Goal: Use online tool/utility: Utilize a website feature to perform a specific function

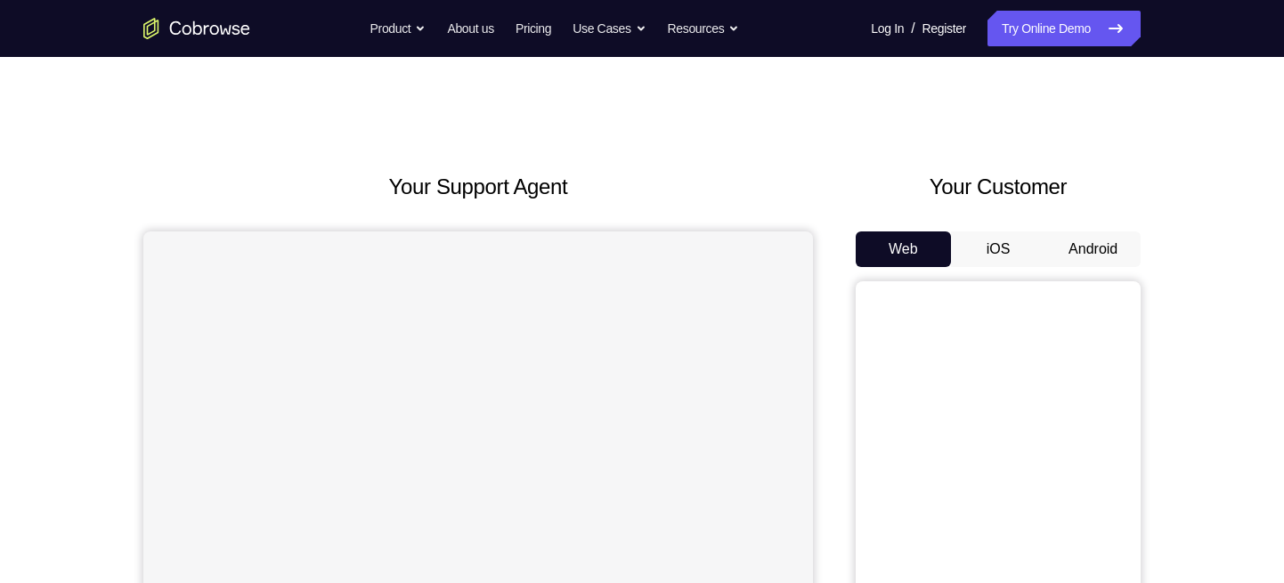
click at [1088, 245] on button "Android" at bounding box center [1092, 249] width 95 height 36
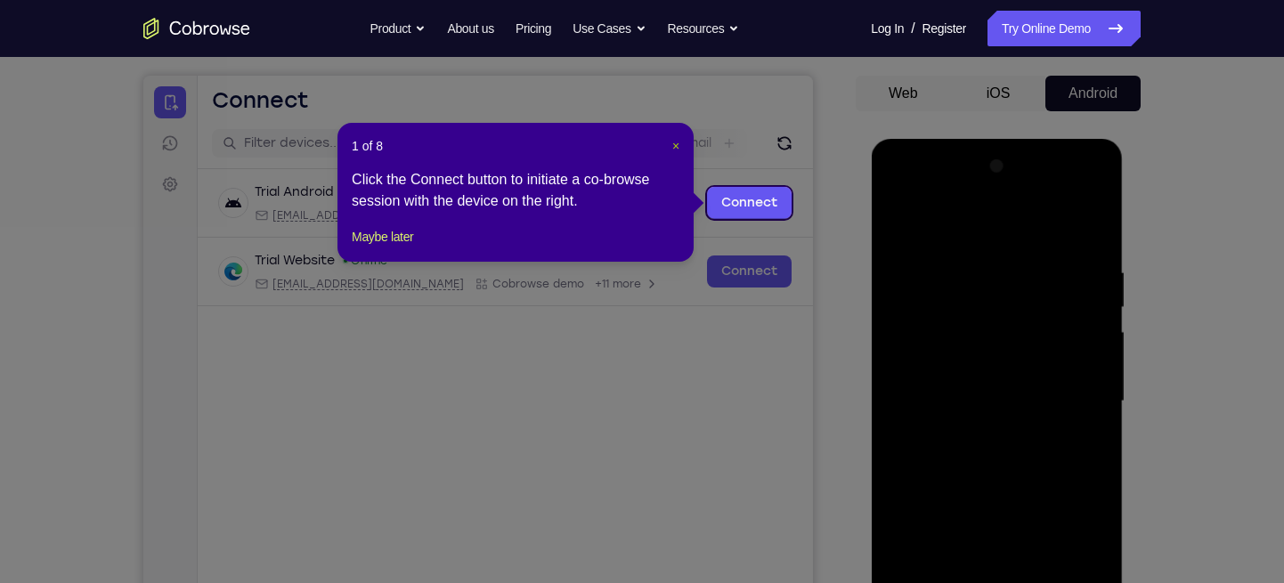
click at [674, 146] on span "×" at bounding box center [675, 146] width 7 height 14
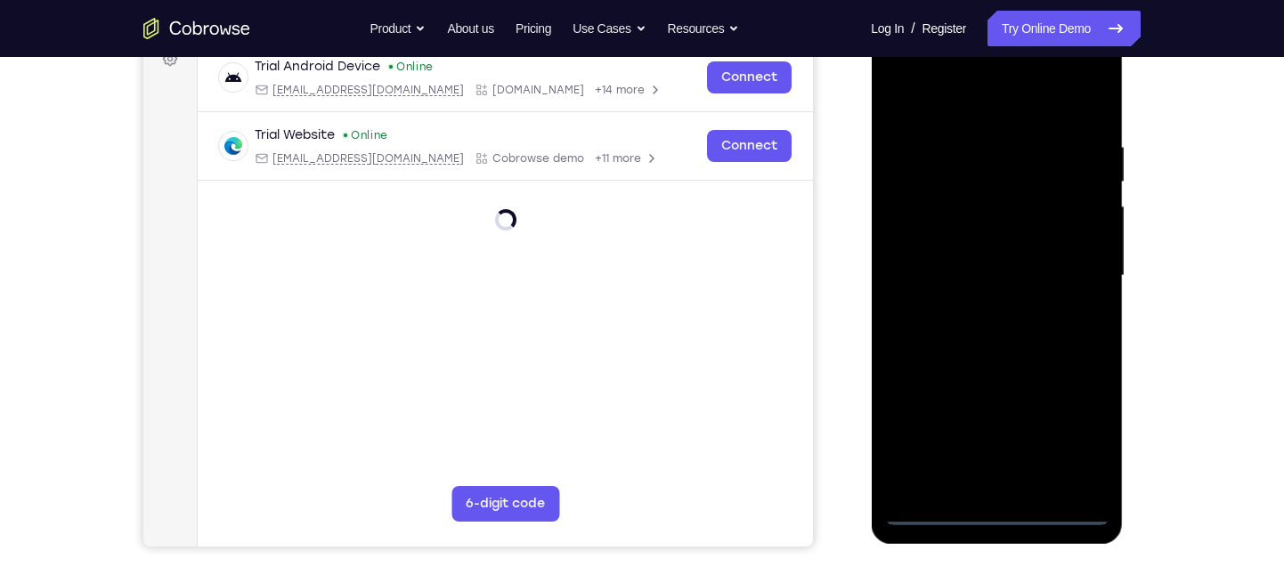
scroll to position [322, 0]
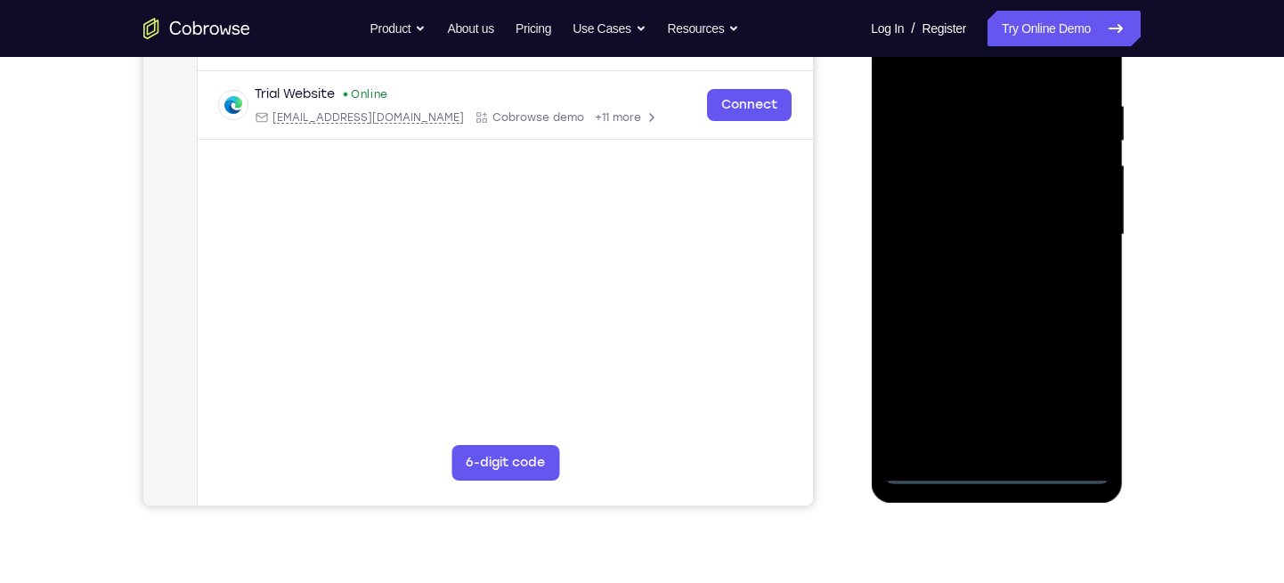
click at [995, 476] on div at bounding box center [996, 235] width 224 height 499
click at [1083, 378] on div at bounding box center [996, 235] width 224 height 499
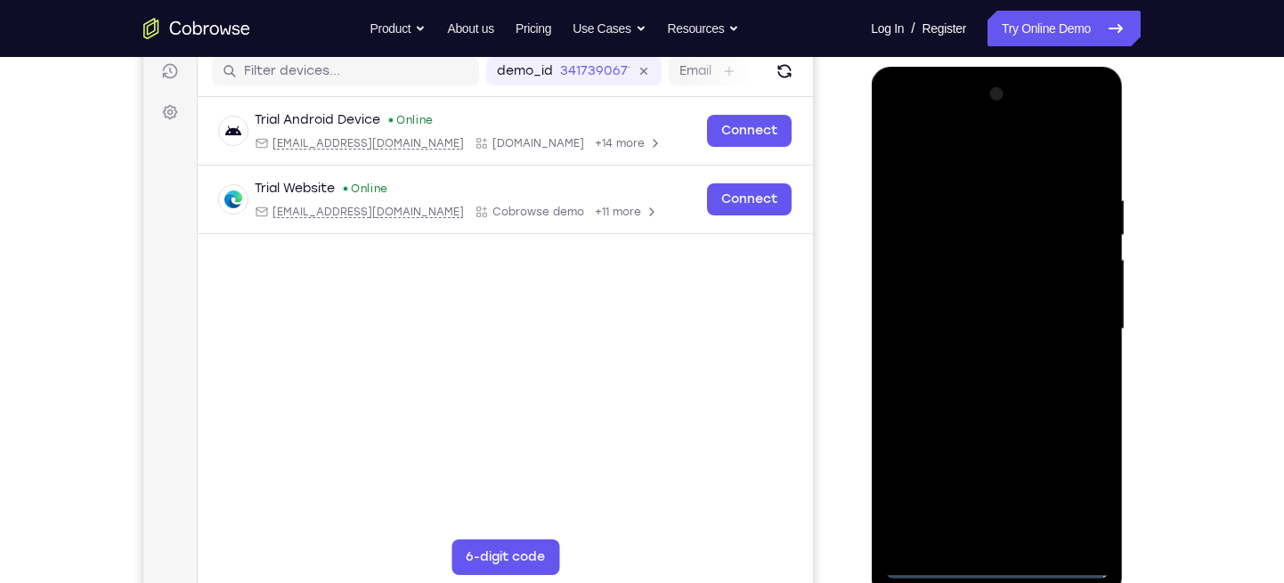
scroll to position [227, 0]
click at [912, 129] on div at bounding box center [996, 330] width 224 height 499
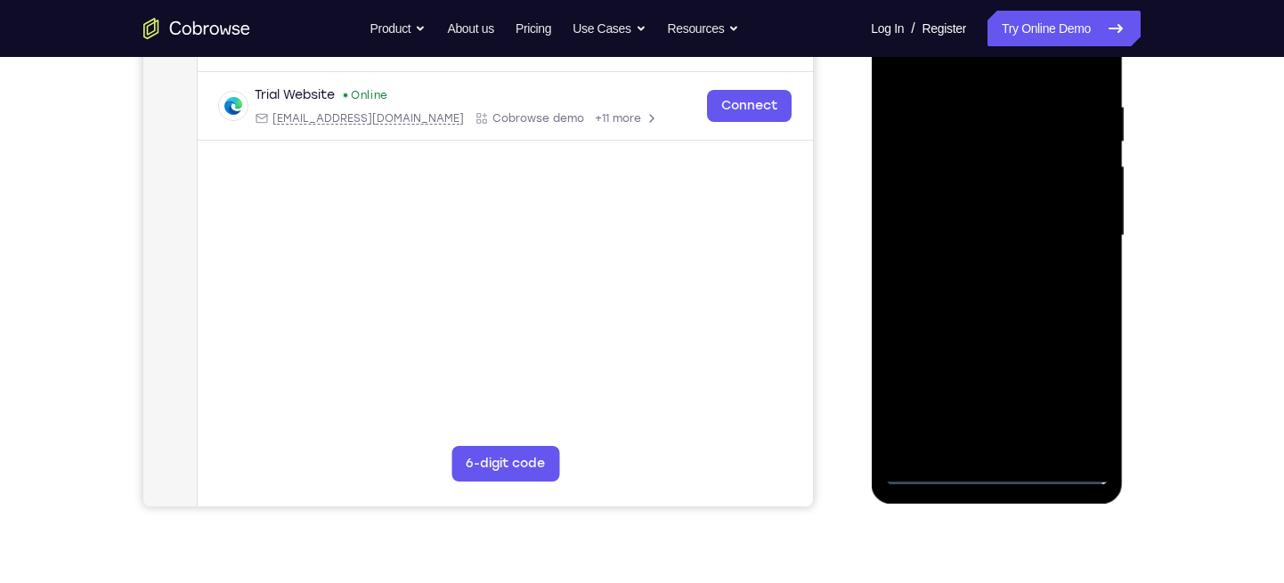
scroll to position [326, 0]
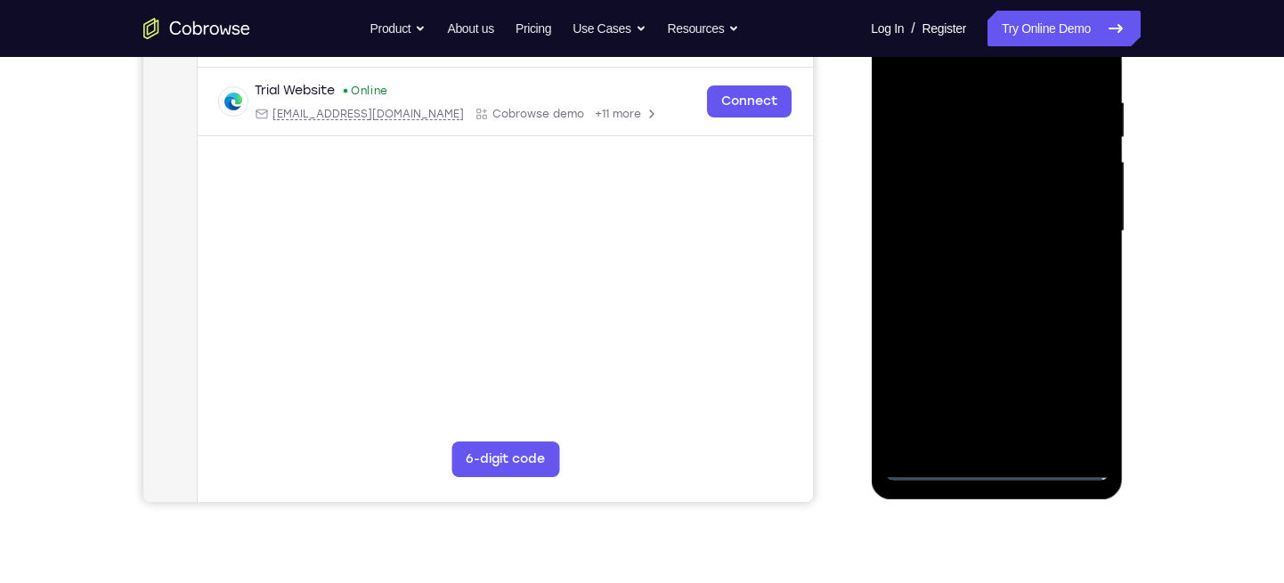
click at [1075, 230] on div at bounding box center [996, 231] width 224 height 499
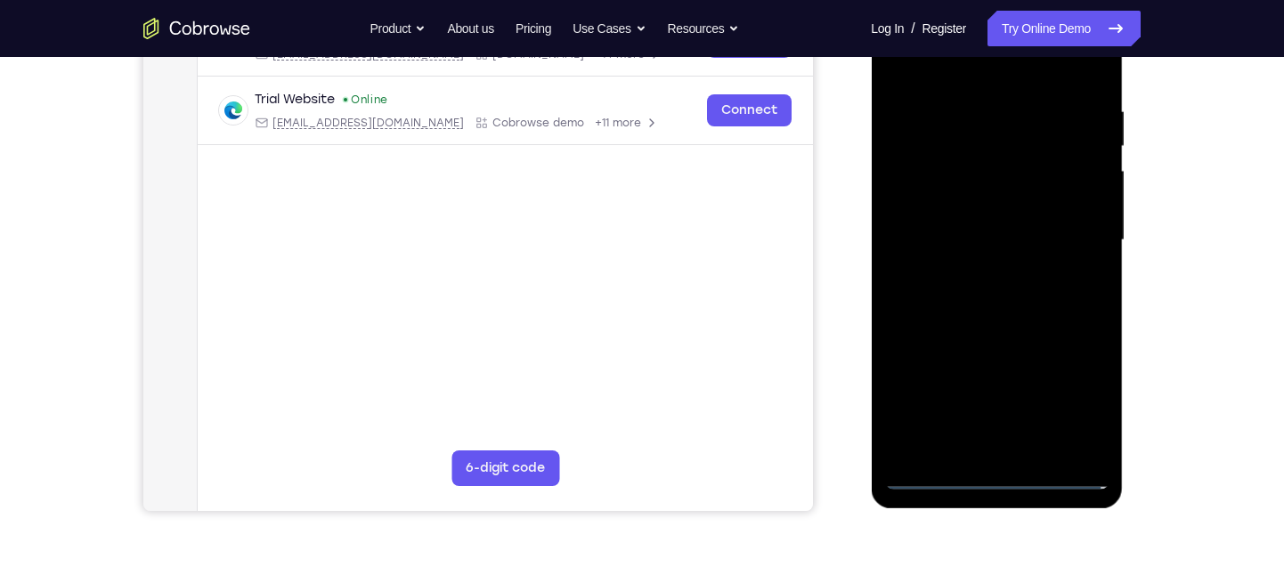
scroll to position [313, 0]
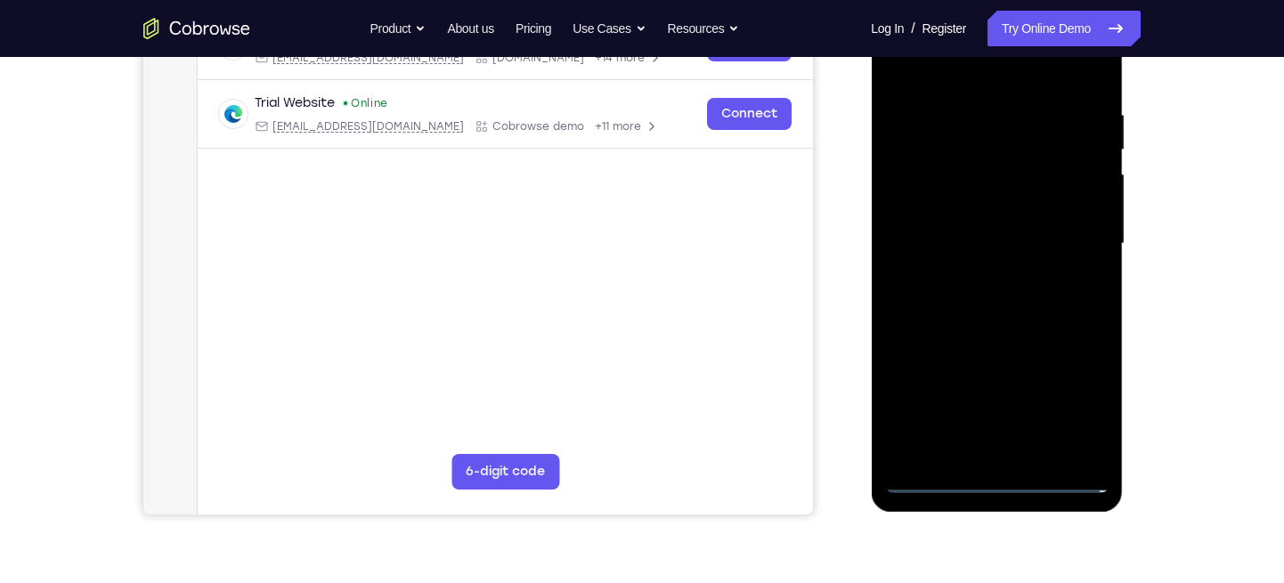
click at [978, 283] on div at bounding box center [996, 244] width 224 height 499
click at [966, 229] on div at bounding box center [996, 244] width 224 height 499
click at [939, 213] on div at bounding box center [996, 244] width 224 height 499
click at [948, 239] on div at bounding box center [996, 244] width 224 height 499
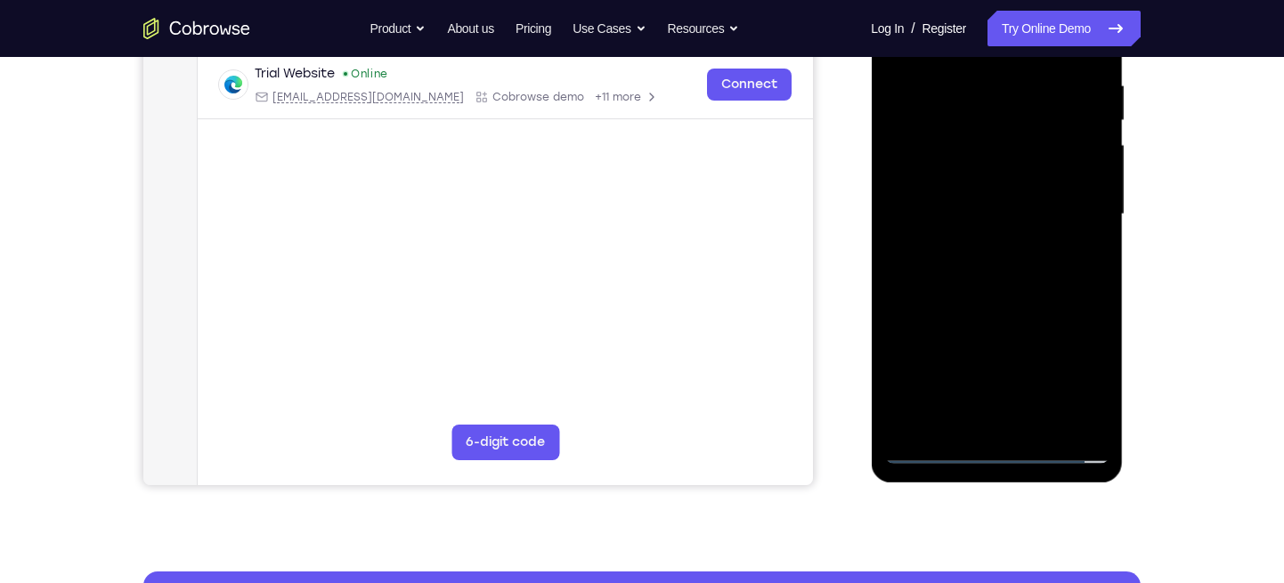
scroll to position [344, 0]
click at [1001, 284] on div at bounding box center [996, 213] width 224 height 499
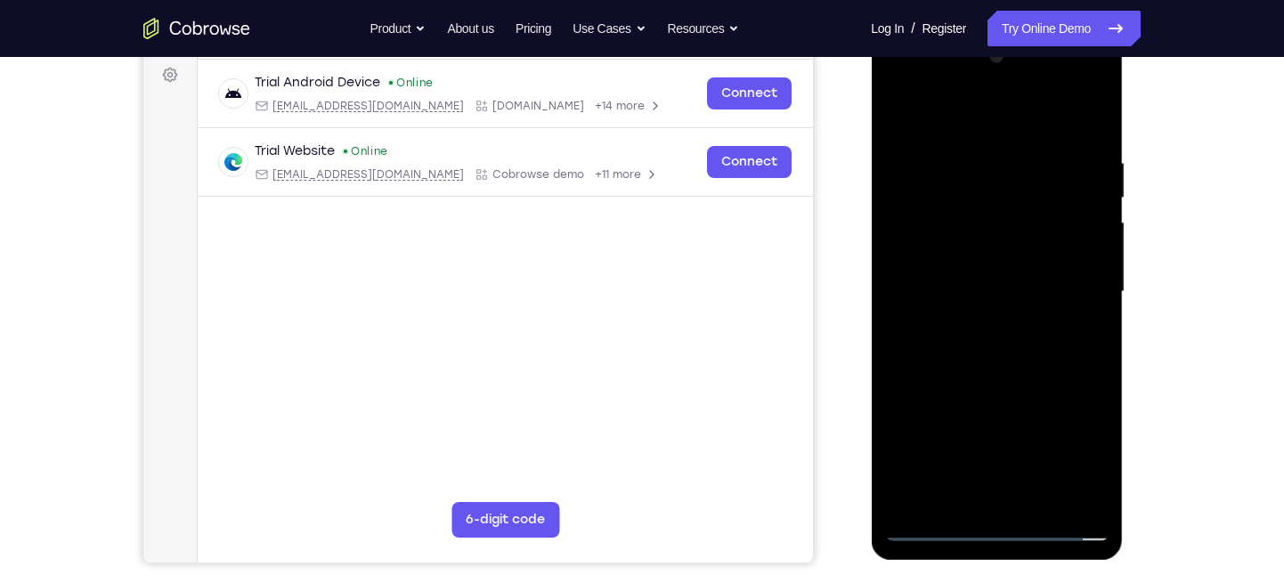
scroll to position [264, 0]
drag, startPoint x: 986, startPoint y: 123, endPoint x: 978, endPoint y: 25, distance: 98.2
click at [978, 30] on html "Online web based iOS Simulators and Android Emulators. Run iPhone, iPad, Mobile…" at bounding box center [998, 297] width 254 height 534
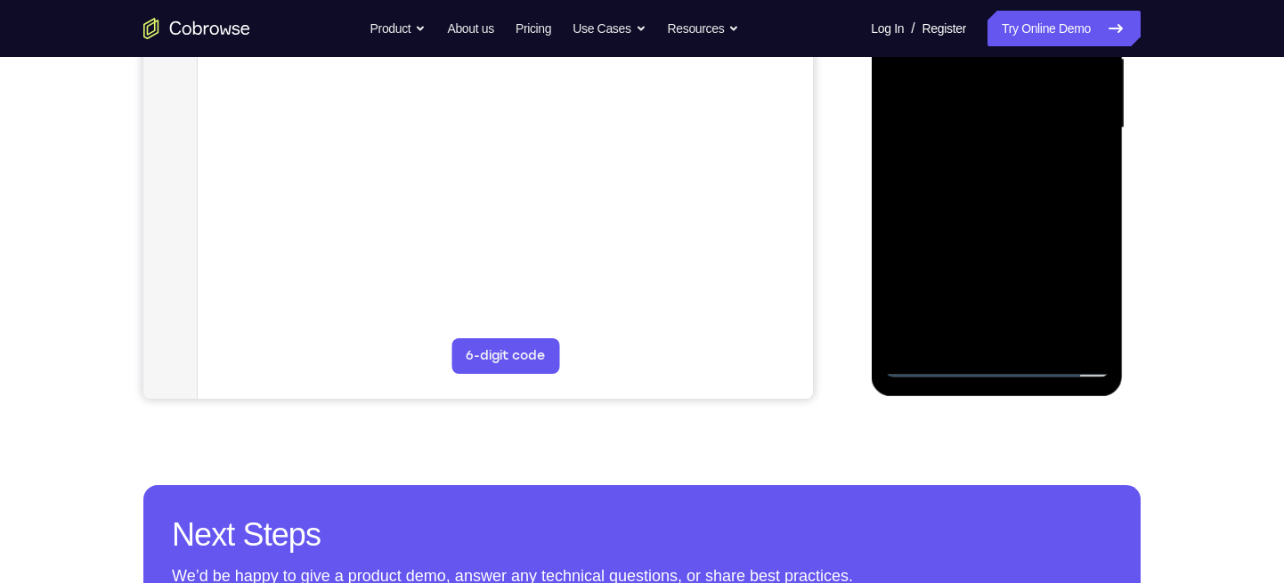
scroll to position [430, 0]
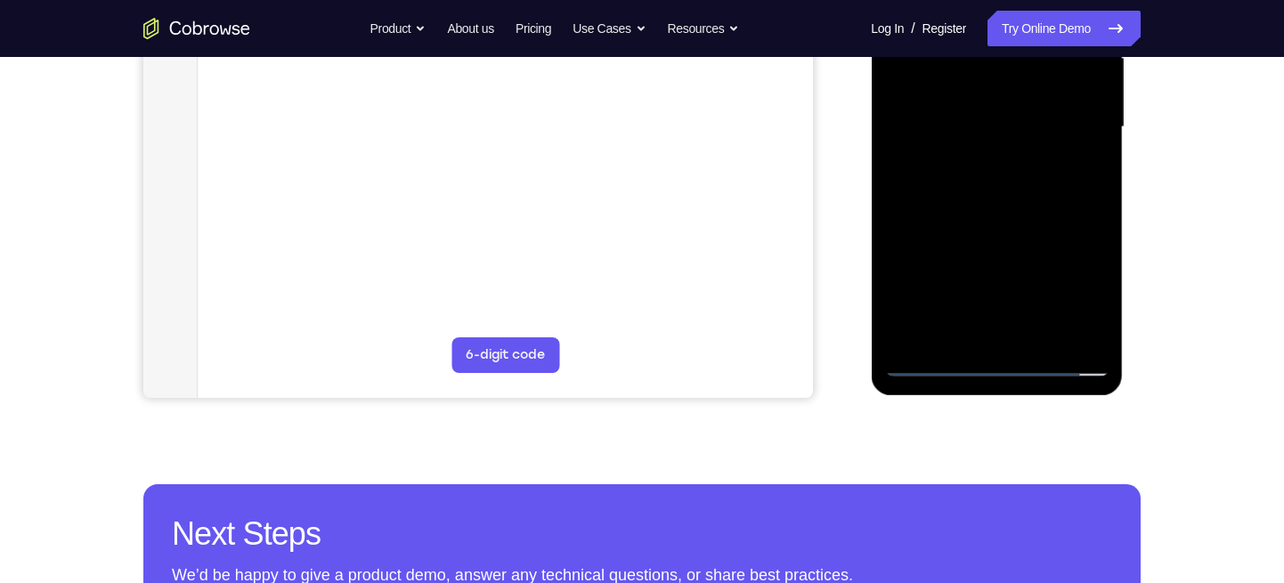
click at [1041, 337] on div at bounding box center [996, 127] width 224 height 499
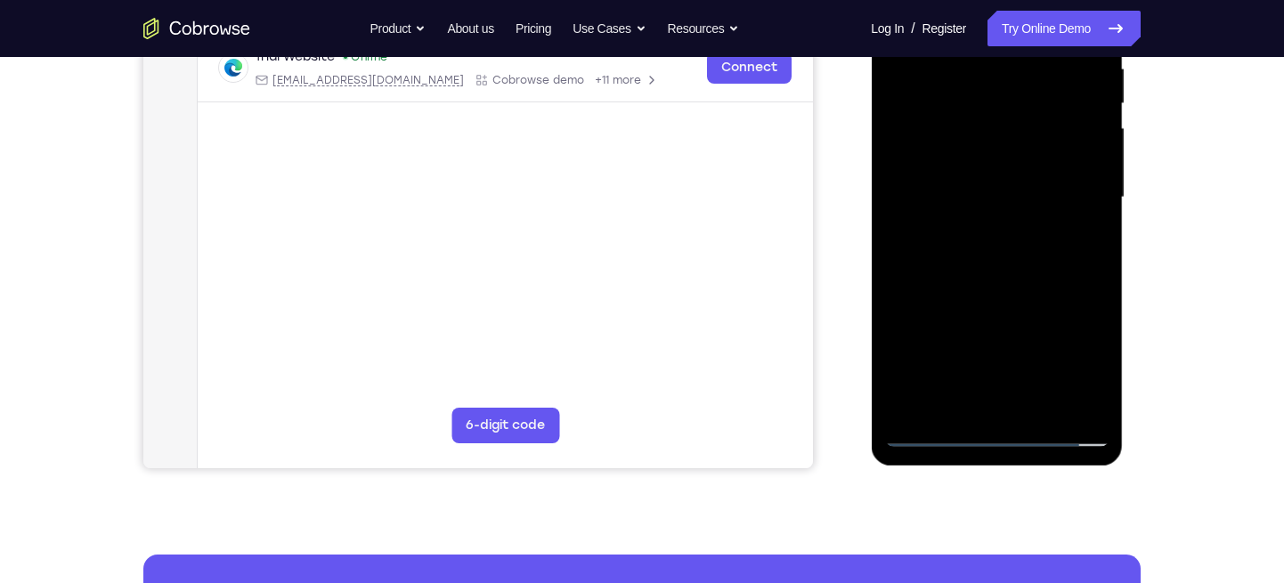
scroll to position [356, 0]
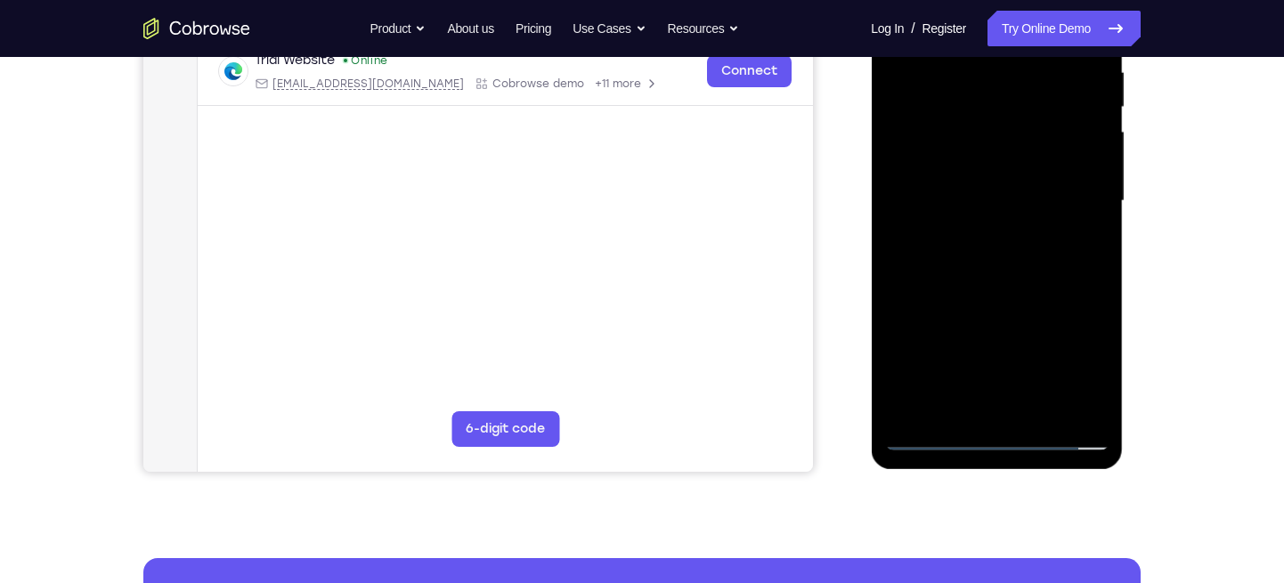
click at [986, 294] on div at bounding box center [996, 201] width 224 height 499
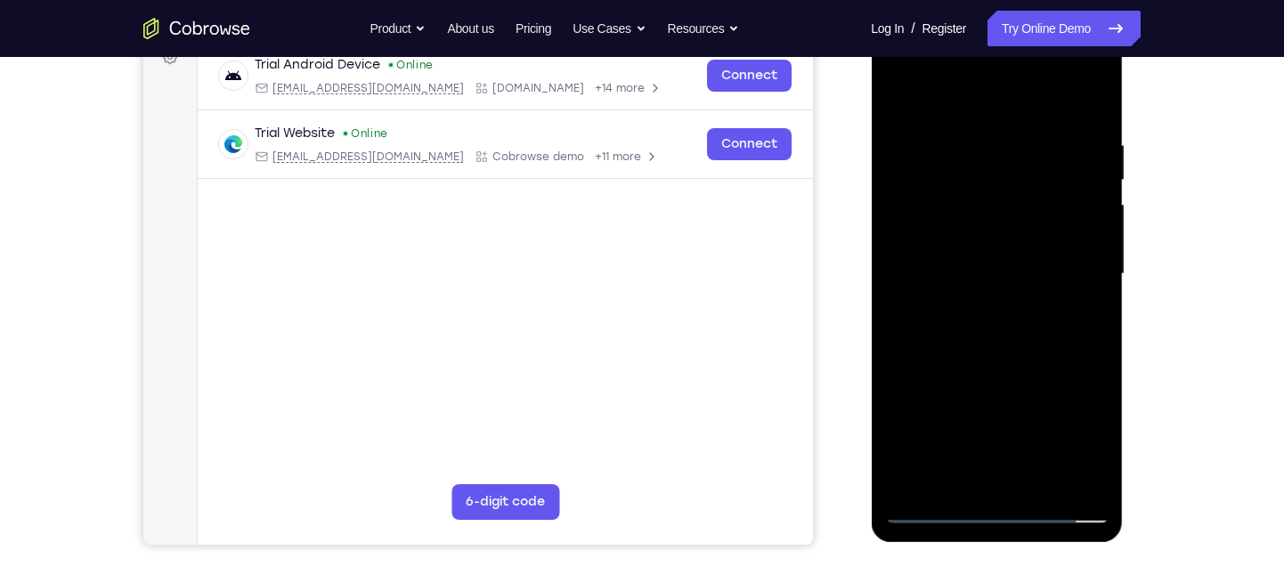
scroll to position [238, 0]
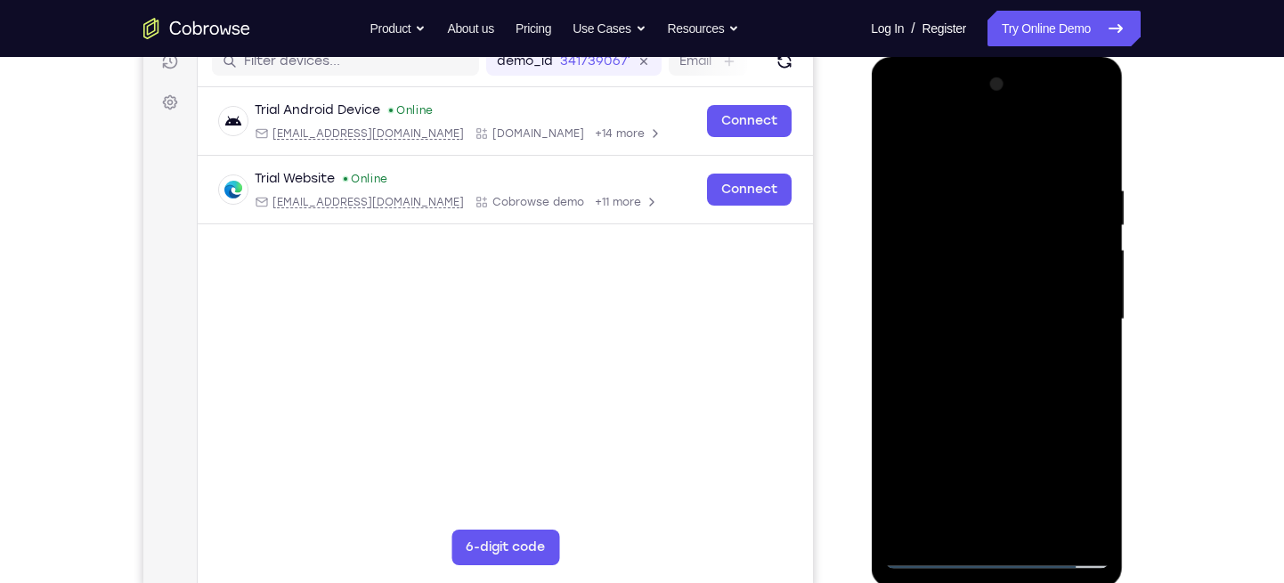
click at [910, 143] on div at bounding box center [996, 319] width 224 height 499
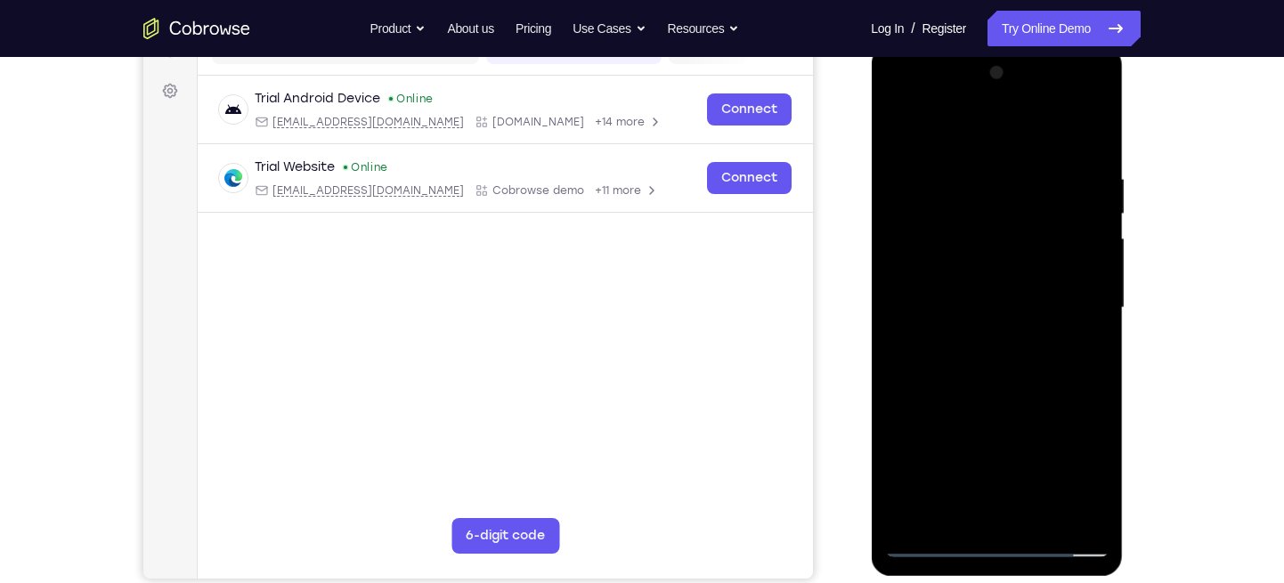
scroll to position [247, 0]
click at [982, 174] on div at bounding box center [996, 310] width 224 height 499
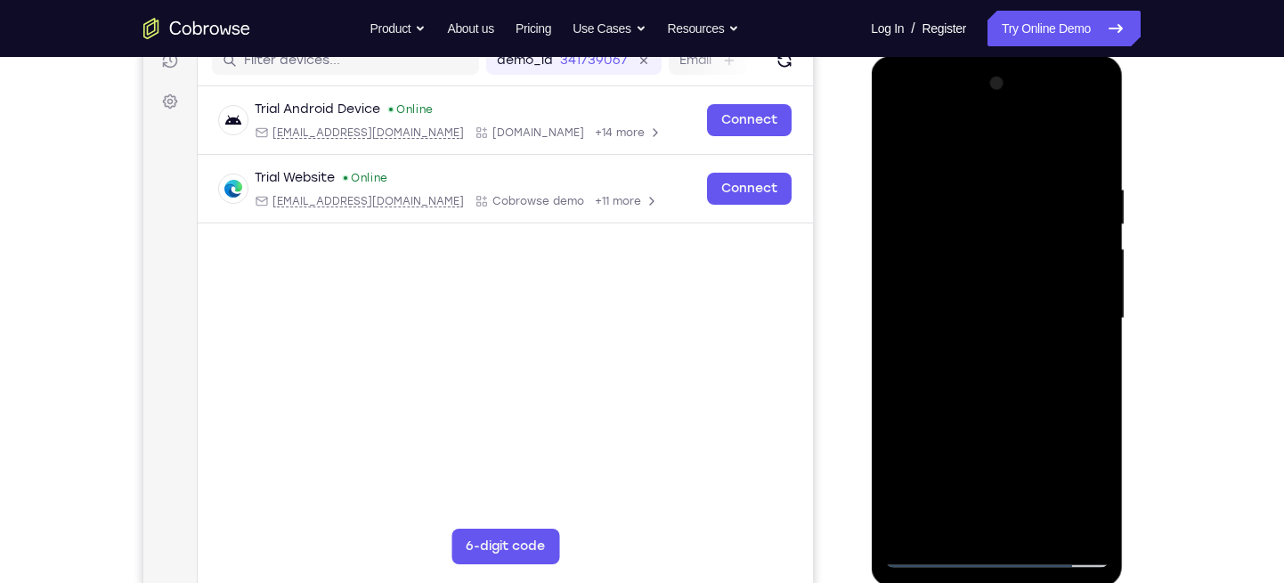
scroll to position [238, 0]
click at [1074, 213] on div at bounding box center [996, 319] width 224 height 499
click at [1085, 145] on div at bounding box center [996, 319] width 224 height 499
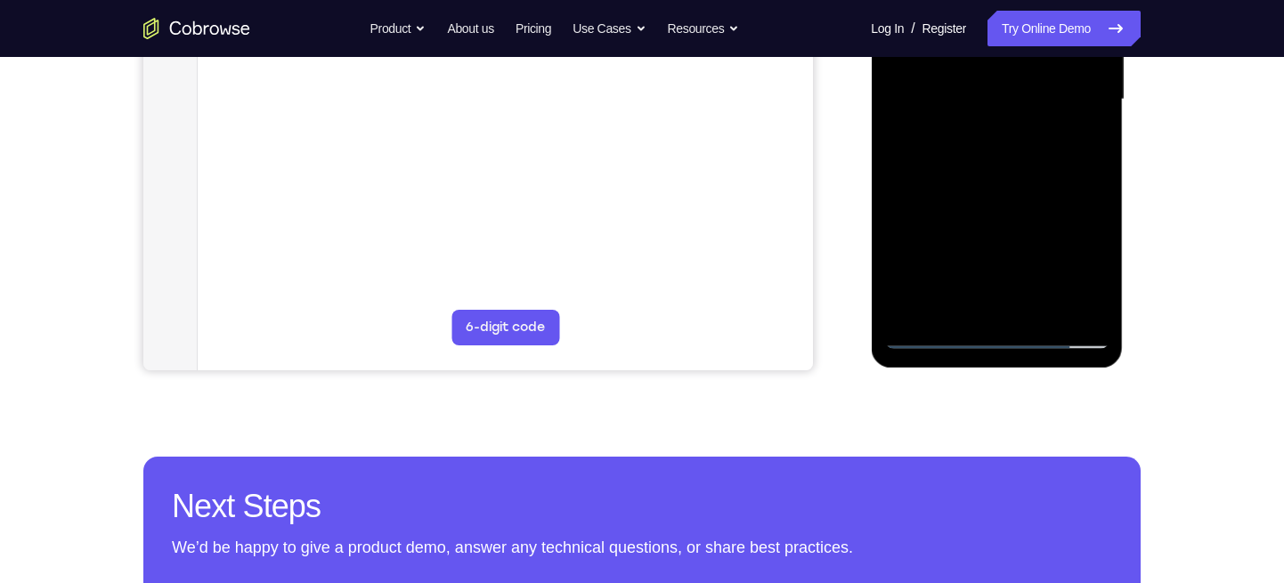
scroll to position [479, 0]
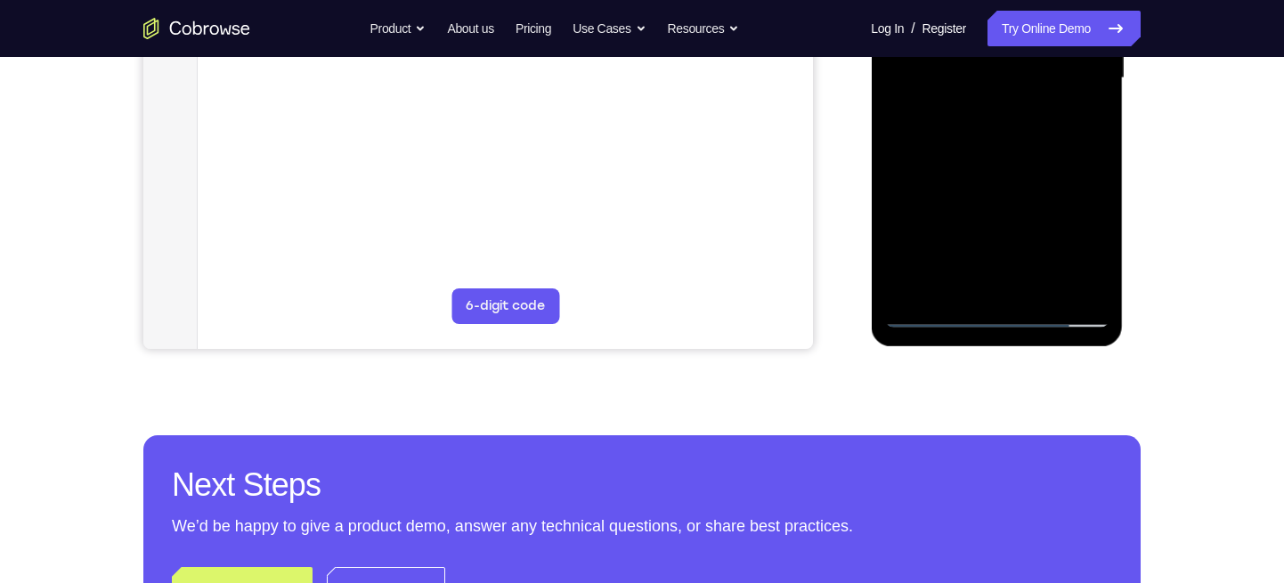
click at [1037, 286] on div at bounding box center [996, 78] width 224 height 499
drag, startPoint x: 924, startPoint y: 288, endPoint x: 917, endPoint y: 327, distance: 39.8
click at [917, 327] on div at bounding box center [996, 78] width 224 height 499
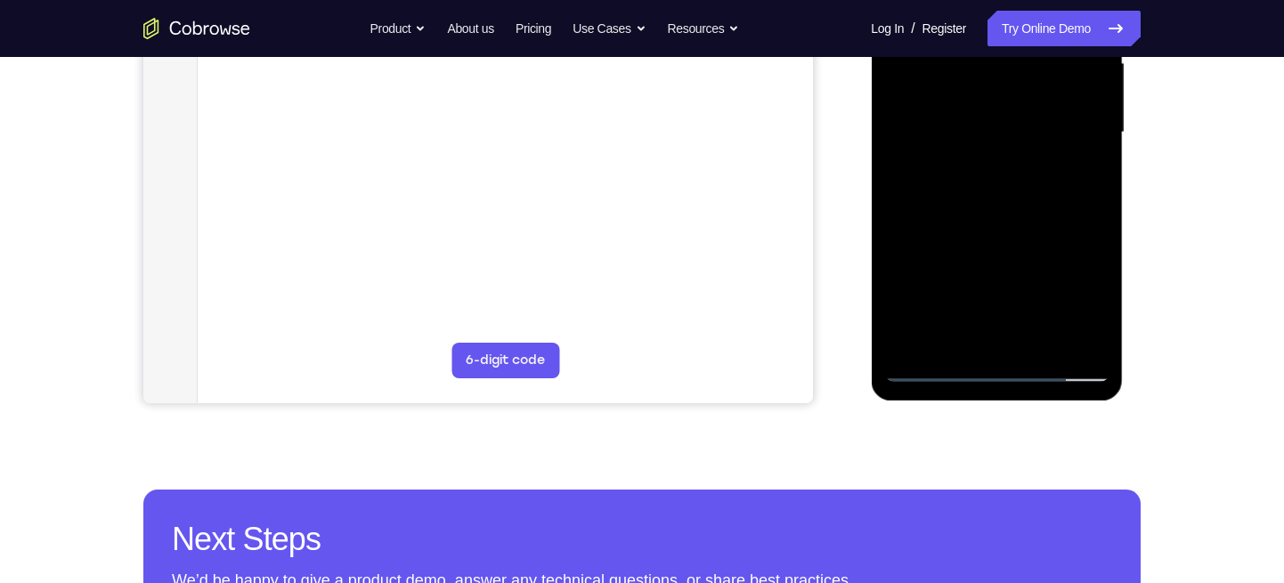
click at [934, 362] on div at bounding box center [996, 132] width 224 height 499
click at [964, 328] on div at bounding box center [996, 132] width 224 height 499
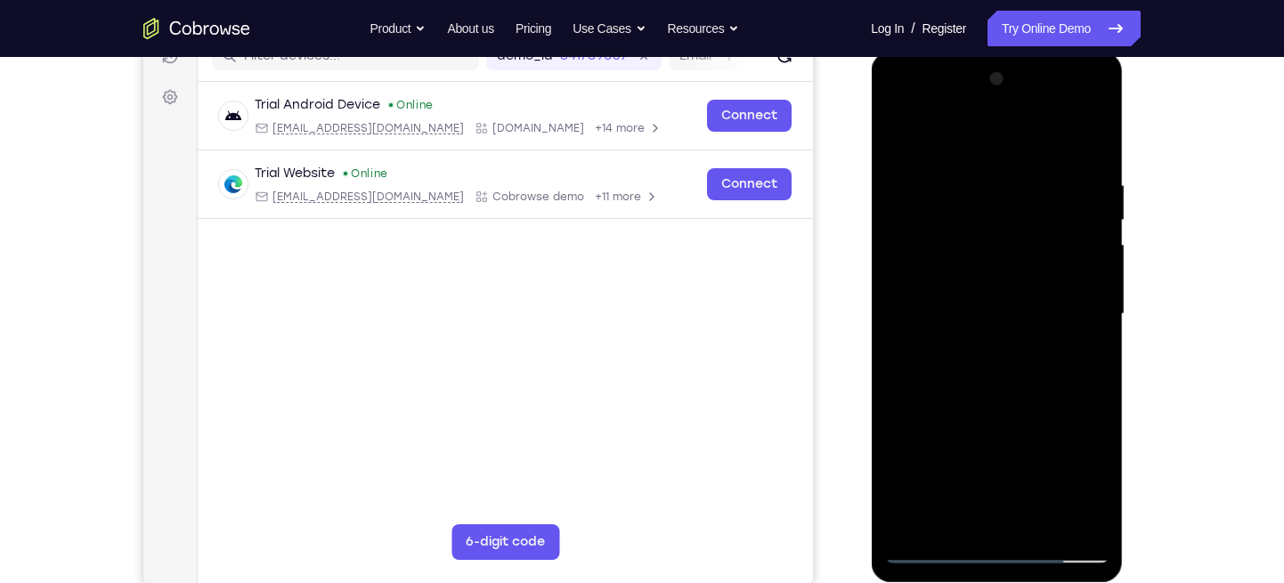
scroll to position [242, 0]
click at [942, 146] on div at bounding box center [996, 315] width 224 height 499
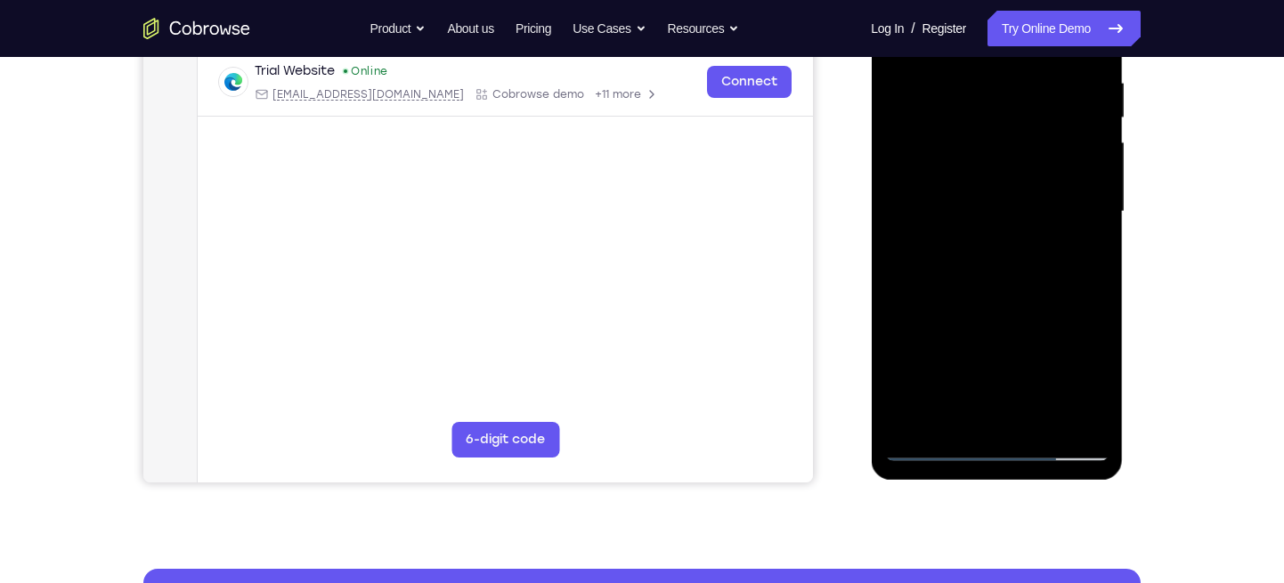
scroll to position [345, 0]
click at [1019, 174] on div at bounding box center [996, 212] width 224 height 499
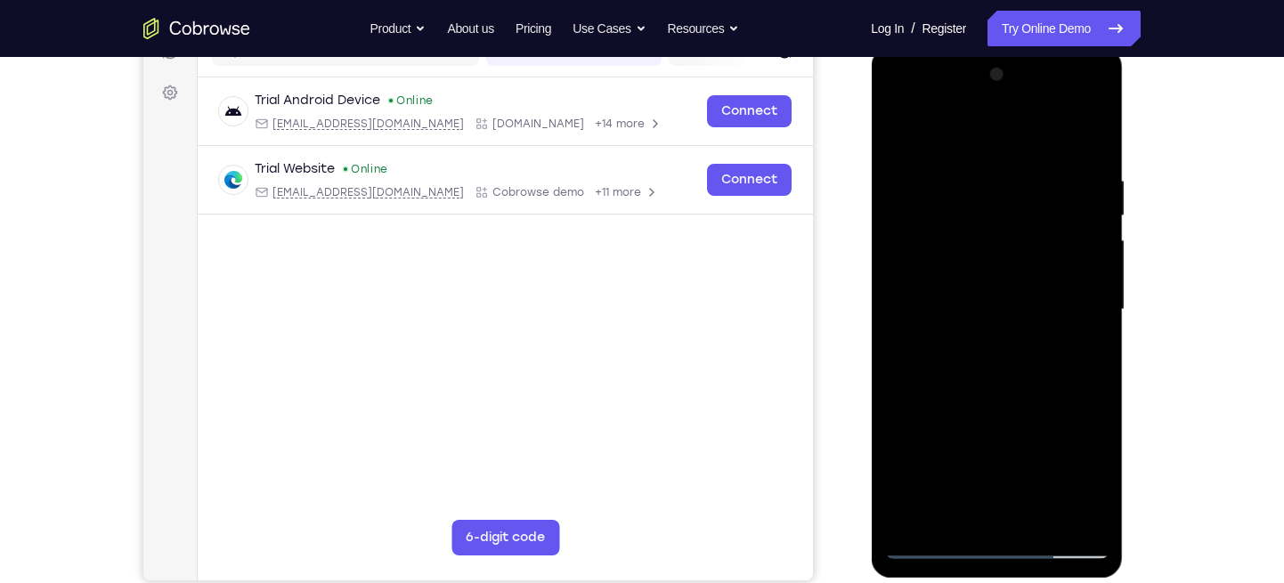
scroll to position [245, 0]
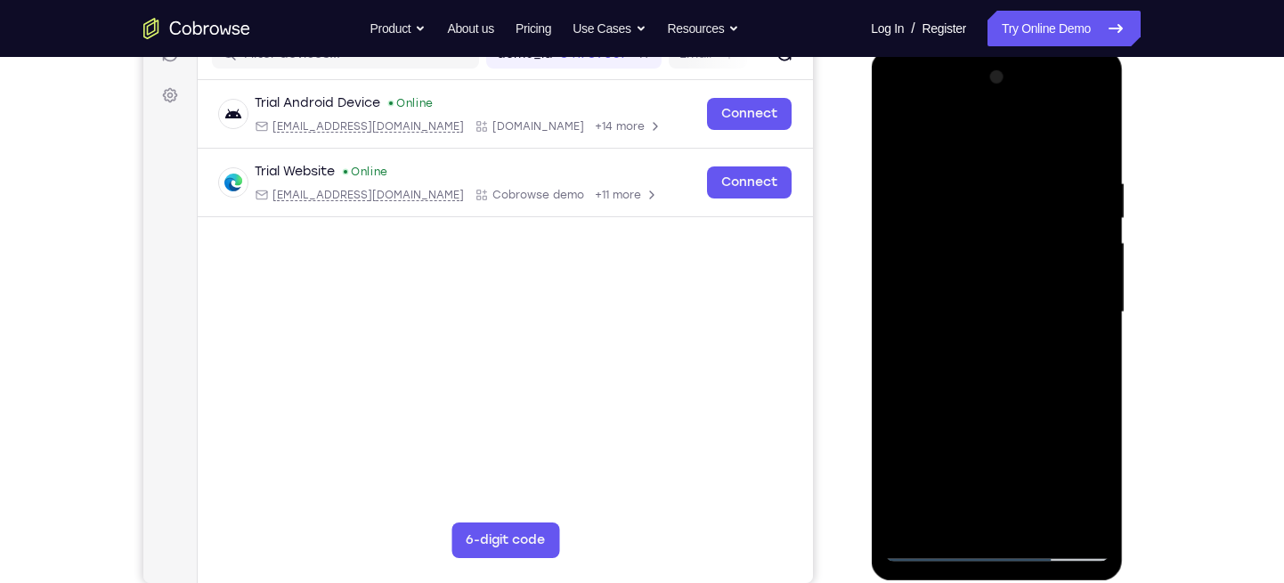
click at [936, 215] on div at bounding box center [996, 312] width 224 height 499
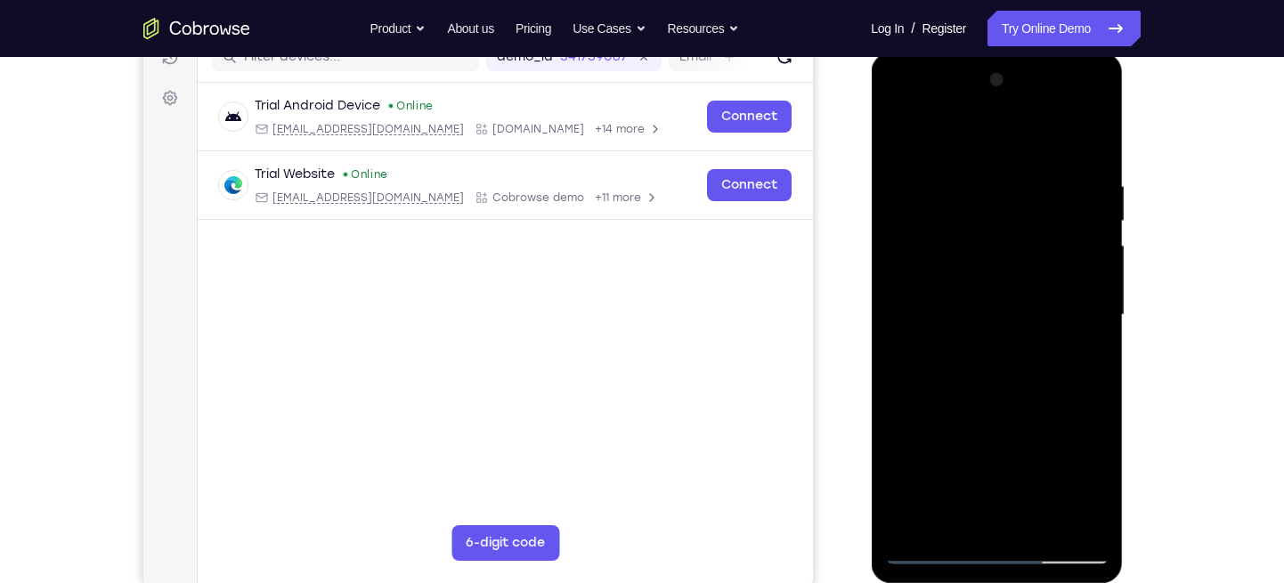
click at [901, 134] on div at bounding box center [996, 315] width 224 height 499
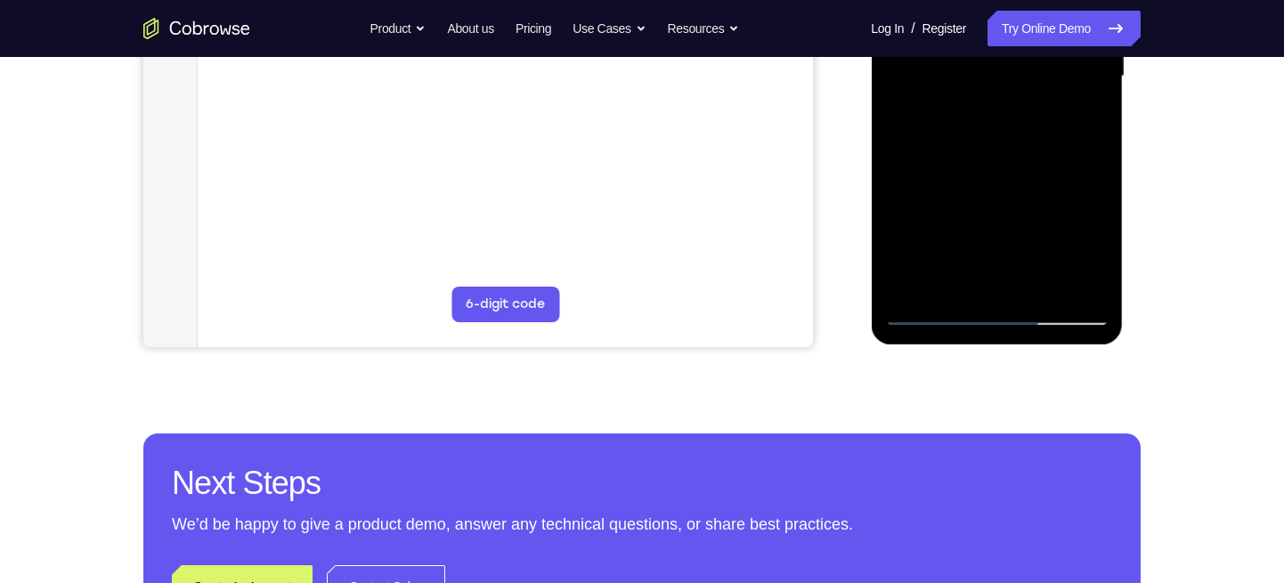
scroll to position [476, 0]
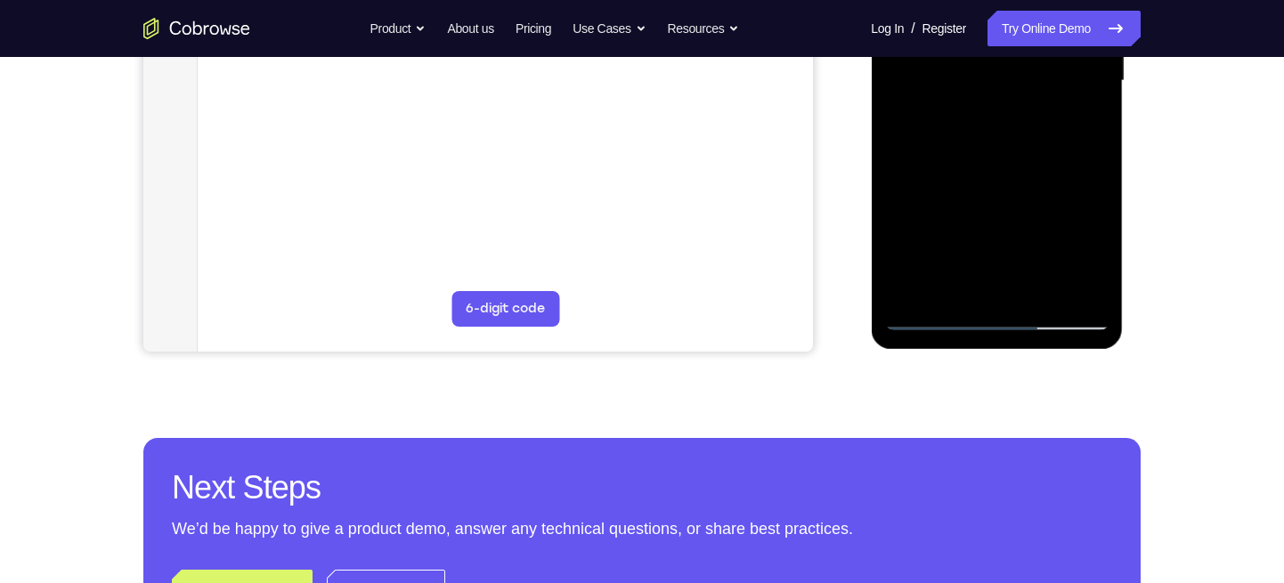
click at [1036, 286] on div at bounding box center [996, 81] width 224 height 499
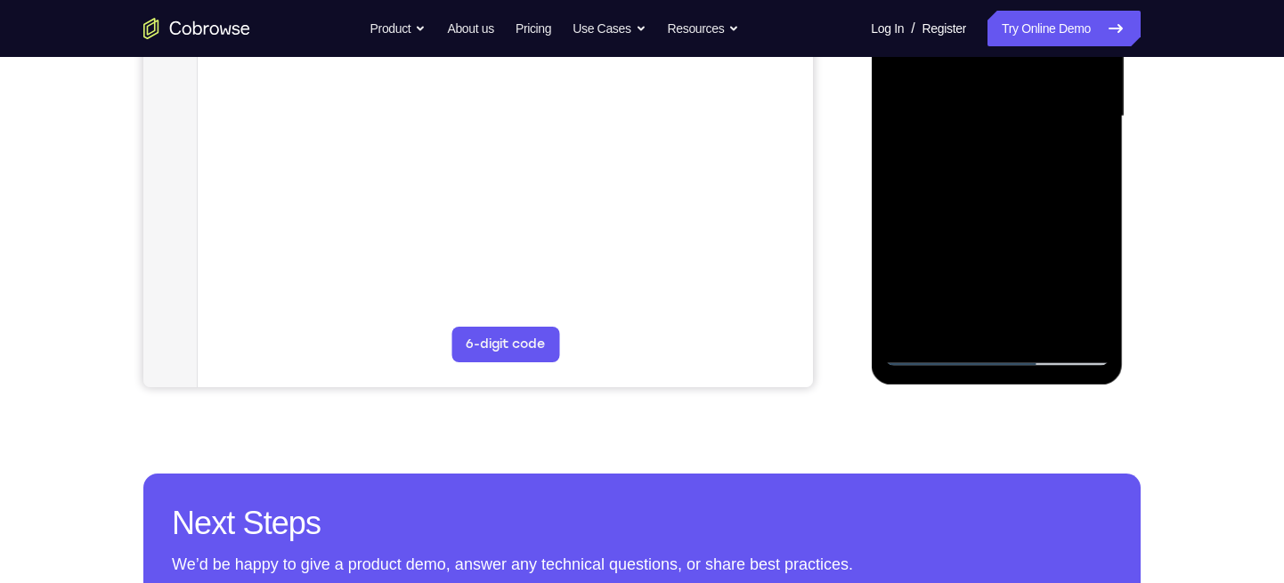
scroll to position [440, 0]
click at [946, 301] on div at bounding box center [996, 117] width 224 height 499
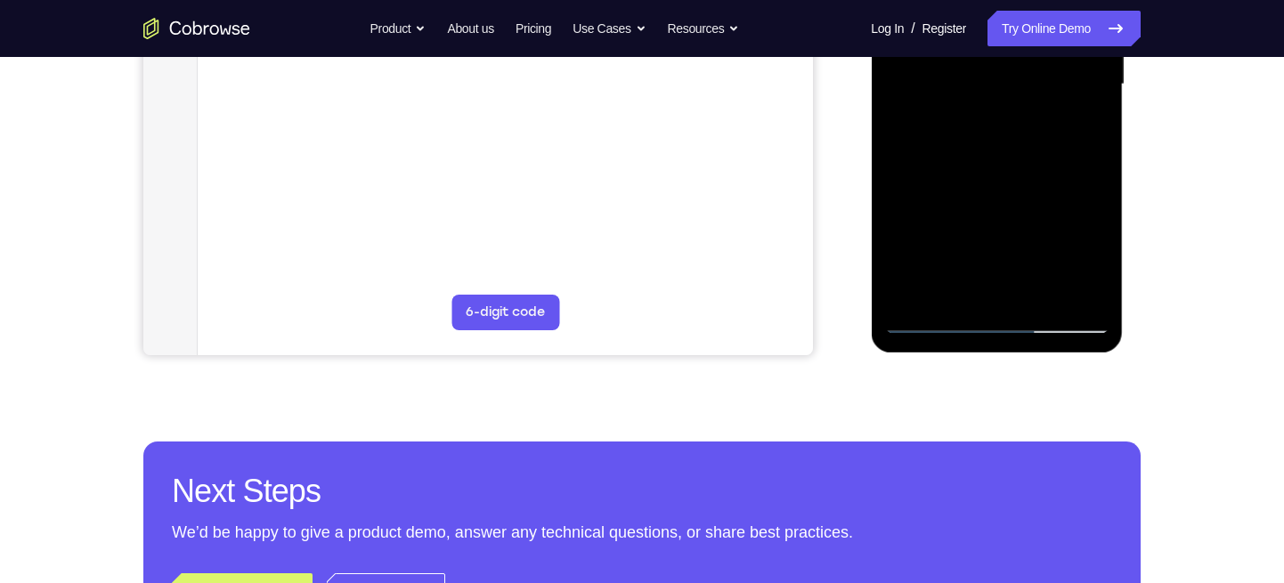
click at [924, 323] on div at bounding box center [996, 84] width 224 height 499
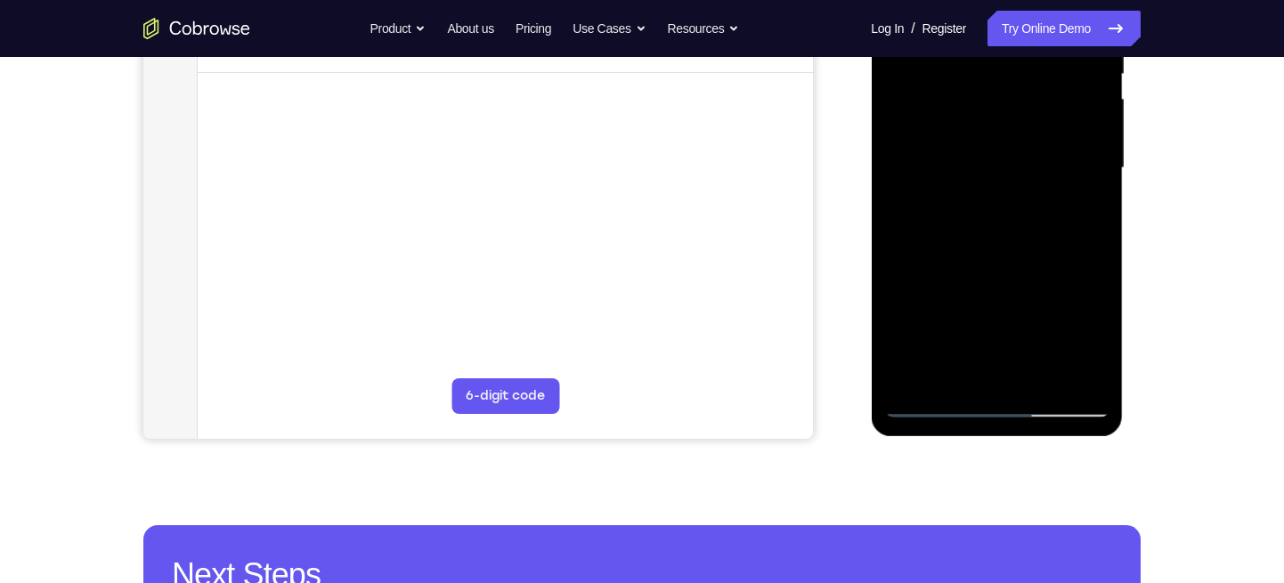
scroll to position [395, 0]
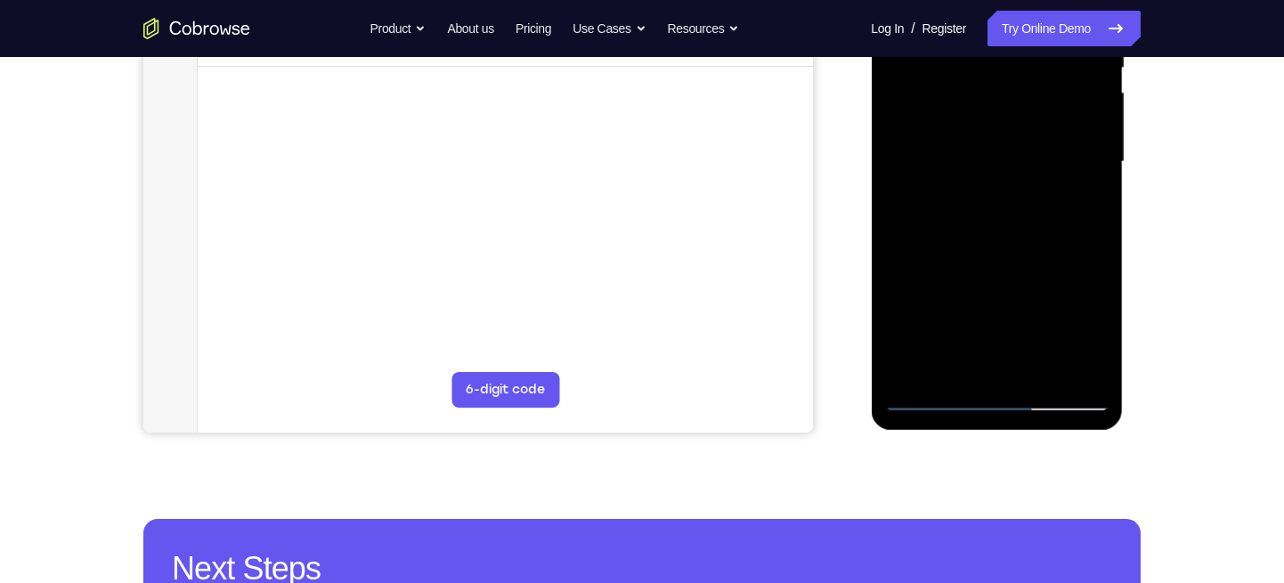
click at [990, 154] on div at bounding box center [996, 162] width 224 height 499
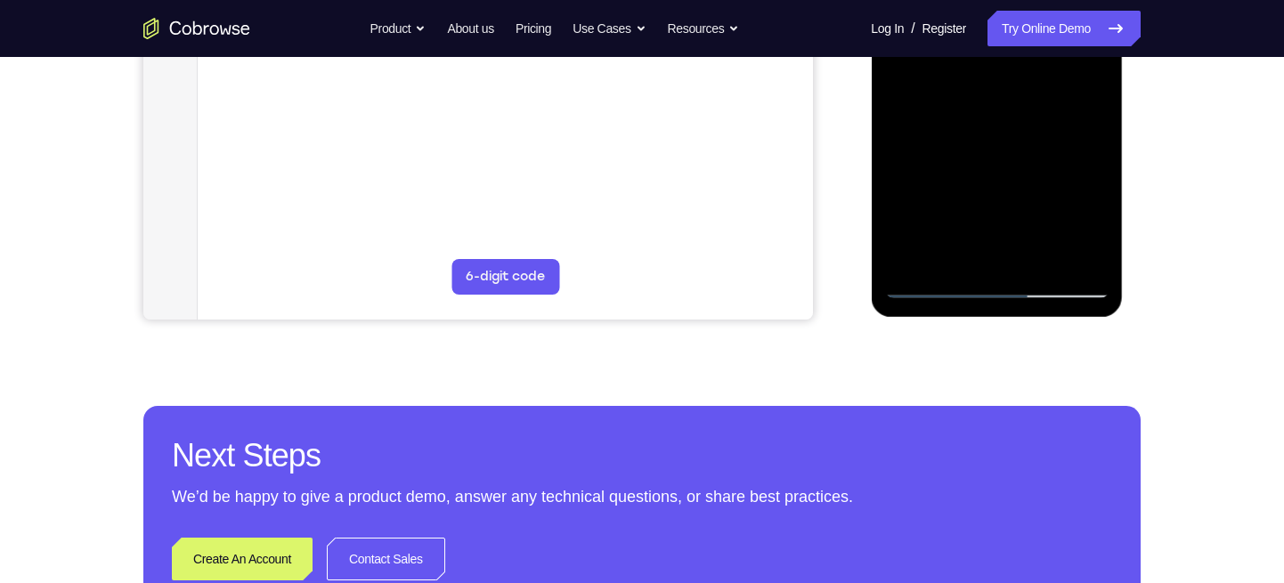
scroll to position [521, 0]
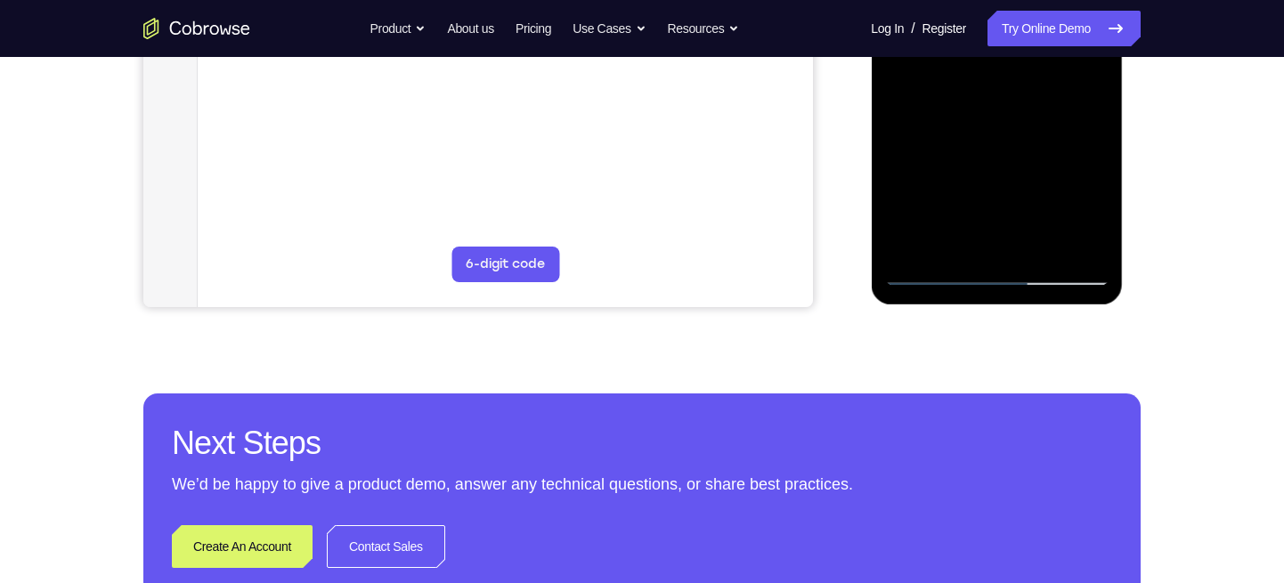
click at [961, 239] on div at bounding box center [996, 36] width 224 height 499
click at [951, 235] on div at bounding box center [996, 36] width 224 height 499
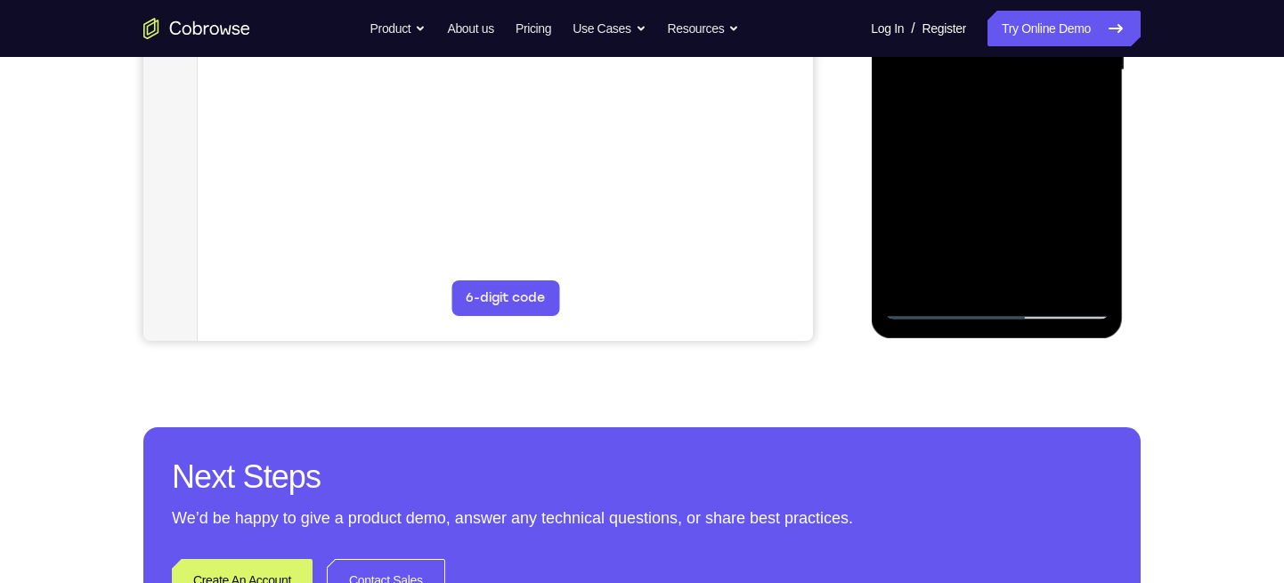
click at [1000, 198] on div at bounding box center [996, 70] width 224 height 499
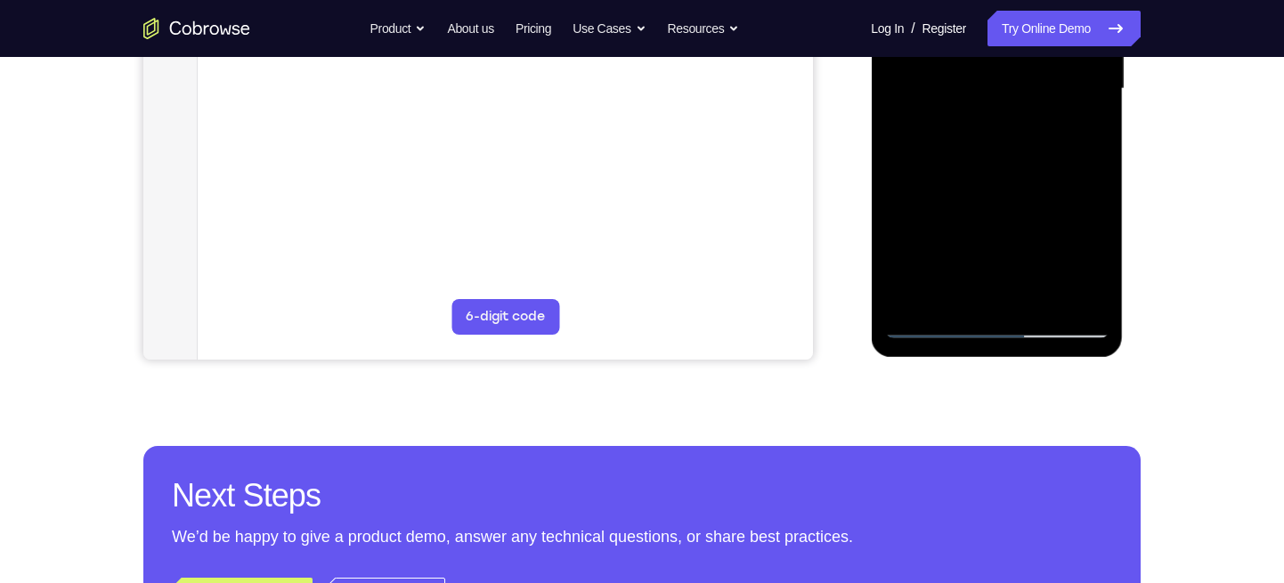
scroll to position [467, 0]
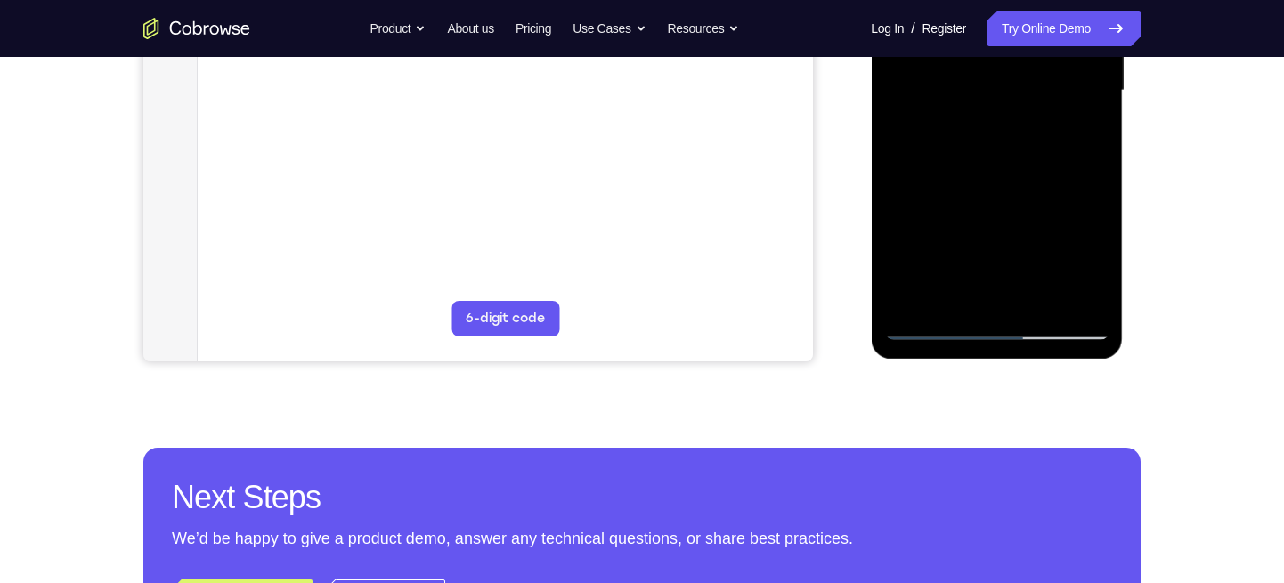
click at [1091, 300] on div at bounding box center [996, 91] width 224 height 499
drag, startPoint x: 1010, startPoint y: 269, endPoint x: 1012, endPoint y: 106, distance: 162.9
click at [1012, 106] on div at bounding box center [996, 91] width 224 height 499
drag, startPoint x: 1005, startPoint y: 264, endPoint x: 985, endPoint y: 352, distance: 89.6
click at [985, 352] on div at bounding box center [997, 93] width 252 height 531
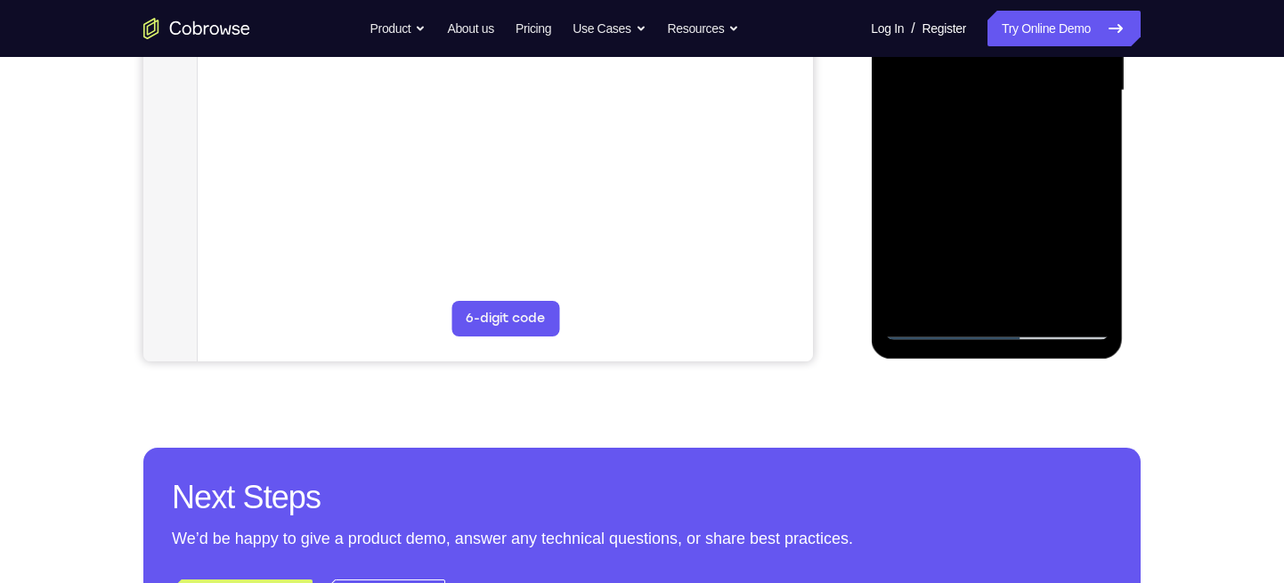
drag, startPoint x: 997, startPoint y: 236, endPoint x: 969, endPoint y: 314, distance: 83.4
click at [969, 314] on div at bounding box center [996, 91] width 224 height 499
drag, startPoint x: 1008, startPoint y: 221, endPoint x: 983, endPoint y: 296, distance: 78.8
click at [983, 296] on div at bounding box center [996, 91] width 224 height 499
drag, startPoint x: 964, startPoint y: 243, endPoint x: 959, endPoint y: 296, distance: 53.7
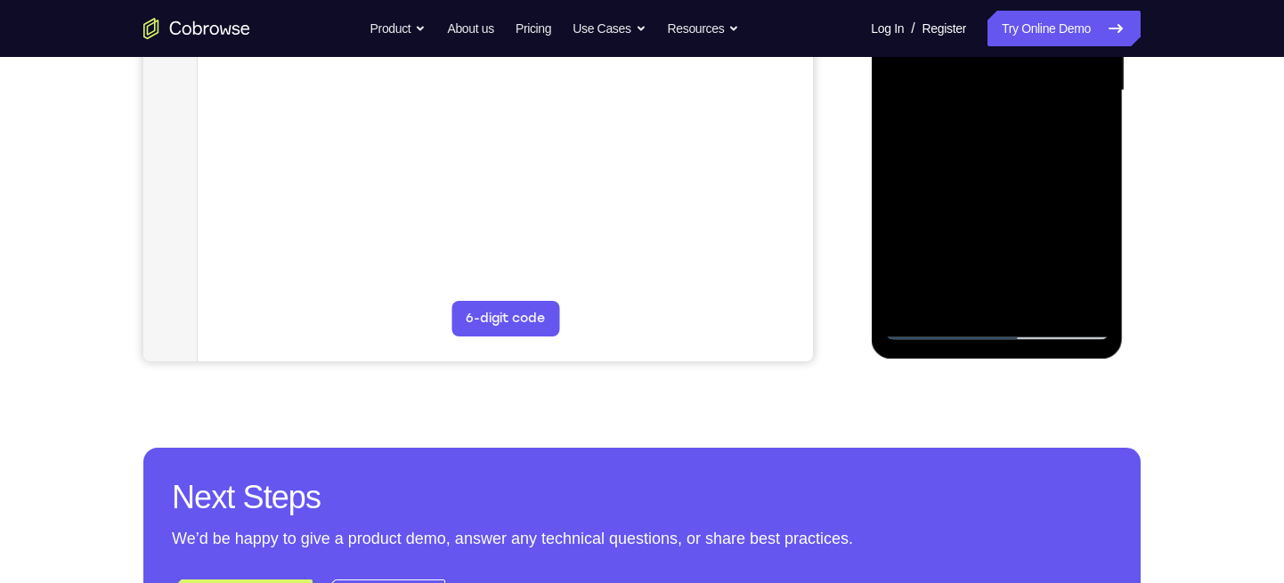
click at [959, 296] on div at bounding box center [996, 91] width 224 height 499
drag, startPoint x: 978, startPoint y: 183, endPoint x: 946, endPoint y: 255, distance: 78.6
click at [946, 255] on div at bounding box center [996, 91] width 224 height 499
drag, startPoint x: 944, startPoint y: 187, endPoint x: 923, endPoint y: 245, distance: 61.4
click at [923, 245] on div at bounding box center [996, 91] width 224 height 499
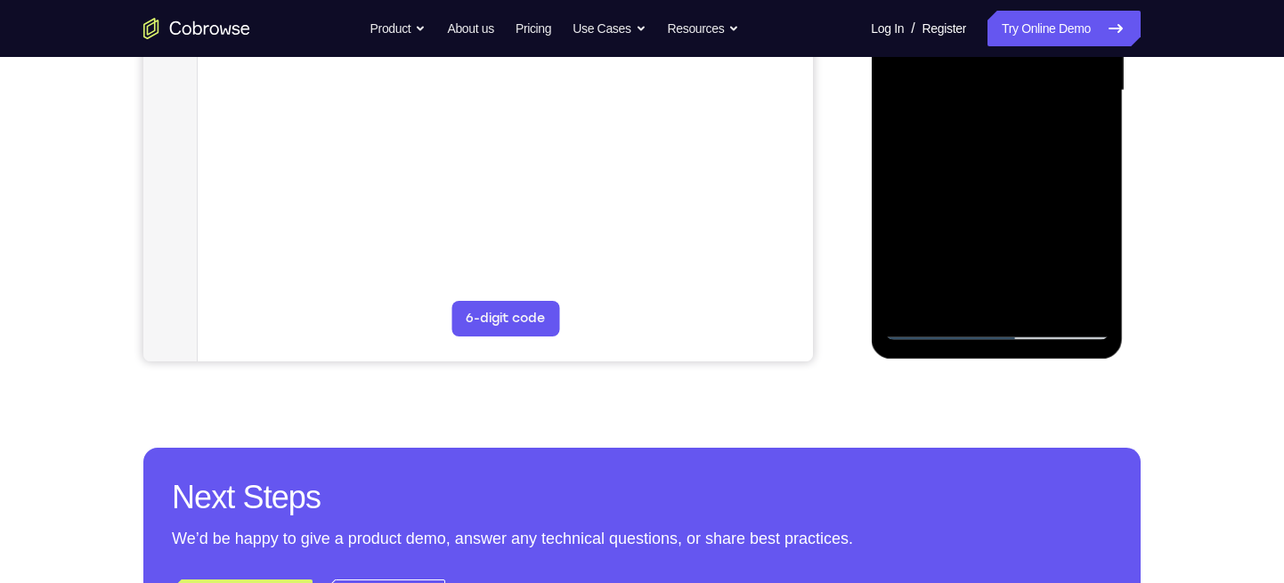
drag, startPoint x: 923, startPoint y: 245, endPoint x: 937, endPoint y: 201, distance: 45.6
click at [937, 201] on div at bounding box center [996, 91] width 224 height 499
drag, startPoint x: 965, startPoint y: 209, endPoint x: 963, endPoint y: 251, distance: 41.9
click at [963, 251] on div at bounding box center [996, 91] width 224 height 499
drag, startPoint x: 961, startPoint y: 197, endPoint x: 955, endPoint y: 240, distance: 44.1
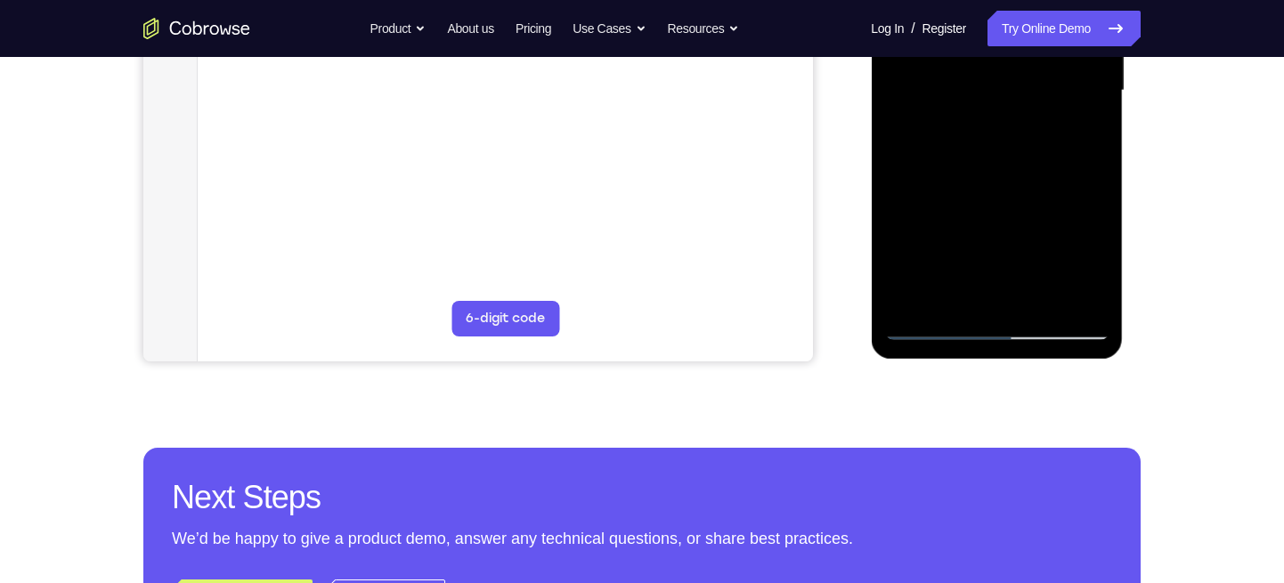
click at [955, 240] on div at bounding box center [996, 91] width 224 height 499
click at [899, 208] on div at bounding box center [996, 91] width 224 height 499
click at [1087, 294] on div at bounding box center [996, 91] width 224 height 499
click at [896, 179] on div at bounding box center [996, 91] width 224 height 499
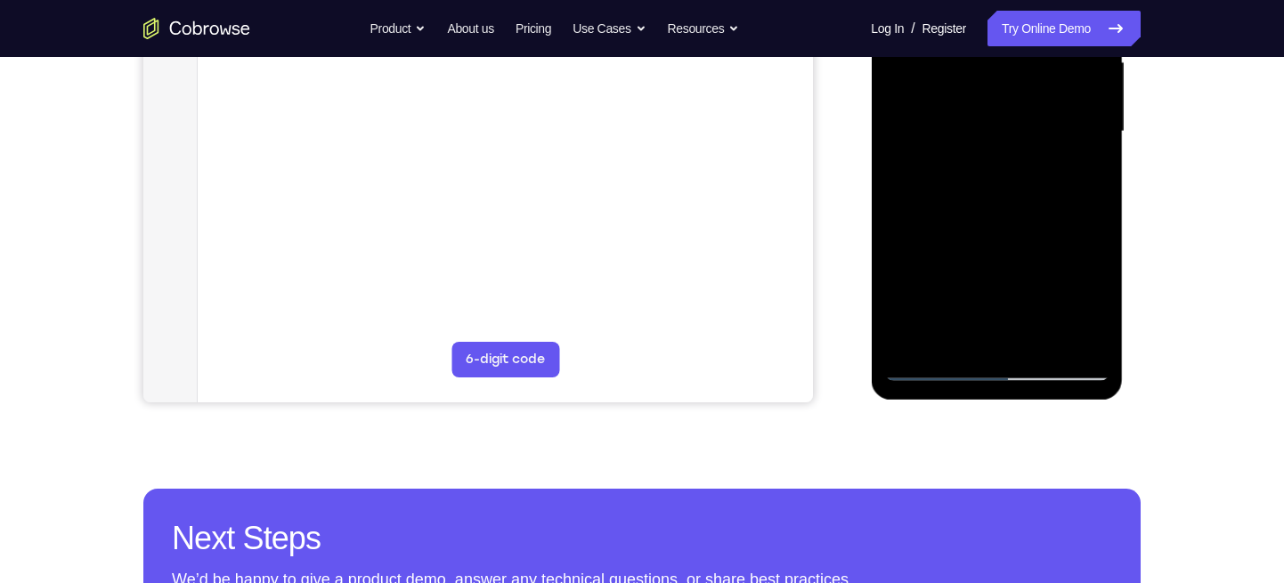
scroll to position [425, 0]
click at [1088, 166] on div at bounding box center [996, 132] width 224 height 499
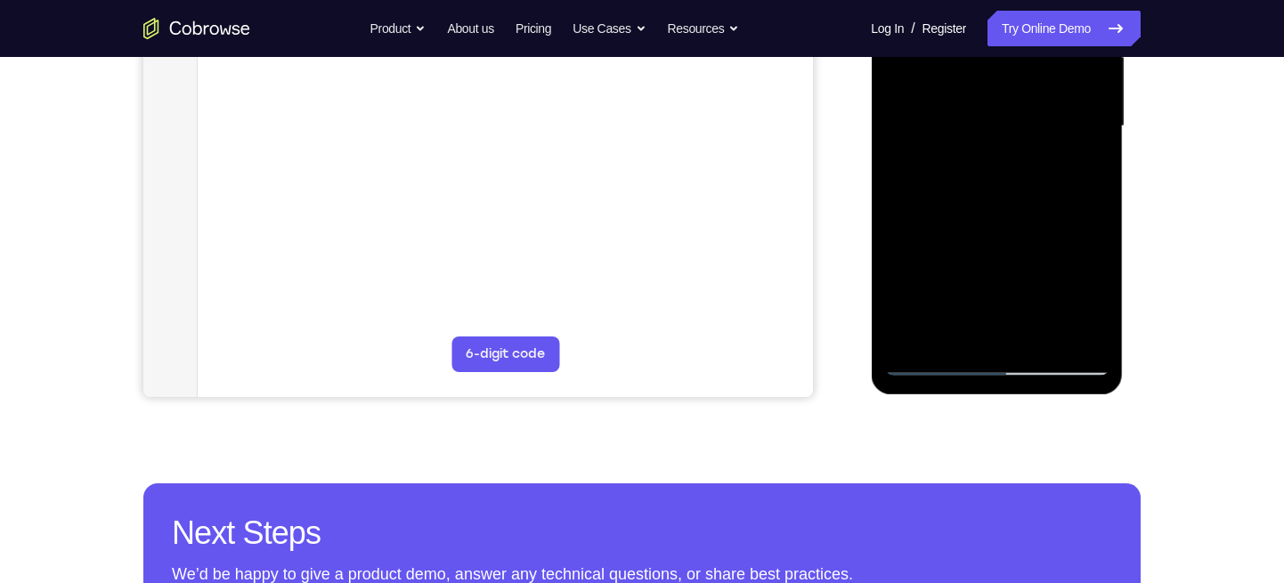
scroll to position [477, 0]
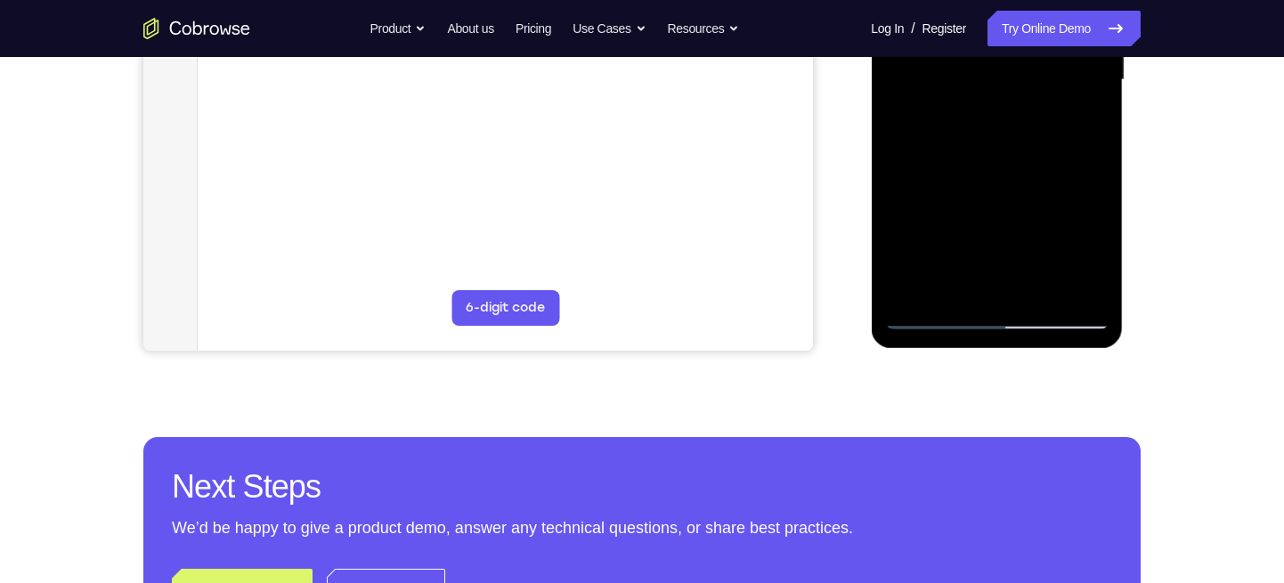
click at [929, 318] on div at bounding box center [996, 80] width 224 height 499
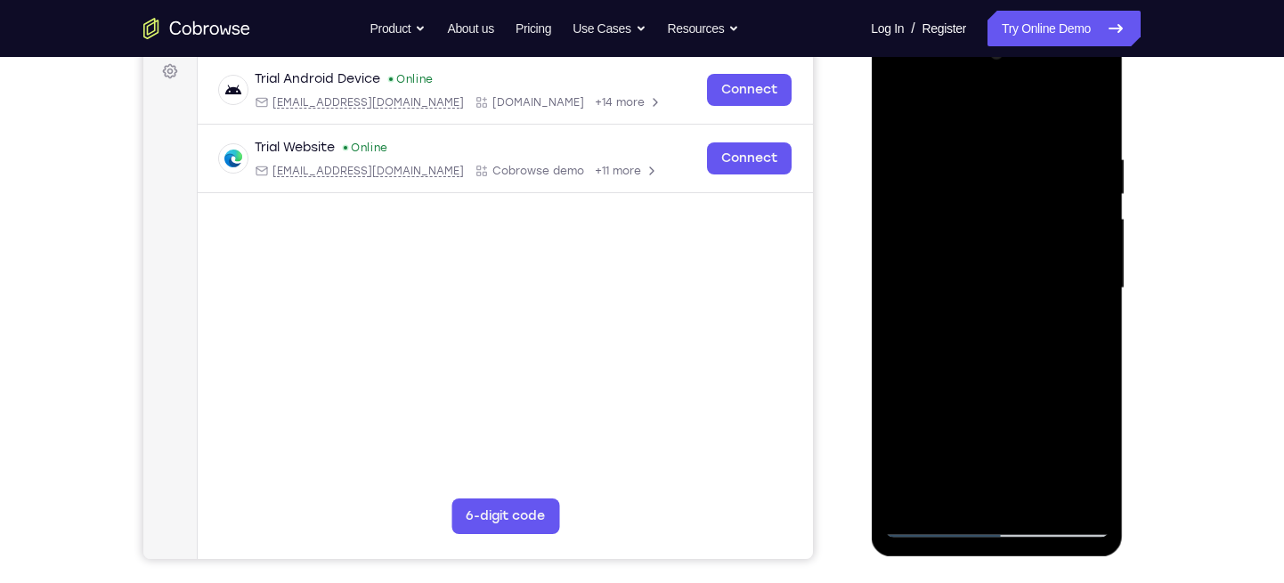
scroll to position [268, 0]
click at [897, 106] on div at bounding box center [996, 289] width 224 height 499
drag, startPoint x: 1053, startPoint y: 153, endPoint x: 971, endPoint y: 166, distance: 82.8
click at [971, 166] on div at bounding box center [996, 289] width 224 height 499
drag, startPoint x: 1019, startPoint y: 165, endPoint x: 905, endPoint y: 177, distance: 114.6
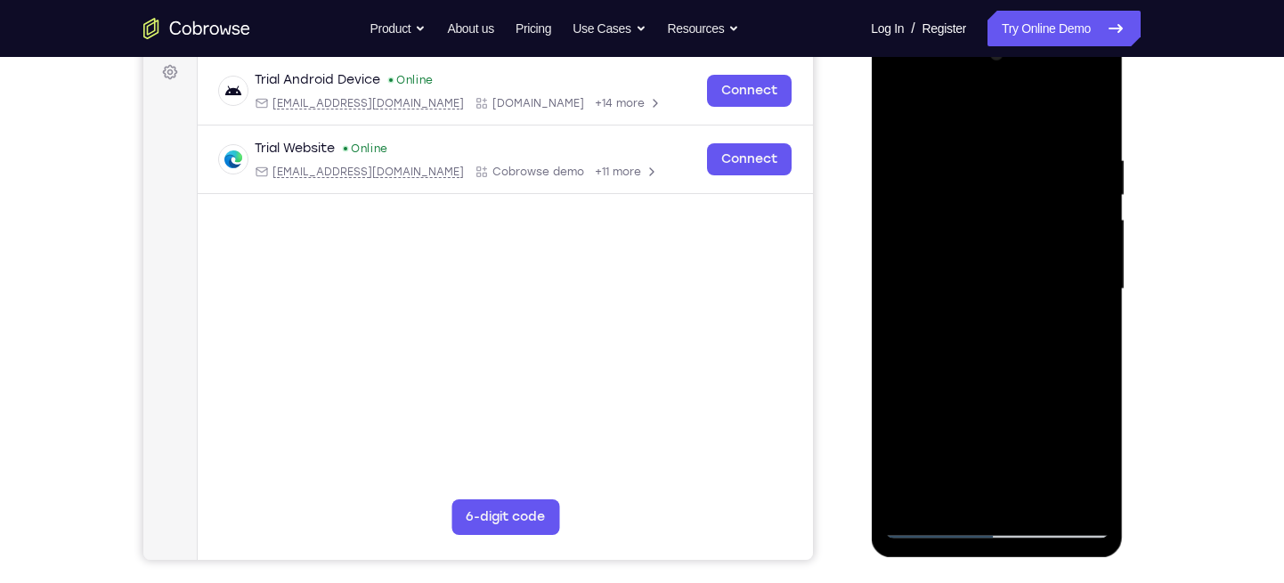
click at [905, 177] on div at bounding box center [996, 289] width 224 height 499
drag, startPoint x: 1015, startPoint y: 163, endPoint x: 915, endPoint y: 172, distance: 100.1
click at [915, 172] on div at bounding box center [996, 289] width 224 height 499
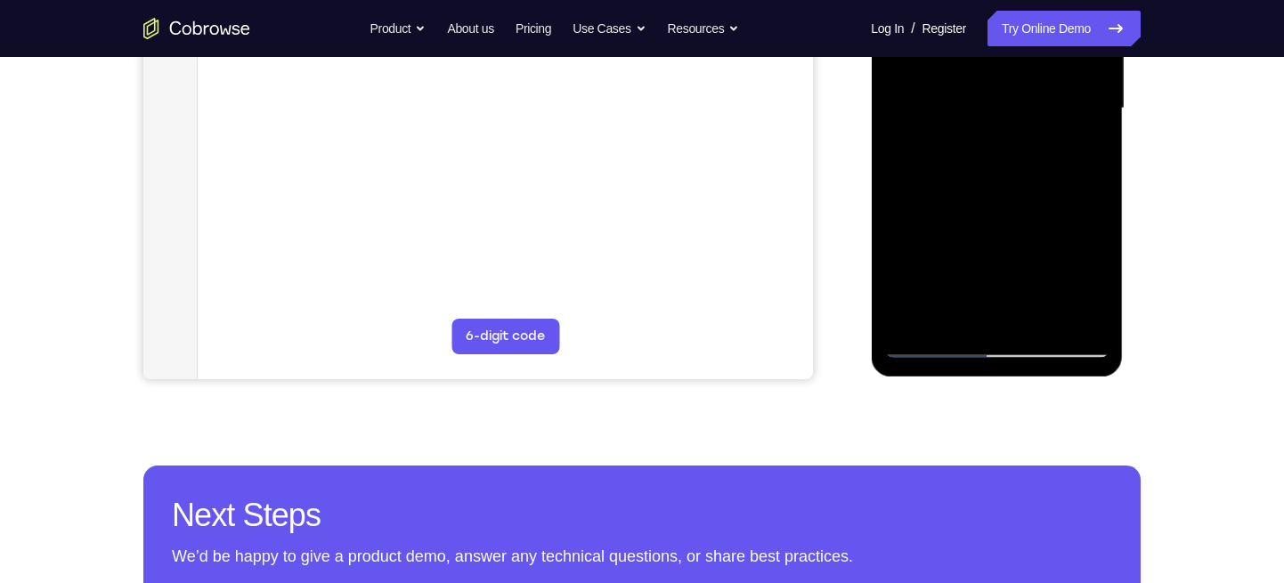
scroll to position [450, 0]
click at [1104, 295] on div at bounding box center [996, 107] width 224 height 499
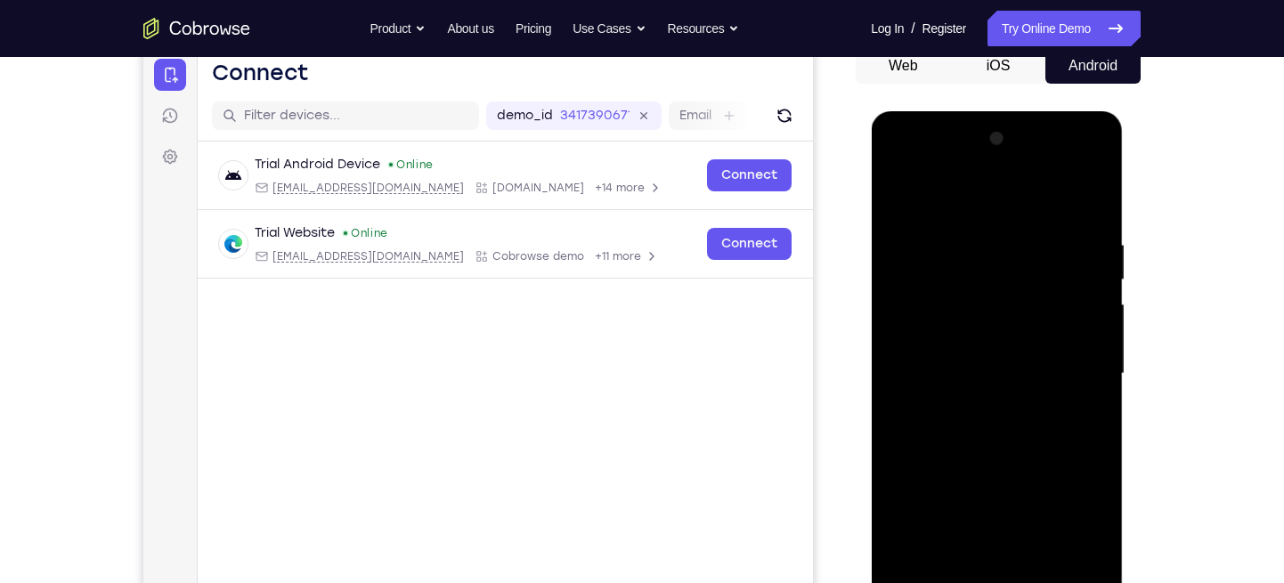
scroll to position [179, 0]
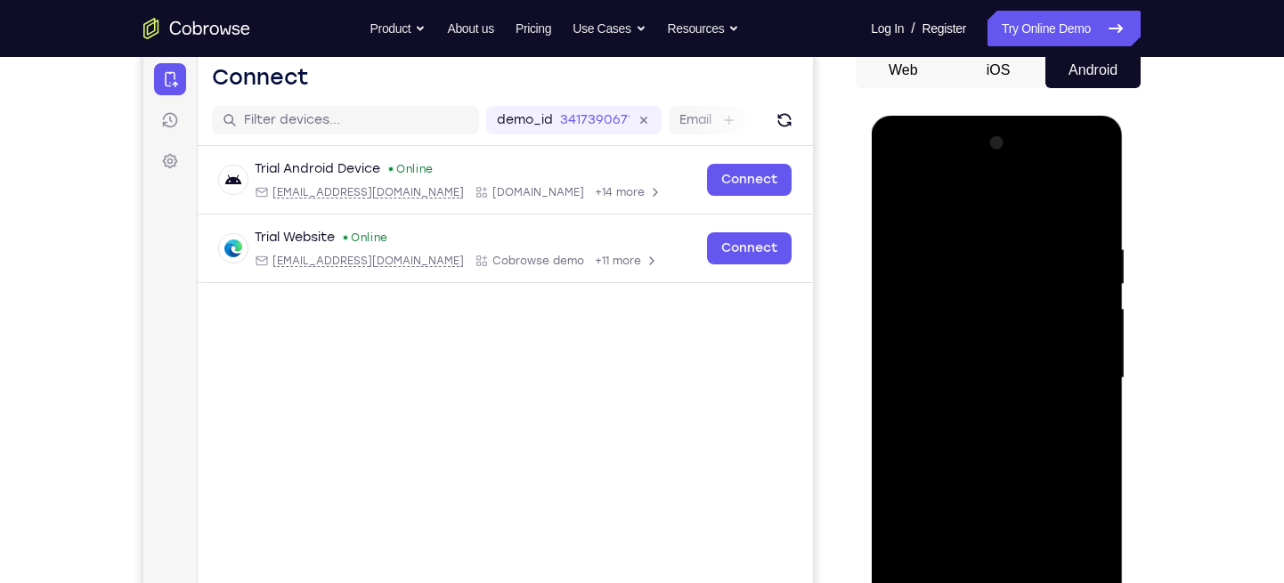
click at [1086, 195] on div at bounding box center [996, 378] width 224 height 499
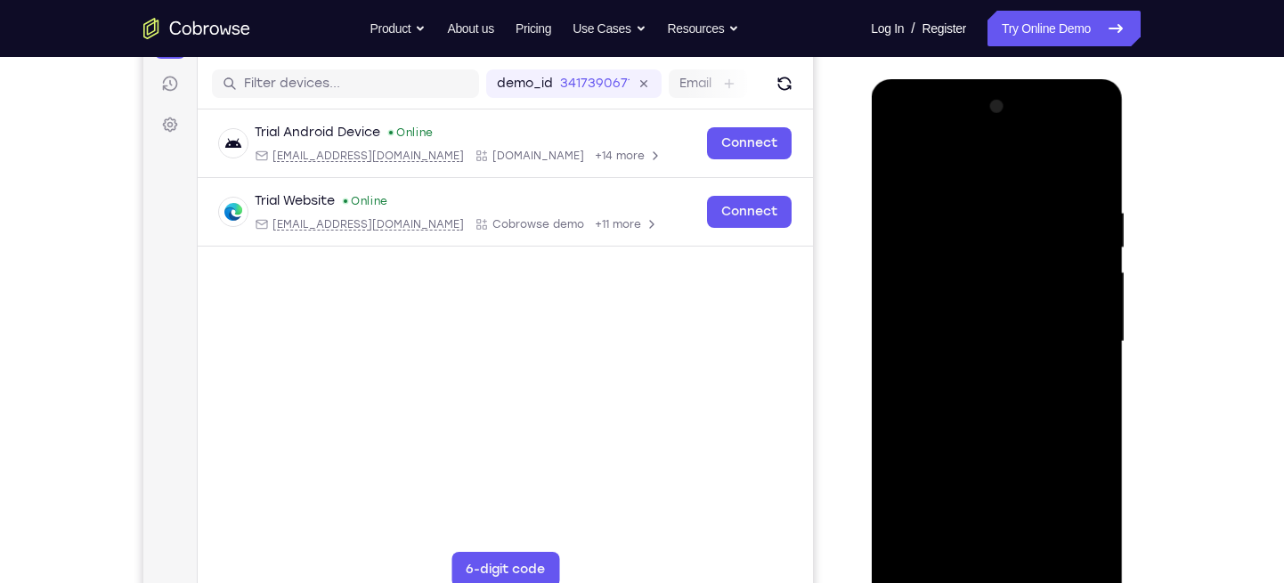
scroll to position [217, 0]
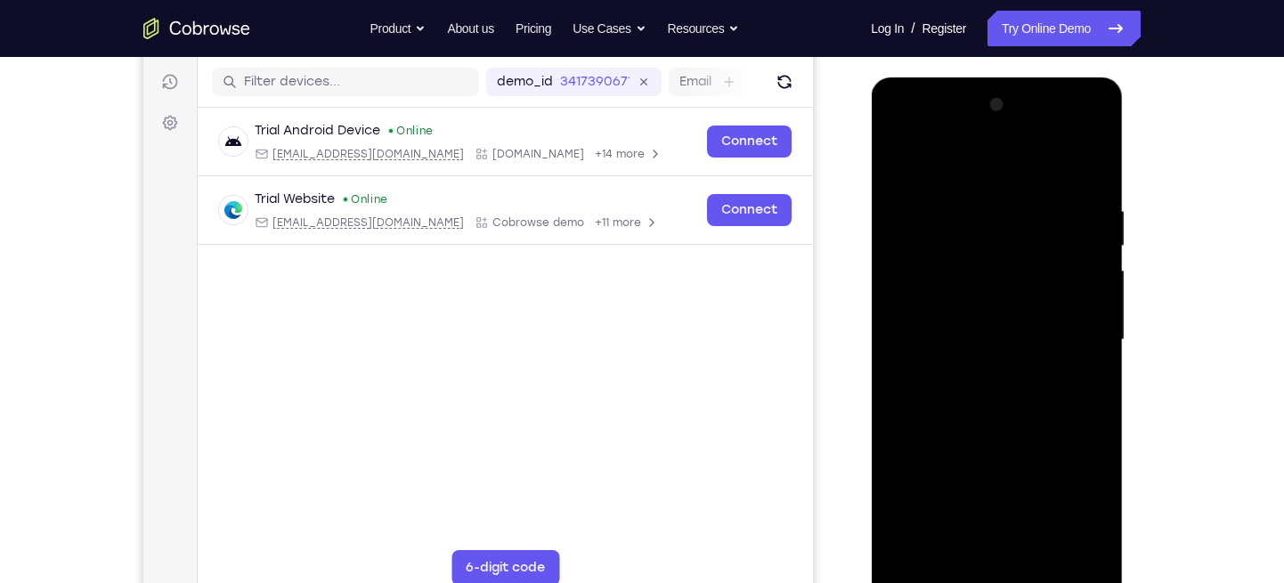
click at [1093, 157] on div at bounding box center [996, 340] width 224 height 499
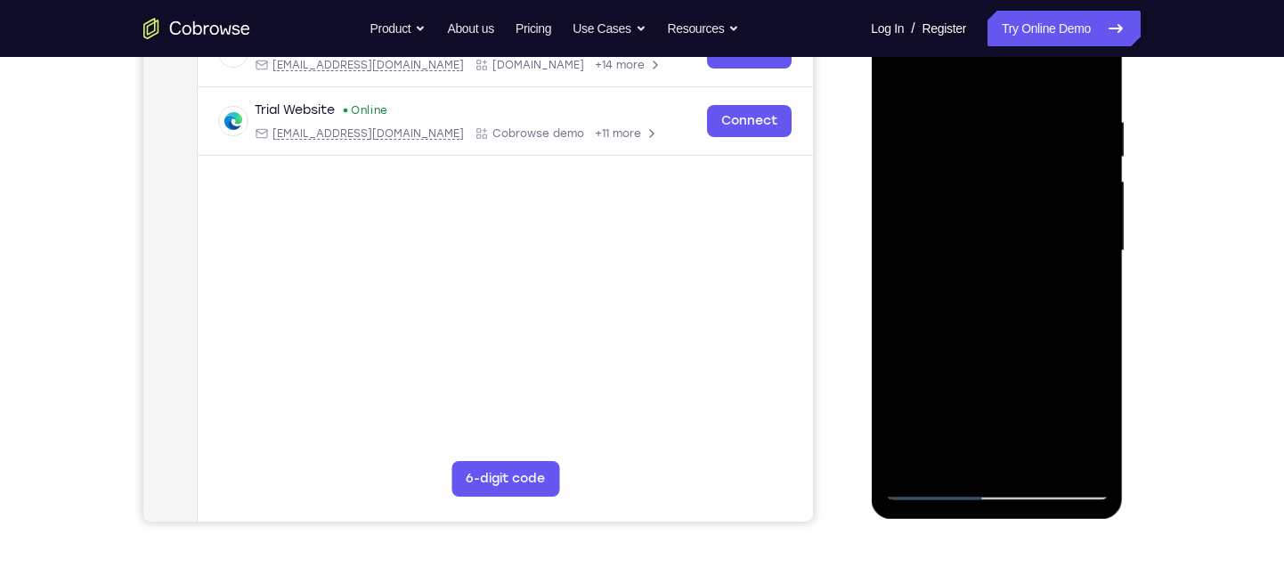
scroll to position [309, 0]
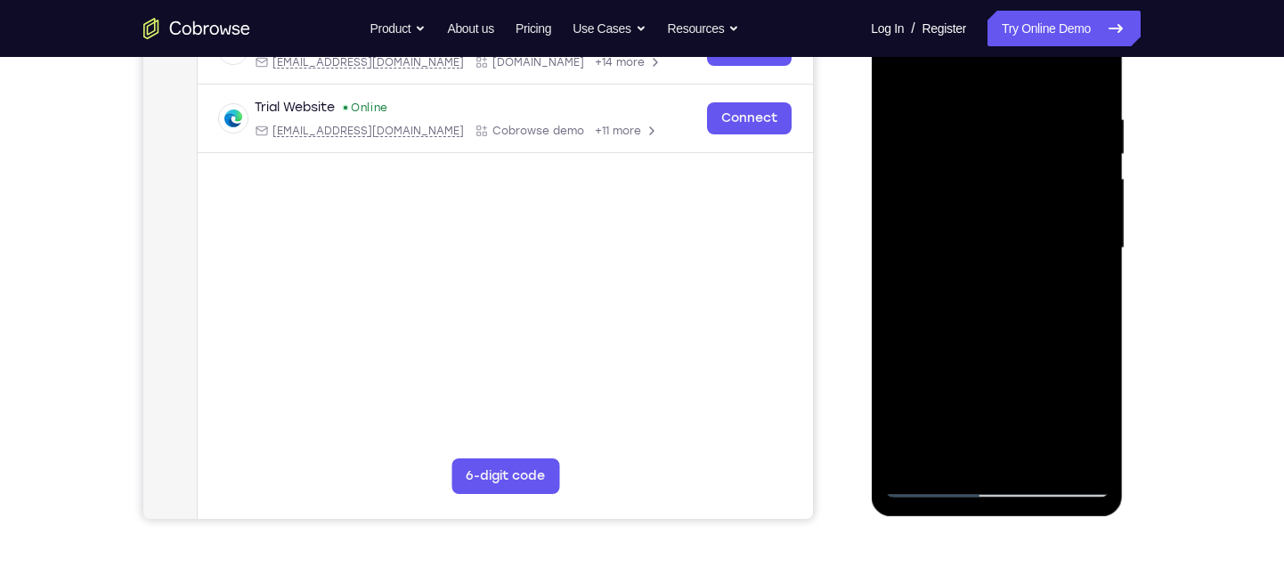
click at [1018, 106] on div at bounding box center [996, 248] width 224 height 499
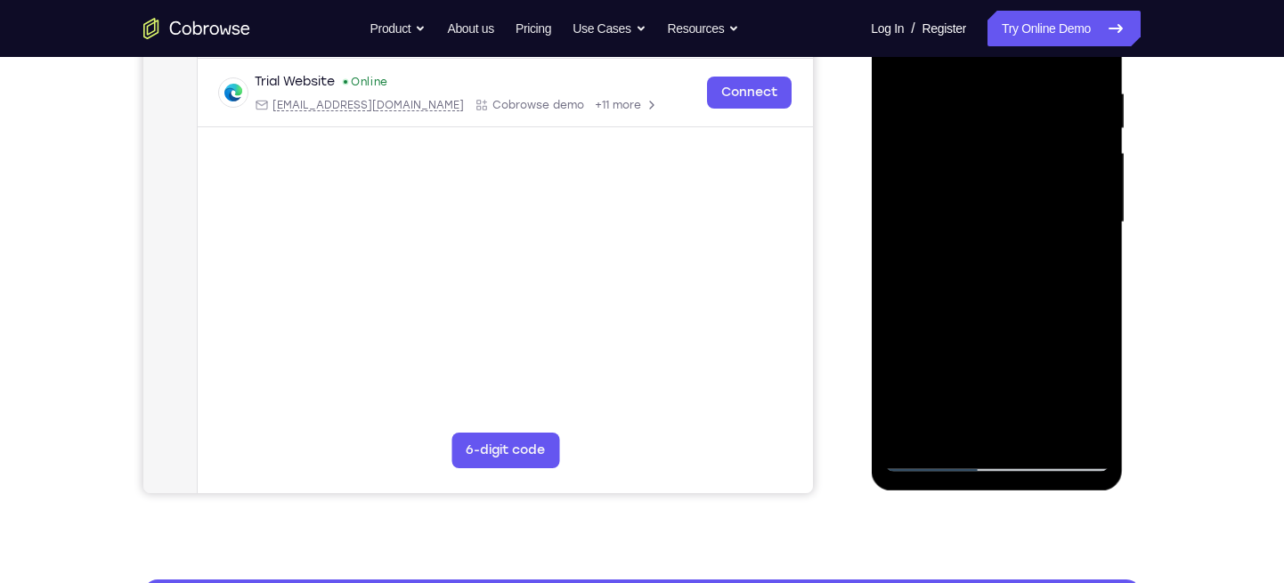
scroll to position [336, 0]
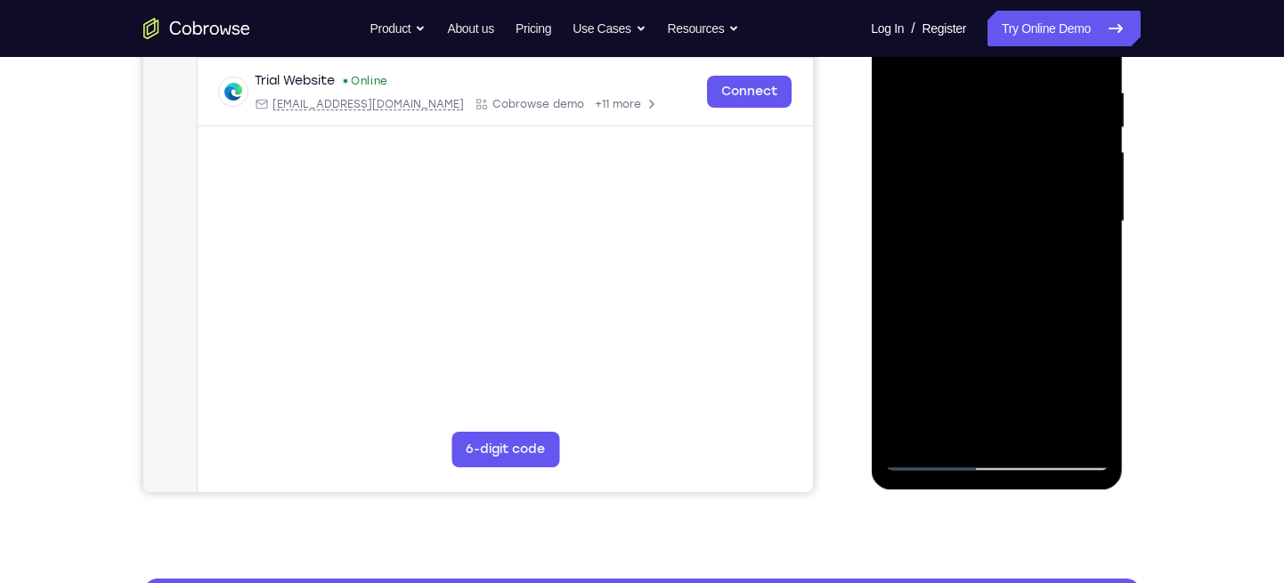
drag, startPoint x: 959, startPoint y: 242, endPoint x: 961, endPoint y: 170, distance: 72.2
click at [961, 170] on div at bounding box center [996, 221] width 224 height 499
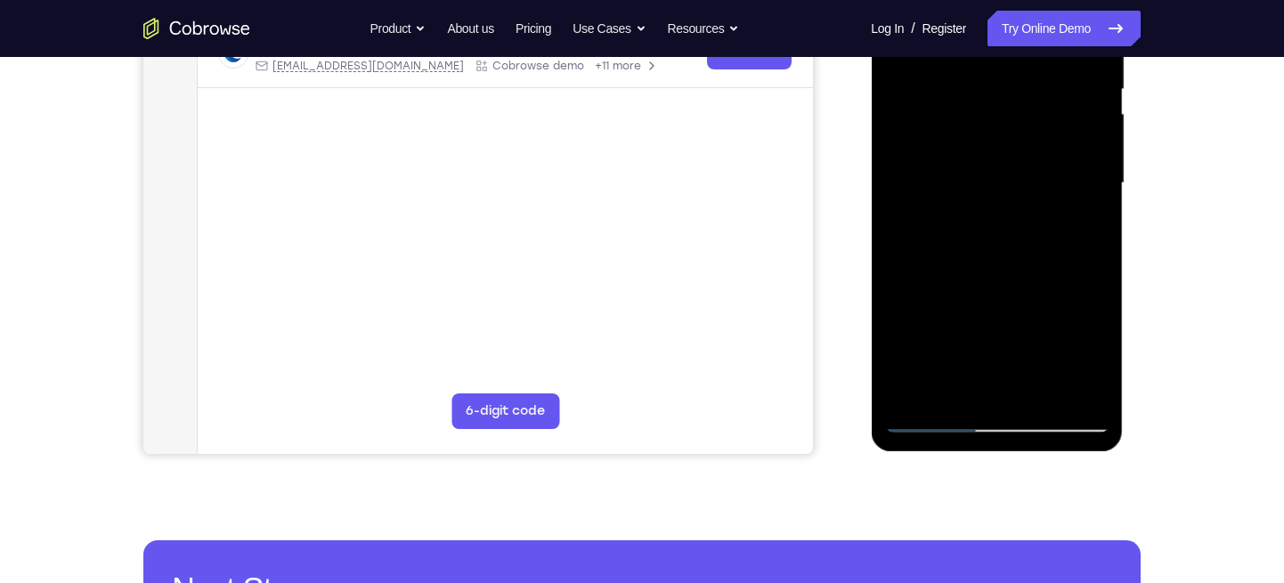
drag, startPoint x: 953, startPoint y: 257, endPoint x: 968, endPoint y: 166, distance: 92.8
click at [968, 166] on div at bounding box center [996, 183] width 224 height 499
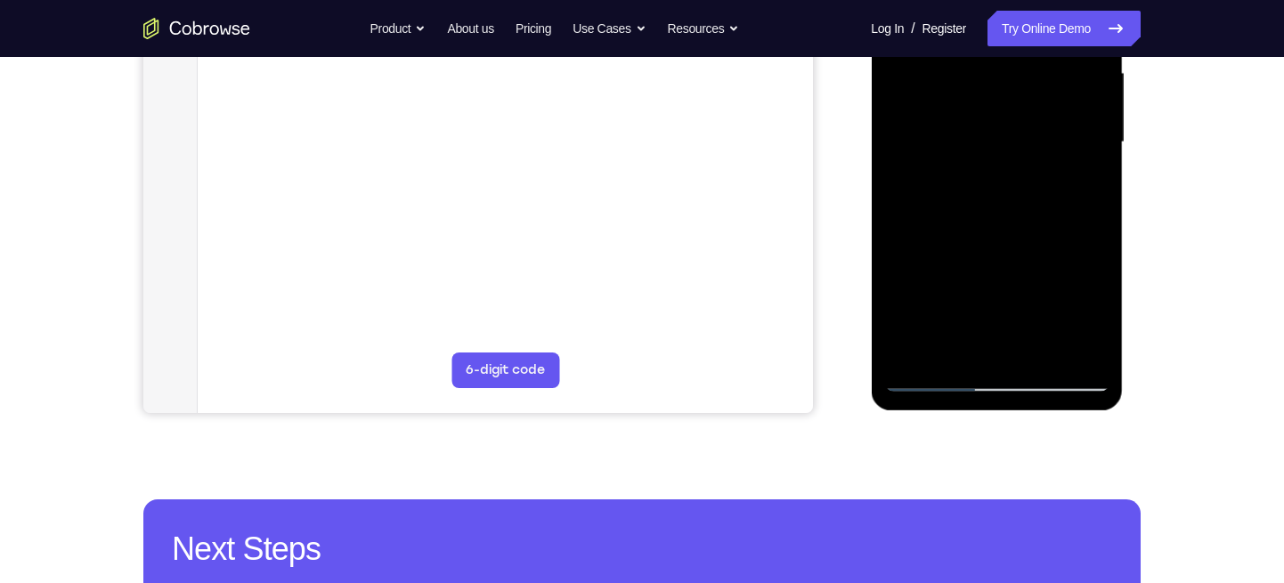
scroll to position [416, 0]
drag, startPoint x: 948, startPoint y: 262, endPoint x: 956, endPoint y: 191, distance: 70.8
click at [956, 191] on div at bounding box center [996, 141] width 224 height 499
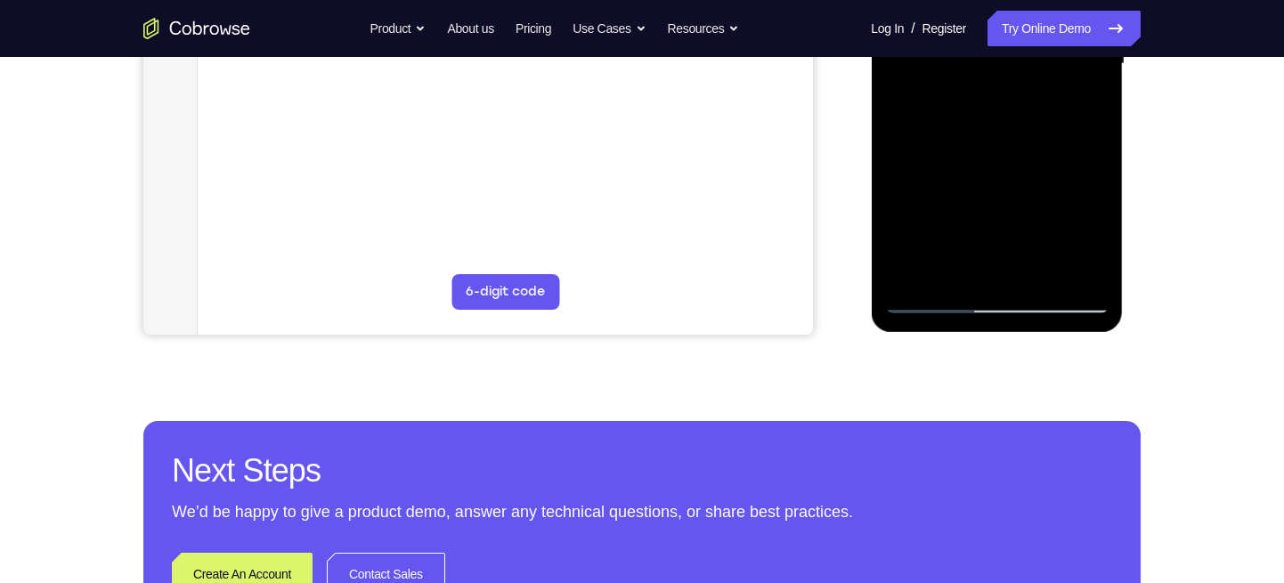
scroll to position [495, 0]
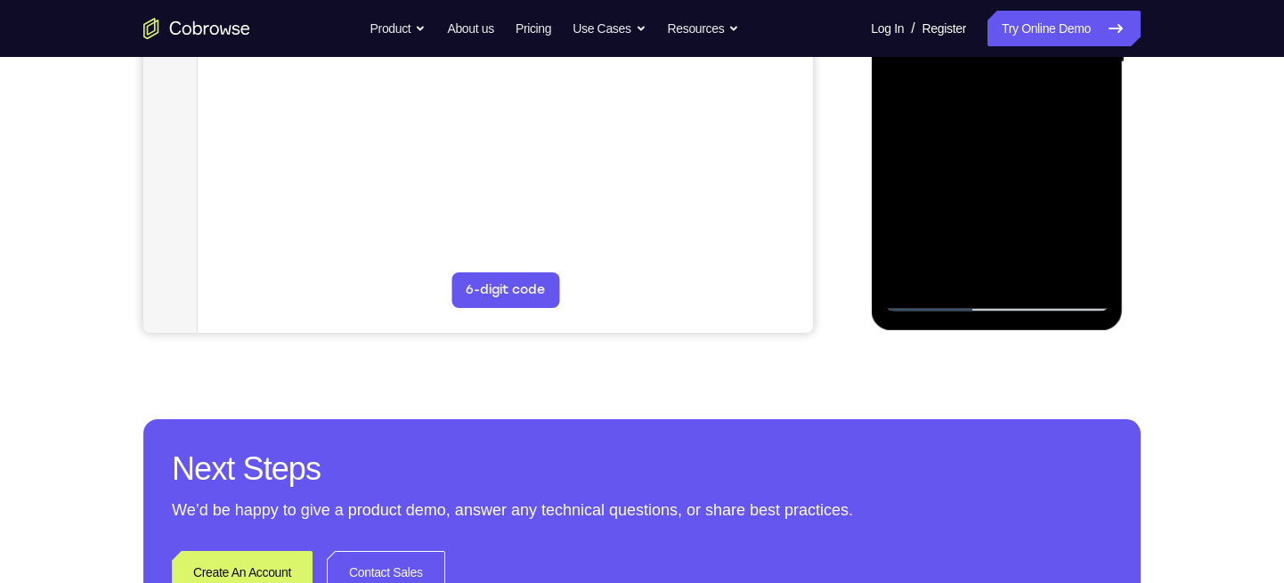
click at [908, 264] on div at bounding box center [996, 62] width 224 height 499
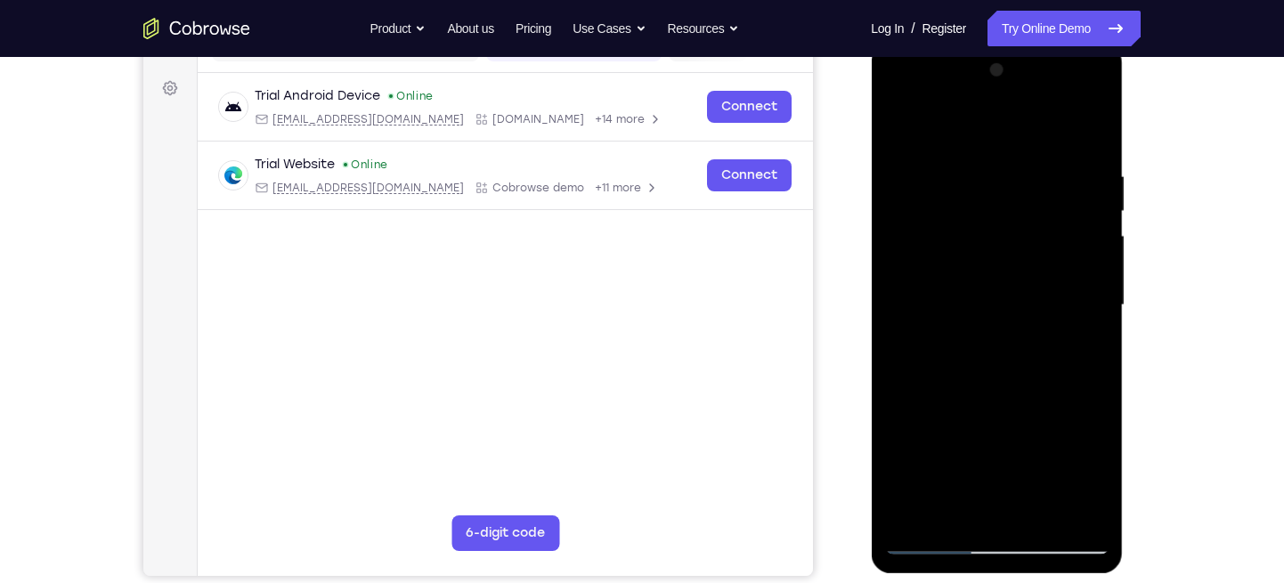
scroll to position [247, 0]
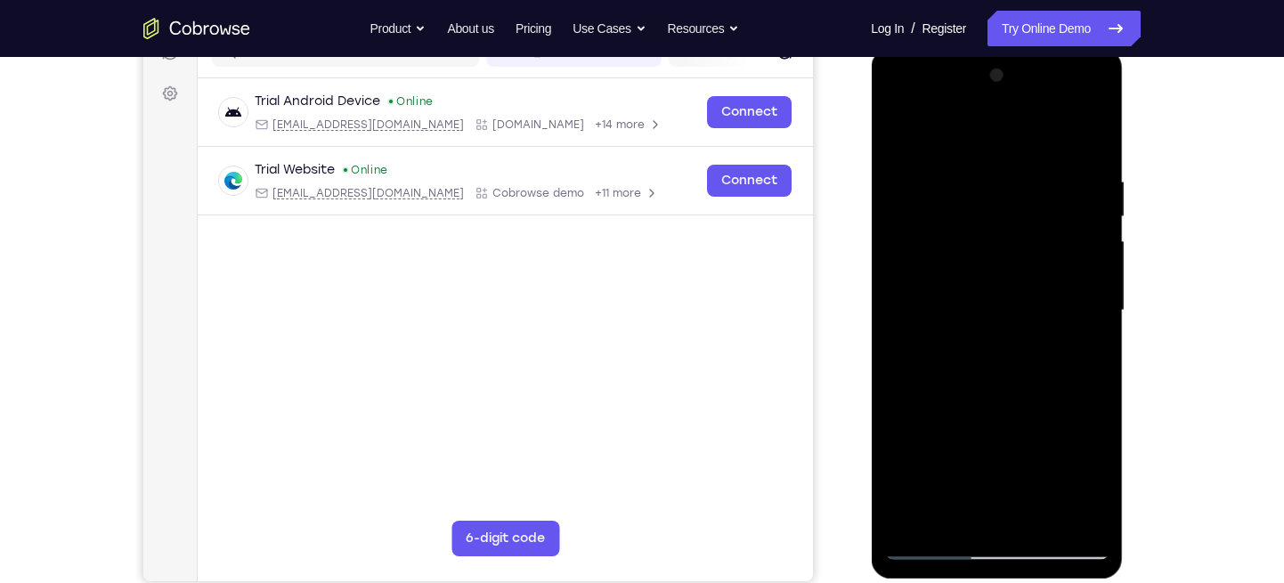
drag, startPoint x: 1017, startPoint y: 191, endPoint x: 971, endPoint y: 307, distance: 125.2
click at [971, 307] on div at bounding box center [996, 310] width 224 height 499
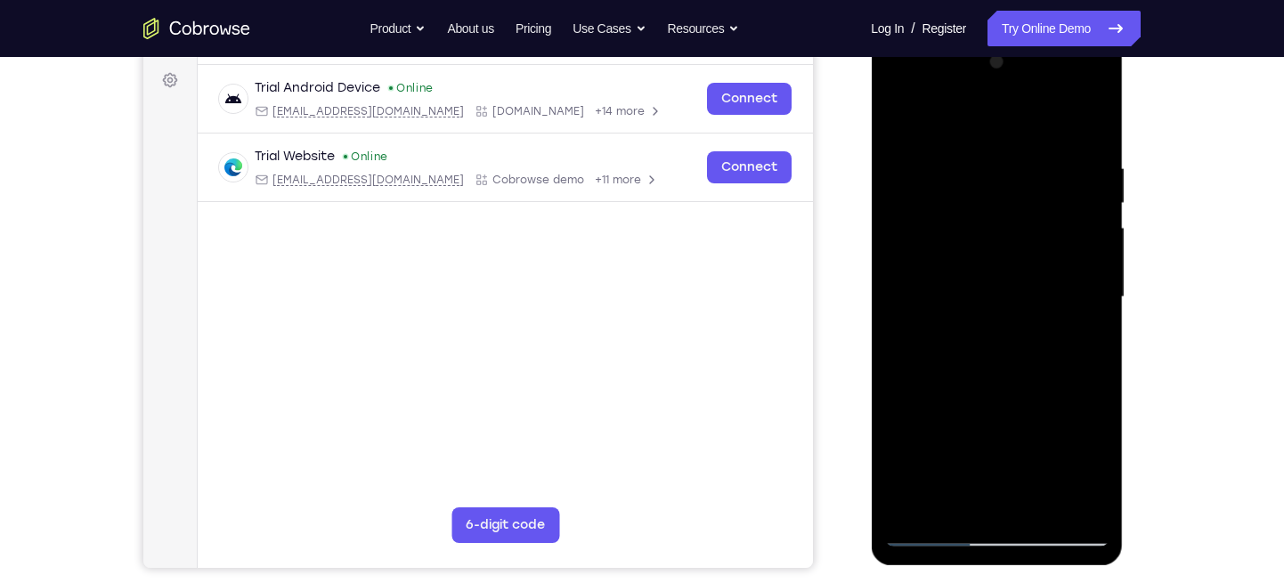
scroll to position [261, 0]
click at [956, 166] on div at bounding box center [996, 296] width 224 height 499
click at [1077, 189] on div at bounding box center [996, 296] width 224 height 499
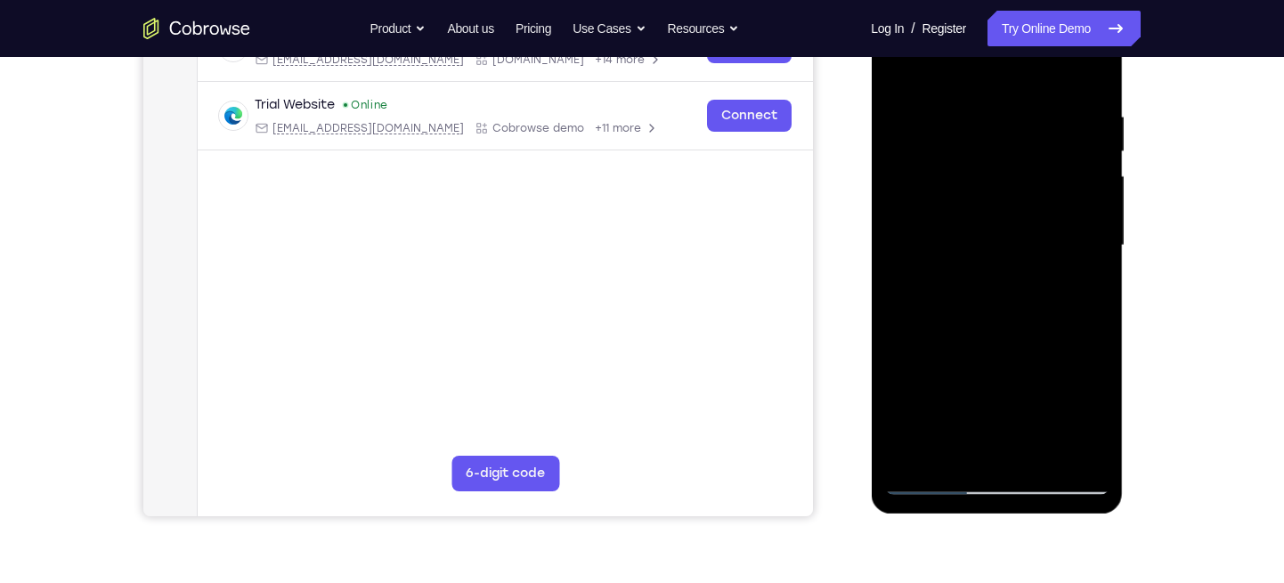
scroll to position [312, 0]
click at [902, 170] on div at bounding box center [996, 245] width 224 height 499
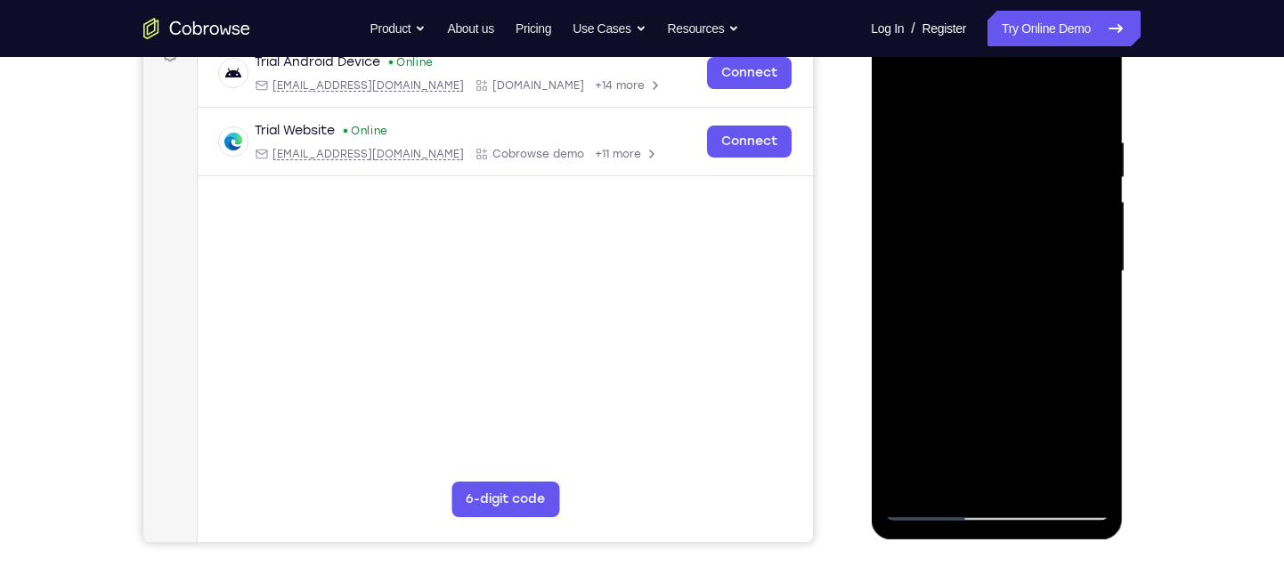
scroll to position [282, 0]
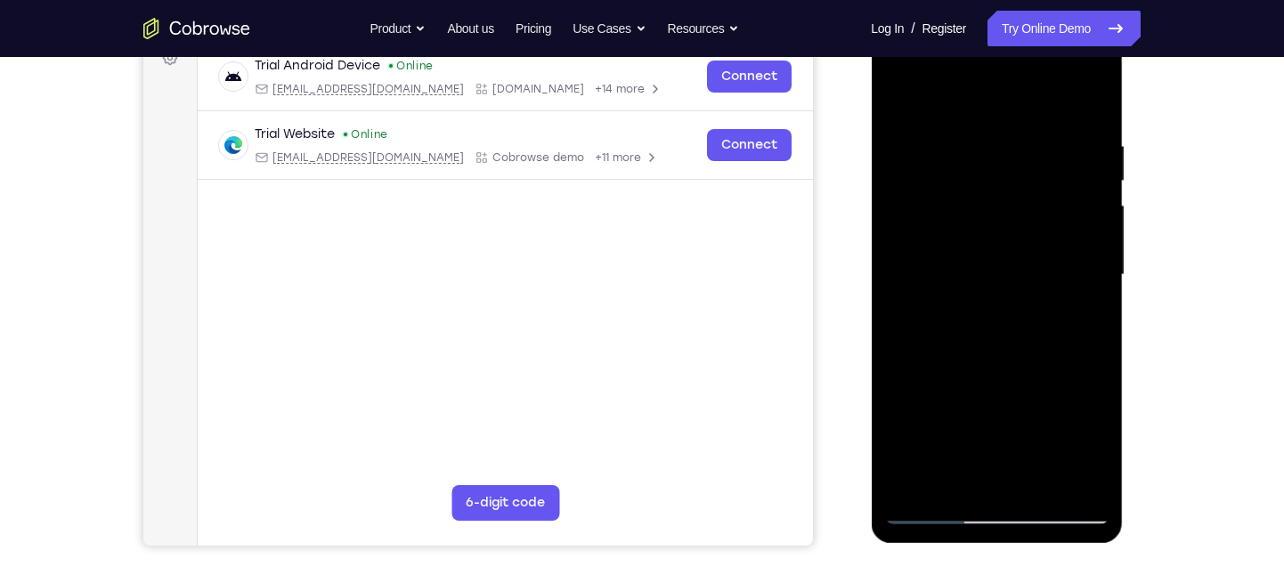
click at [1092, 100] on div at bounding box center [996, 275] width 224 height 499
drag, startPoint x: 1041, startPoint y: 148, endPoint x: 956, endPoint y: 159, distance: 85.4
click at [956, 159] on div at bounding box center [996, 275] width 224 height 499
click at [957, 149] on div at bounding box center [996, 275] width 224 height 499
click at [1064, 165] on div at bounding box center [996, 275] width 224 height 499
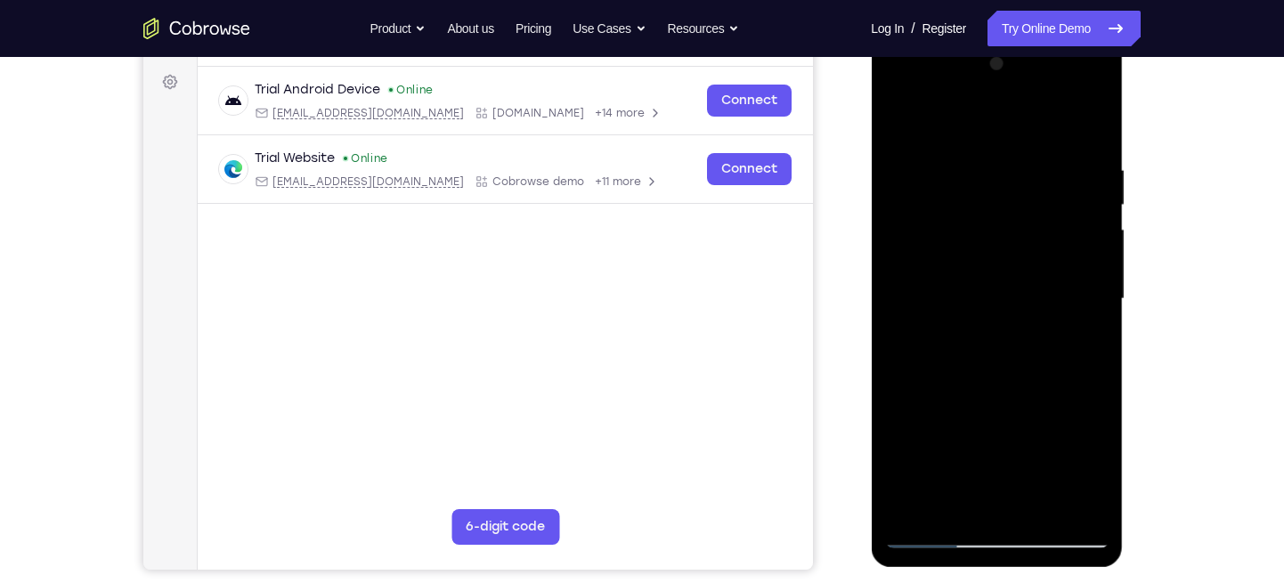
scroll to position [256, 0]
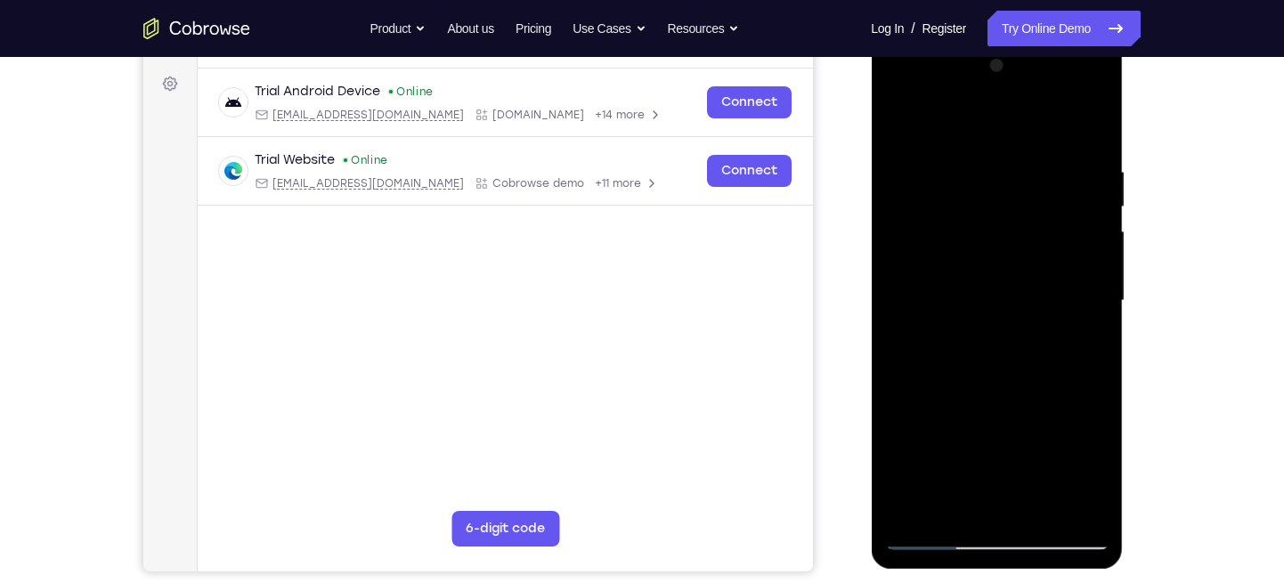
click at [1088, 128] on div at bounding box center [996, 301] width 224 height 499
drag, startPoint x: 1075, startPoint y: 164, endPoint x: 921, endPoint y: 181, distance: 155.8
click at [921, 181] on div at bounding box center [996, 301] width 224 height 499
drag, startPoint x: 1080, startPoint y: 169, endPoint x: 950, endPoint y: 187, distance: 131.2
click at [950, 187] on div at bounding box center [996, 301] width 224 height 499
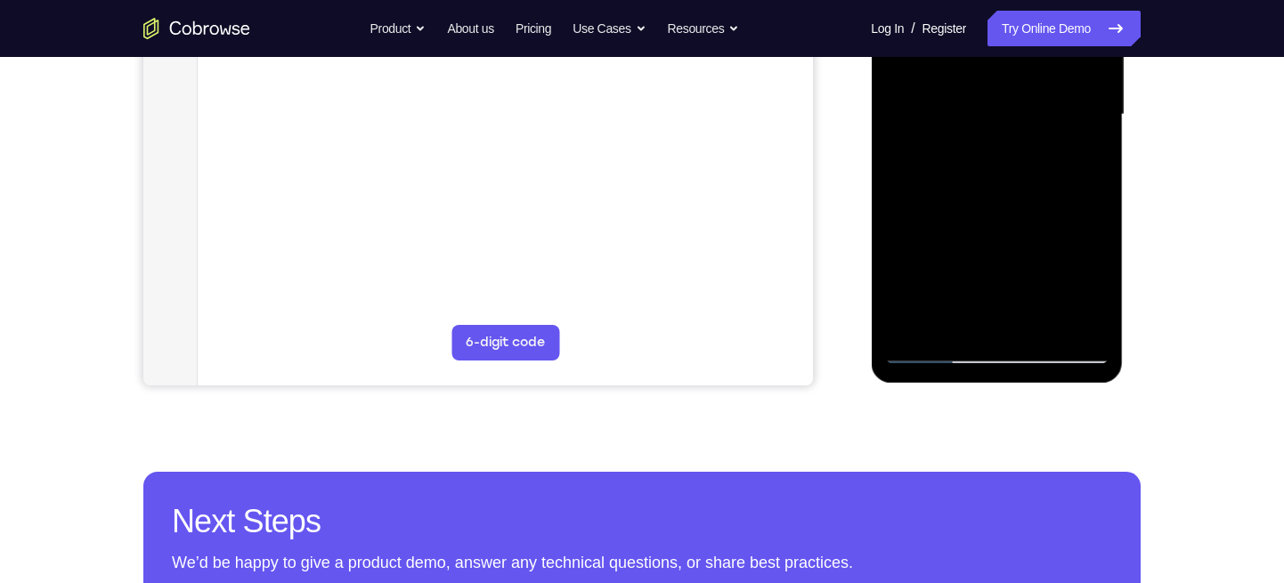
scroll to position [445, 0]
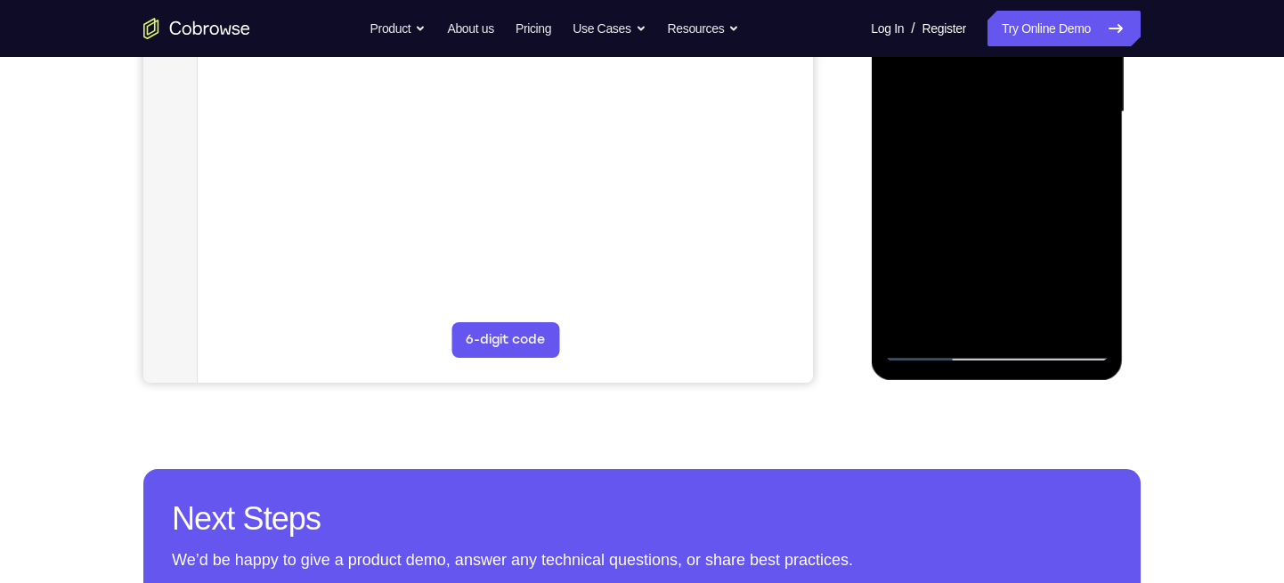
drag, startPoint x: 1031, startPoint y: 287, endPoint x: 1018, endPoint y: 137, distance: 150.1
click at [1018, 137] on div at bounding box center [996, 112] width 224 height 499
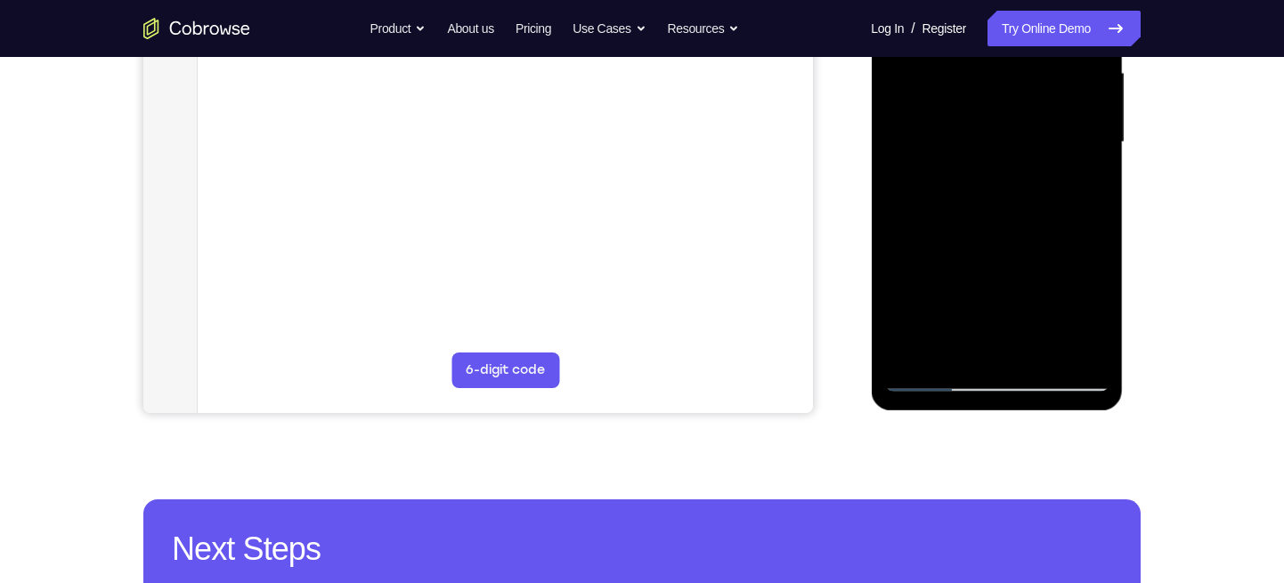
scroll to position [405, 0]
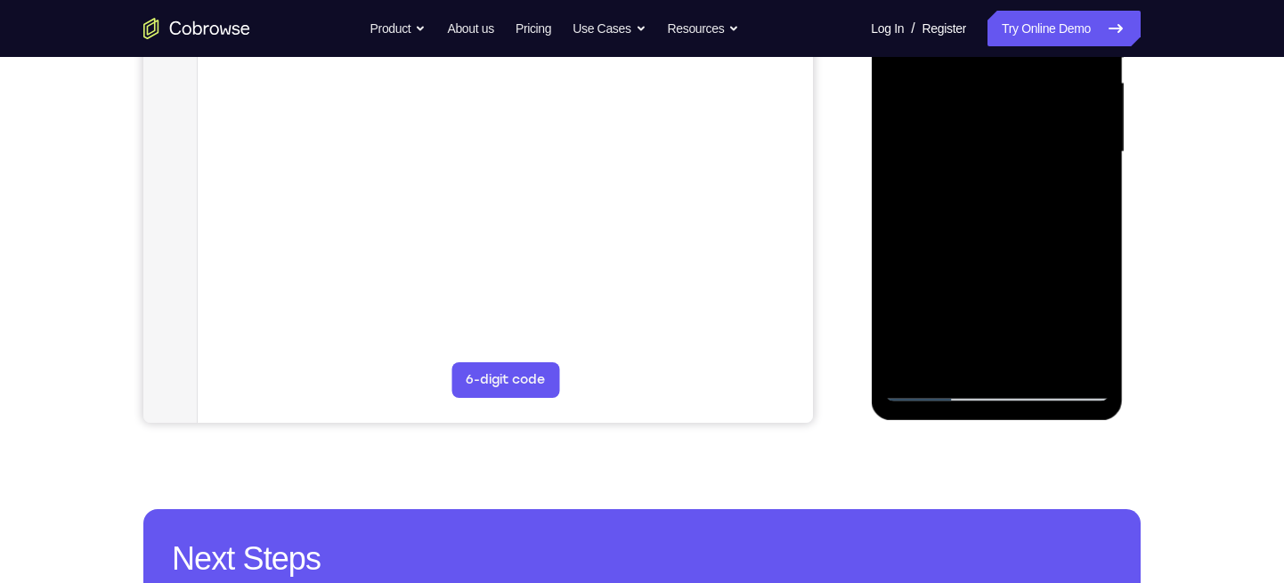
drag, startPoint x: 996, startPoint y: 305, endPoint x: 1027, endPoint y: 26, distance: 281.3
click at [1027, 26] on div at bounding box center [996, 152] width 224 height 499
drag, startPoint x: 982, startPoint y: 238, endPoint x: 989, endPoint y: 86, distance: 151.5
click at [989, 86] on div at bounding box center [996, 152] width 224 height 499
drag, startPoint x: 1003, startPoint y: 288, endPoint x: 1025, endPoint y: 152, distance: 137.9
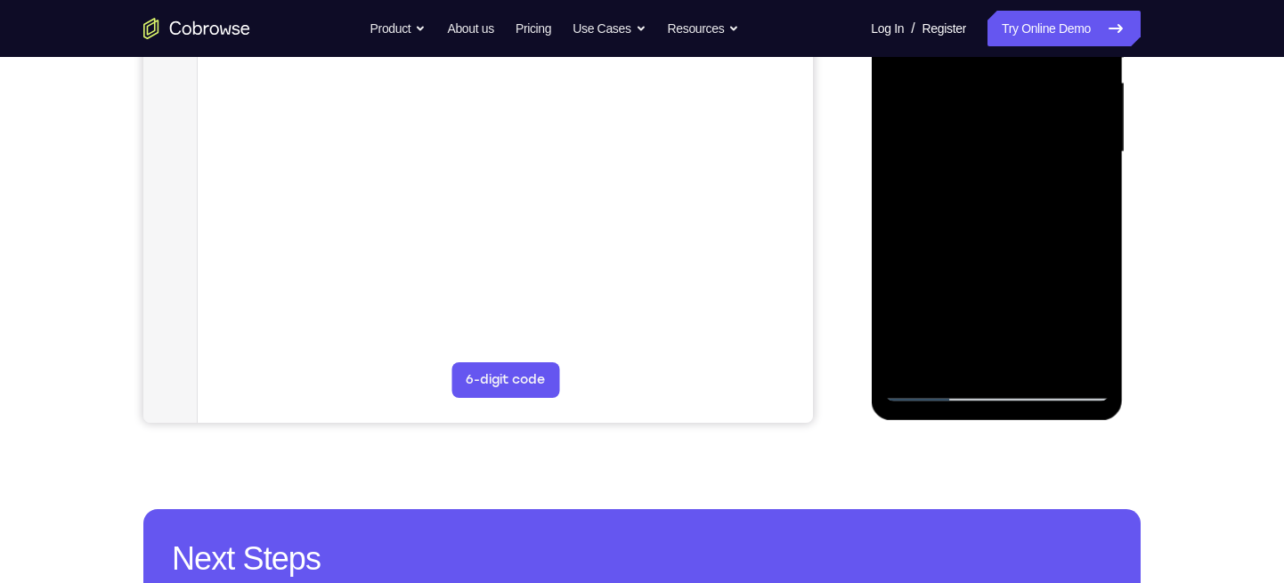
click at [1025, 152] on div at bounding box center [996, 152] width 224 height 499
drag, startPoint x: 1004, startPoint y: 272, endPoint x: 1020, endPoint y: 202, distance: 71.3
click at [1020, 202] on div at bounding box center [996, 152] width 224 height 499
drag, startPoint x: 1012, startPoint y: 287, endPoint x: 1051, endPoint y: 48, distance: 241.6
click at [1051, 48] on div at bounding box center [996, 152] width 224 height 499
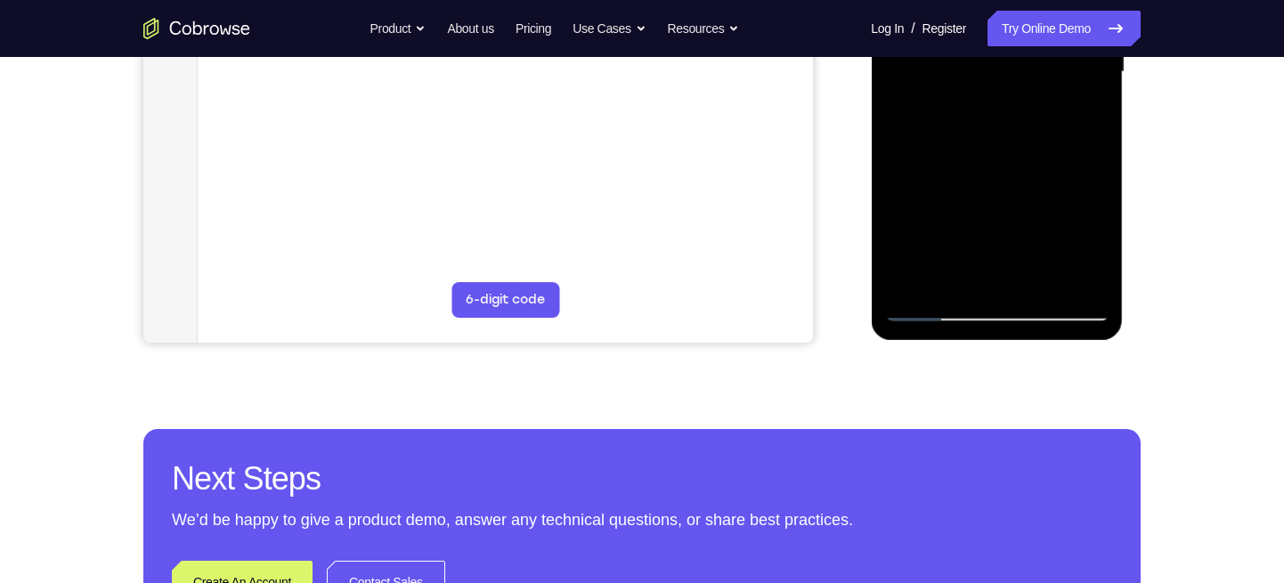
scroll to position [490, 0]
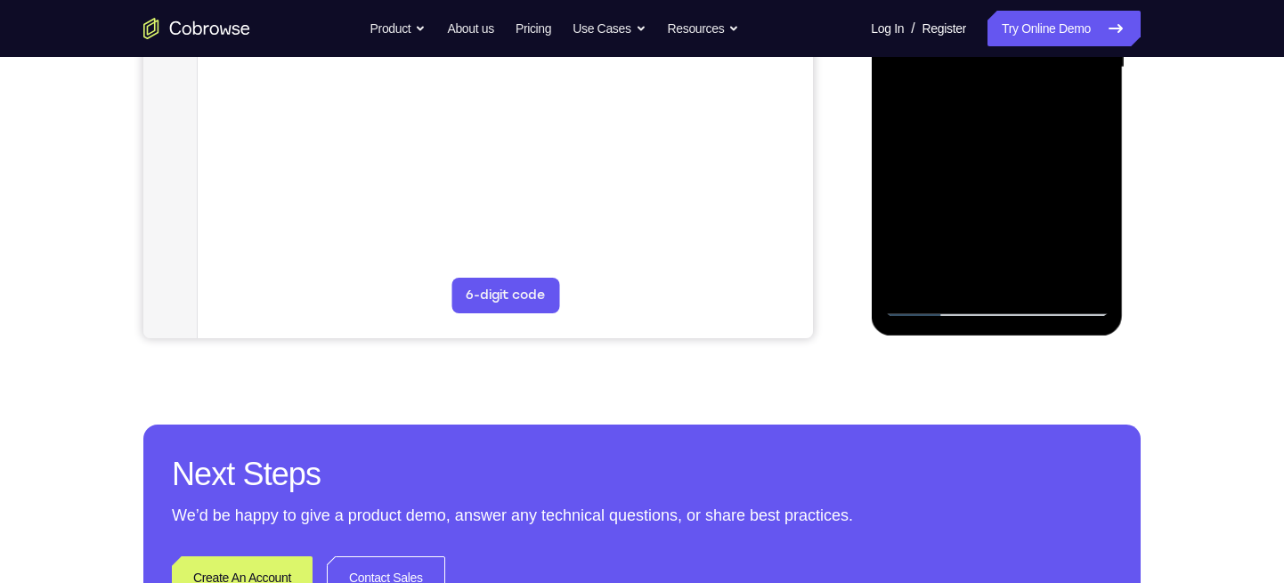
click at [949, 280] on div at bounding box center [996, 67] width 224 height 499
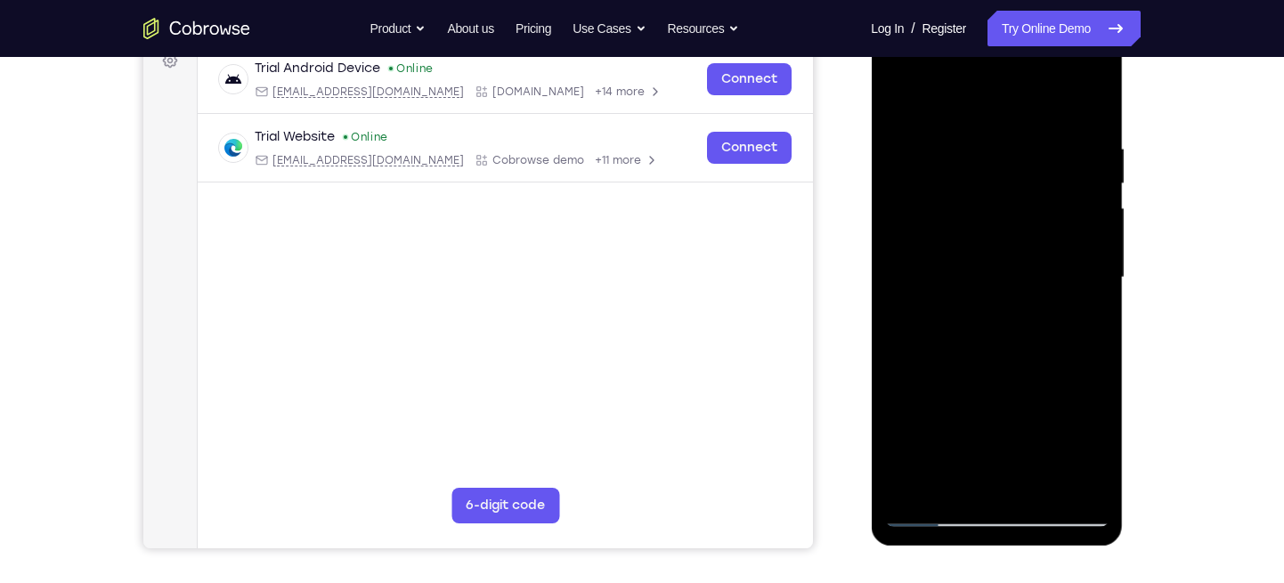
scroll to position [278, 0]
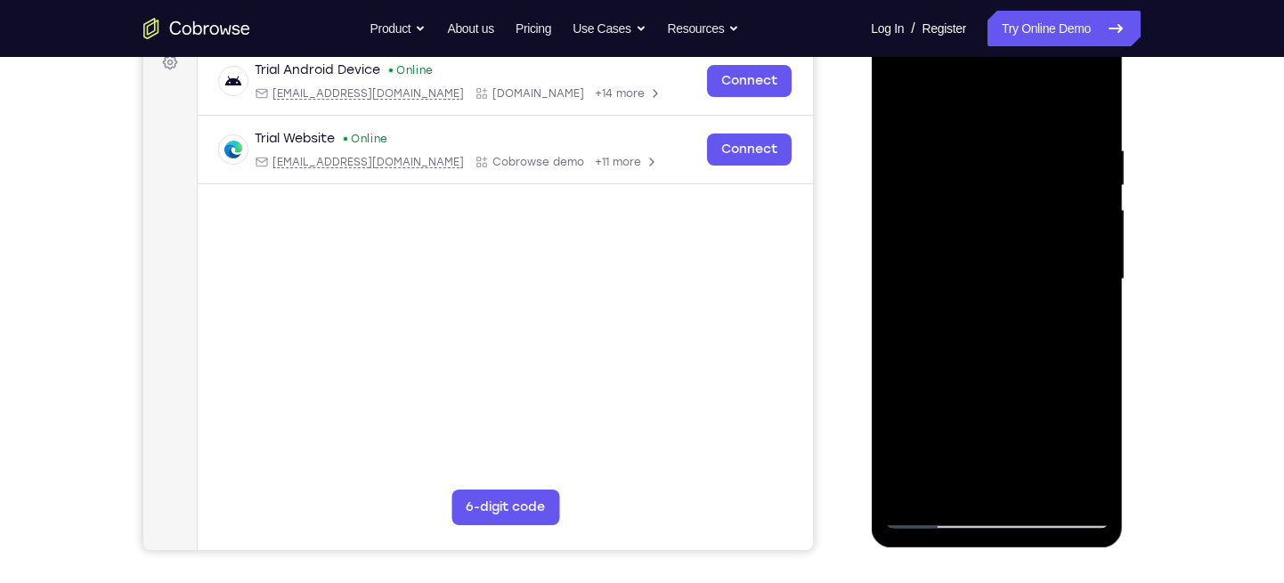
click at [929, 100] on div at bounding box center [996, 279] width 224 height 499
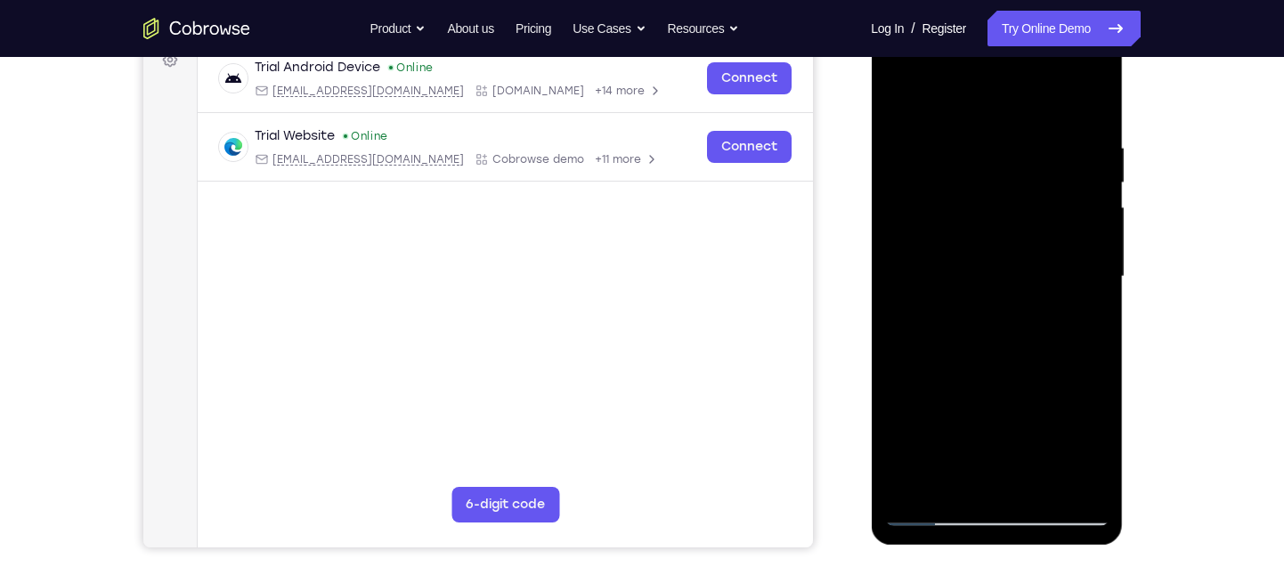
click at [963, 122] on div at bounding box center [996, 277] width 224 height 499
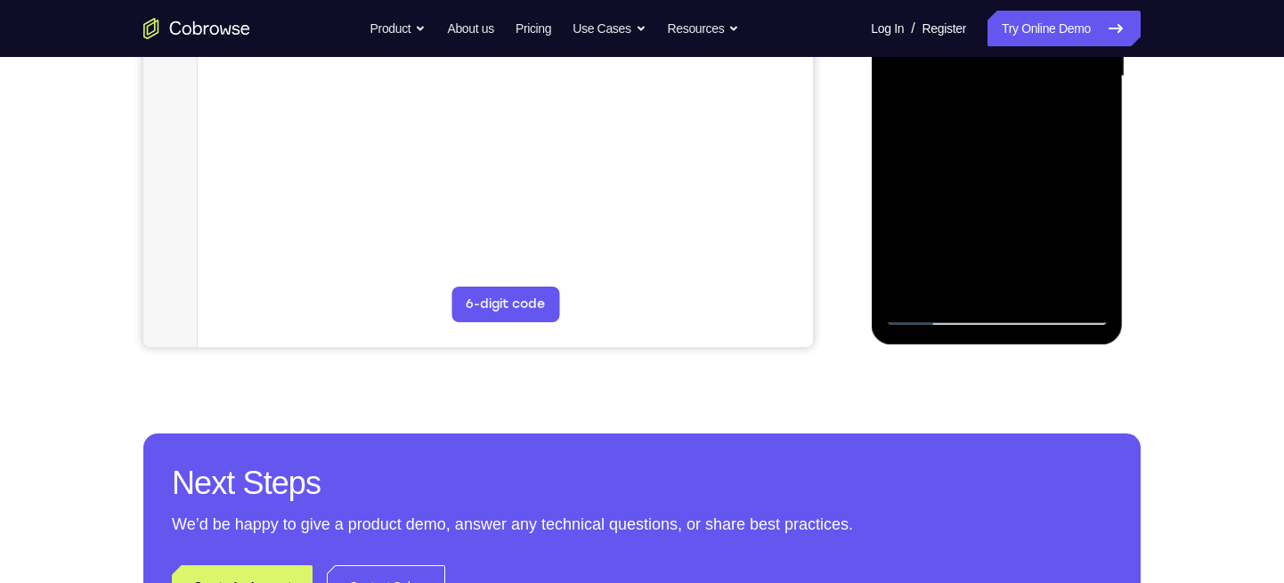
scroll to position [483, 0]
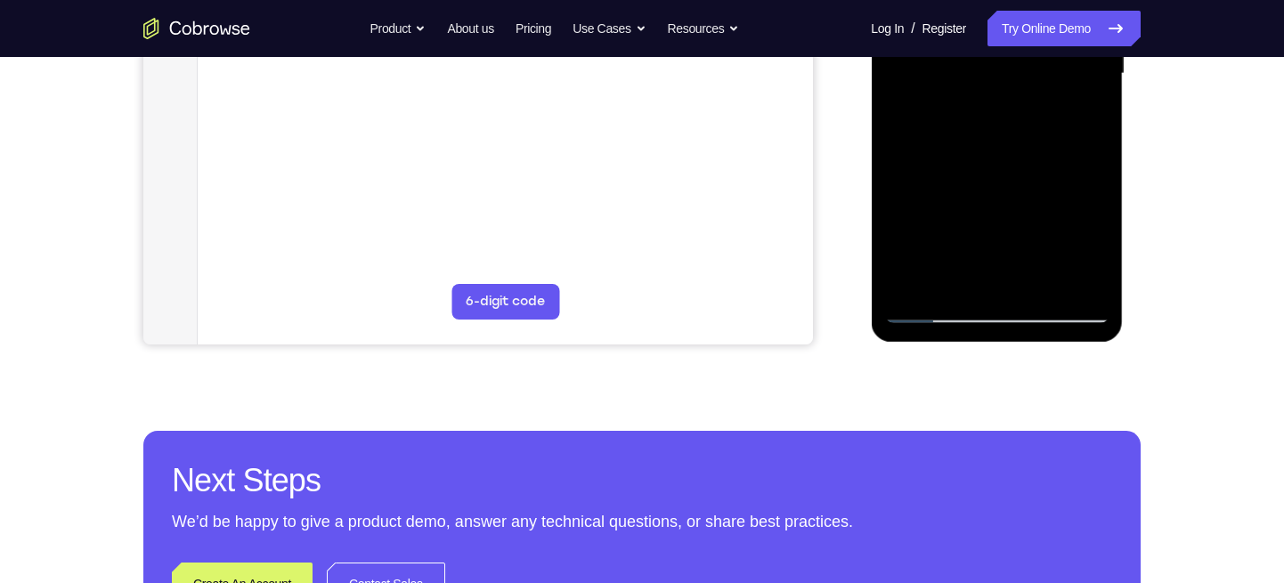
click at [1034, 288] on div at bounding box center [996, 74] width 224 height 499
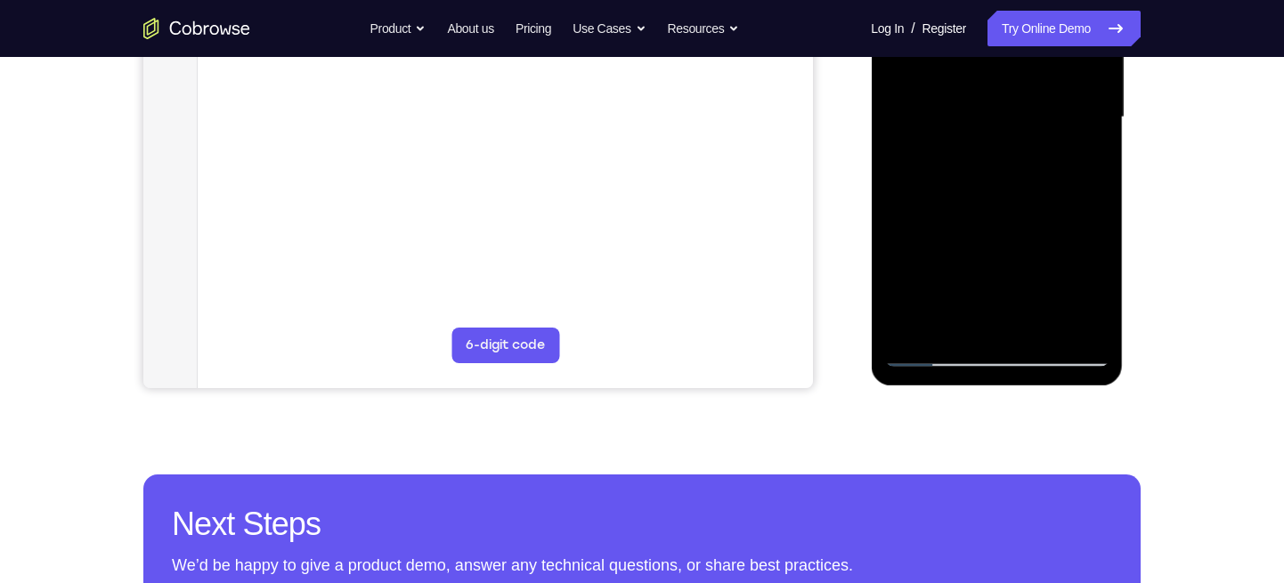
scroll to position [419, 0]
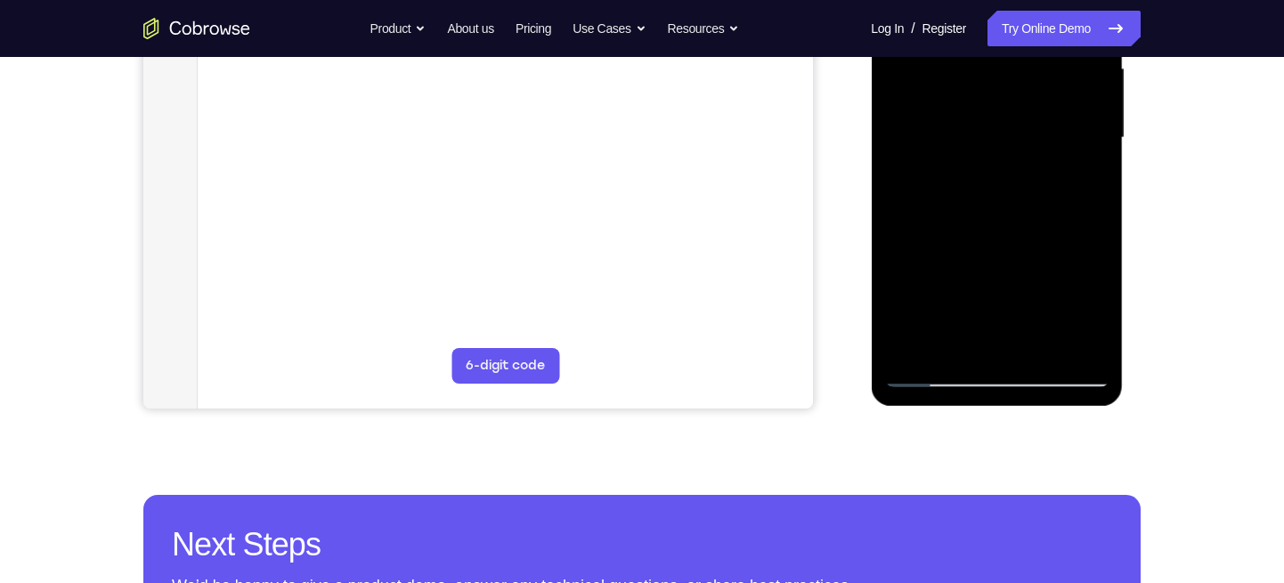
click at [975, 318] on div at bounding box center [996, 138] width 224 height 499
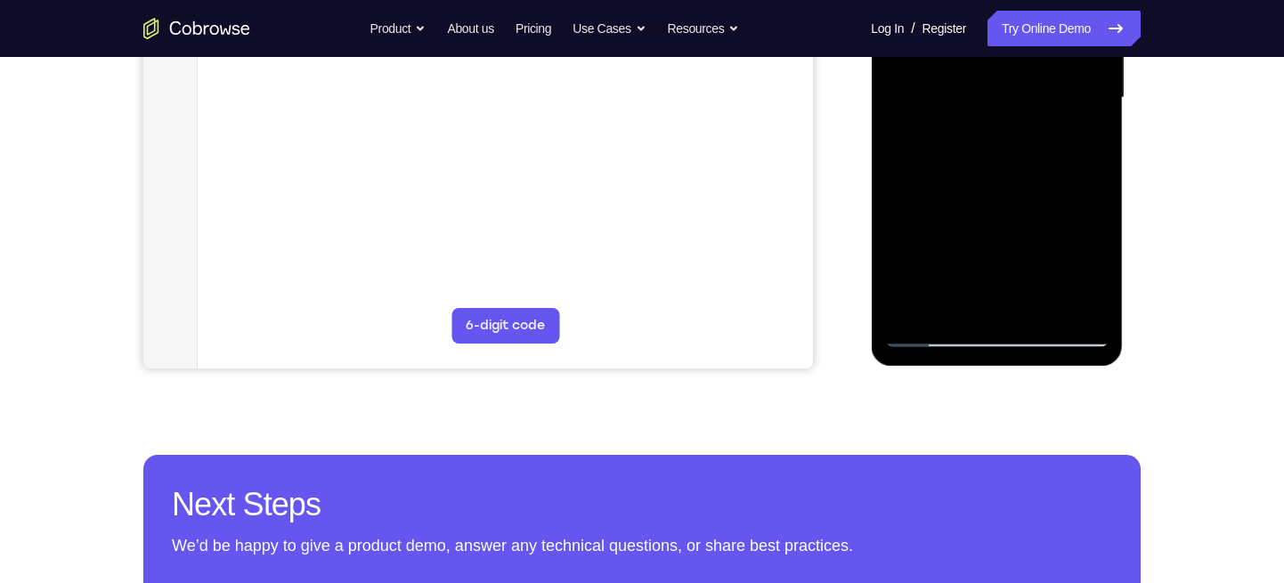
scroll to position [460, 0]
click at [925, 332] on div at bounding box center [996, 97] width 224 height 499
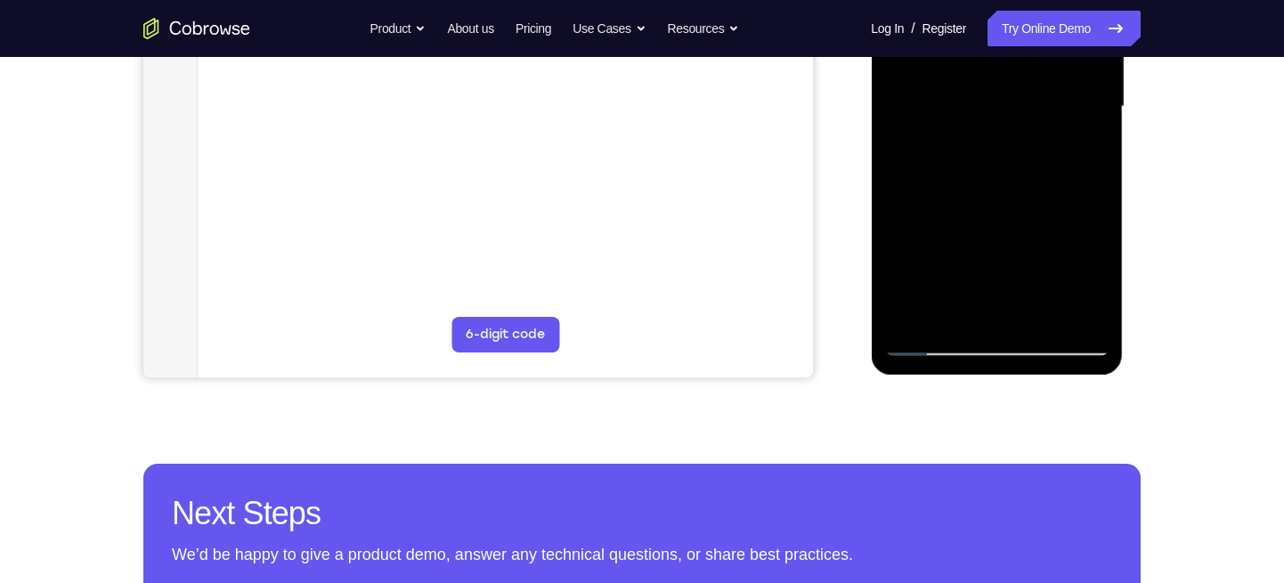
scroll to position [465, 0]
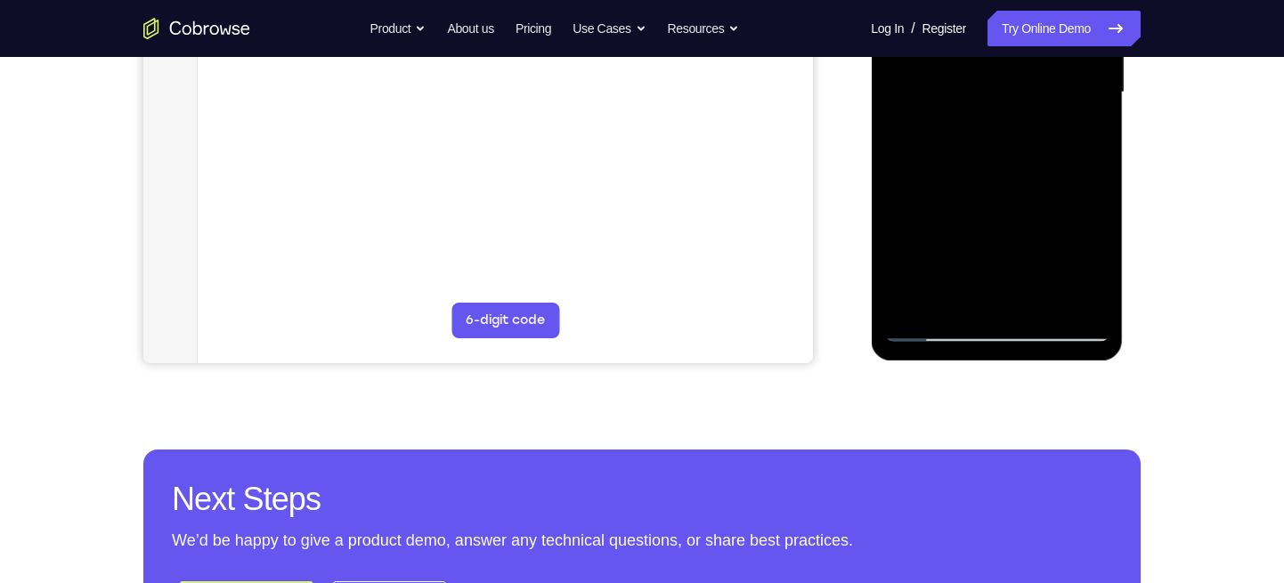
click at [952, 277] on div at bounding box center [996, 92] width 224 height 499
click at [1082, 141] on div at bounding box center [996, 92] width 224 height 499
click at [931, 327] on div at bounding box center [996, 92] width 224 height 499
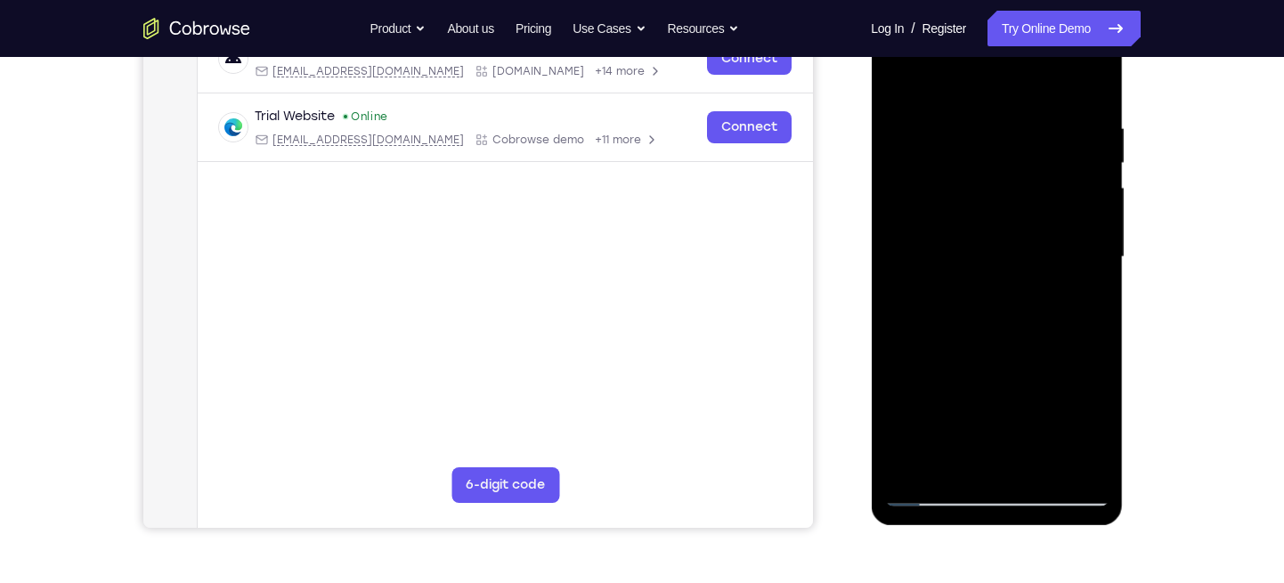
scroll to position [288, 0]
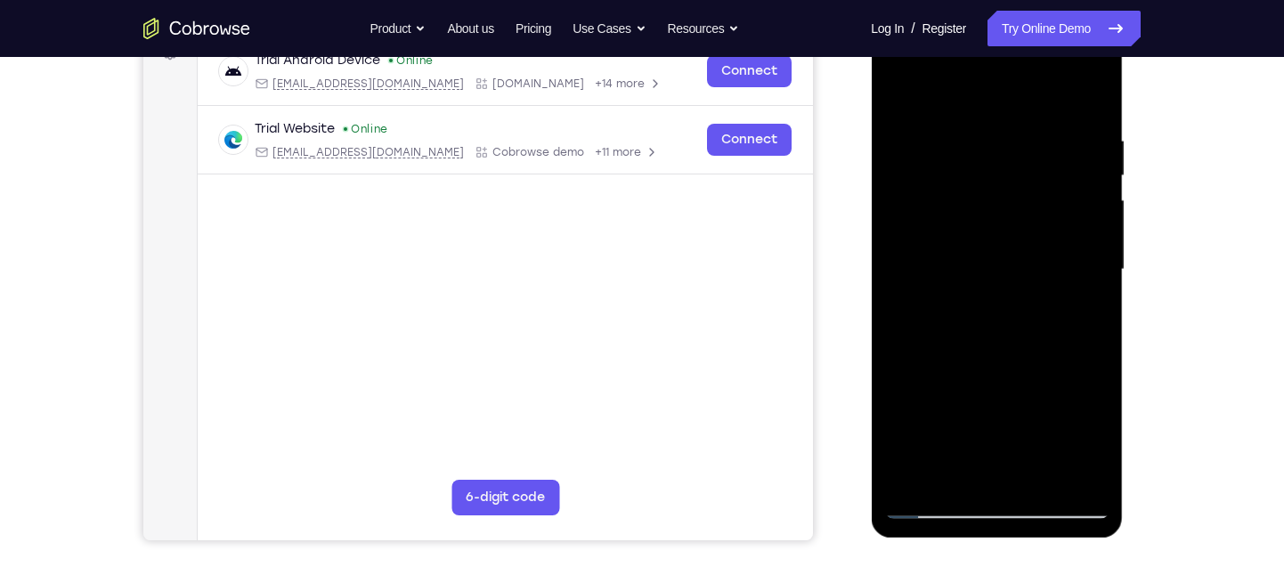
click at [902, 85] on div at bounding box center [996, 269] width 224 height 499
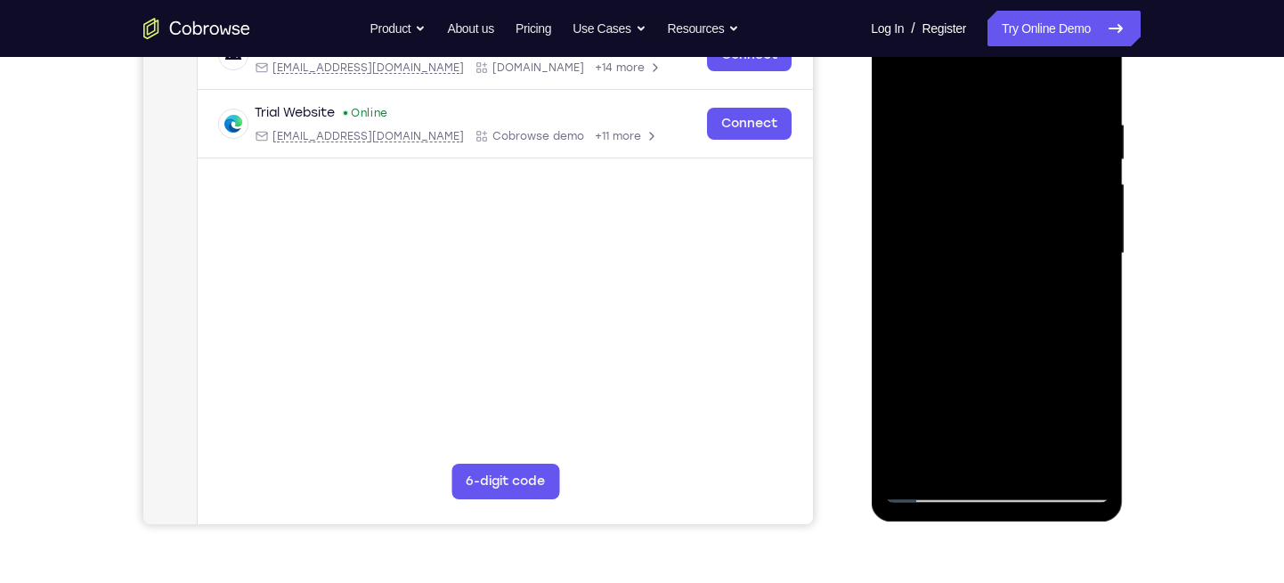
drag, startPoint x: 998, startPoint y: 140, endPoint x: 991, endPoint y: 210, distance: 70.7
click at [991, 210] on div at bounding box center [996, 253] width 224 height 499
drag, startPoint x: 1060, startPoint y: 125, endPoint x: 1027, endPoint y: 208, distance: 89.9
click at [1027, 208] on div at bounding box center [996, 253] width 224 height 499
drag, startPoint x: 1036, startPoint y: 150, endPoint x: 971, endPoint y: 304, distance: 167.2
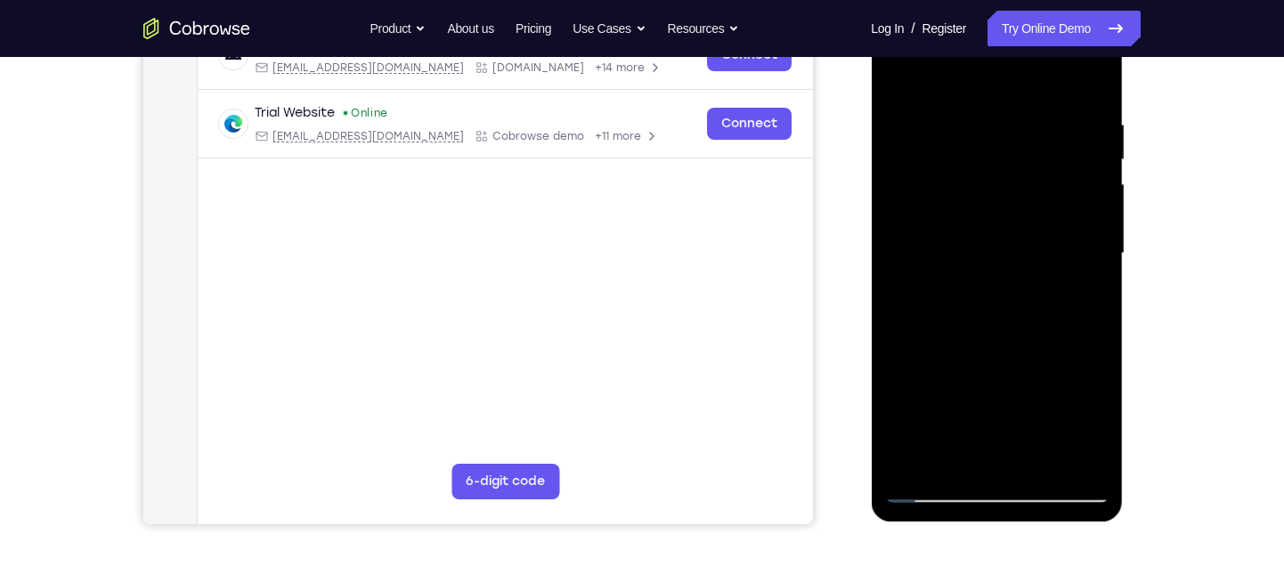
click at [971, 304] on div at bounding box center [996, 253] width 224 height 499
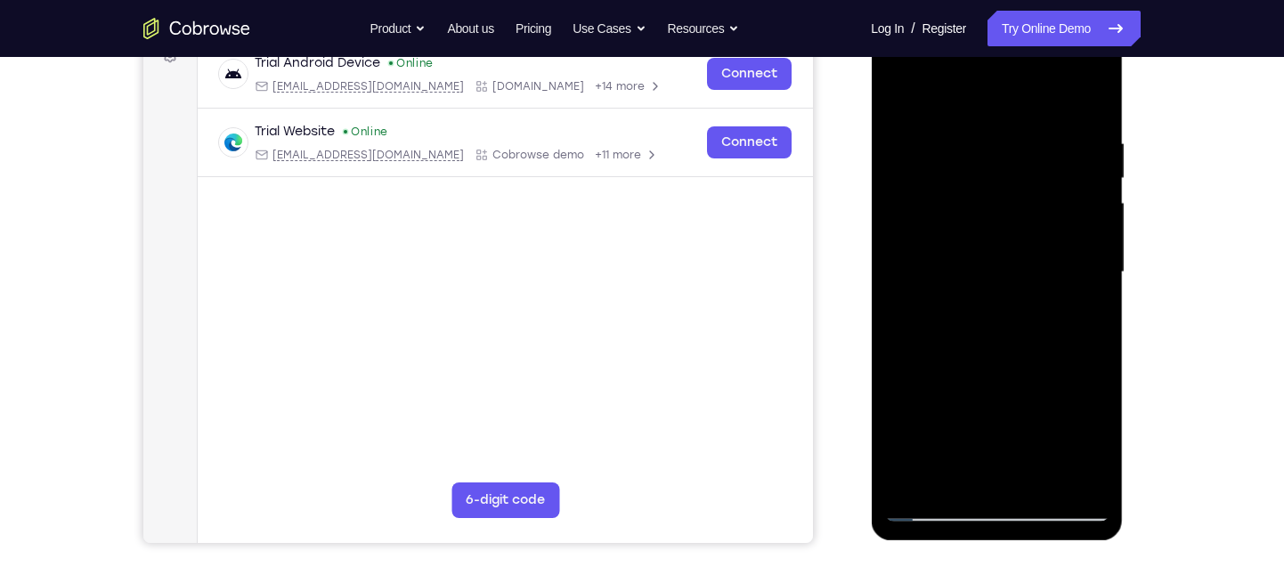
scroll to position [261, 0]
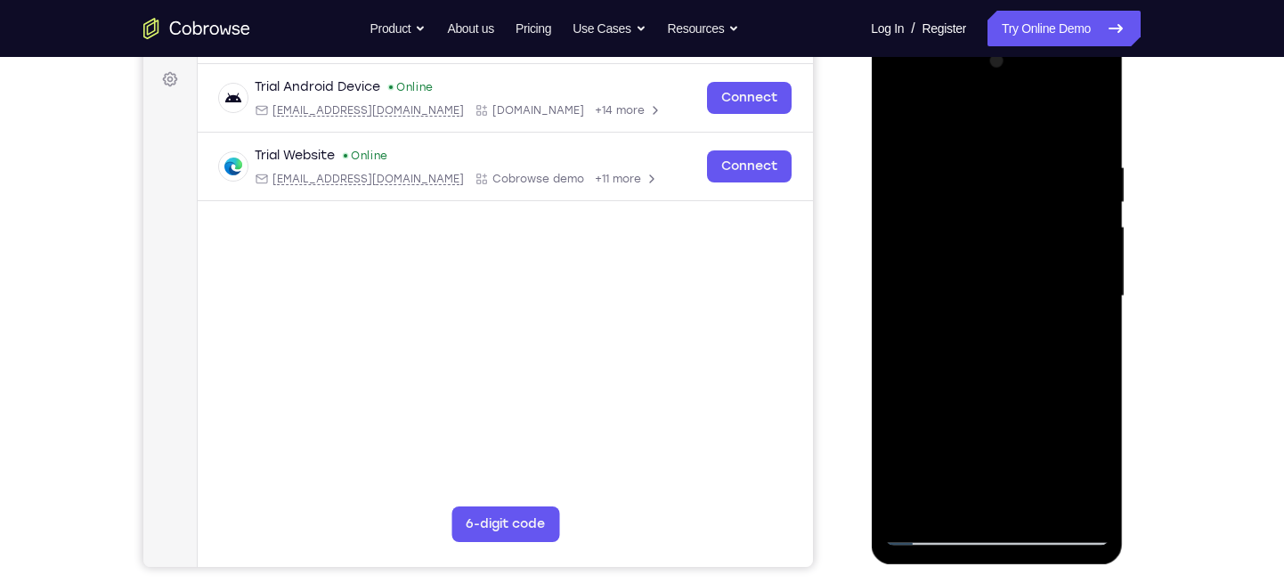
click at [974, 158] on div at bounding box center [996, 296] width 224 height 499
click at [1088, 118] on div at bounding box center [996, 296] width 224 height 499
drag, startPoint x: 1073, startPoint y: 134, endPoint x: 1002, endPoint y: 143, distance: 71.9
click at [1002, 143] on div at bounding box center [996, 296] width 224 height 499
click at [972, 151] on div at bounding box center [996, 296] width 224 height 499
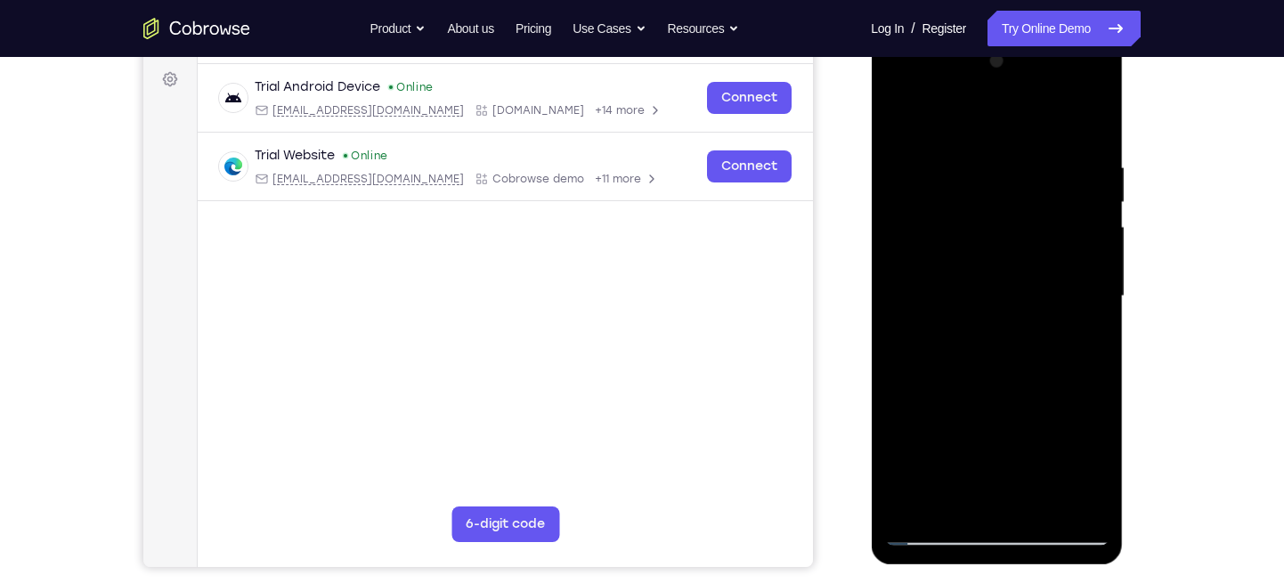
click at [1099, 120] on div at bounding box center [996, 296] width 224 height 499
drag, startPoint x: 1064, startPoint y: 151, endPoint x: 944, endPoint y: 161, distance: 120.6
click at [944, 161] on div at bounding box center [996, 296] width 224 height 499
drag, startPoint x: 1048, startPoint y: 165, endPoint x: 931, endPoint y: 174, distance: 117.0
click at [931, 174] on div at bounding box center [996, 296] width 224 height 499
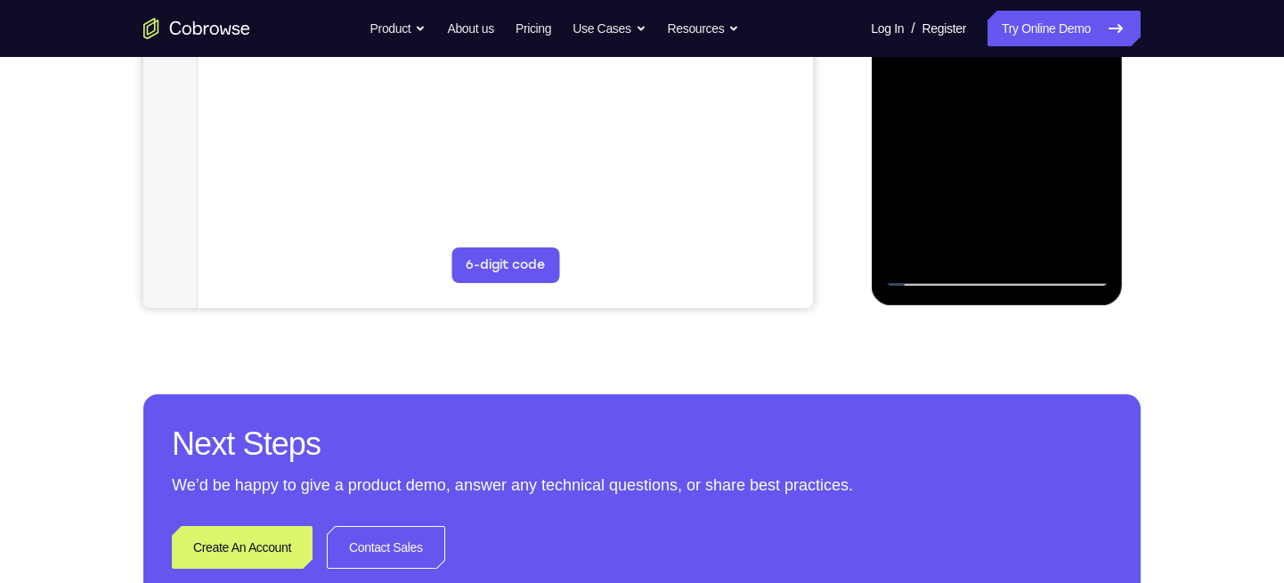
scroll to position [519, 0]
click at [1081, 256] on div at bounding box center [996, 38] width 224 height 499
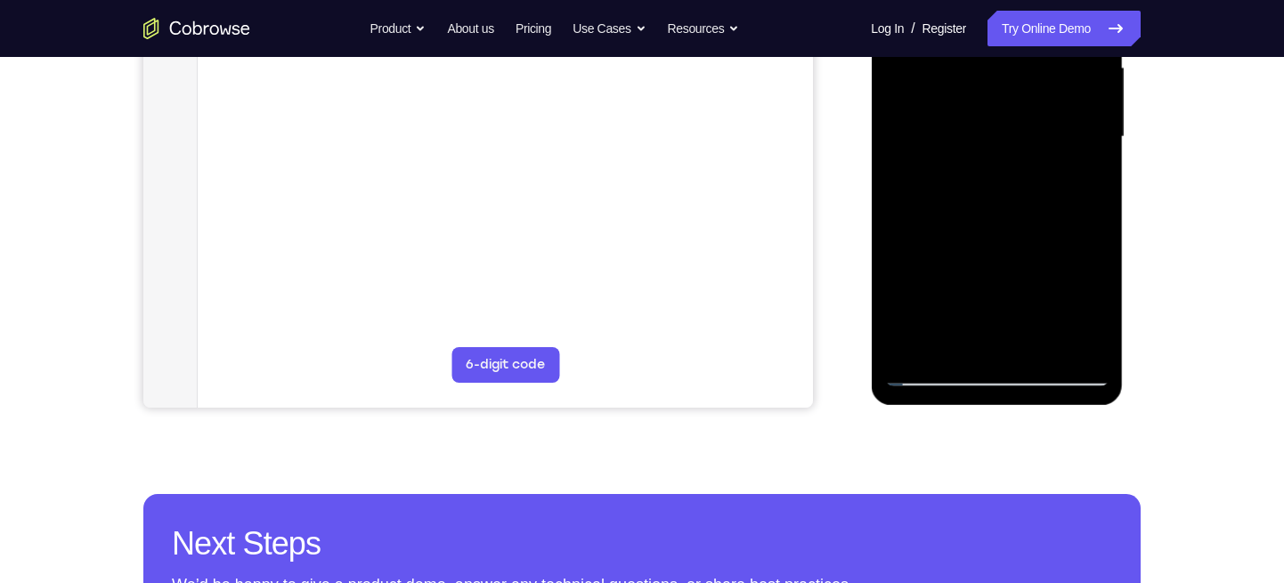
scroll to position [403, 0]
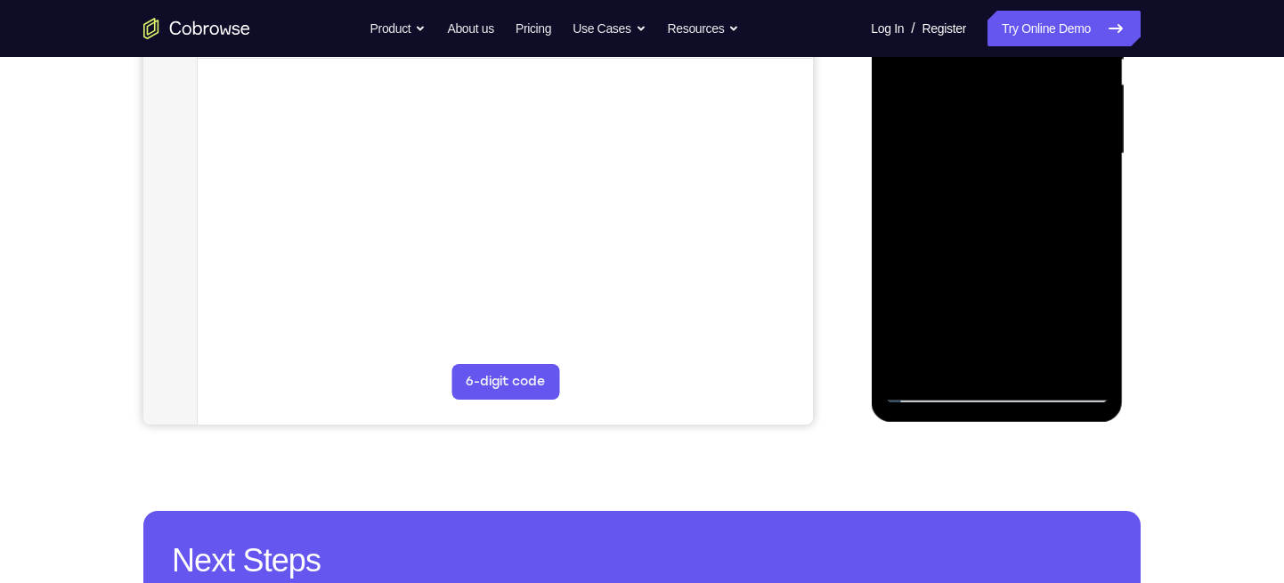
drag, startPoint x: 994, startPoint y: 279, endPoint x: 1040, endPoint y: 136, distance: 149.5
click at [1040, 136] on div at bounding box center [996, 154] width 224 height 499
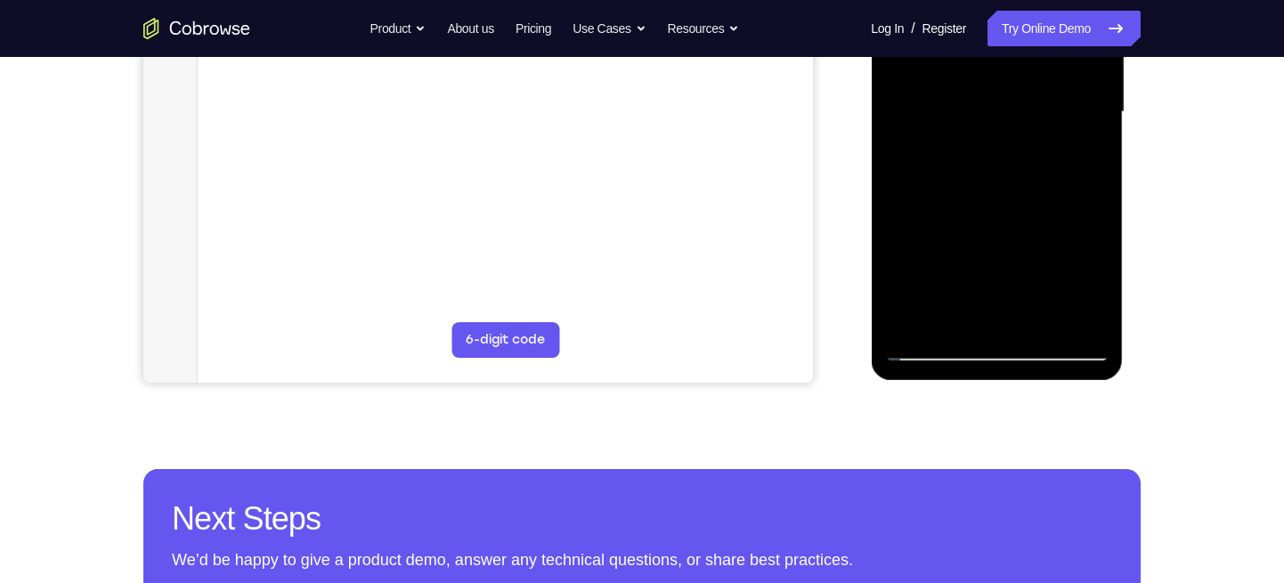
scroll to position [447, 0]
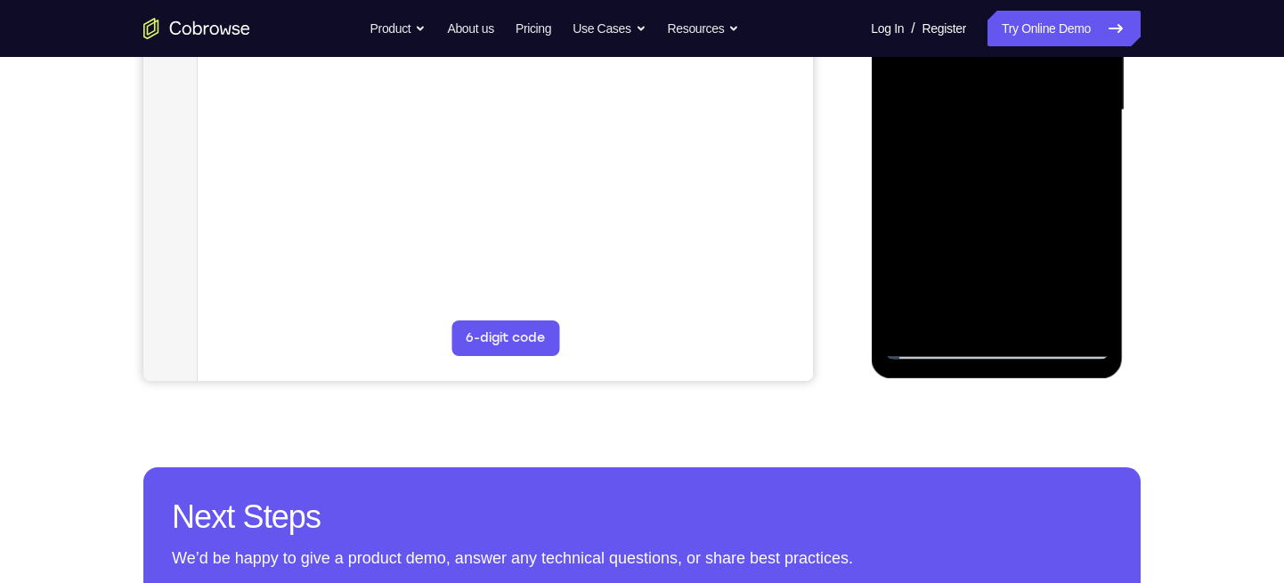
click at [943, 274] on div at bounding box center [996, 110] width 224 height 499
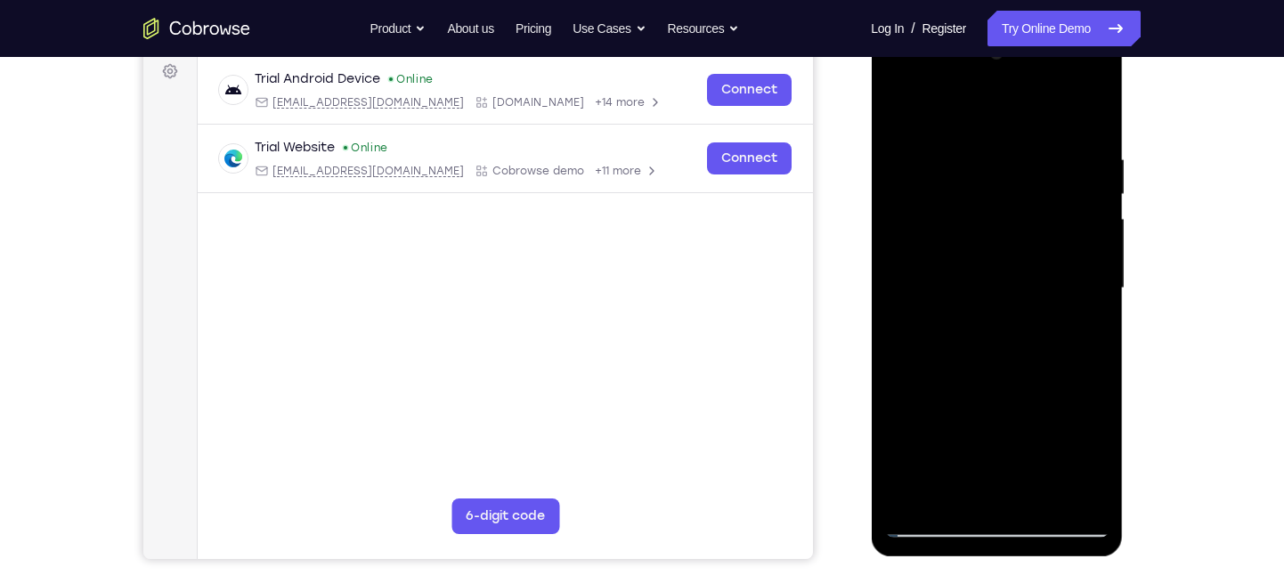
scroll to position [263, 0]
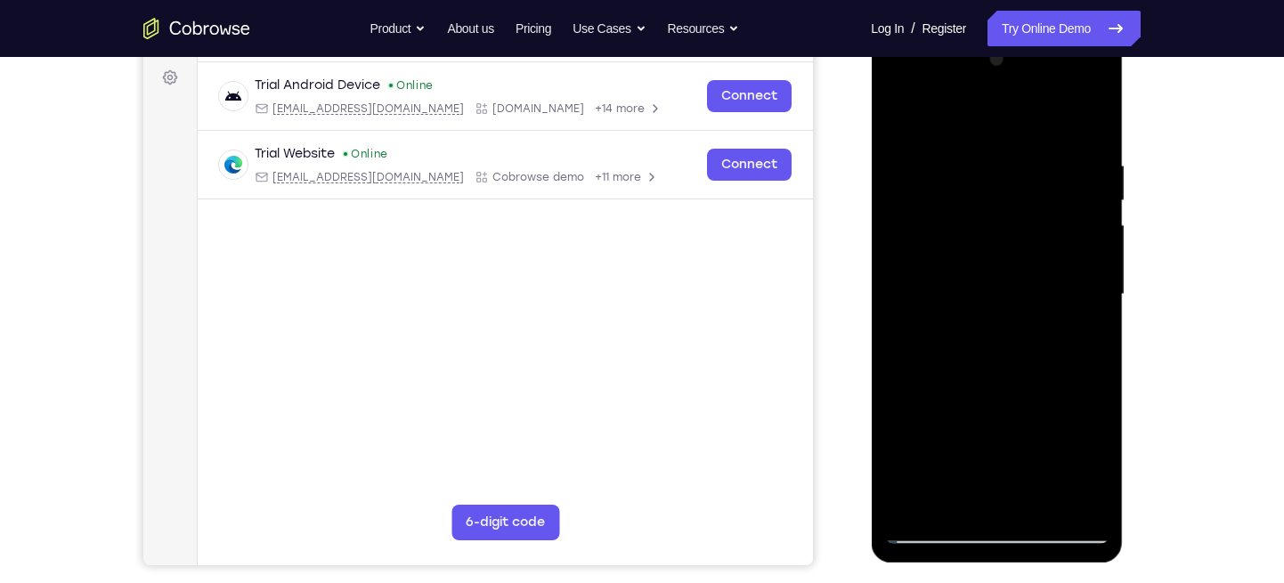
click at [899, 118] on div at bounding box center [996, 294] width 224 height 499
drag, startPoint x: 995, startPoint y: 217, endPoint x: 1011, endPoint y: 117, distance: 101.9
click at [1011, 117] on div at bounding box center [996, 294] width 224 height 499
drag, startPoint x: 1012, startPoint y: 239, endPoint x: 1029, endPoint y: 158, distance: 82.8
click at [1029, 158] on div at bounding box center [996, 294] width 224 height 499
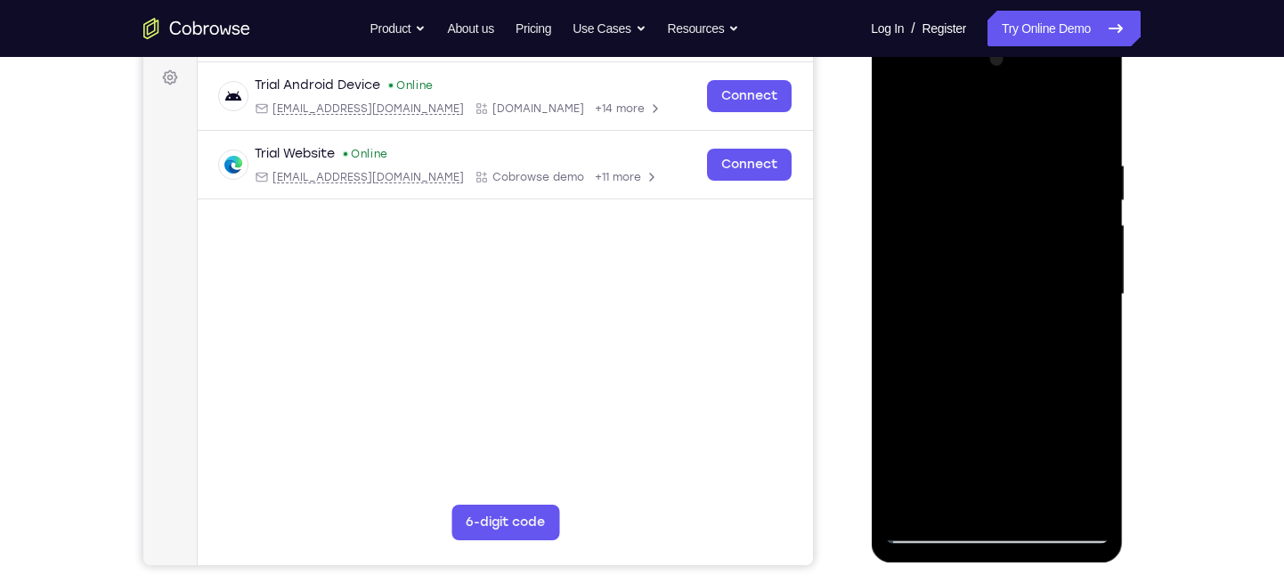
click at [932, 215] on div at bounding box center [996, 294] width 224 height 499
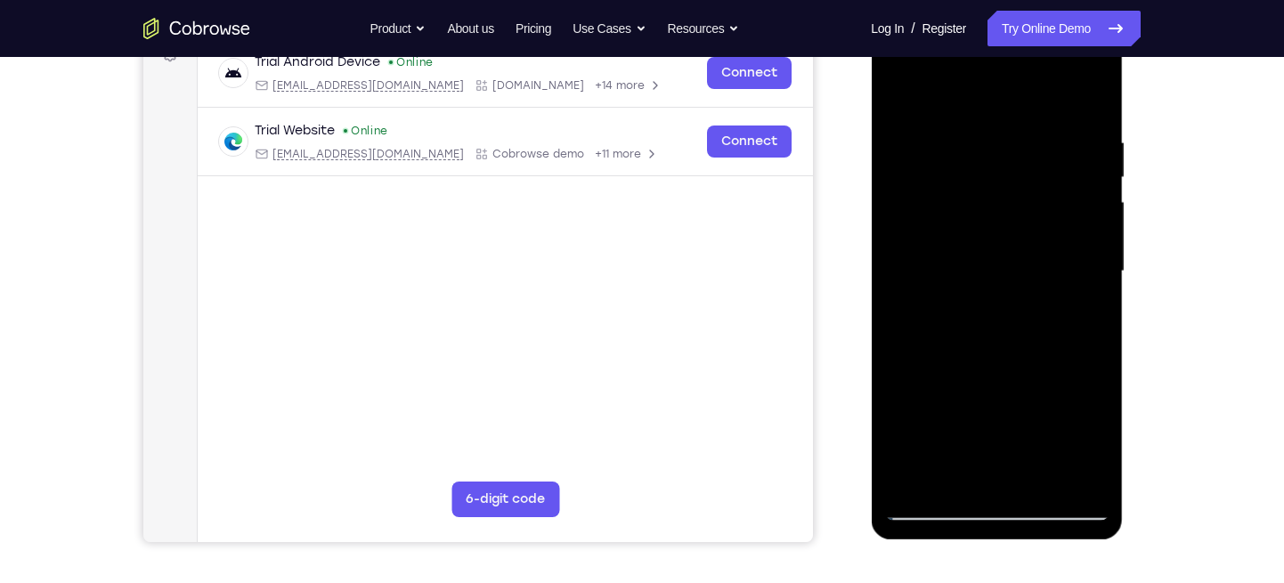
scroll to position [287, 0]
drag, startPoint x: 1015, startPoint y: 176, endPoint x: 1004, endPoint y: 247, distance: 71.1
click at [1004, 247] on div at bounding box center [996, 270] width 224 height 499
click at [895, 90] on div at bounding box center [996, 270] width 224 height 499
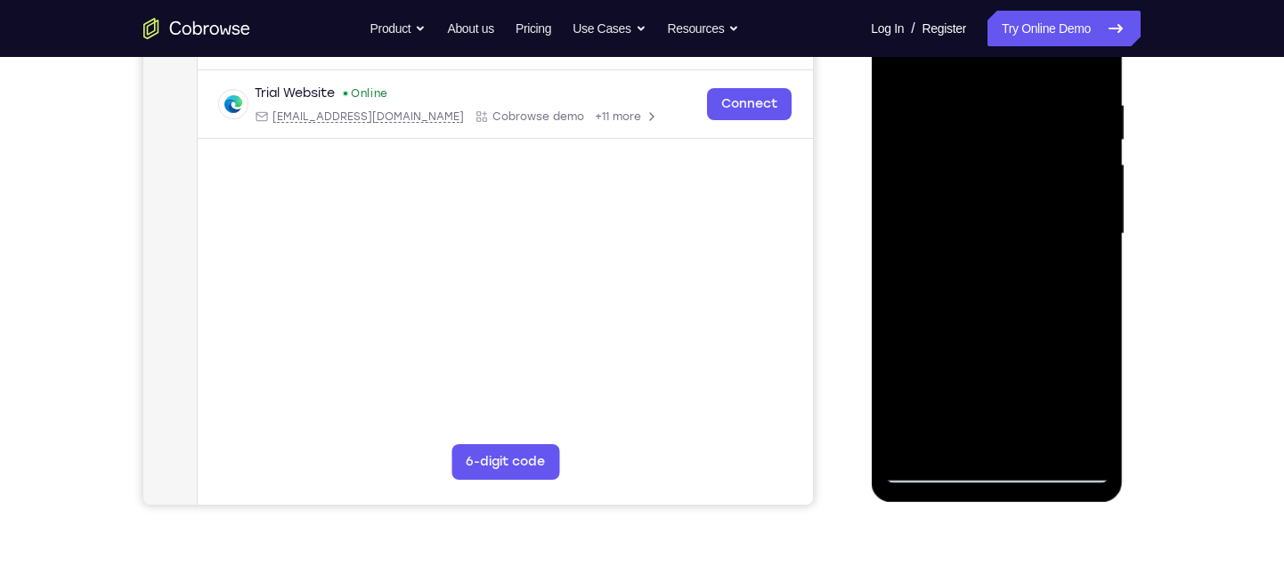
scroll to position [405, 0]
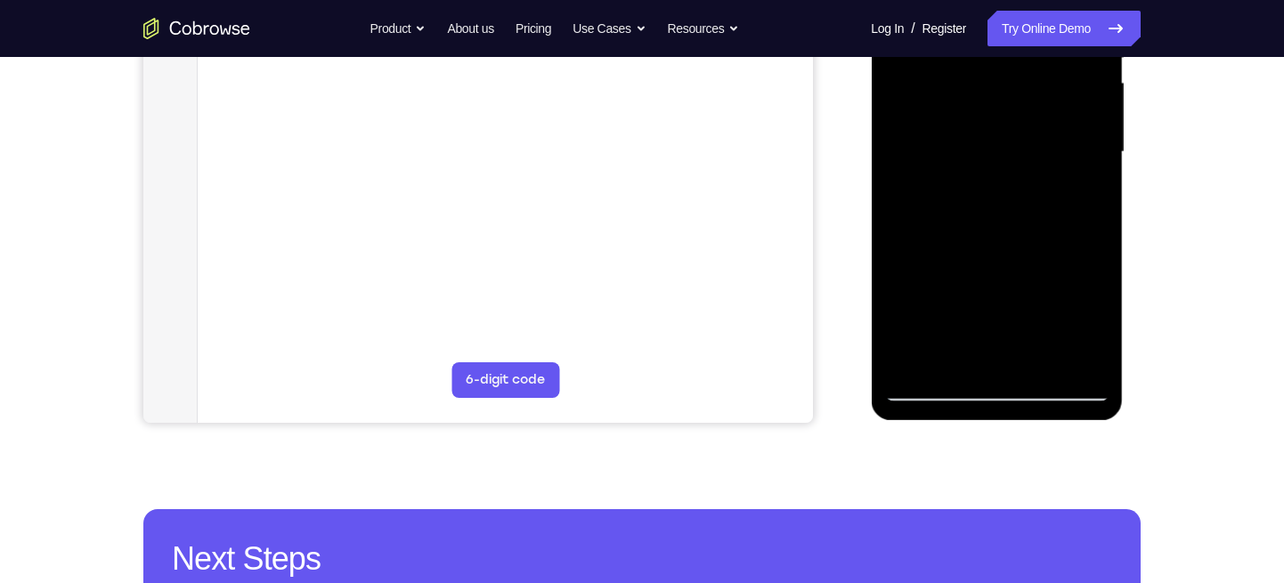
click at [941, 321] on div at bounding box center [996, 152] width 224 height 499
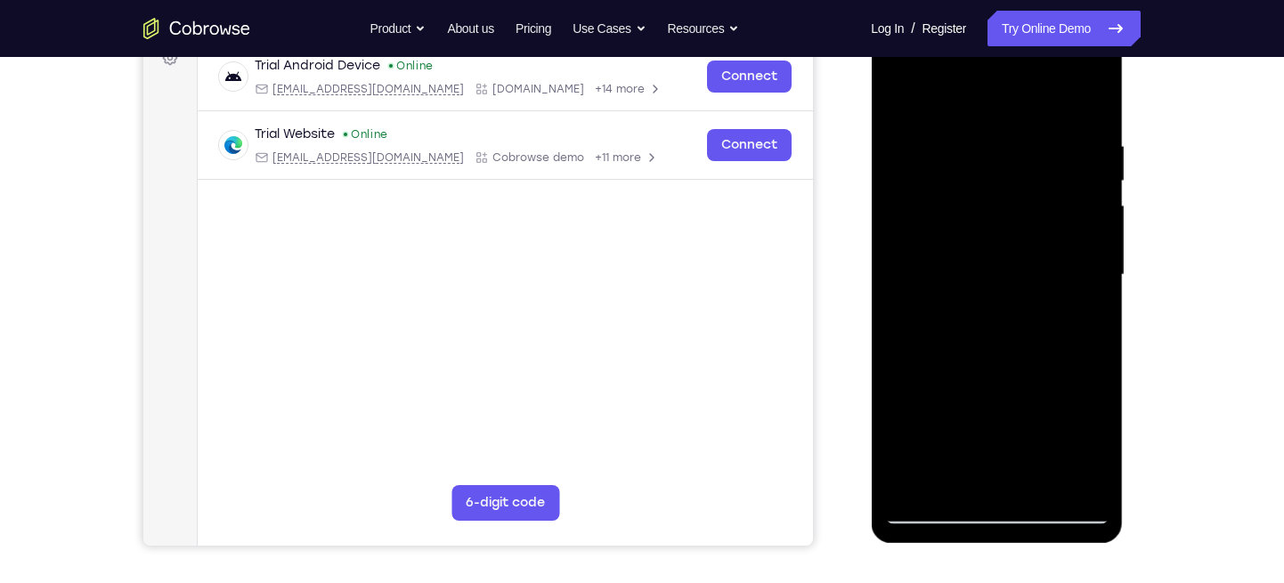
scroll to position [268, 0]
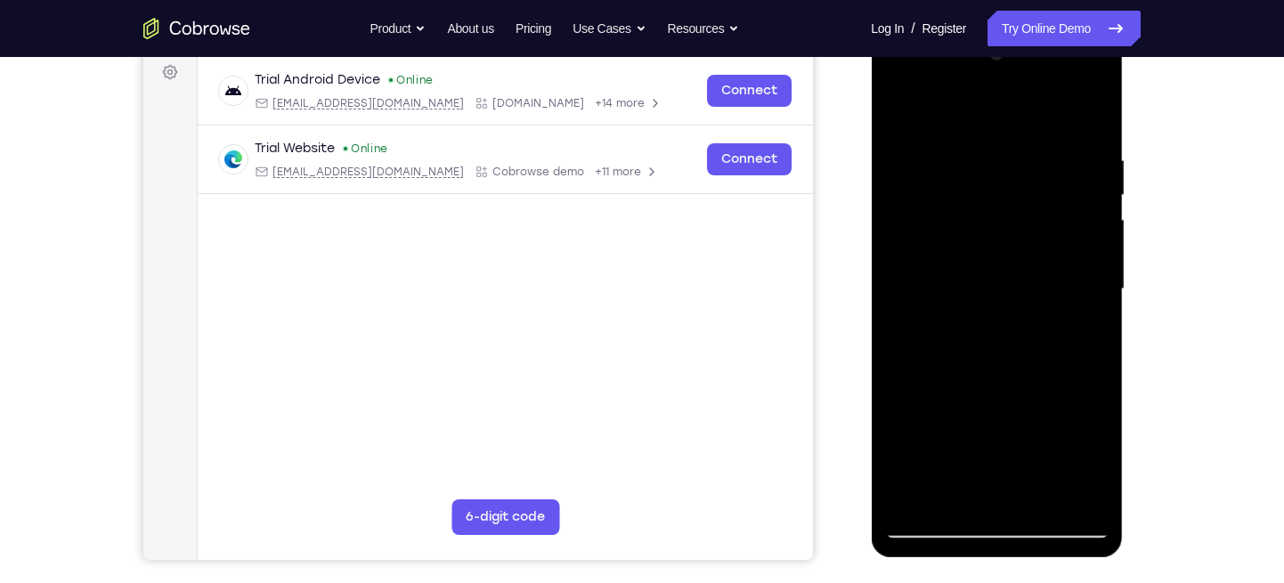
click at [904, 112] on div at bounding box center [996, 289] width 224 height 499
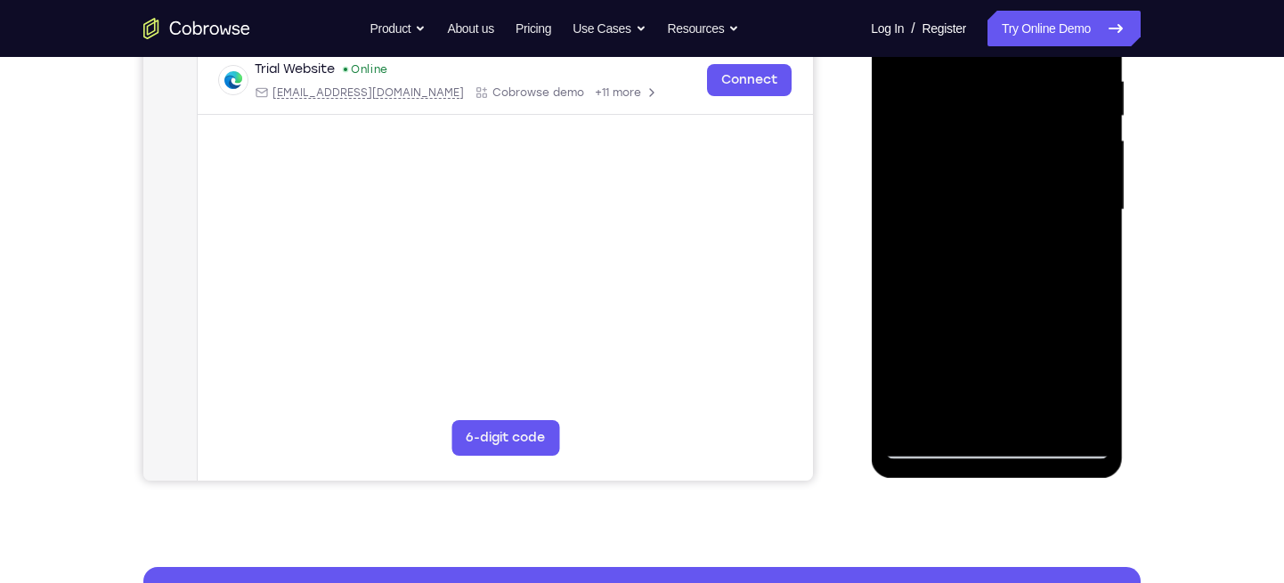
scroll to position [360, 0]
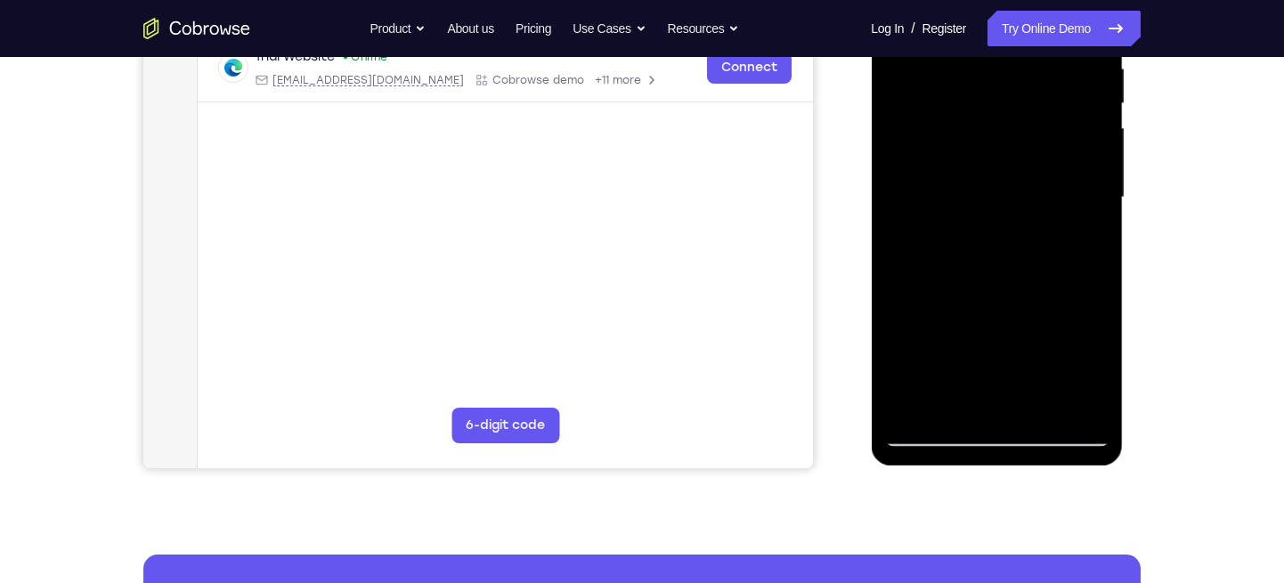
click at [919, 280] on div at bounding box center [996, 197] width 224 height 499
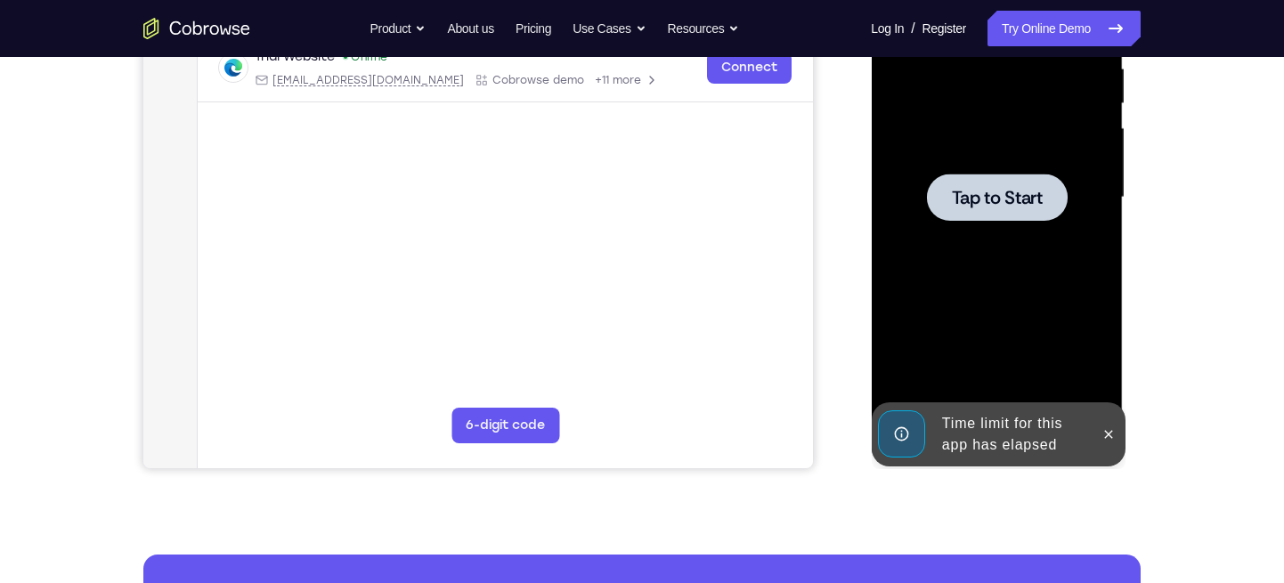
click at [941, 213] on div at bounding box center [996, 197] width 141 height 47
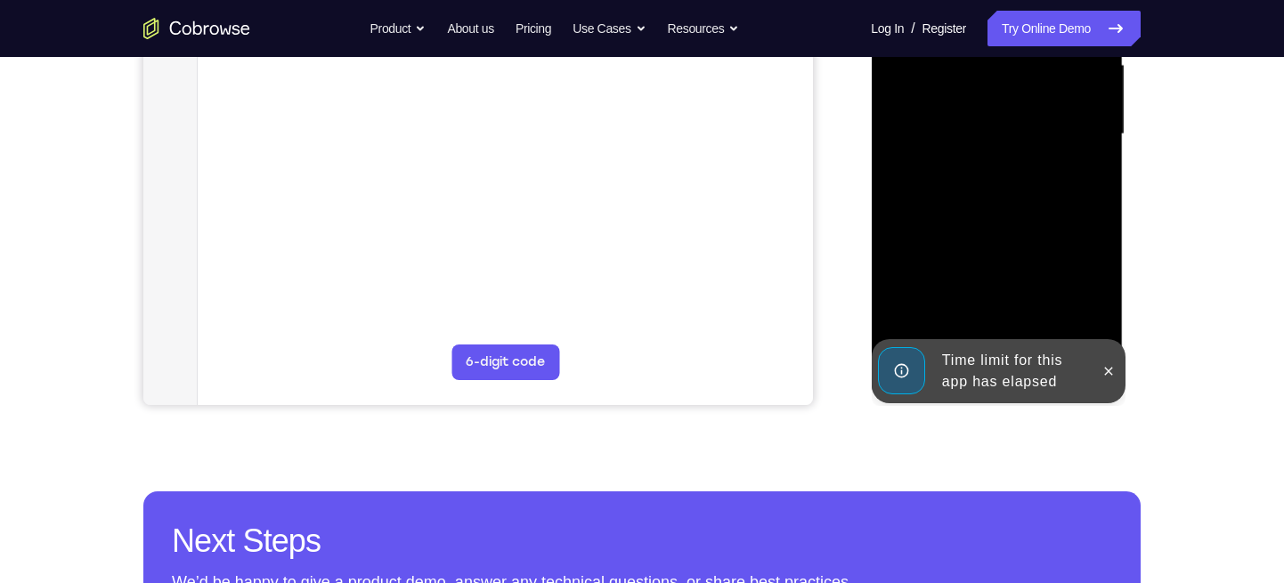
scroll to position [424, 0]
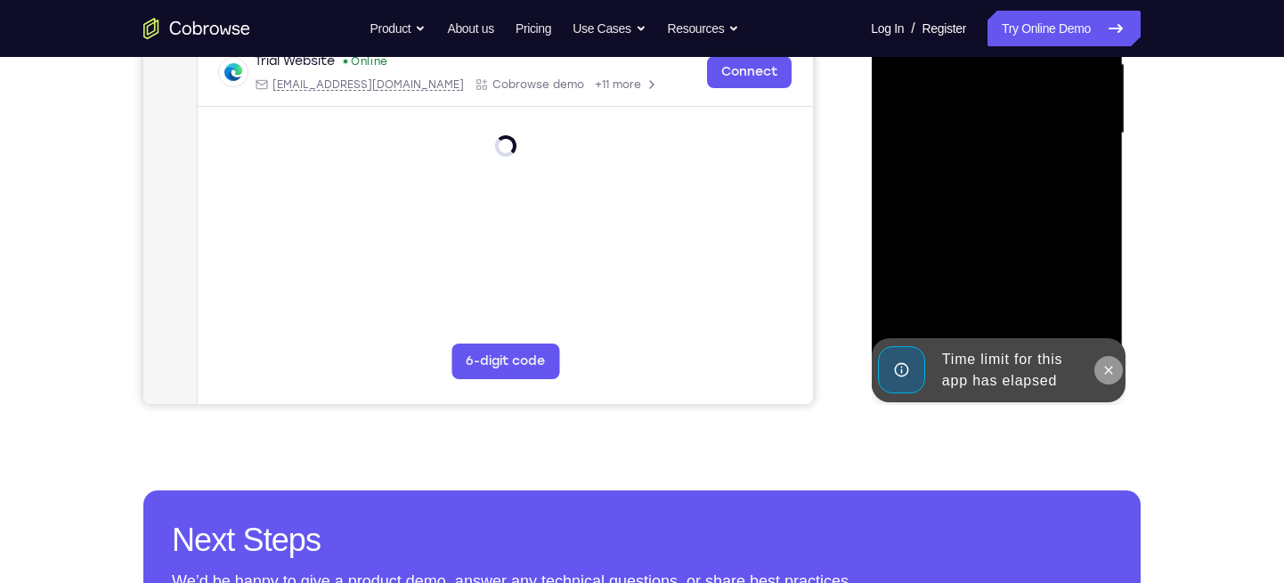
click at [1111, 363] on icon at bounding box center [1107, 370] width 14 height 14
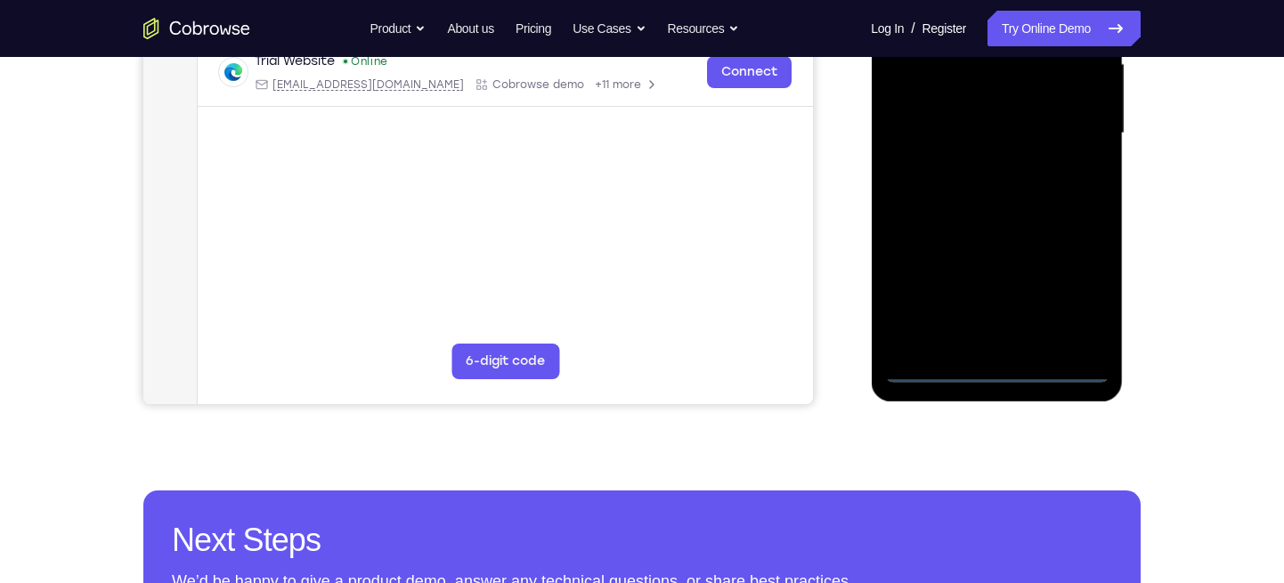
click at [993, 375] on div at bounding box center [996, 133] width 224 height 499
click at [1078, 303] on div at bounding box center [996, 133] width 224 height 499
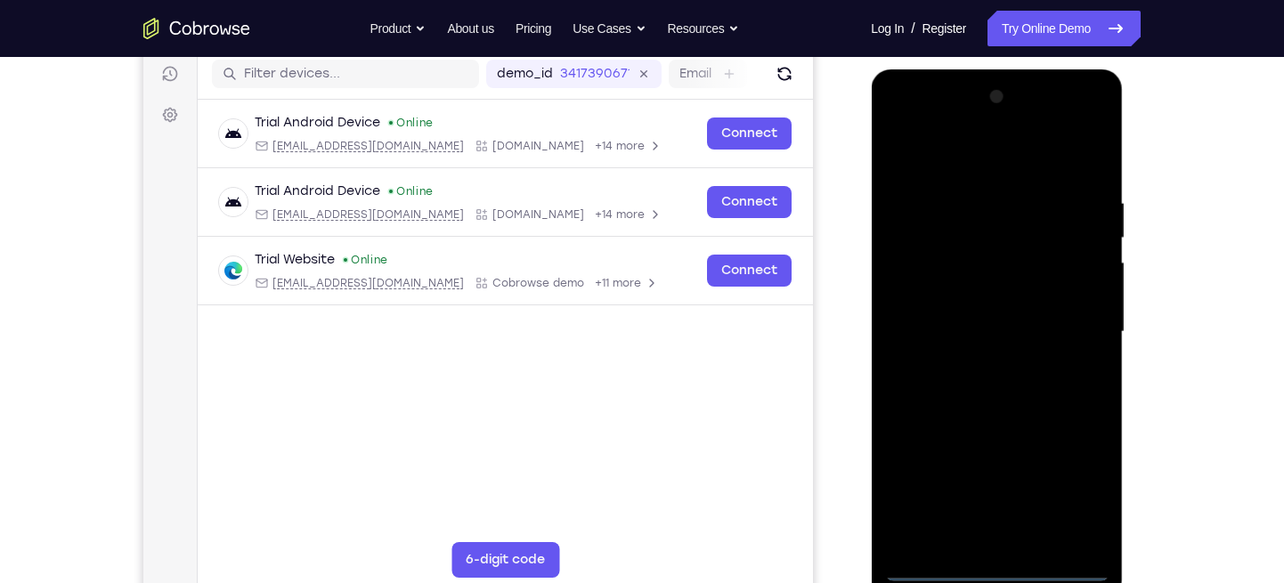
scroll to position [223, 0]
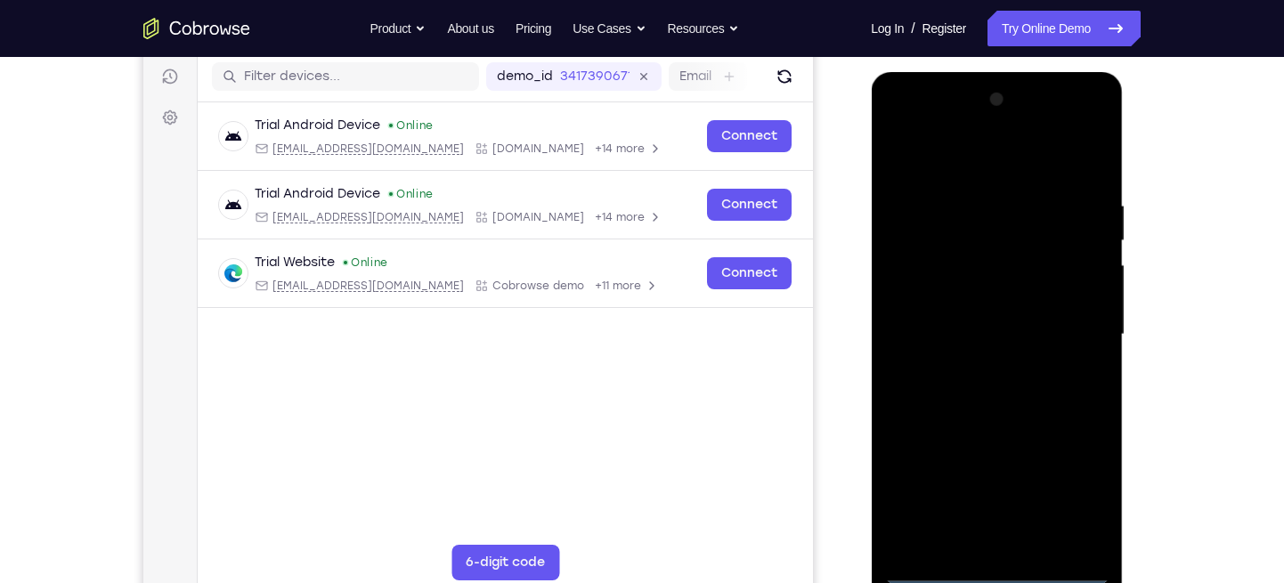
click at [900, 128] on div at bounding box center [996, 334] width 224 height 499
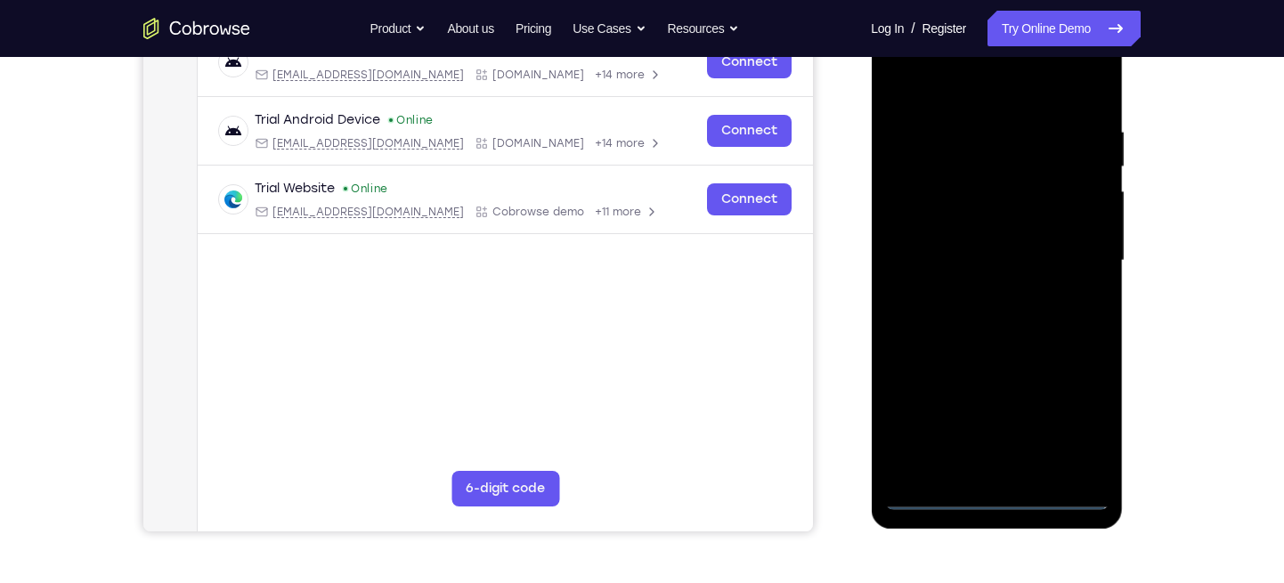
click at [1060, 241] on div at bounding box center [996, 261] width 224 height 499
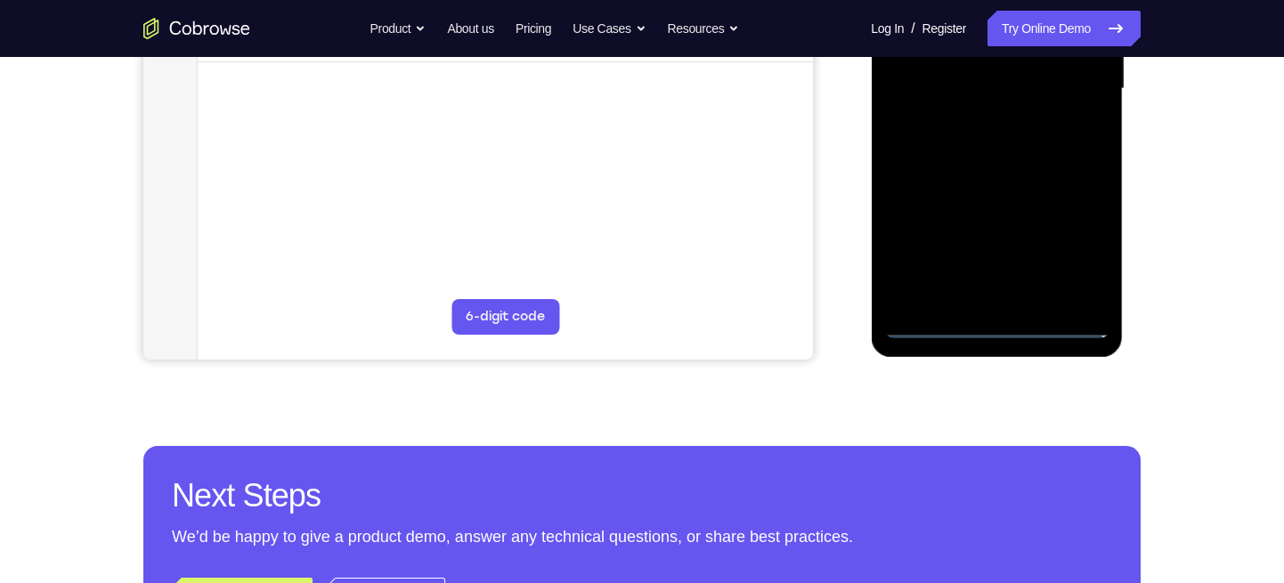
click at [1017, 301] on div at bounding box center [996, 89] width 224 height 499
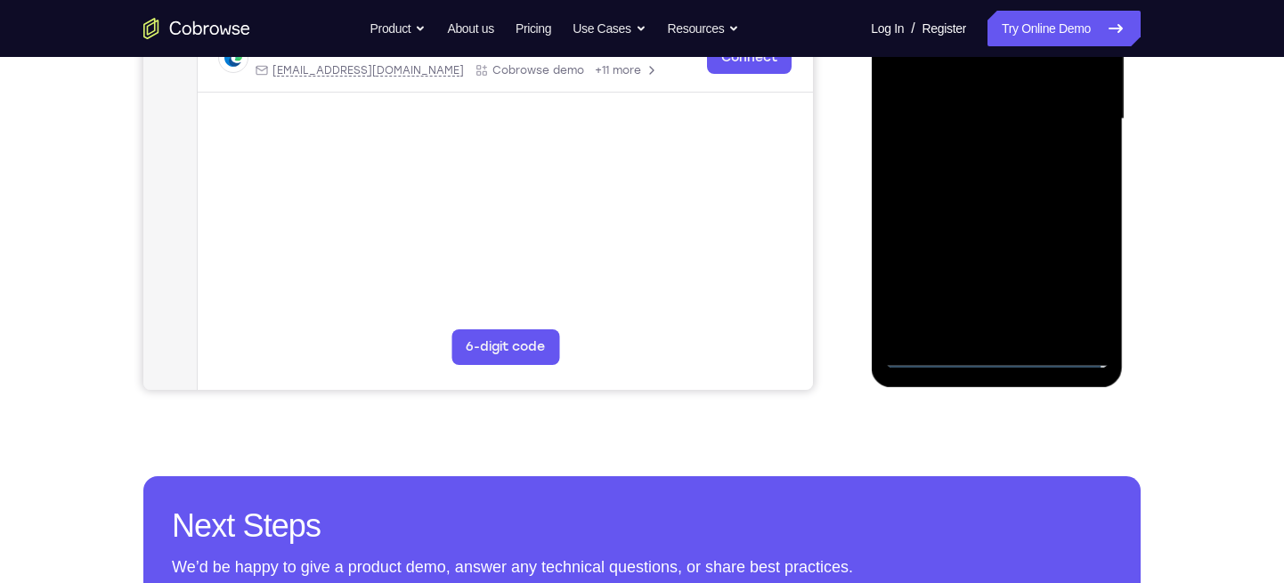
scroll to position [434, 0]
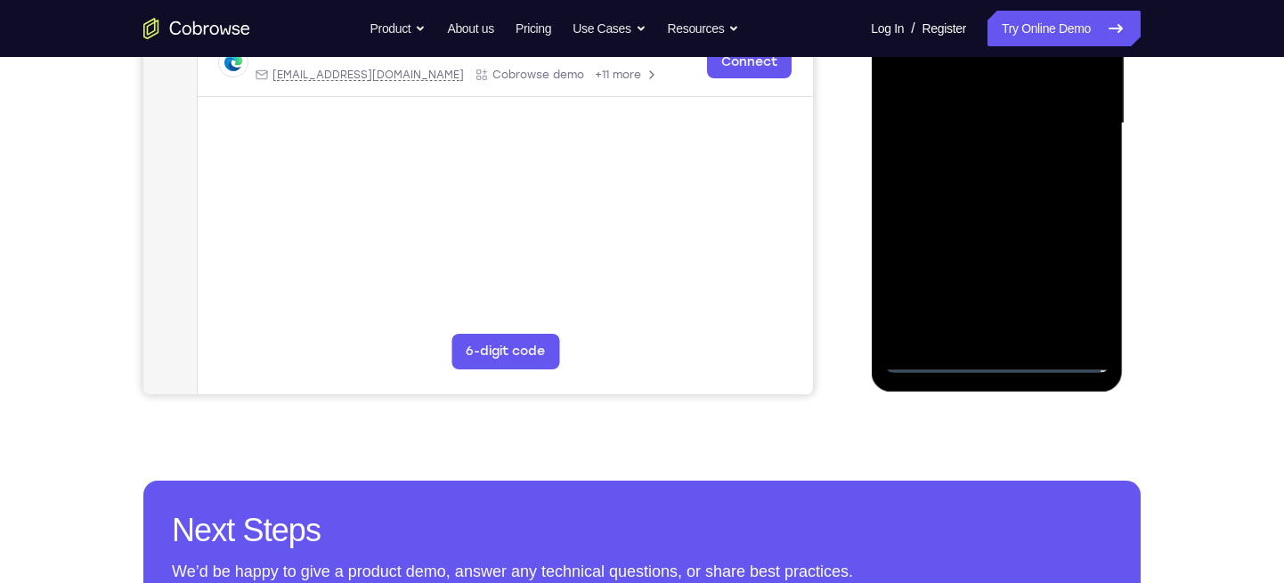
click at [961, 104] on div at bounding box center [996, 123] width 224 height 499
click at [944, 85] on div at bounding box center [996, 123] width 224 height 499
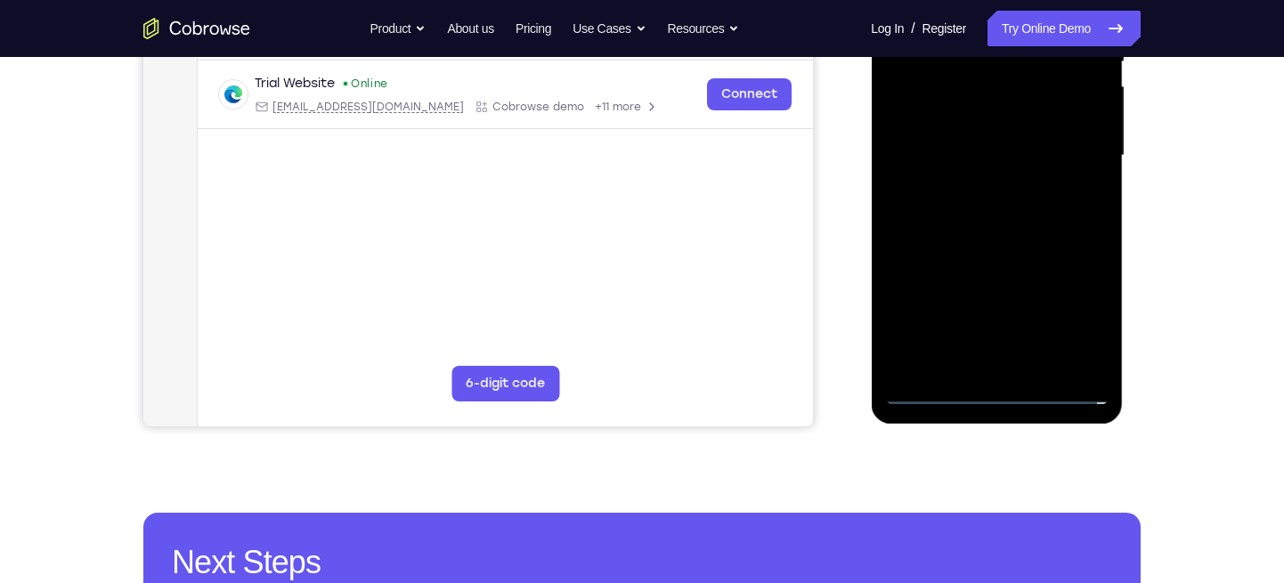
scroll to position [397, 0]
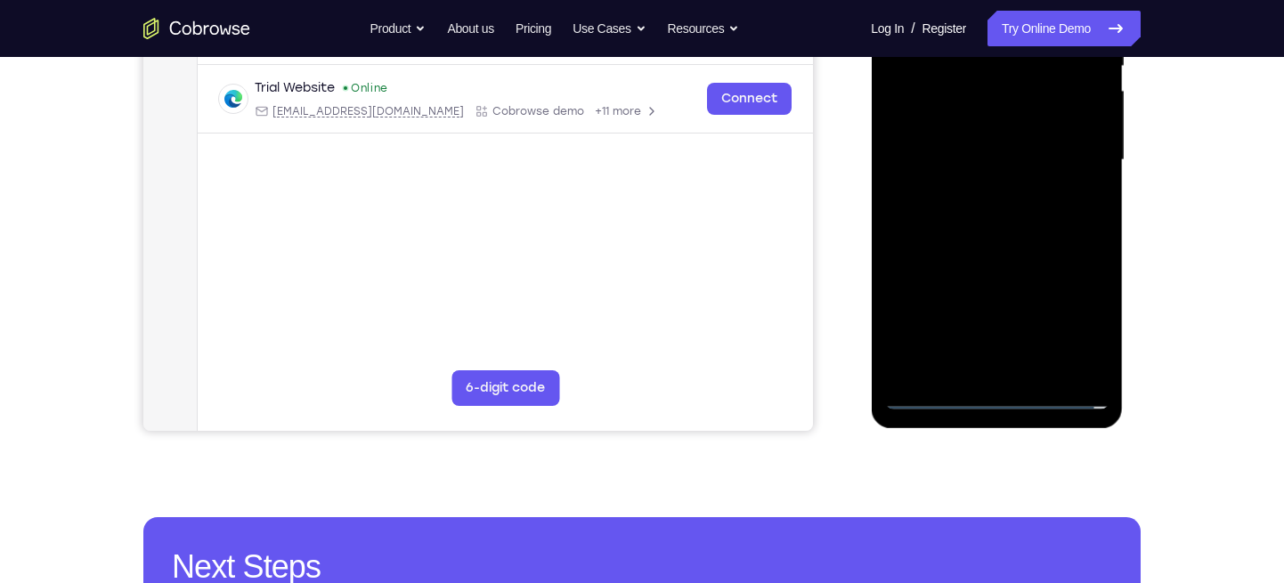
click at [939, 155] on div at bounding box center [996, 160] width 224 height 499
click at [999, 237] on div at bounding box center [996, 160] width 224 height 499
click at [1077, 367] on div at bounding box center [996, 160] width 224 height 499
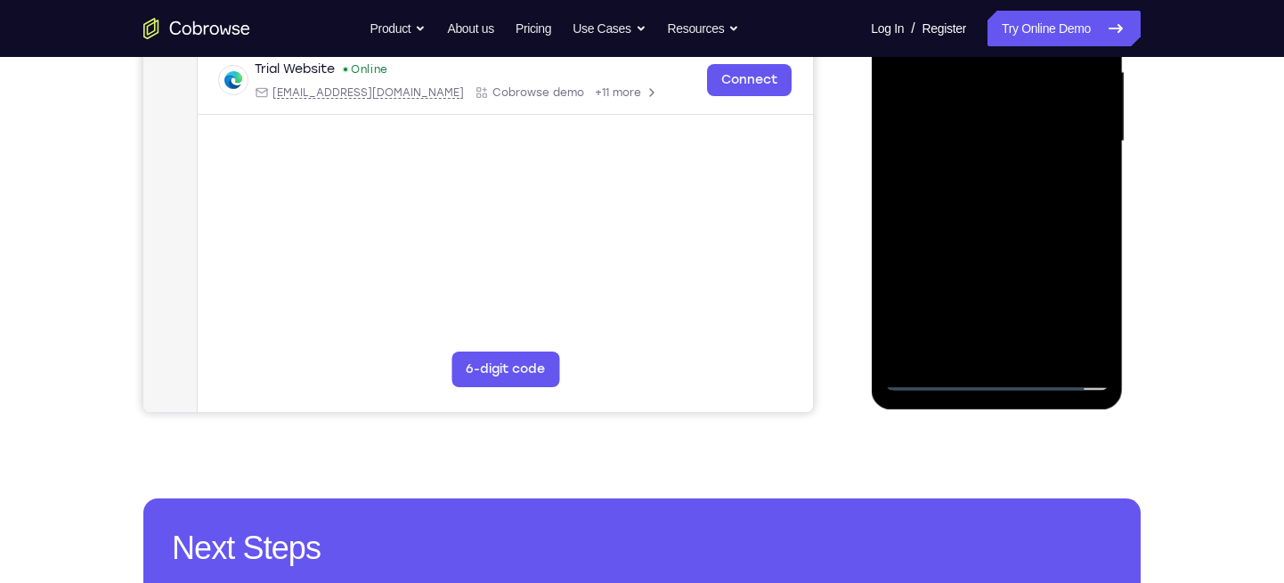
drag, startPoint x: 984, startPoint y: 268, endPoint x: 991, endPoint y: 142, distance: 126.6
click at [991, 142] on div at bounding box center [996, 141] width 224 height 499
click at [930, 195] on div at bounding box center [996, 141] width 224 height 499
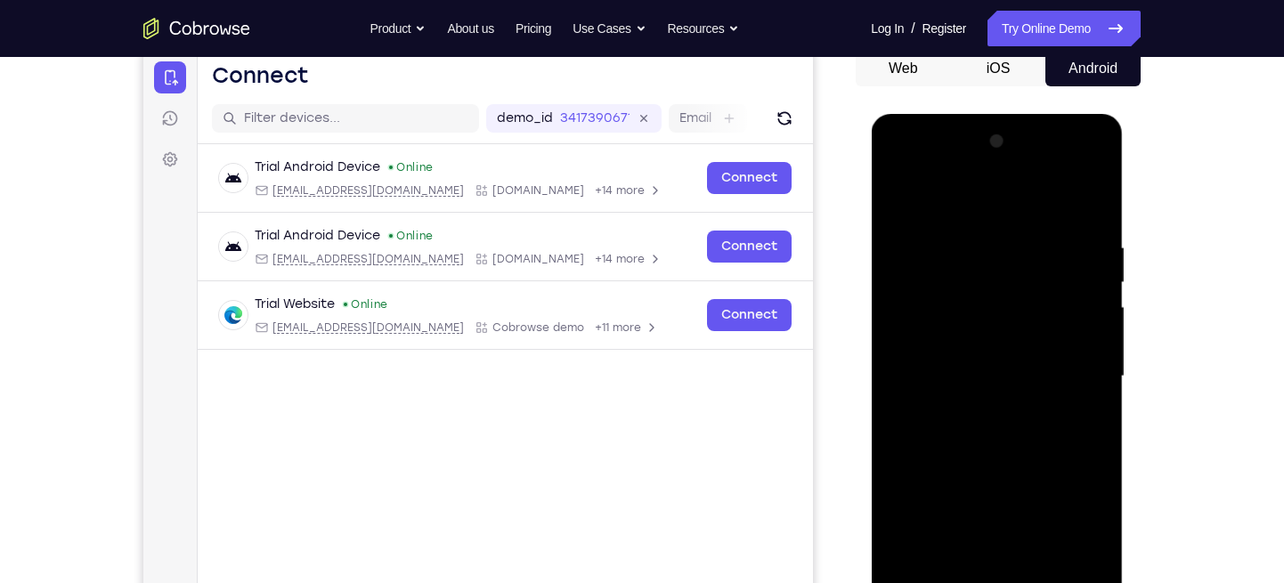
scroll to position [176, 0]
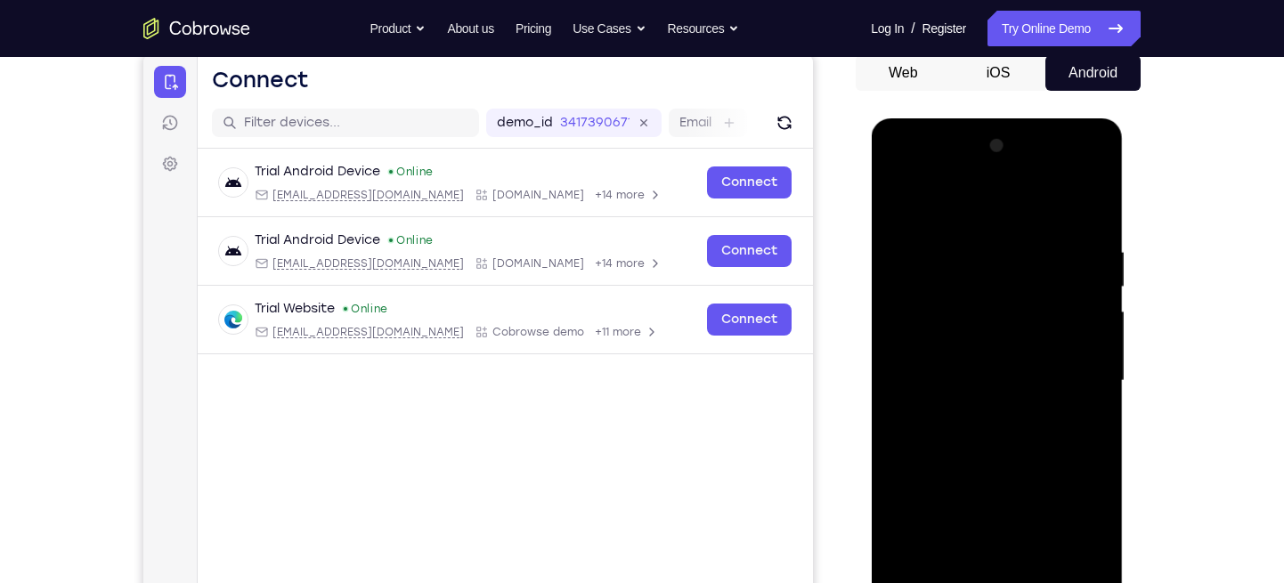
drag, startPoint x: 1040, startPoint y: 251, endPoint x: 1027, endPoint y: 353, distance: 103.1
click at [1027, 353] on div at bounding box center [996, 381] width 224 height 499
drag, startPoint x: 994, startPoint y: 210, endPoint x: 1027, endPoint y: 75, distance: 139.3
click at [1027, 118] on html "Online web based iOS Simulators and Android Emulators. Run iPhone, iPad, Mobile…" at bounding box center [998, 385] width 254 height 534
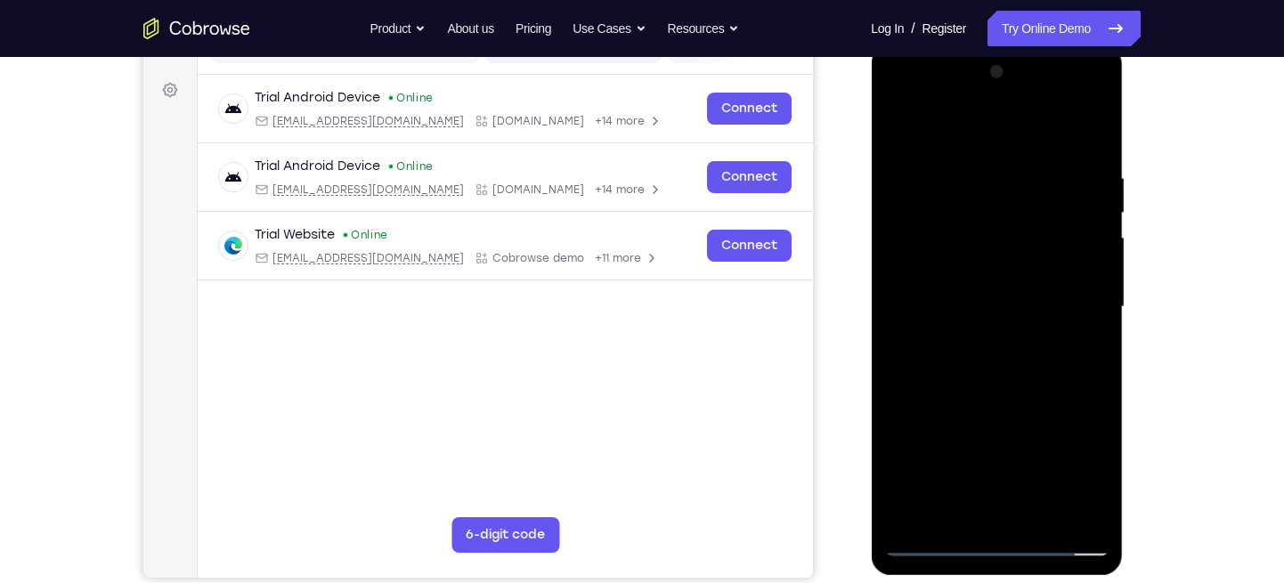
scroll to position [249, 0]
click at [897, 126] on div at bounding box center [996, 308] width 224 height 499
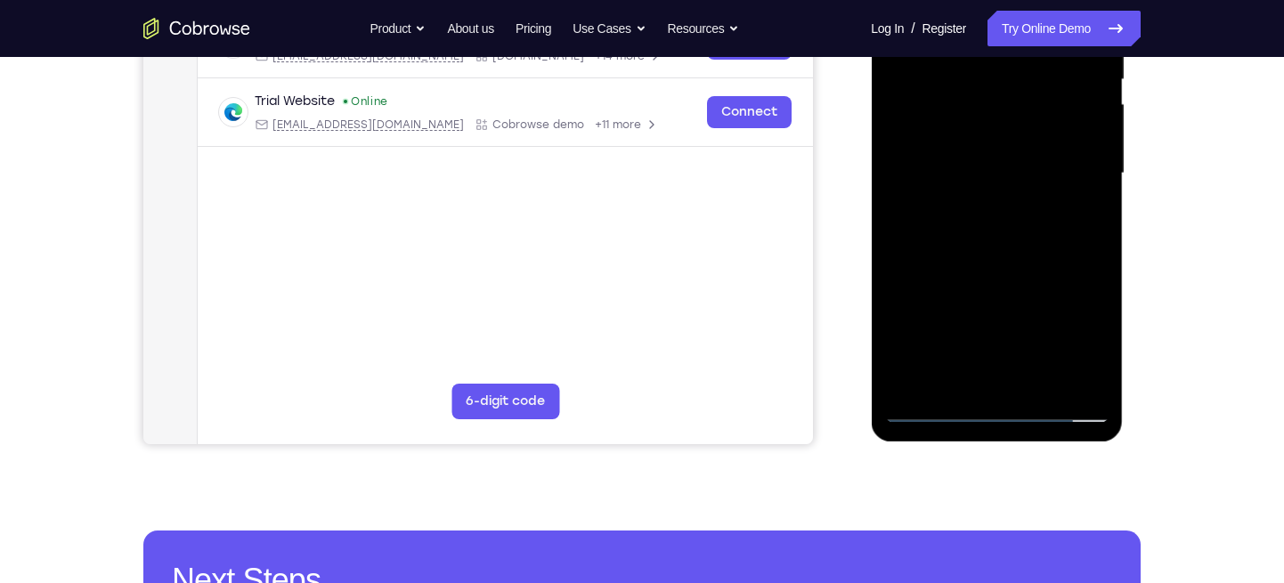
scroll to position [436, 0]
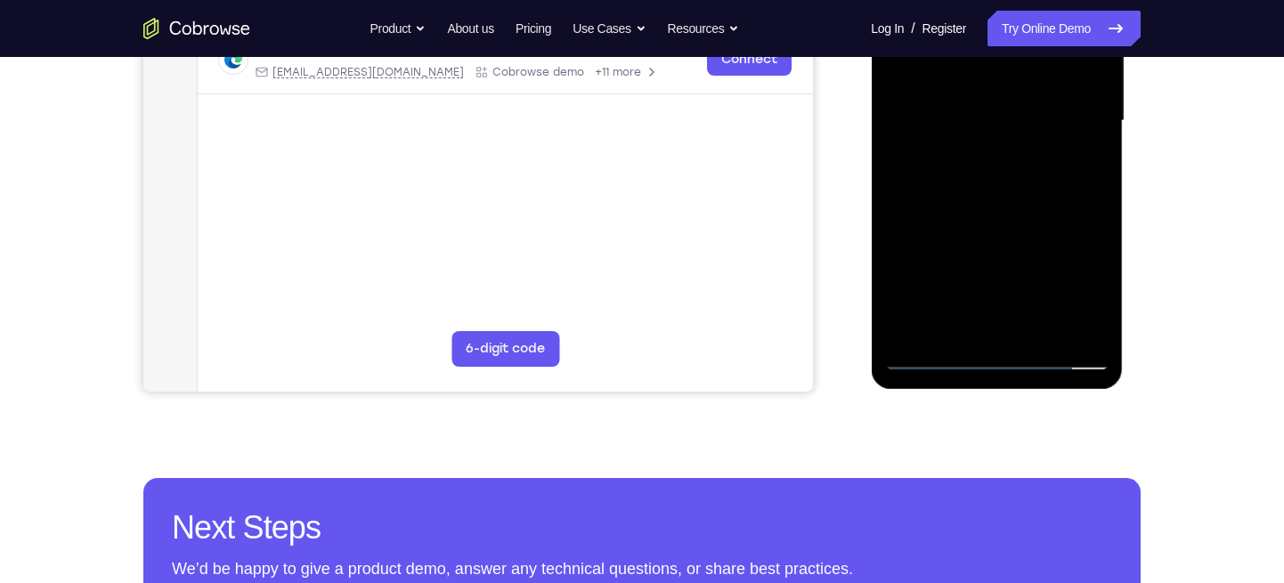
click at [1098, 305] on div at bounding box center [996, 121] width 224 height 499
click at [986, 142] on div at bounding box center [996, 121] width 224 height 499
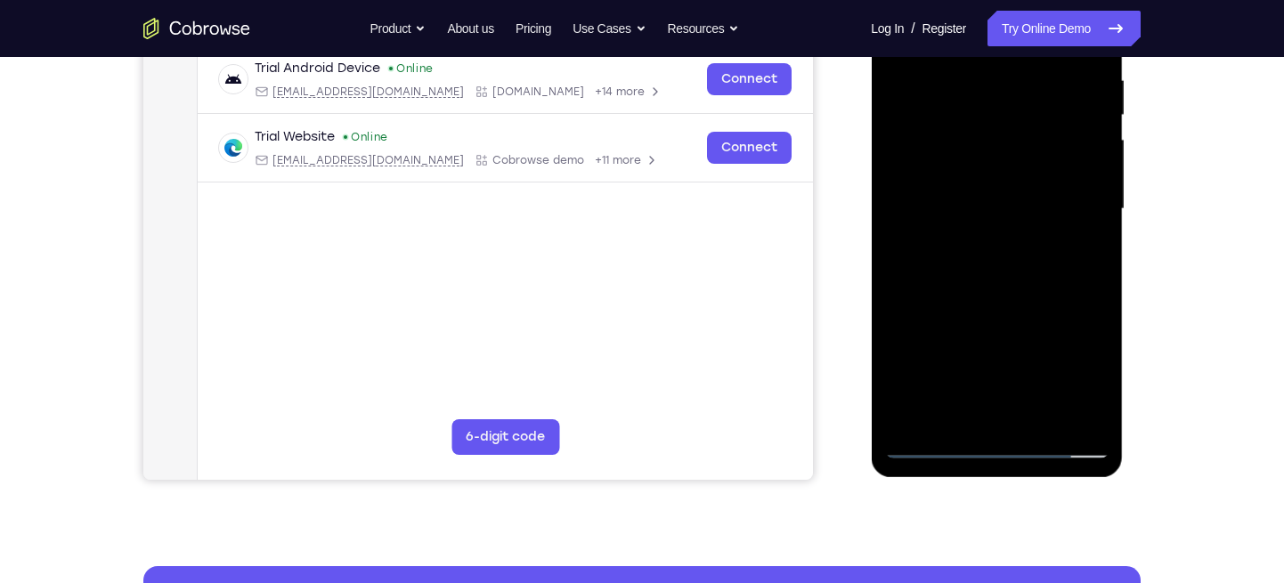
scroll to position [340, 0]
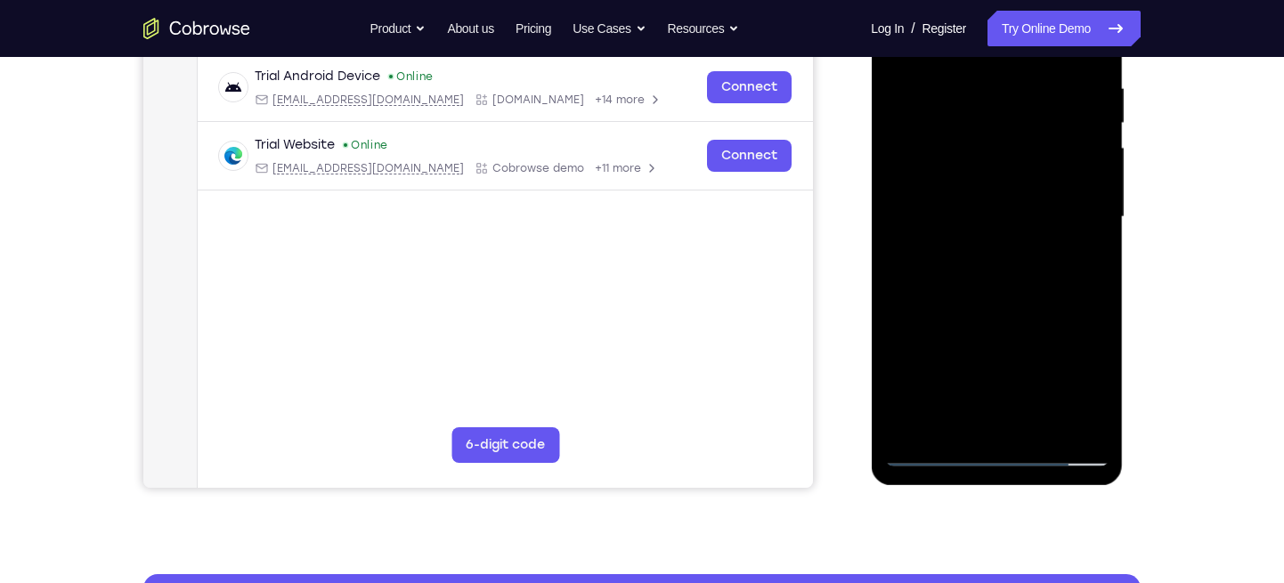
click at [951, 282] on div at bounding box center [996, 217] width 224 height 499
click at [908, 165] on div at bounding box center [996, 217] width 224 height 499
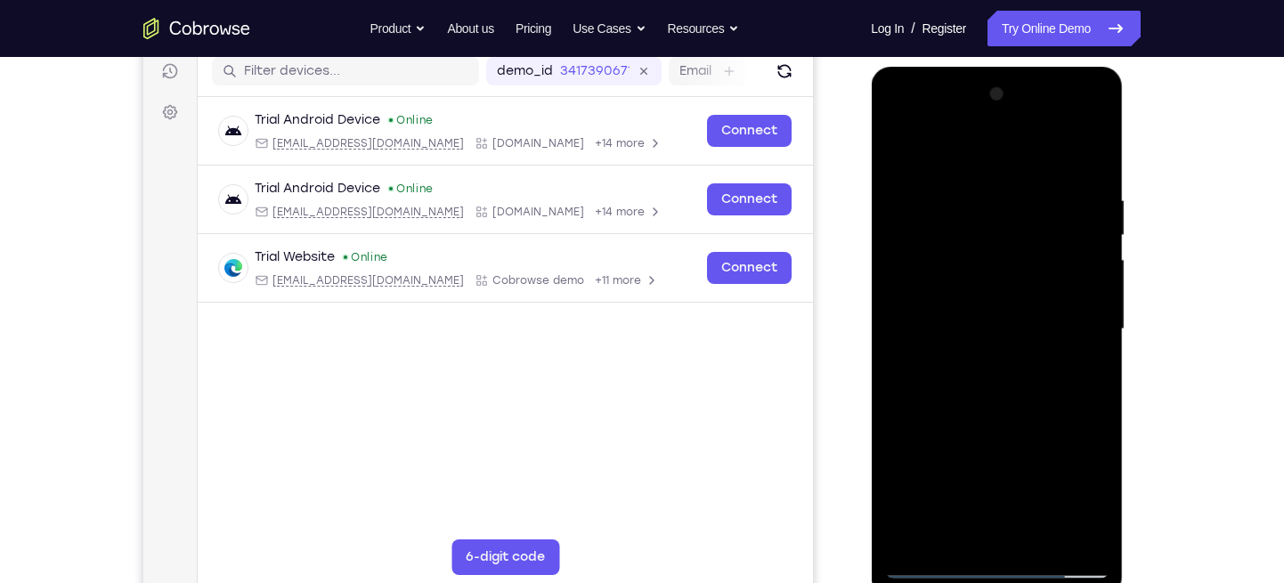
scroll to position [227, 0]
click at [1066, 200] on div at bounding box center [996, 330] width 224 height 499
click at [1084, 209] on div at bounding box center [996, 330] width 224 height 499
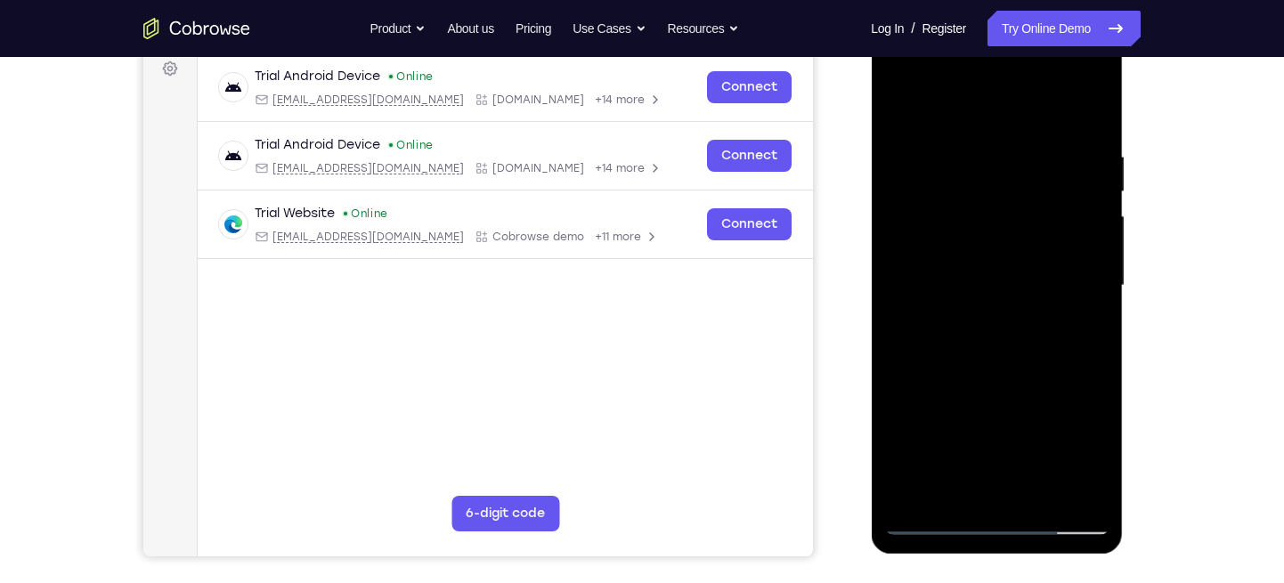
scroll to position [272, 0]
click at [1083, 198] on div at bounding box center [996, 285] width 224 height 499
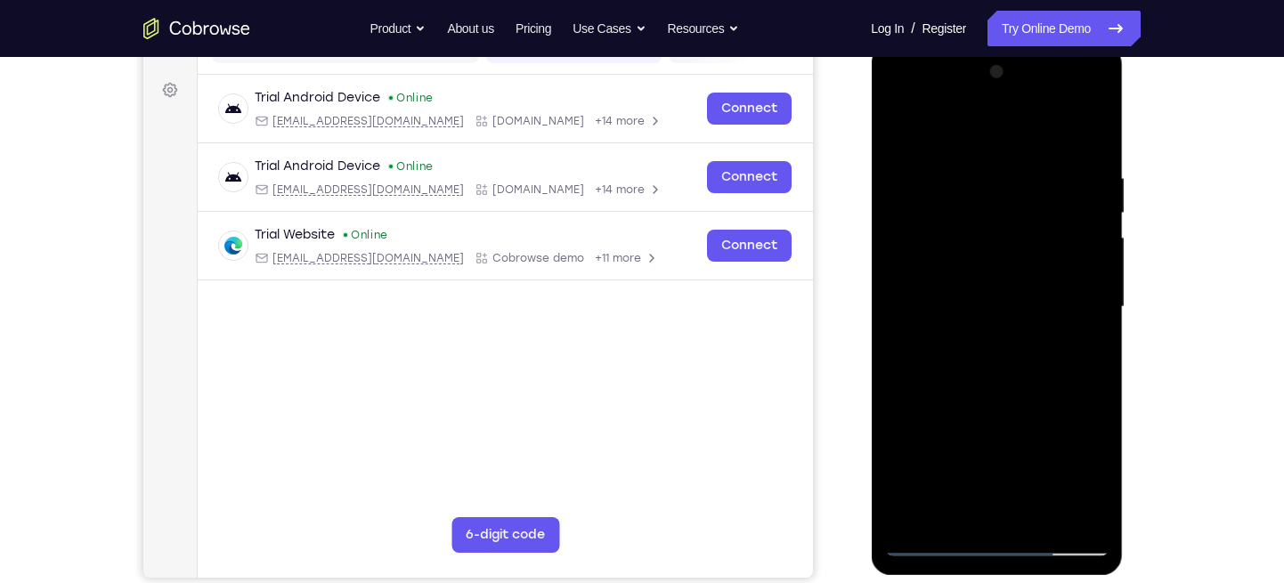
scroll to position [249, 0]
click at [1081, 223] on div at bounding box center [996, 308] width 224 height 499
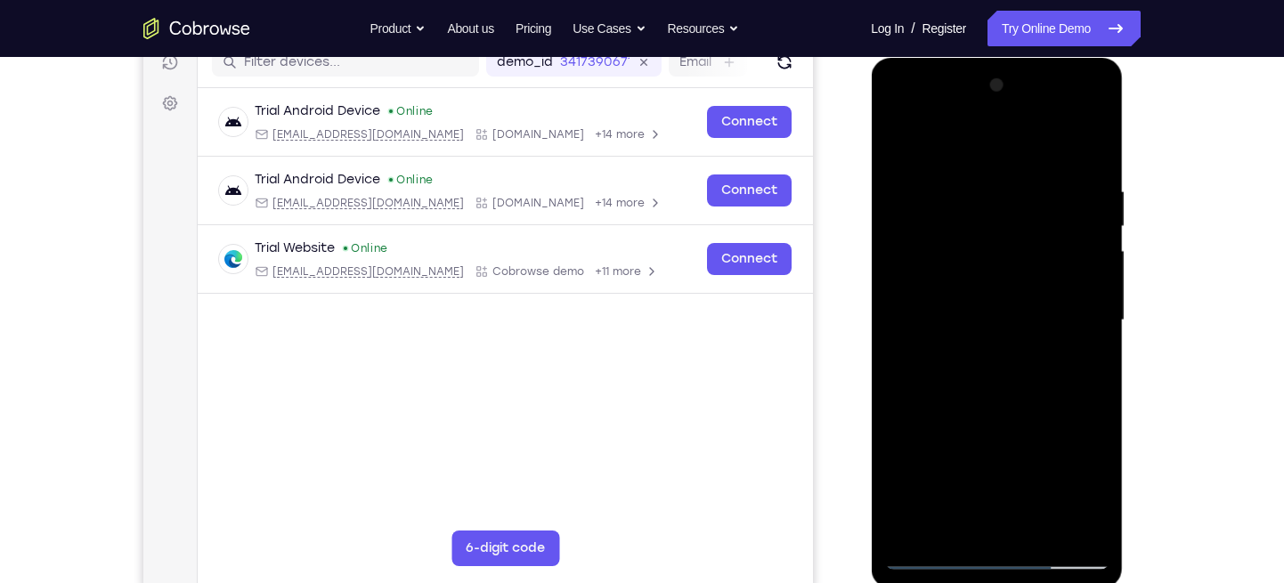
scroll to position [243, 0]
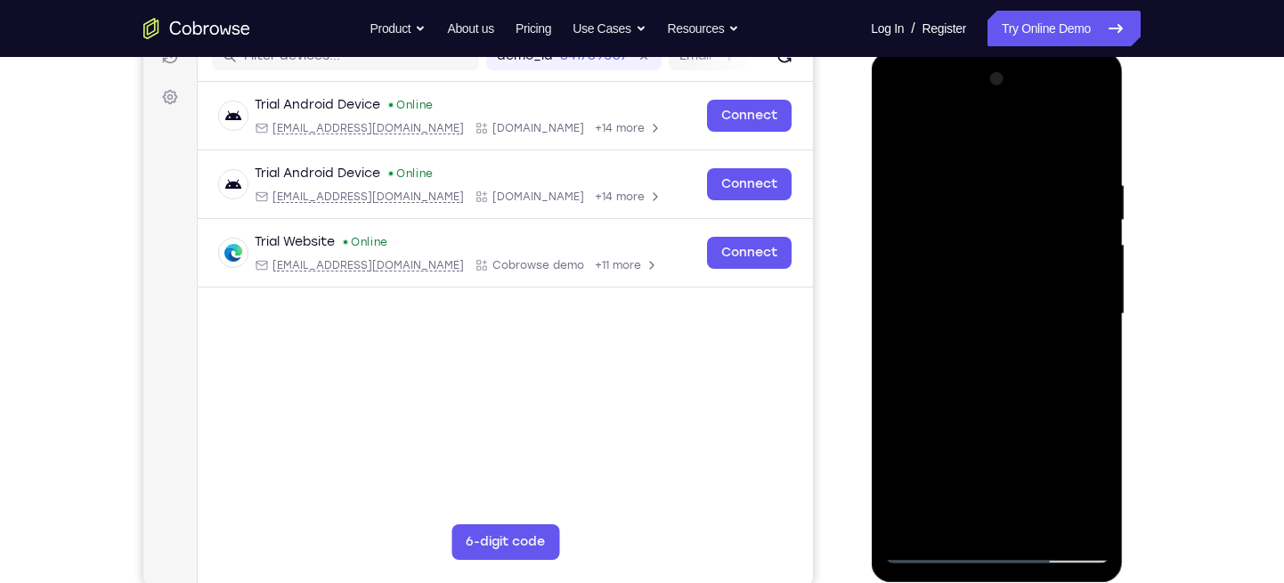
click at [1081, 223] on div at bounding box center [996, 314] width 224 height 499
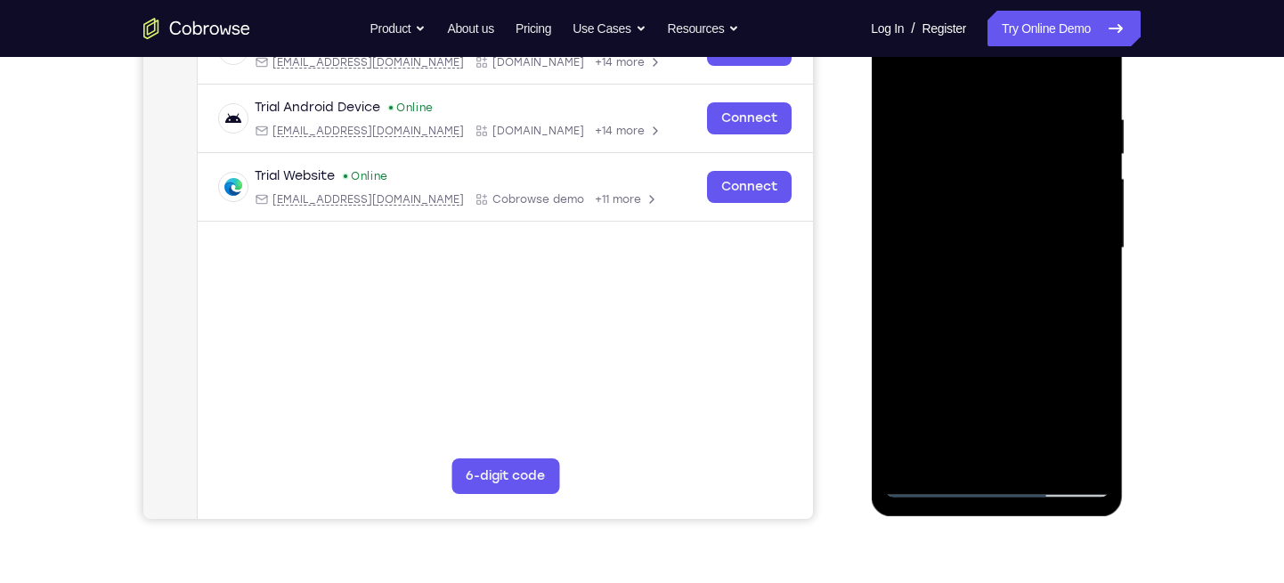
scroll to position [308, 0]
click at [1085, 191] on div at bounding box center [996, 249] width 224 height 499
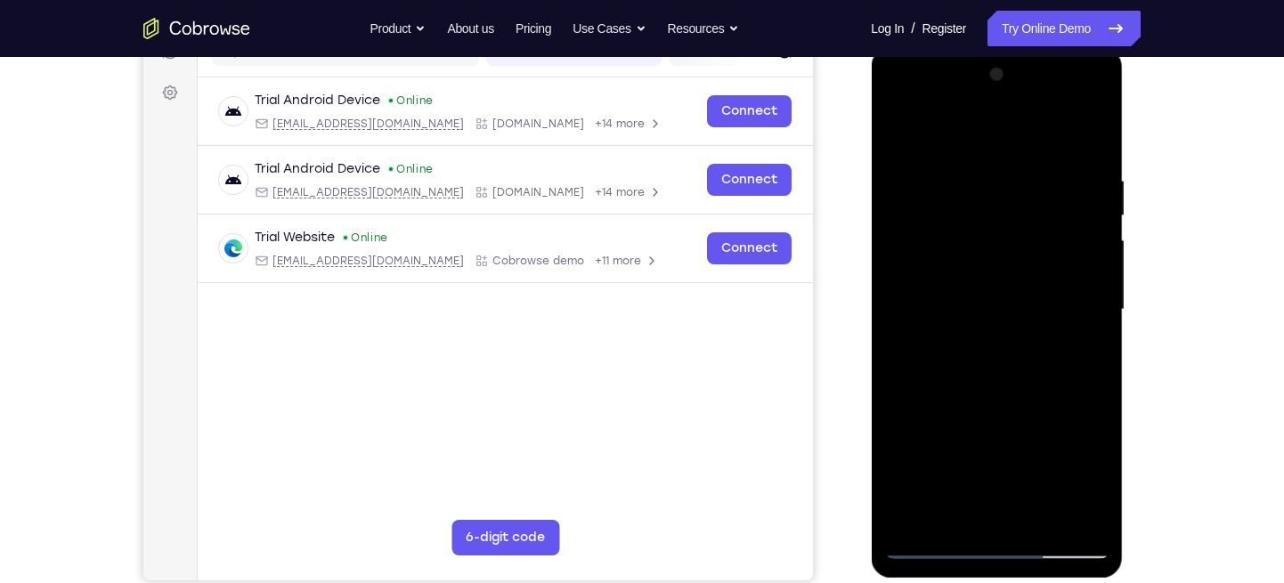
scroll to position [237, 0]
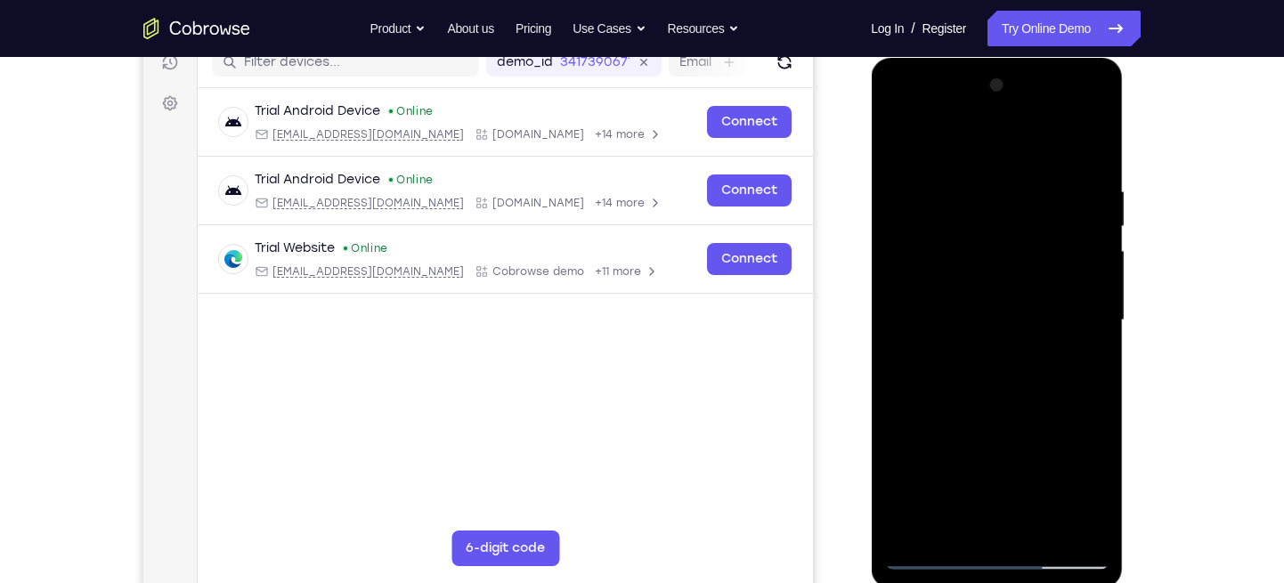
click at [1075, 187] on div at bounding box center [996, 320] width 224 height 499
click at [1075, 197] on div at bounding box center [996, 320] width 224 height 499
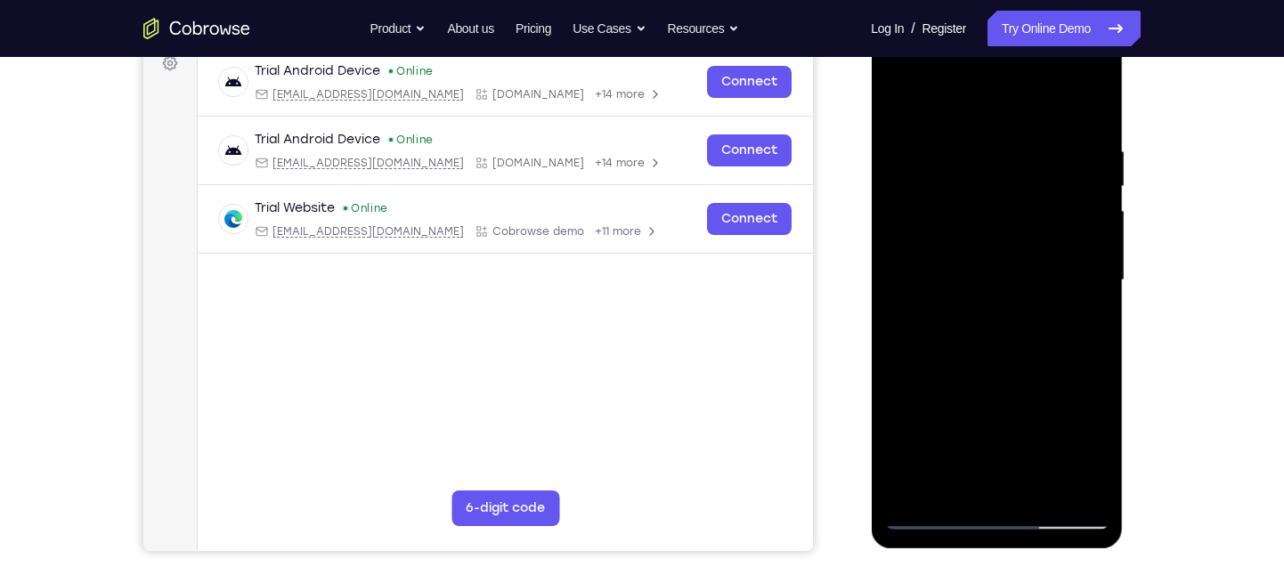
click at [1079, 180] on div at bounding box center [996, 280] width 224 height 499
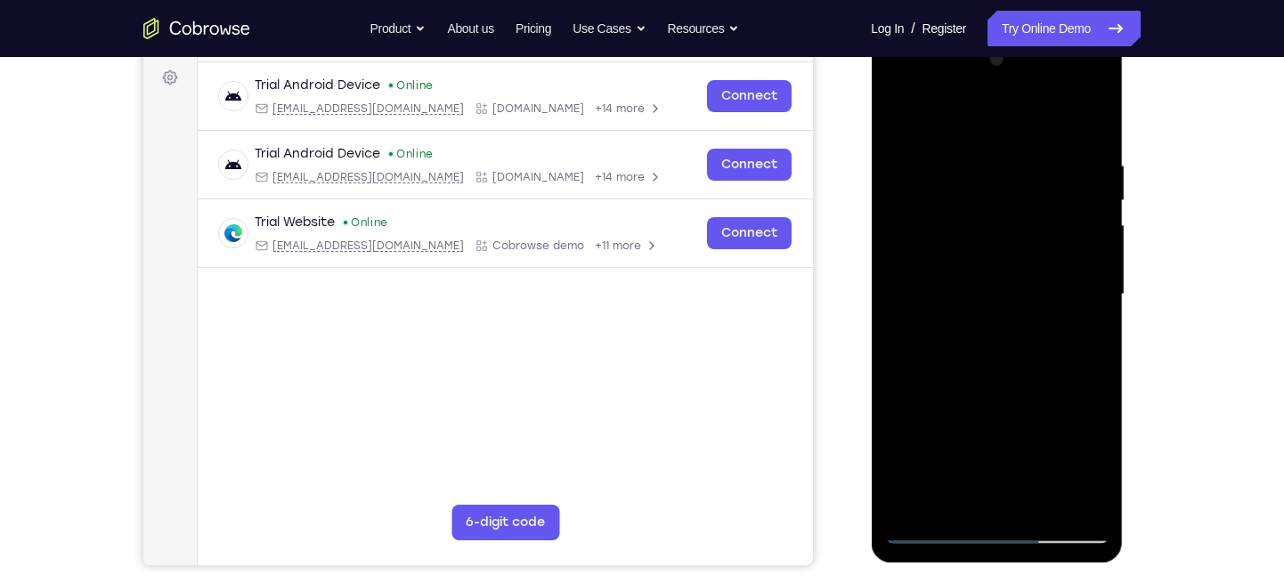
scroll to position [259, 0]
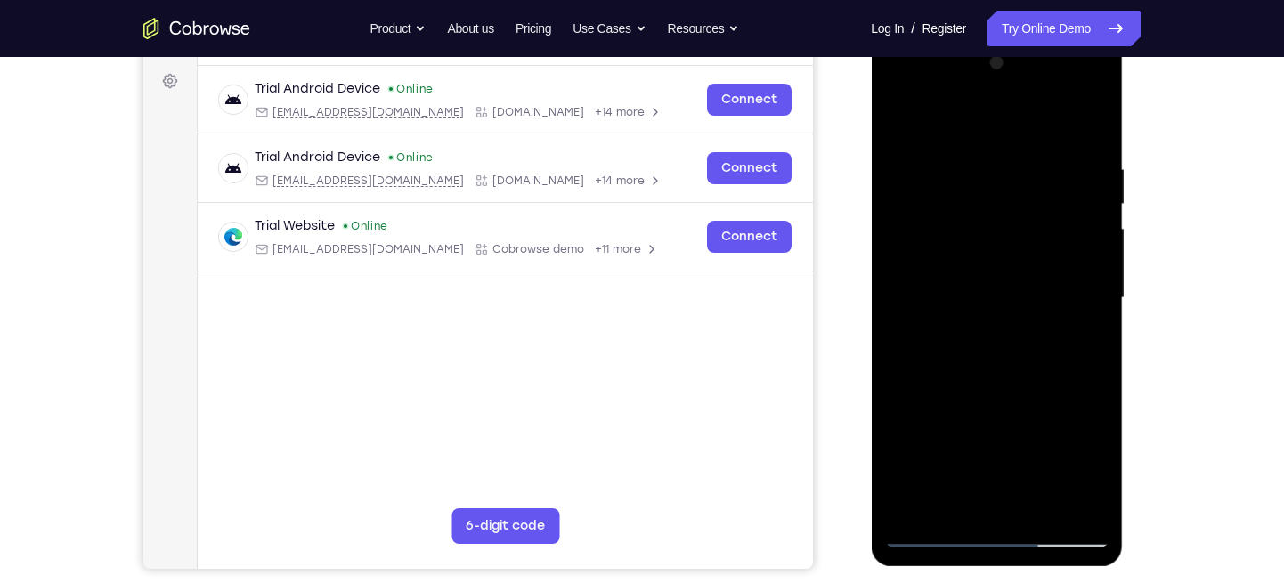
click at [1081, 199] on div at bounding box center [996, 298] width 224 height 499
click at [1081, 184] on div at bounding box center [996, 298] width 224 height 499
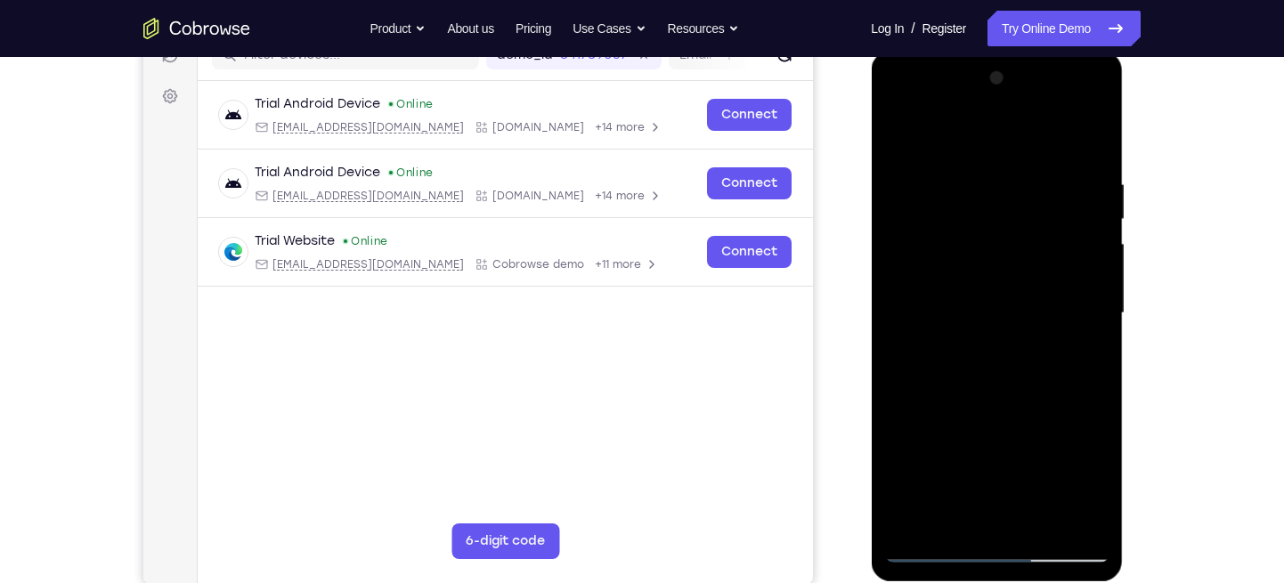
scroll to position [264, 0]
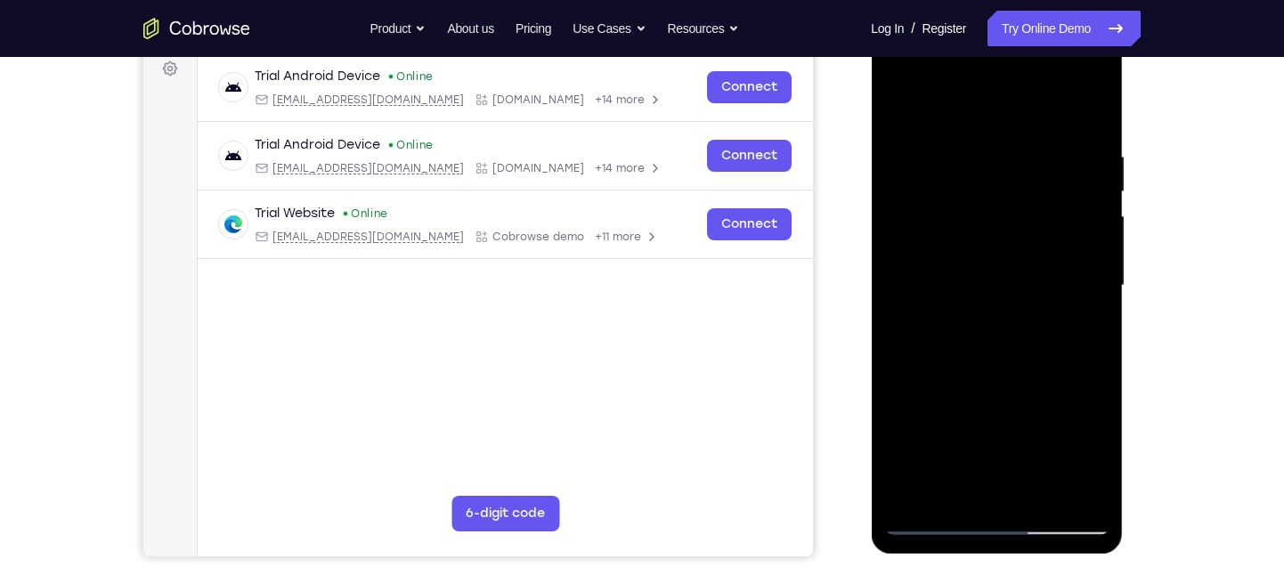
click at [1086, 196] on div at bounding box center [996, 286] width 224 height 499
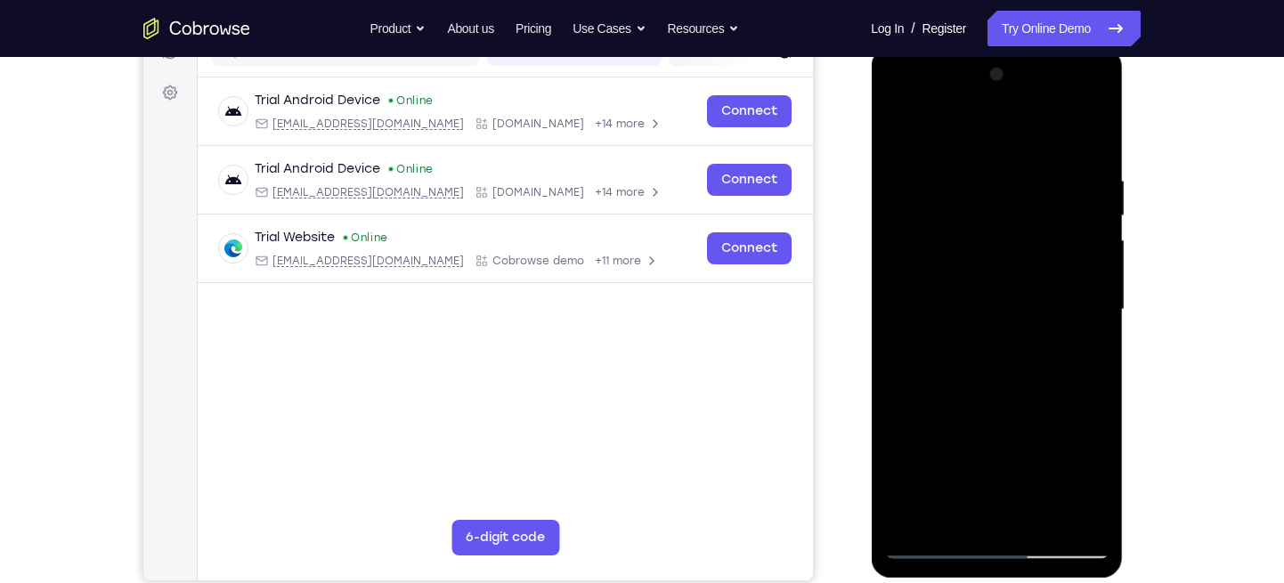
scroll to position [245, 0]
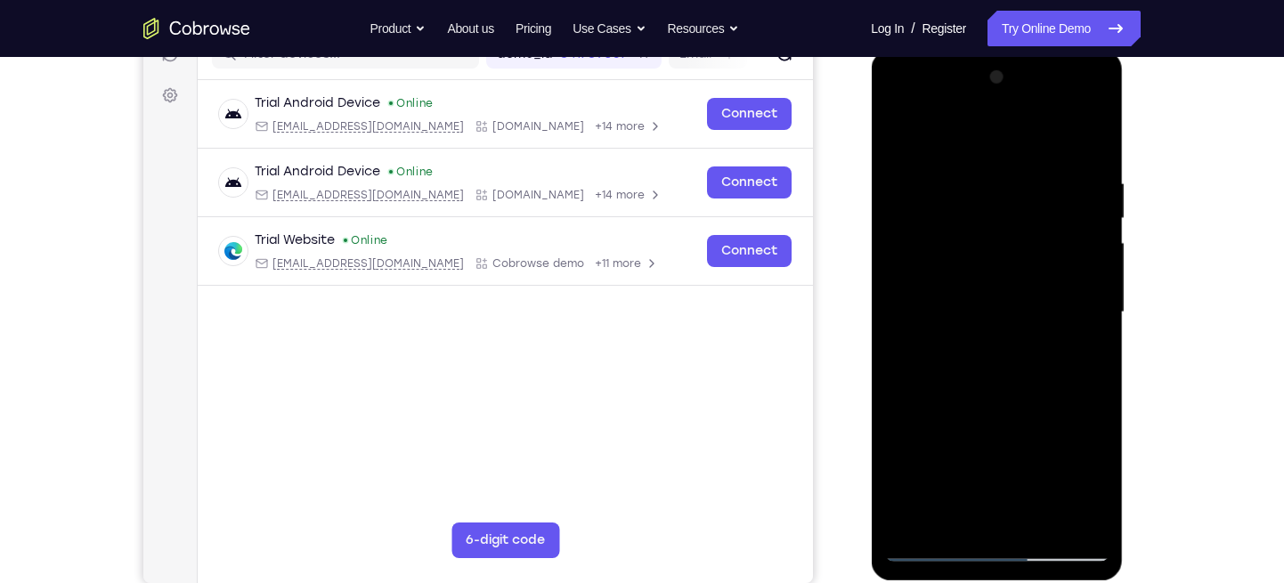
click at [1092, 219] on div at bounding box center [996, 312] width 224 height 499
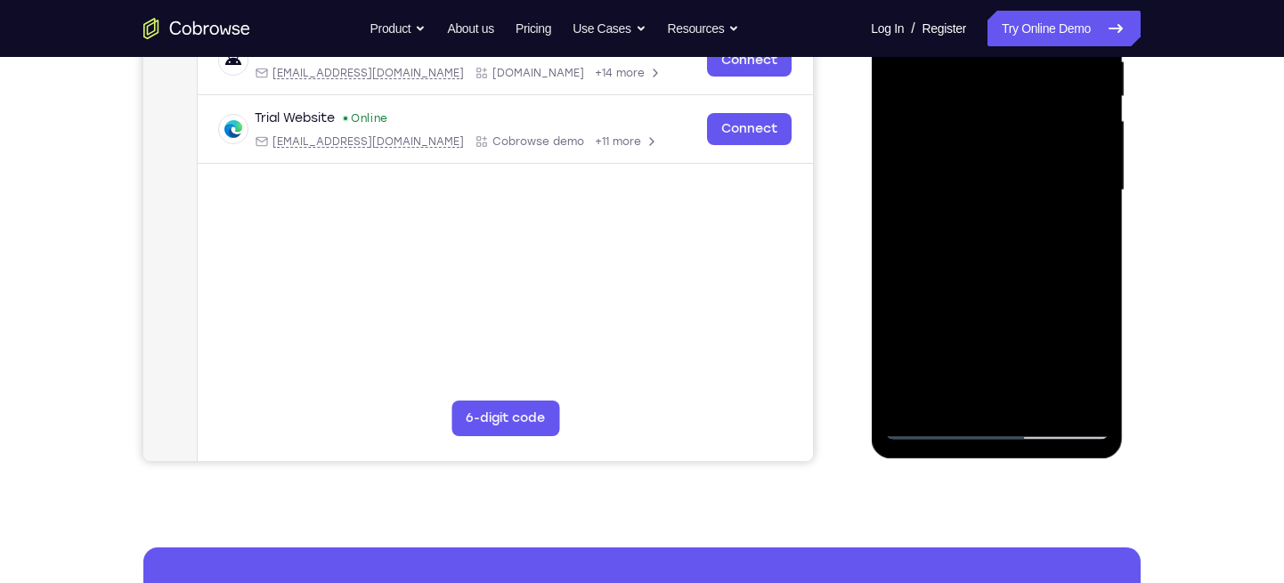
scroll to position [365, 0]
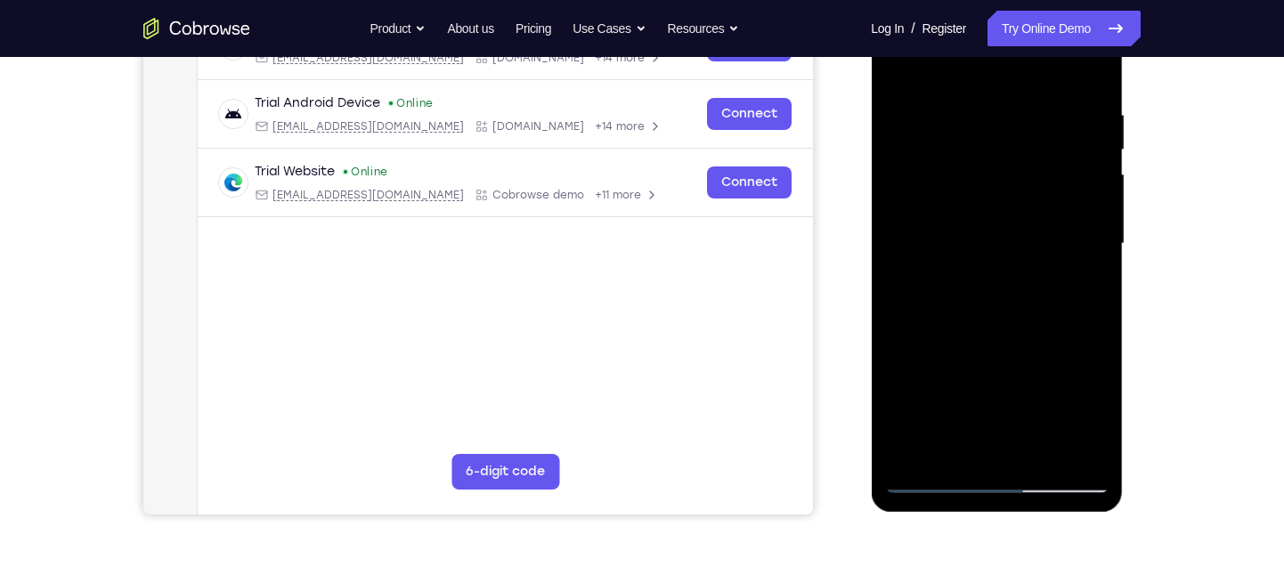
click at [1065, 168] on div at bounding box center [996, 244] width 224 height 499
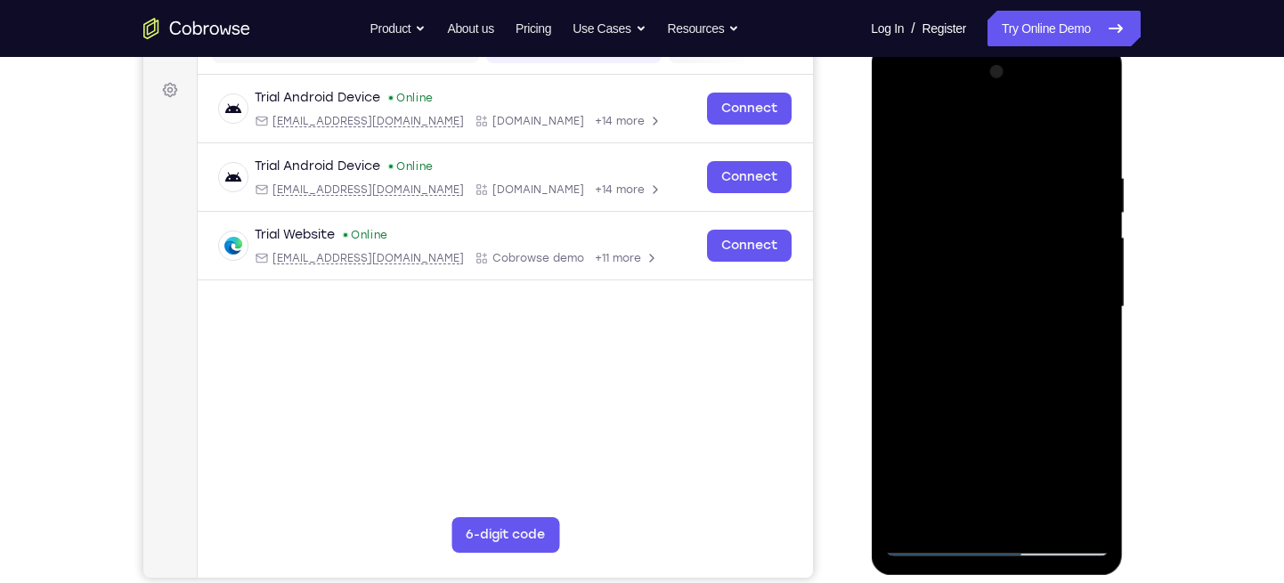
scroll to position [249, 0]
click at [1083, 225] on div at bounding box center [996, 308] width 224 height 499
click at [1004, 233] on div at bounding box center [996, 308] width 224 height 499
click at [998, 231] on div at bounding box center [996, 308] width 224 height 499
click at [898, 130] on div at bounding box center [996, 308] width 224 height 499
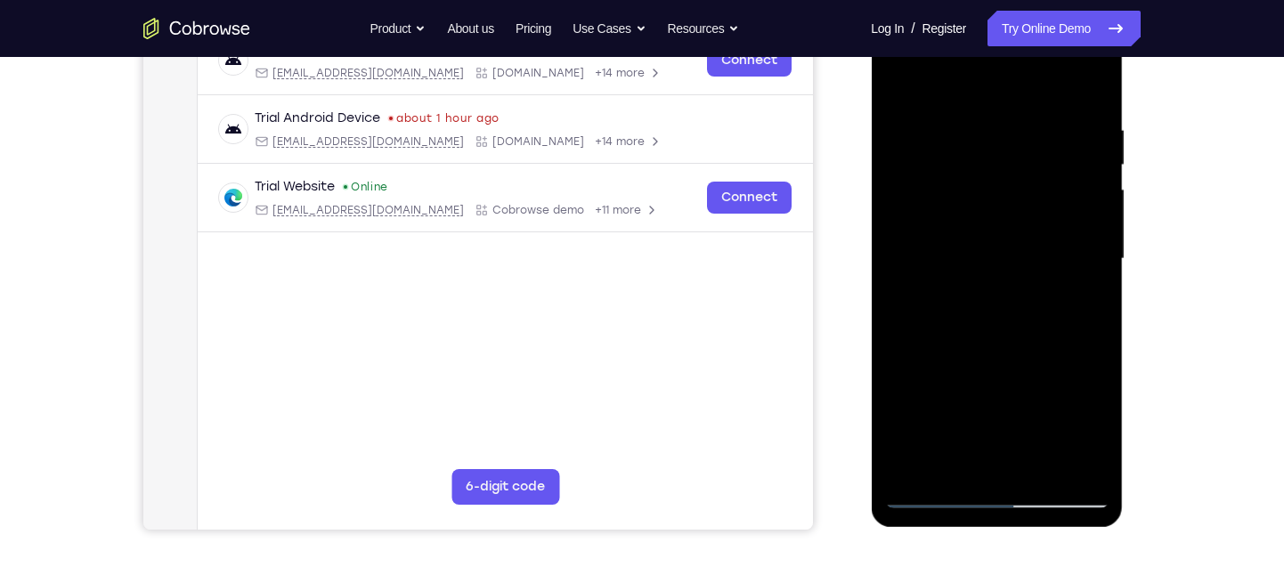
scroll to position [299, 0]
click at [1081, 226] on div at bounding box center [996, 258] width 224 height 499
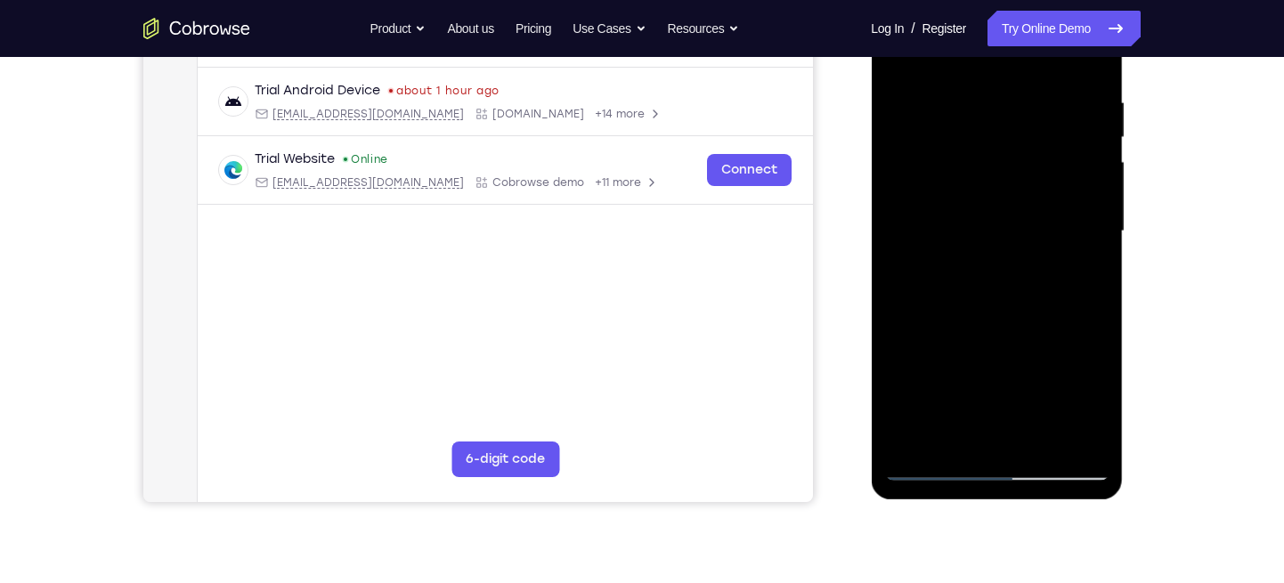
click at [1083, 214] on div at bounding box center [996, 231] width 224 height 499
click at [1067, 191] on div at bounding box center [996, 231] width 224 height 499
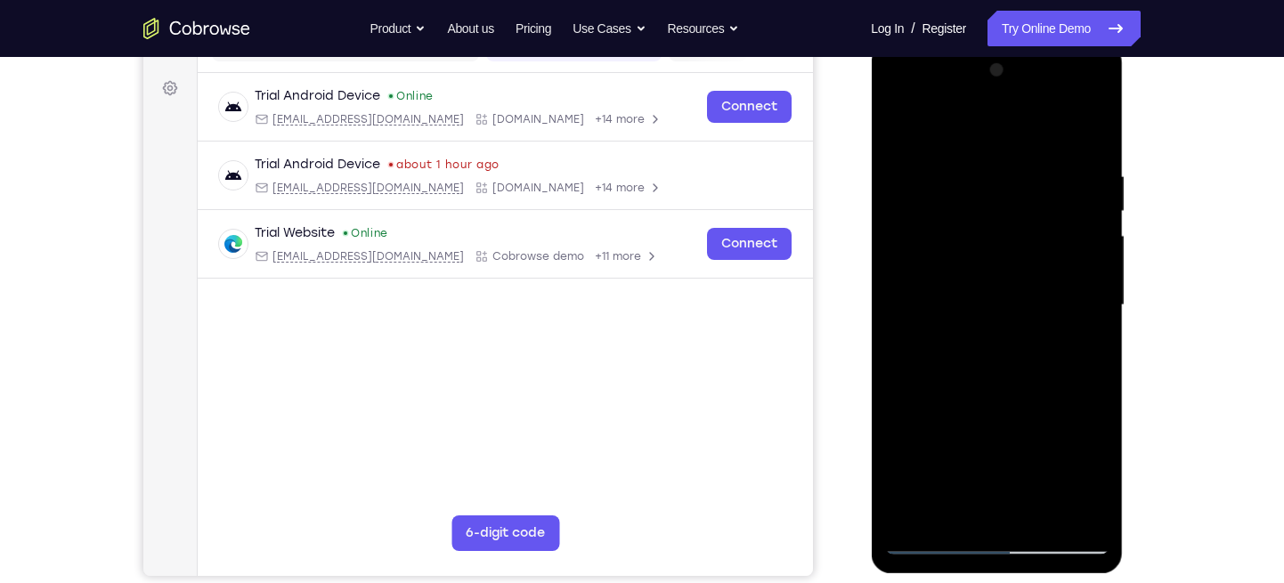
scroll to position [251, 0]
click at [1091, 231] on div at bounding box center [996, 306] width 224 height 499
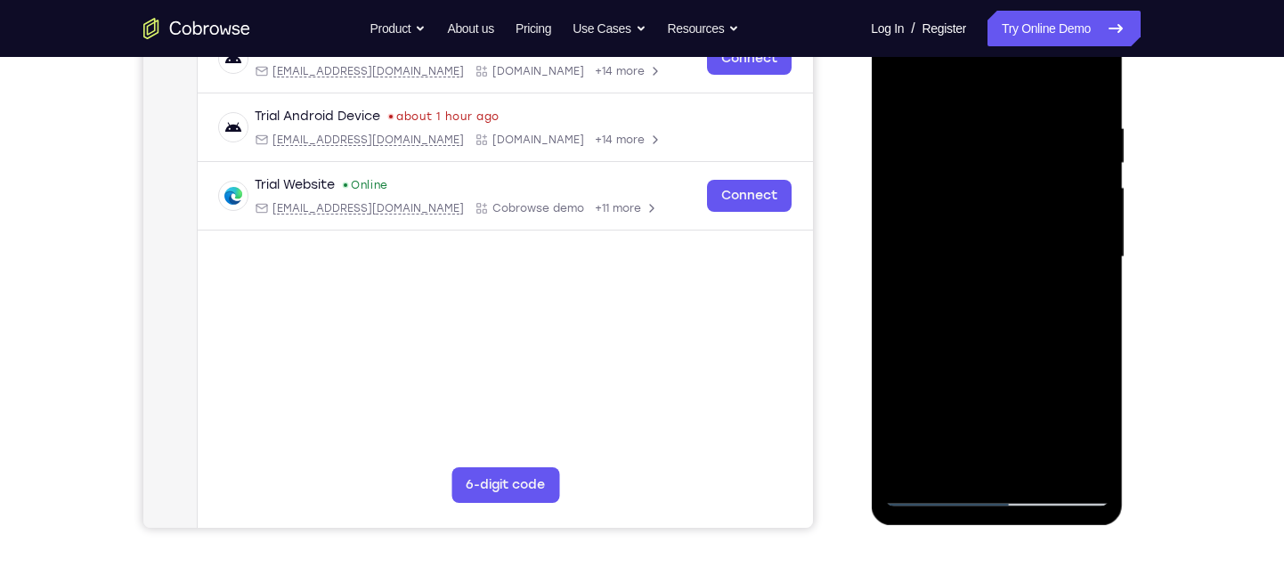
click at [1093, 255] on div at bounding box center [996, 257] width 224 height 499
click at [1084, 234] on div at bounding box center [996, 257] width 224 height 499
click at [1072, 247] on div at bounding box center [996, 257] width 224 height 499
click at [1077, 256] on div at bounding box center [996, 257] width 224 height 499
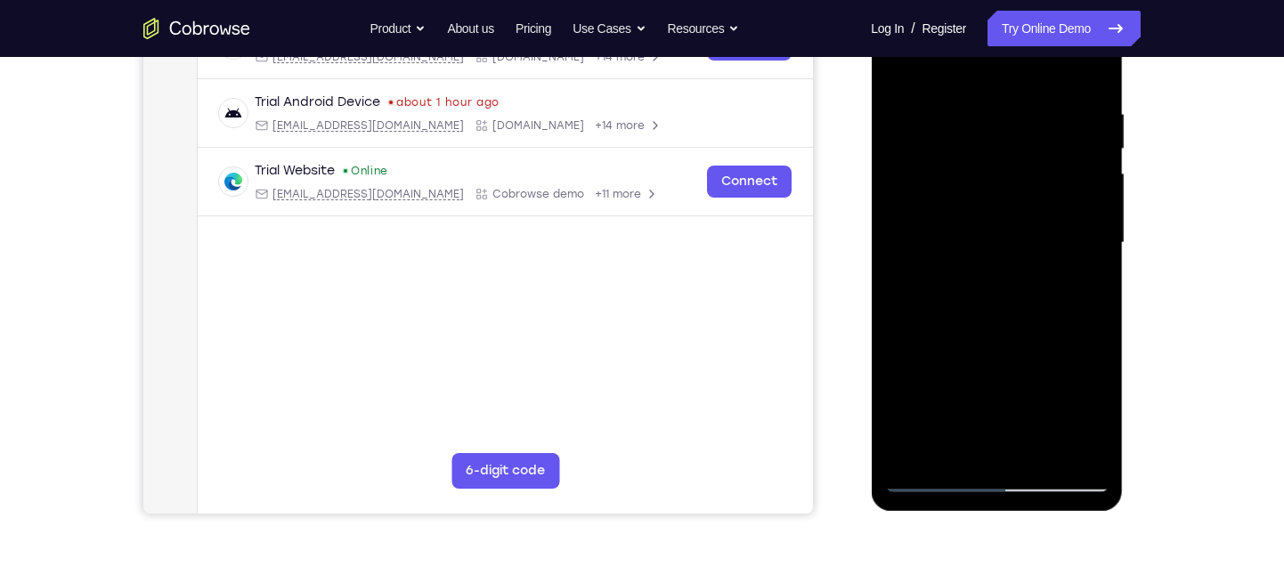
scroll to position [315, 0]
click at [1075, 233] on div at bounding box center [996, 242] width 224 height 499
click at [1074, 234] on div at bounding box center [996, 242] width 224 height 499
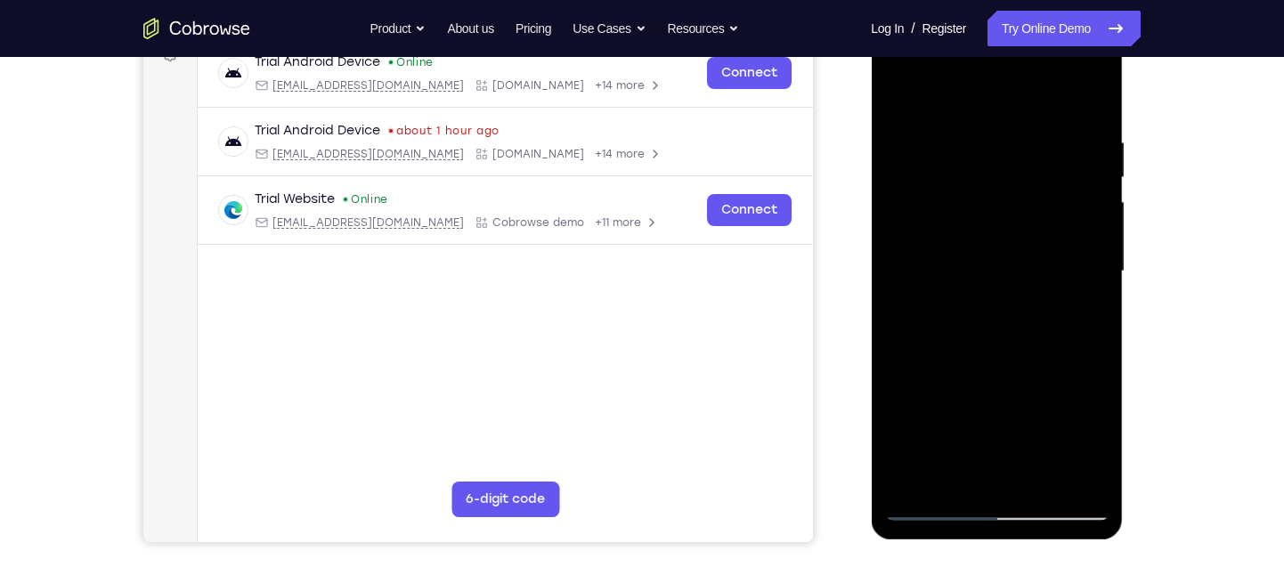
scroll to position [285, 0]
click at [1072, 219] on div at bounding box center [996, 272] width 224 height 499
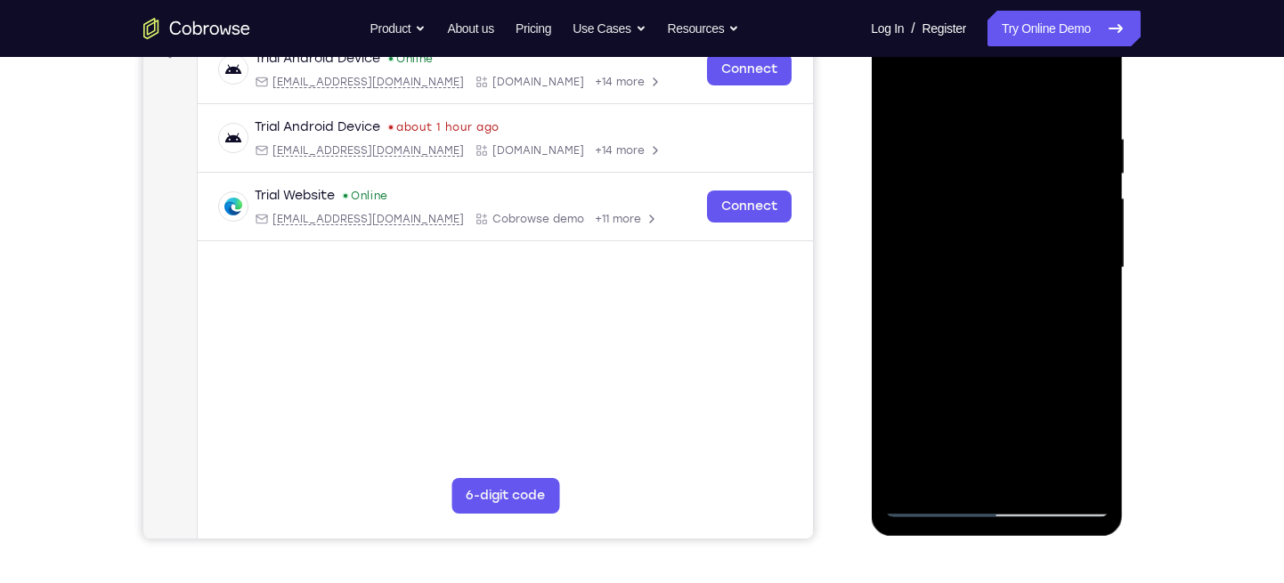
scroll to position [290, 0]
click at [1075, 231] on div at bounding box center [996, 267] width 224 height 499
click at [1078, 239] on div at bounding box center [996, 267] width 224 height 499
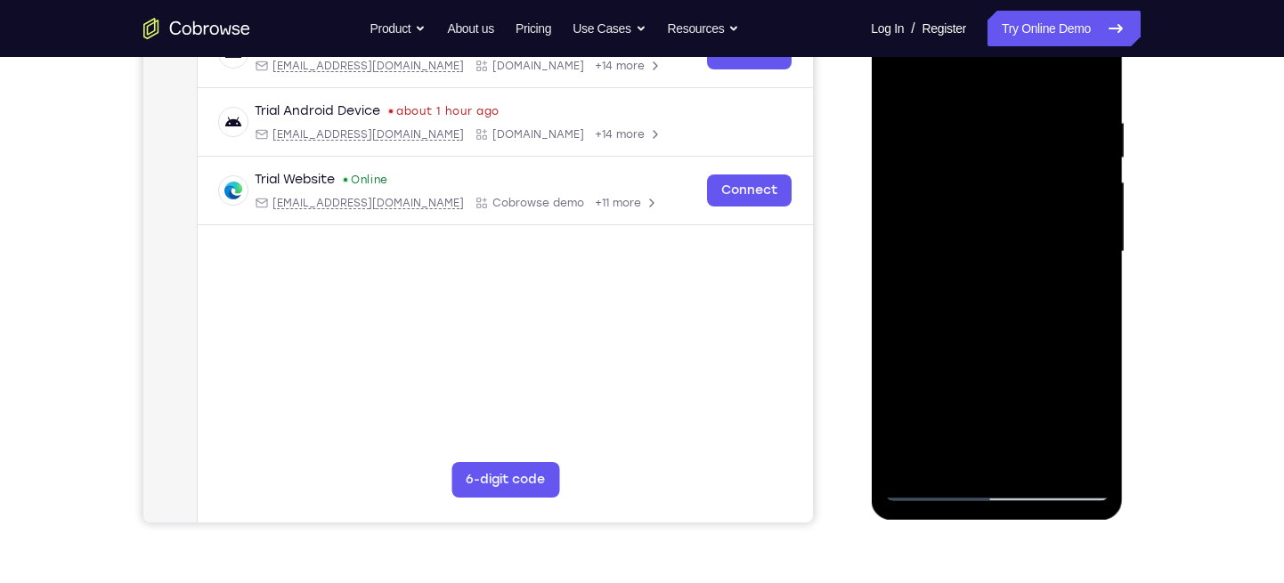
scroll to position [307, 0]
click at [1078, 233] on div at bounding box center [996, 250] width 224 height 499
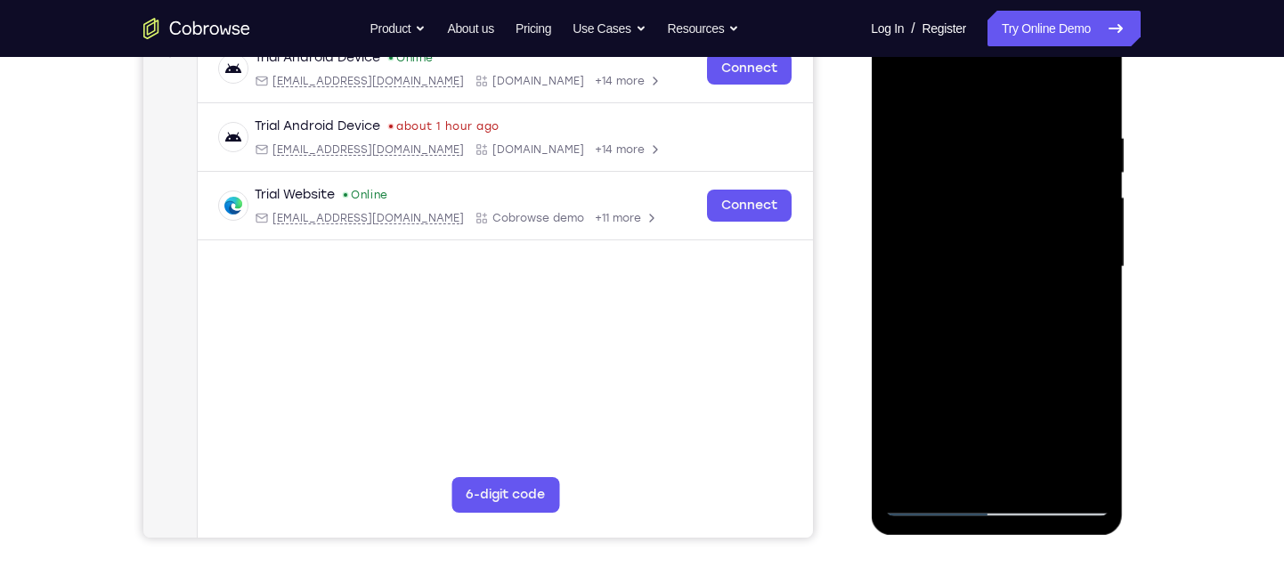
click at [1077, 232] on div at bounding box center [996, 267] width 224 height 499
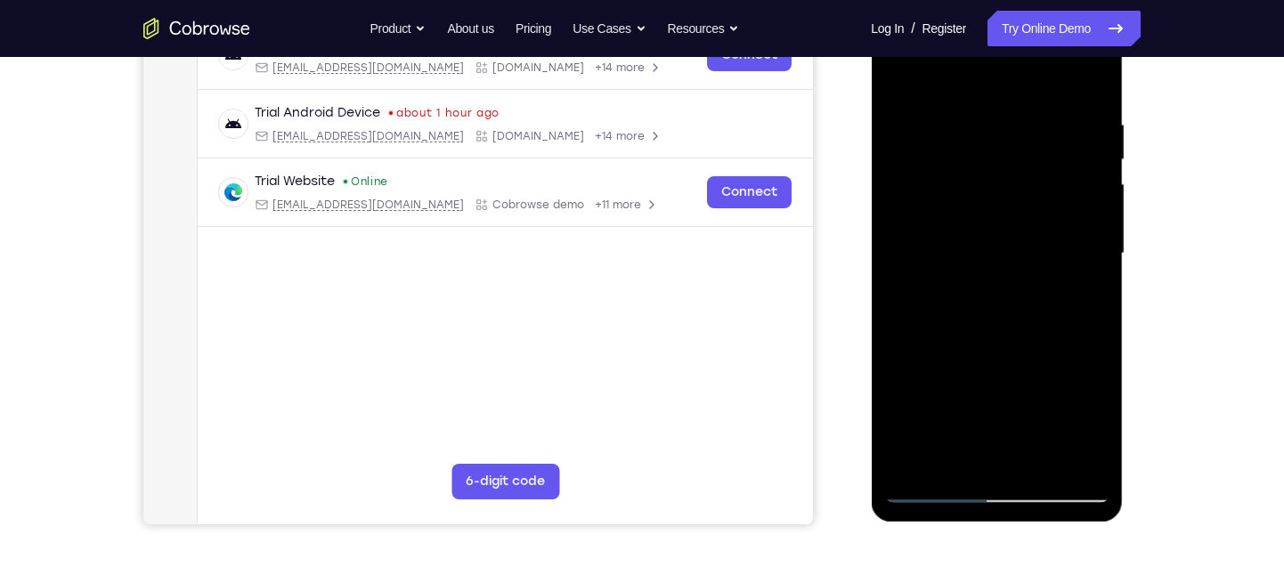
scroll to position [307, 0]
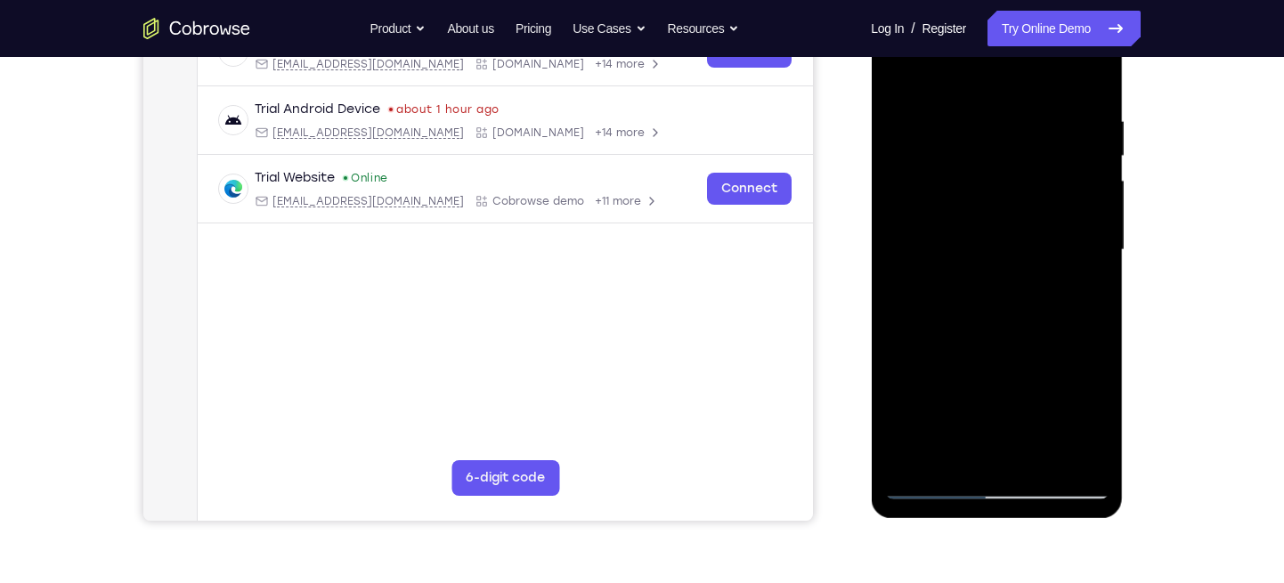
click at [1070, 224] on div at bounding box center [996, 250] width 224 height 499
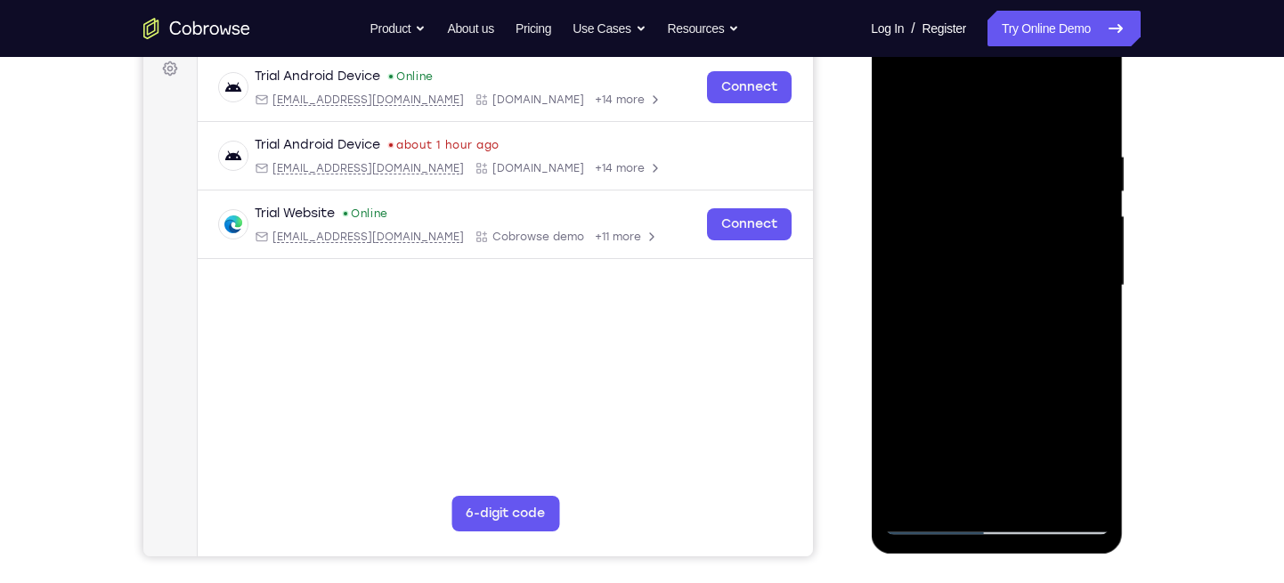
scroll to position [273, 0]
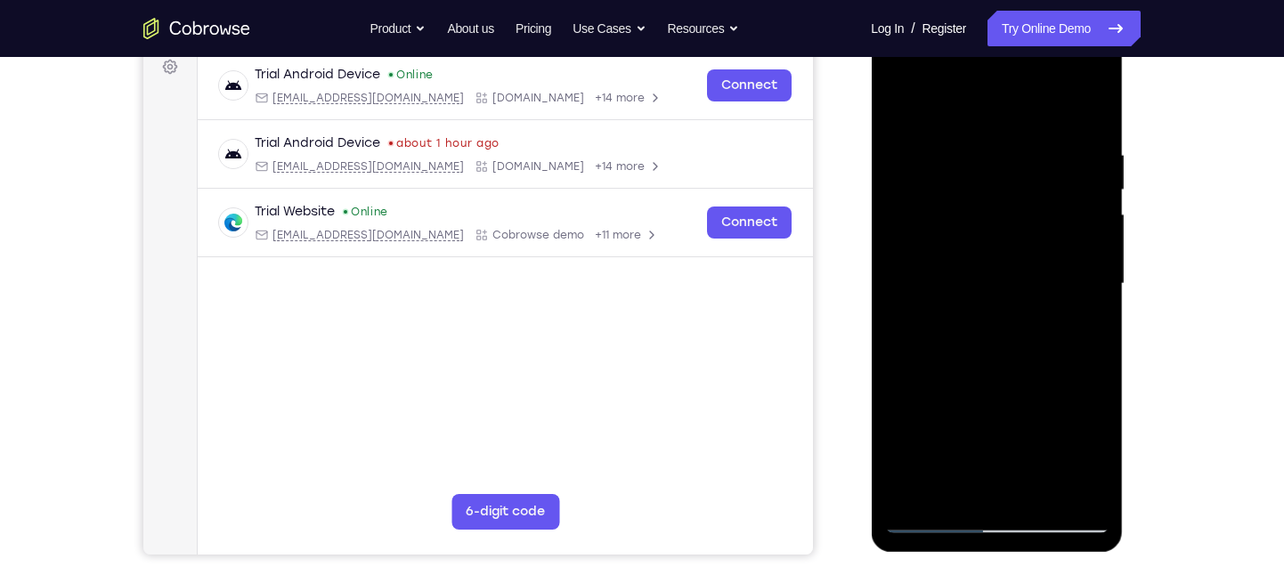
click at [1076, 231] on div at bounding box center [996, 284] width 224 height 499
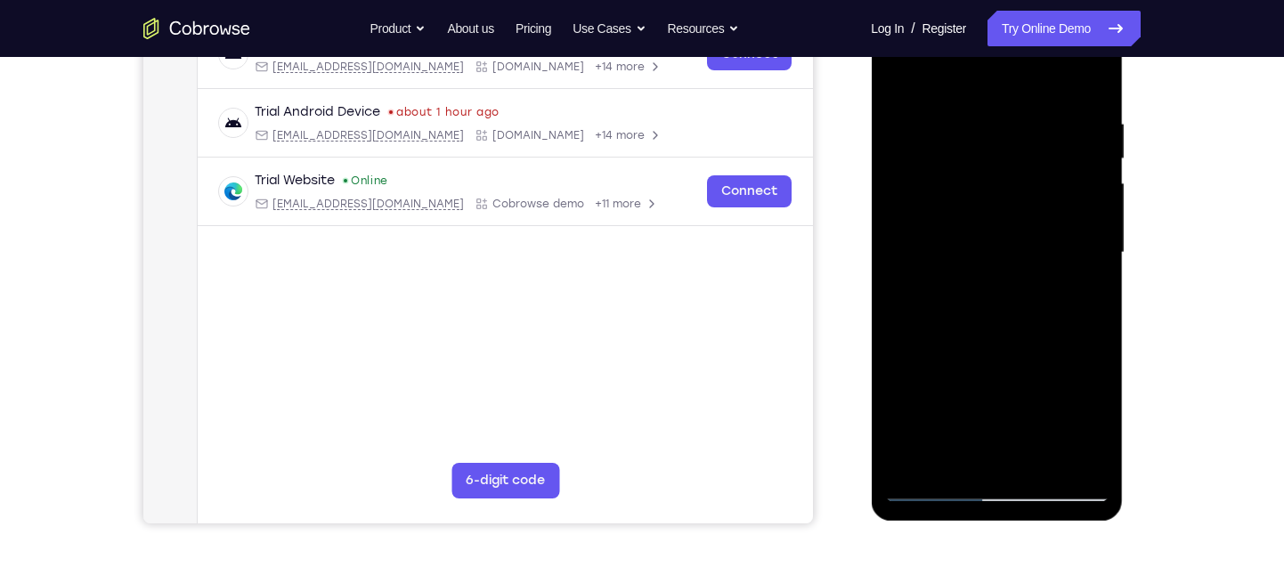
scroll to position [305, 0]
click at [1076, 205] on div at bounding box center [996, 252] width 224 height 499
click at [1077, 214] on div at bounding box center [996, 252] width 224 height 499
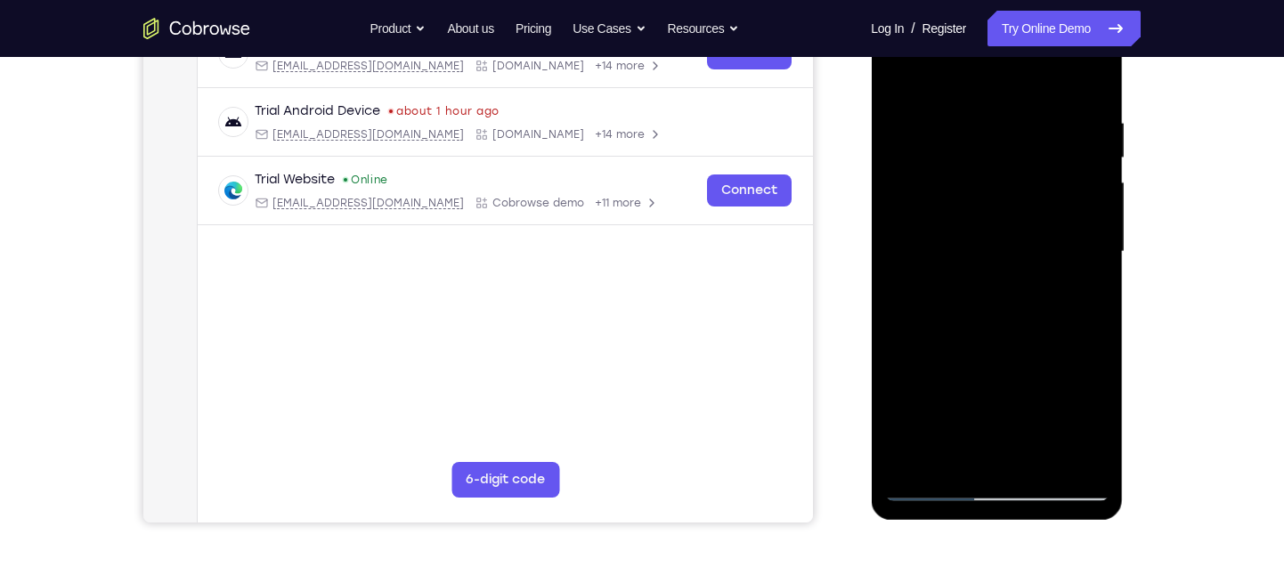
click at [1076, 194] on div at bounding box center [996, 252] width 224 height 499
click at [1073, 202] on div at bounding box center [996, 252] width 224 height 499
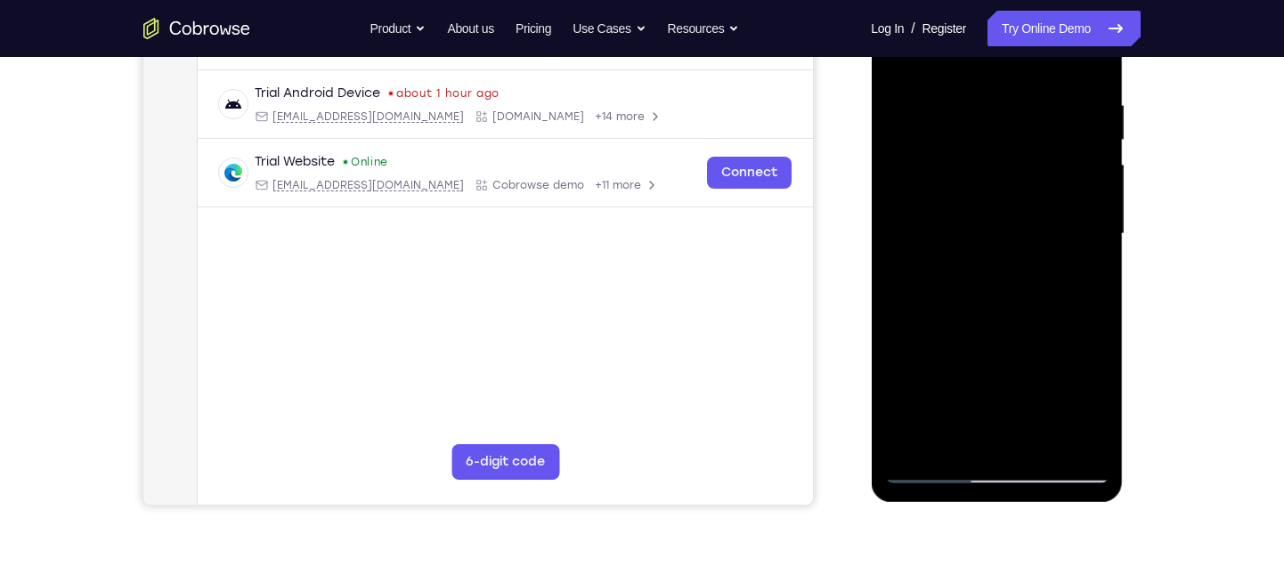
scroll to position [324, 0]
click at [1085, 207] on div at bounding box center [996, 233] width 224 height 499
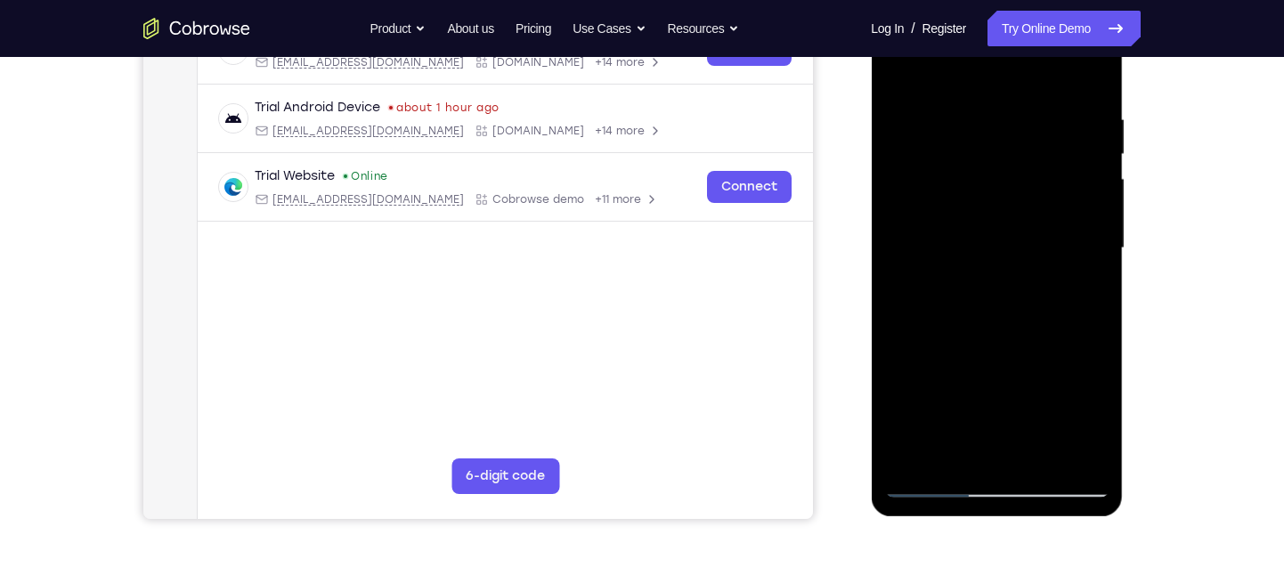
click at [1082, 199] on div at bounding box center [996, 248] width 224 height 499
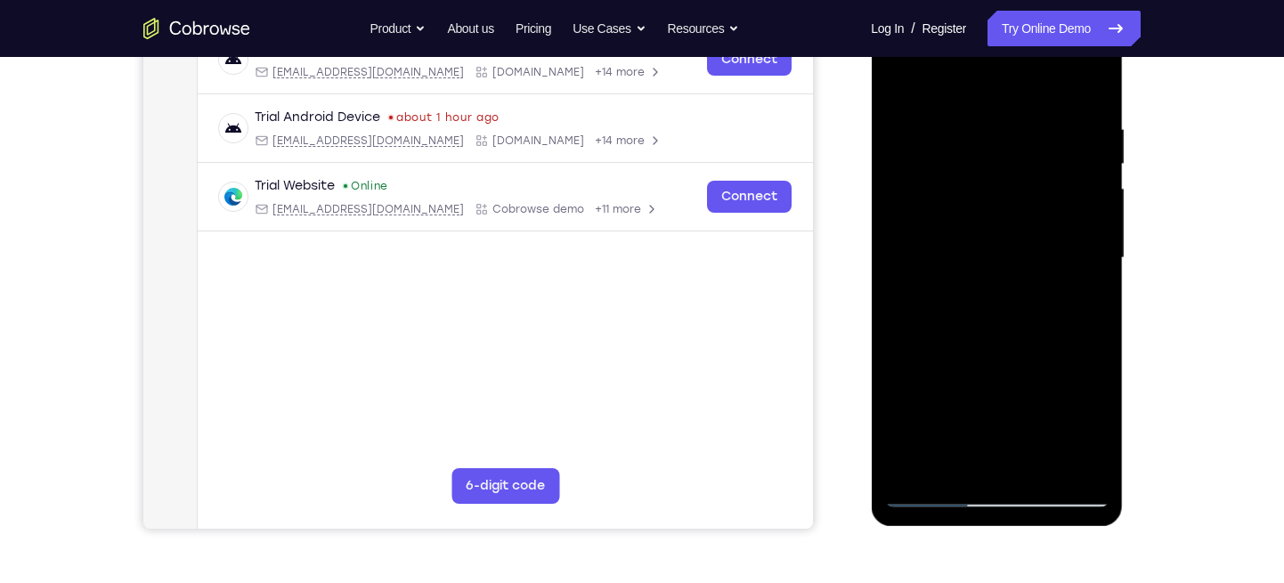
scroll to position [301, 0]
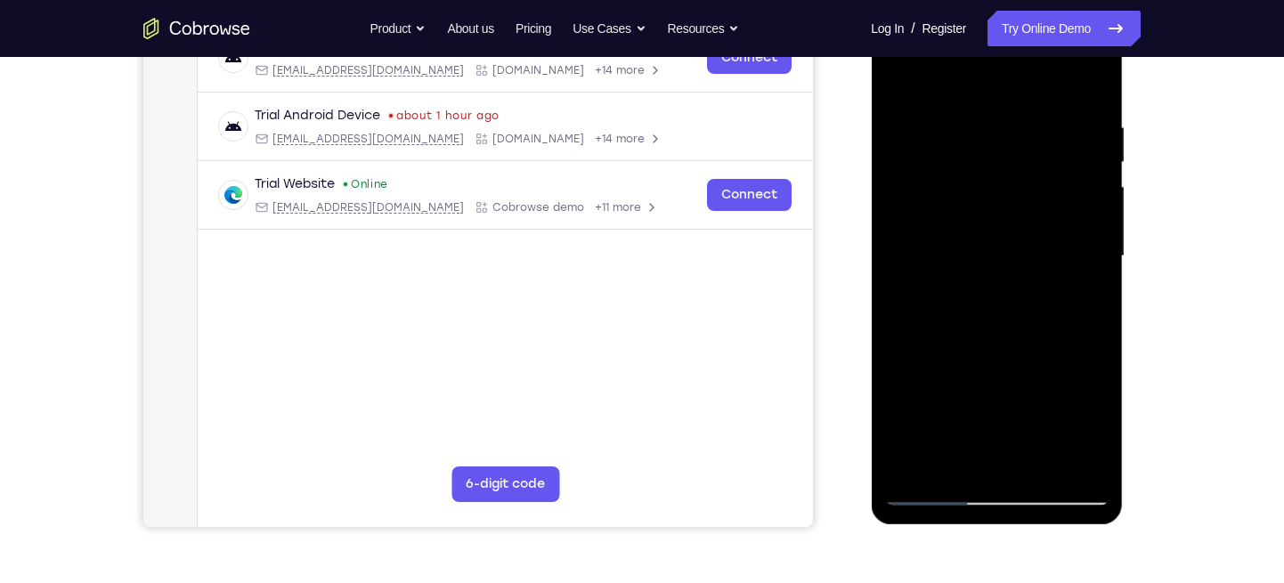
click at [1079, 229] on div at bounding box center [996, 256] width 224 height 499
click at [1079, 225] on div at bounding box center [996, 256] width 224 height 499
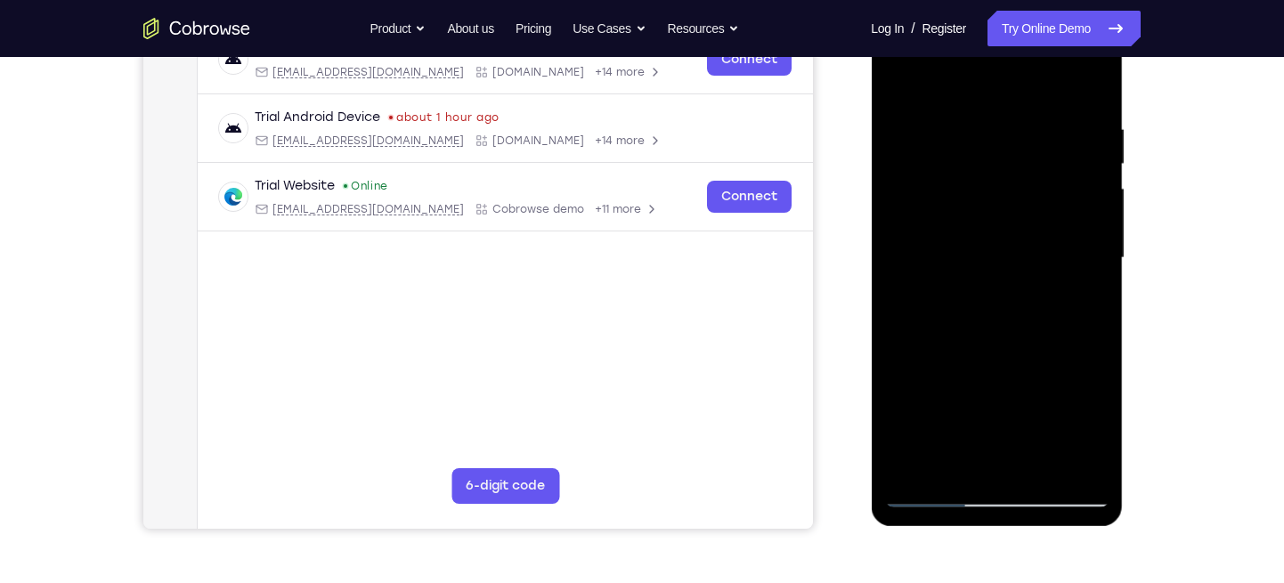
scroll to position [307, 0]
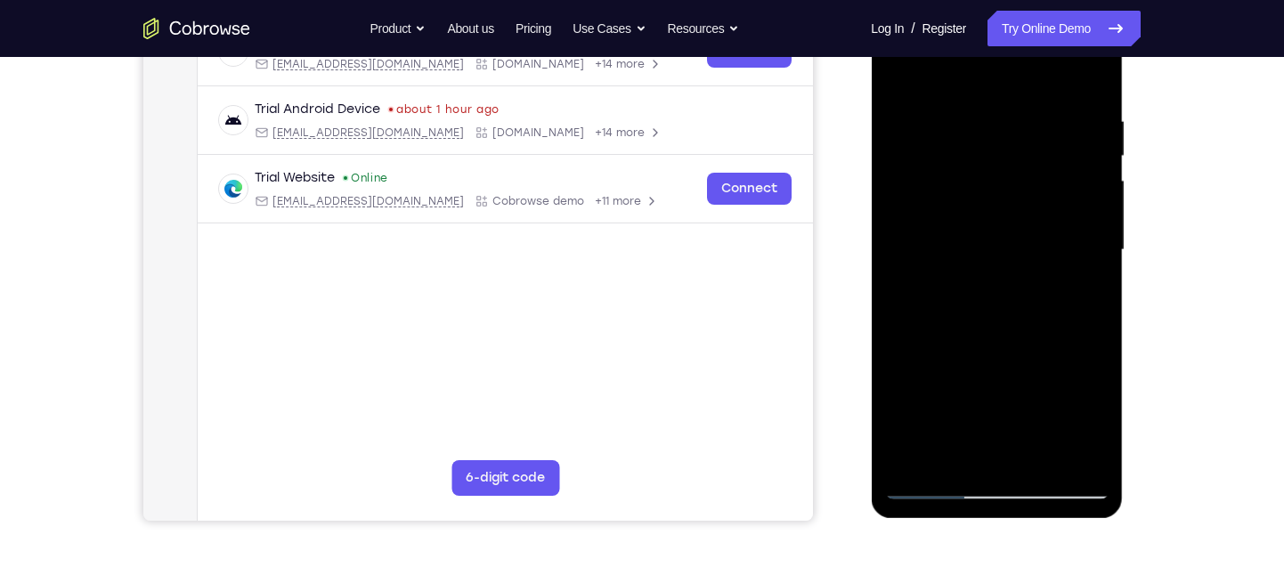
click at [1080, 199] on div at bounding box center [996, 250] width 224 height 499
click at [912, 202] on div at bounding box center [996, 250] width 224 height 499
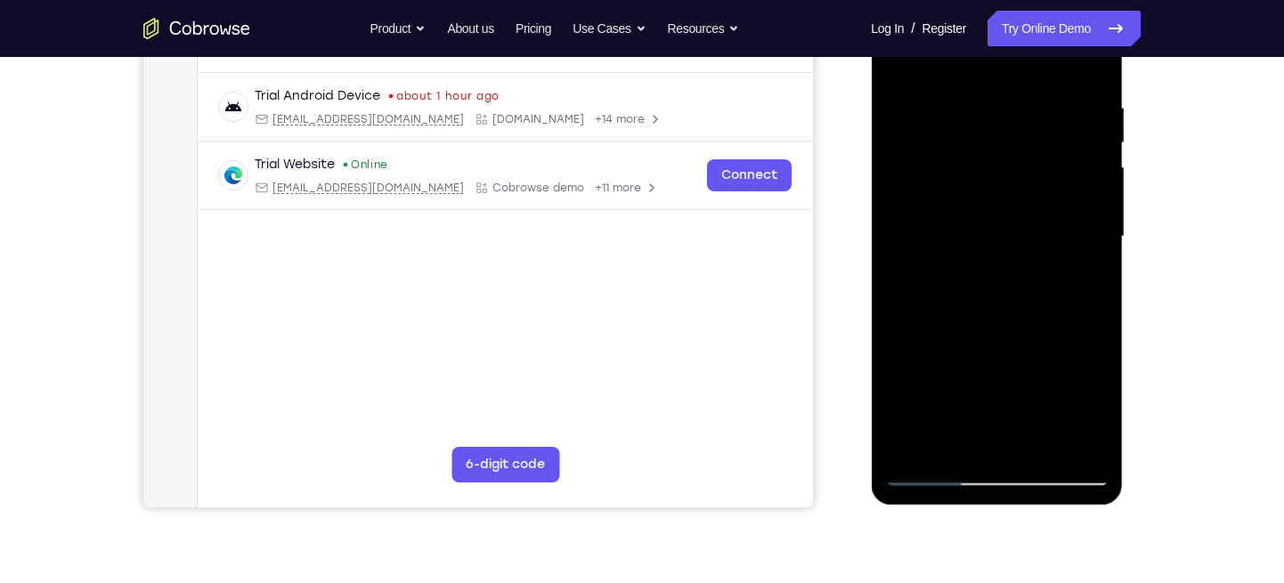
scroll to position [319, 0]
click at [1070, 213] on div at bounding box center [996, 238] width 224 height 499
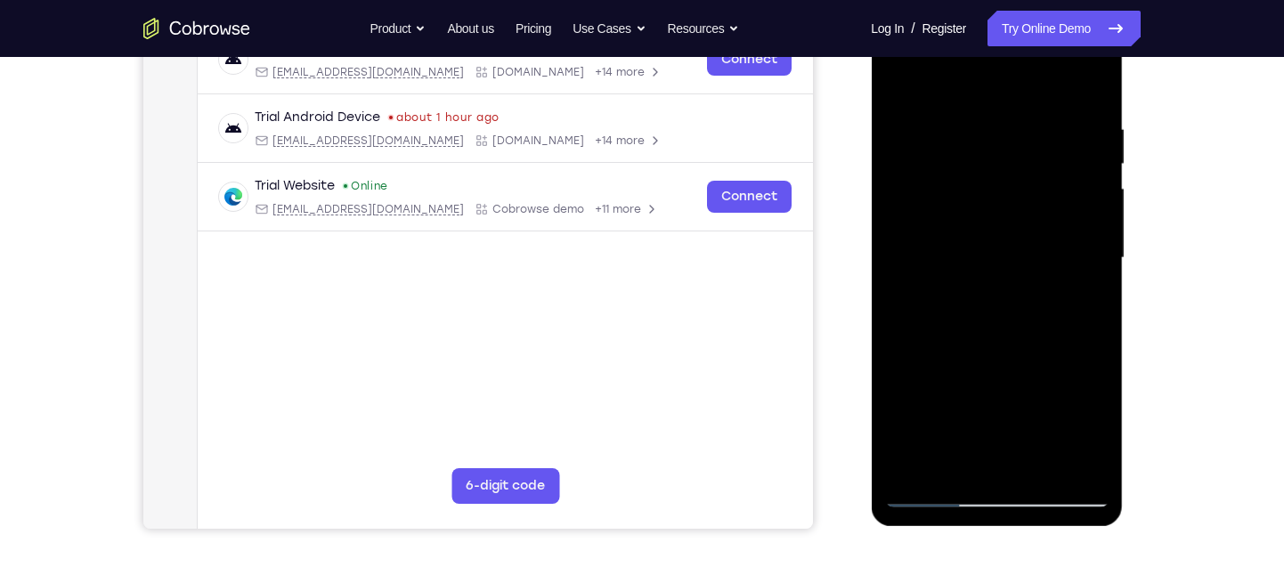
click at [1080, 212] on div at bounding box center [996, 258] width 224 height 499
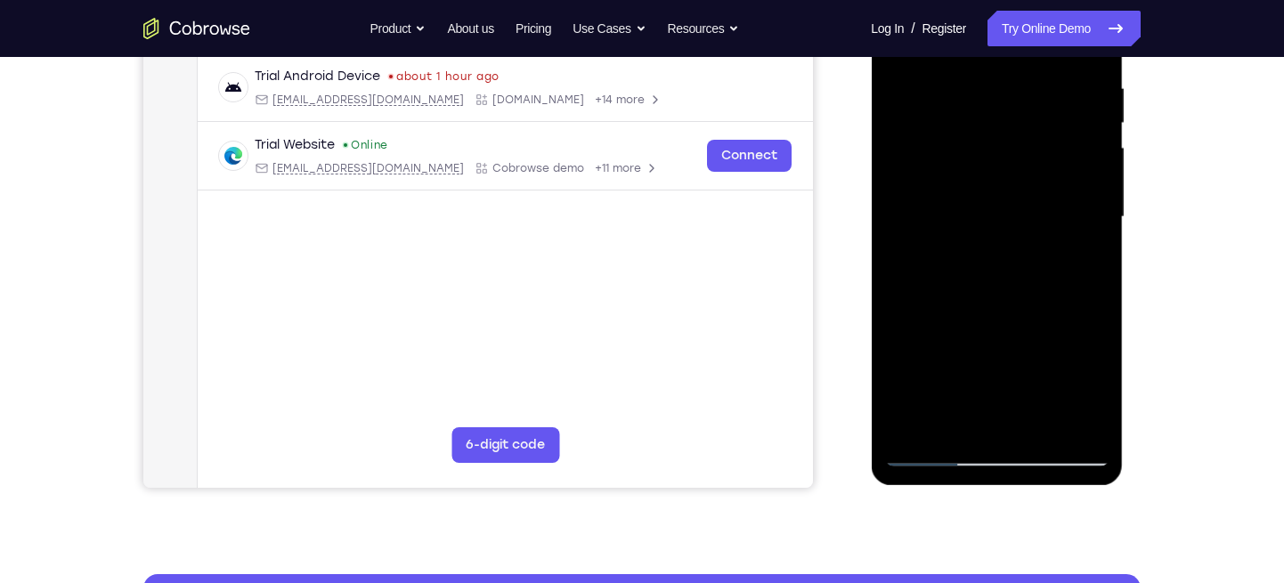
click at [910, 215] on div at bounding box center [996, 217] width 224 height 499
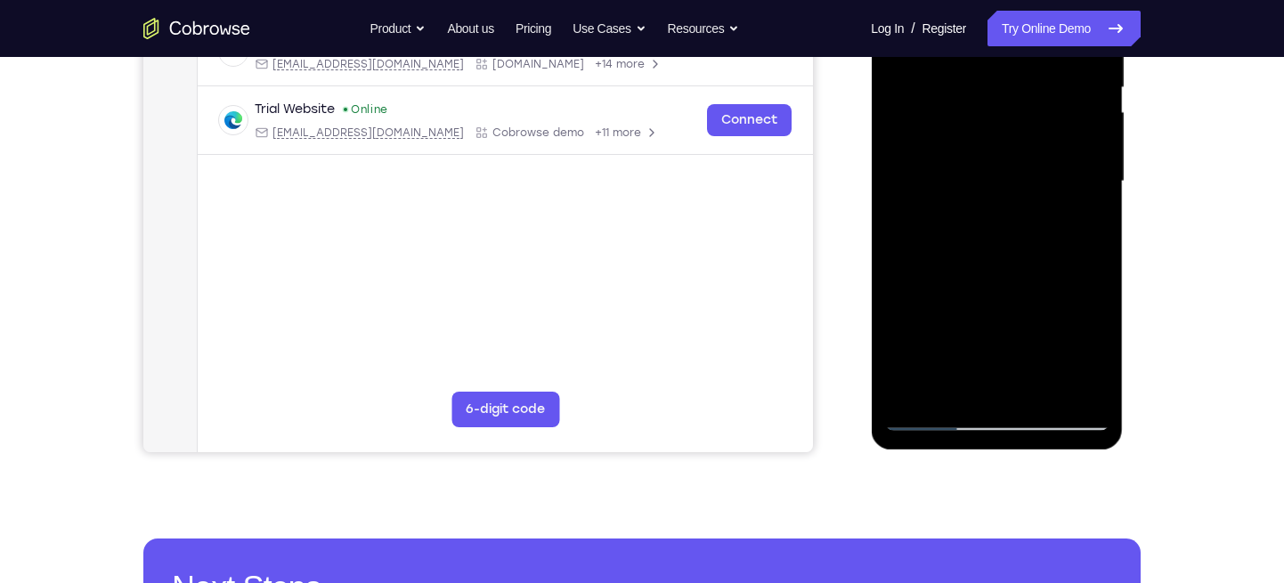
scroll to position [377, 0]
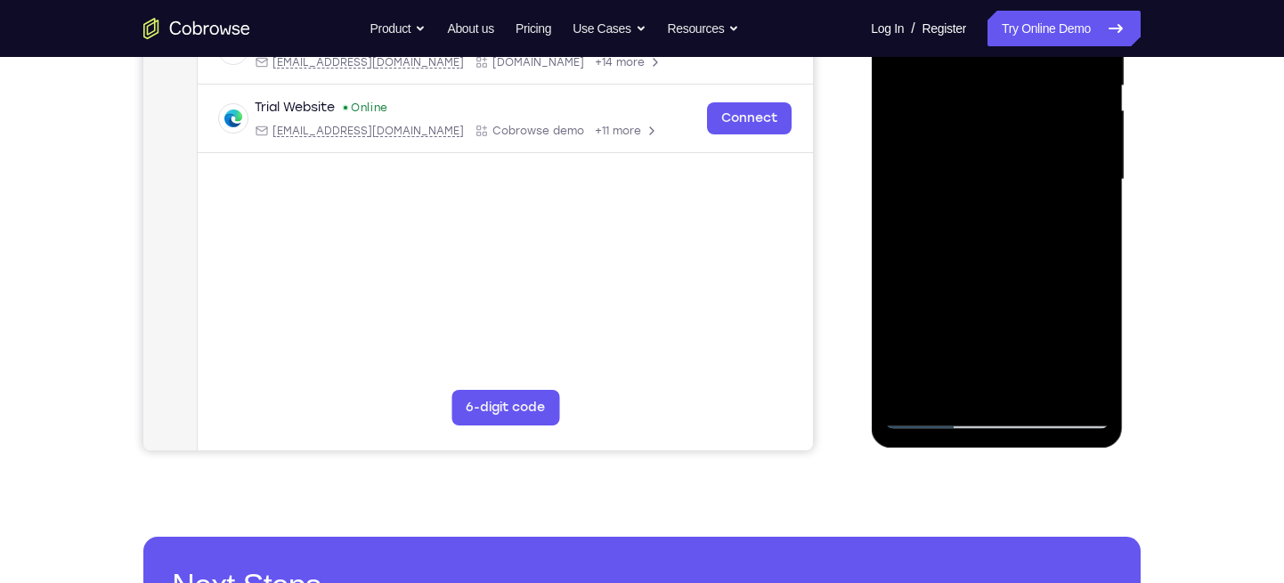
click at [1081, 197] on div at bounding box center [996, 180] width 224 height 499
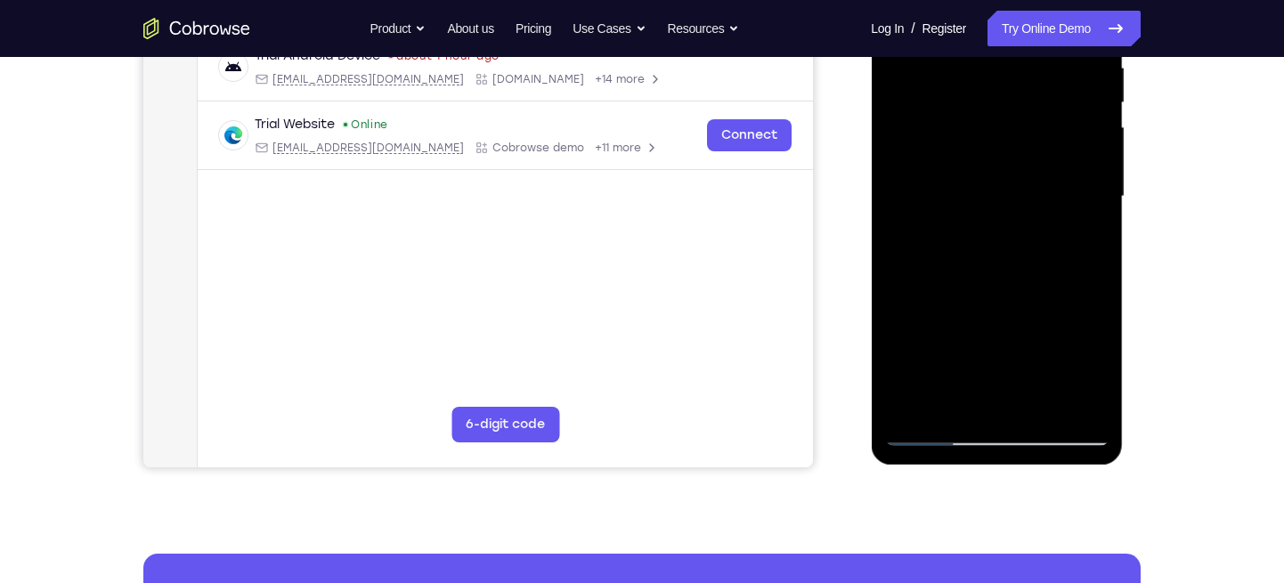
scroll to position [347, 0]
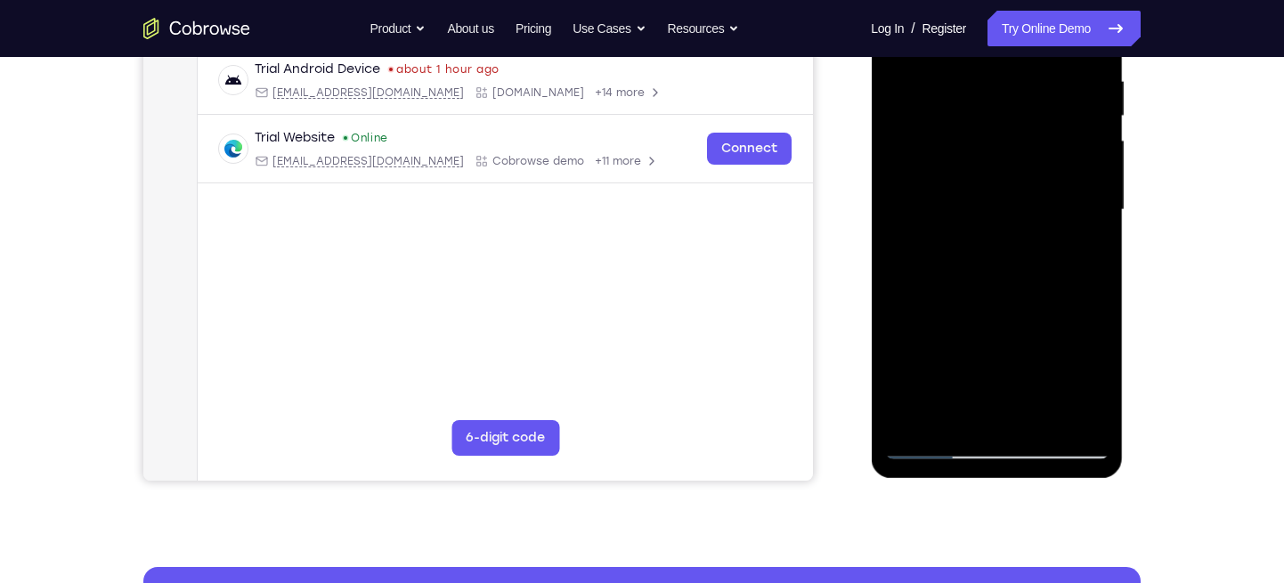
click at [1087, 205] on div at bounding box center [996, 210] width 224 height 499
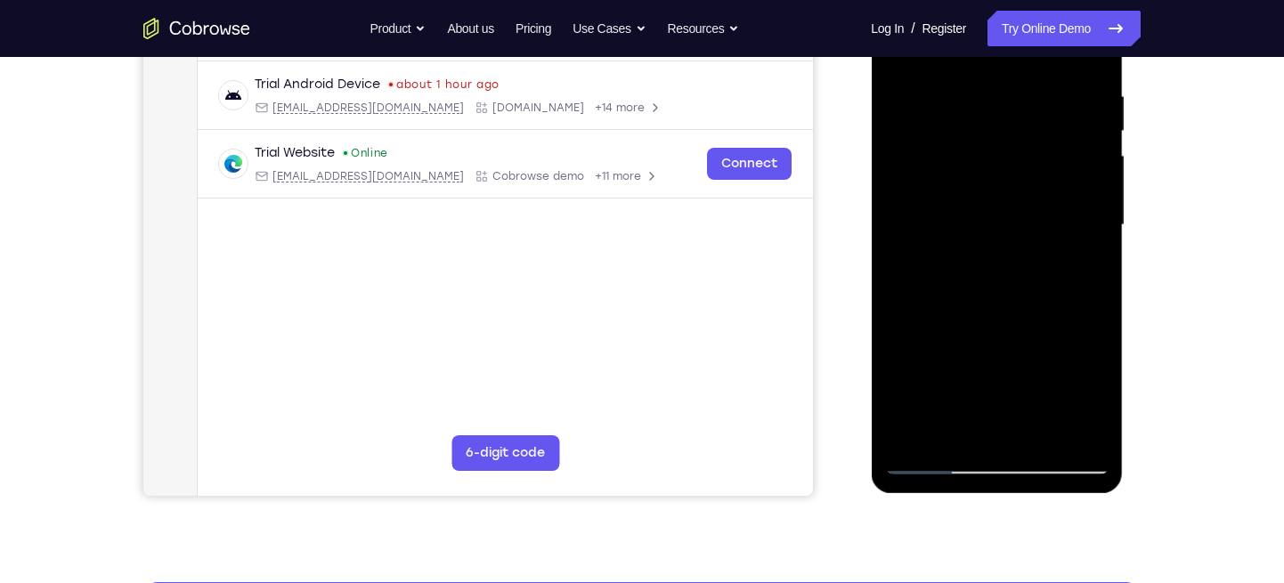
click at [1090, 228] on div at bounding box center [996, 225] width 224 height 499
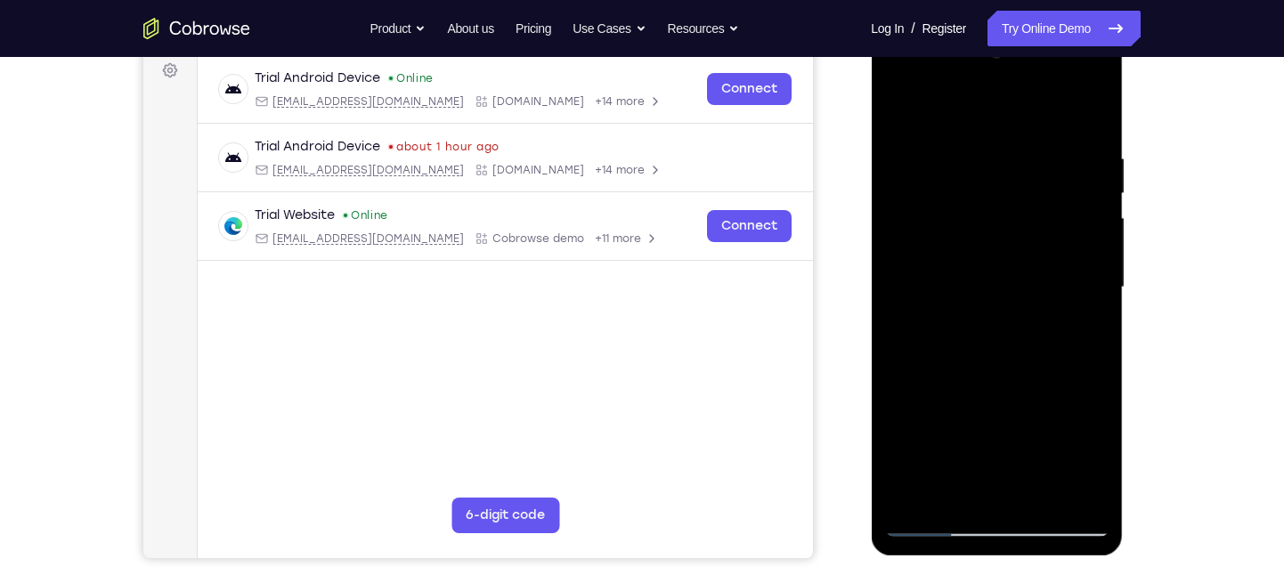
scroll to position [265, 0]
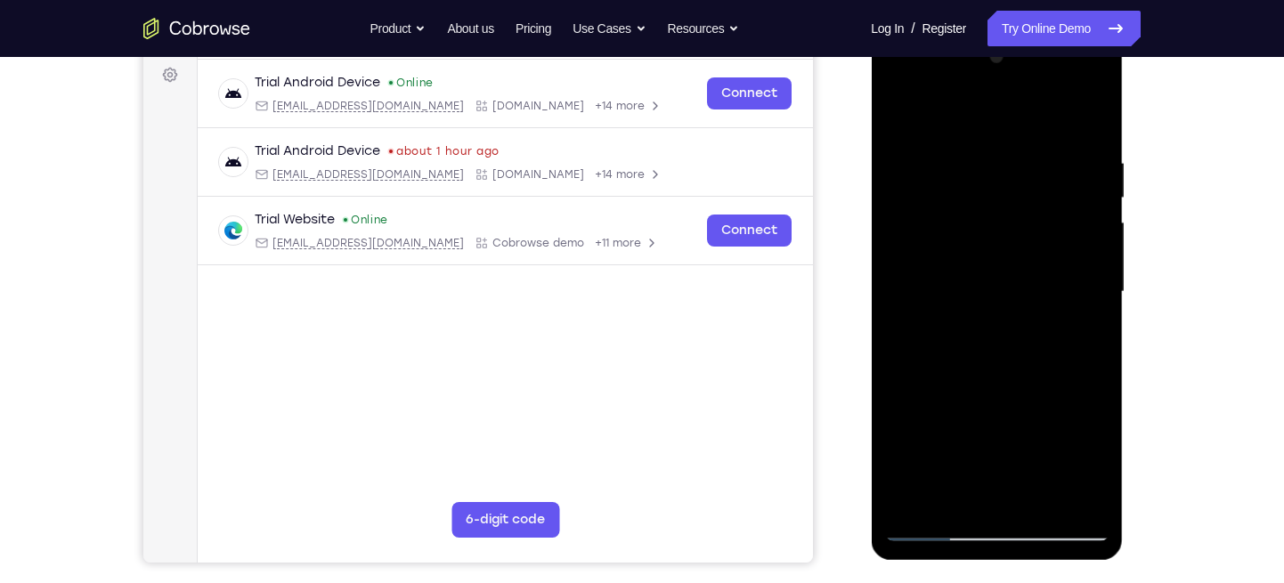
click at [1087, 221] on div at bounding box center [996, 292] width 224 height 499
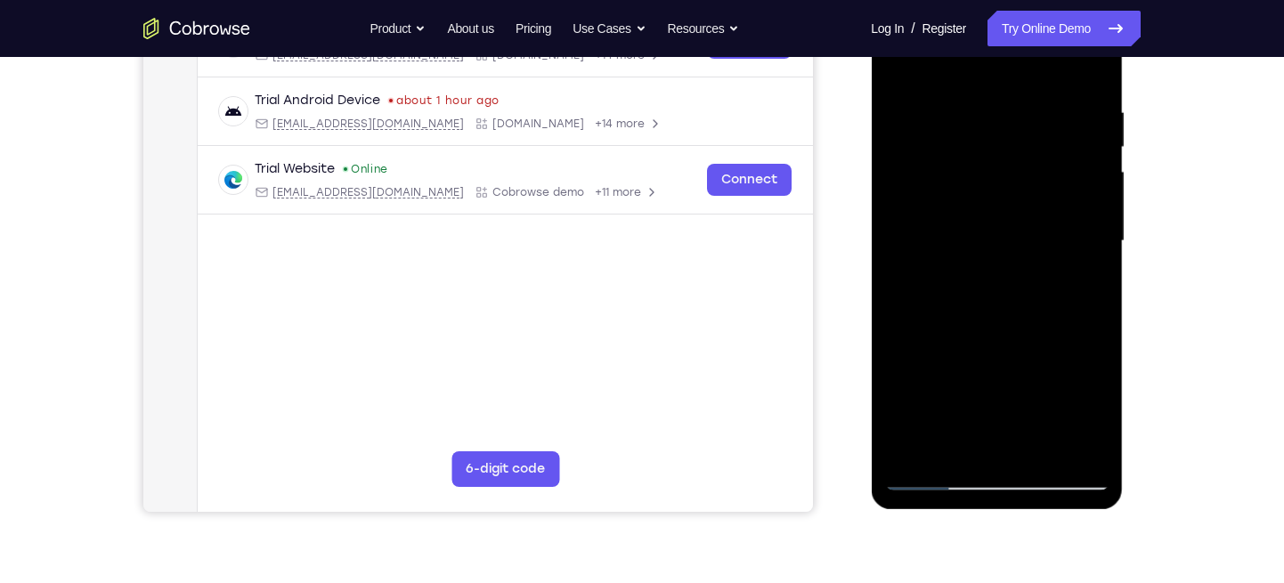
click at [1091, 242] on div at bounding box center [996, 241] width 224 height 499
click at [896, 224] on div at bounding box center [996, 241] width 224 height 499
click at [1091, 213] on div at bounding box center [996, 241] width 224 height 499
click at [1090, 213] on div at bounding box center [996, 241] width 224 height 499
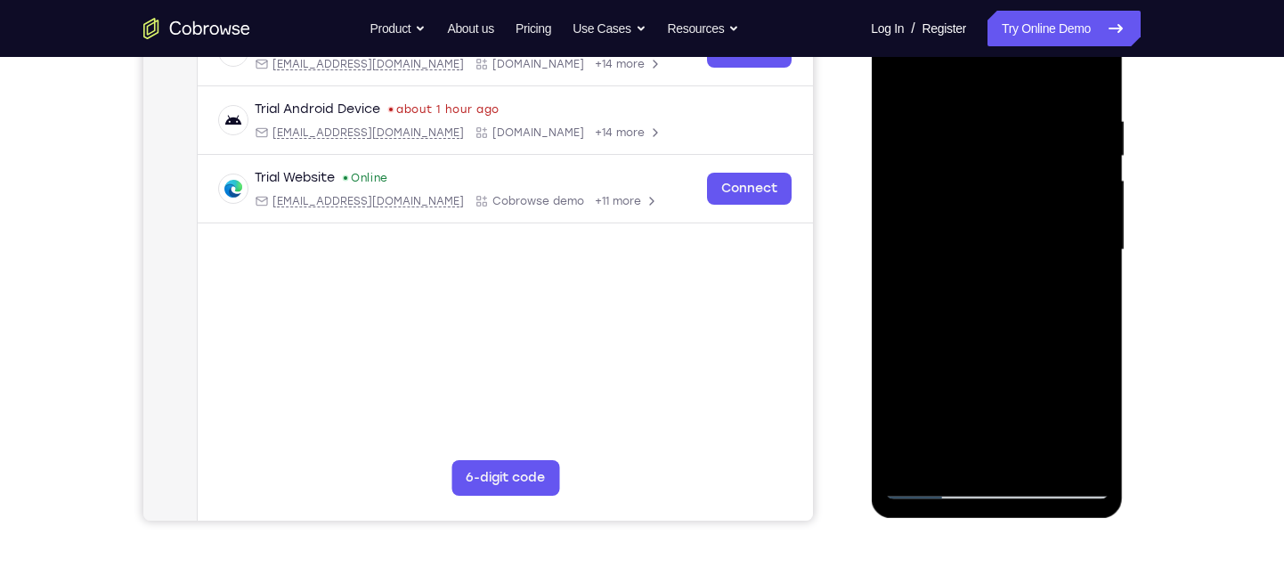
click at [1083, 201] on div at bounding box center [996, 250] width 224 height 499
click at [1072, 199] on div at bounding box center [996, 251] width 224 height 499
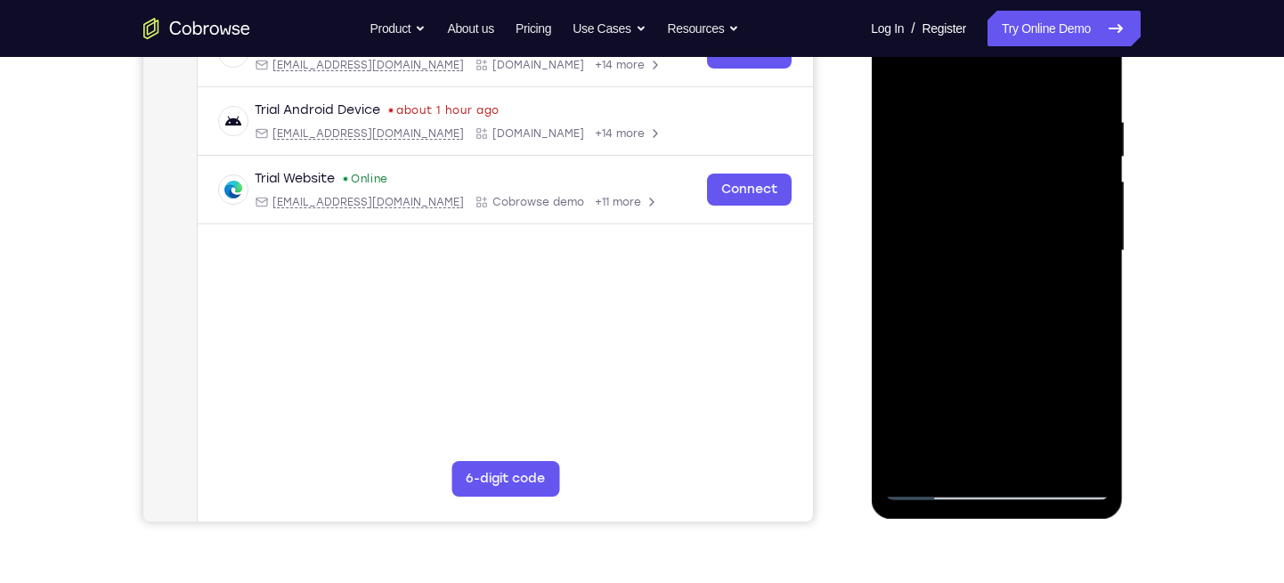
click at [1072, 199] on div at bounding box center [996, 251] width 224 height 499
click at [887, 199] on div at bounding box center [996, 251] width 224 height 499
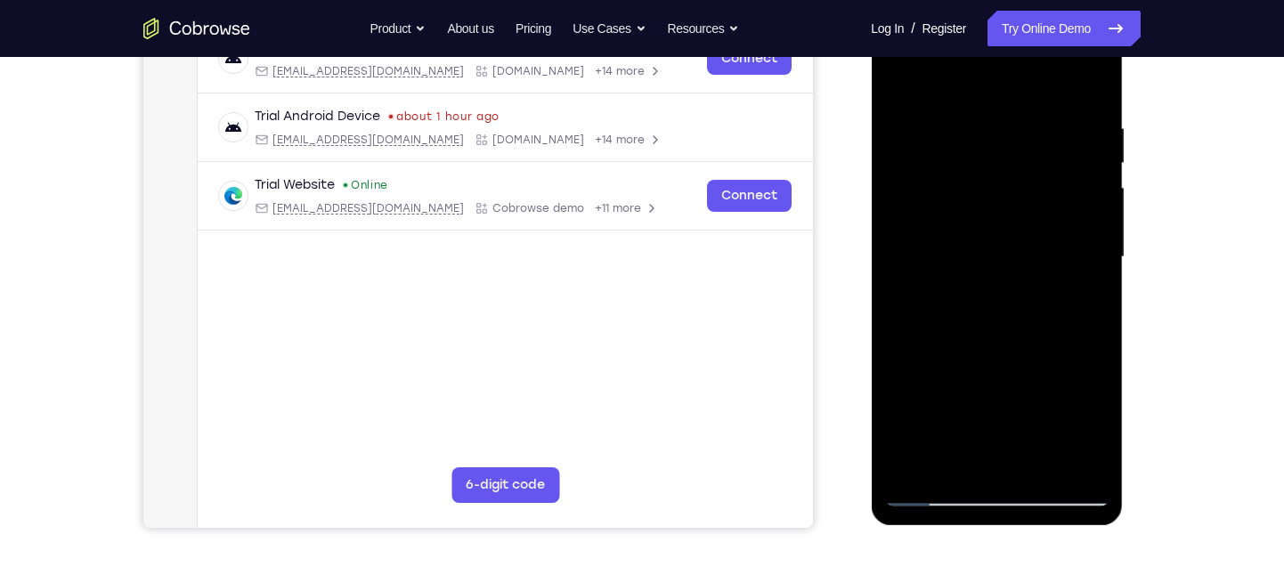
scroll to position [296, 0]
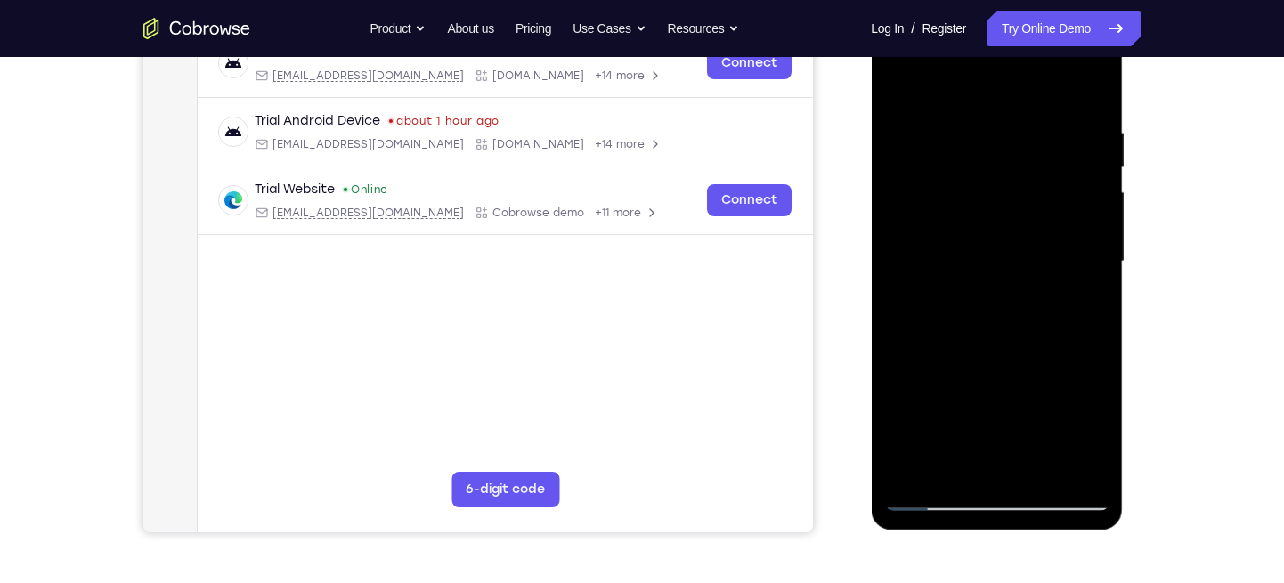
click at [1087, 93] on div at bounding box center [996, 261] width 224 height 499
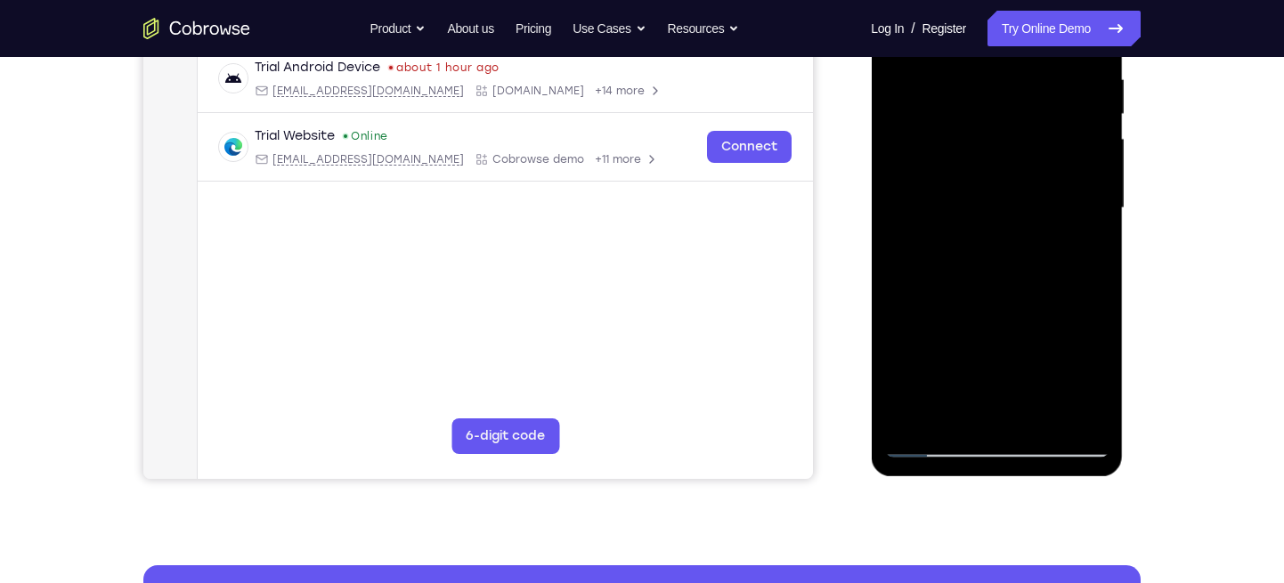
scroll to position [350, 0]
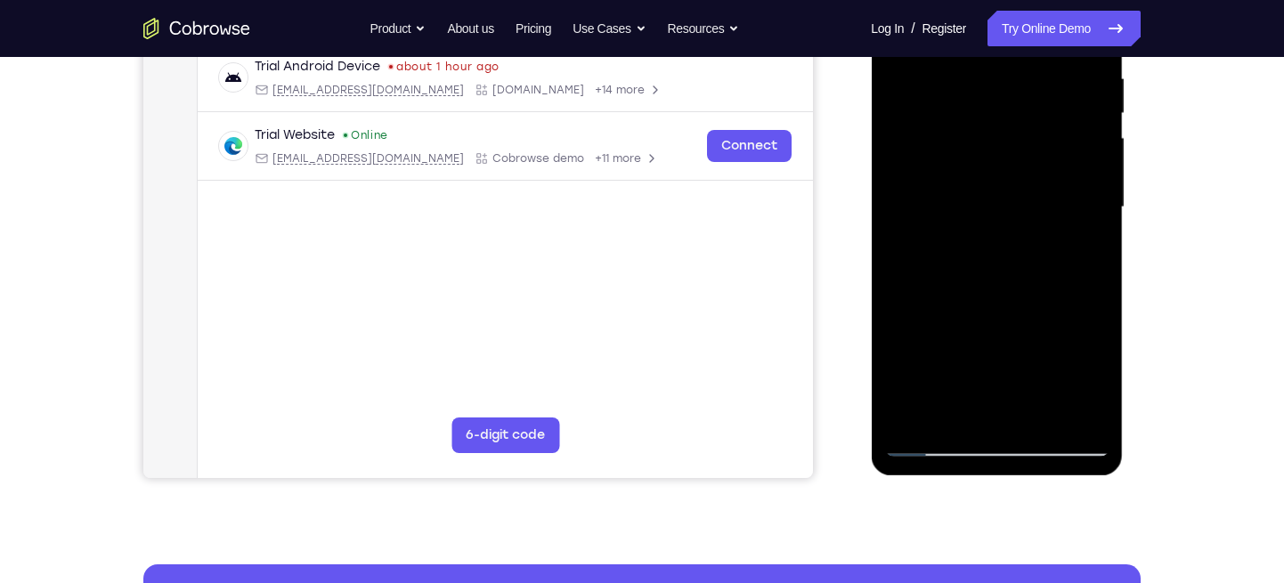
click at [980, 157] on div at bounding box center [996, 207] width 224 height 499
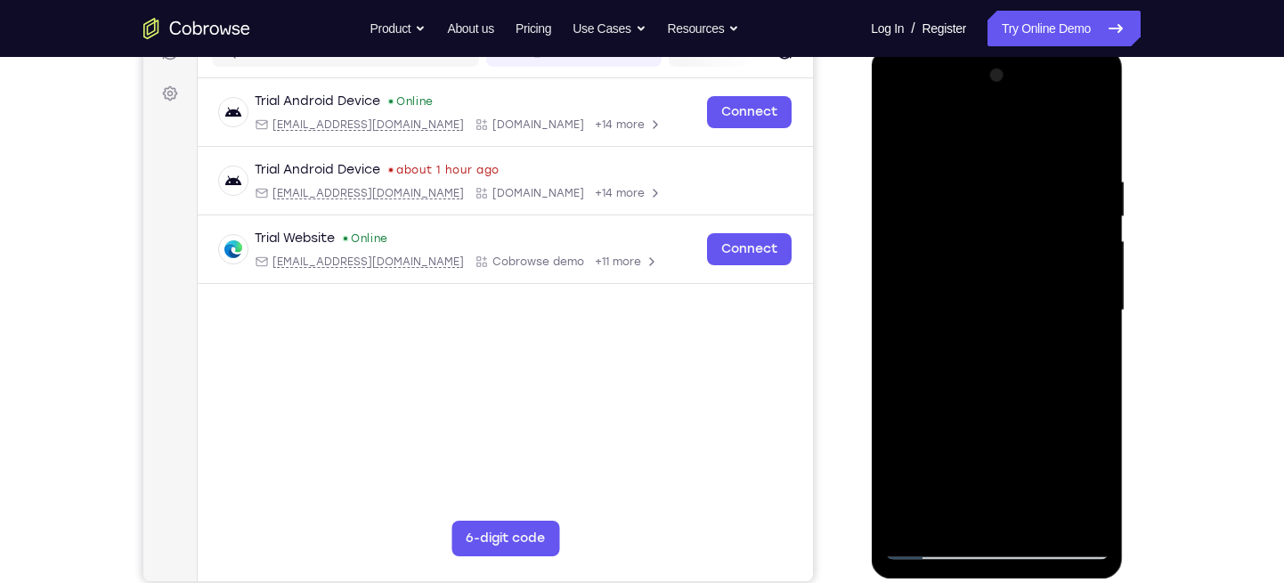
scroll to position [241, 0]
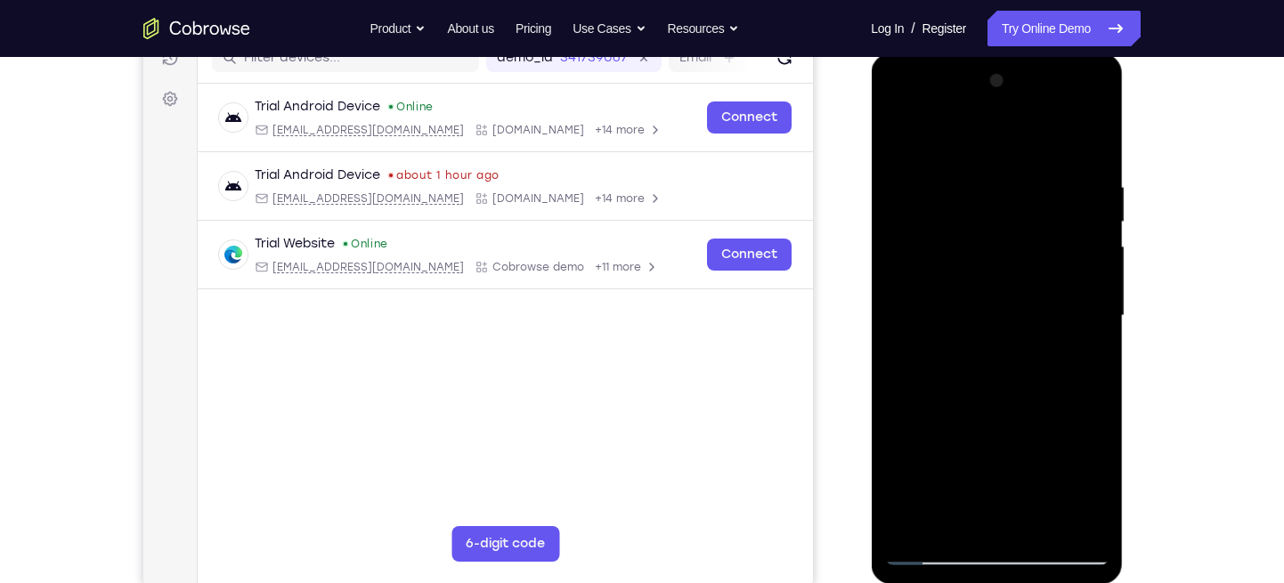
click at [1086, 185] on div at bounding box center [996, 316] width 224 height 499
click at [1088, 206] on div at bounding box center [996, 316] width 224 height 499
click at [1087, 219] on div at bounding box center [996, 316] width 224 height 499
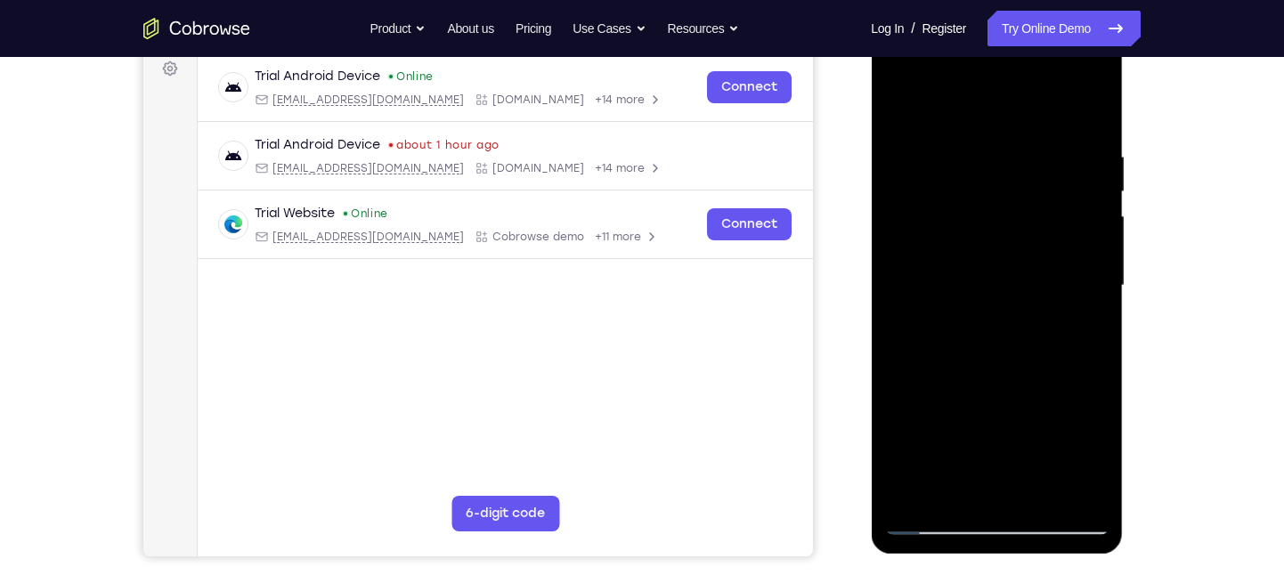
scroll to position [277, 0]
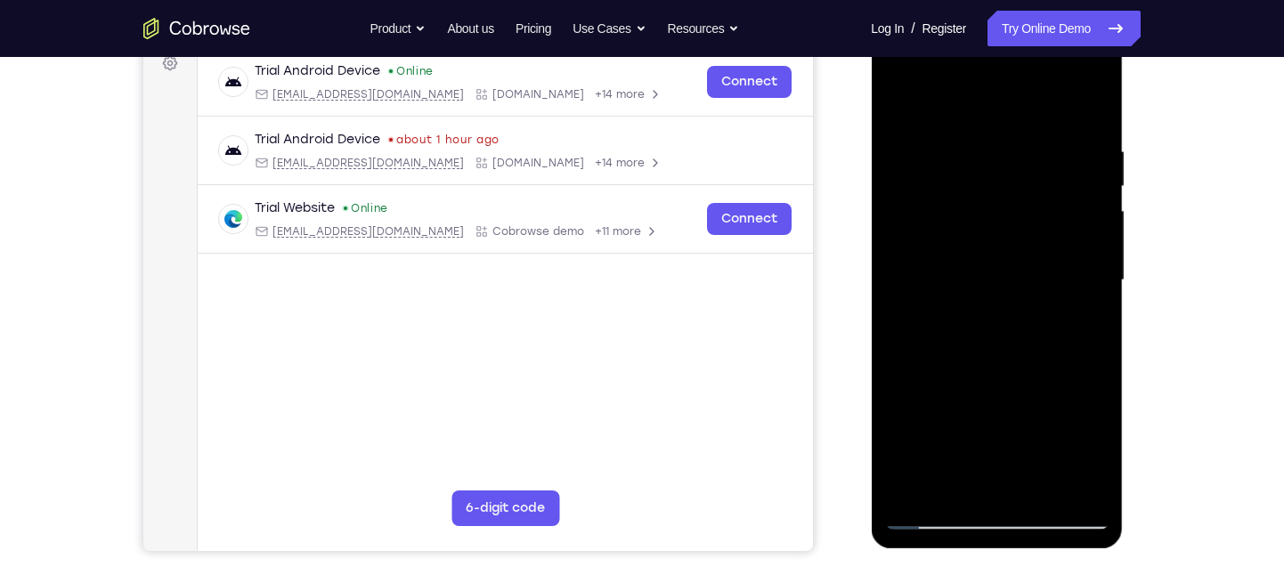
click at [918, 222] on div at bounding box center [996, 280] width 224 height 499
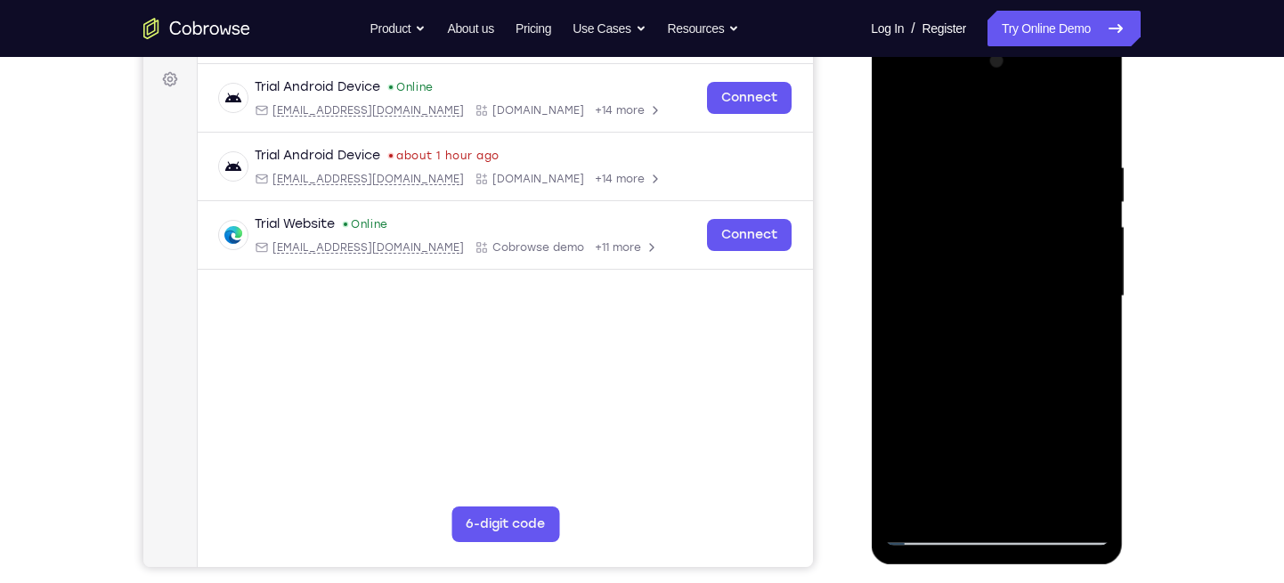
scroll to position [262, 0]
click at [1091, 271] on div at bounding box center [996, 295] width 224 height 499
click at [1091, 259] on div at bounding box center [996, 295] width 224 height 499
click at [1086, 197] on div at bounding box center [996, 295] width 224 height 499
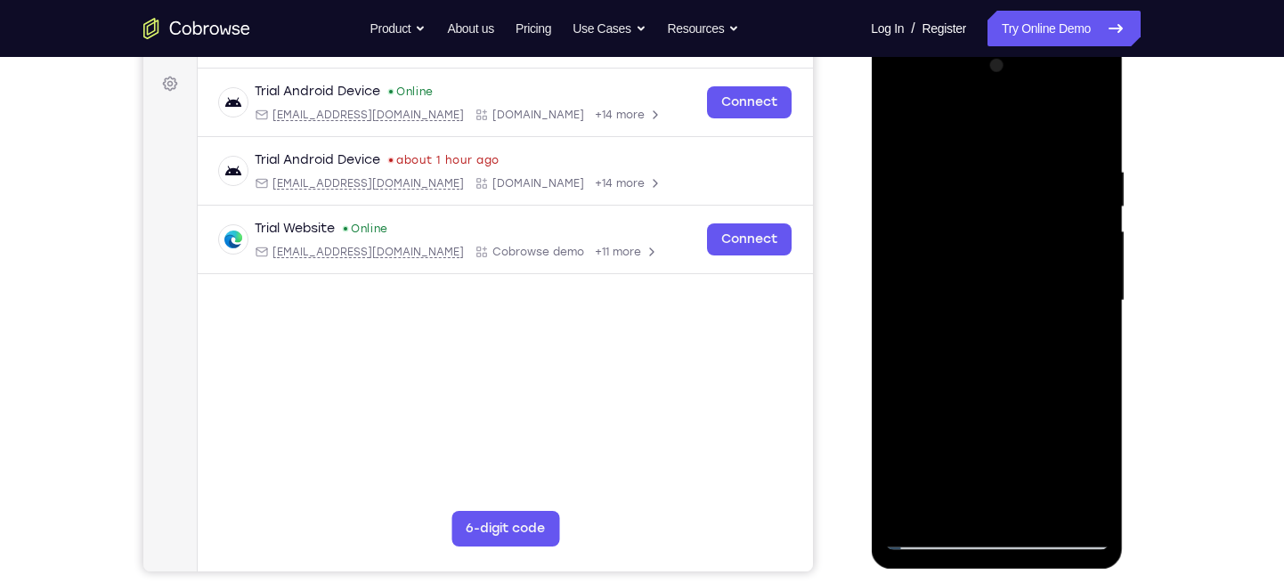
scroll to position [253, 0]
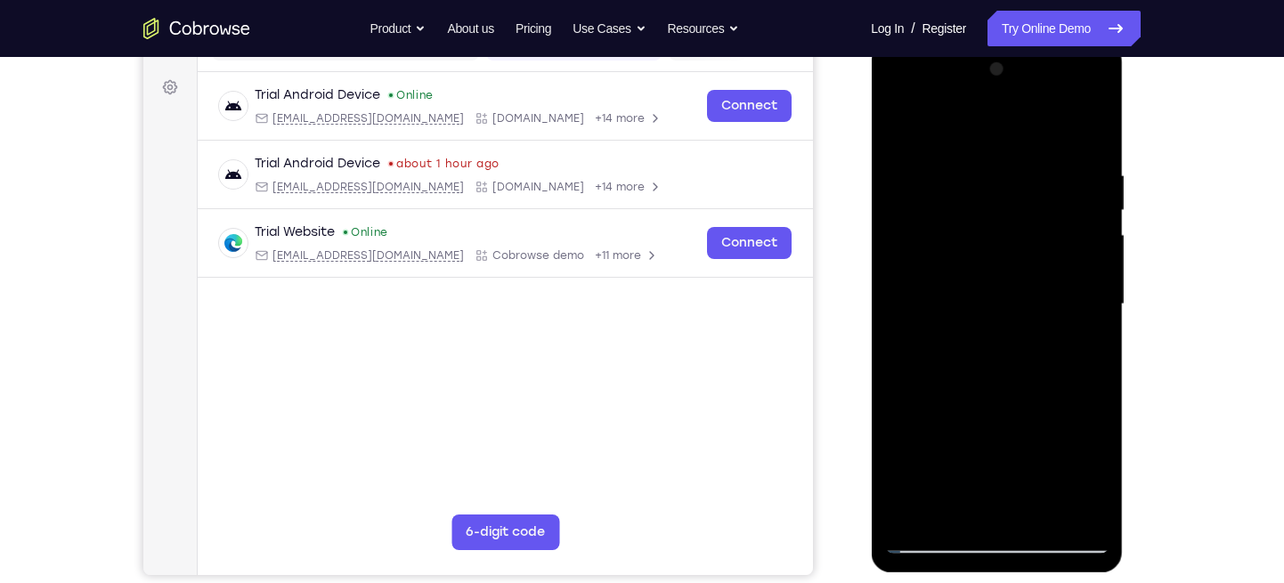
click at [1089, 208] on div at bounding box center [996, 304] width 224 height 499
click at [1087, 227] on div at bounding box center [996, 304] width 224 height 499
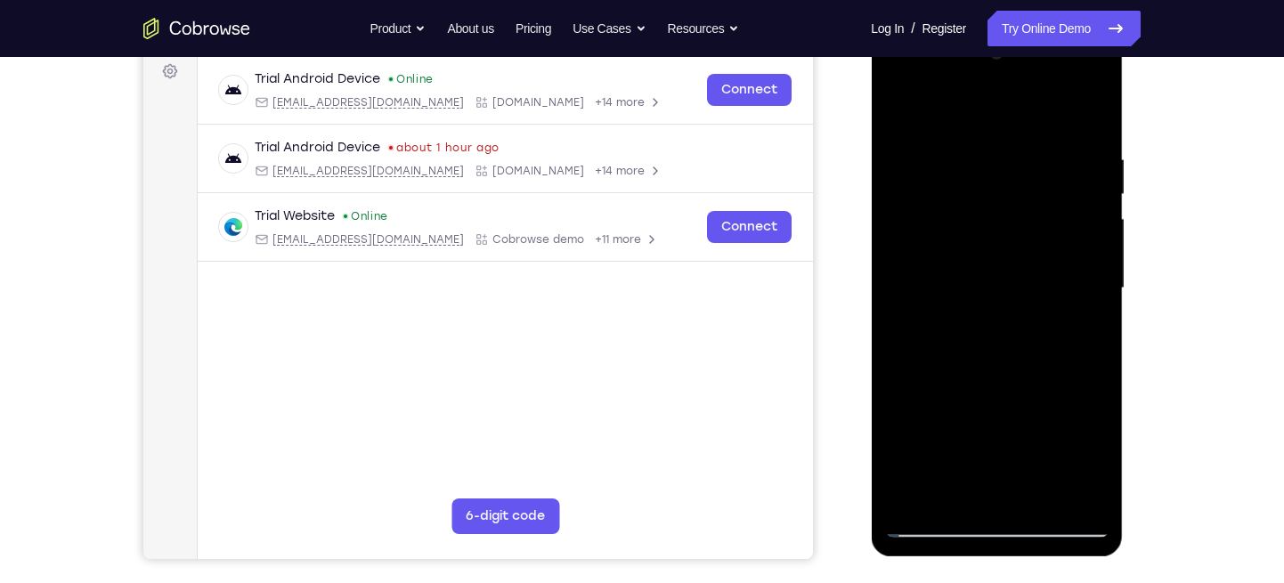
scroll to position [265, 0]
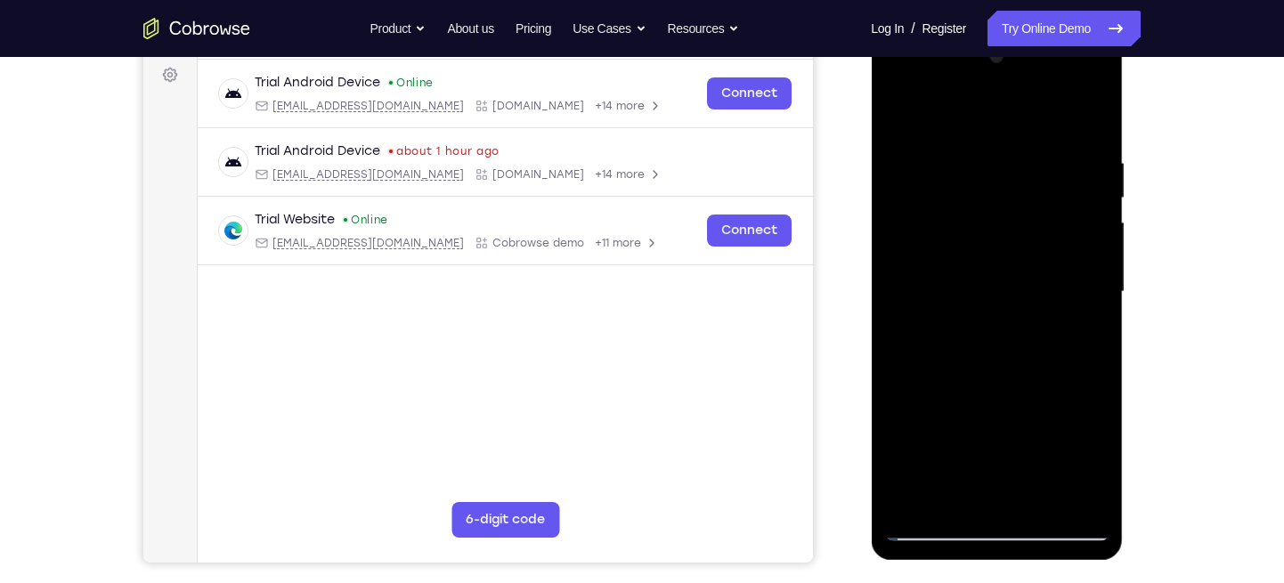
click at [1092, 247] on div at bounding box center [996, 292] width 224 height 499
click at [1086, 227] on div at bounding box center [996, 292] width 224 height 499
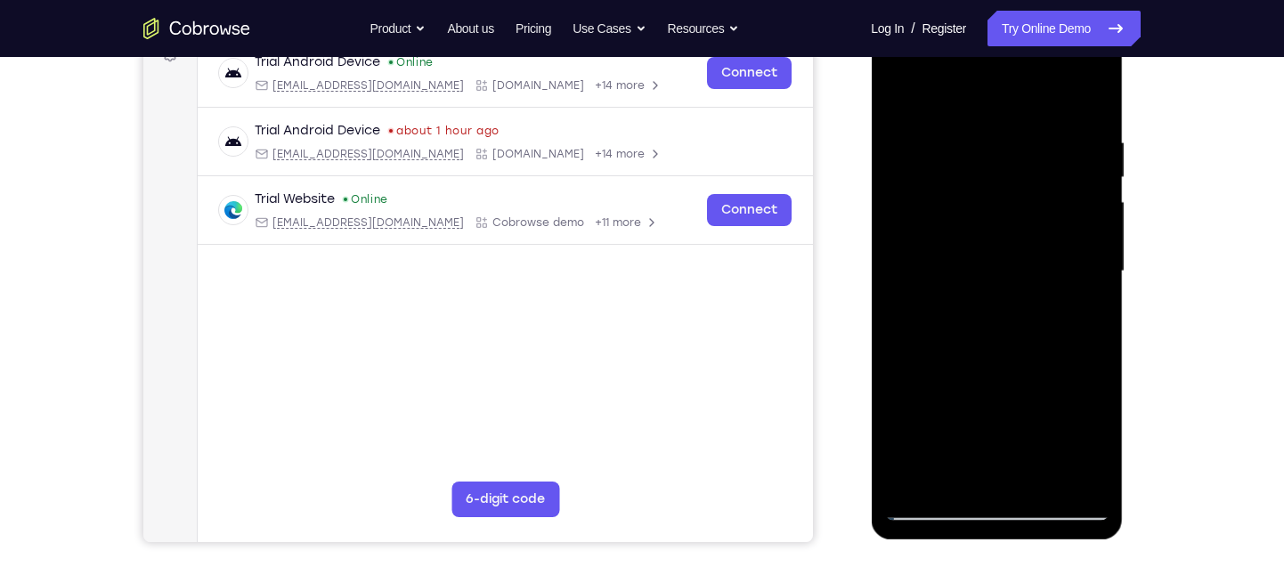
click at [1081, 231] on div at bounding box center [996, 271] width 224 height 499
click at [1081, 211] on div at bounding box center [996, 271] width 224 height 499
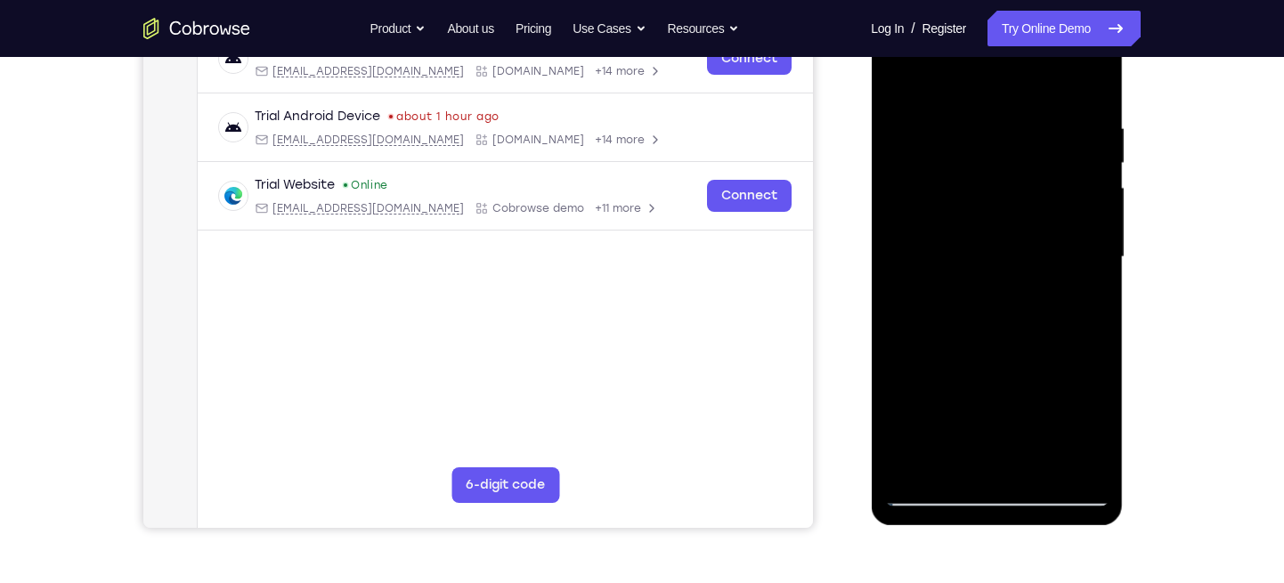
scroll to position [301, 0]
click at [1081, 224] on div at bounding box center [996, 256] width 224 height 499
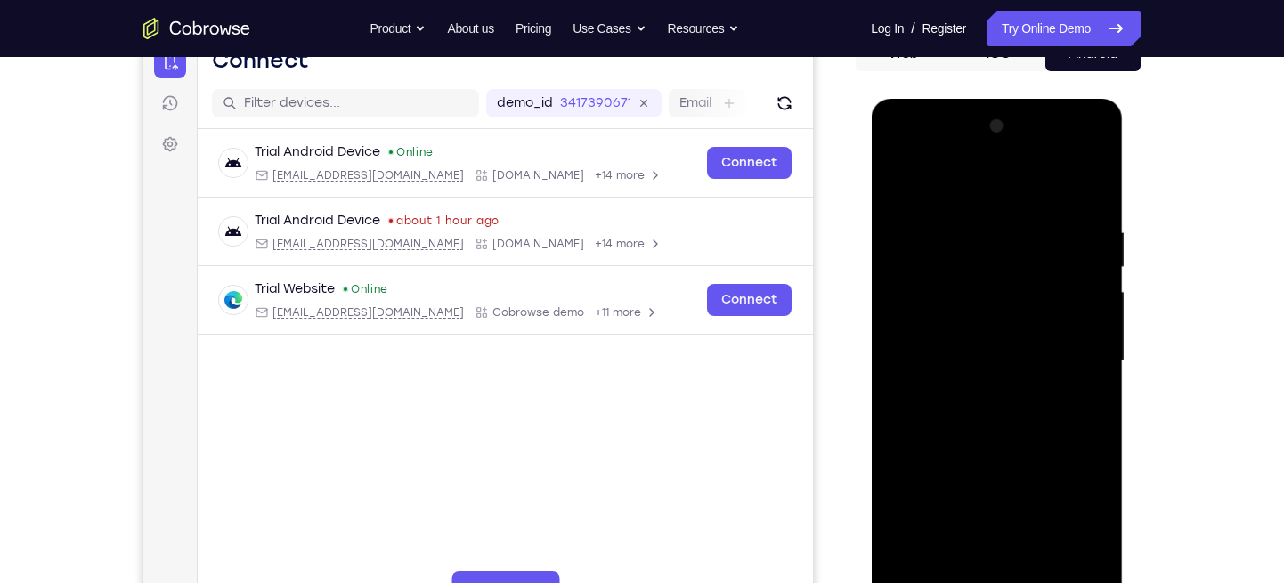
scroll to position [184, 0]
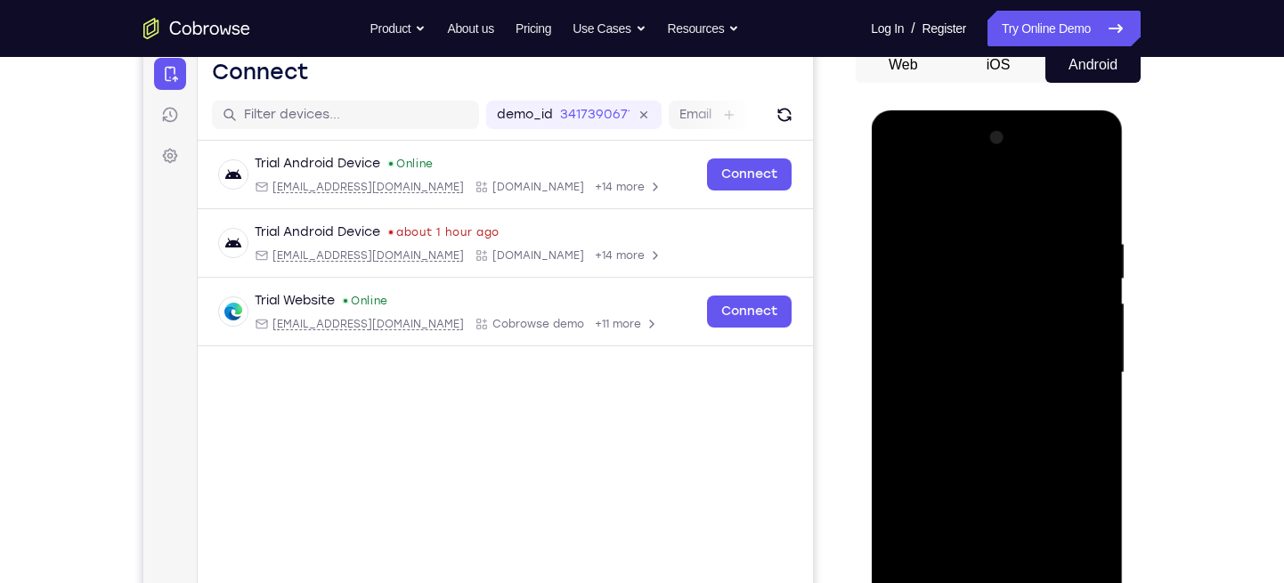
click at [1091, 146] on div at bounding box center [996, 373] width 224 height 499
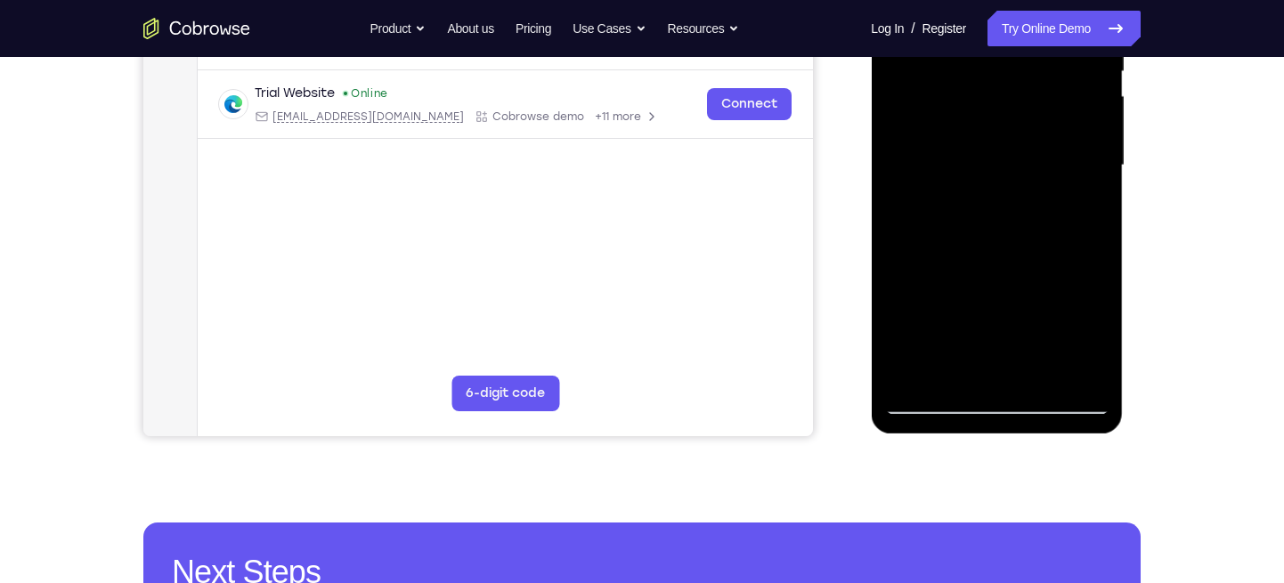
scroll to position [411, 0]
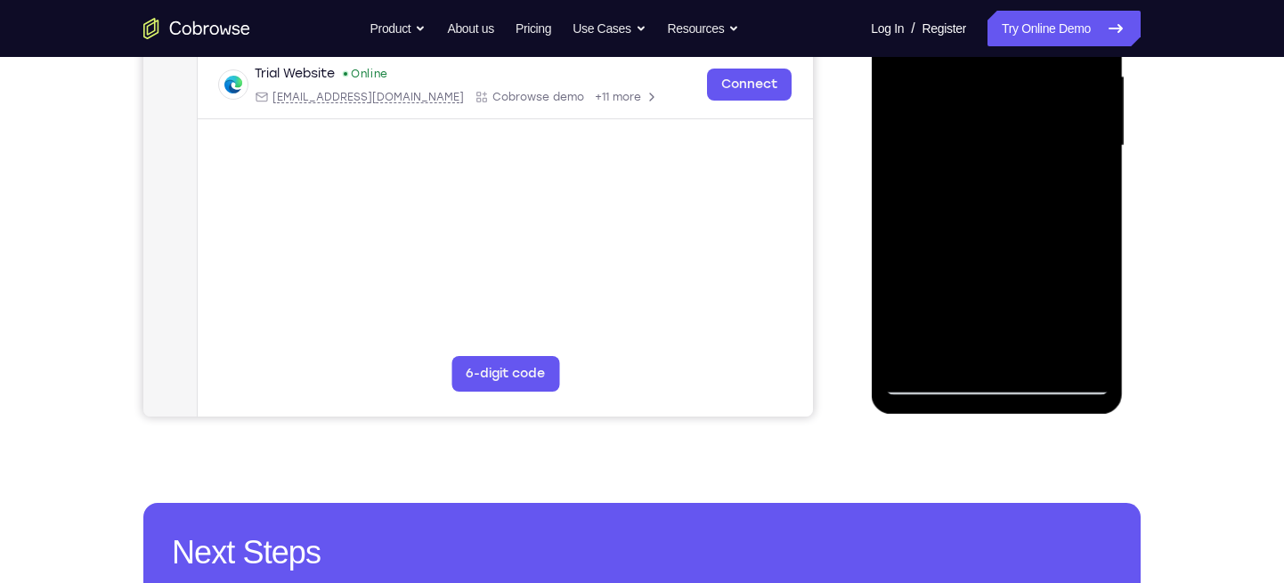
drag, startPoint x: 1018, startPoint y: 295, endPoint x: 1019, endPoint y: 232, distance: 62.3
click at [1019, 232] on div at bounding box center [996, 146] width 224 height 499
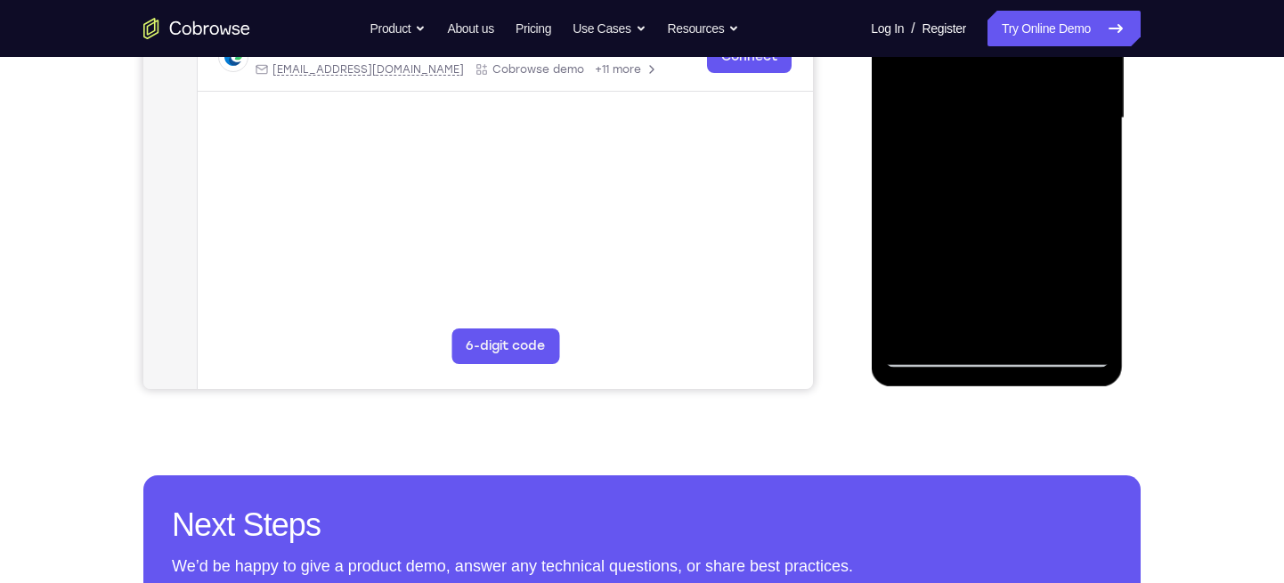
scroll to position [440, 0]
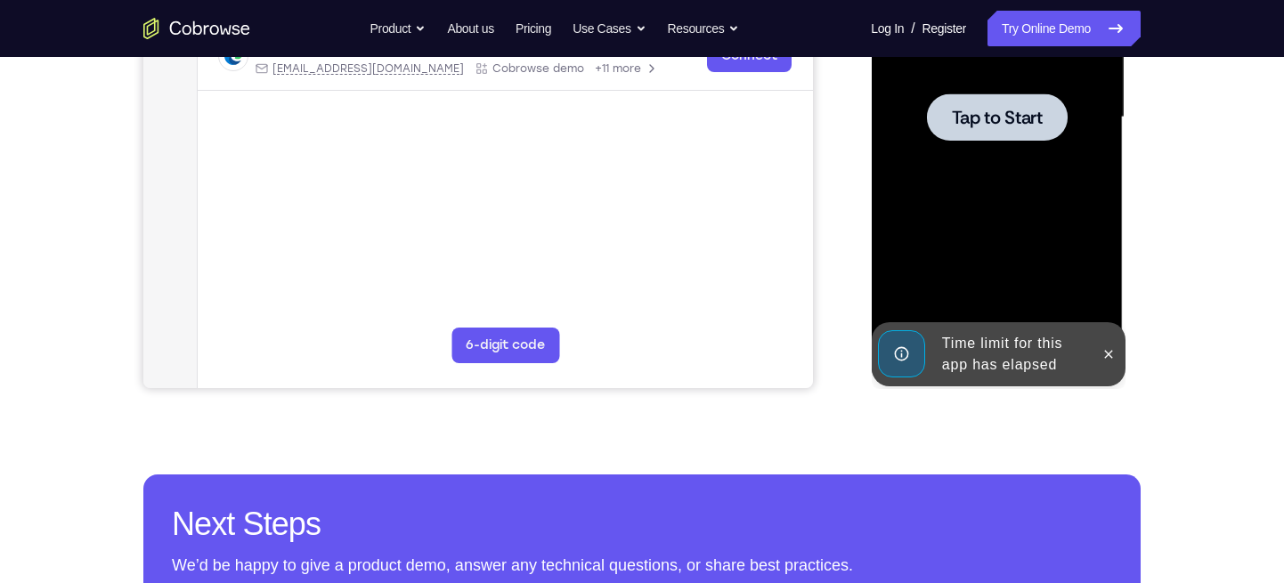
click at [1092, 246] on div at bounding box center [996, 117] width 224 height 499
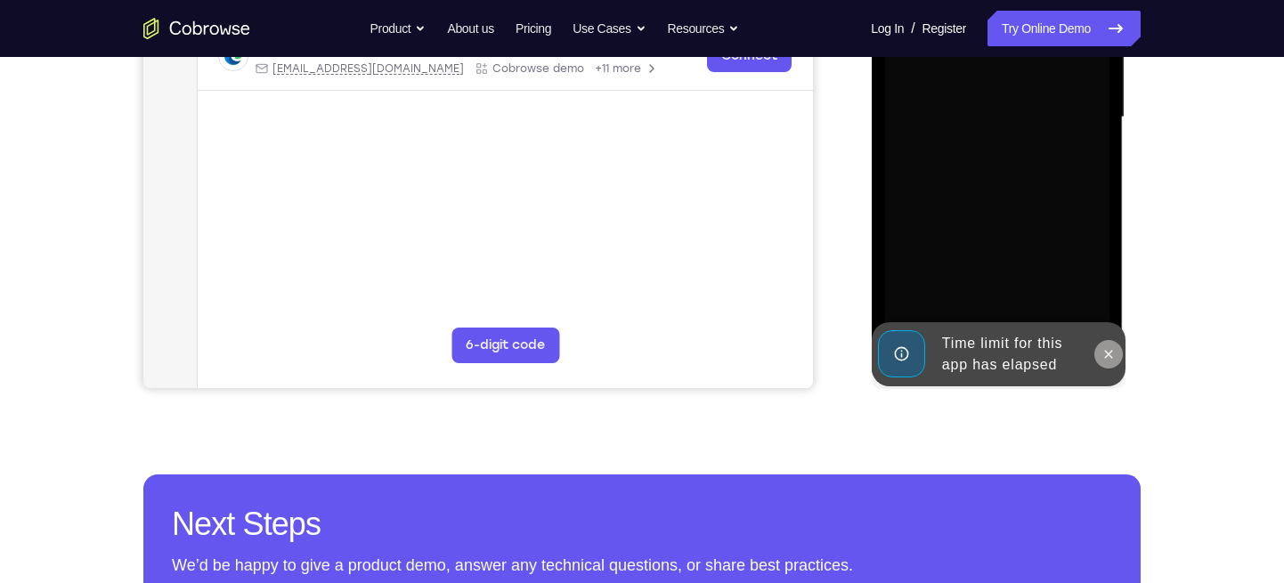
click at [1110, 348] on icon at bounding box center [1107, 354] width 14 height 14
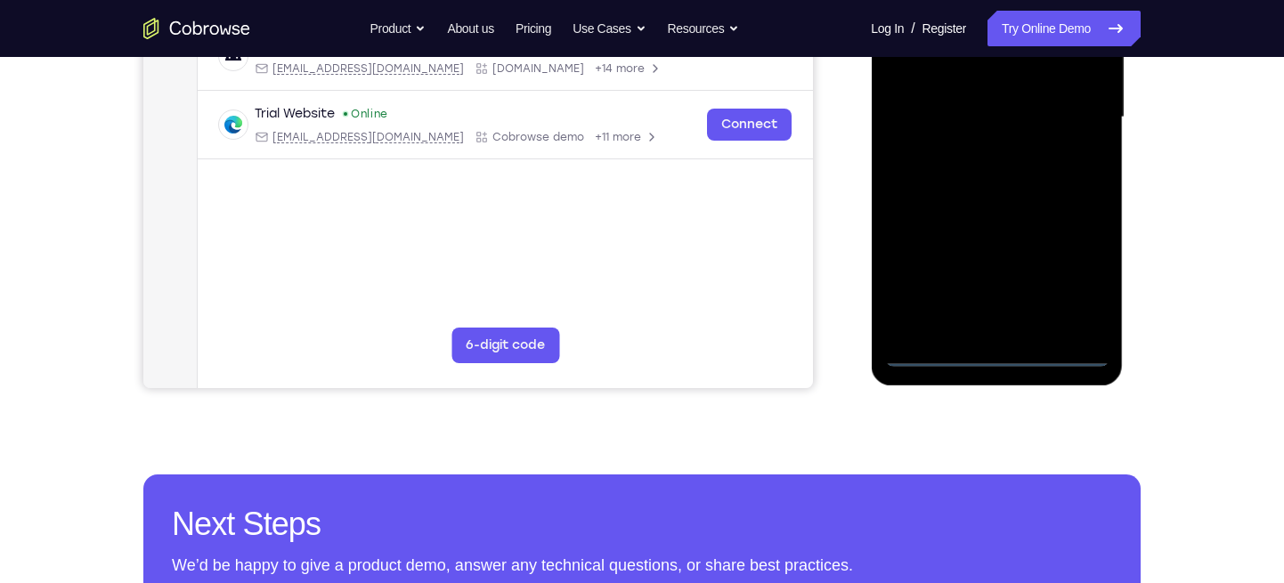
click at [1006, 356] on div at bounding box center [996, 117] width 224 height 499
click at [1063, 285] on div at bounding box center [996, 117] width 224 height 499
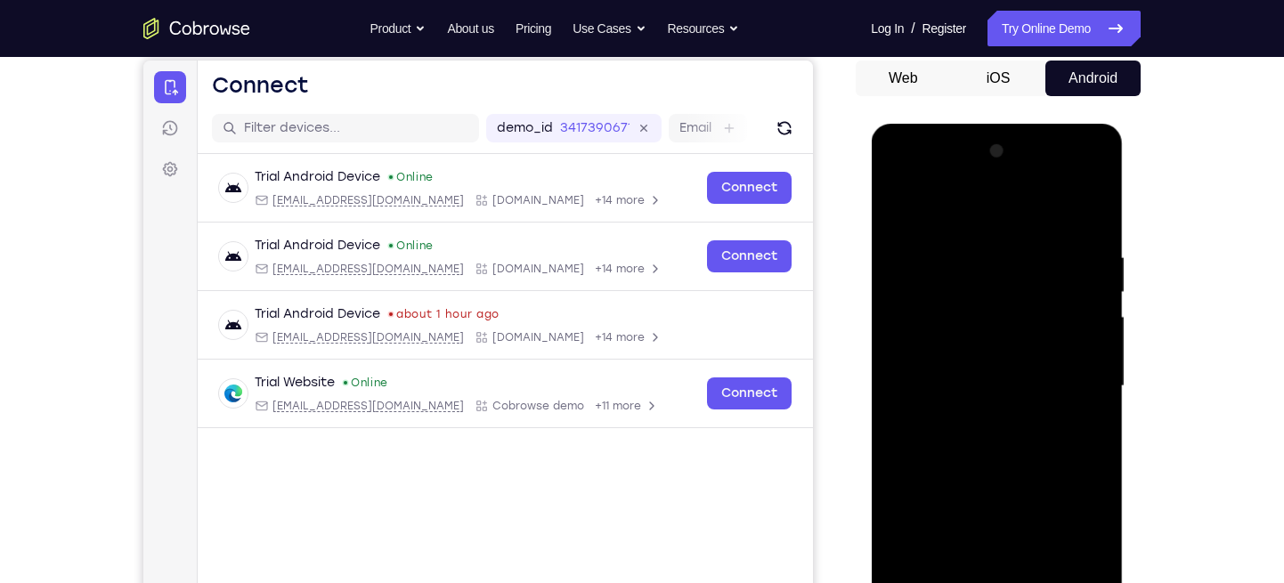
scroll to position [166, 0]
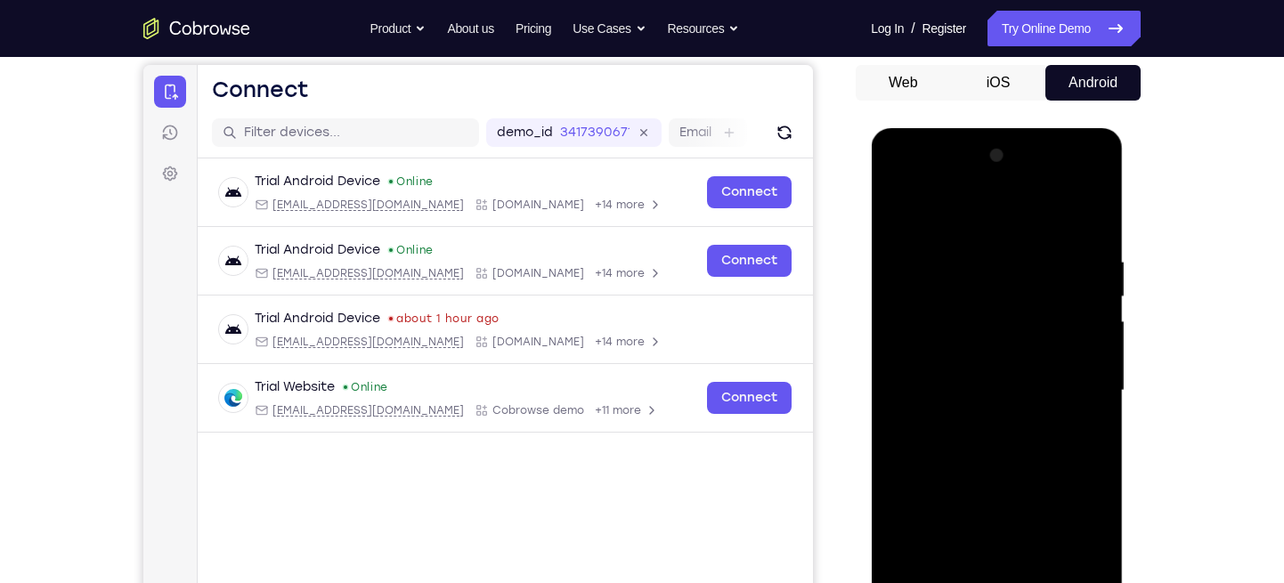
click at [897, 180] on div at bounding box center [996, 391] width 224 height 499
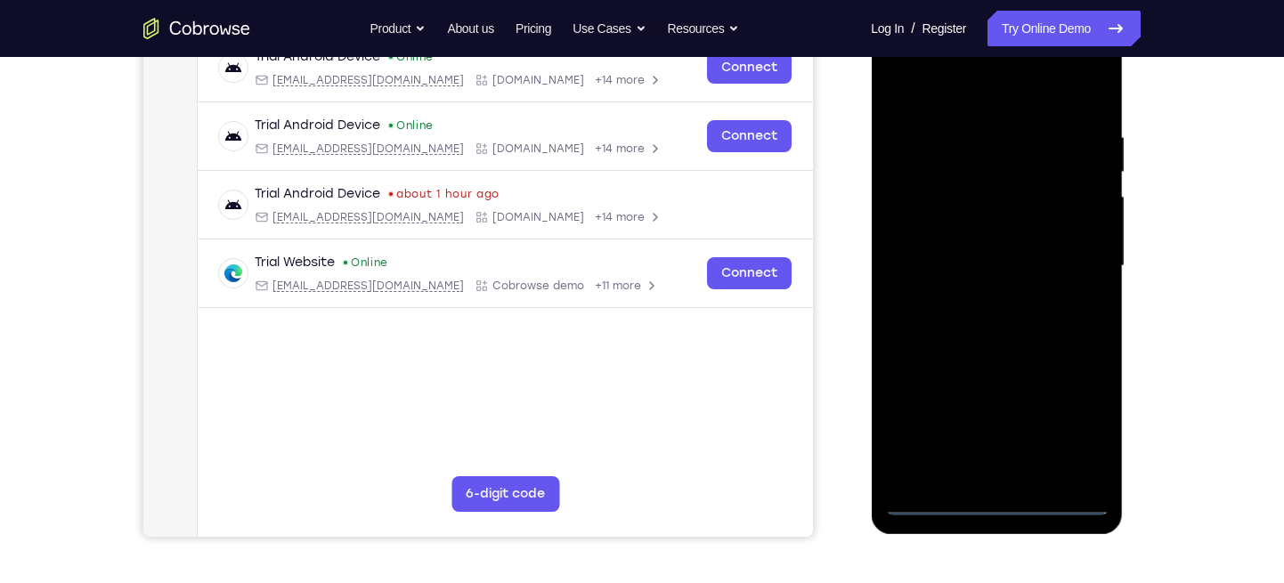
scroll to position [292, 0]
click at [1075, 265] on div at bounding box center [996, 265] width 224 height 499
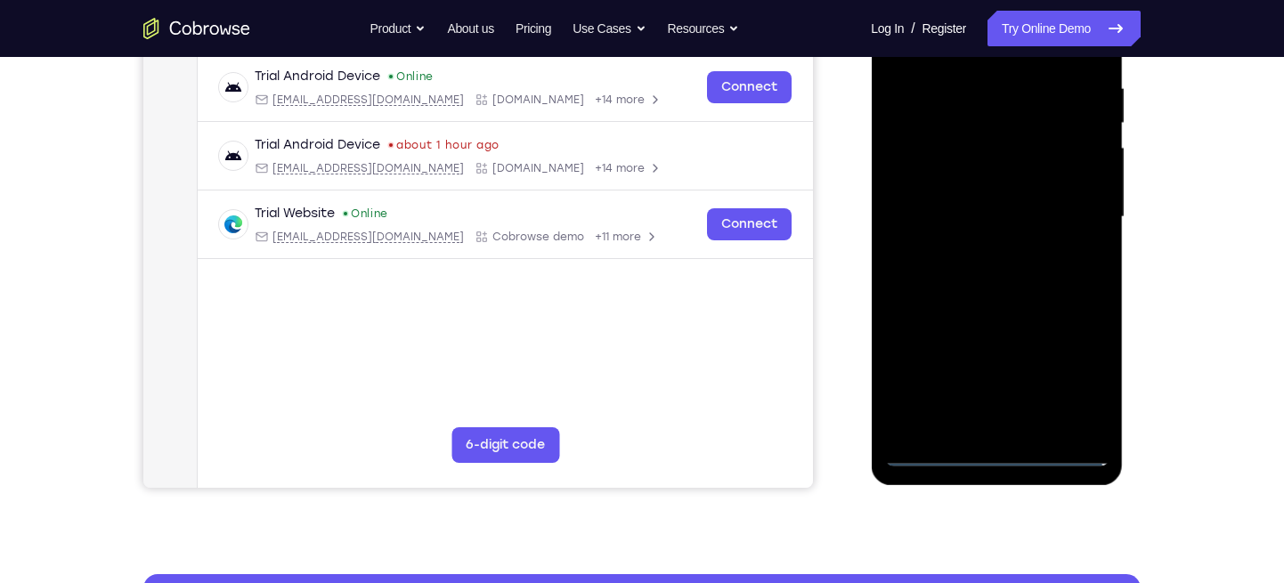
scroll to position [341, 0]
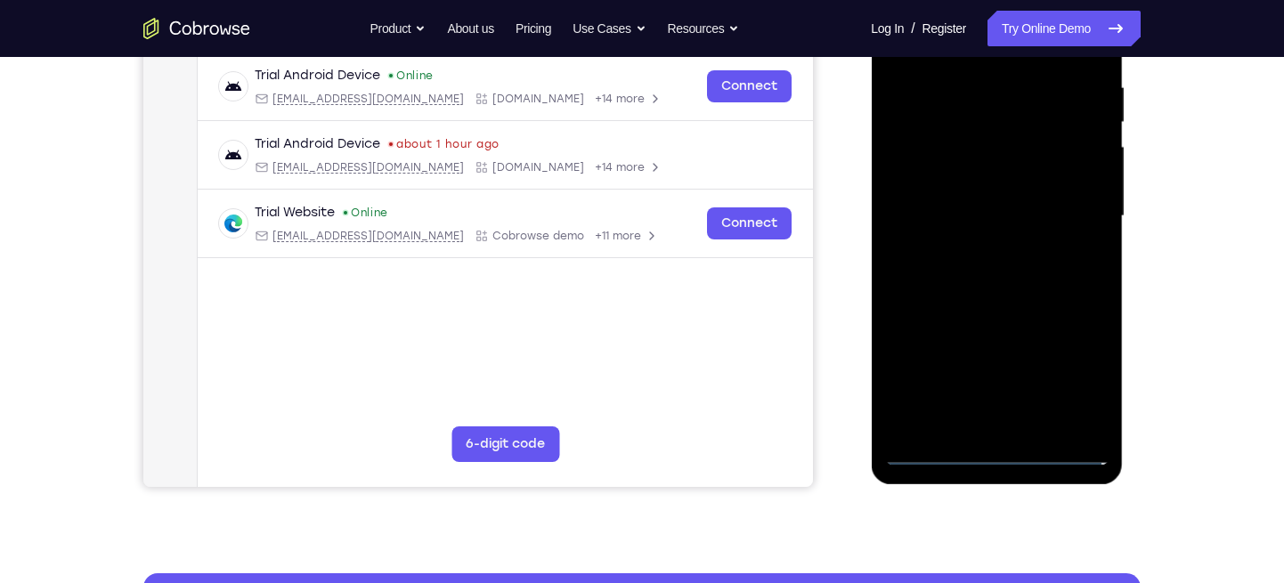
click at [970, 248] on div at bounding box center [996, 216] width 224 height 499
click at [972, 212] on div at bounding box center [996, 216] width 224 height 499
click at [951, 191] on div at bounding box center [996, 216] width 224 height 499
click at [939, 227] on div at bounding box center [996, 216] width 224 height 499
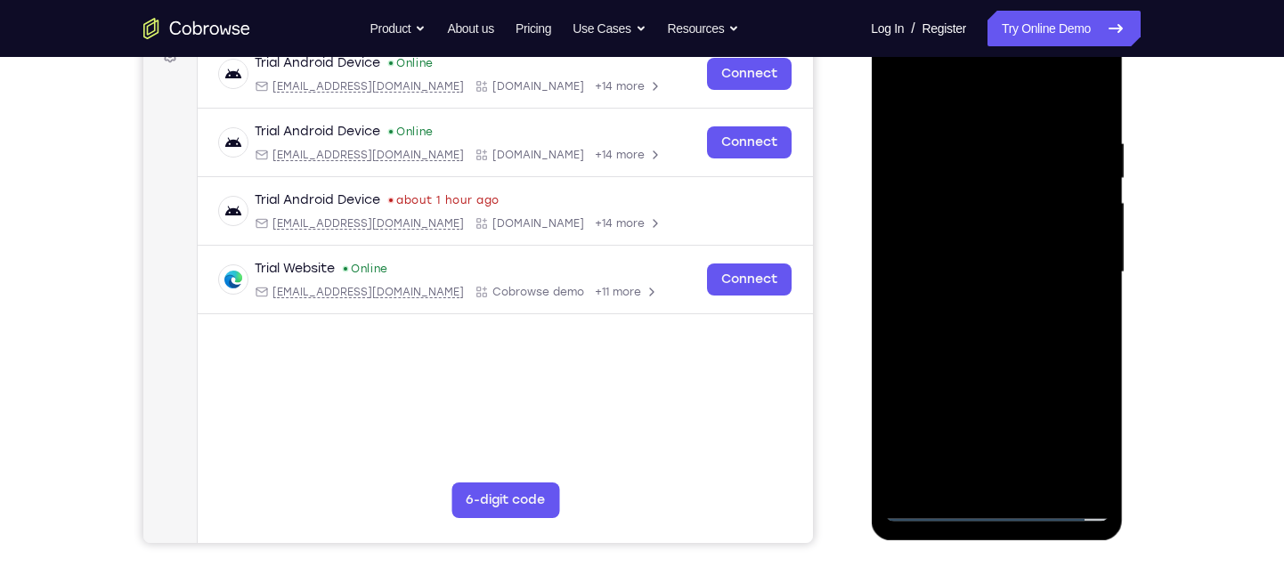
scroll to position [283, 0]
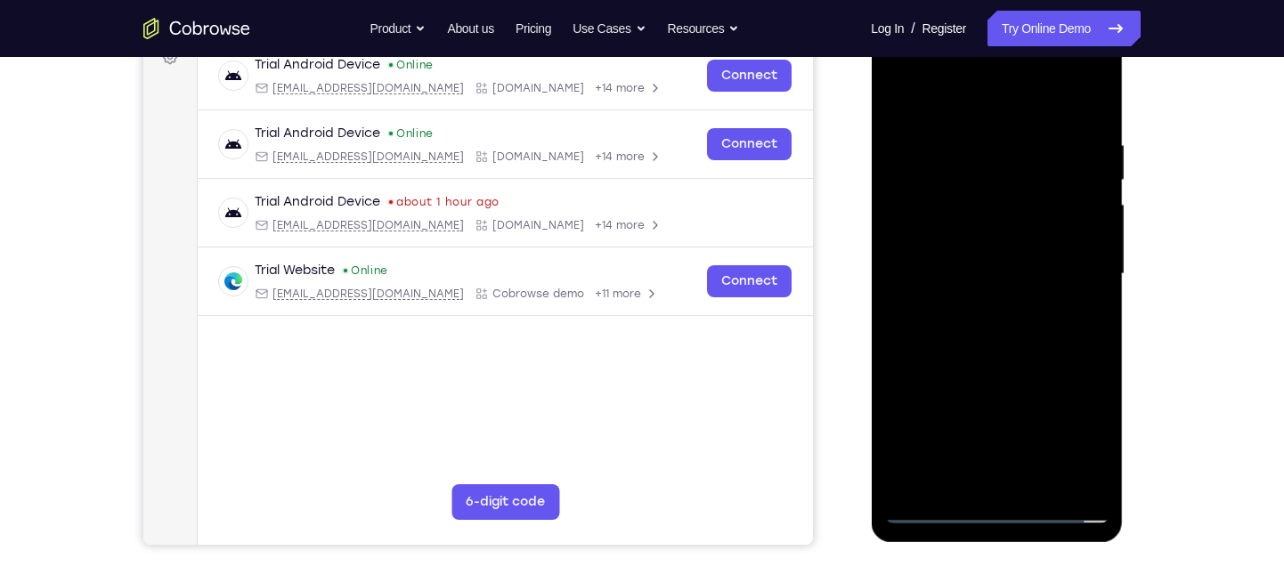
click at [992, 345] on div at bounding box center [996, 274] width 224 height 499
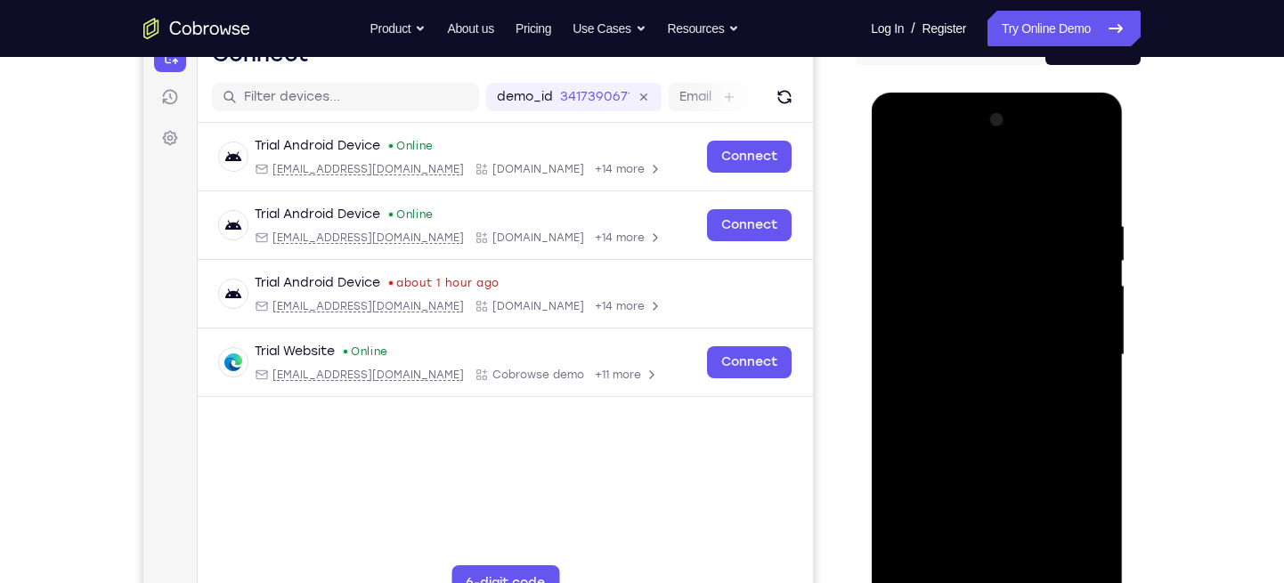
scroll to position [200, 0]
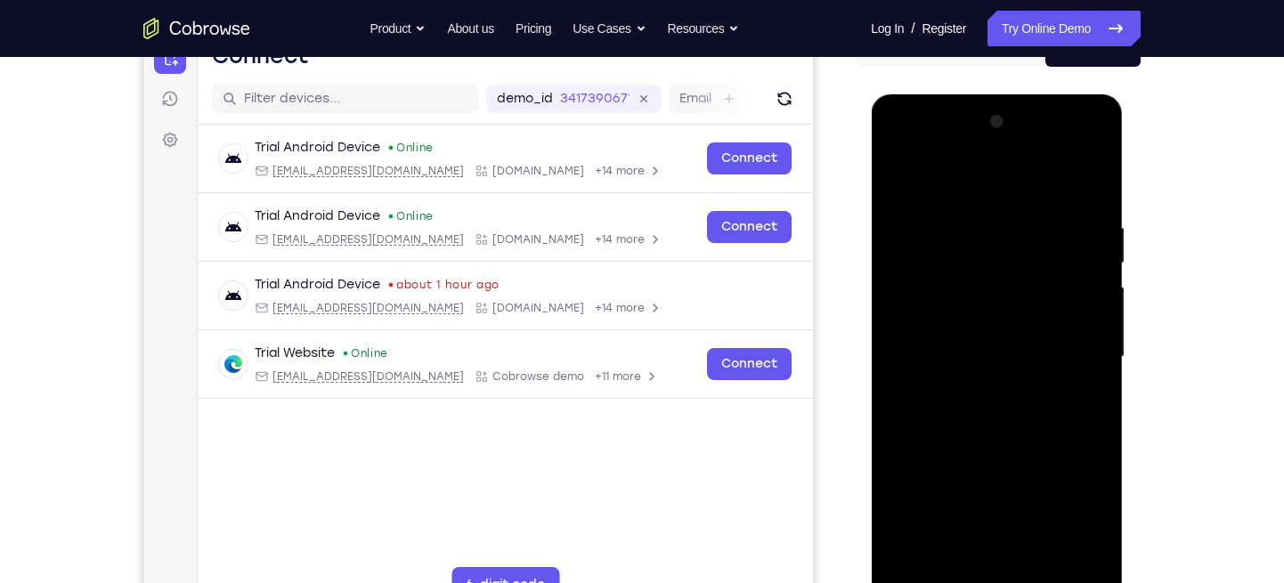
drag, startPoint x: 989, startPoint y: 186, endPoint x: 961, endPoint y: 56, distance: 132.9
click at [961, 94] on html "Online web based iOS Simulators and Android Emulators. Run iPhone, iPad, Mobile…" at bounding box center [998, 361] width 254 height 534
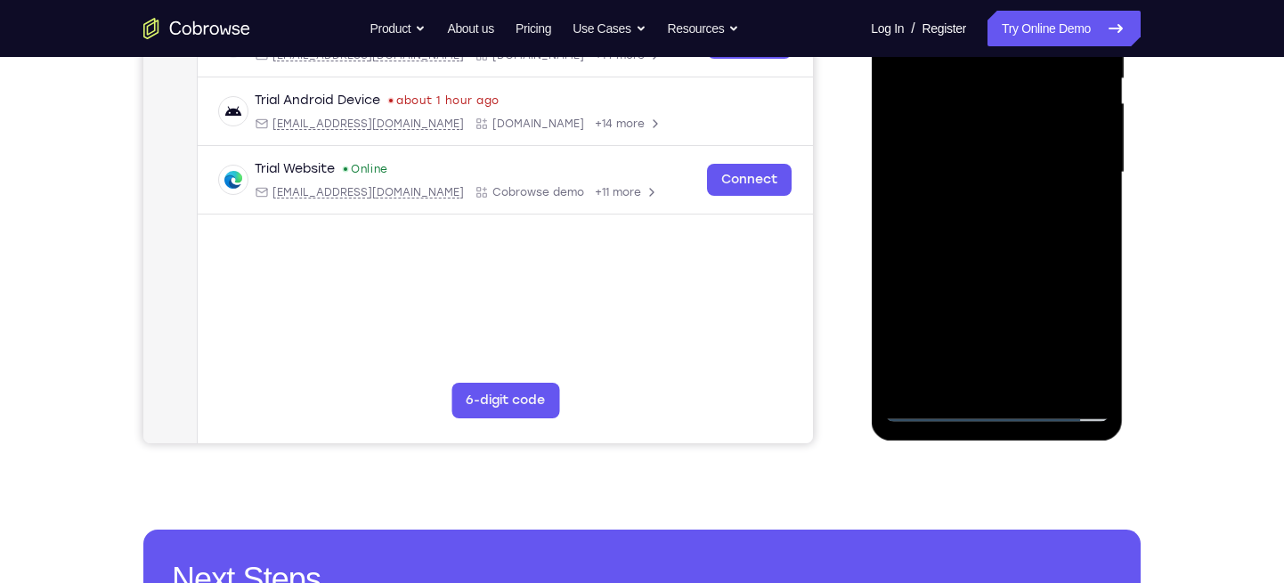
scroll to position [383, 0]
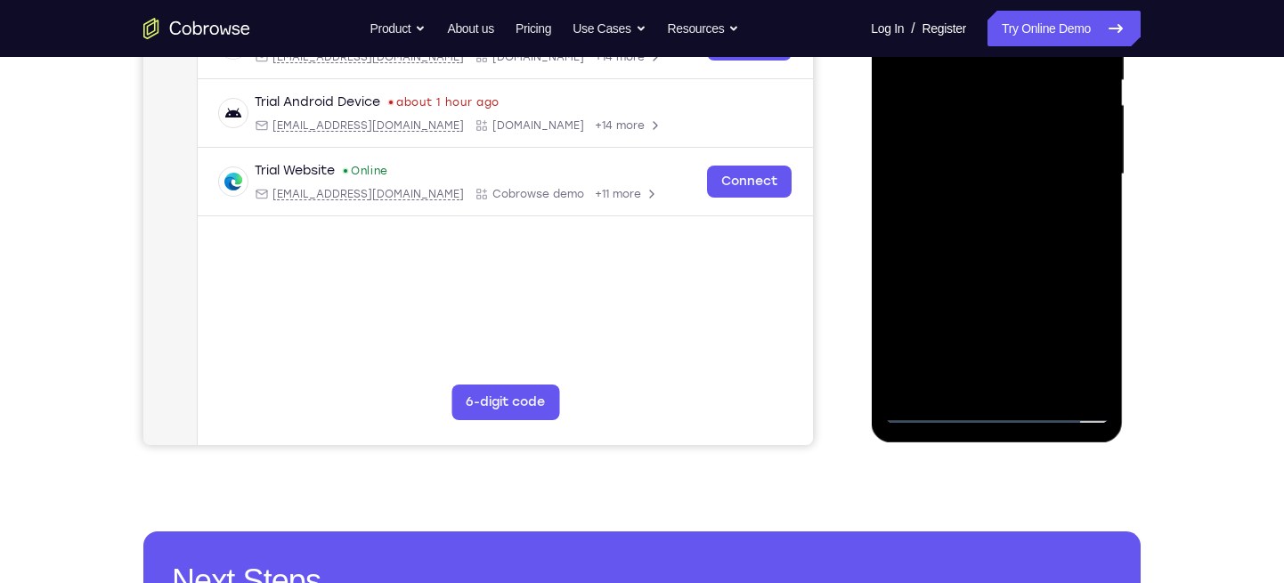
click at [1042, 394] on div at bounding box center [996, 174] width 224 height 499
click at [1003, 274] on div at bounding box center [996, 174] width 224 height 499
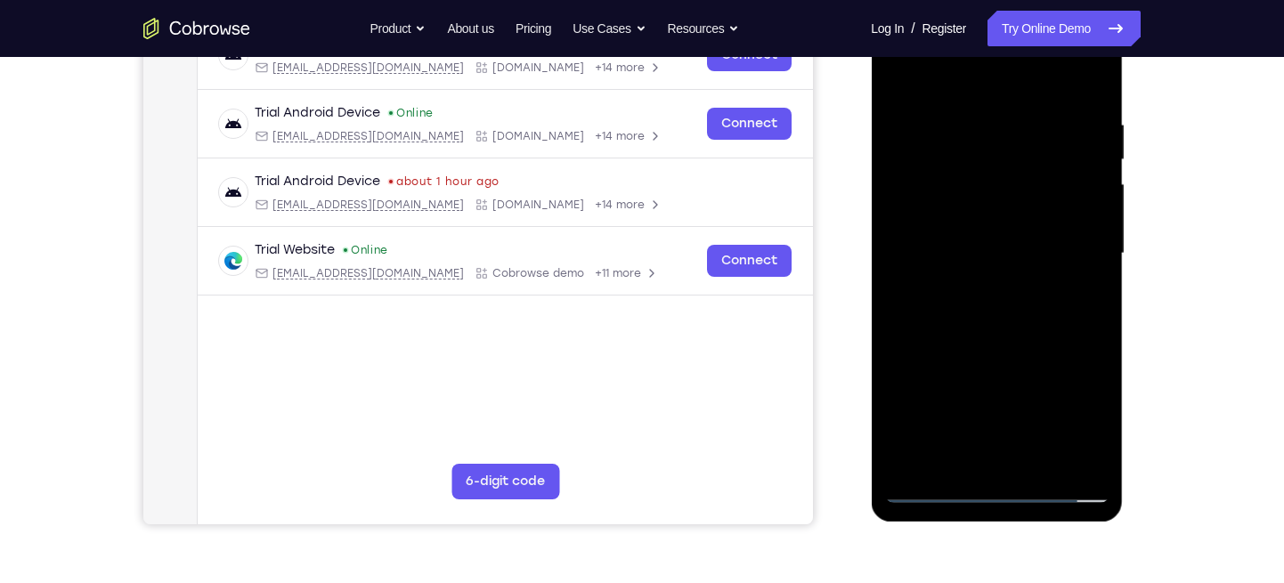
click at [984, 247] on div at bounding box center [996, 253] width 224 height 499
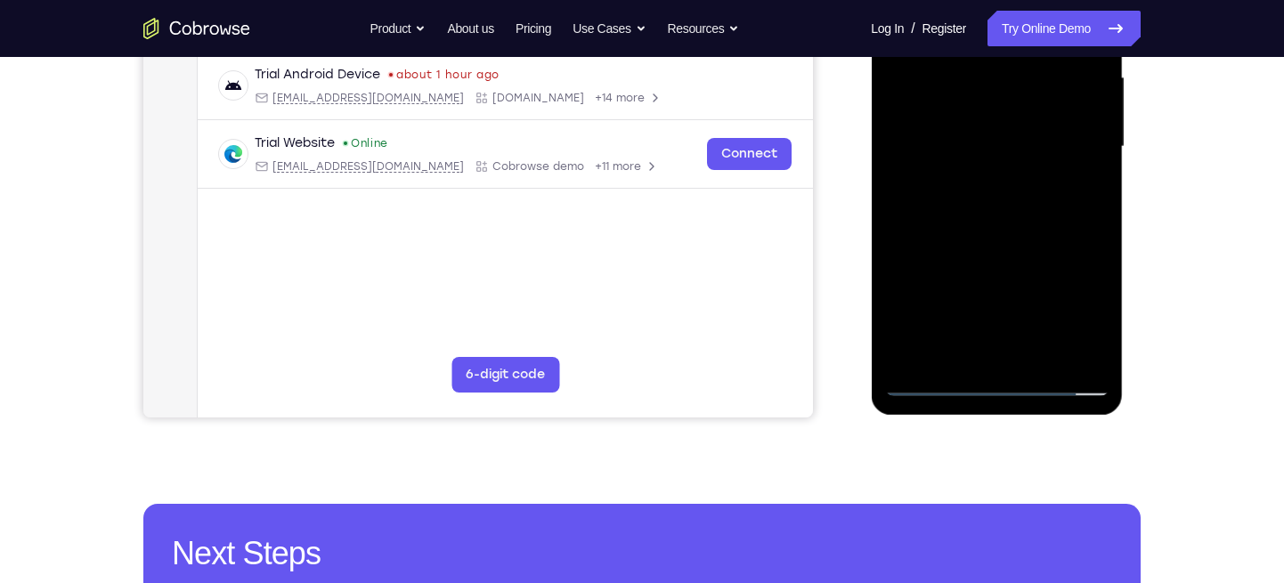
scroll to position [419, 0]
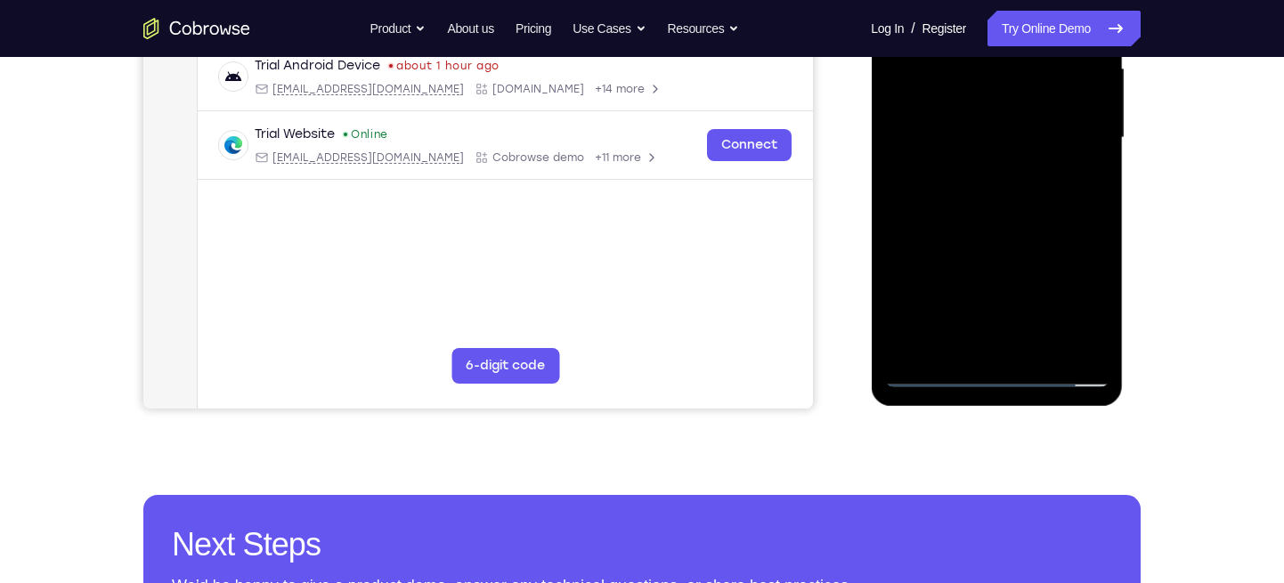
click at [930, 372] on div at bounding box center [996, 138] width 224 height 499
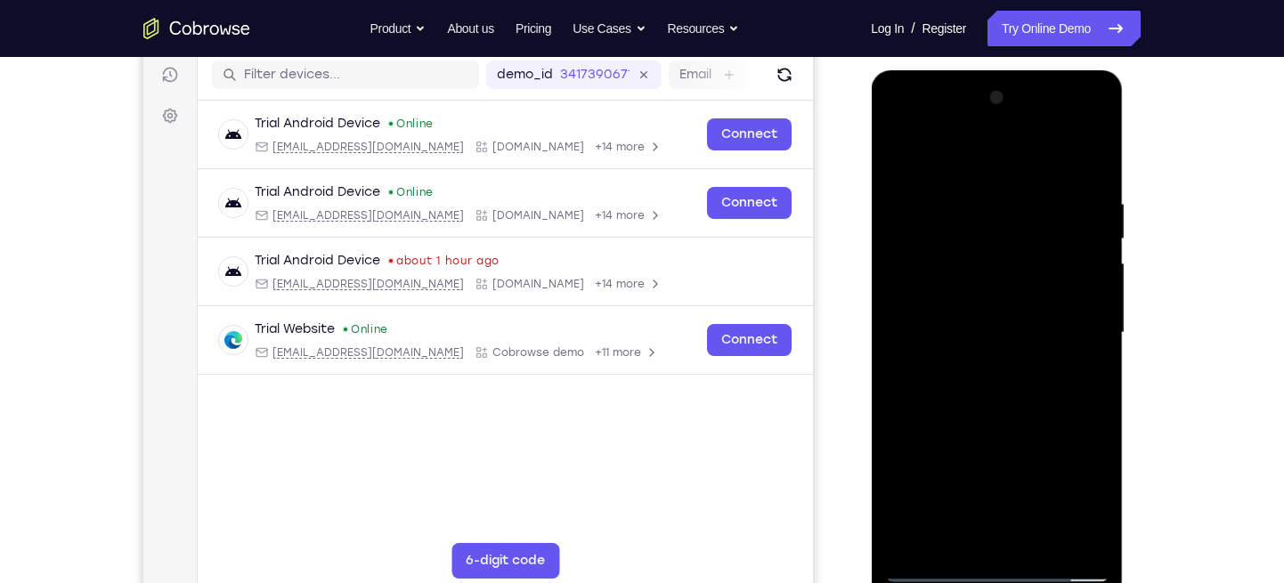
scroll to position [223, 0]
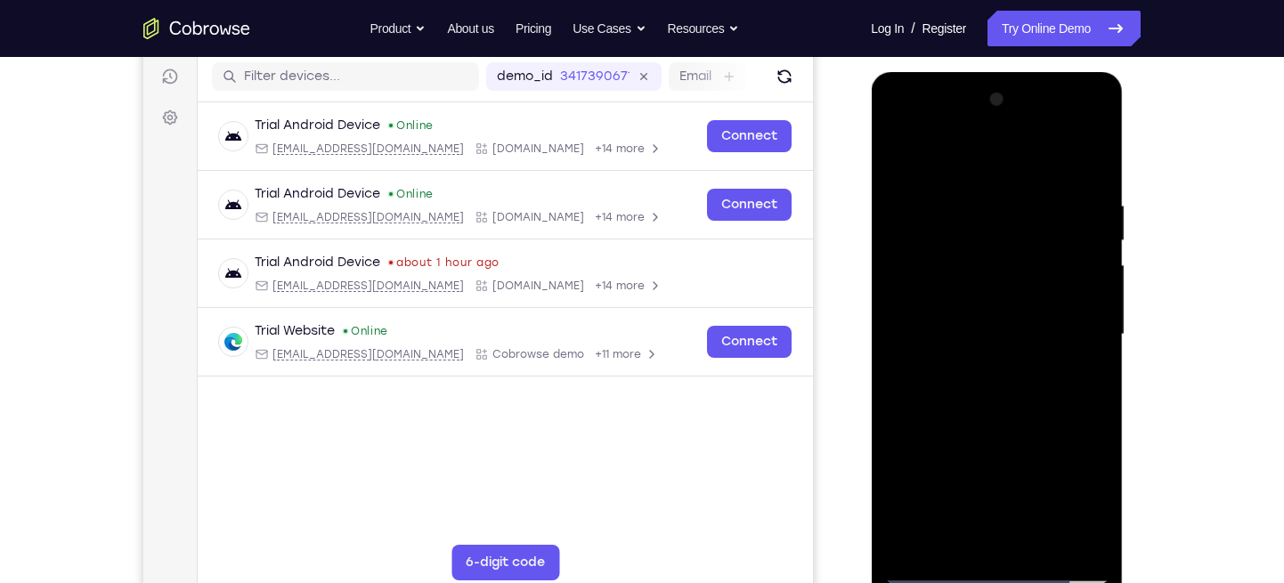
drag, startPoint x: 1033, startPoint y: 194, endPoint x: 975, endPoint y: 201, distance: 58.3
click at [975, 201] on div at bounding box center [996, 334] width 224 height 499
click at [976, 198] on div at bounding box center [996, 334] width 224 height 499
click at [1089, 164] on div at bounding box center [996, 334] width 224 height 499
drag, startPoint x: 1067, startPoint y: 174, endPoint x: 969, endPoint y: 191, distance: 99.4
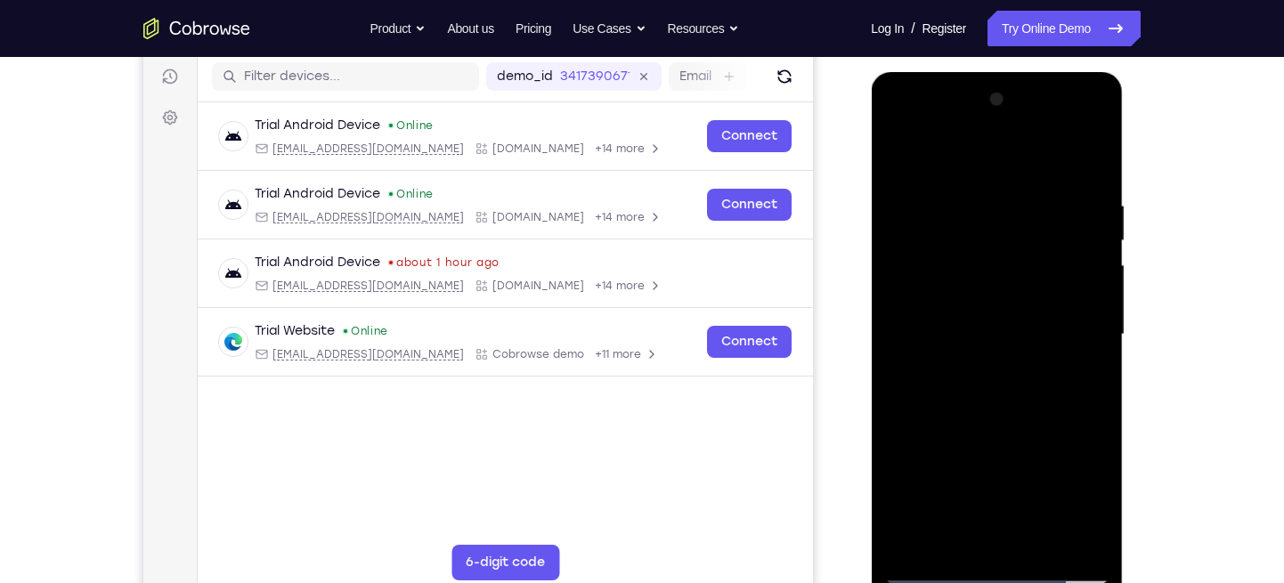
click at [969, 191] on div at bounding box center [996, 334] width 224 height 499
click at [938, 201] on div at bounding box center [996, 334] width 224 height 499
click at [1085, 160] on div at bounding box center [996, 334] width 224 height 499
drag, startPoint x: 1049, startPoint y: 201, endPoint x: 966, endPoint y: 206, distance: 82.9
click at [966, 206] on div at bounding box center [996, 334] width 224 height 499
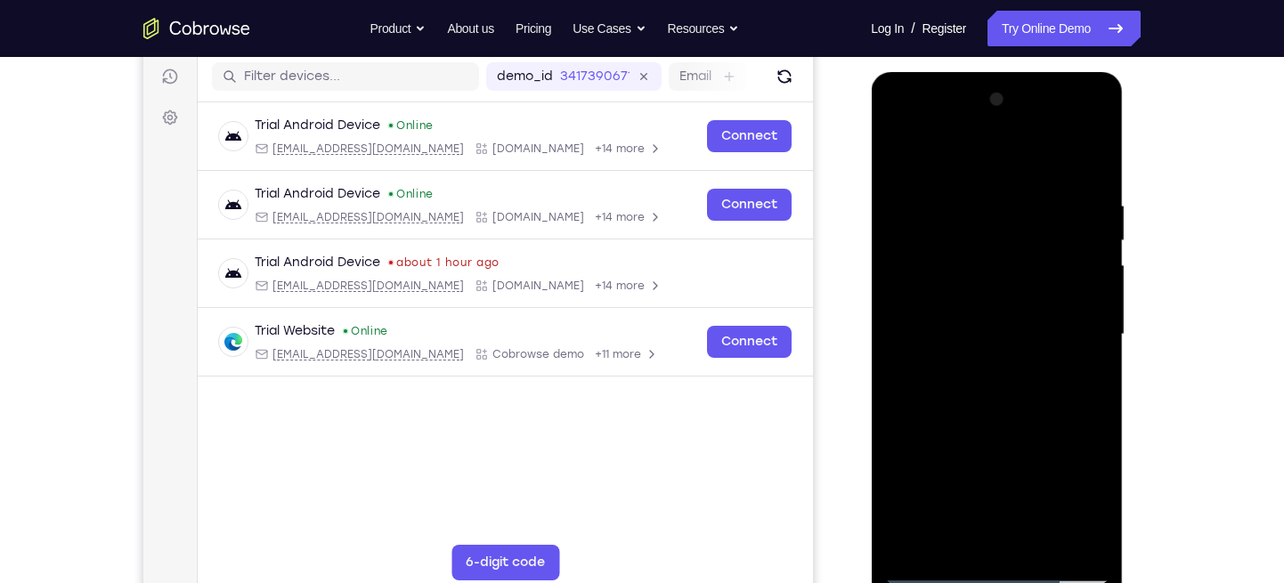
drag, startPoint x: 1017, startPoint y: 197, endPoint x: 946, endPoint y: 199, distance: 70.4
click at [946, 199] on div at bounding box center [996, 334] width 224 height 499
click at [1014, 200] on div at bounding box center [996, 334] width 224 height 499
click at [1080, 193] on div at bounding box center [996, 334] width 224 height 499
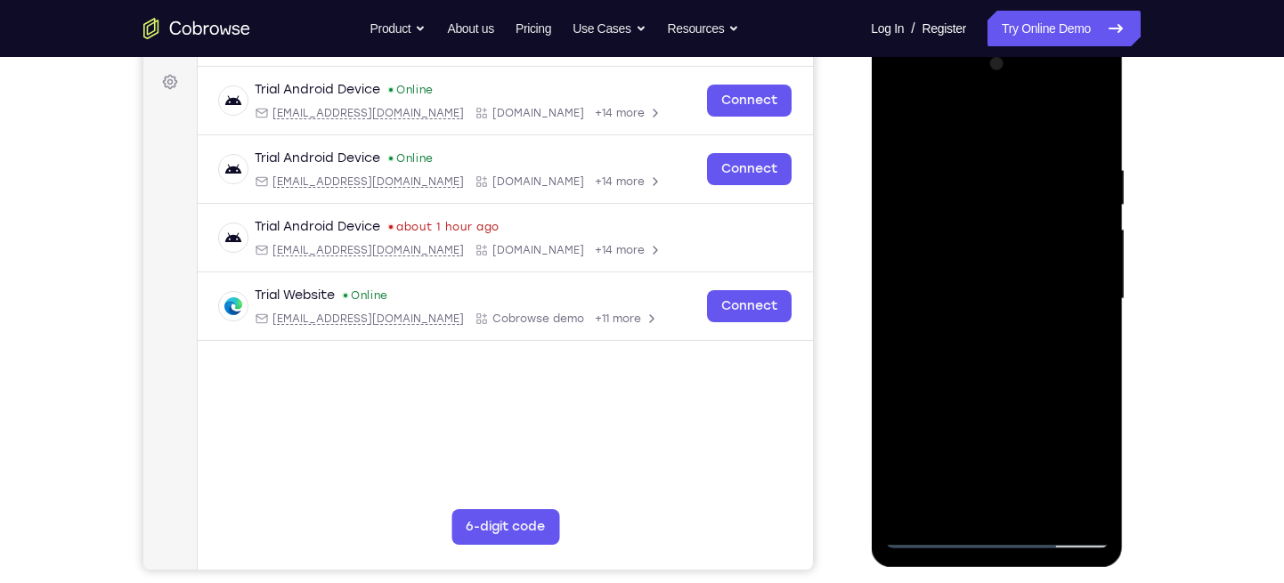
scroll to position [259, 0]
click at [1080, 254] on div at bounding box center [996, 298] width 224 height 499
click at [1081, 261] on div at bounding box center [996, 298] width 224 height 499
click at [1083, 247] on div at bounding box center [996, 298] width 224 height 499
click at [1088, 126] on div at bounding box center [996, 298] width 224 height 499
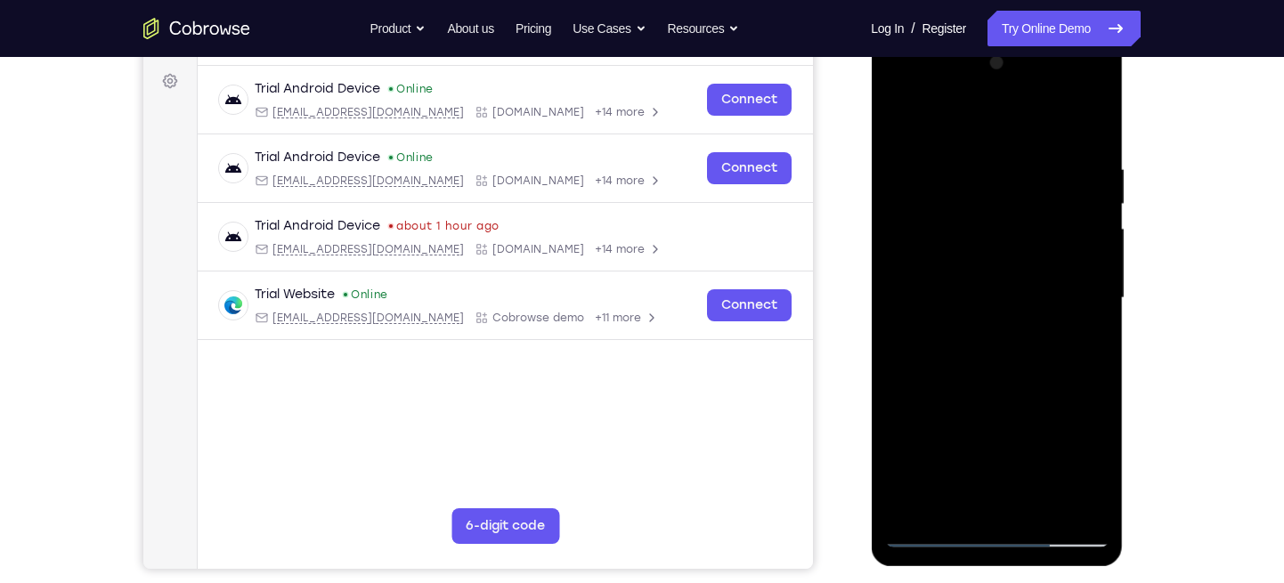
drag, startPoint x: 1037, startPoint y: 163, endPoint x: 937, endPoint y: 173, distance: 101.1
click at [937, 173] on div at bounding box center [996, 298] width 224 height 499
drag, startPoint x: 1002, startPoint y: 161, endPoint x: 952, endPoint y: 166, distance: 50.1
click at [952, 166] on div at bounding box center [996, 298] width 224 height 499
drag, startPoint x: 1047, startPoint y: 157, endPoint x: 921, endPoint y: 151, distance: 125.6
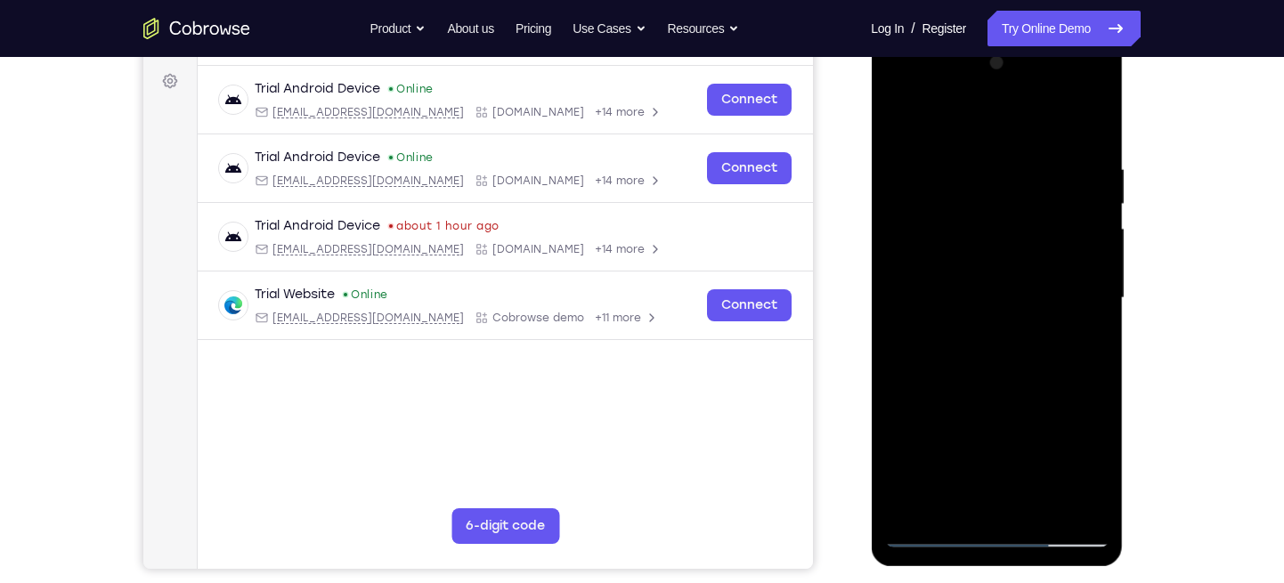
click at [921, 151] on div at bounding box center [996, 298] width 224 height 499
drag, startPoint x: 1043, startPoint y: 158, endPoint x: 966, endPoint y: 159, distance: 76.6
click at [966, 159] on div at bounding box center [996, 298] width 224 height 499
drag, startPoint x: 1005, startPoint y: 330, endPoint x: 1005, endPoint y: 256, distance: 73.9
click at [1005, 256] on div at bounding box center [996, 298] width 224 height 499
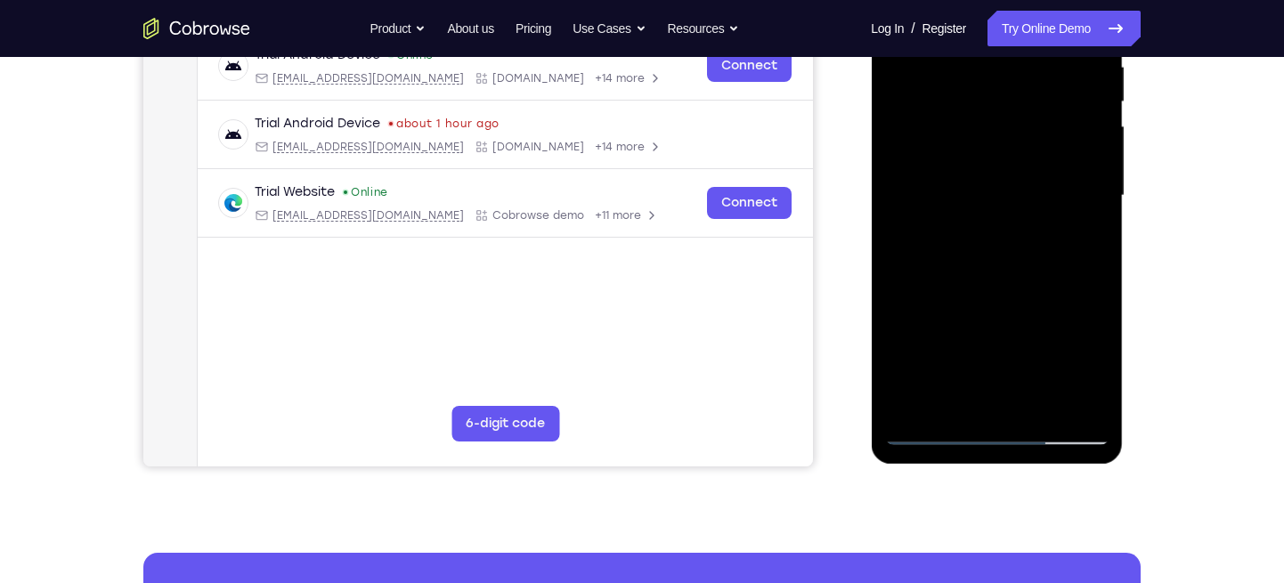
scroll to position [384, 0]
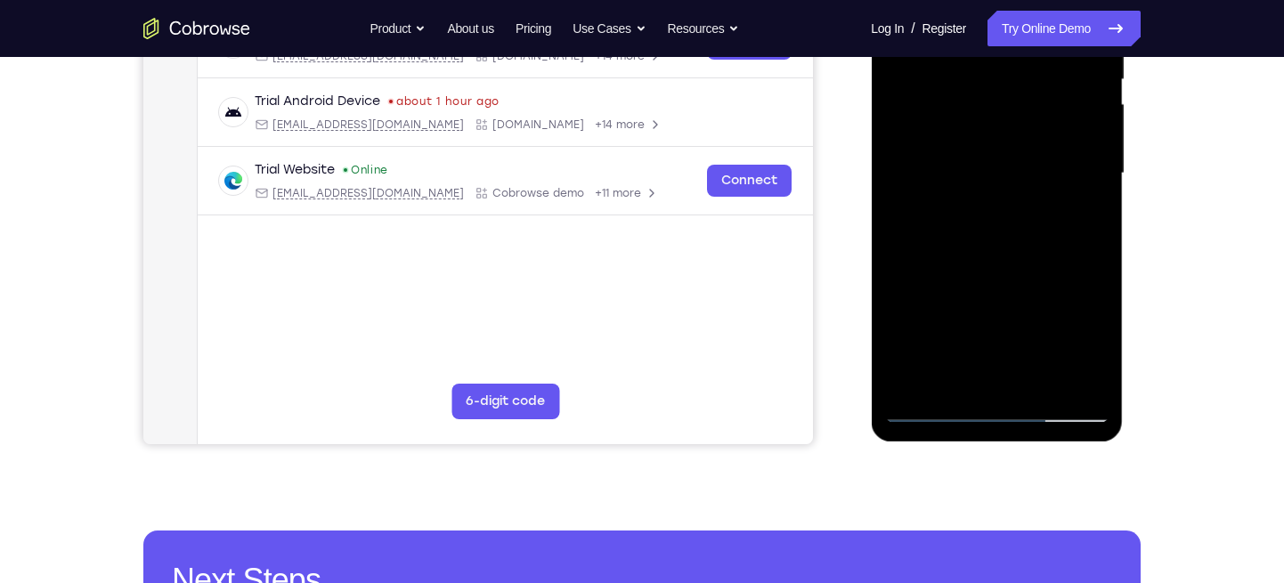
drag, startPoint x: 996, startPoint y: 329, endPoint x: 995, endPoint y: 231, distance: 98.8
click at [995, 231] on div at bounding box center [996, 173] width 224 height 499
drag, startPoint x: 997, startPoint y: 308, endPoint x: 998, endPoint y: 218, distance: 89.9
click at [998, 218] on div at bounding box center [996, 173] width 224 height 499
drag, startPoint x: 1011, startPoint y: 272, endPoint x: 1005, endPoint y: 223, distance: 49.4
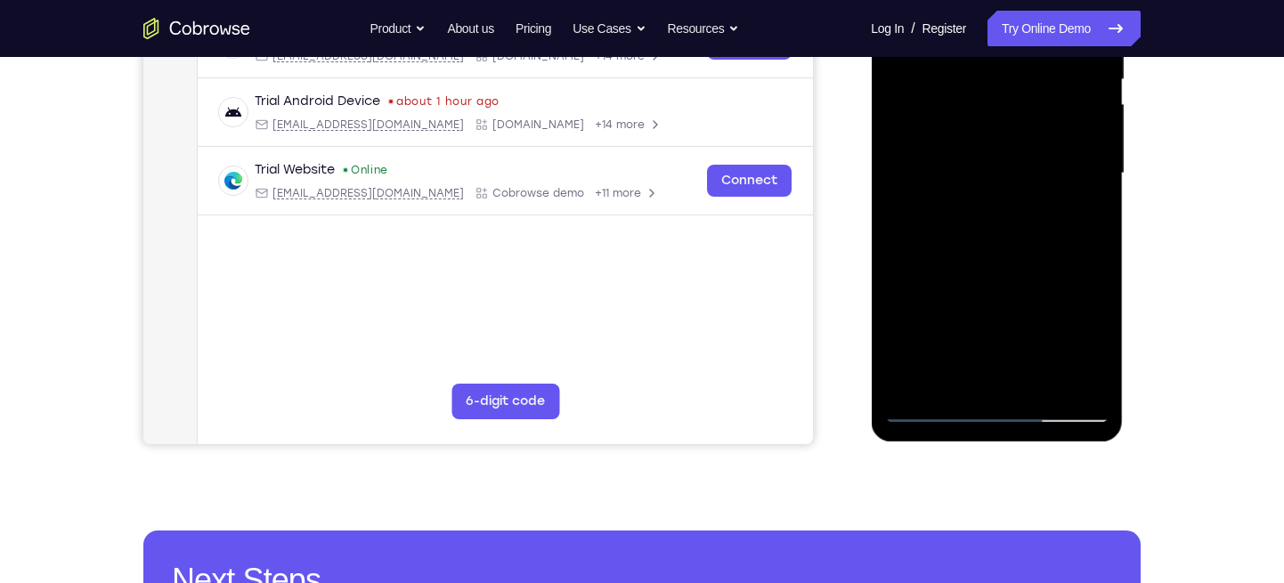
click at [1005, 223] on div at bounding box center [996, 173] width 224 height 499
drag, startPoint x: 1017, startPoint y: 330, endPoint x: 1038, endPoint y: 192, distance: 139.6
click at [1038, 192] on div at bounding box center [996, 173] width 224 height 499
click at [1100, 362] on div at bounding box center [996, 173] width 224 height 499
drag, startPoint x: 1044, startPoint y: 332, endPoint x: 1001, endPoint y: 110, distance: 226.8
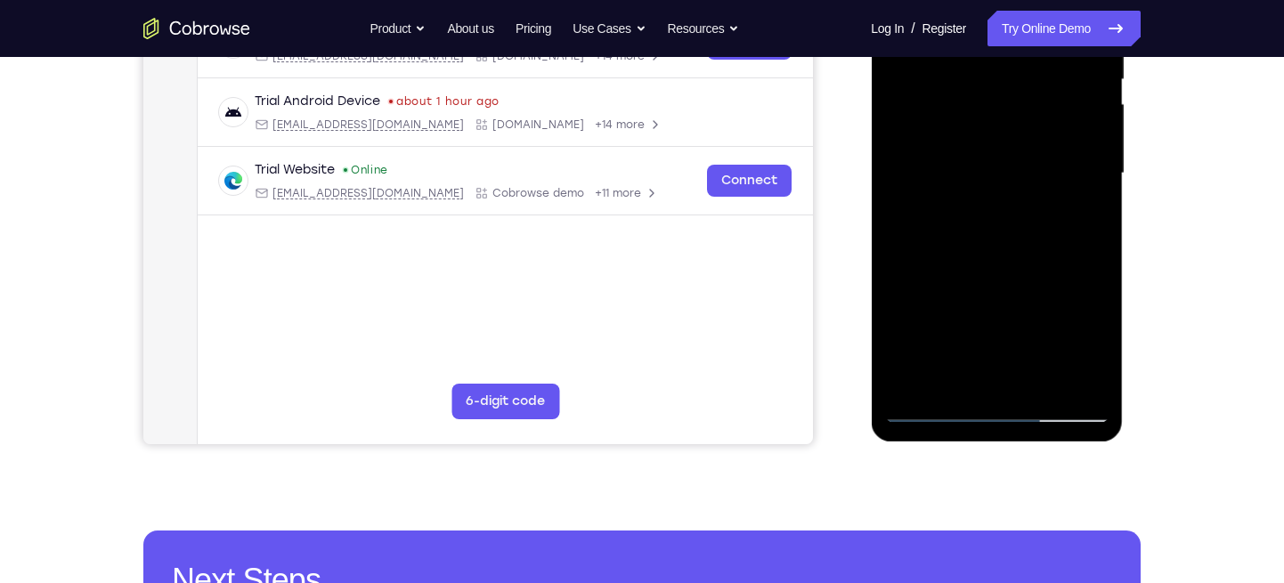
click at [1001, 110] on div at bounding box center [996, 173] width 224 height 499
drag, startPoint x: 1008, startPoint y: 218, endPoint x: 1002, endPoint y: 281, distance: 63.5
click at [1002, 281] on div at bounding box center [996, 173] width 224 height 499
drag, startPoint x: 1065, startPoint y: 194, endPoint x: 1057, endPoint y: 247, distance: 53.1
click at [1057, 247] on div at bounding box center [996, 173] width 224 height 499
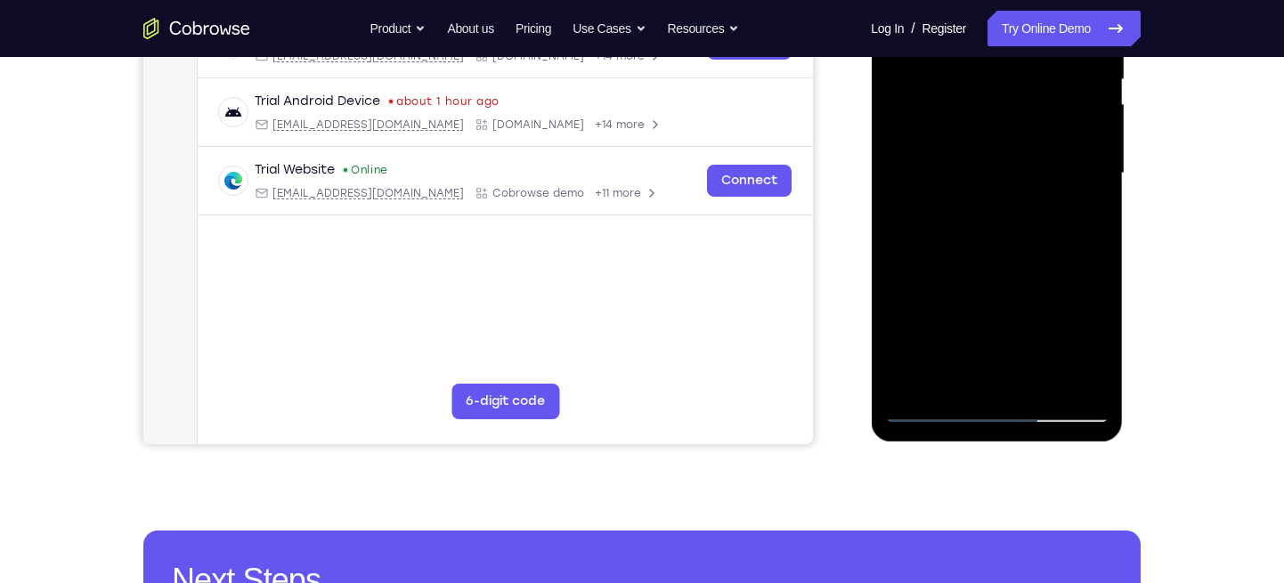
click at [953, 389] on div at bounding box center [996, 173] width 224 height 499
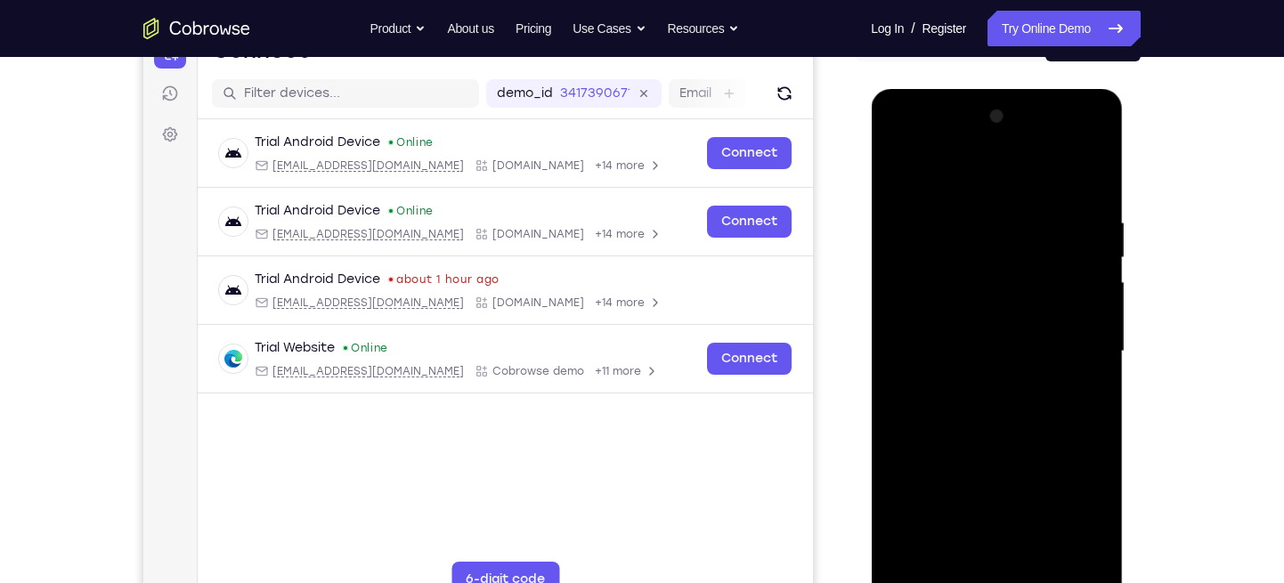
scroll to position [205, 0]
click at [959, 170] on div at bounding box center [996, 352] width 224 height 499
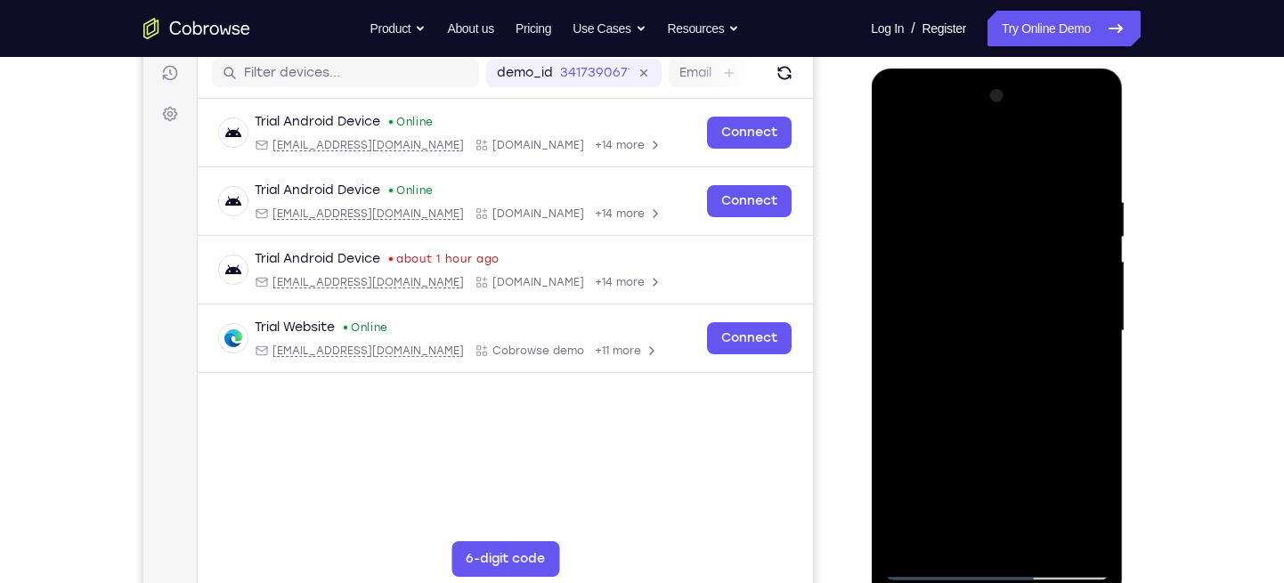
scroll to position [227, 0]
drag, startPoint x: 1004, startPoint y: 188, endPoint x: 980, endPoint y: 265, distance: 81.1
click at [980, 265] on div at bounding box center [996, 330] width 224 height 499
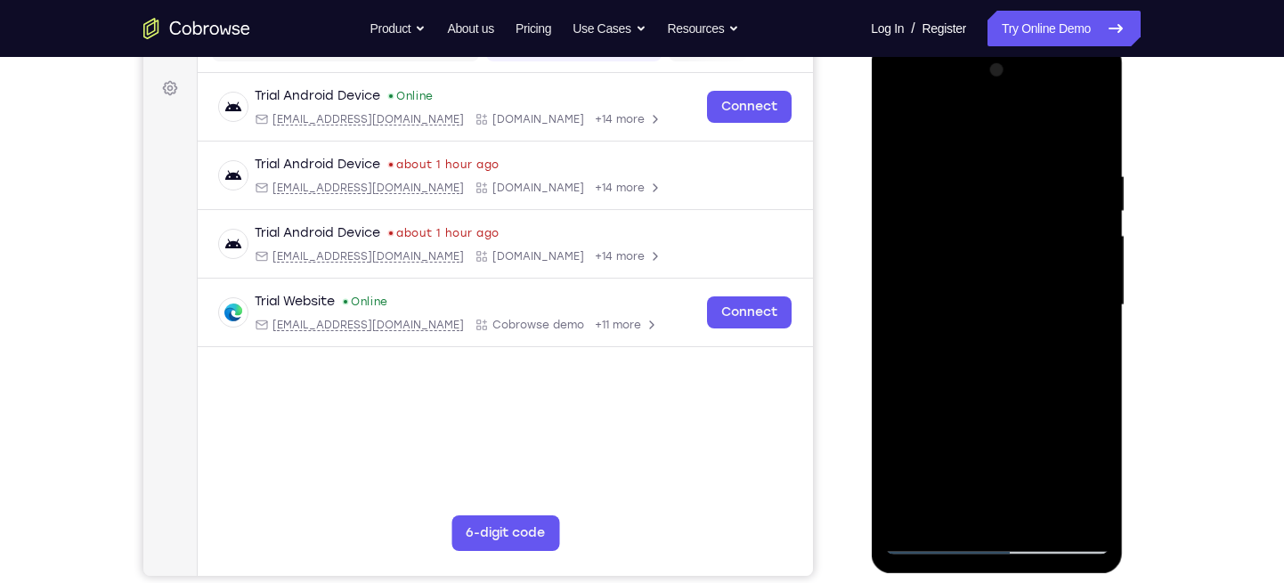
scroll to position [276, 0]
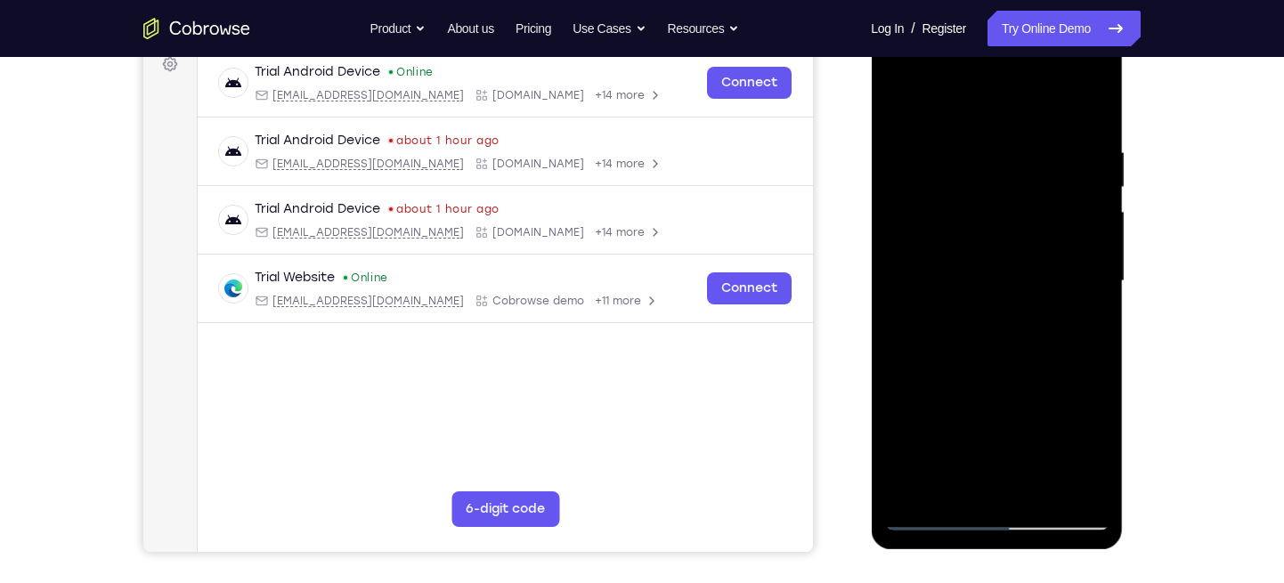
click at [962, 223] on div at bounding box center [996, 281] width 224 height 499
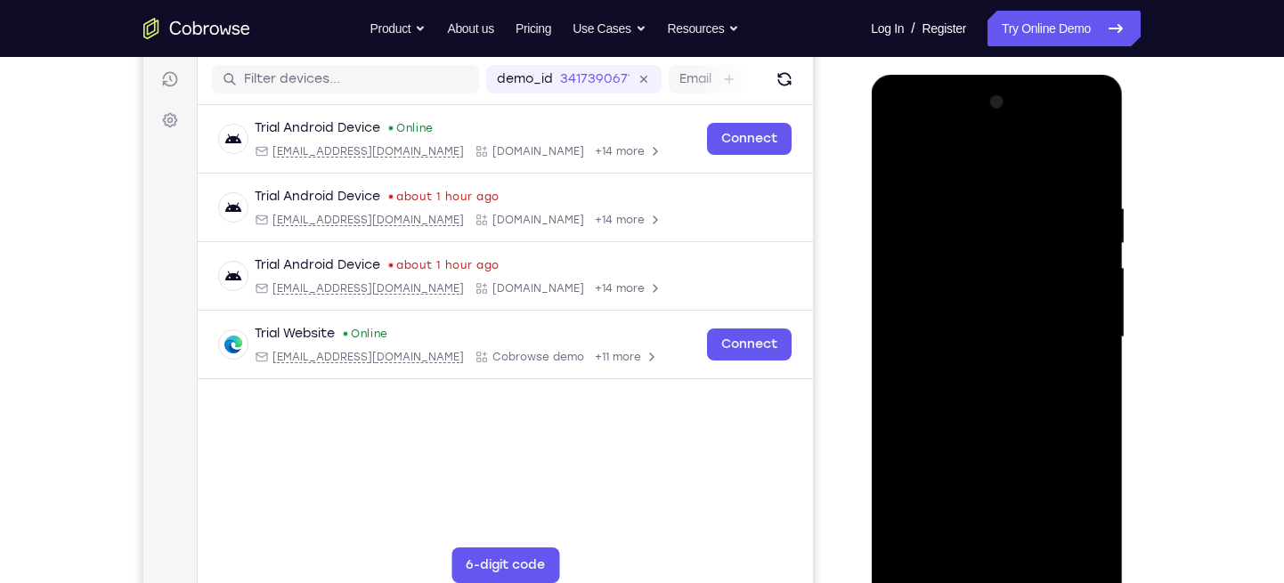
scroll to position [214, 0]
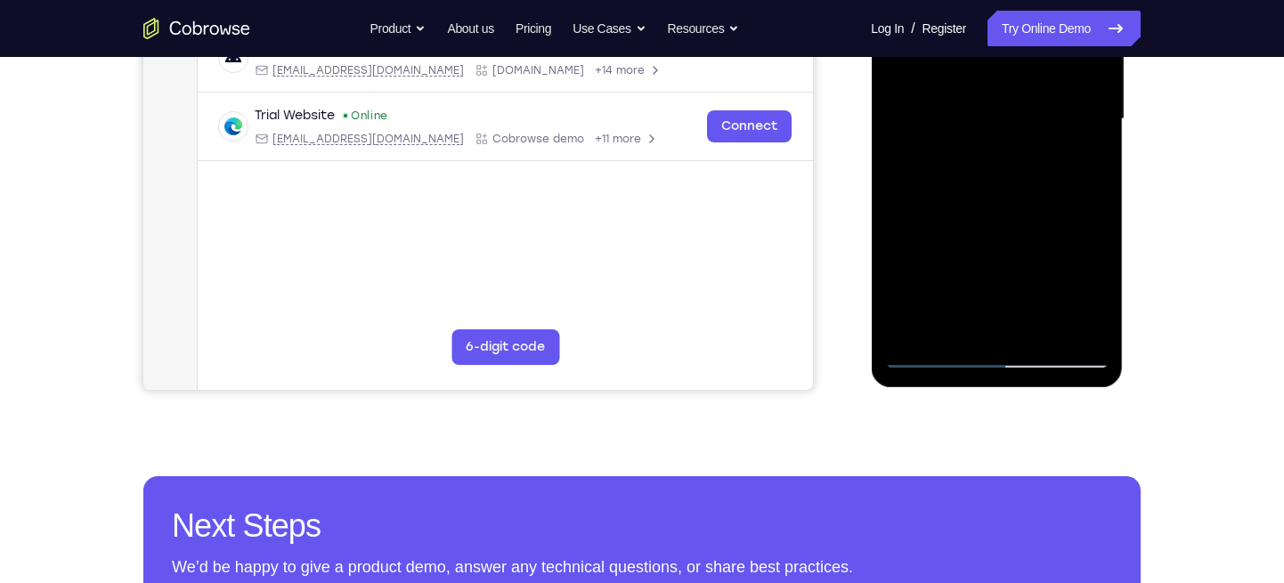
click at [1102, 264] on div at bounding box center [996, 119] width 224 height 499
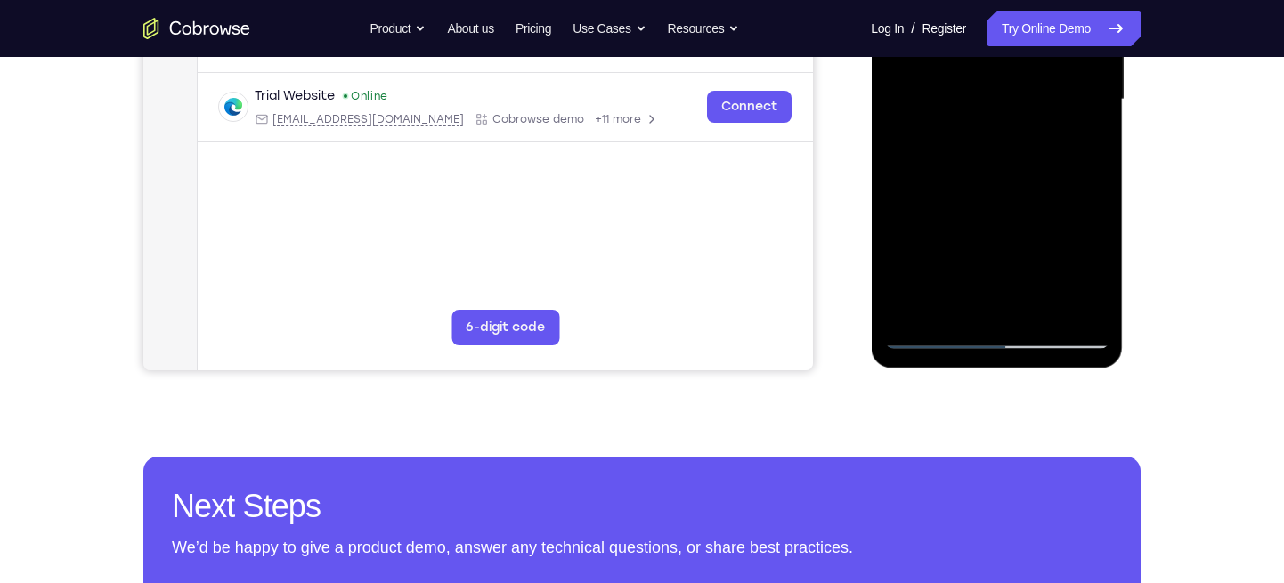
scroll to position [459, 0]
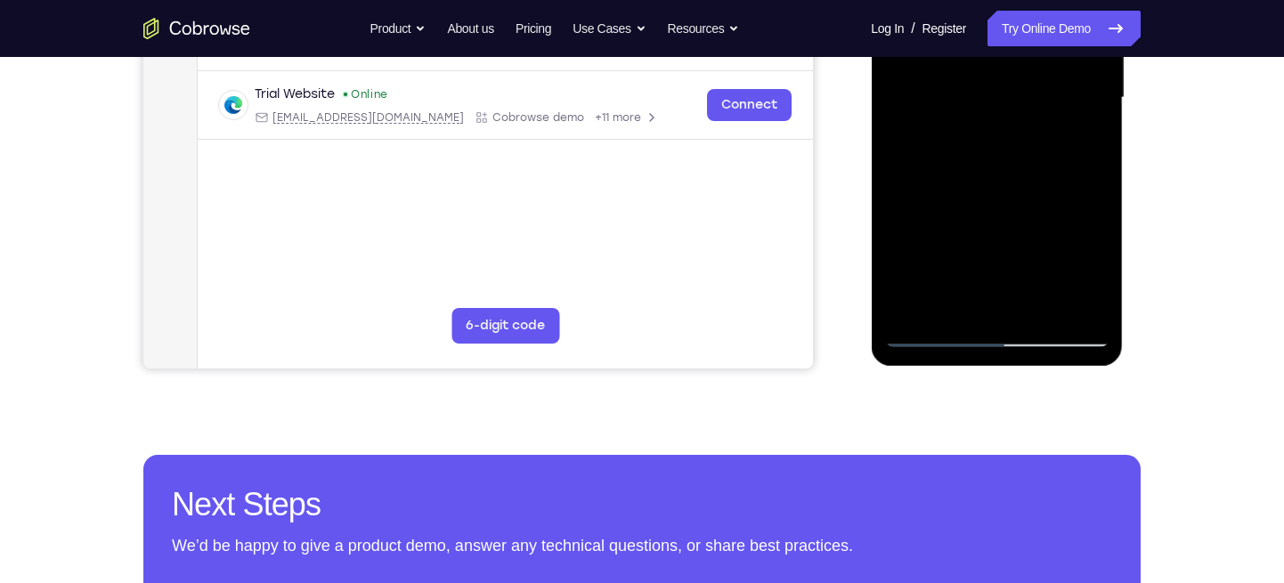
click at [1099, 253] on div at bounding box center [996, 98] width 224 height 499
click at [1100, 246] on div at bounding box center [996, 98] width 224 height 499
click at [1098, 242] on div at bounding box center [996, 98] width 224 height 499
click at [889, 240] on div at bounding box center [996, 98] width 224 height 499
click at [1101, 238] on div at bounding box center [996, 98] width 224 height 499
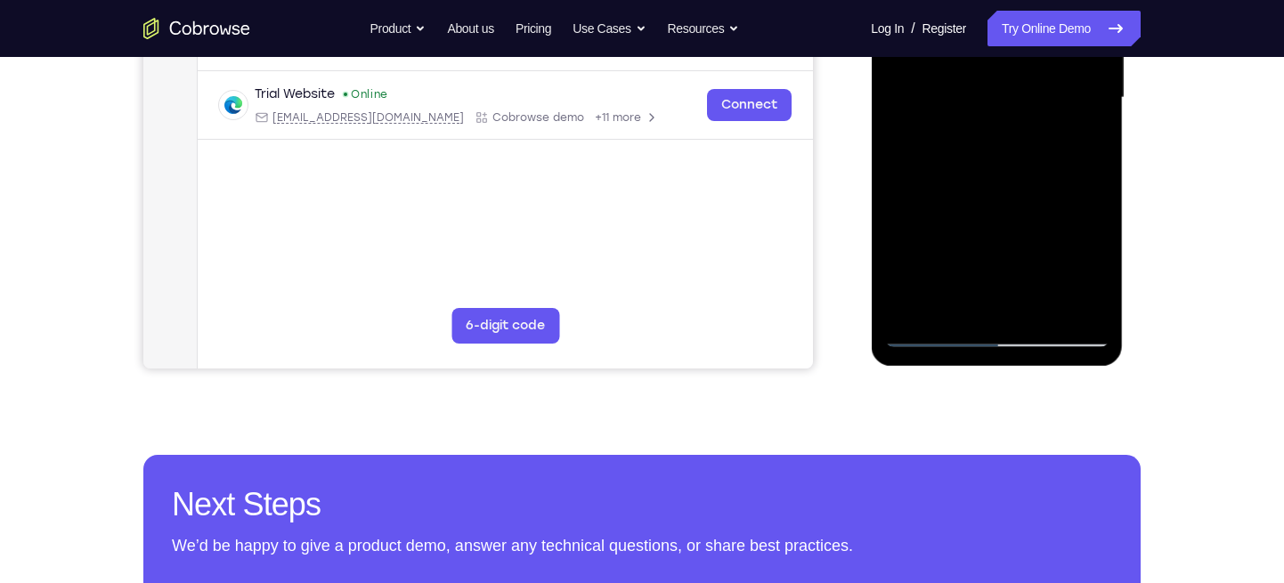
click at [1093, 240] on div at bounding box center [996, 98] width 224 height 499
click at [1098, 241] on div at bounding box center [996, 98] width 224 height 499
click at [888, 242] on div at bounding box center [996, 98] width 224 height 499
click at [1091, 241] on div at bounding box center [996, 98] width 224 height 499
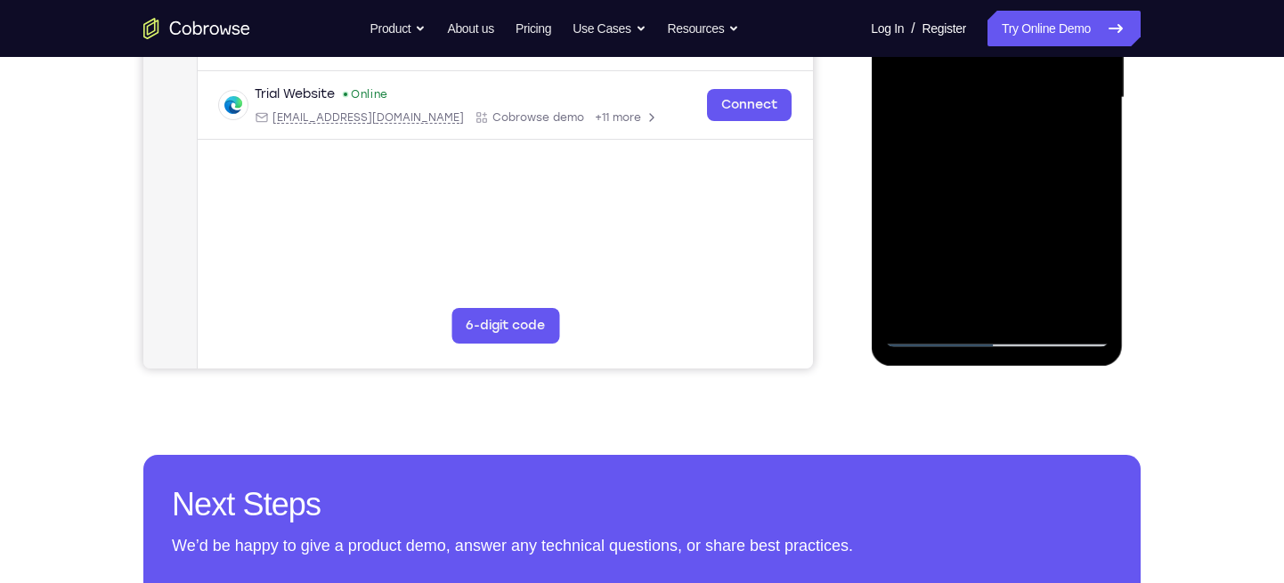
click at [1091, 241] on div at bounding box center [996, 98] width 224 height 499
click at [1093, 242] on div at bounding box center [996, 98] width 224 height 499
click at [1100, 244] on div at bounding box center [996, 98] width 224 height 499
click at [896, 242] on div at bounding box center [996, 98] width 224 height 499
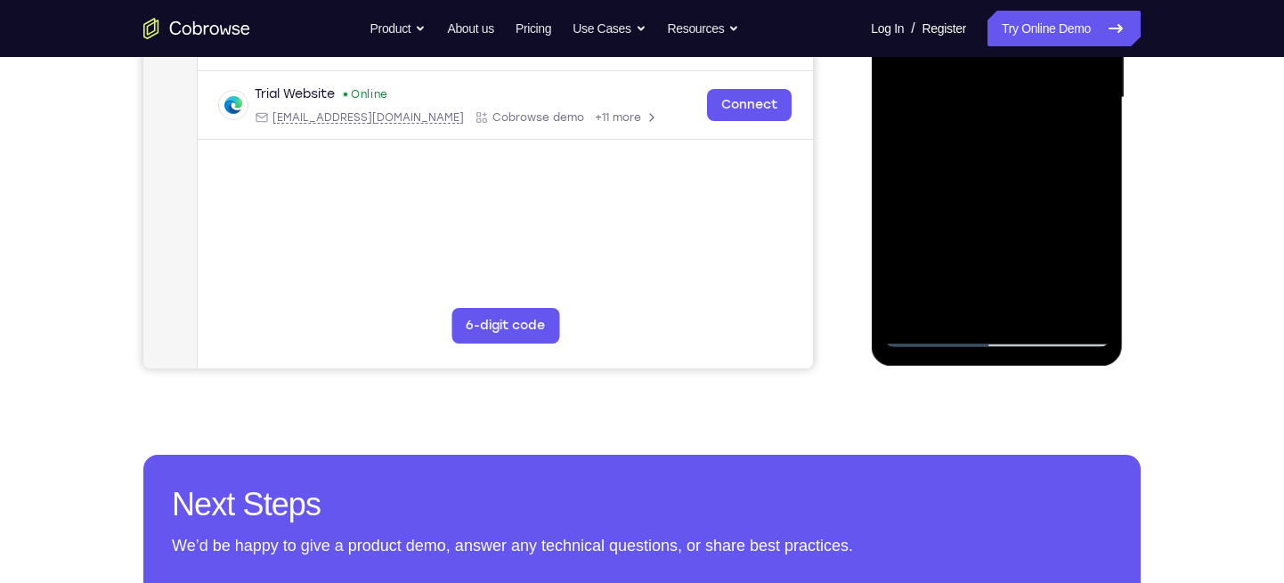
click at [896, 243] on div at bounding box center [996, 98] width 224 height 499
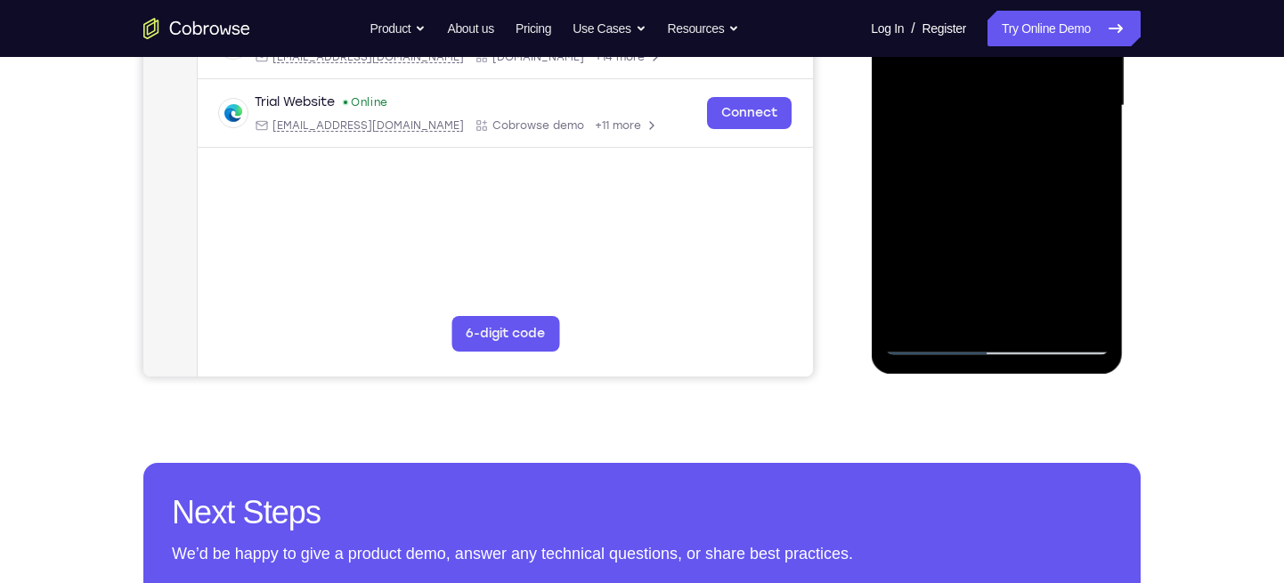
click at [1098, 250] on div at bounding box center [996, 106] width 224 height 499
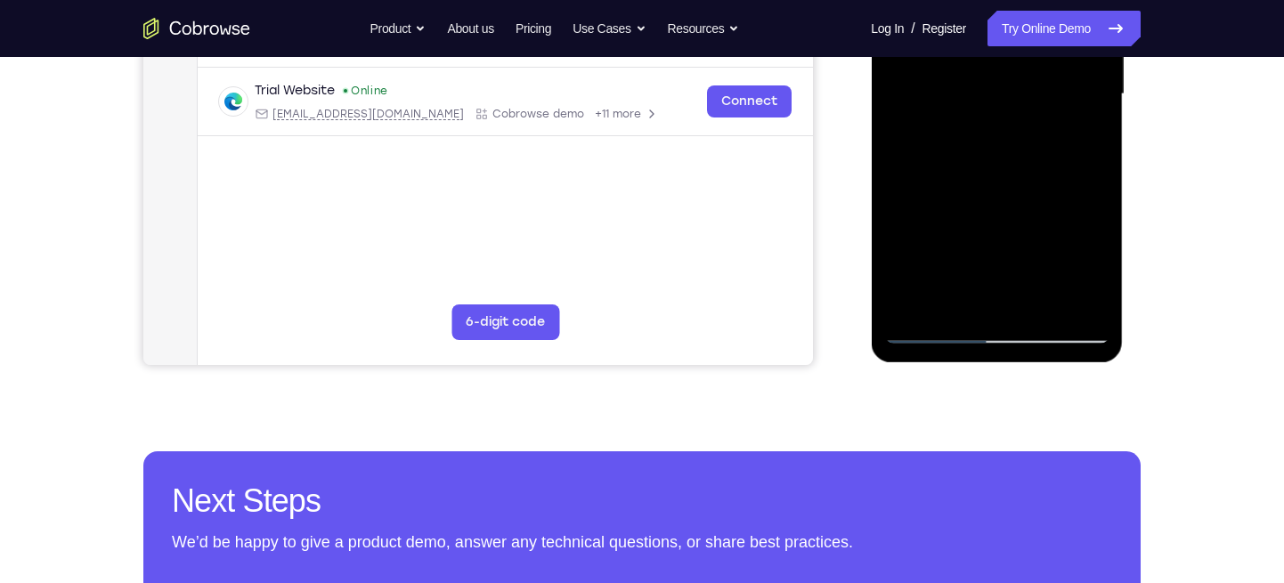
scroll to position [464, 0]
click at [1096, 238] on div at bounding box center [996, 93] width 224 height 499
click at [1096, 237] on div at bounding box center [996, 93] width 224 height 499
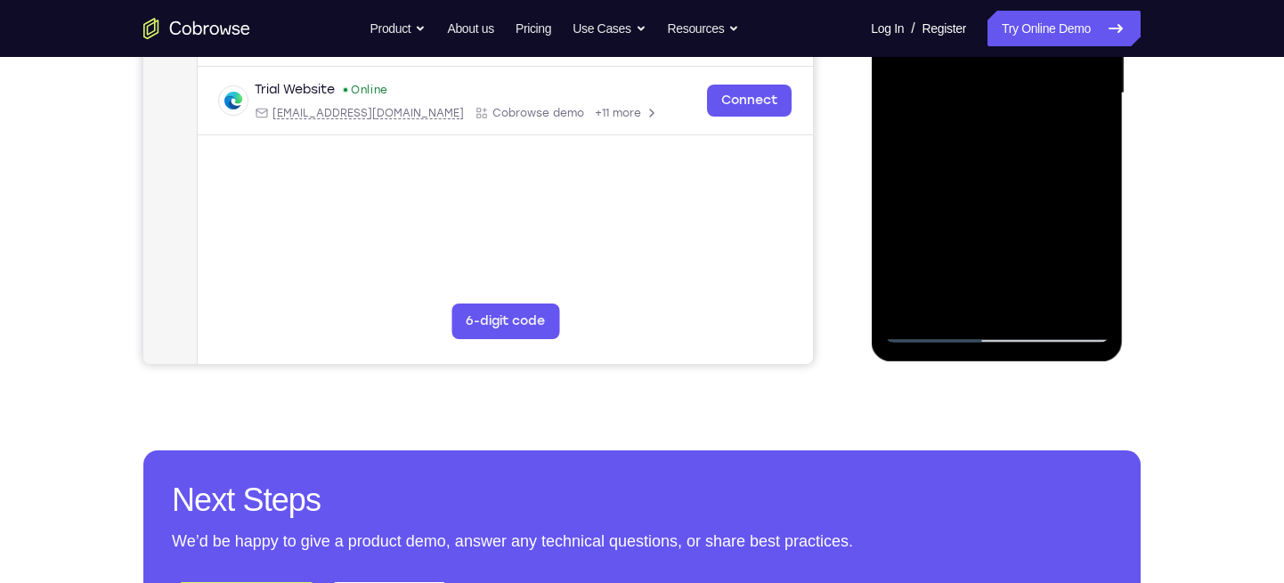
click at [1095, 238] on div at bounding box center [996, 93] width 224 height 499
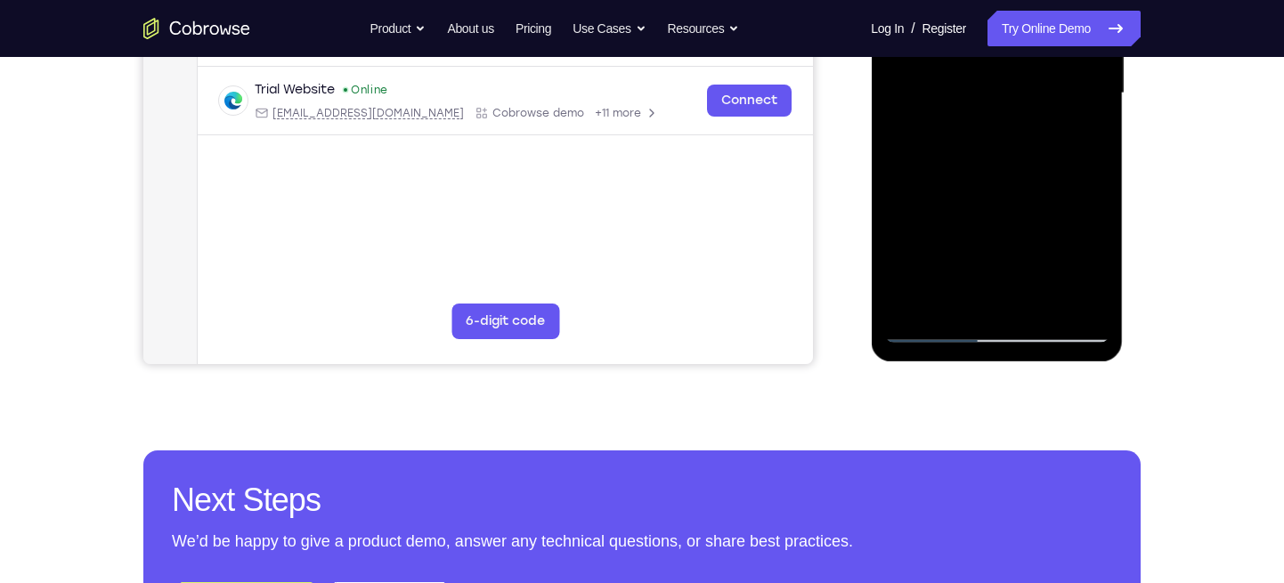
click at [896, 239] on div at bounding box center [996, 93] width 224 height 499
click at [1018, 231] on div at bounding box center [996, 93] width 224 height 499
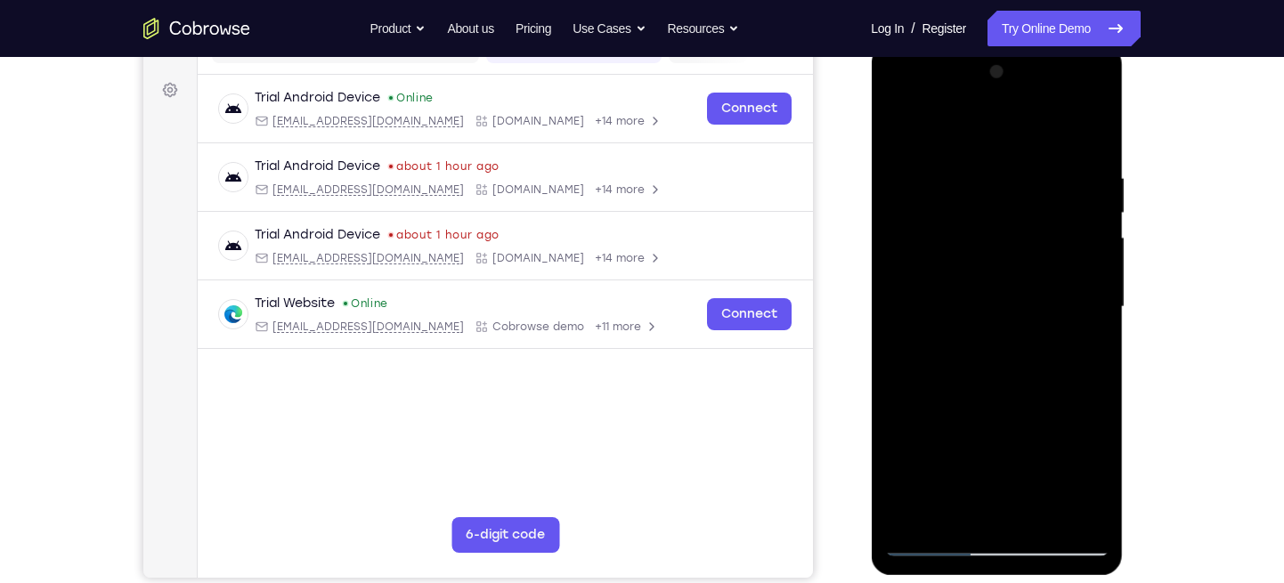
scroll to position [249, 0]
click at [904, 132] on div at bounding box center [996, 308] width 224 height 499
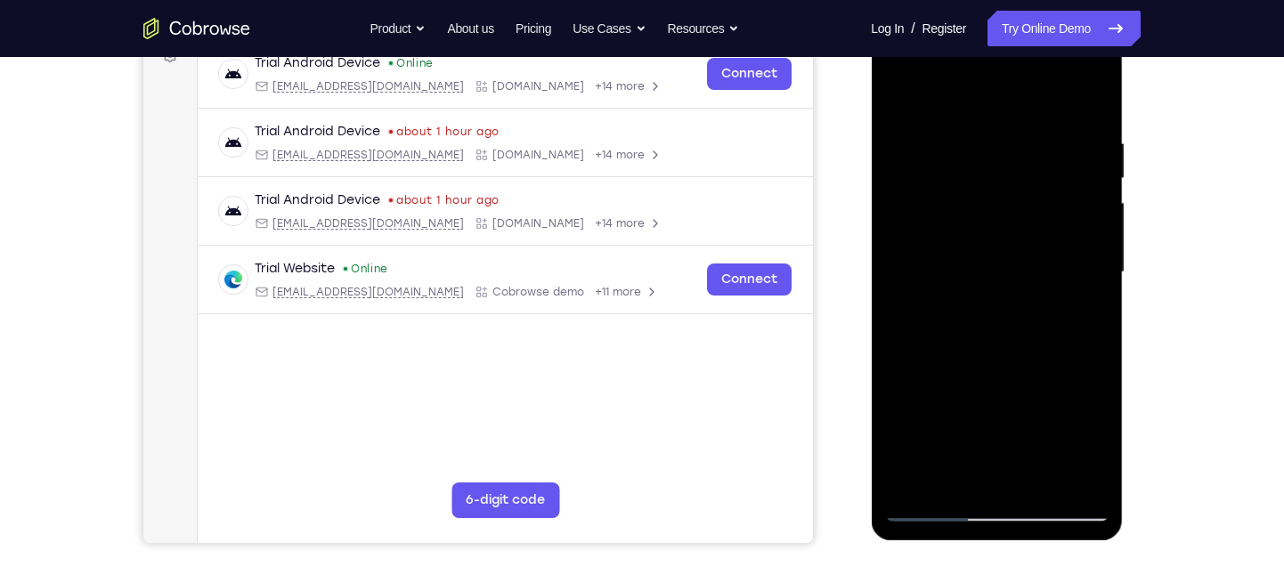
scroll to position [290, 0]
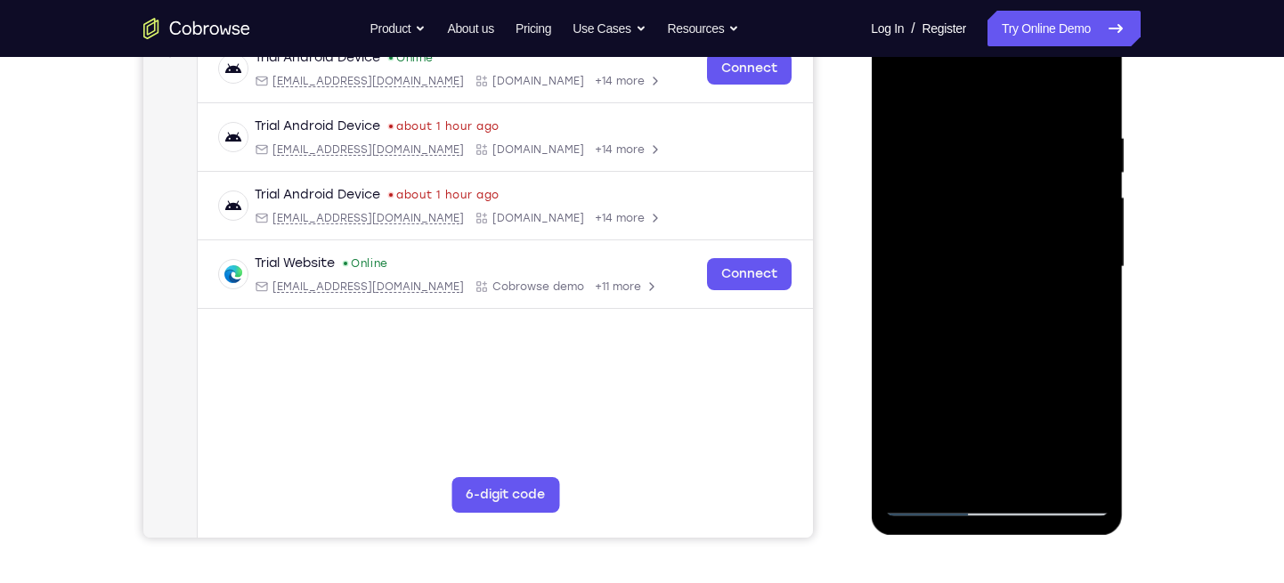
click at [1063, 232] on div at bounding box center [996, 267] width 224 height 499
click at [956, 206] on div at bounding box center [996, 267] width 224 height 499
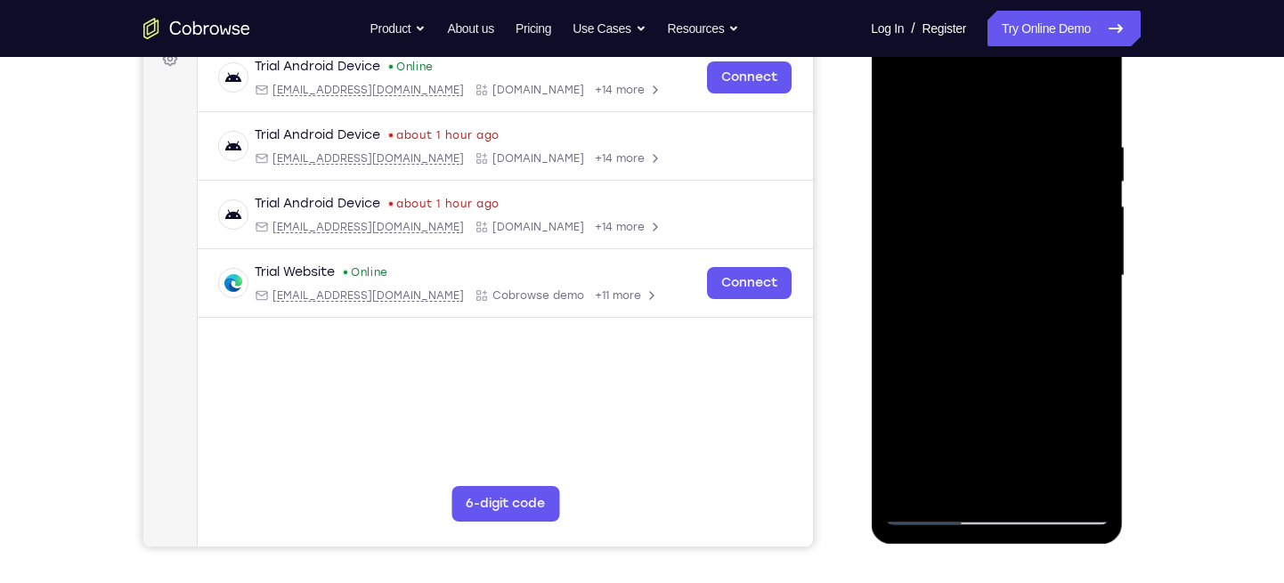
scroll to position [252, 0]
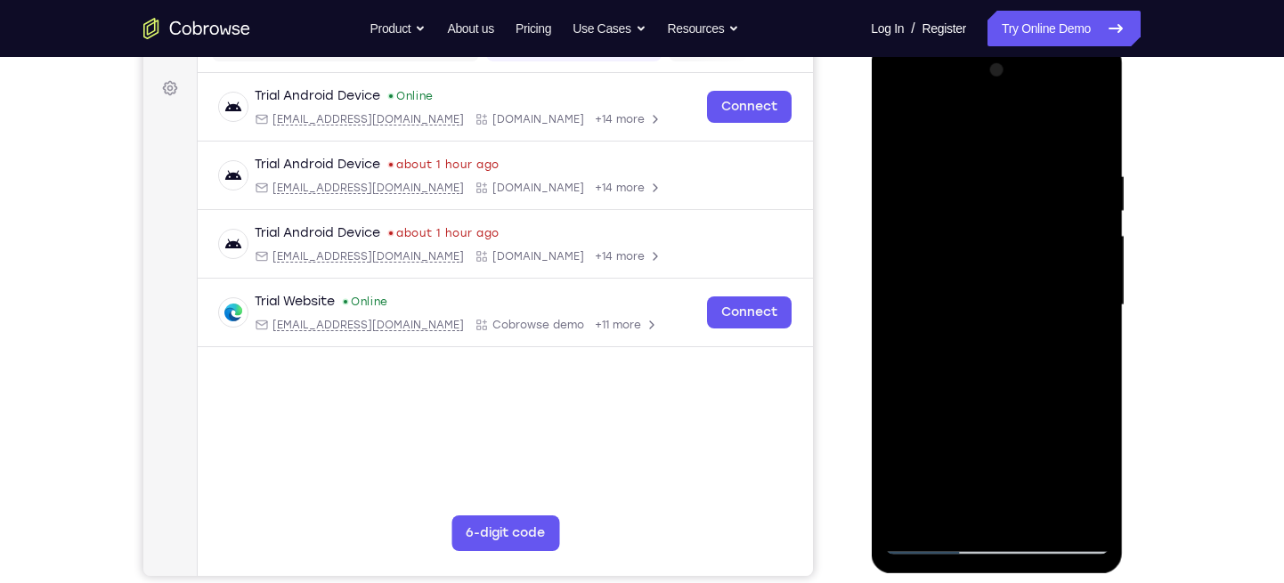
click at [901, 132] on div at bounding box center [996, 305] width 224 height 499
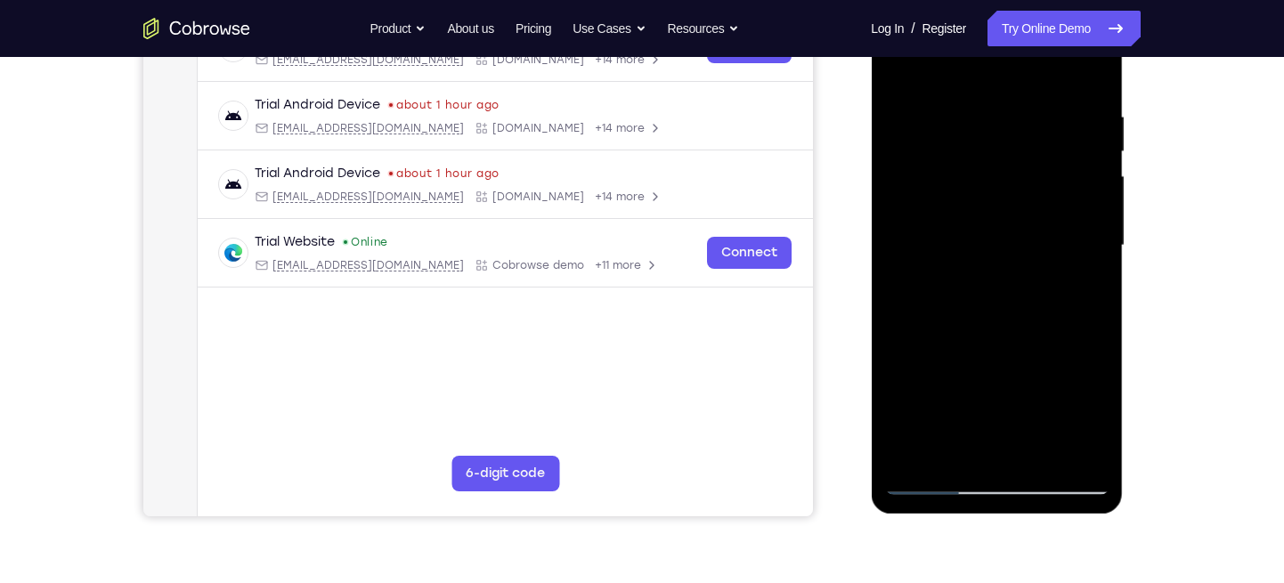
scroll to position [313, 0]
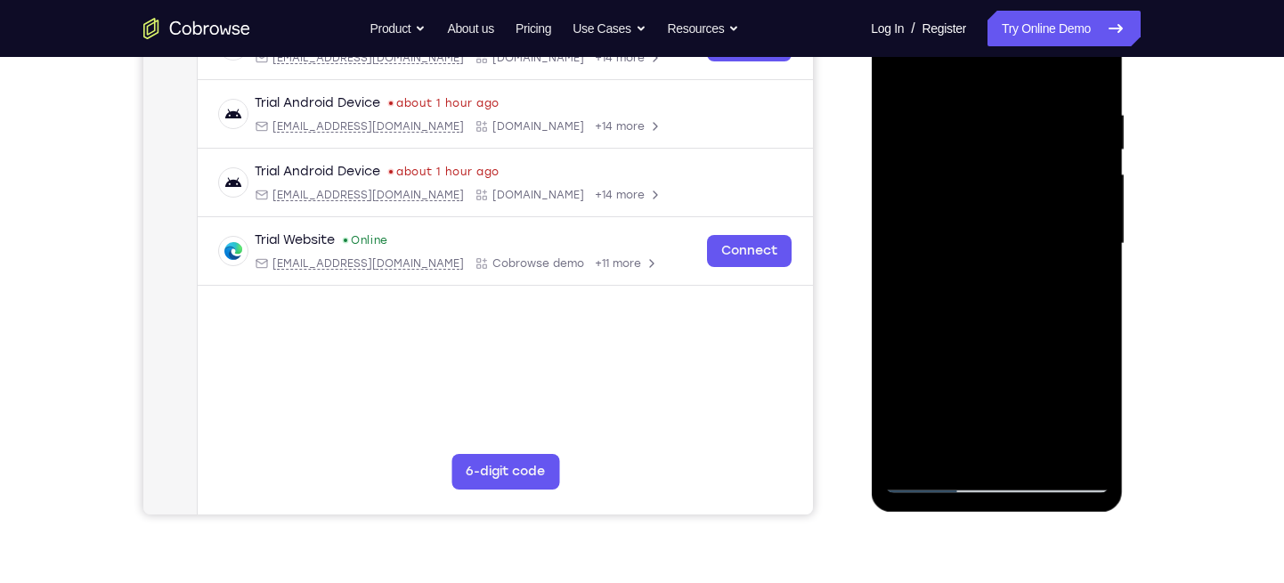
click at [944, 177] on div at bounding box center [996, 244] width 224 height 499
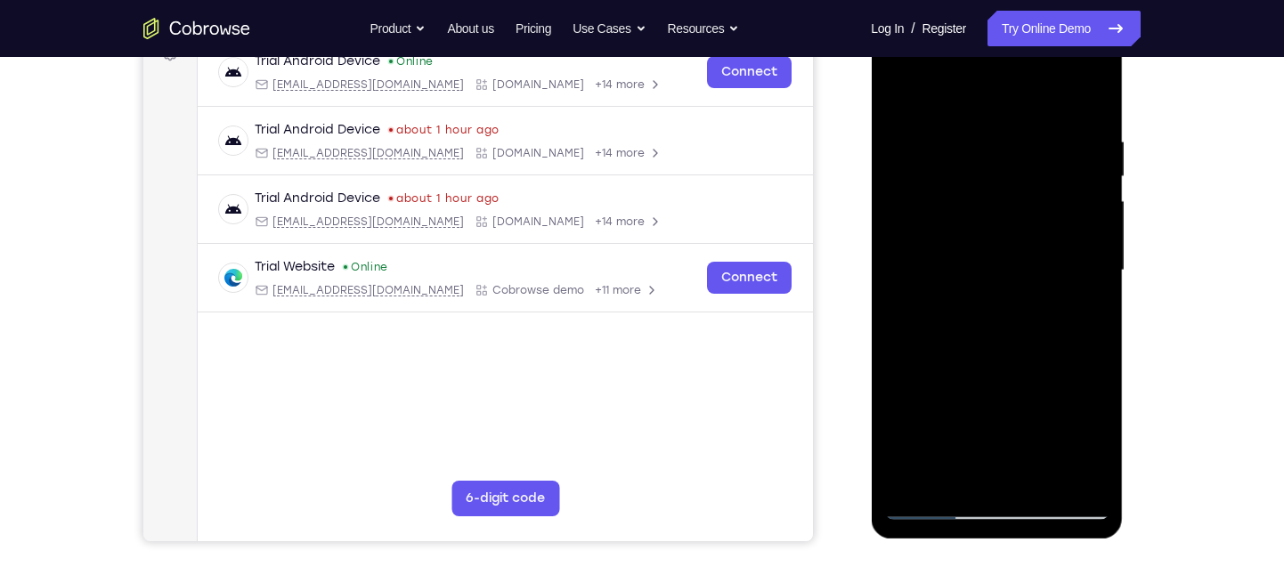
scroll to position [286, 0]
click at [898, 95] on div at bounding box center [996, 271] width 224 height 499
drag, startPoint x: 952, startPoint y: 256, endPoint x: 965, endPoint y: 162, distance: 95.3
click at [965, 162] on div at bounding box center [996, 271] width 224 height 499
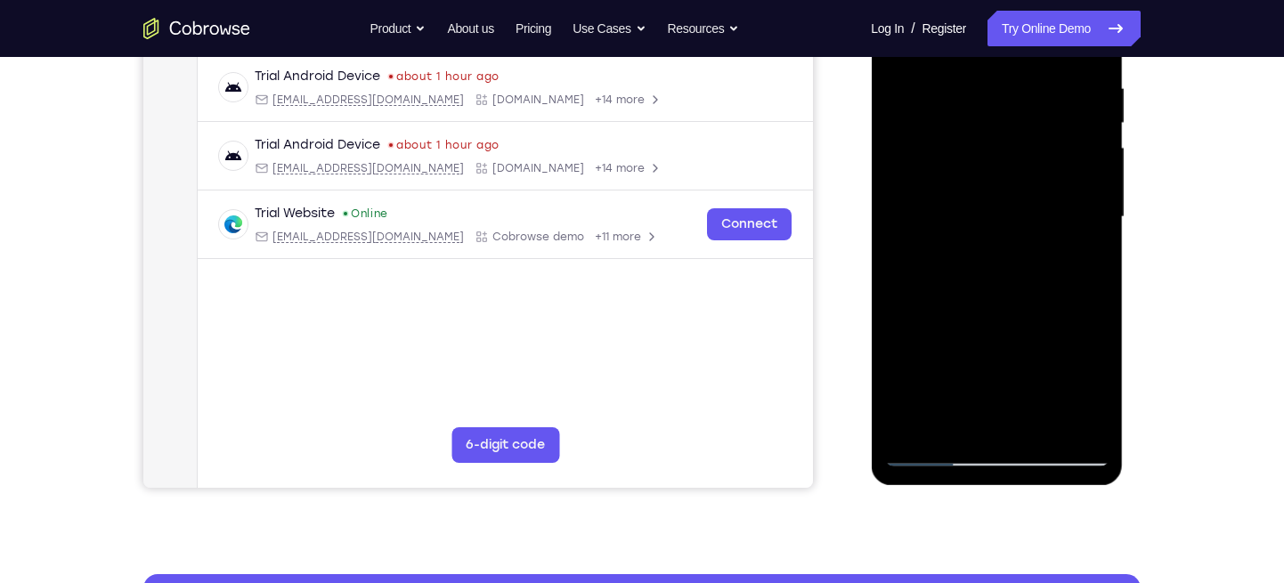
scroll to position [341, 0]
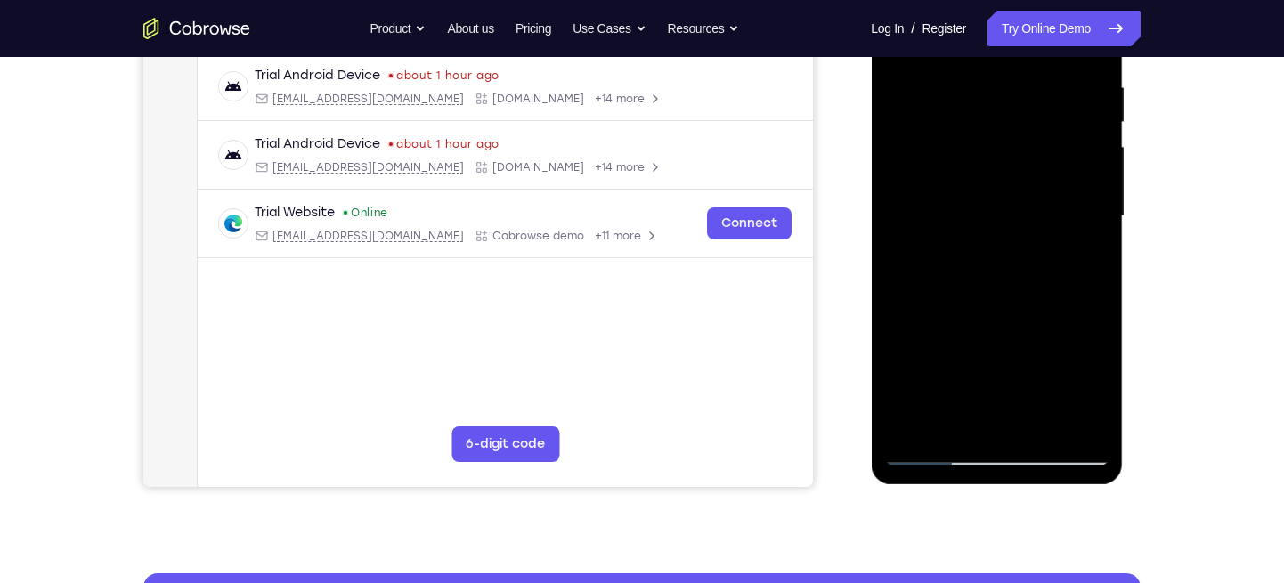
drag, startPoint x: 940, startPoint y: 257, endPoint x: 959, endPoint y: 177, distance: 82.3
click at [959, 177] on div at bounding box center [996, 216] width 224 height 499
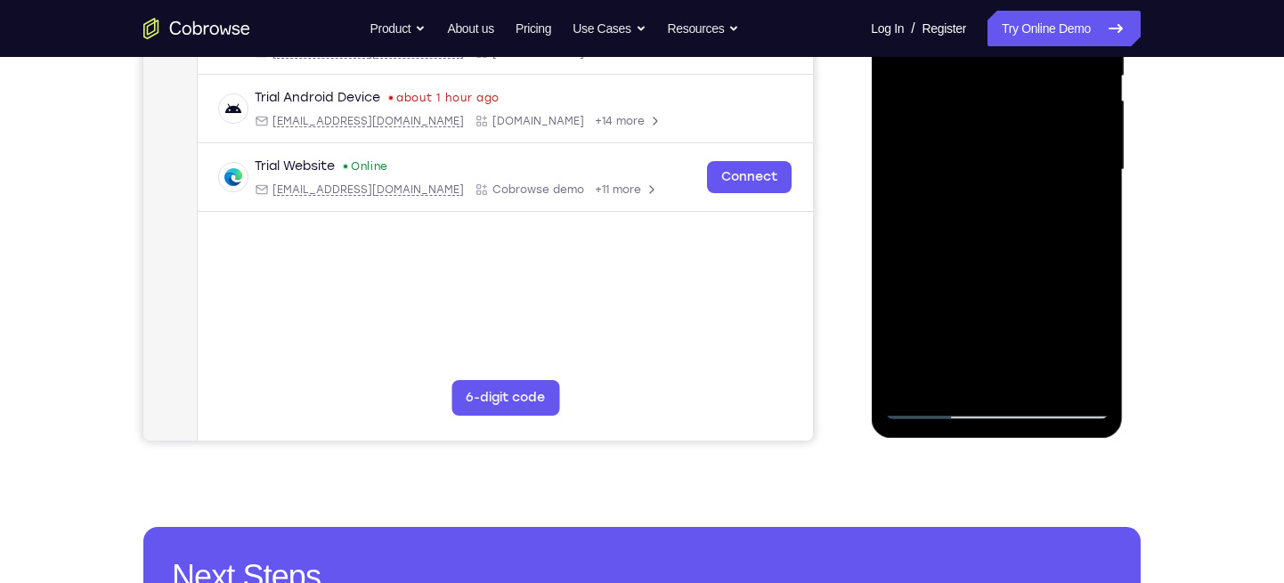
drag, startPoint x: 959, startPoint y: 256, endPoint x: 960, endPoint y: 232, distance: 24.1
click at [960, 232] on div at bounding box center [996, 170] width 224 height 499
drag, startPoint x: 958, startPoint y: 243, endPoint x: 953, endPoint y: 187, distance: 56.3
click at [953, 187] on div at bounding box center [996, 170] width 224 height 499
drag, startPoint x: 954, startPoint y: 251, endPoint x: 954, endPoint y: 204, distance: 47.2
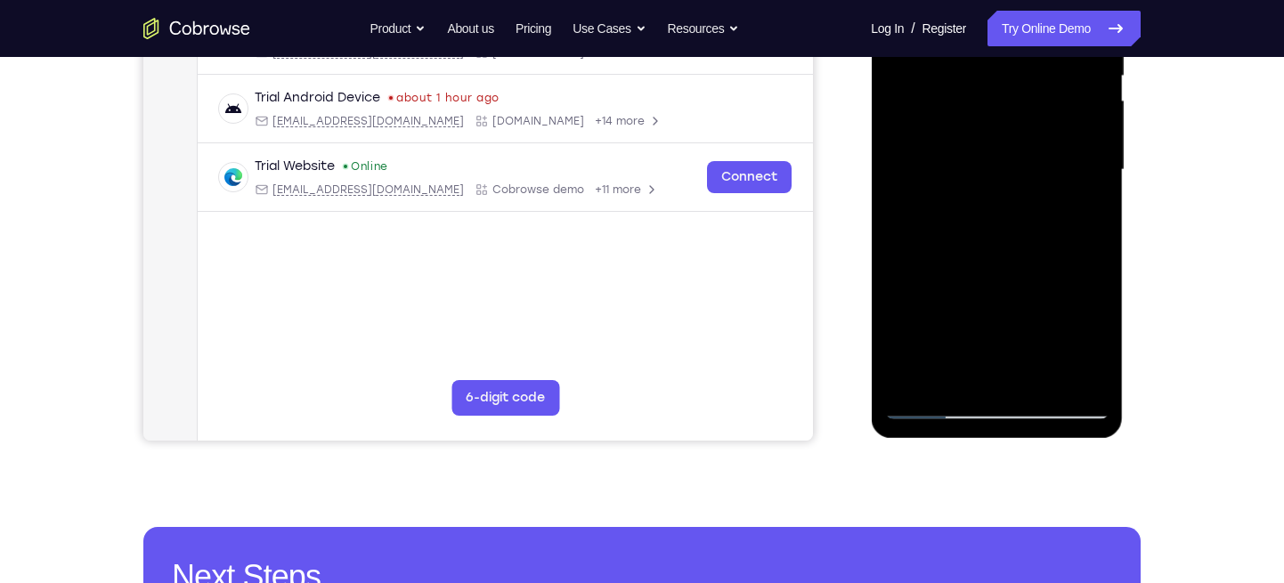
click at [954, 204] on div at bounding box center [996, 170] width 224 height 499
click at [944, 240] on div at bounding box center [996, 170] width 224 height 499
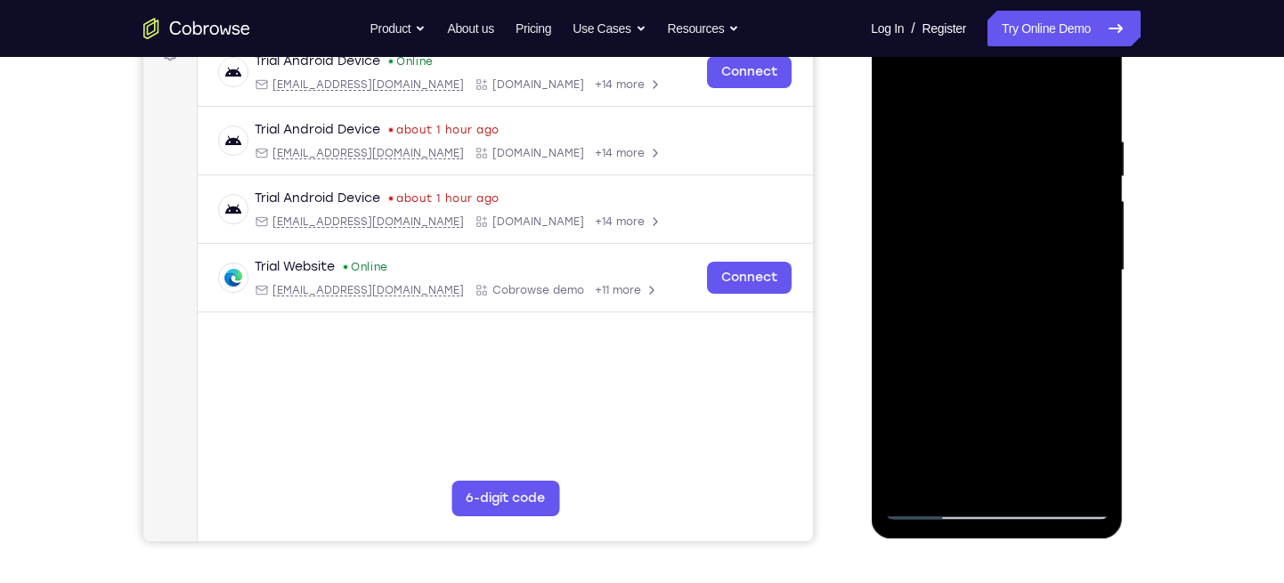
scroll to position [279, 0]
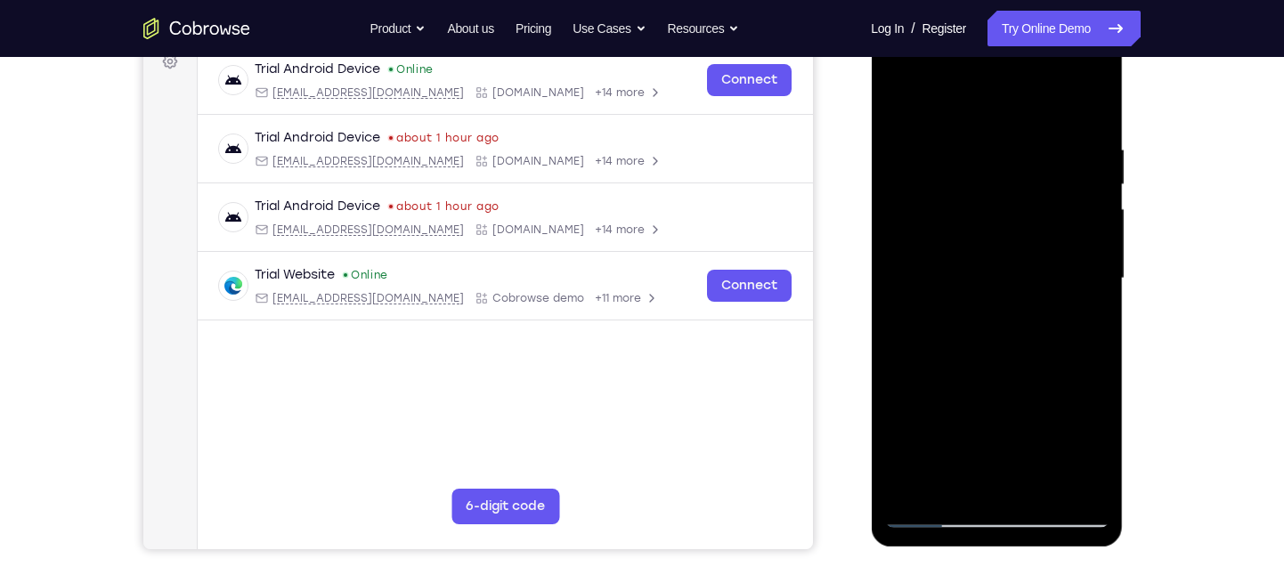
drag, startPoint x: 950, startPoint y: 177, endPoint x: 939, endPoint y: 233, distance: 57.1
click at [939, 233] on div at bounding box center [996, 278] width 224 height 499
click at [901, 101] on div at bounding box center [996, 278] width 224 height 499
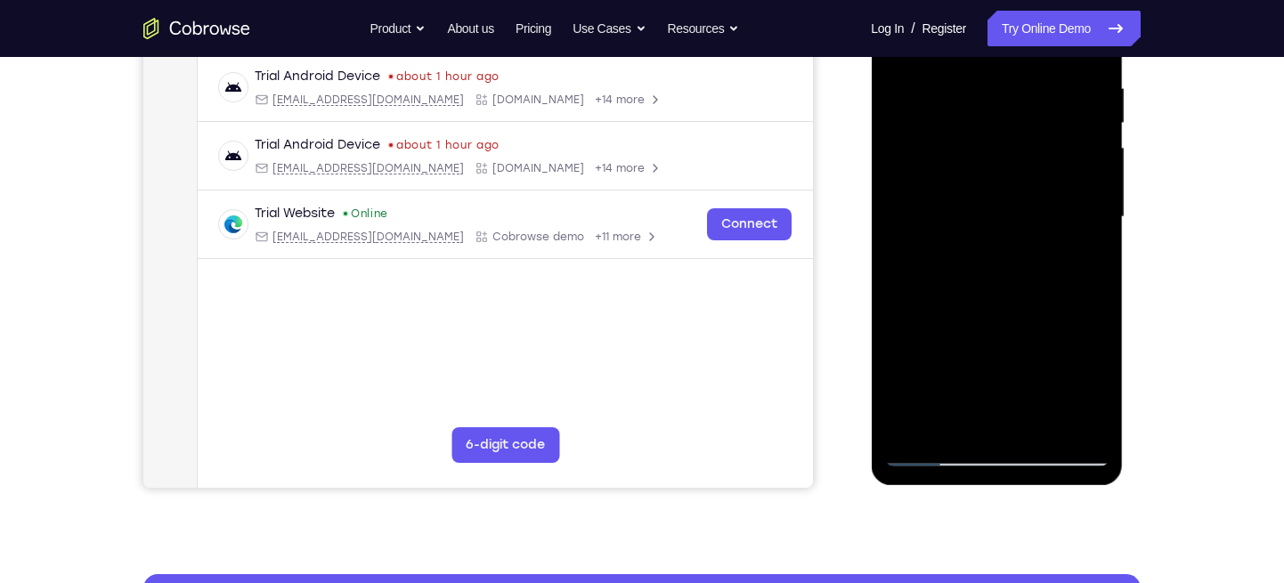
scroll to position [341, 0]
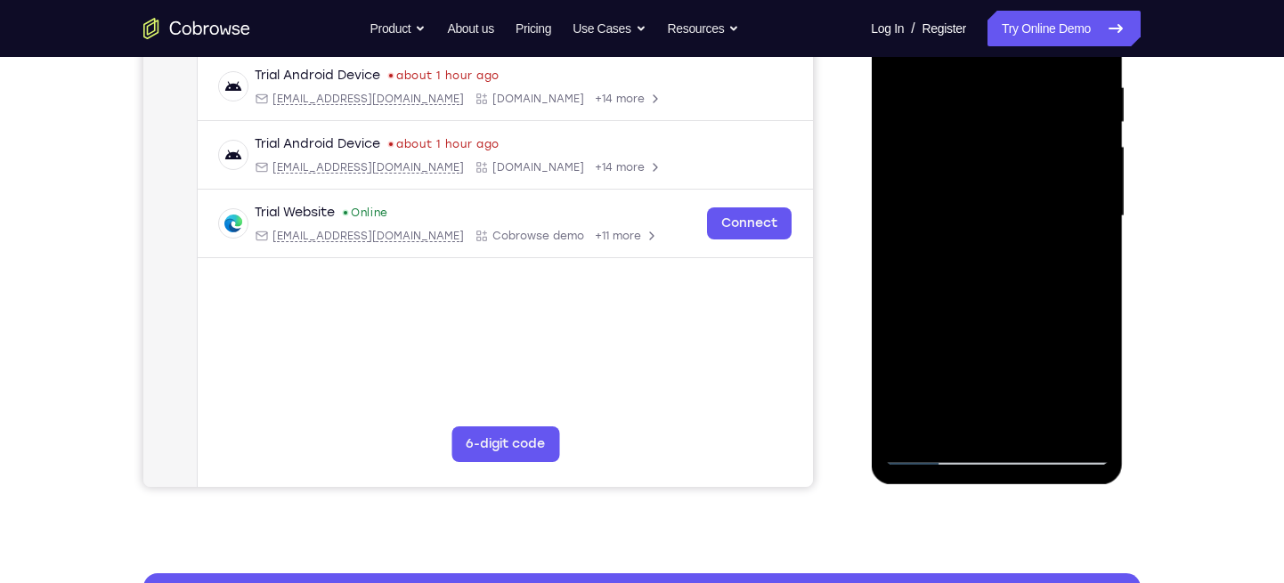
drag, startPoint x: 945, startPoint y: 280, endPoint x: 945, endPoint y: 184, distance: 96.1
click at [945, 184] on div at bounding box center [996, 216] width 224 height 499
drag, startPoint x: 952, startPoint y: 269, endPoint x: 942, endPoint y: 181, distance: 88.7
click at [942, 181] on div at bounding box center [996, 216] width 224 height 499
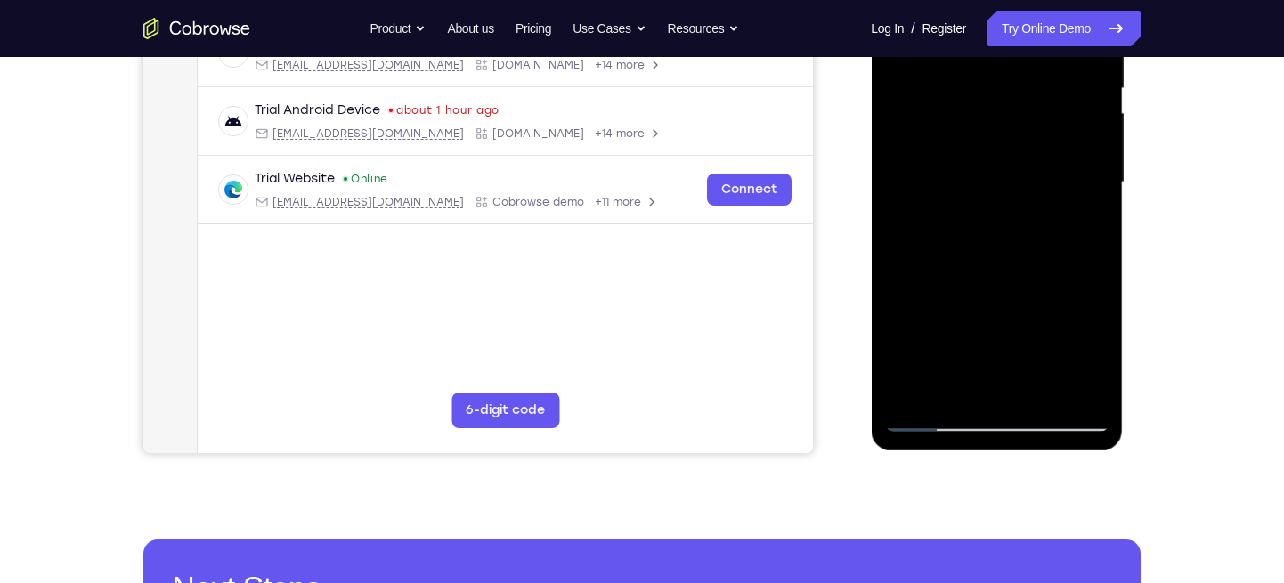
scroll to position [376, 0]
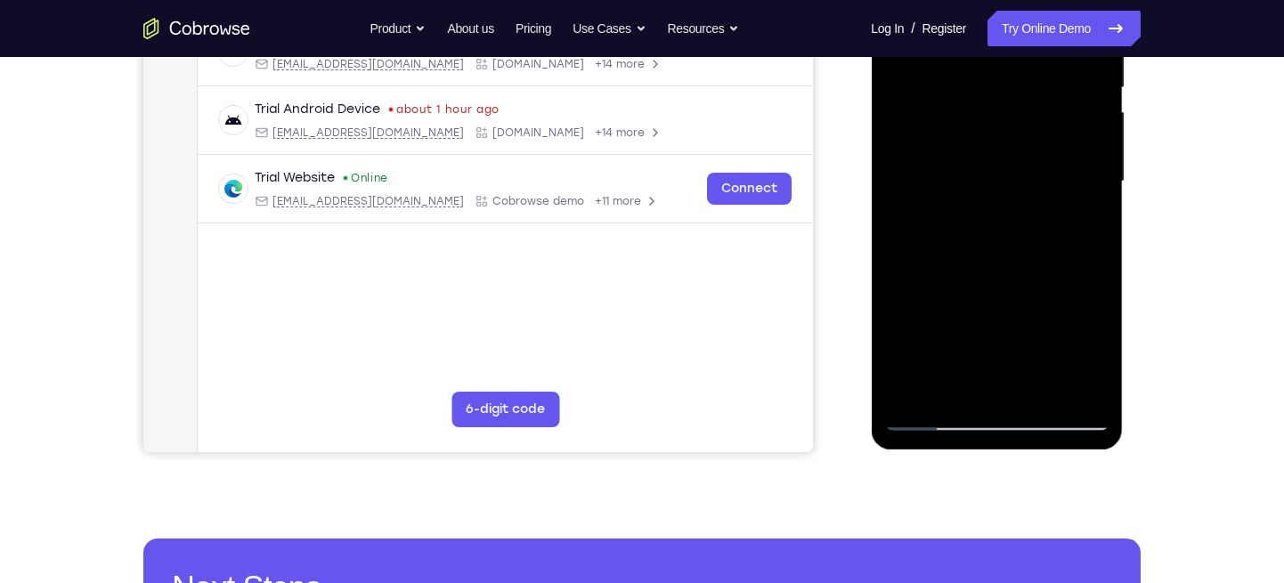
drag, startPoint x: 964, startPoint y: 259, endPoint x: 964, endPoint y: 214, distance: 45.4
click at [964, 214] on div at bounding box center [996, 181] width 224 height 499
drag, startPoint x: 970, startPoint y: 266, endPoint x: 968, endPoint y: 198, distance: 68.6
click at [968, 198] on div at bounding box center [996, 181] width 224 height 499
drag, startPoint x: 968, startPoint y: 266, endPoint x: 966, endPoint y: 207, distance: 58.8
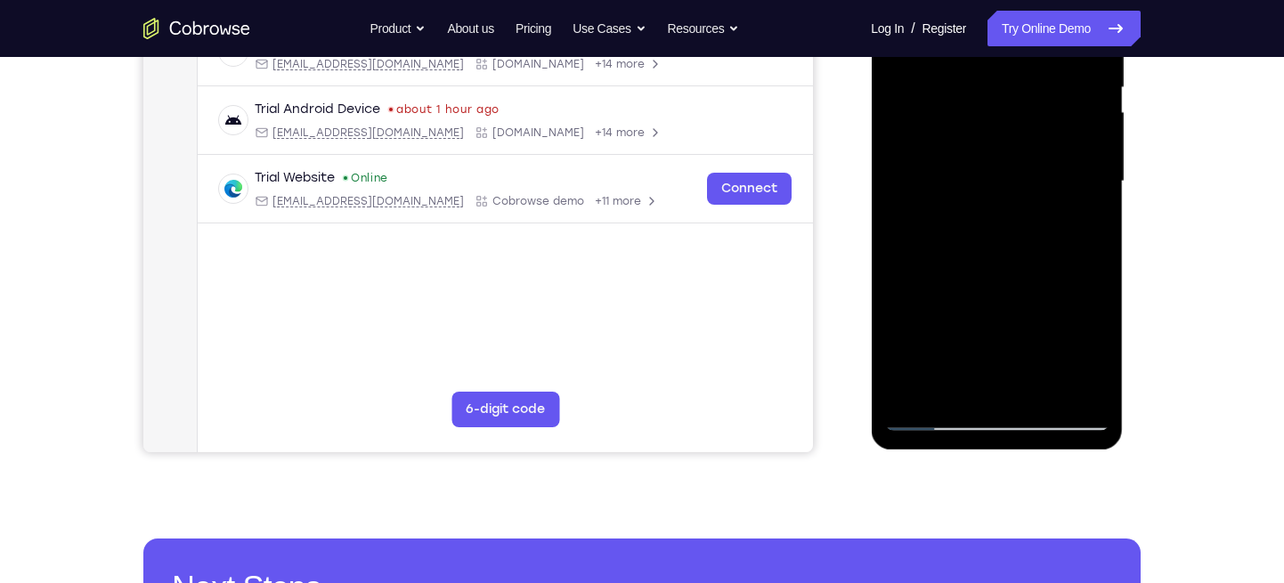
click at [966, 207] on div at bounding box center [996, 181] width 224 height 499
drag, startPoint x: 968, startPoint y: 273, endPoint x: 966, endPoint y: 286, distance: 12.6
click at [966, 286] on div at bounding box center [996, 181] width 224 height 499
click at [906, 163] on div at bounding box center [996, 181] width 224 height 499
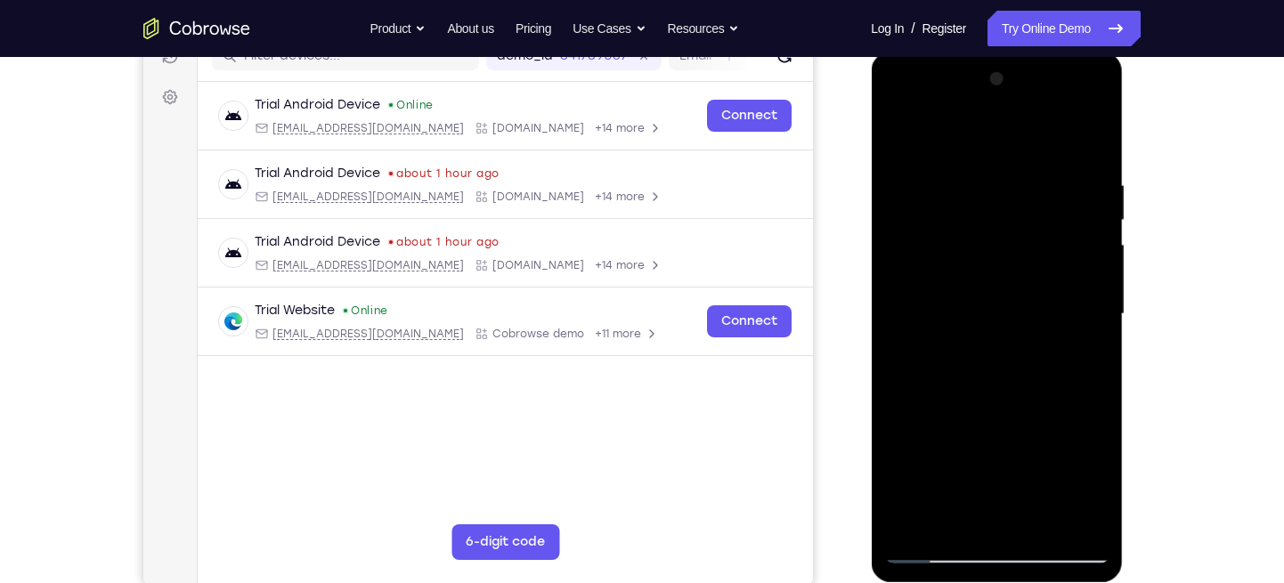
scroll to position [242, 0]
drag, startPoint x: 999, startPoint y: 172, endPoint x: 977, endPoint y: 253, distance: 84.0
click at [977, 253] on div at bounding box center [996, 315] width 224 height 499
click at [980, 200] on div at bounding box center [996, 315] width 224 height 499
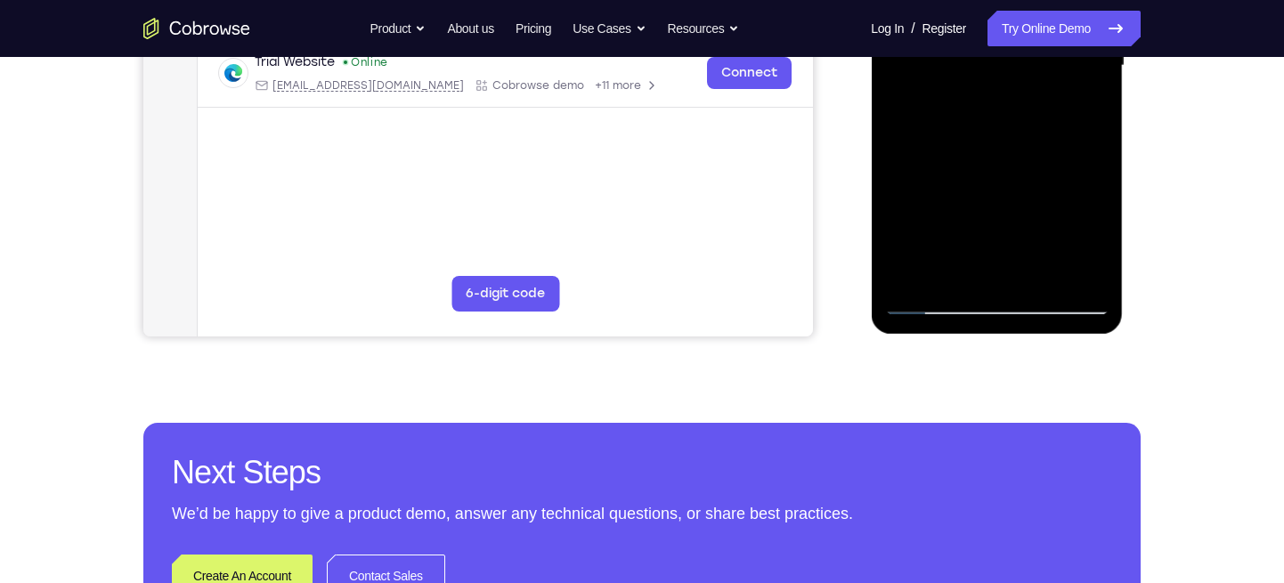
scroll to position [493, 0]
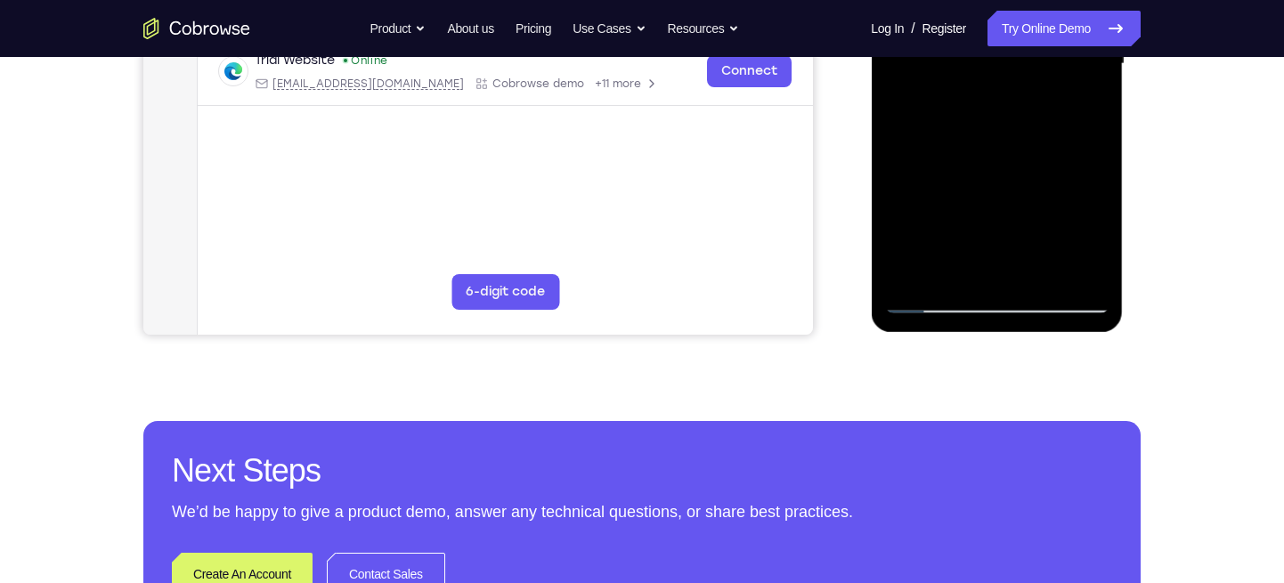
click at [953, 272] on div at bounding box center [996, 64] width 224 height 499
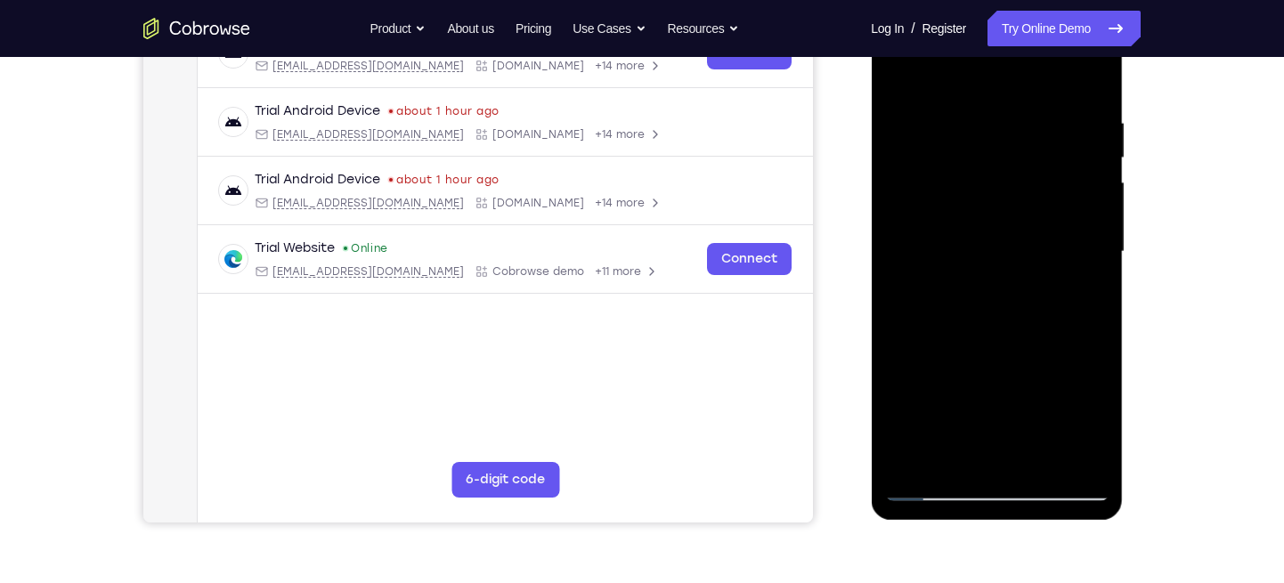
scroll to position [245, 0]
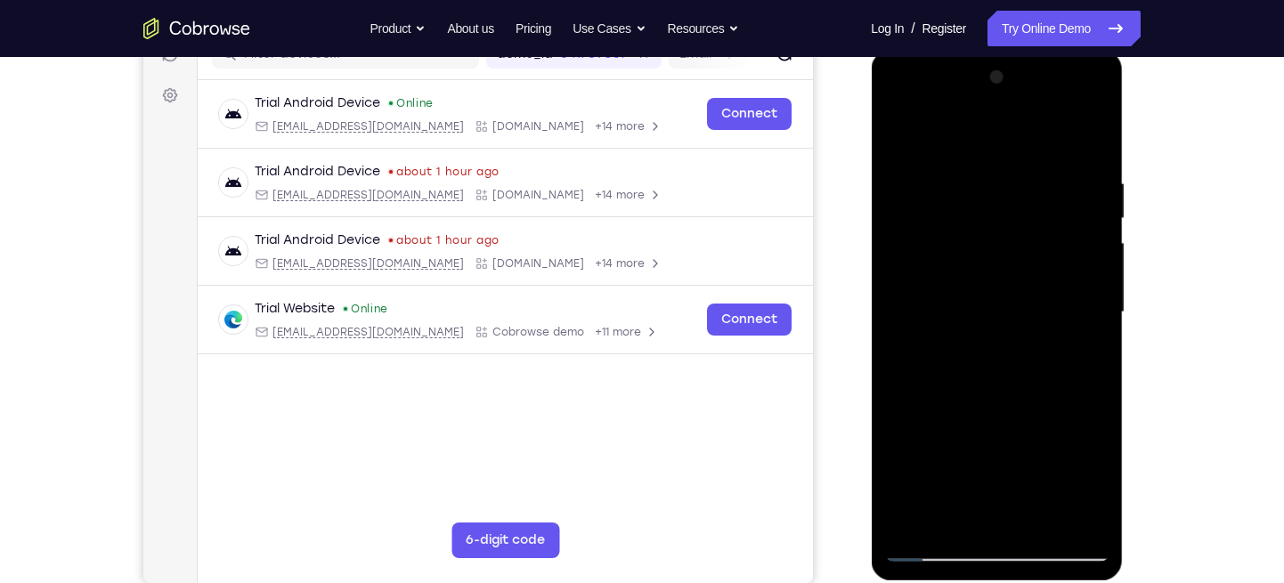
click at [1093, 130] on div at bounding box center [996, 312] width 224 height 499
click at [969, 170] on div at bounding box center [996, 312] width 224 height 499
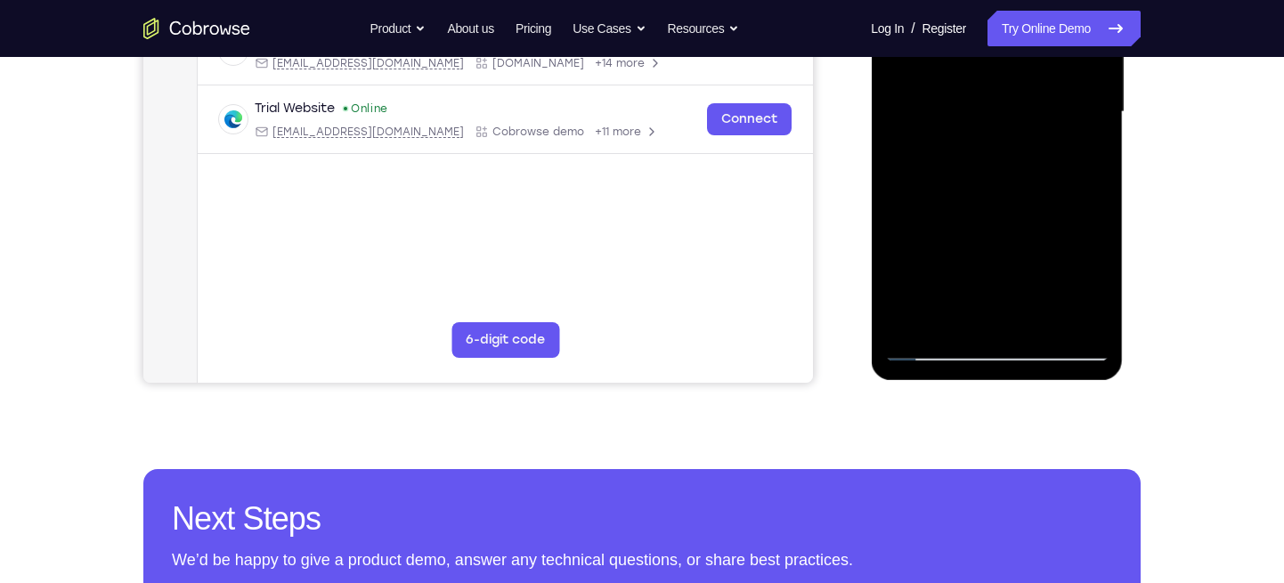
click at [1096, 273] on div at bounding box center [996, 112] width 224 height 499
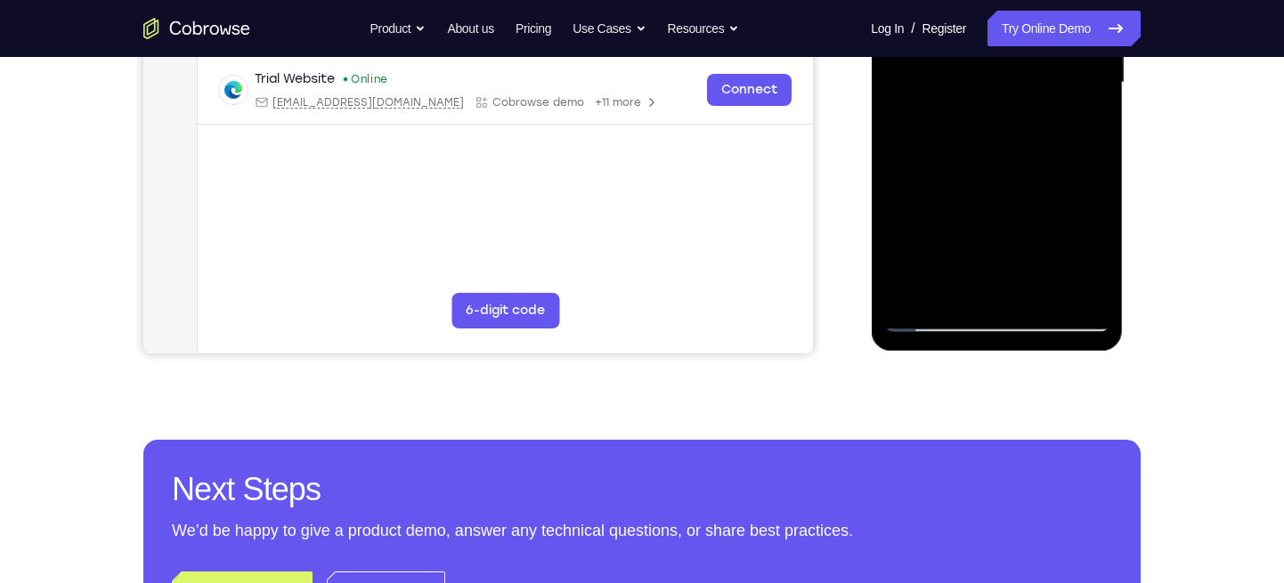
scroll to position [477, 0]
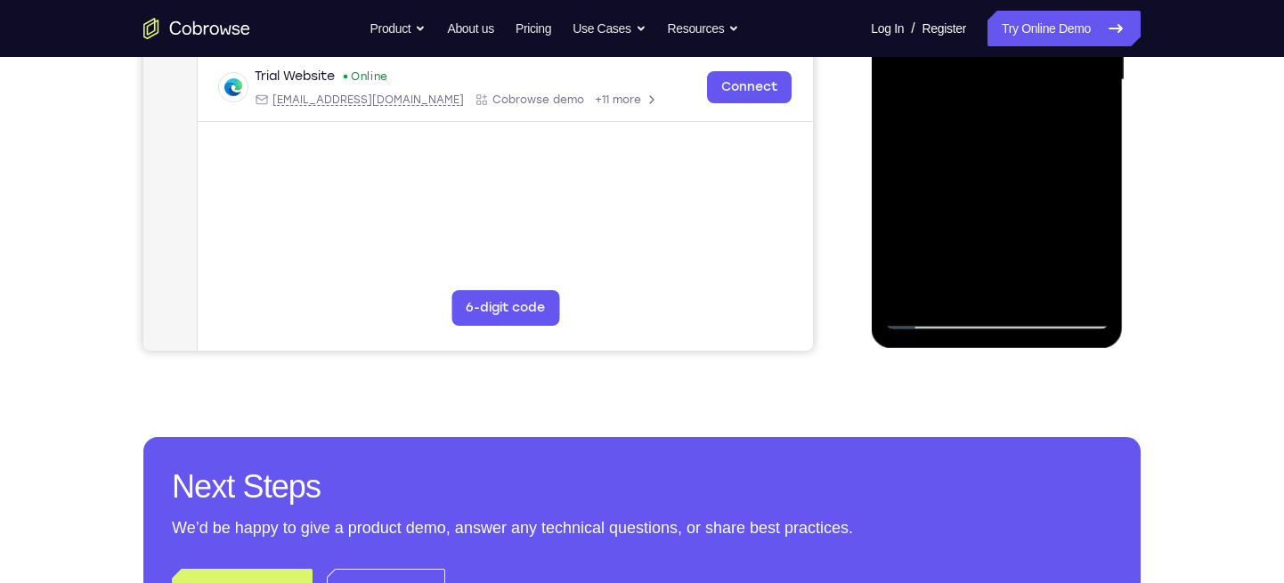
click at [1099, 244] on div at bounding box center [996, 80] width 224 height 499
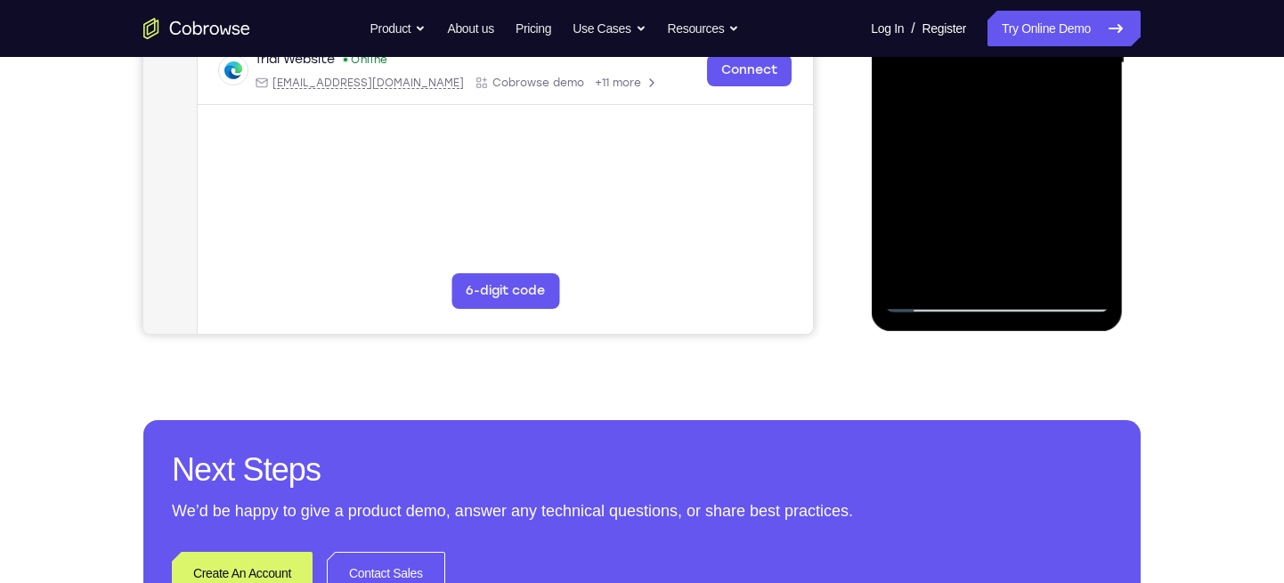
scroll to position [495, 0]
click at [932, 295] on div at bounding box center [996, 62] width 224 height 499
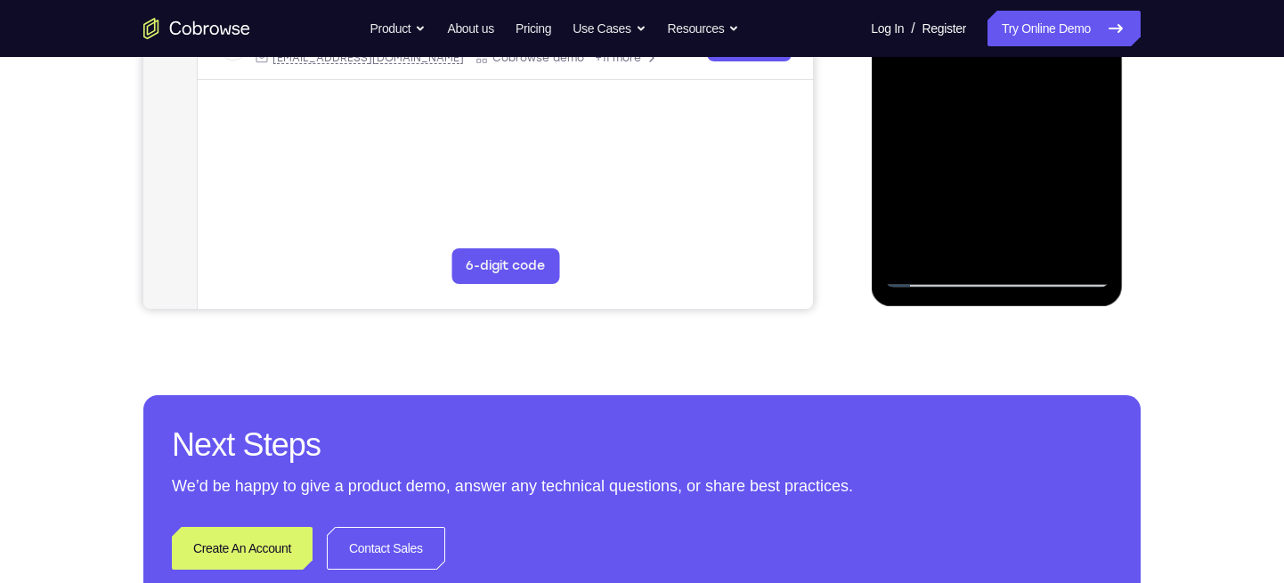
scroll to position [520, 0]
click at [933, 268] on div at bounding box center [996, 37] width 224 height 499
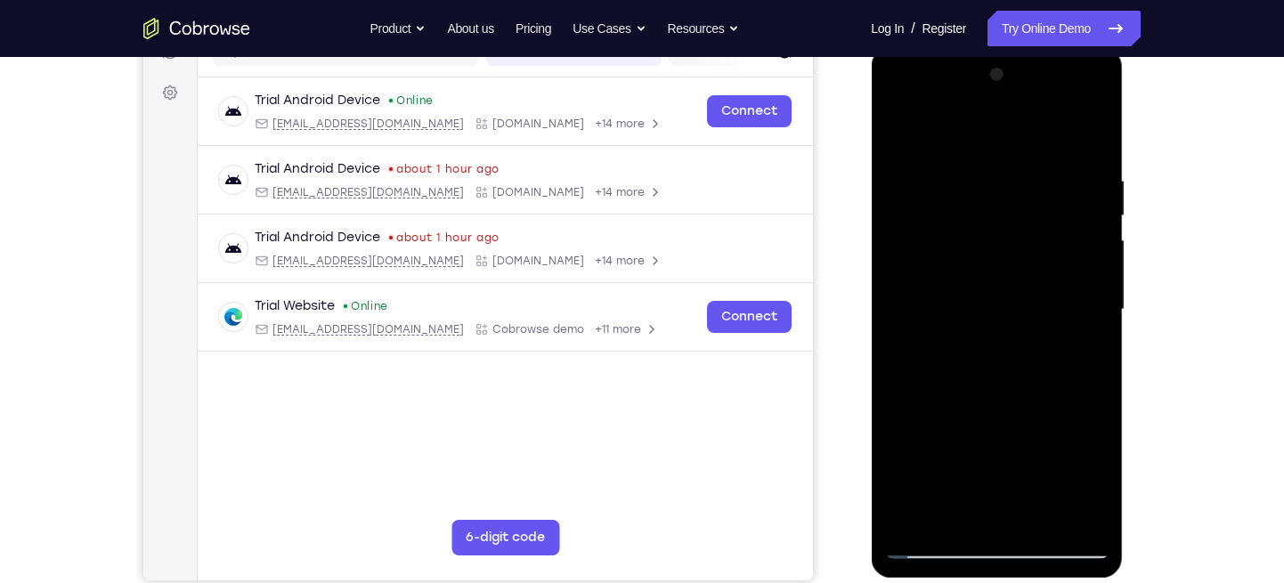
scroll to position [216, 0]
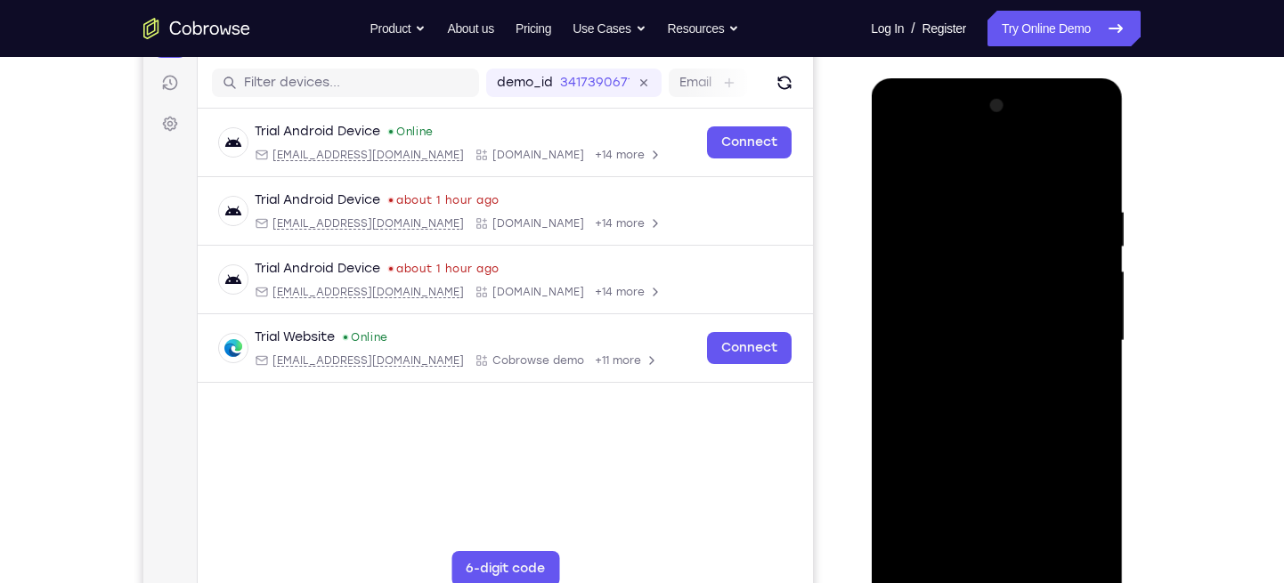
click at [899, 166] on div at bounding box center [996, 341] width 224 height 499
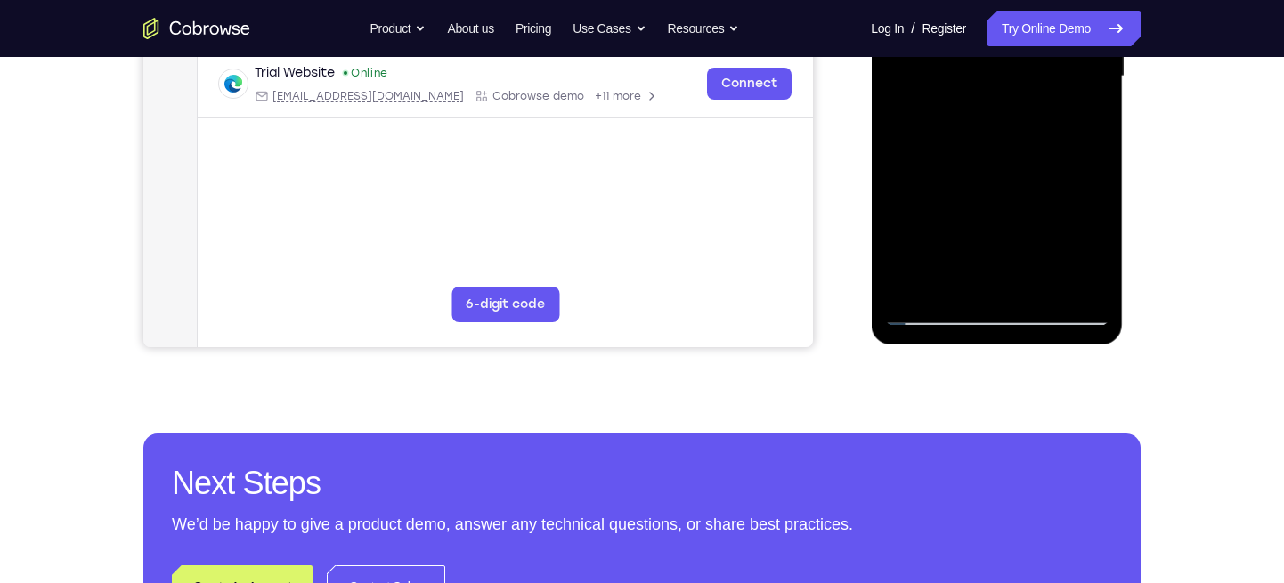
scroll to position [516, 0]
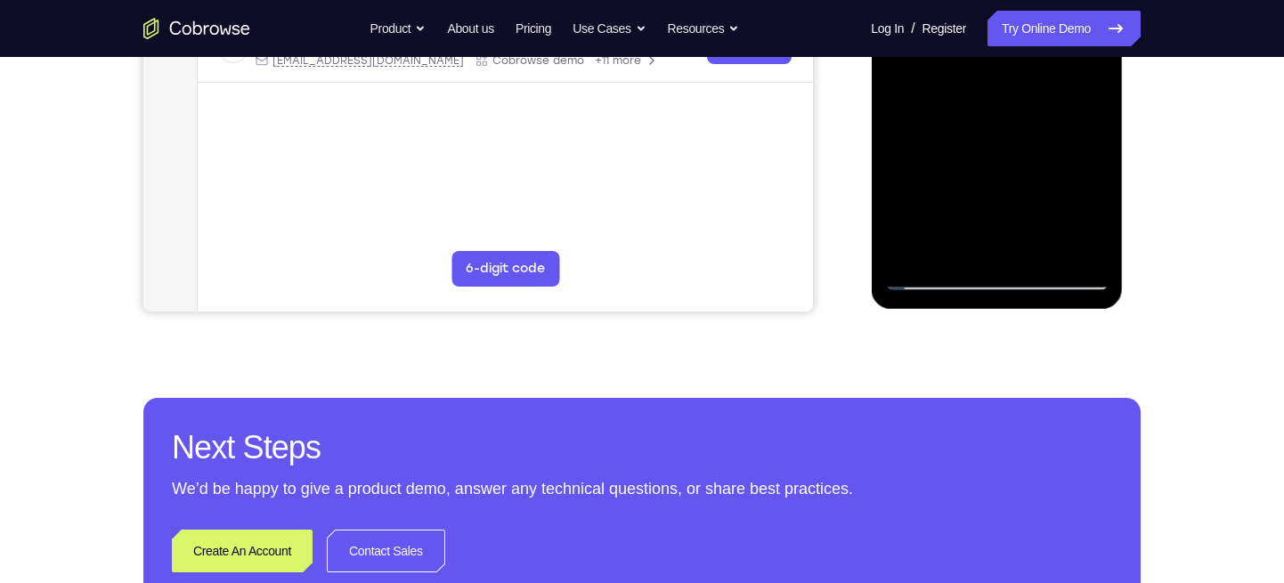
click at [929, 281] on div at bounding box center [996, 41] width 224 height 499
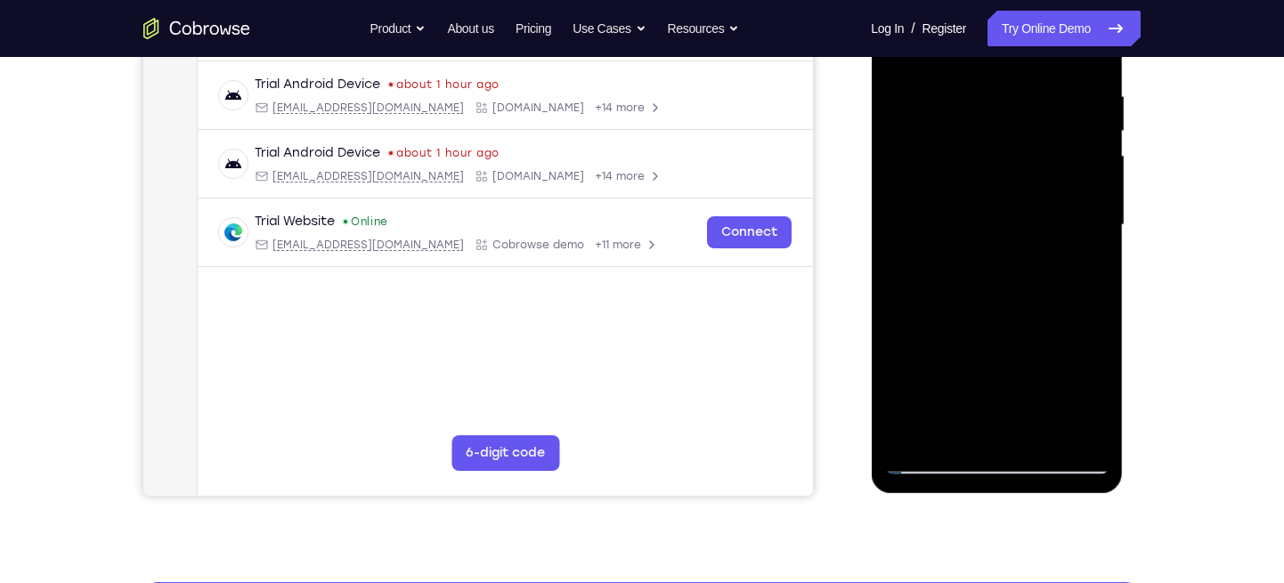
scroll to position [333, 0]
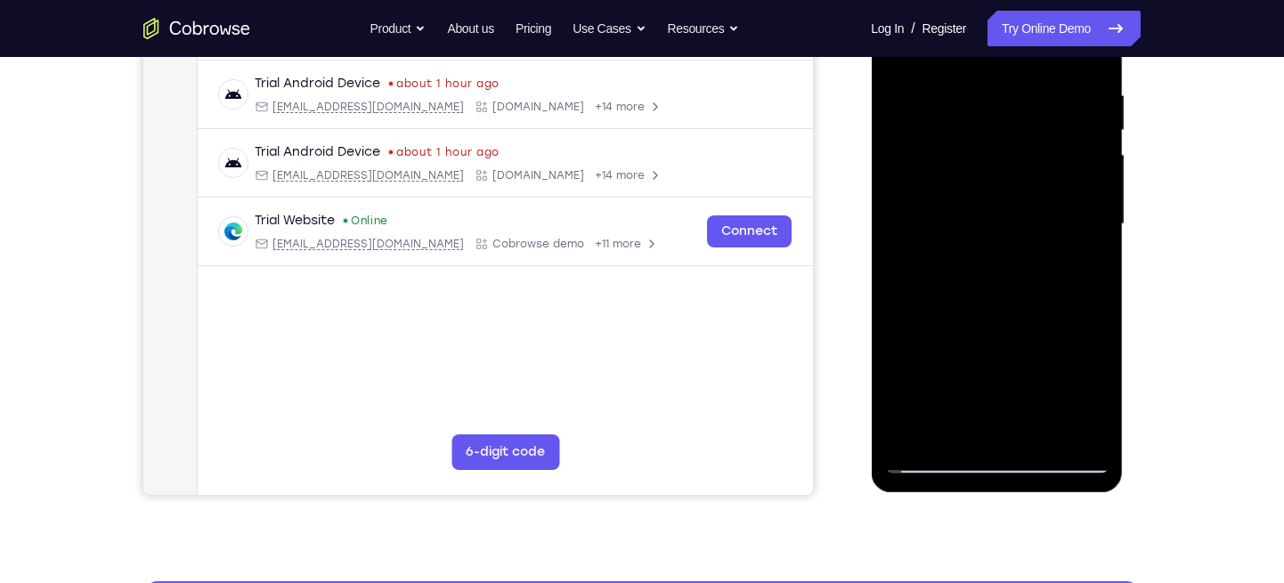
click at [1062, 190] on div at bounding box center [996, 224] width 224 height 499
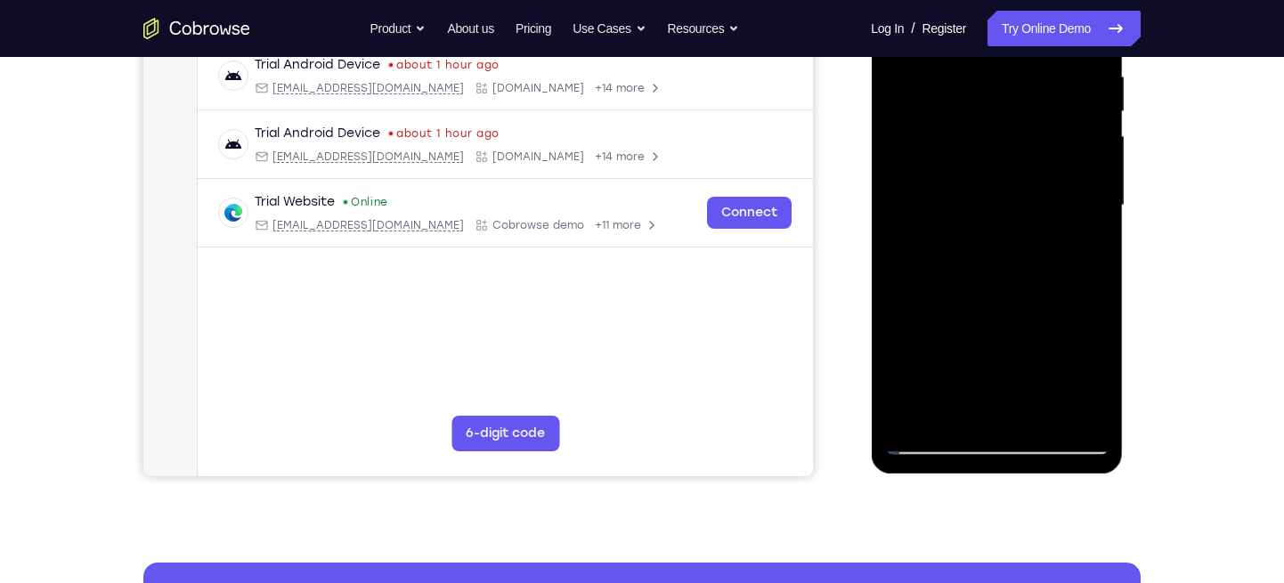
scroll to position [353, 0]
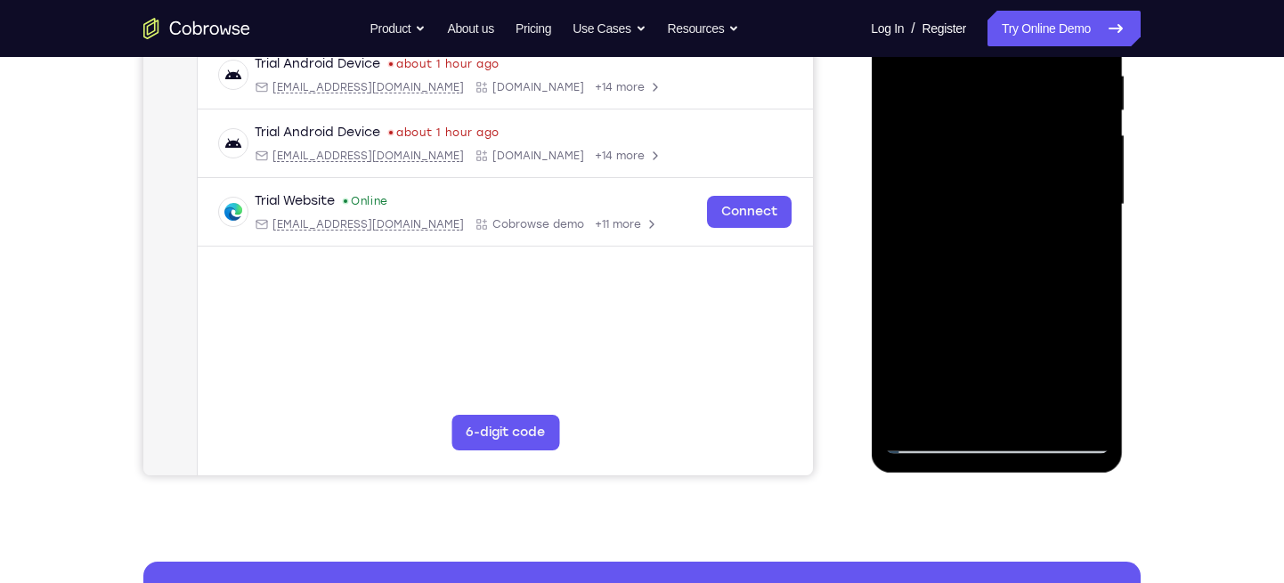
drag, startPoint x: 971, startPoint y: 280, endPoint x: 953, endPoint y: 152, distance: 128.5
click at [953, 152] on div at bounding box center [996, 204] width 224 height 499
drag, startPoint x: 960, startPoint y: 271, endPoint x: 962, endPoint y: 191, distance: 79.3
click at [962, 191] on div at bounding box center [996, 204] width 224 height 499
drag, startPoint x: 971, startPoint y: 262, endPoint x: 948, endPoint y: 155, distance: 109.3
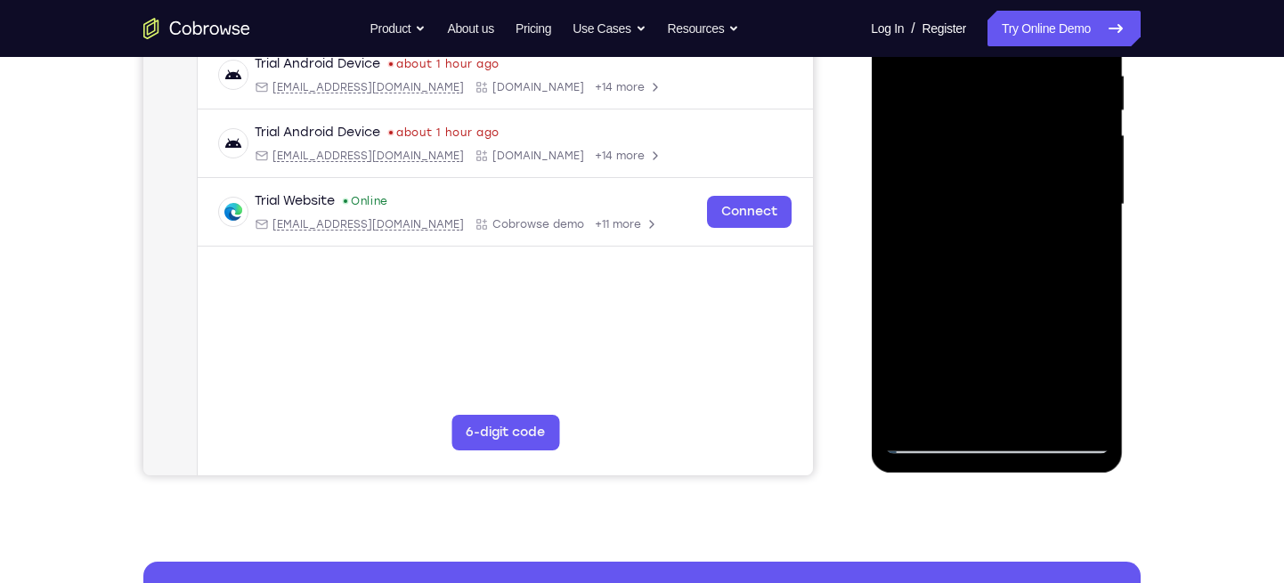
click at [948, 155] on div at bounding box center [996, 204] width 224 height 499
drag, startPoint x: 944, startPoint y: 254, endPoint x: 943, endPoint y: 195, distance: 58.8
click at [943, 195] on div at bounding box center [996, 204] width 224 height 499
drag, startPoint x: 969, startPoint y: 264, endPoint x: 967, endPoint y: 196, distance: 67.7
click at [967, 196] on div at bounding box center [996, 204] width 224 height 499
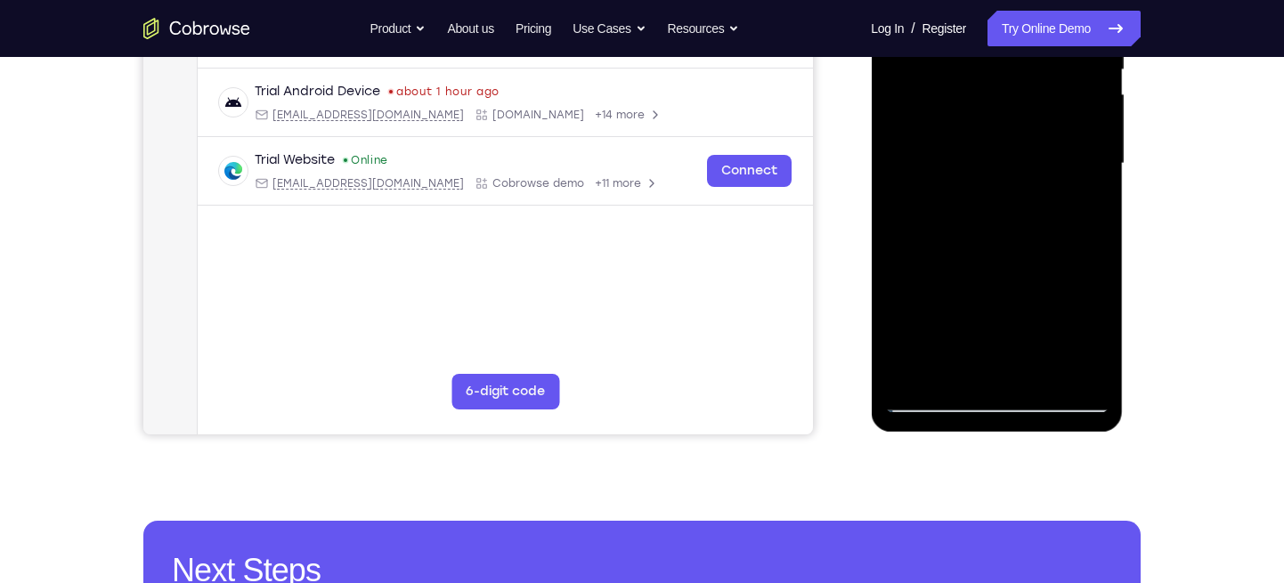
scroll to position [398, 0]
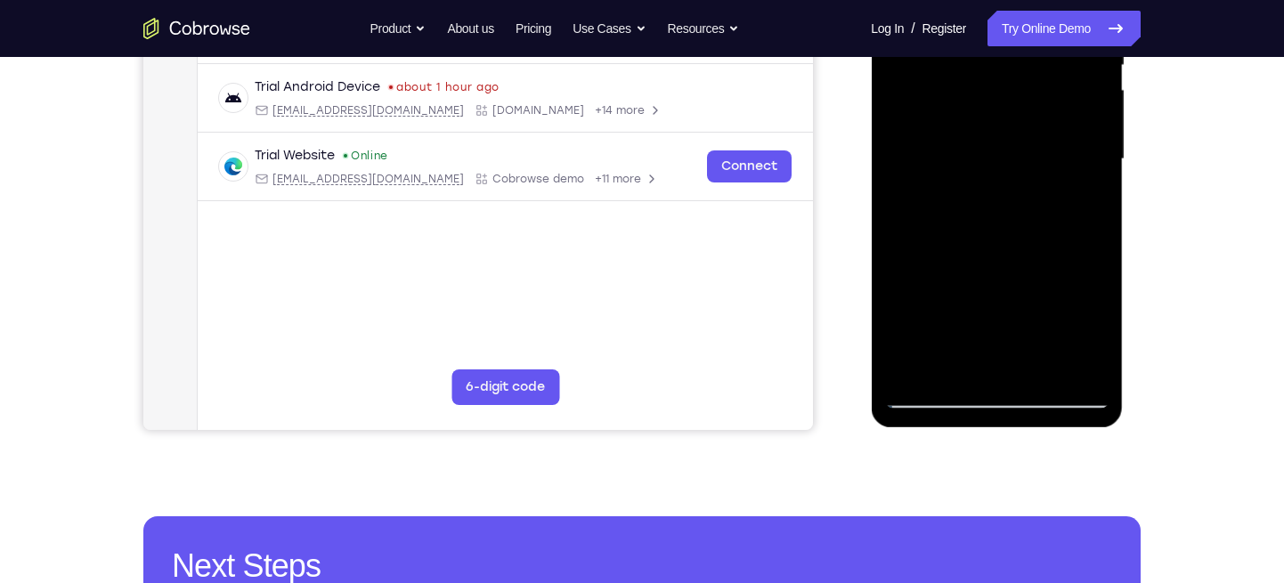
drag, startPoint x: 974, startPoint y: 262, endPoint x: 966, endPoint y: 161, distance: 100.9
click at [966, 161] on div at bounding box center [996, 159] width 224 height 499
drag, startPoint x: 968, startPoint y: 243, endPoint x: 974, endPoint y: 184, distance: 59.1
click at [974, 184] on div at bounding box center [996, 159] width 224 height 499
drag, startPoint x: 982, startPoint y: 255, endPoint x: 983, endPoint y: 184, distance: 70.3
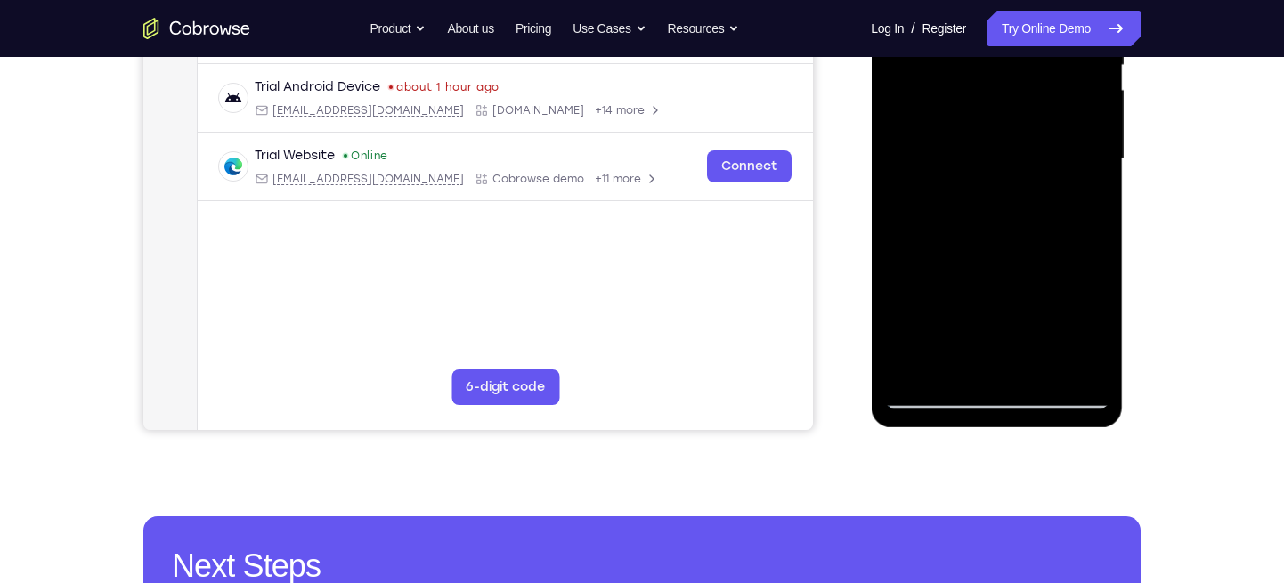
click at [983, 184] on div at bounding box center [996, 159] width 224 height 499
drag, startPoint x: 986, startPoint y: 237, endPoint x: 991, endPoint y: 194, distance: 43.1
click at [991, 194] on div at bounding box center [996, 159] width 224 height 499
drag, startPoint x: 982, startPoint y: 257, endPoint x: 966, endPoint y: 165, distance: 94.0
click at [966, 165] on div at bounding box center [996, 159] width 224 height 499
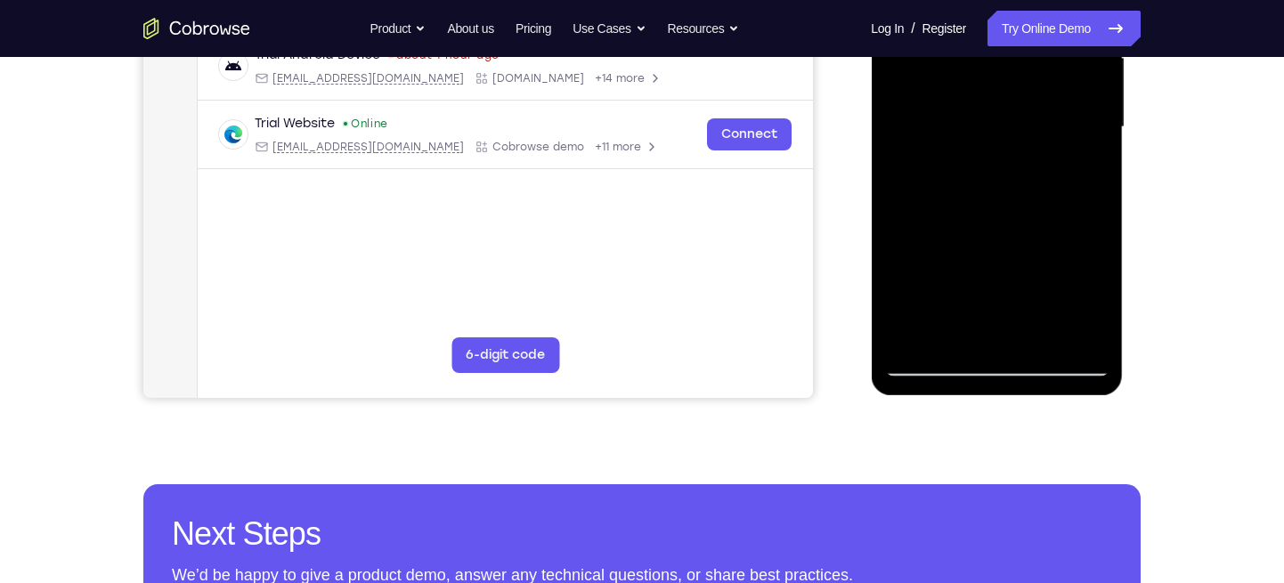
scroll to position [434, 0]
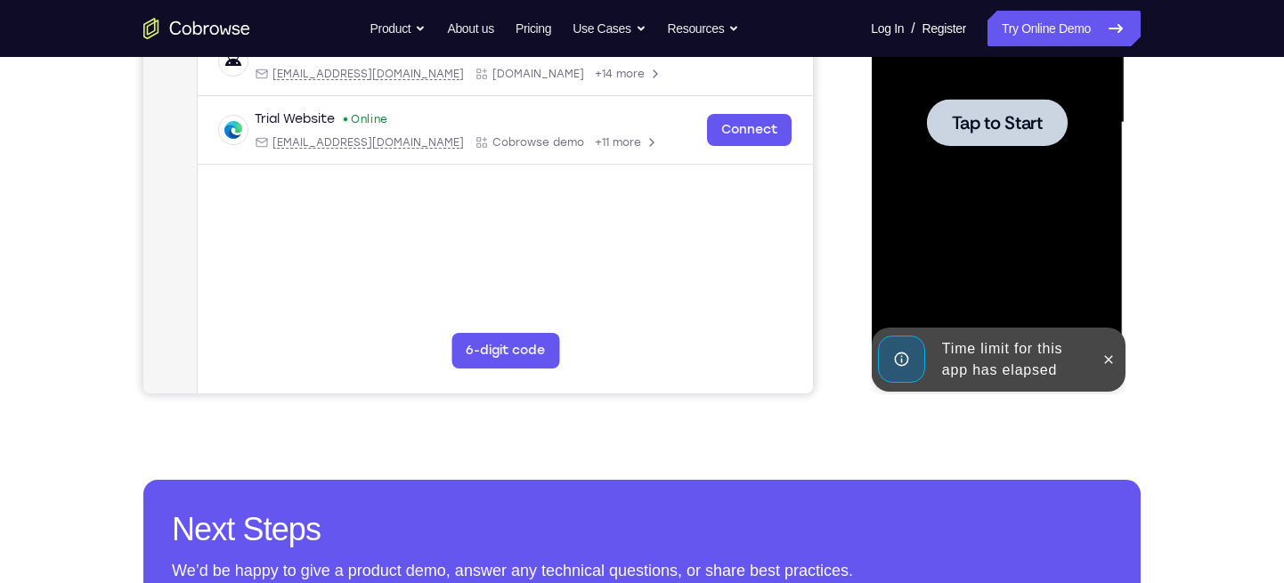
click at [962, 264] on div at bounding box center [996, 123] width 224 height 499
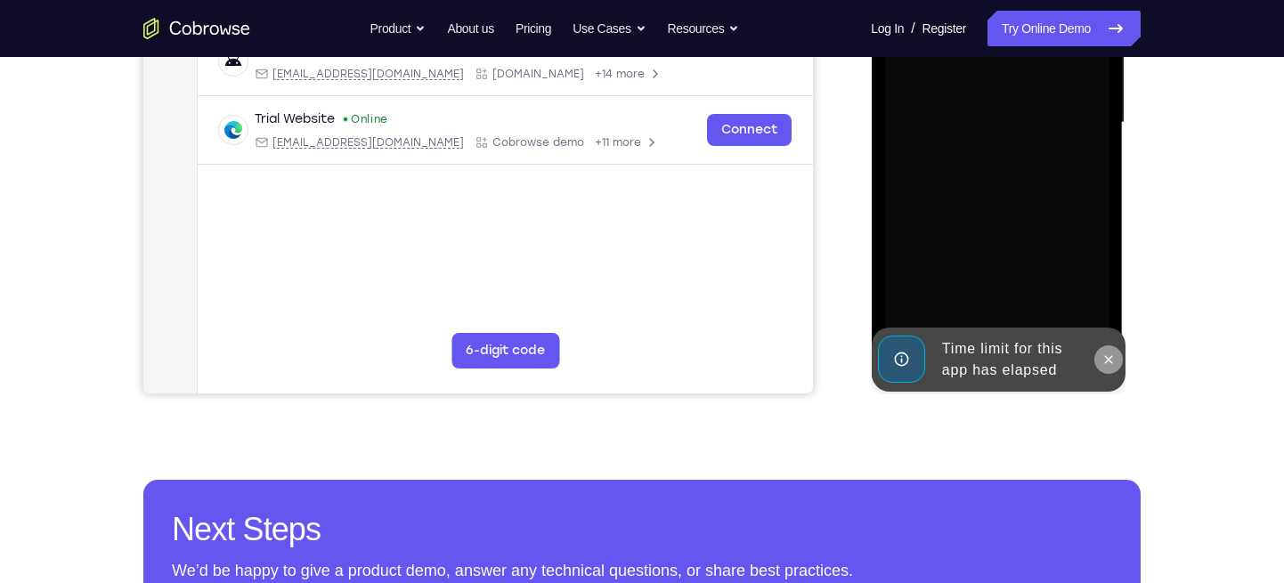
click at [1101, 361] on icon at bounding box center [1107, 360] width 14 height 14
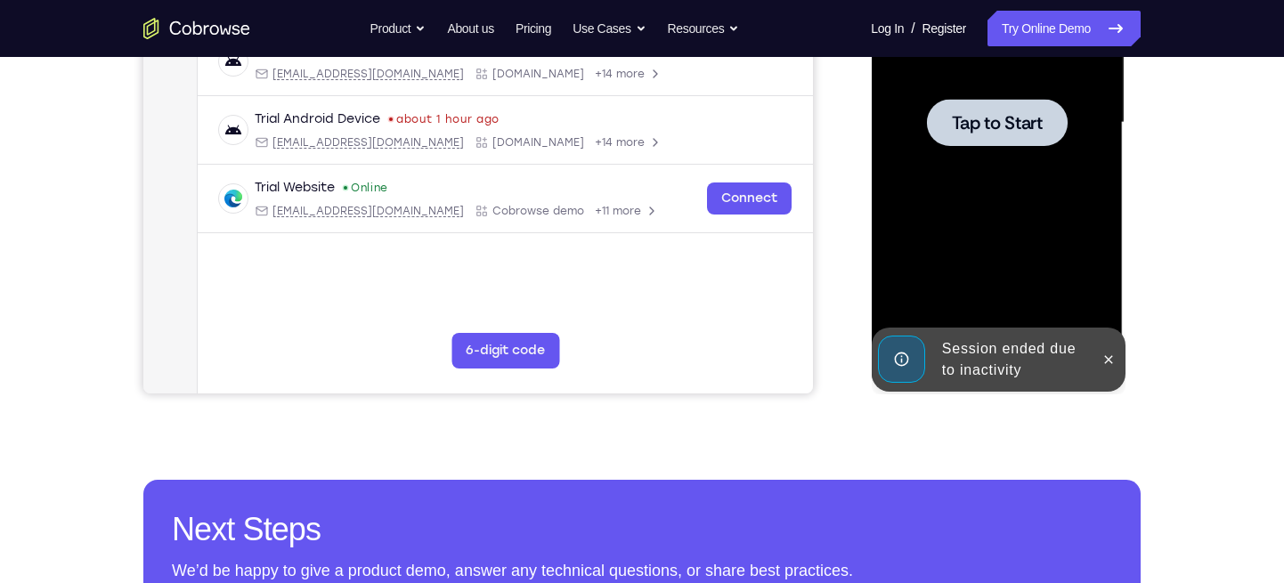
click at [981, 158] on div at bounding box center [996, 123] width 224 height 499
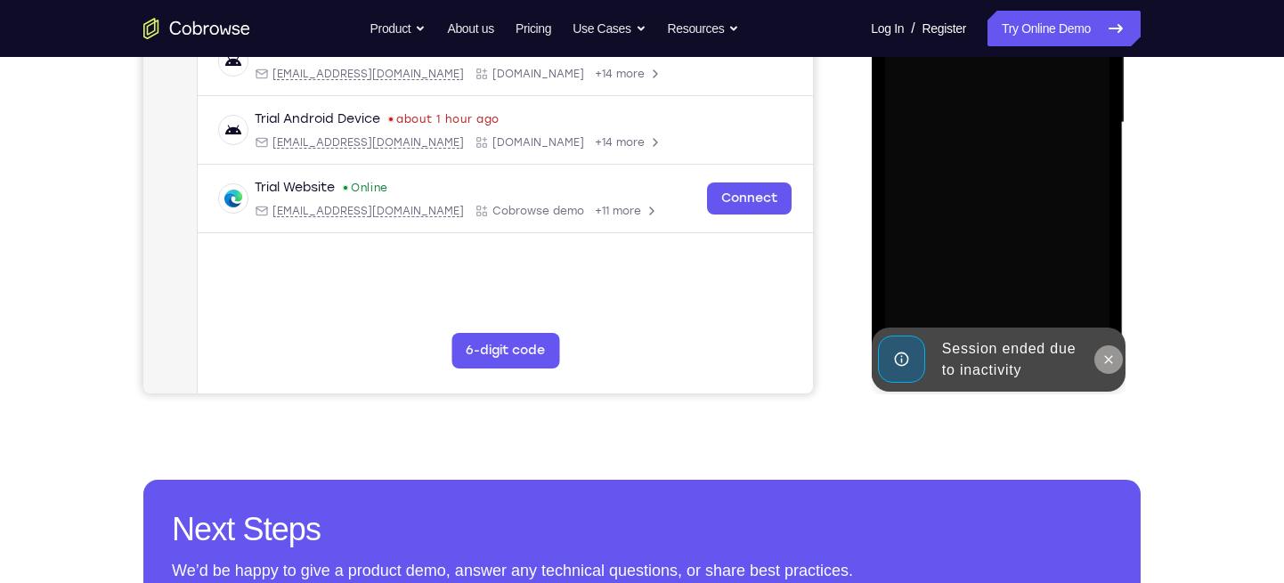
click at [1110, 365] on icon at bounding box center [1107, 360] width 14 height 14
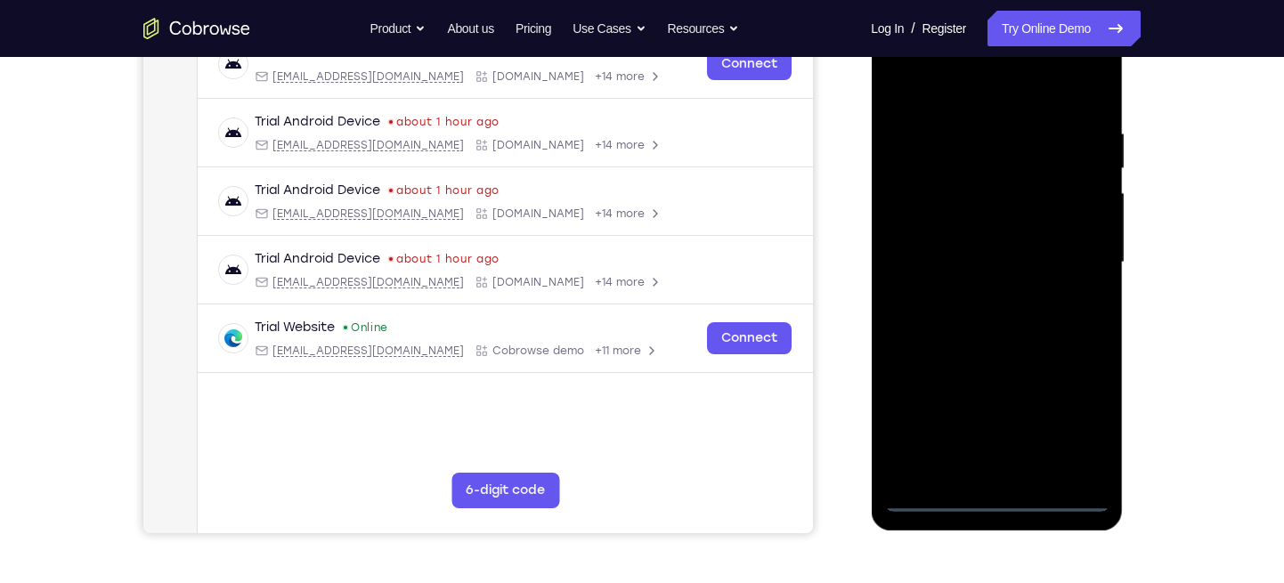
scroll to position [304, 0]
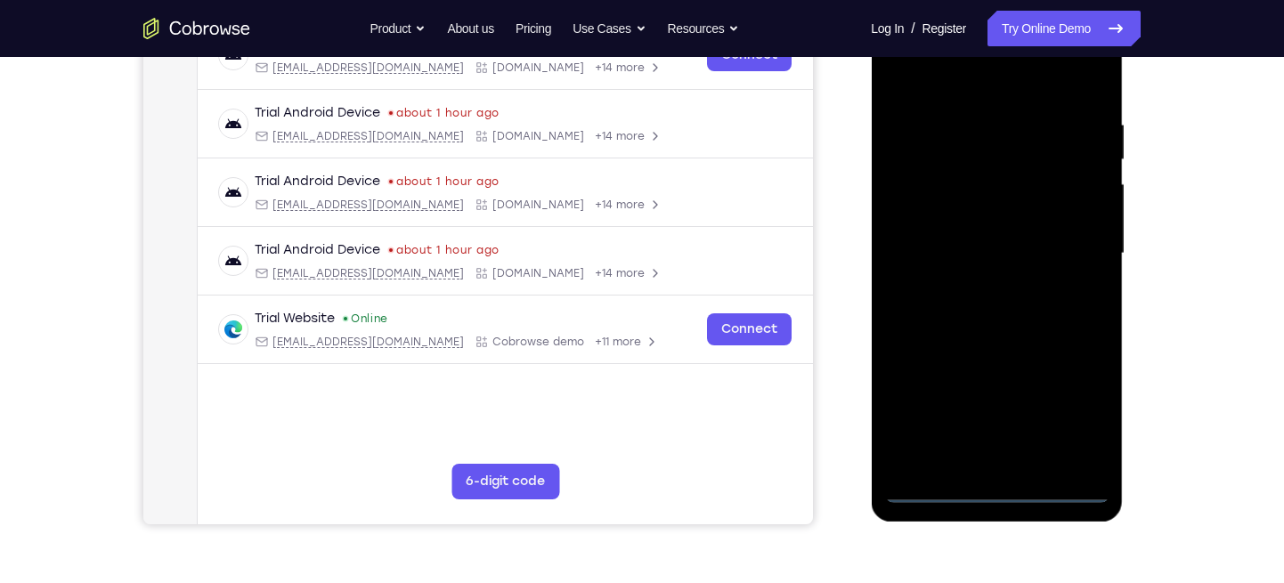
click at [1001, 497] on div at bounding box center [996, 253] width 224 height 499
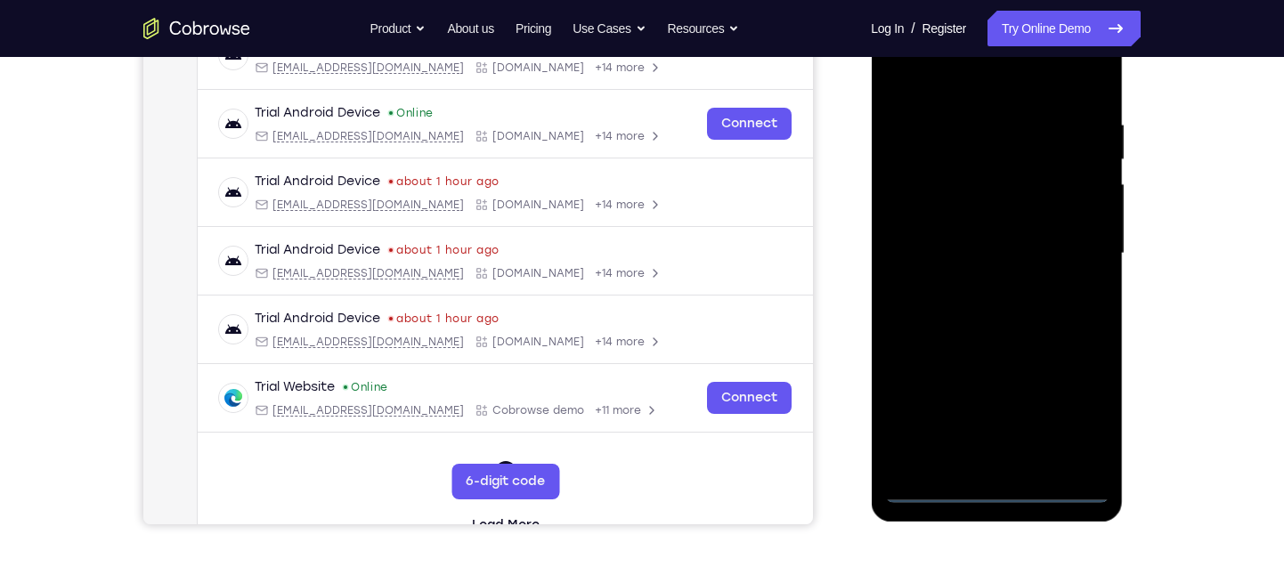
click at [1002, 486] on div at bounding box center [996, 253] width 224 height 499
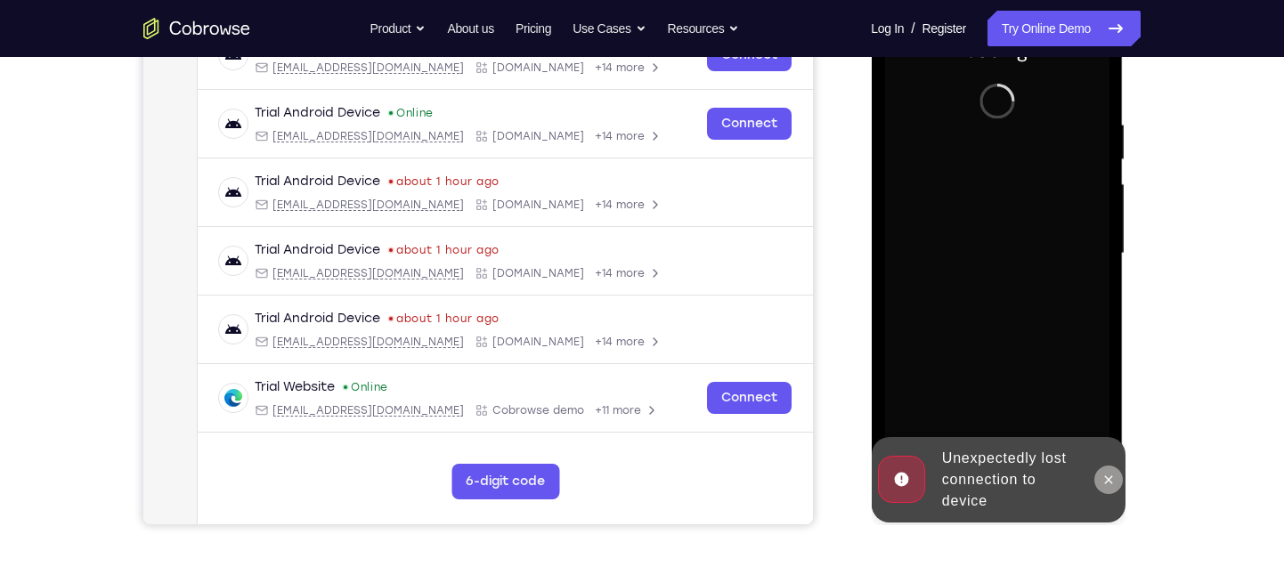
click at [1104, 479] on icon at bounding box center [1107, 480] width 14 height 14
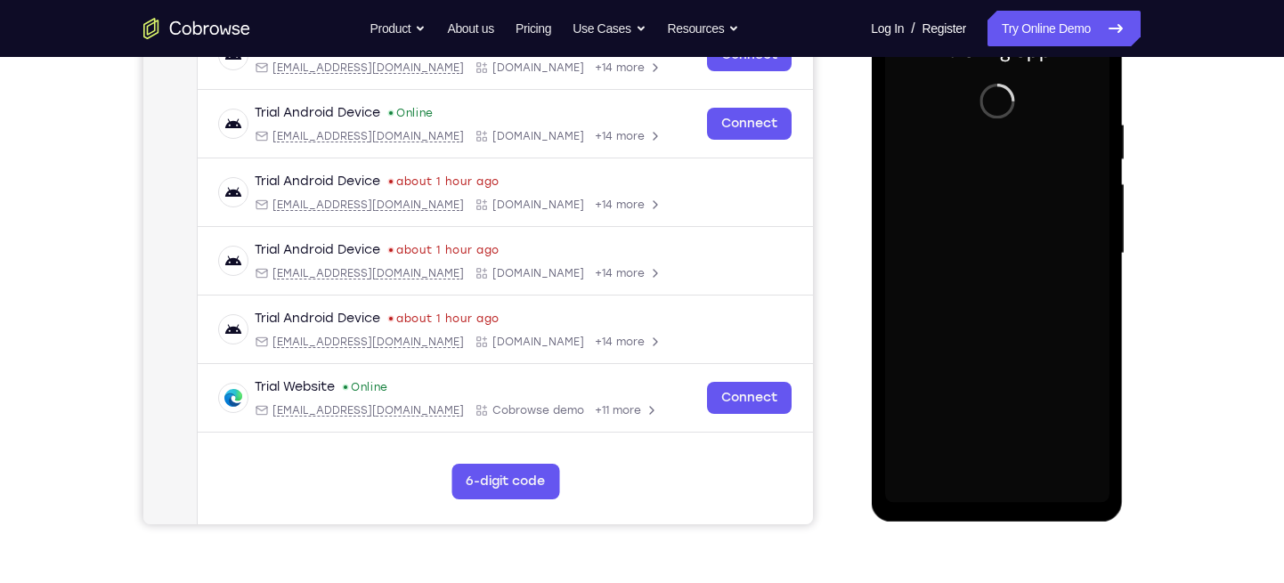
click at [977, 291] on div at bounding box center [996, 253] width 224 height 499
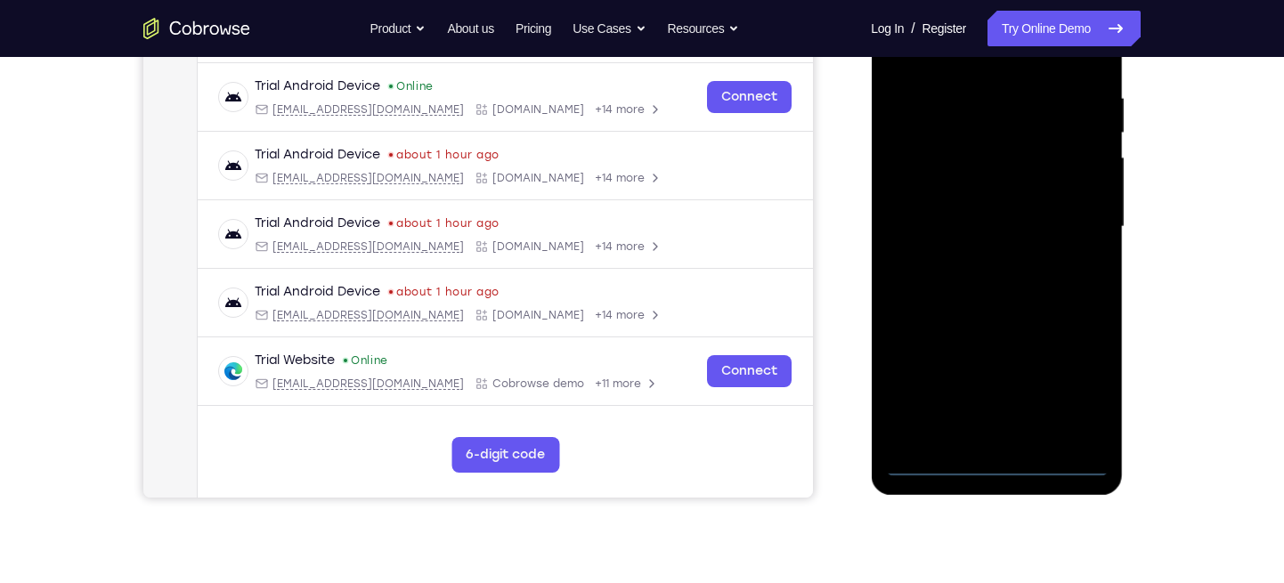
scroll to position [331, 0]
click at [1008, 468] on div at bounding box center [996, 226] width 224 height 499
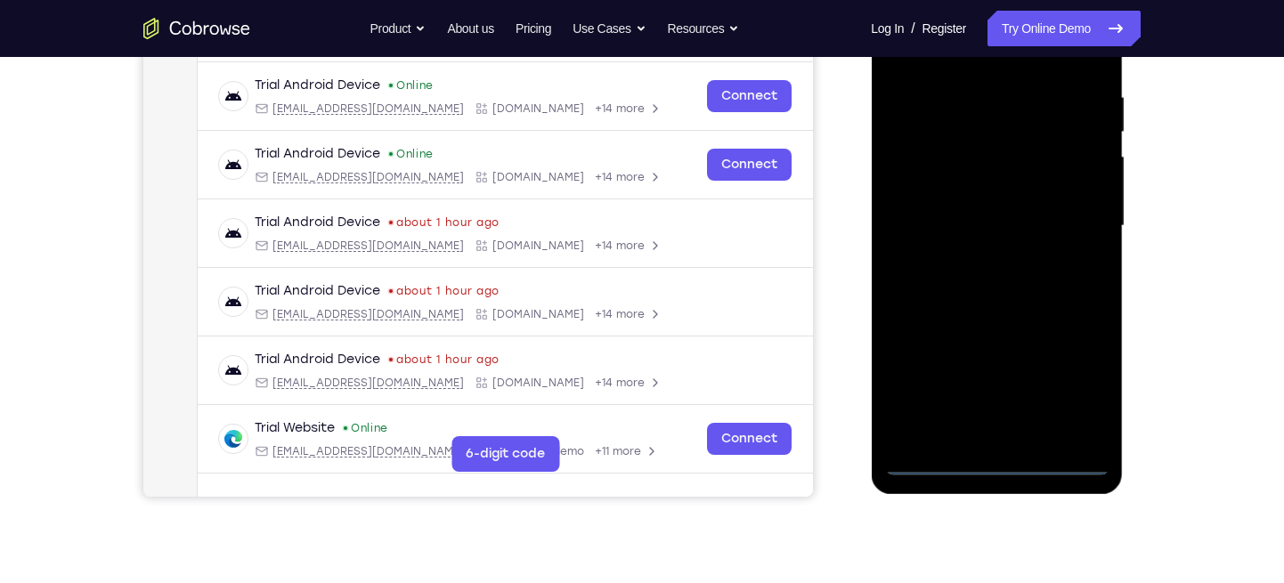
click at [1089, 394] on div at bounding box center [996, 226] width 224 height 499
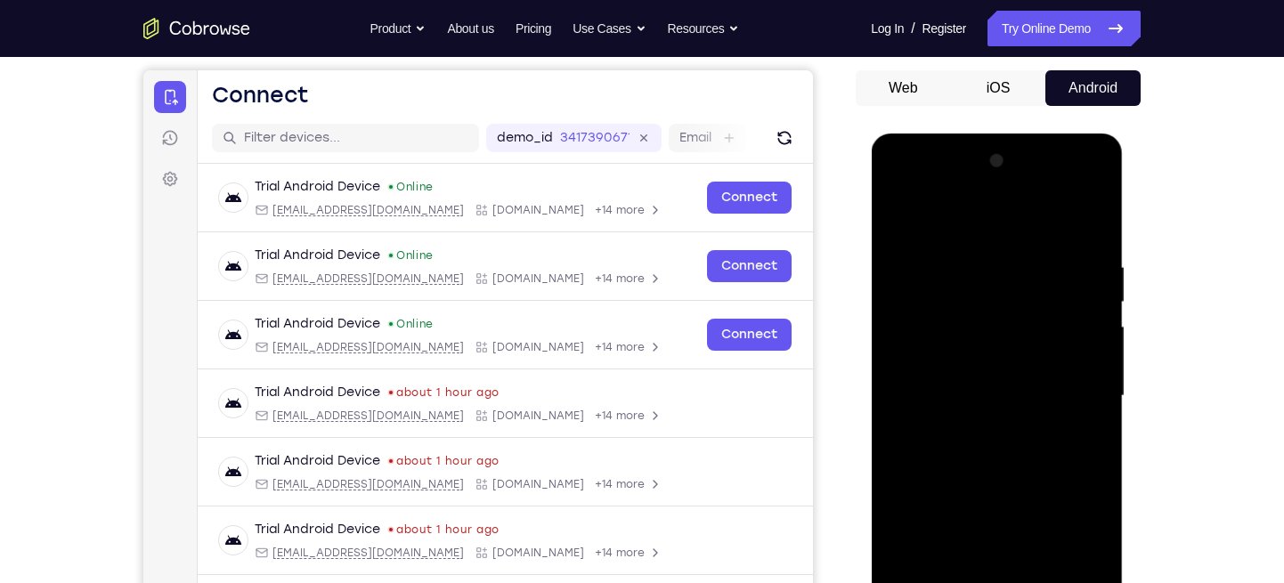
scroll to position [174, 0]
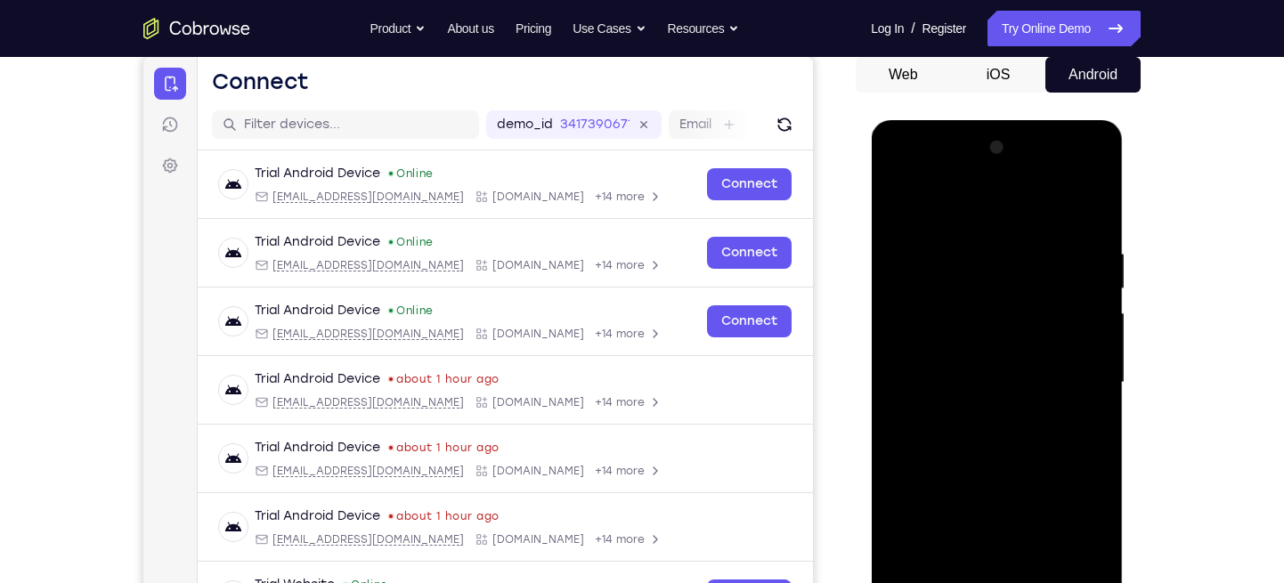
click at [897, 180] on div at bounding box center [996, 383] width 224 height 499
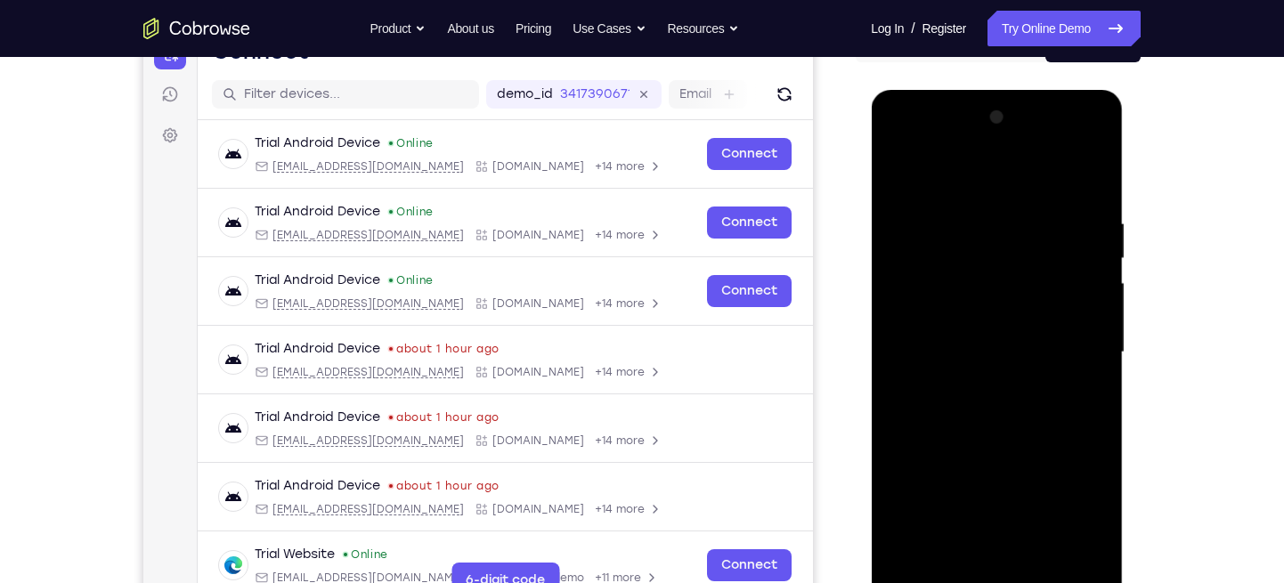
scroll to position [209, 0]
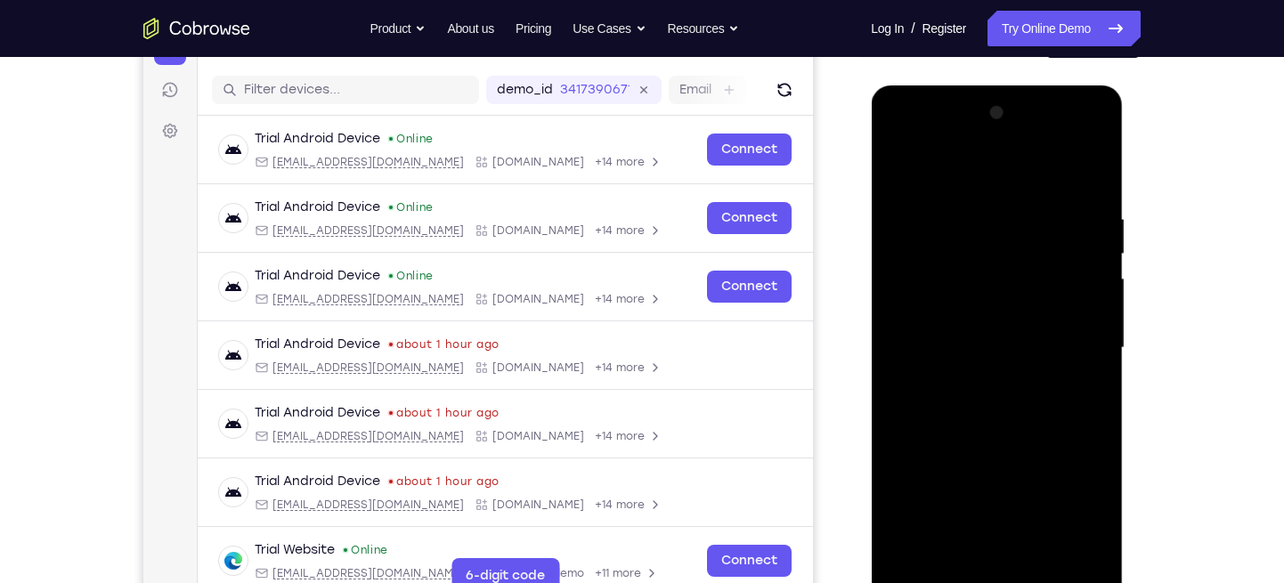
click at [1075, 341] on div at bounding box center [996, 348] width 224 height 499
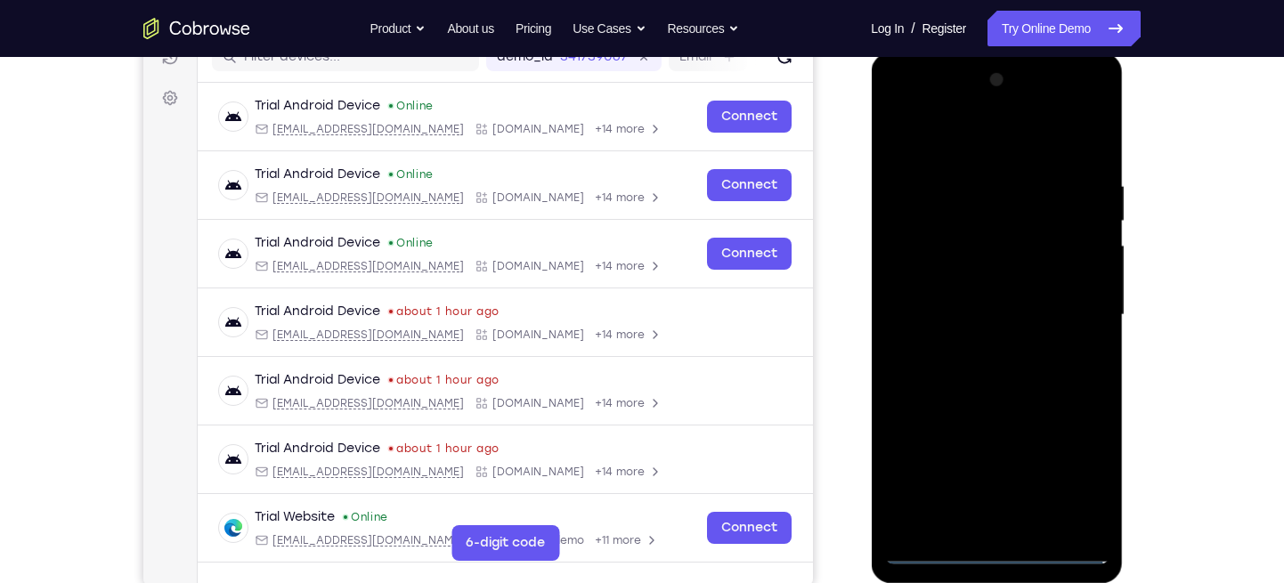
scroll to position [272, 0]
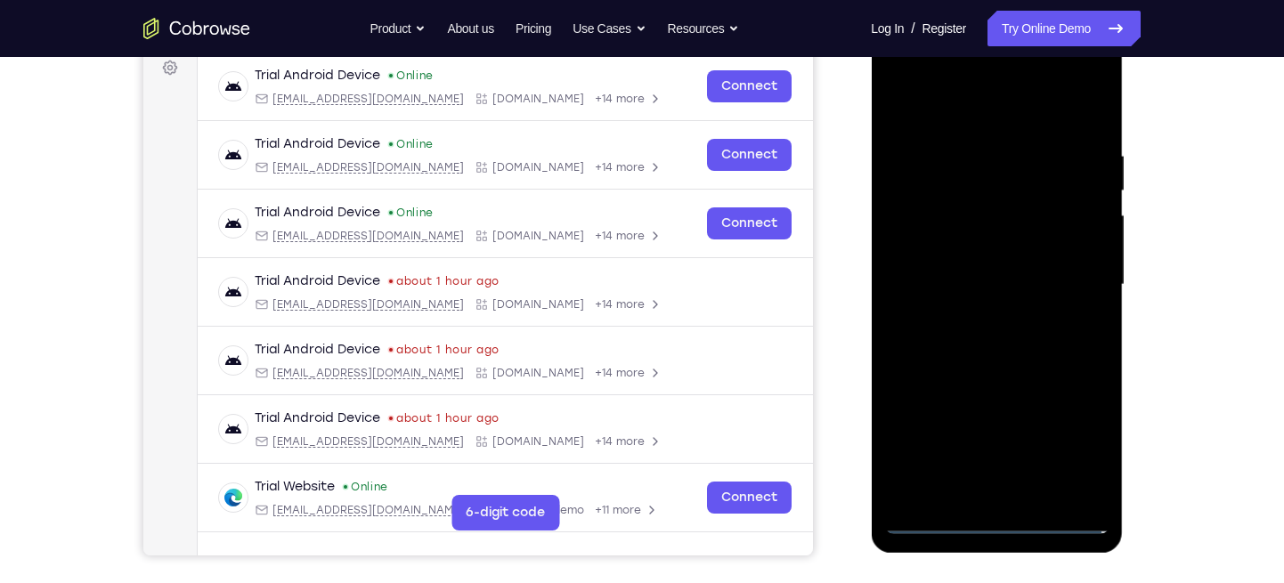
click at [982, 319] on div at bounding box center [996, 285] width 224 height 499
click at [953, 275] on div at bounding box center [996, 285] width 224 height 499
click at [984, 246] on div at bounding box center [996, 285] width 224 height 499
click at [965, 286] on div at bounding box center [996, 285] width 224 height 499
click at [1010, 353] on div at bounding box center [996, 285] width 224 height 499
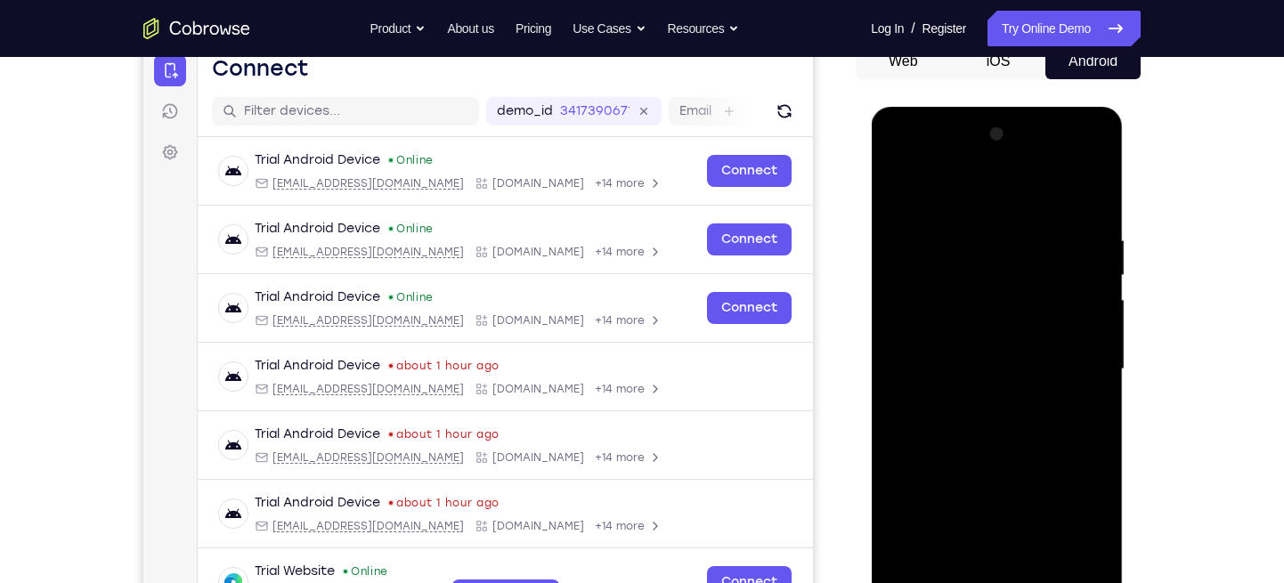
scroll to position [187, 0]
drag, startPoint x: 985, startPoint y: 211, endPoint x: 1007, endPoint y: 61, distance: 151.2
click at [1007, 108] on html "Online web based iOS Simulators and Android Emulators. Run iPhone, iPad, Mobile…" at bounding box center [998, 375] width 254 height 534
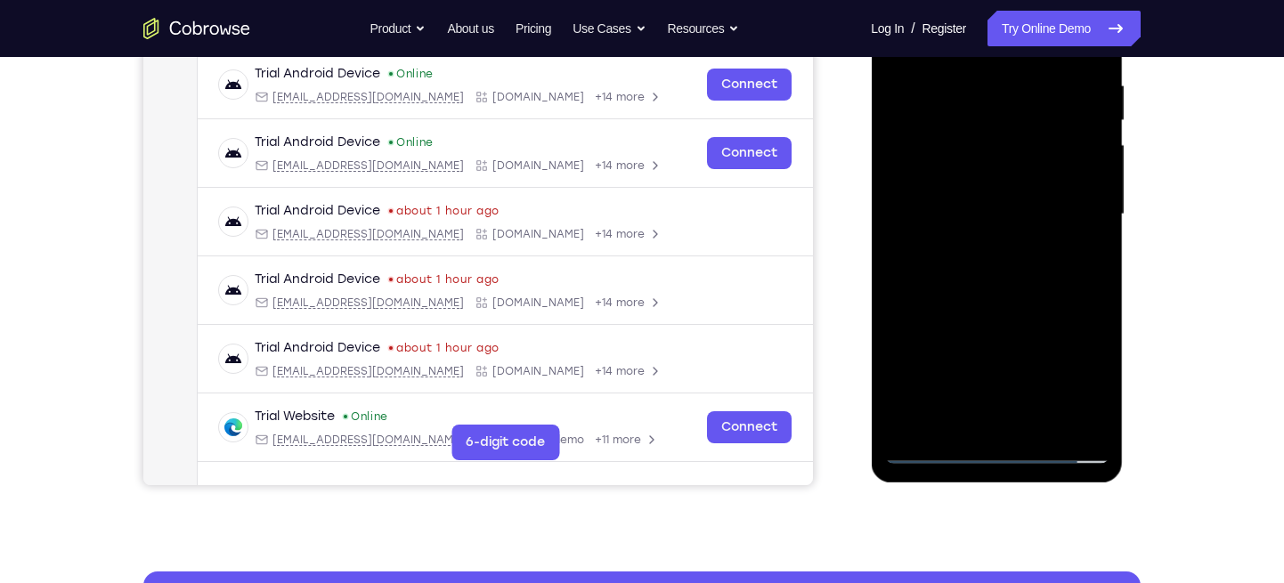
scroll to position [369, 0]
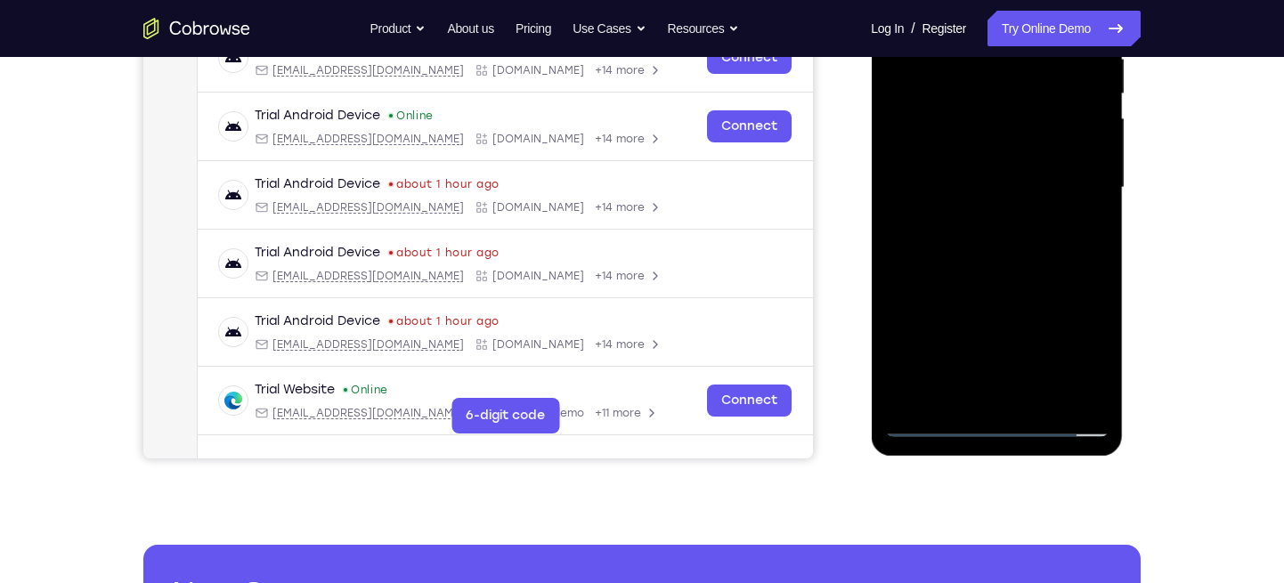
click at [1100, 374] on div at bounding box center [996, 188] width 224 height 499
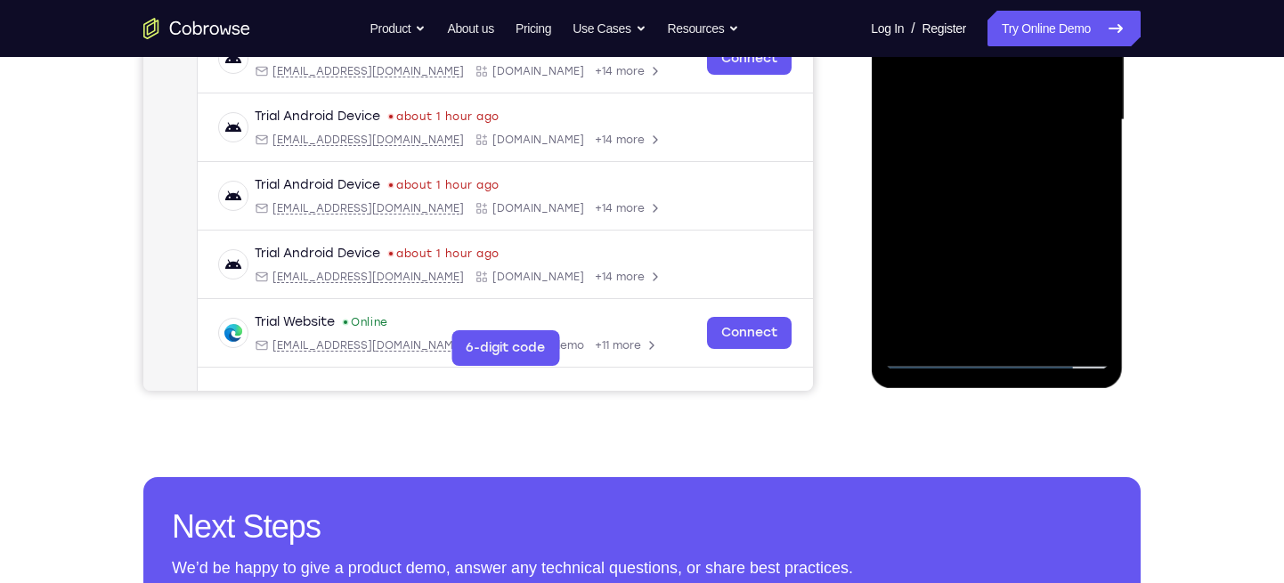
scroll to position [439, 0]
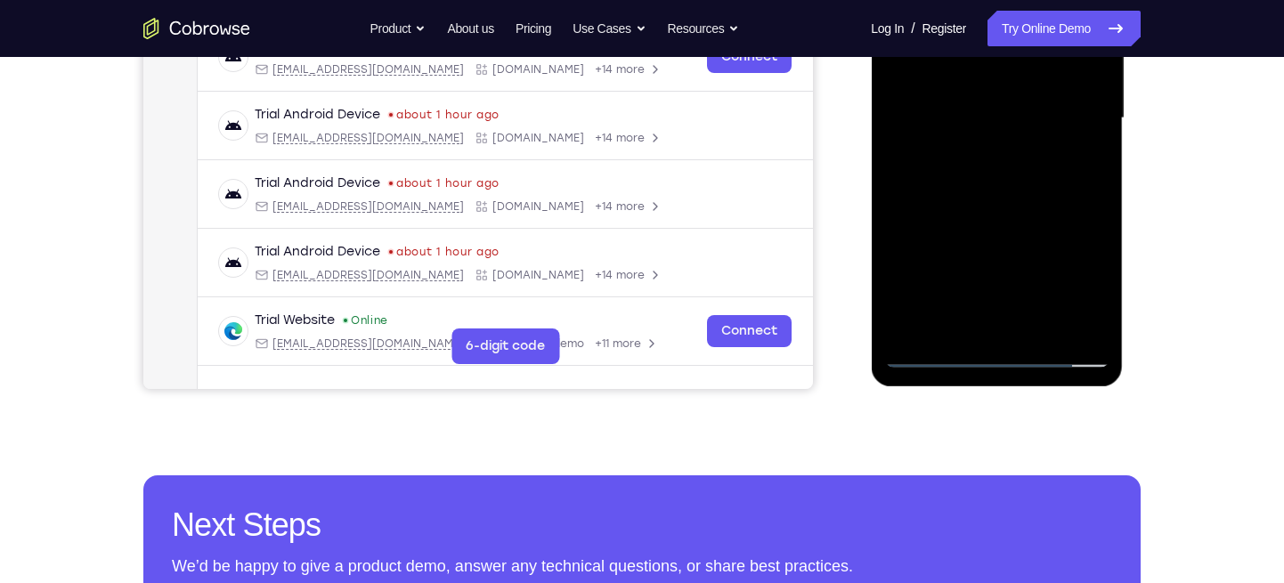
click at [957, 334] on div at bounding box center [996, 118] width 224 height 499
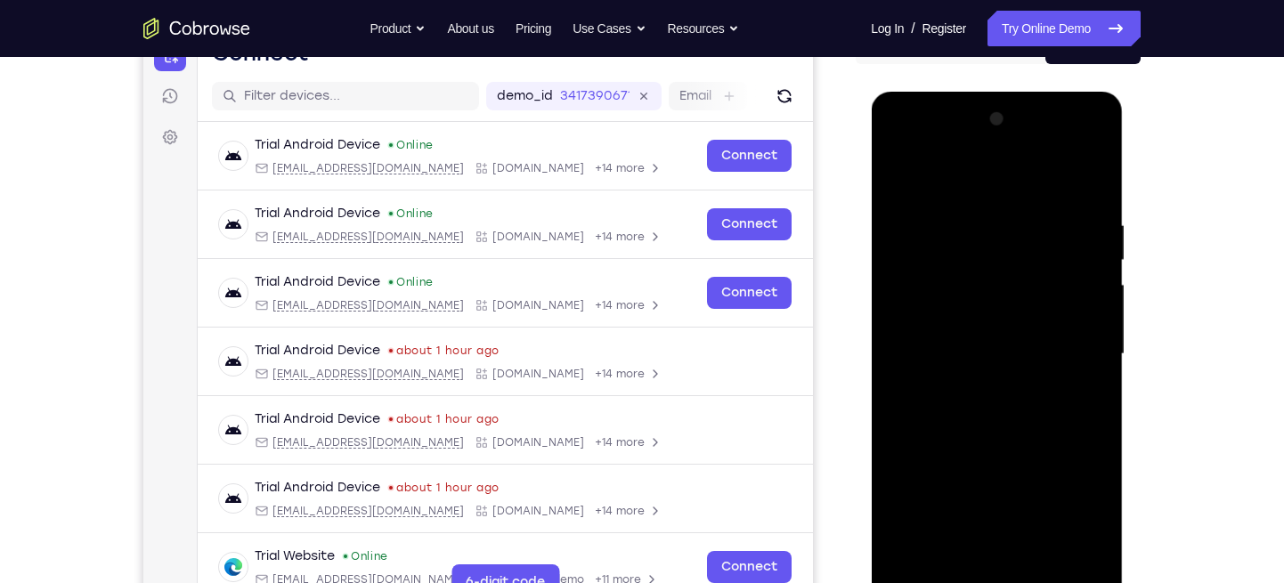
scroll to position [191, 0]
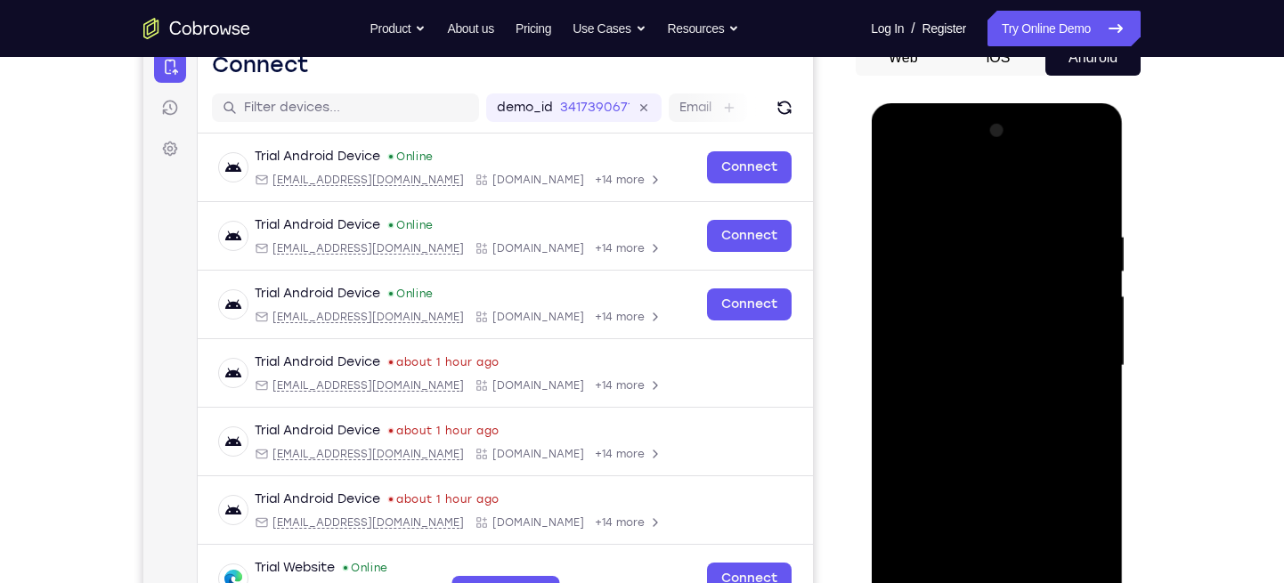
click at [981, 189] on div at bounding box center [996, 366] width 224 height 499
drag, startPoint x: 978, startPoint y: 327, endPoint x: 991, endPoint y: 239, distance: 89.0
click at [991, 239] on div at bounding box center [996, 366] width 224 height 499
drag, startPoint x: 983, startPoint y: 382, endPoint x: 1012, endPoint y: 251, distance: 134.1
click at [1012, 251] on div at bounding box center [996, 366] width 224 height 499
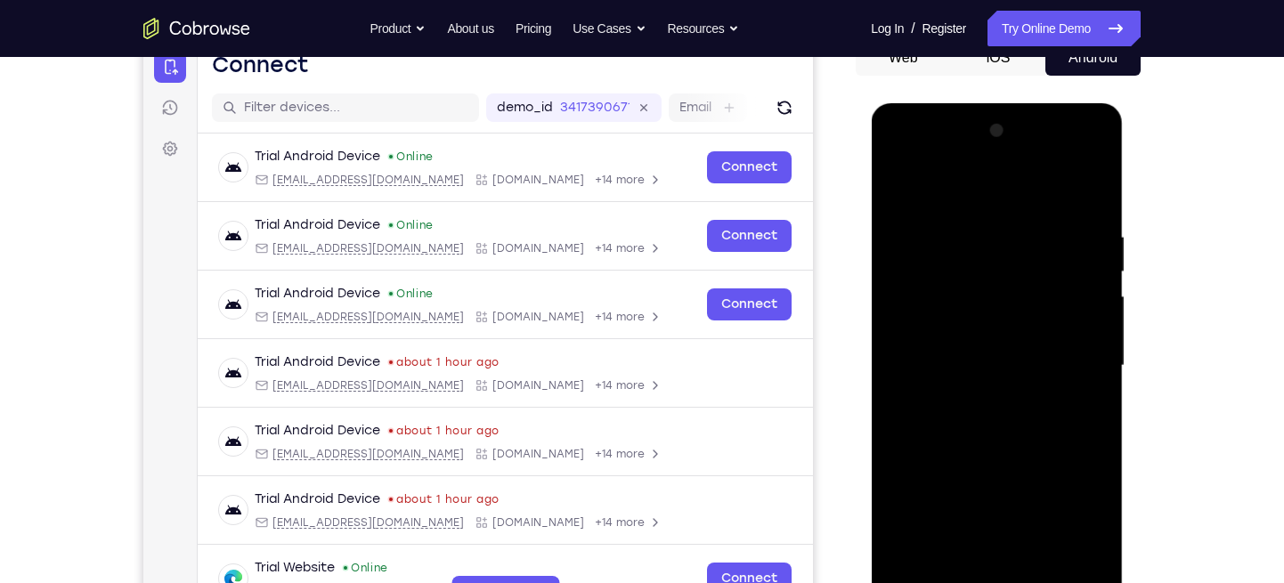
click at [1089, 221] on div at bounding box center [996, 366] width 224 height 499
drag, startPoint x: 979, startPoint y: 365, endPoint x: 1012, endPoint y: 280, distance: 91.6
click at [1012, 280] on div at bounding box center [996, 366] width 224 height 499
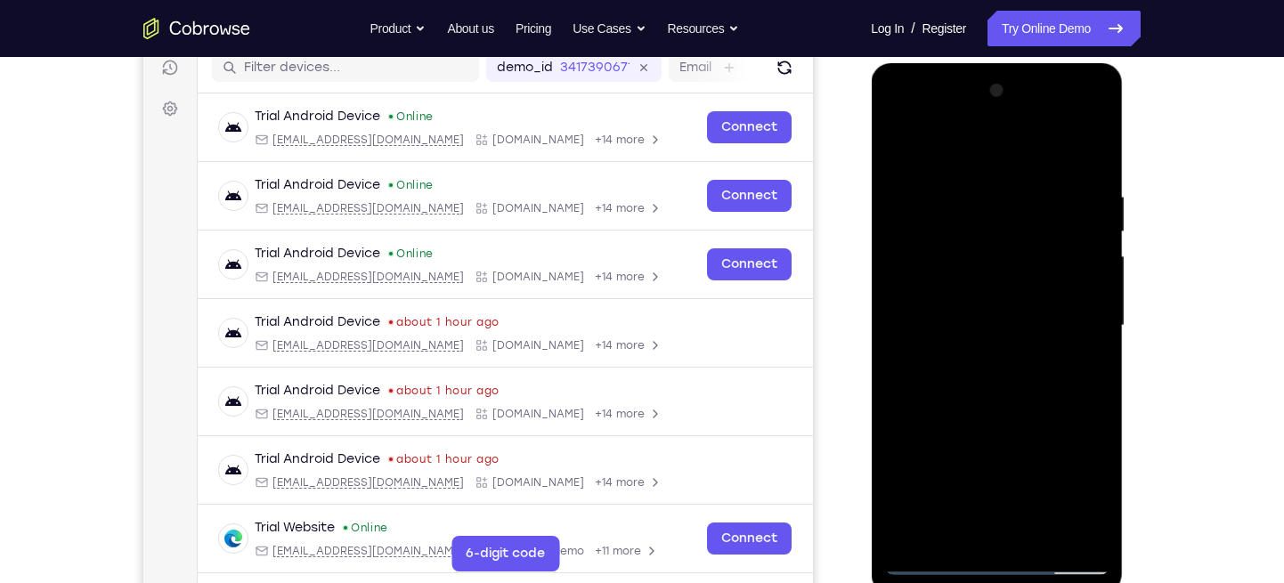
scroll to position [232, 0]
drag, startPoint x: 986, startPoint y: 364, endPoint x: 1001, endPoint y: 216, distance: 148.5
click at [1001, 216] on div at bounding box center [996, 325] width 224 height 499
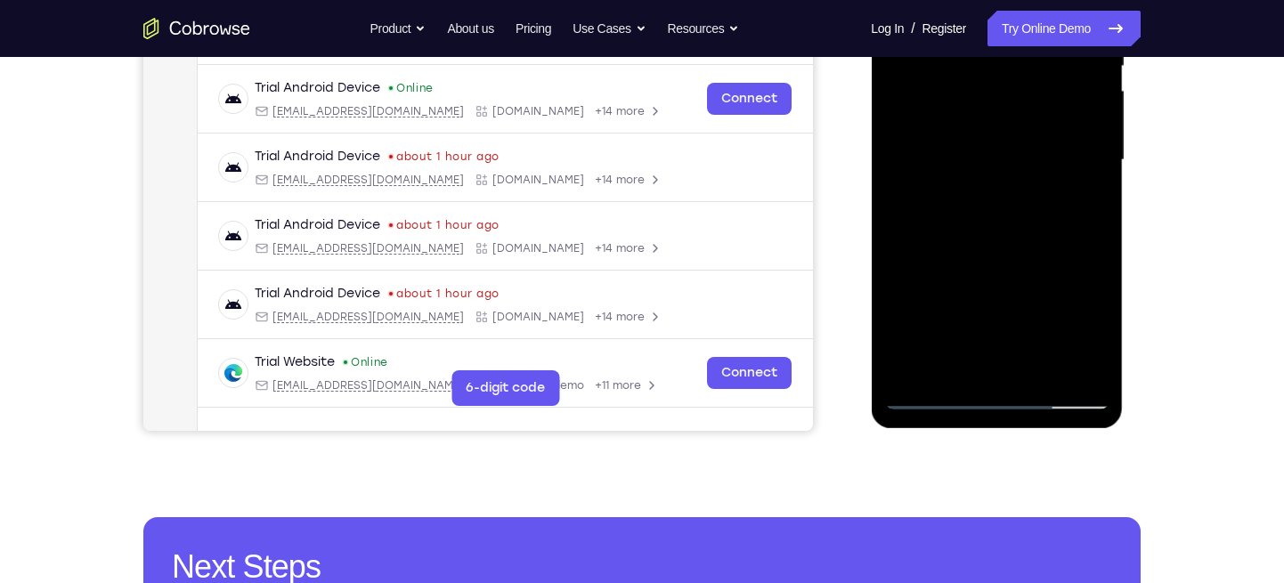
scroll to position [393, 0]
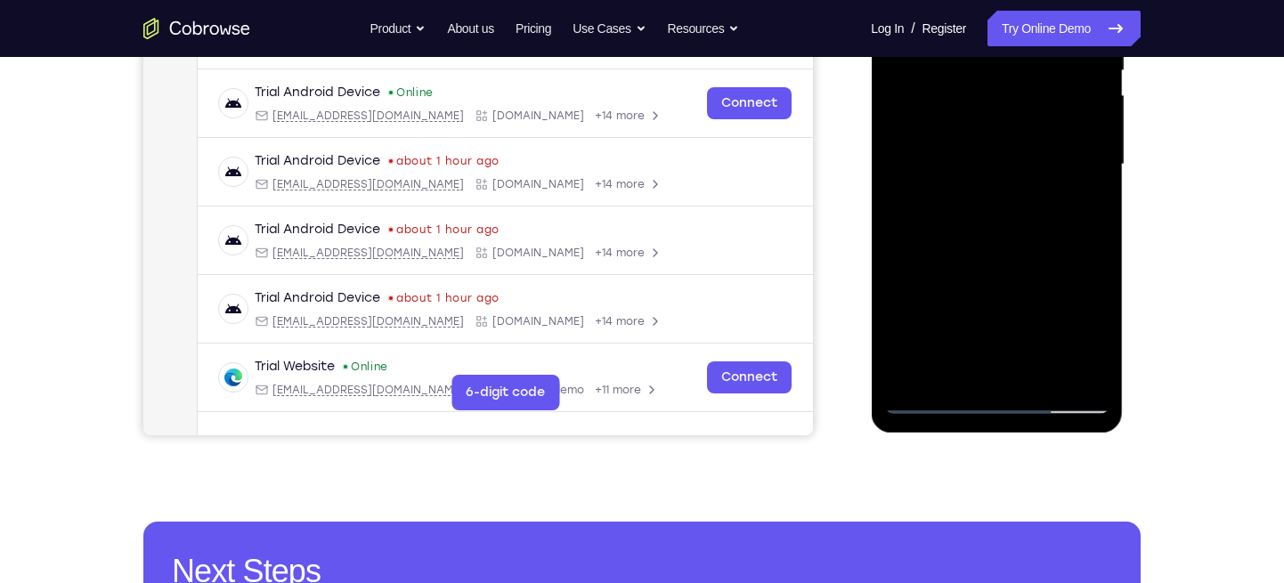
drag, startPoint x: 1028, startPoint y: 188, endPoint x: 966, endPoint y: 403, distance: 224.3
click at [966, 403] on div at bounding box center [996, 164] width 224 height 499
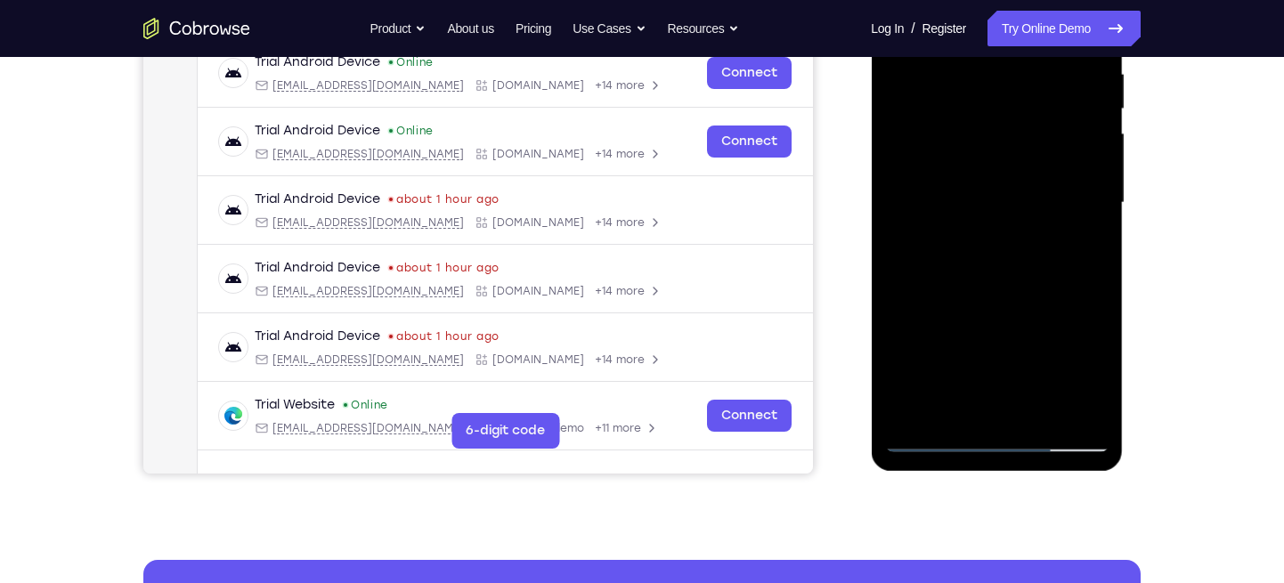
scroll to position [348, 0]
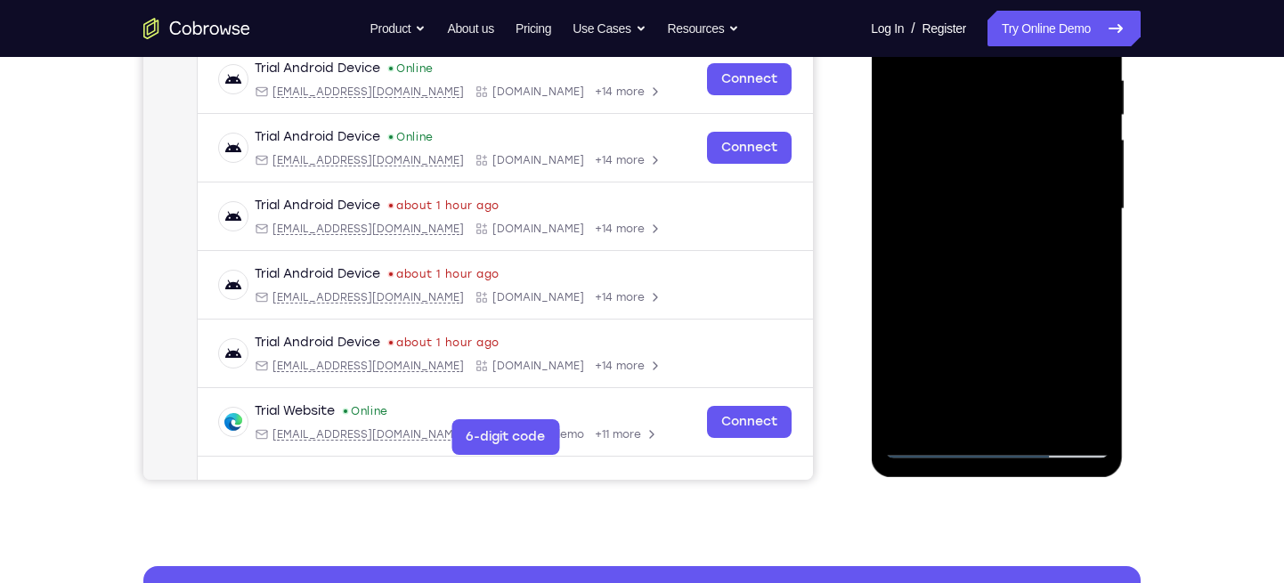
drag, startPoint x: 985, startPoint y: 199, endPoint x: 956, endPoint y: 329, distance: 133.9
click at [956, 329] on div at bounding box center [996, 209] width 224 height 499
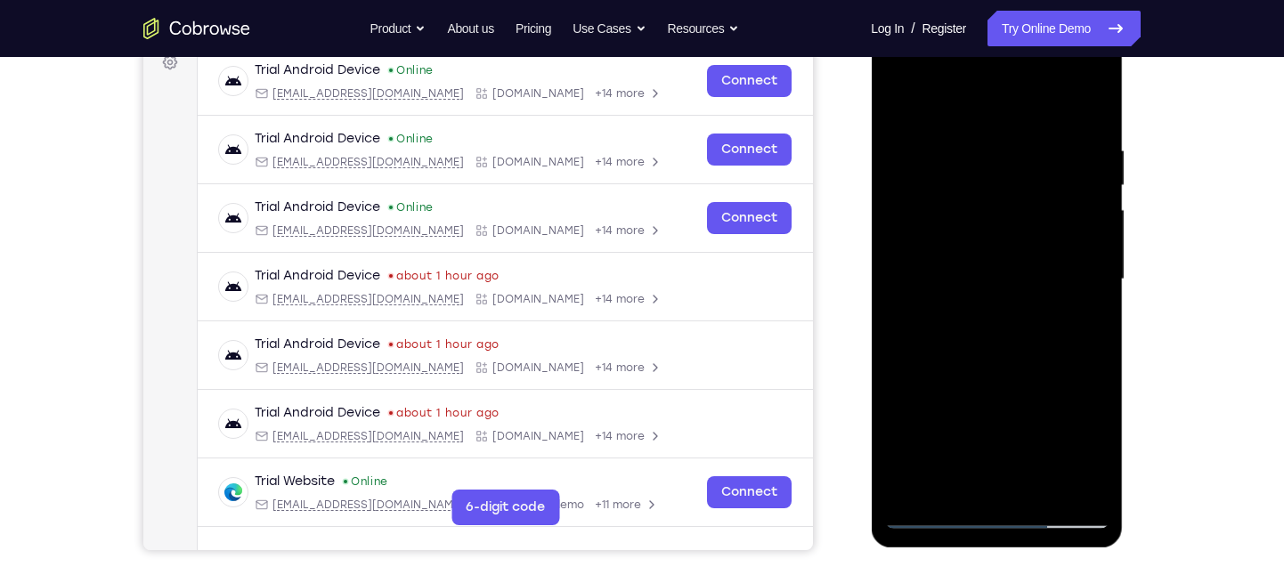
scroll to position [237, 0]
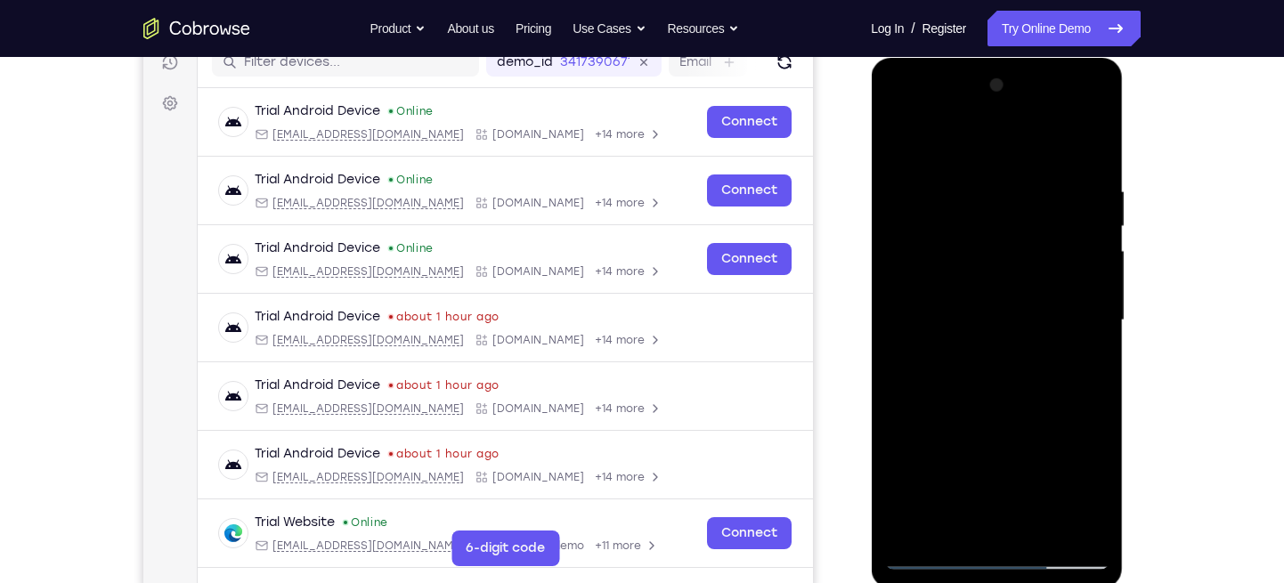
click at [945, 226] on div at bounding box center [996, 320] width 224 height 499
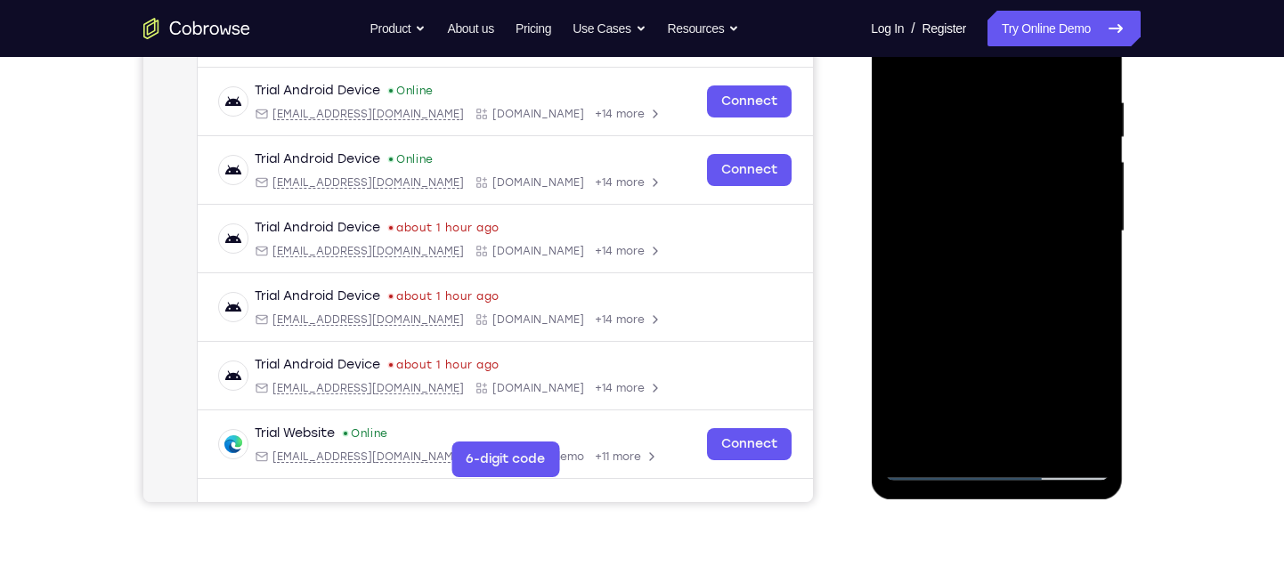
click at [986, 199] on div at bounding box center [996, 231] width 224 height 499
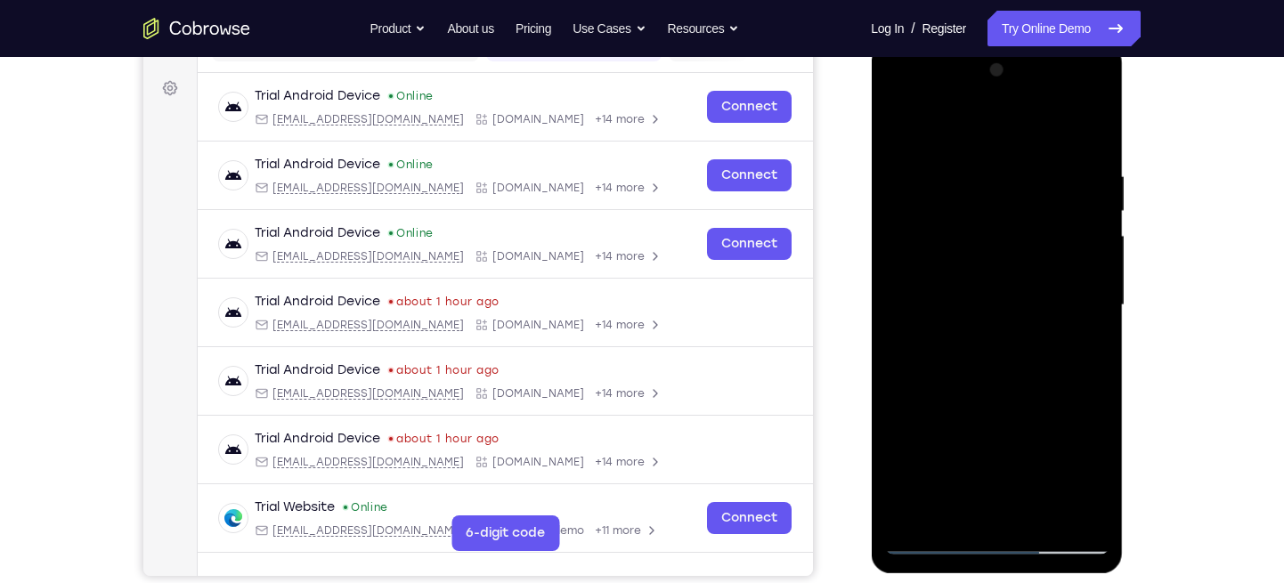
scroll to position [253, 0]
drag, startPoint x: 969, startPoint y: 355, endPoint x: 995, endPoint y: 221, distance: 137.1
click at [995, 221] on div at bounding box center [996, 304] width 224 height 499
drag, startPoint x: 962, startPoint y: 311, endPoint x: 969, endPoint y: 235, distance: 75.9
click at [969, 235] on div at bounding box center [996, 304] width 224 height 499
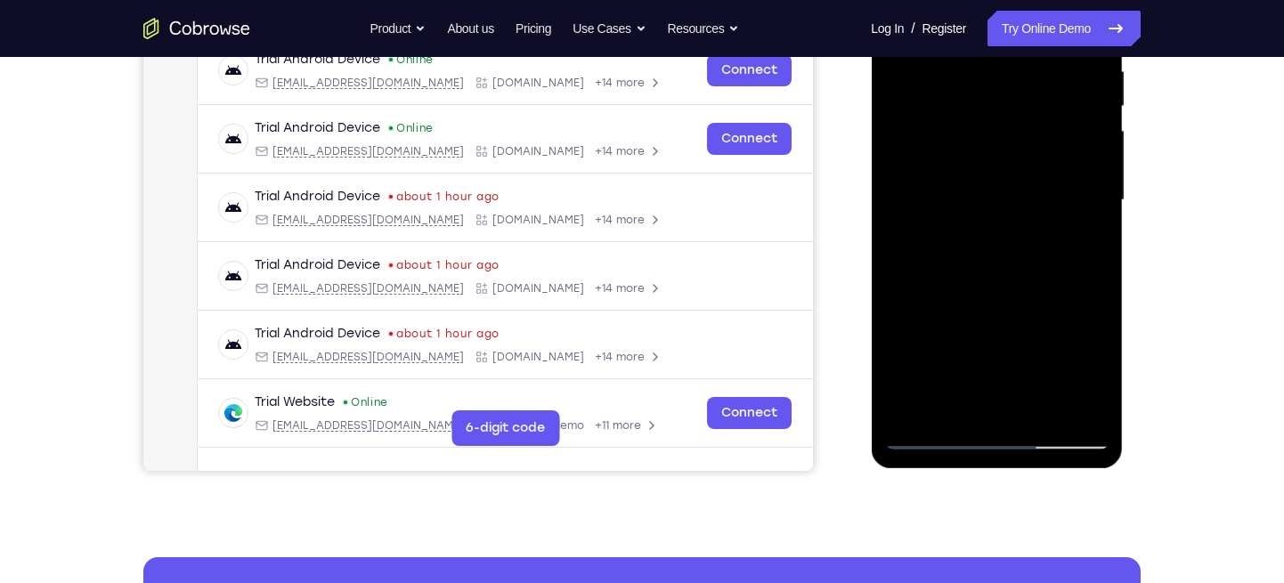
scroll to position [358, 0]
drag, startPoint x: 953, startPoint y: 348, endPoint x: 959, endPoint y: 329, distance: 19.7
click at [959, 329] on div at bounding box center [996, 199] width 224 height 499
click at [913, 304] on div at bounding box center [996, 199] width 224 height 499
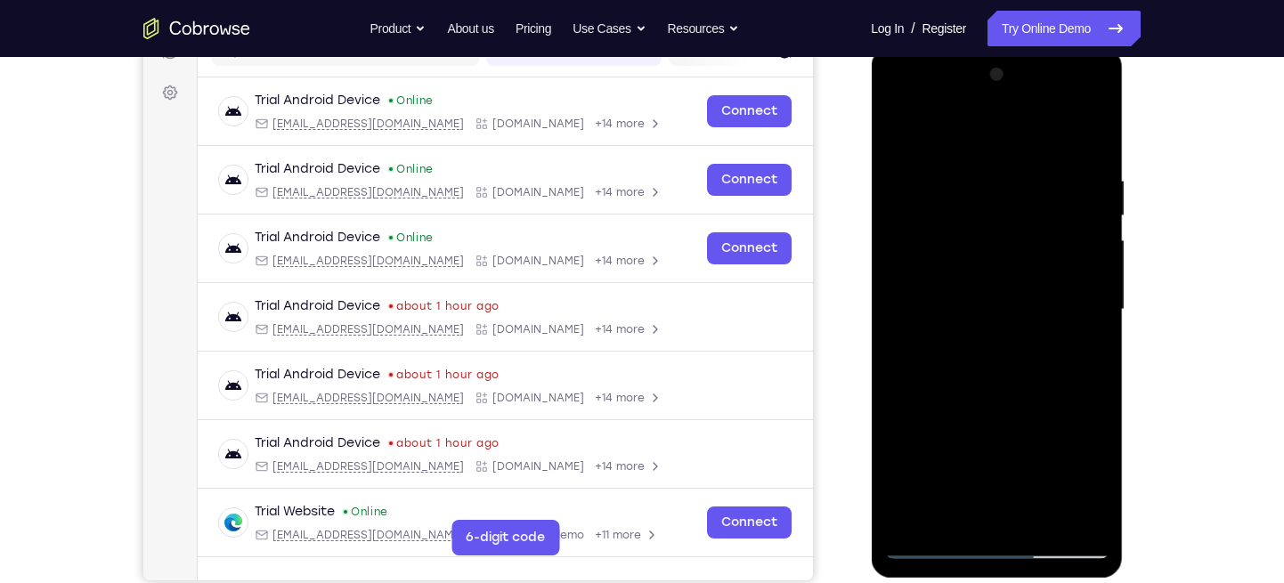
scroll to position [209, 0]
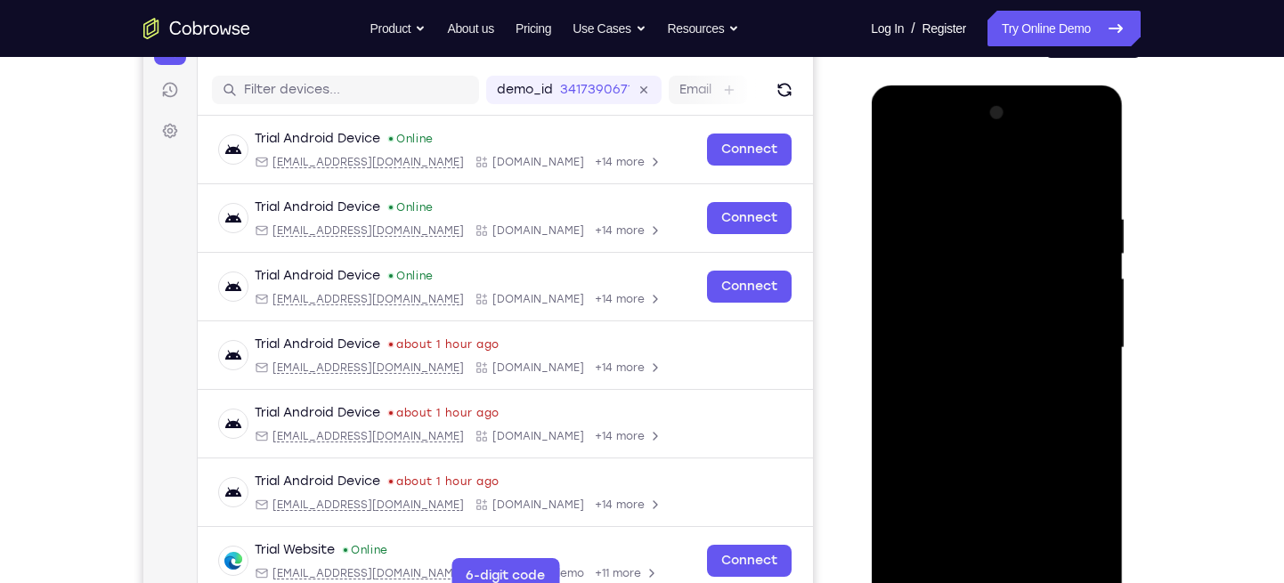
drag, startPoint x: 1001, startPoint y: 246, endPoint x: 990, endPoint y: 298, distance: 53.6
click at [990, 298] on div at bounding box center [996, 348] width 224 height 499
click at [901, 166] on div at bounding box center [996, 348] width 224 height 499
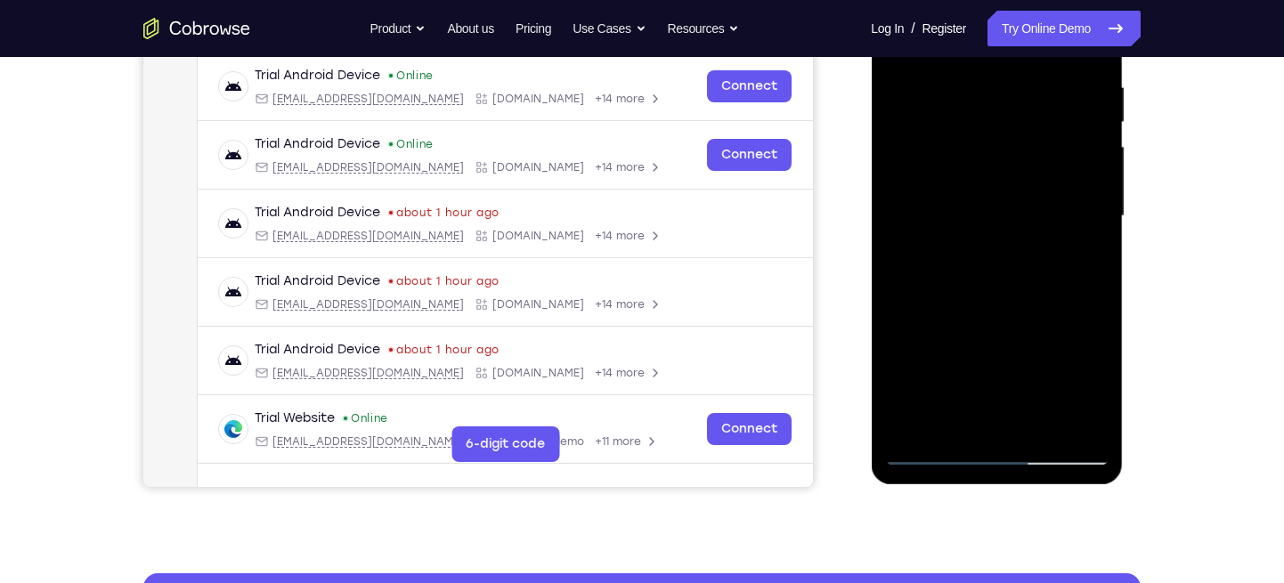
scroll to position [342, 0]
drag, startPoint x: 956, startPoint y: 315, endPoint x: 963, endPoint y: 198, distance: 117.7
click at [963, 198] on div at bounding box center [996, 215] width 224 height 499
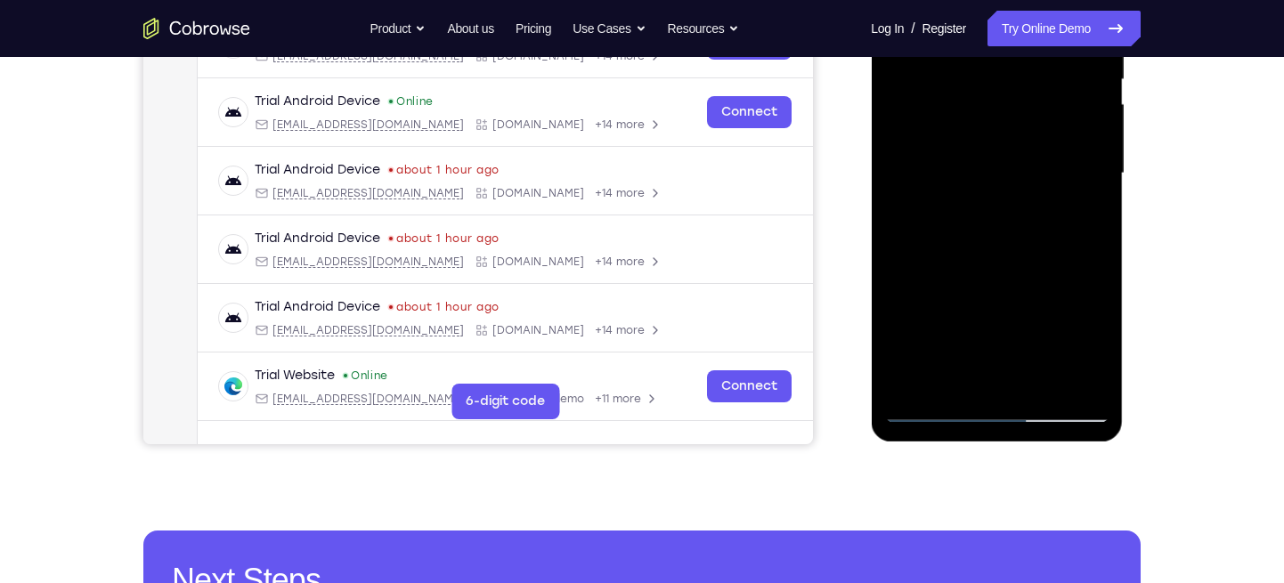
drag, startPoint x: 963, startPoint y: 294, endPoint x: 963, endPoint y: 239, distance: 55.2
click at [963, 239] on div at bounding box center [996, 173] width 224 height 499
drag, startPoint x: 967, startPoint y: 278, endPoint x: 966, endPoint y: 233, distance: 44.5
click at [966, 233] on div at bounding box center [996, 173] width 224 height 499
drag, startPoint x: 966, startPoint y: 286, endPoint x: 961, endPoint y: 221, distance: 65.2
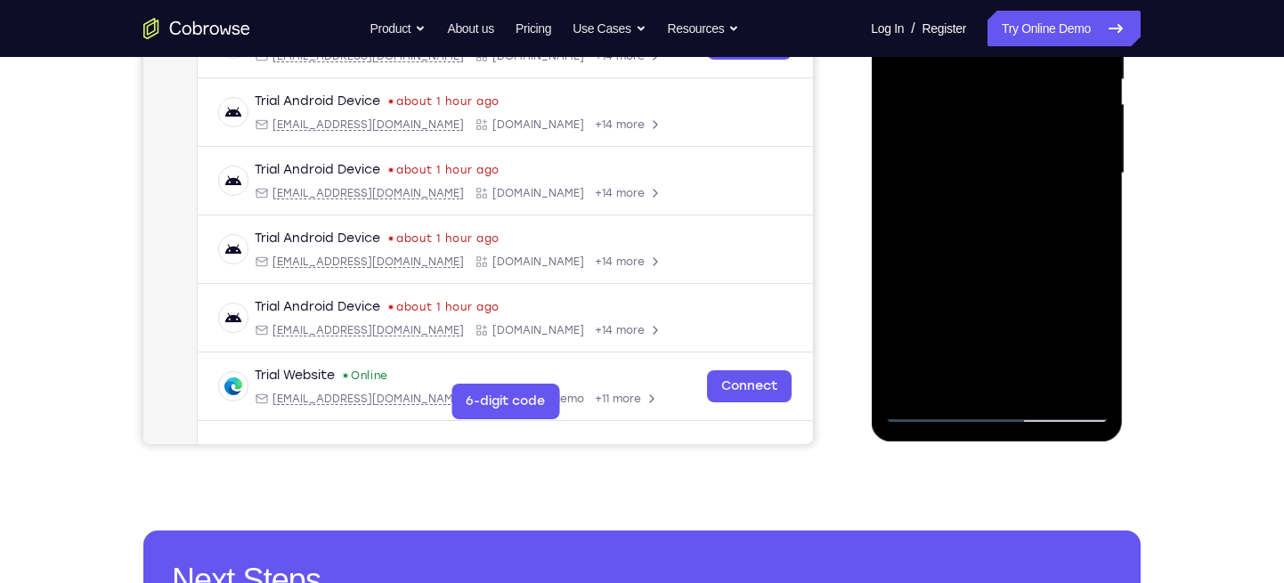
click at [961, 221] on div at bounding box center [996, 173] width 224 height 499
drag, startPoint x: 958, startPoint y: 297, endPoint x: 956, endPoint y: 254, distance: 43.7
click at [956, 254] on div at bounding box center [996, 173] width 224 height 499
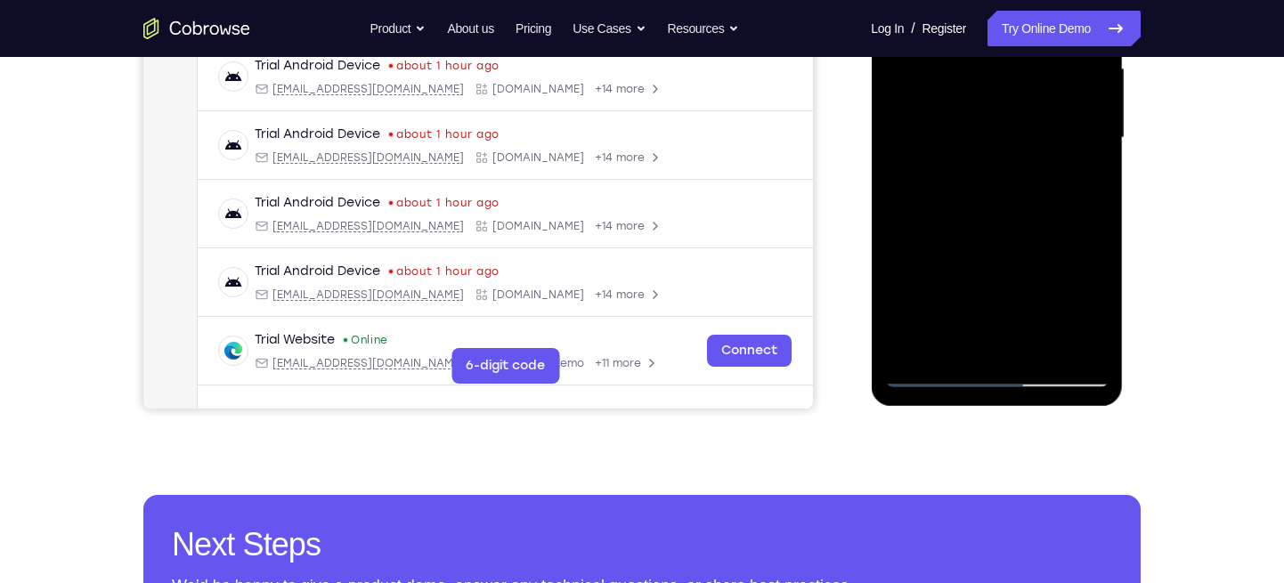
scroll to position [420, 0]
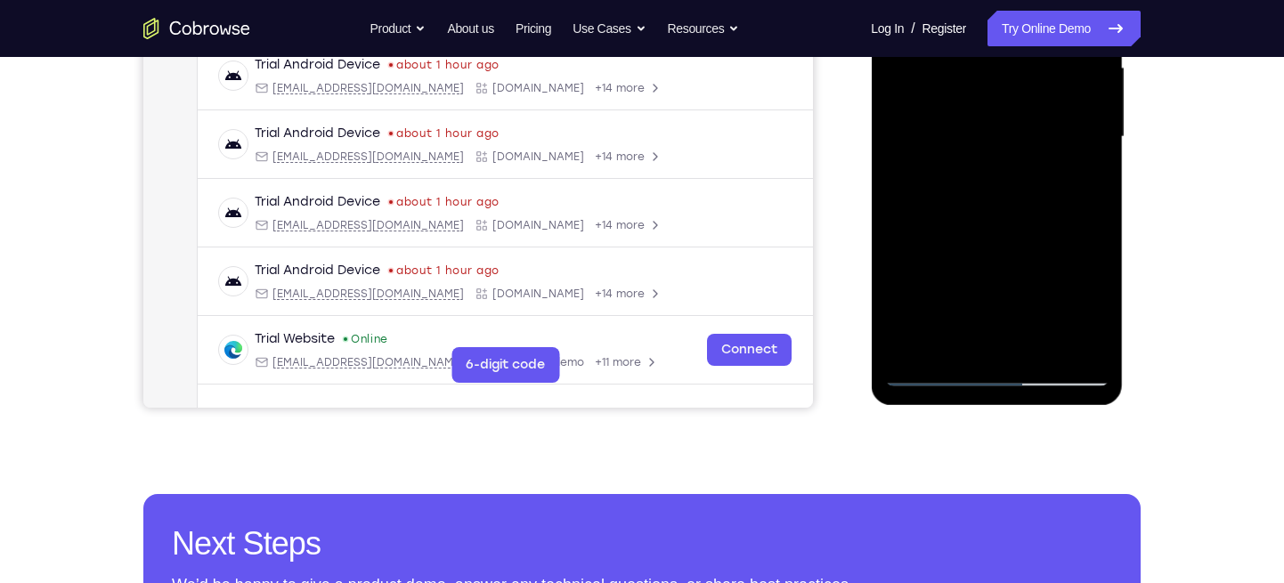
drag, startPoint x: 961, startPoint y: 299, endPoint x: 966, endPoint y: 244, distance: 55.4
click at [966, 244] on div at bounding box center [996, 137] width 224 height 499
drag, startPoint x: 959, startPoint y: 305, endPoint x: 973, endPoint y: 240, distance: 66.5
click at [973, 240] on div at bounding box center [996, 137] width 224 height 499
drag, startPoint x: 972, startPoint y: 304, endPoint x: 988, endPoint y: 263, distance: 44.0
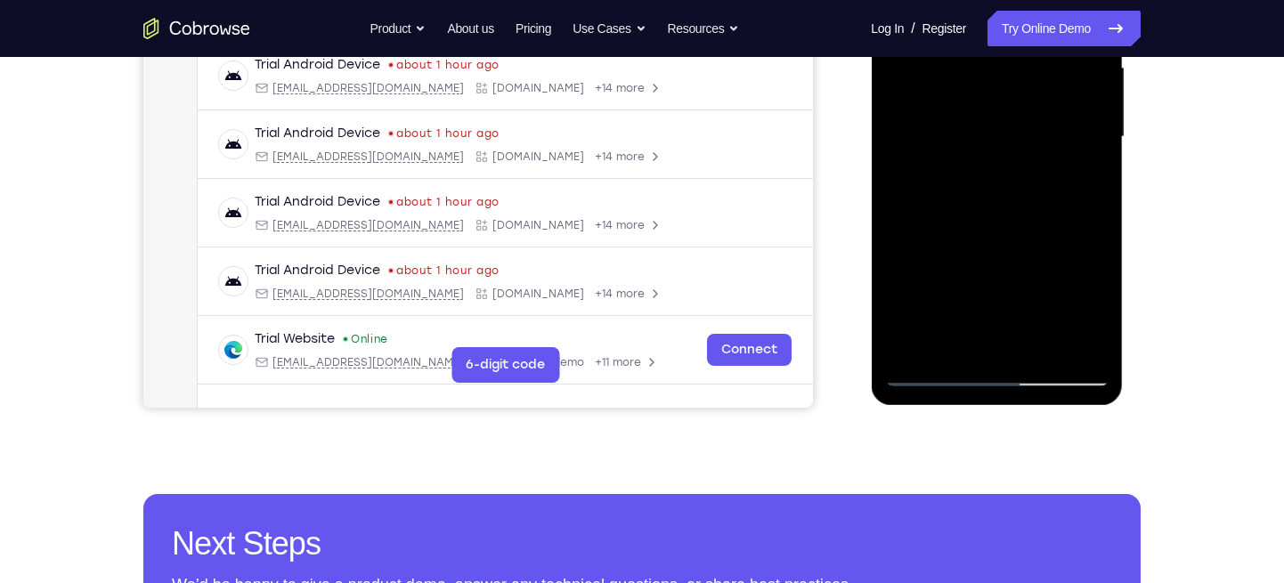
click at [988, 263] on div at bounding box center [996, 137] width 224 height 499
drag, startPoint x: 946, startPoint y: 304, endPoint x: 969, endPoint y: 208, distance: 98.7
click at [969, 208] on div at bounding box center [996, 137] width 224 height 499
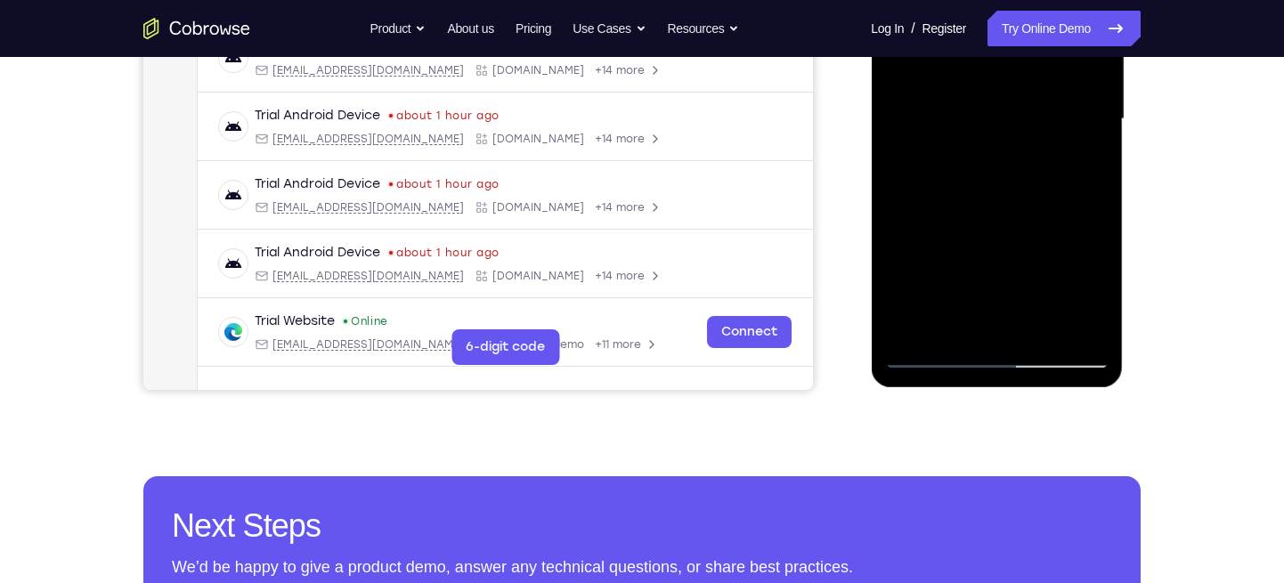
drag, startPoint x: 942, startPoint y: 283, endPoint x: 966, endPoint y: 170, distance: 115.6
click at [966, 170] on div at bounding box center [996, 119] width 224 height 499
drag, startPoint x: 944, startPoint y: 288, endPoint x: 965, endPoint y: 218, distance: 72.7
click at [965, 218] on div at bounding box center [996, 119] width 224 height 499
drag, startPoint x: 950, startPoint y: 293, endPoint x: 974, endPoint y: 211, distance: 85.4
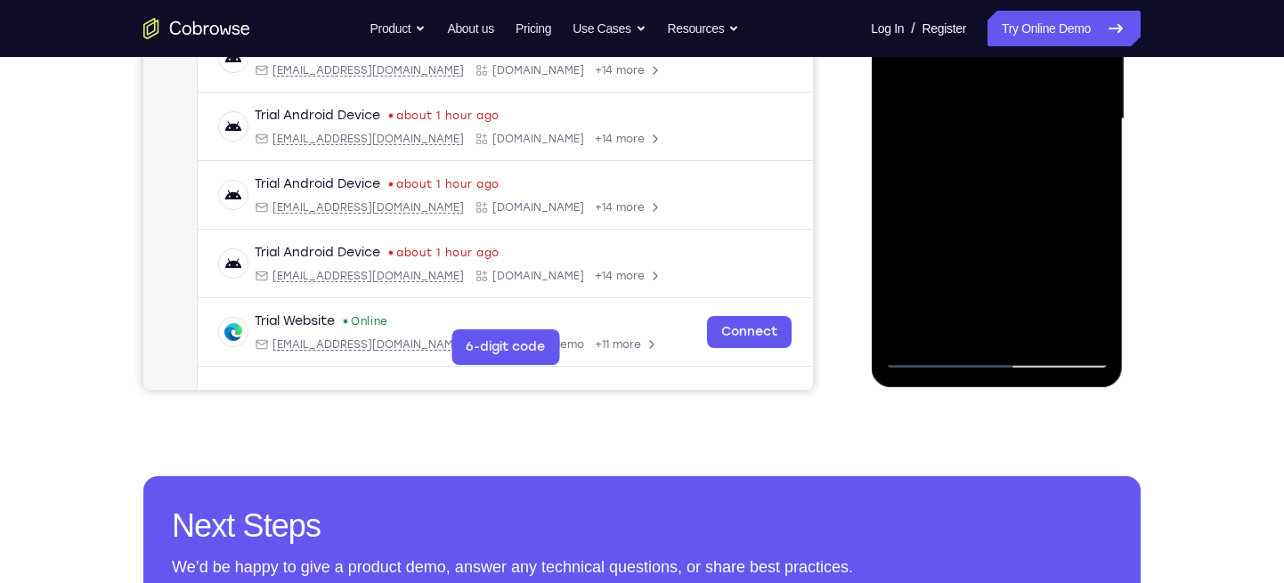
click at [974, 211] on div at bounding box center [996, 119] width 224 height 499
drag, startPoint x: 960, startPoint y: 290, endPoint x: 976, endPoint y: 237, distance: 55.8
click at [976, 237] on div at bounding box center [996, 119] width 224 height 499
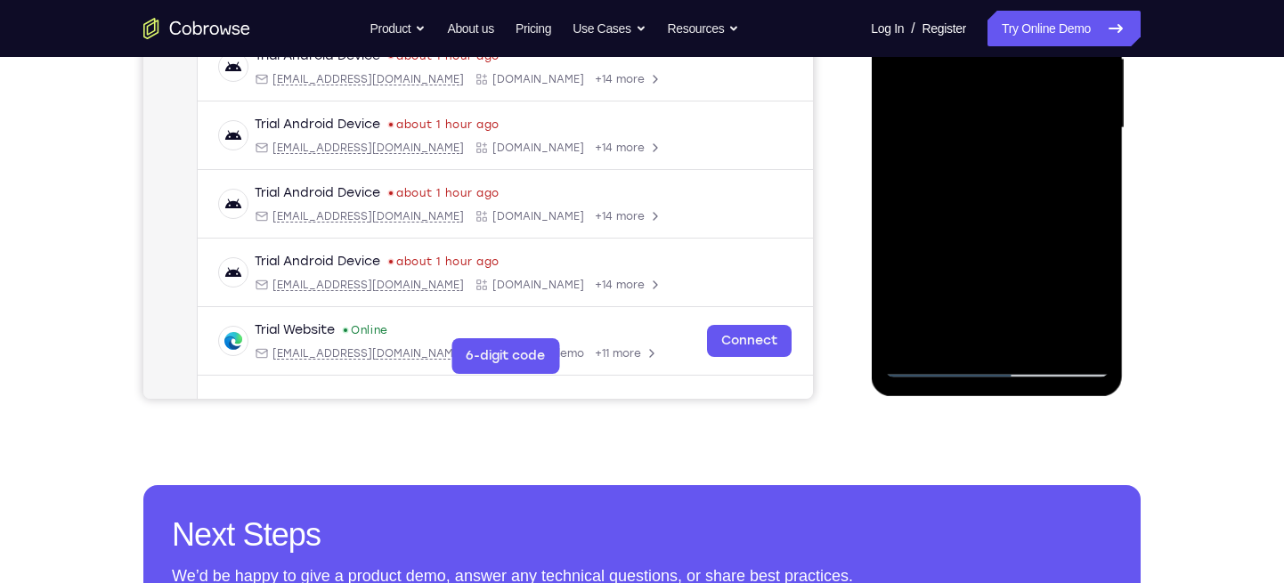
drag, startPoint x: 952, startPoint y: 304, endPoint x: 957, endPoint y: 231, distance: 73.2
click at [957, 231] on div at bounding box center [996, 128] width 224 height 499
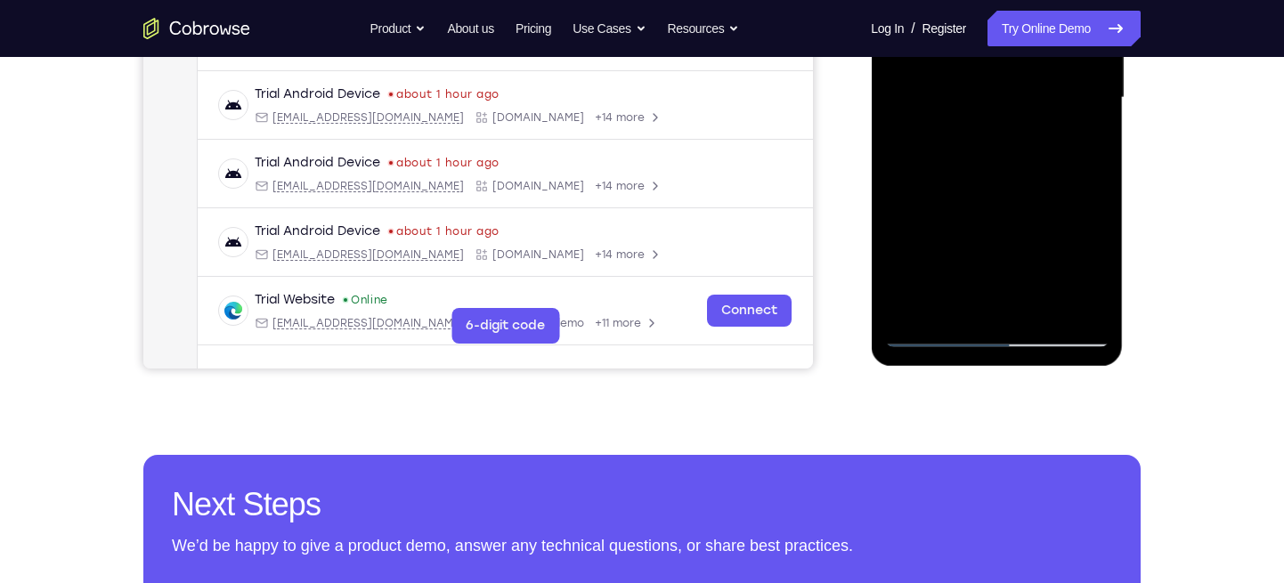
scroll to position [458, 0]
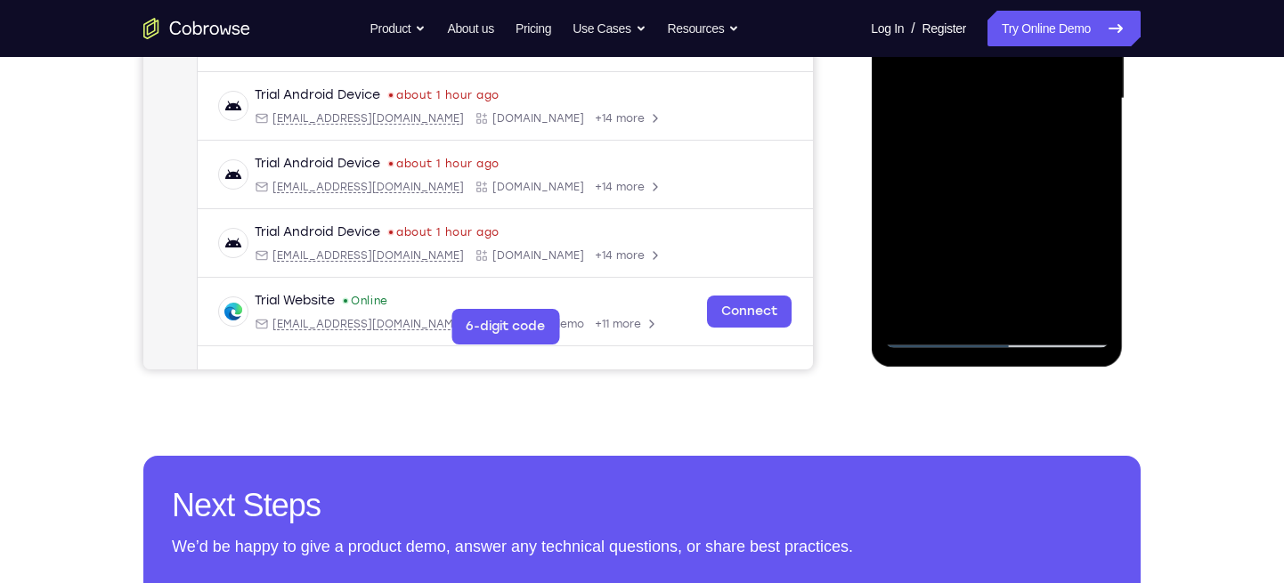
drag, startPoint x: 945, startPoint y: 264, endPoint x: 958, endPoint y: 198, distance: 67.0
click at [958, 198] on div at bounding box center [996, 99] width 224 height 499
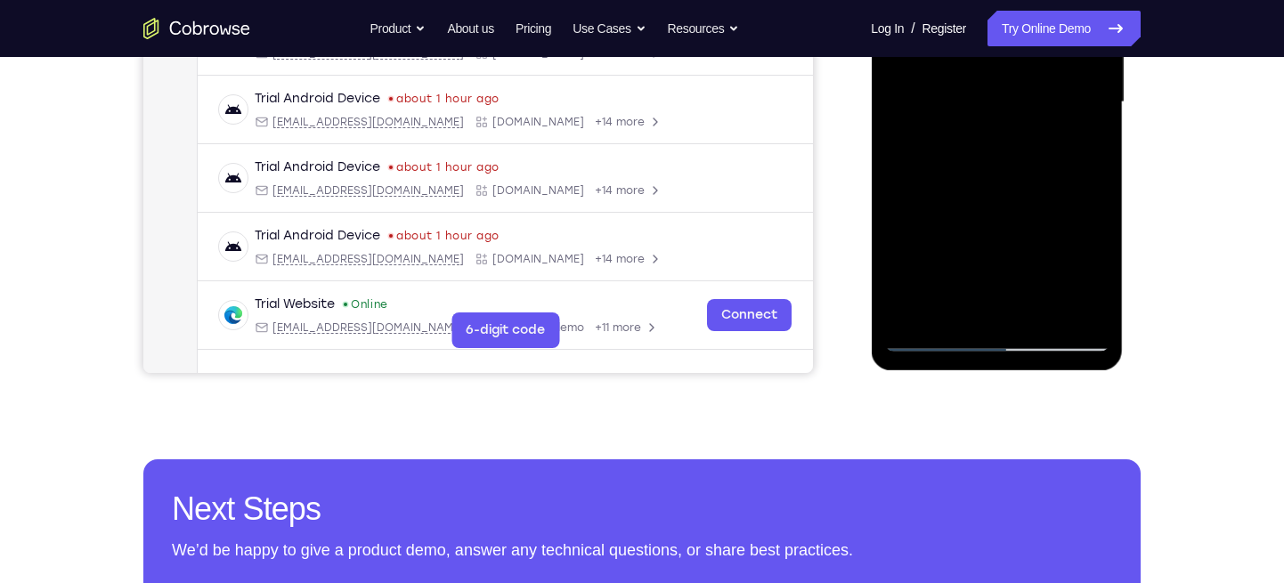
drag, startPoint x: 954, startPoint y: 286, endPoint x: 965, endPoint y: 211, distance: 75.5
click at [965, 211] on div at bounding box center [996, 102] width 224 height 499
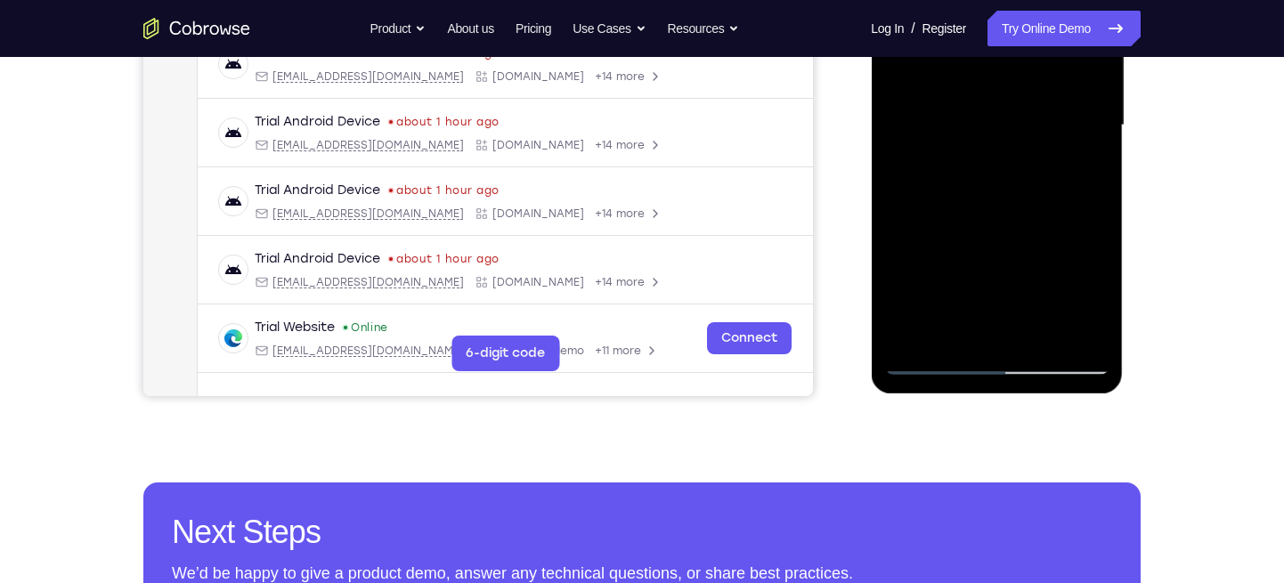
scroll to position [428, 0]
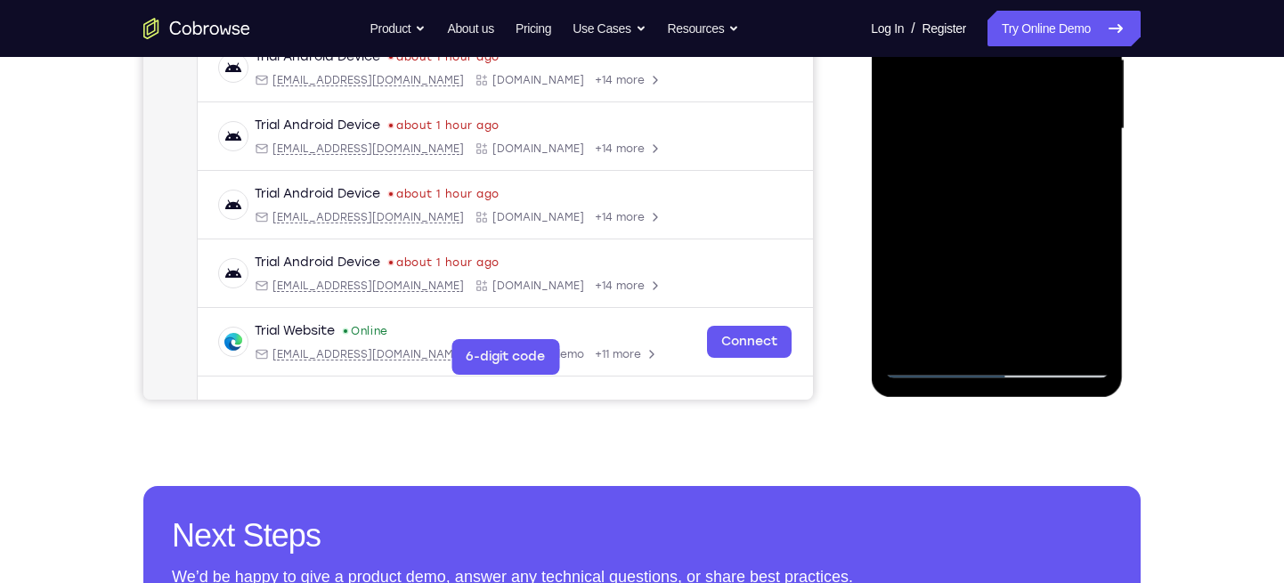
drag, startPoint x: 946, startPoint y: 284, endPoint x: 961, endPoint y: 192, distance: 92.8
click at [961, 192] on div at bounding box center [996, 129] width 224 height 499
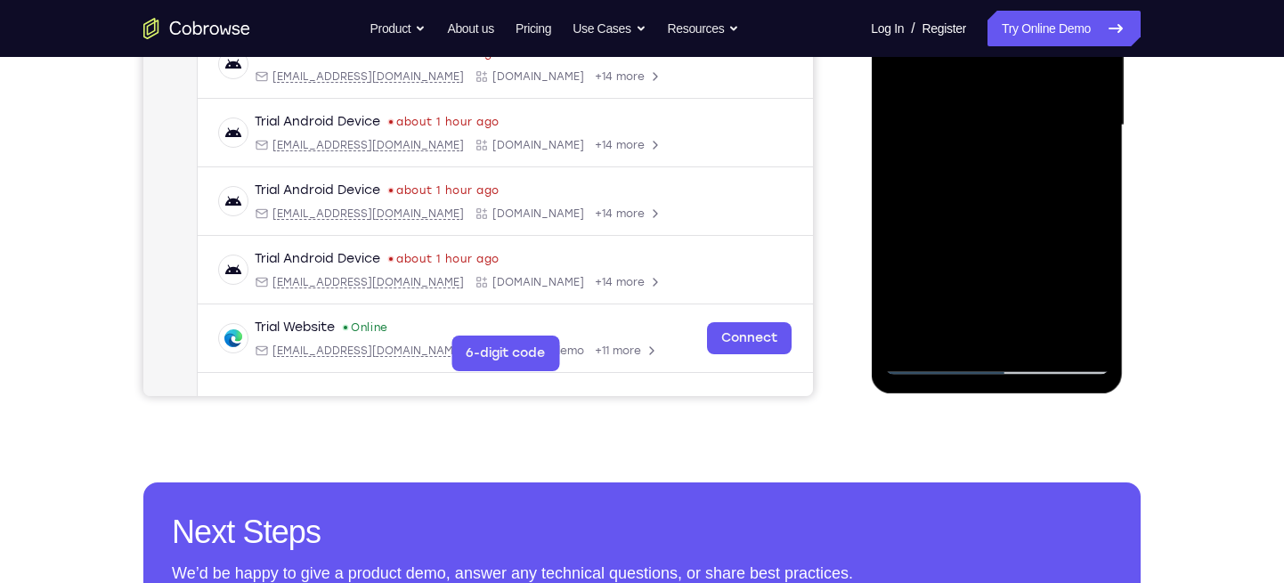
scroll to position [433, 0]
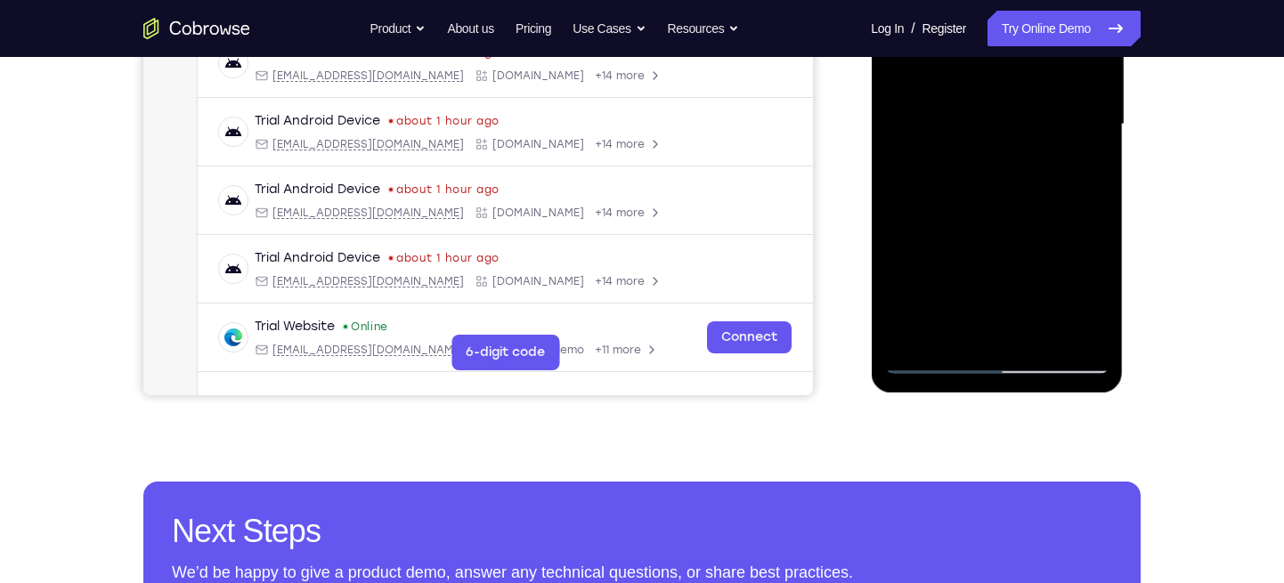
drag, startPoint x: 954, startPoint y: 318, endPoint x: 971, endPoint y: 202, distance: 117.0
click at [971, 202] on div at bounding box center [996, 124] width 224 height 499
drag, startPoint x: 973, startPoint y: 286, endPoint x: 977, endPoint y: 207, distance: 79.3
click at [977, 207] on div at bounding box center [996, 124] width 224 height 499
drag, startPoint x: 955, startPoint y: 298, endPoint x: 971, endPoint y: 216, distance: 83.5
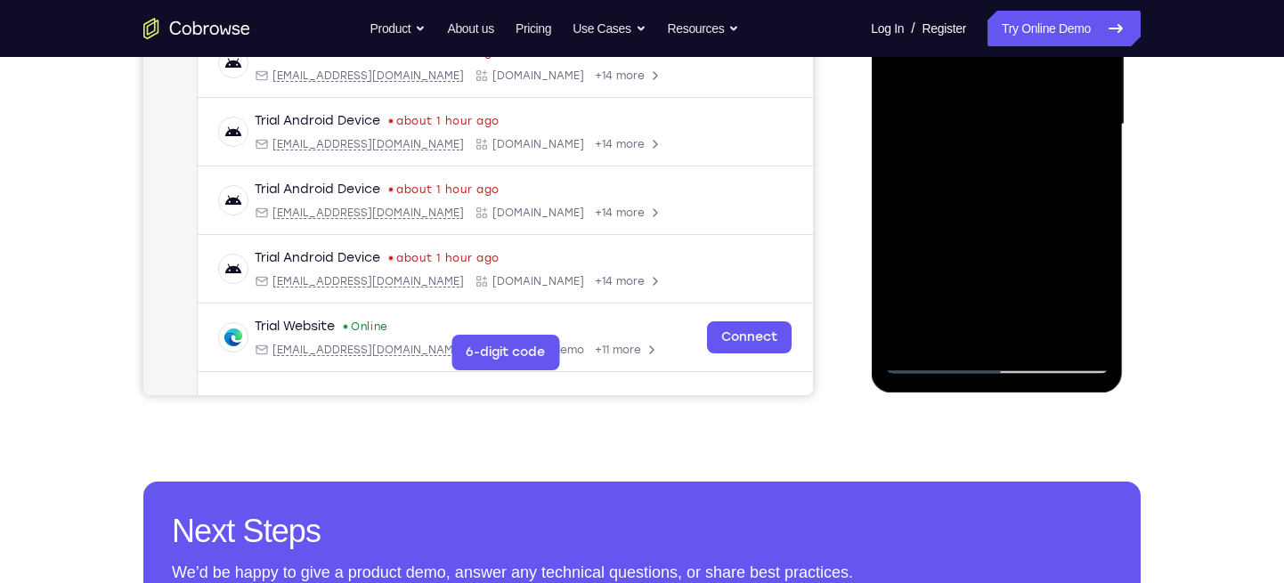
click at [971, 216] on div at bounding box center [996, 124] width 224 height 499
drag, startPoint x: 955, startPoint y: 296, endPoint x: 981, endPoint y: 191, distance: 108.2
click at [981, 191] on div at bounding box center [996, 124] width 224 height 499
drag, startPoint x: 947, startPoint y: 288, endPoint x: 970, endPoint y: 206, distance: 84.9
click at [970, 206] on div at bounding box center [996, 124] width 224 height 499
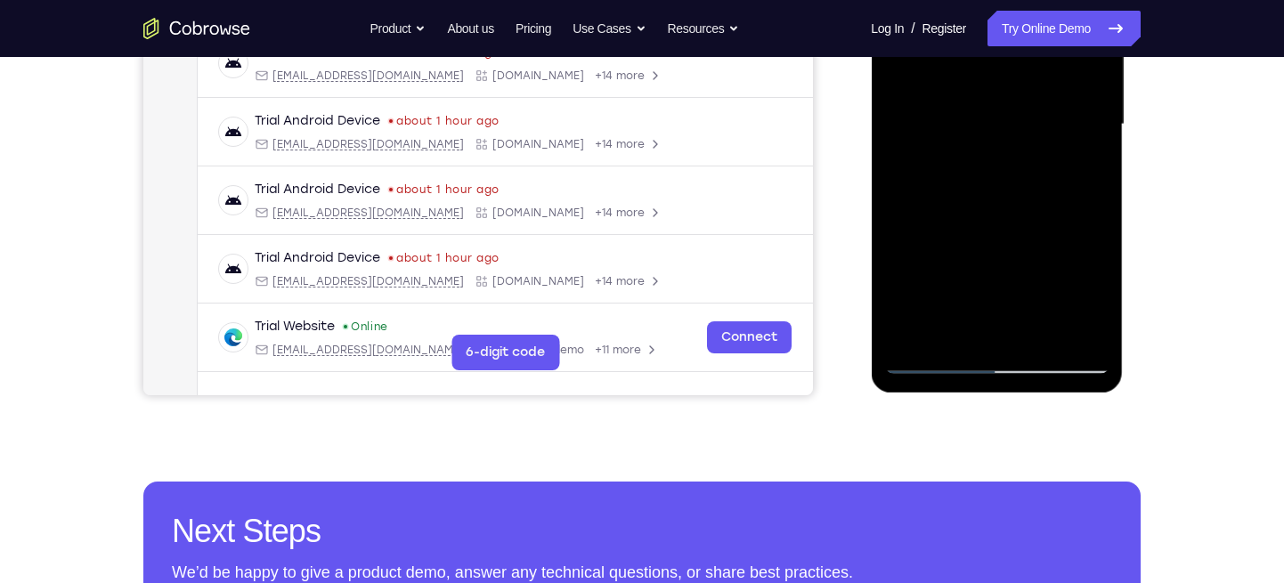
scroll to position [421, 0]
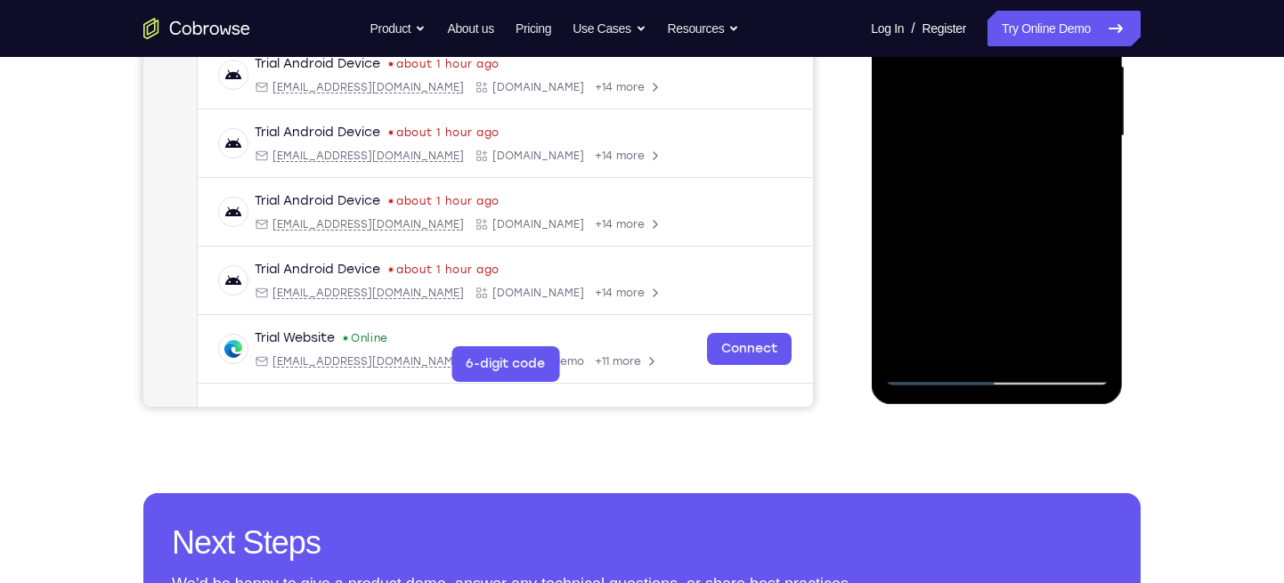
click at [951, 321] on div at bounding box center [996, 136] width 224 height 499
drag, startPoint x: 956, startPoint y: 306, endPoint x: 972, endPoint y: 228, distance: 80.0
click at [972, 228] on div at bounding box center [996, 136] width 224 height 499
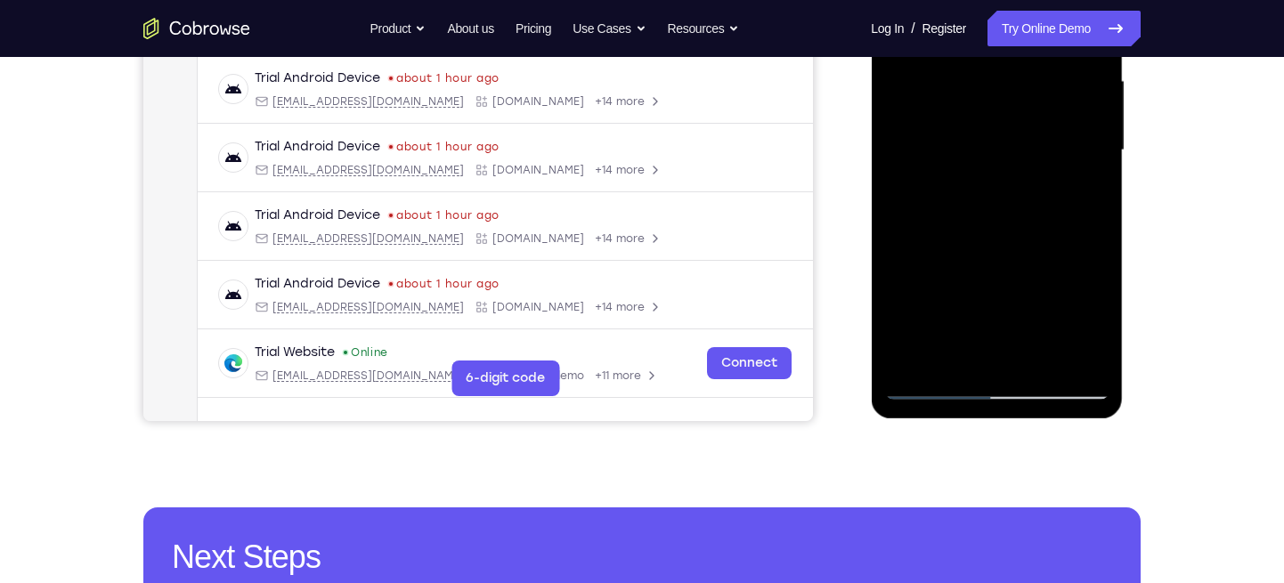
drag, startPoint x: 955, startPoint y: 317, endPoint x: 971, endPoint y: 214, distance: 104.5
click at [971, 214] on div at bounding box center [996, 150] width 224 height 499
drag, startPoint x: 953, startPoint y: 304, endPoint x: 966, endPoint y: 241, distance: 64.4
click at [966, 241] on div at bounding box center [996, 150] width 224 height 499
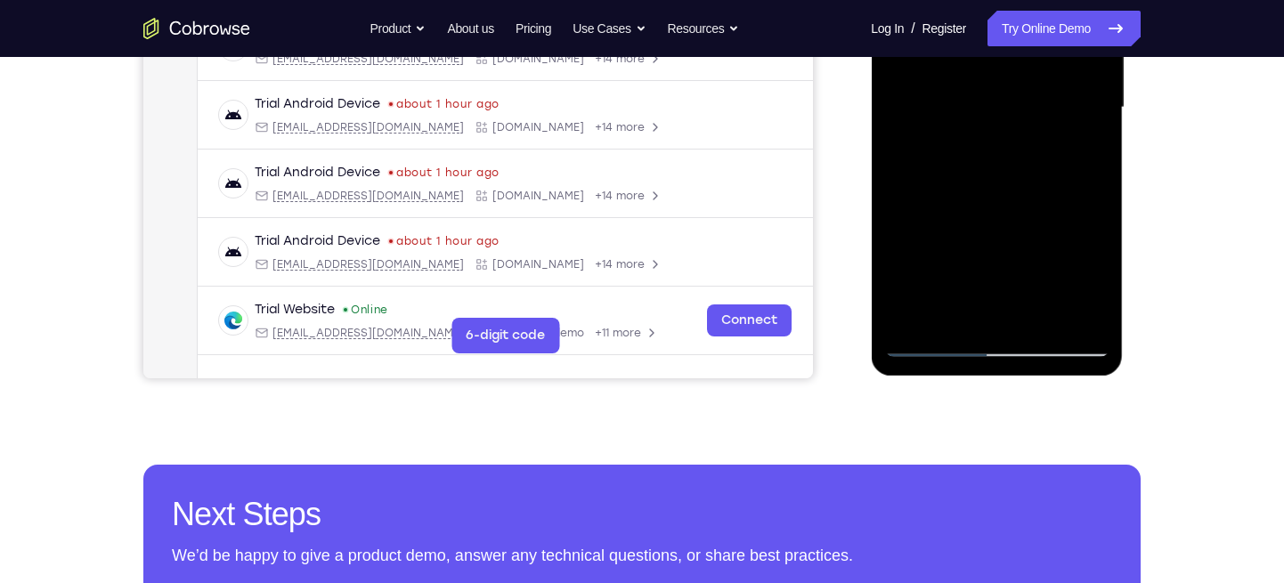
scroll to position [450, 0]
drag, startPoint x: 950, startPoint y: 287, endPoint x: 970, endPoint y: 202, distance: 87.0
click at [970, 202] on div at bounding box center [996, 107] width 224 height 499
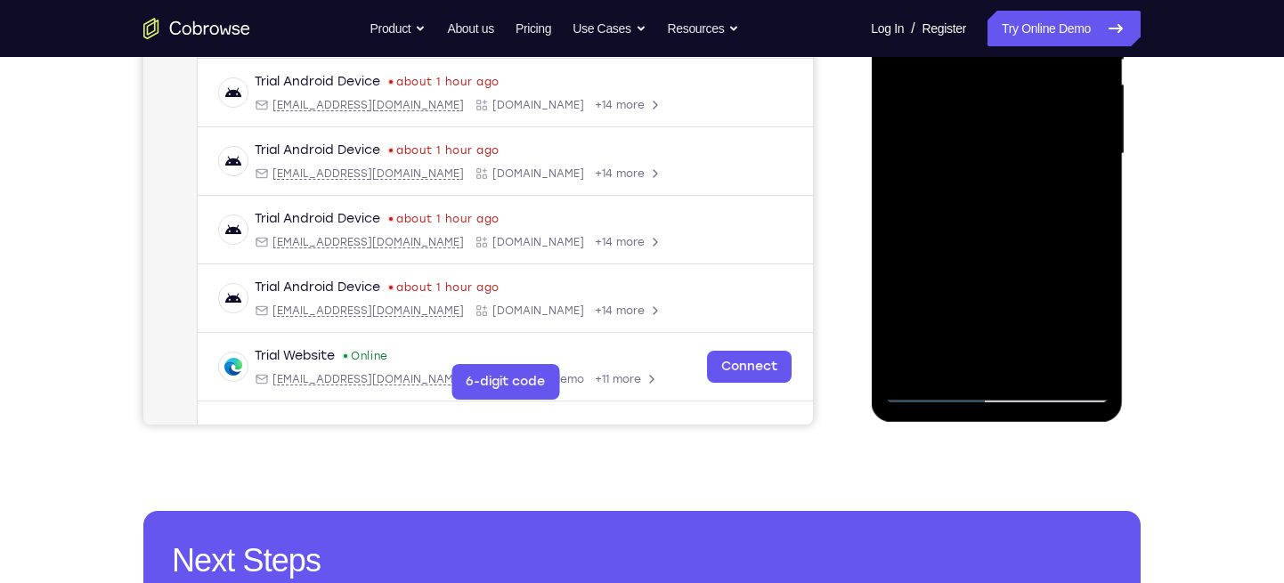
drag, startPoint x: 955, startPoint y: 282, endPoint x: 978, endPoint y: 161, distance: 123.1
click at [978, 161] on div at bounding box center [996, 154] width 224 height 499
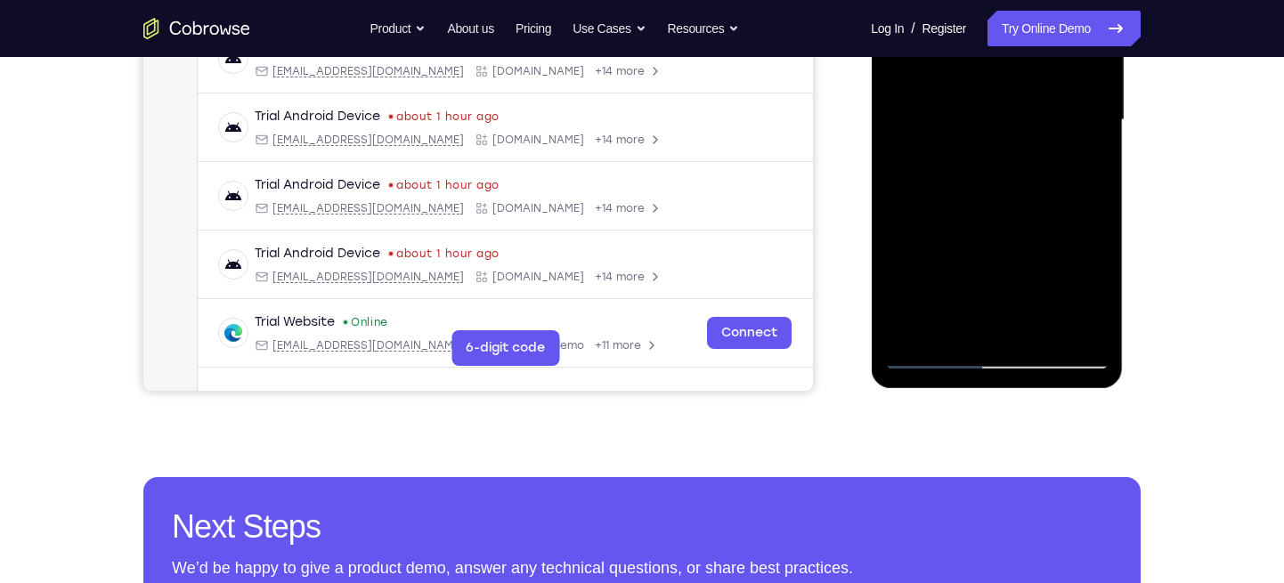
scroll to position [436, 0]
drag, startPoint x: 942, startPoint y: 286, endPoint x: 961, endPoint y: 194, distance: 93.6
click at [961, 194] on div at bounding box center [996, 121] width 224 height 499
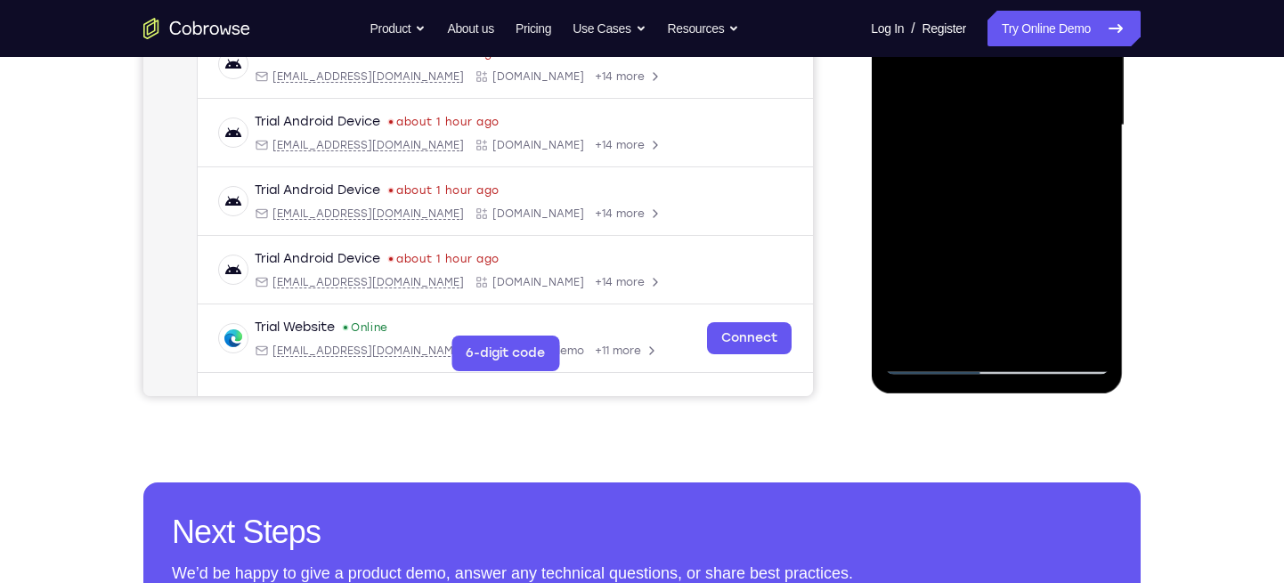
scroll to position [407, 0]
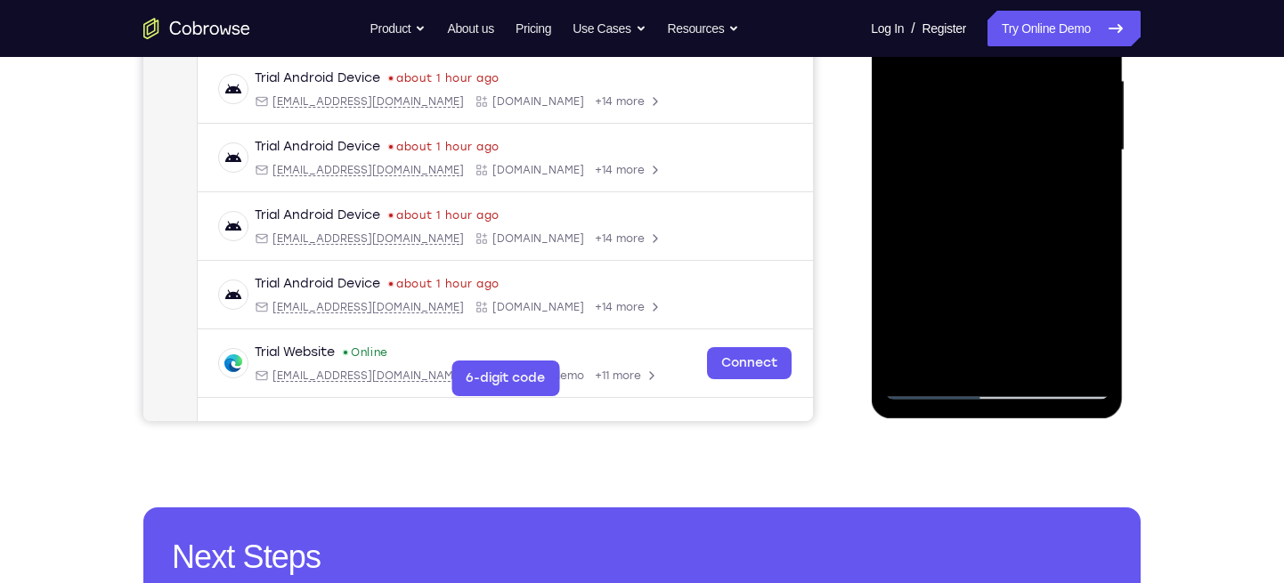
drag, startPoint x: 951, startPoint y: 300, endPoint x: 960, endPoint y: 203, distance: 97.4
click at [960, 203] on div at bounding box center [996, 150] width 224 height 499
drag, startPoint x: 959, startPoint y: 308, endPoint x: 983, endPoint y: 221, distance: 90.5
click at [983, 221] on div at bounding box center [996, 150] width 224 height 499
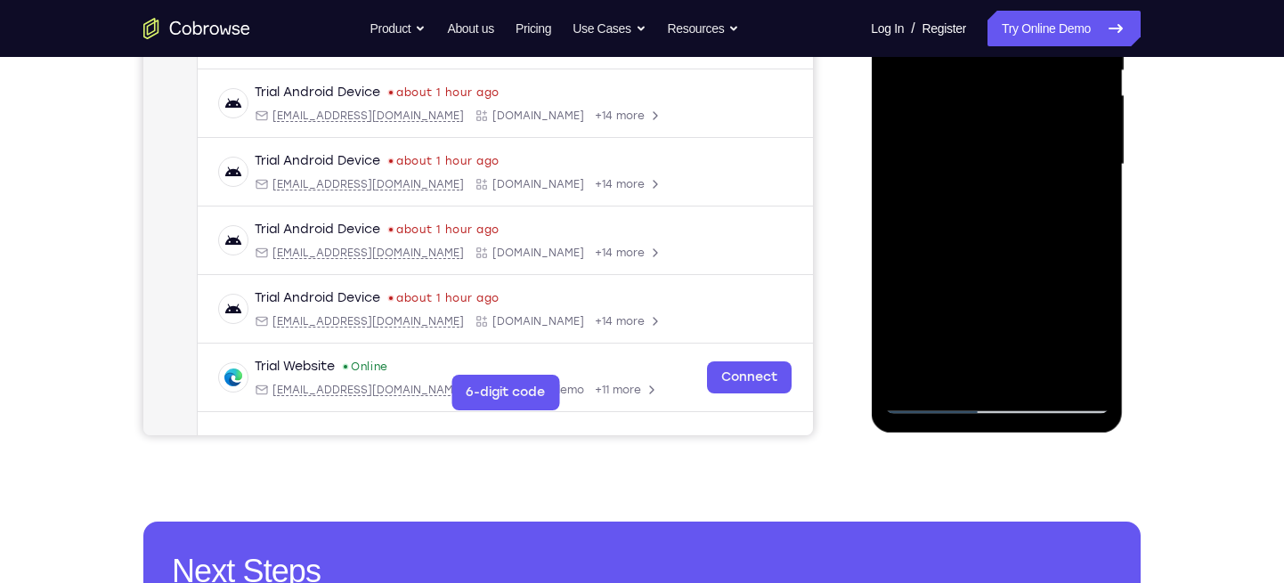
scroll to position [394, 0]
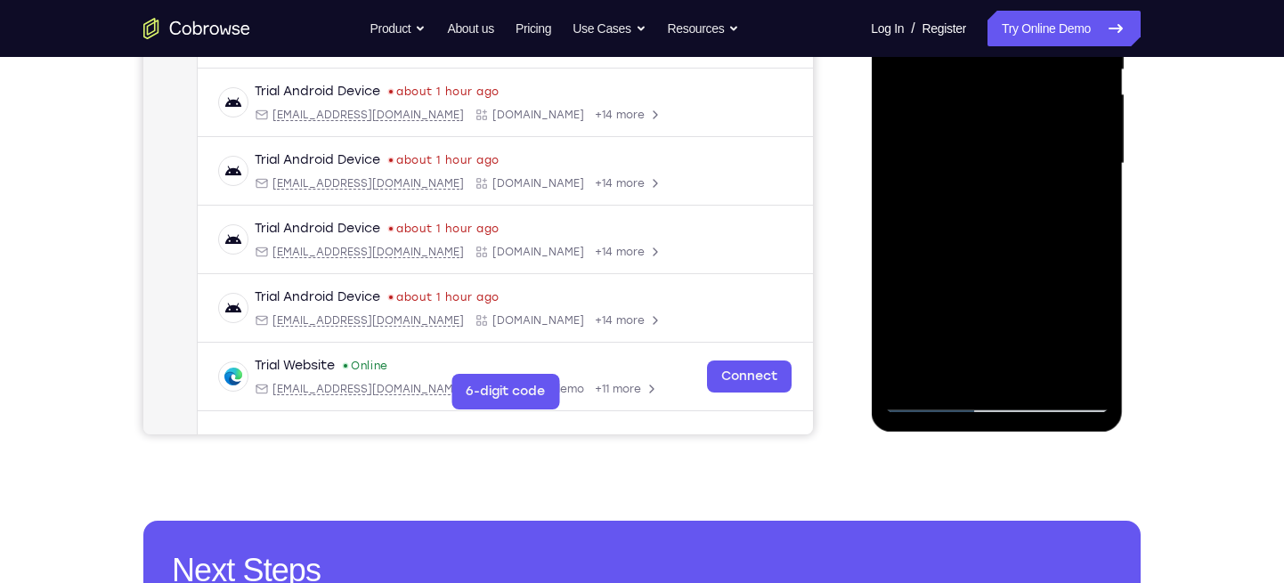
drag, startPoint x: 945, startPoint y: 315, endPoint x: 961, endPoint y: 239, distance: 77.4
click at [961, 239] on div at bounding box center [996, 164] width 224 height 499
drag, startPoint x: 953, startPoint y: 324, endPoint x: 975, endPoint y: 234, distance: 92.4
click at [975, 234] on div at bounding box center [996, 164] width 224 height 499
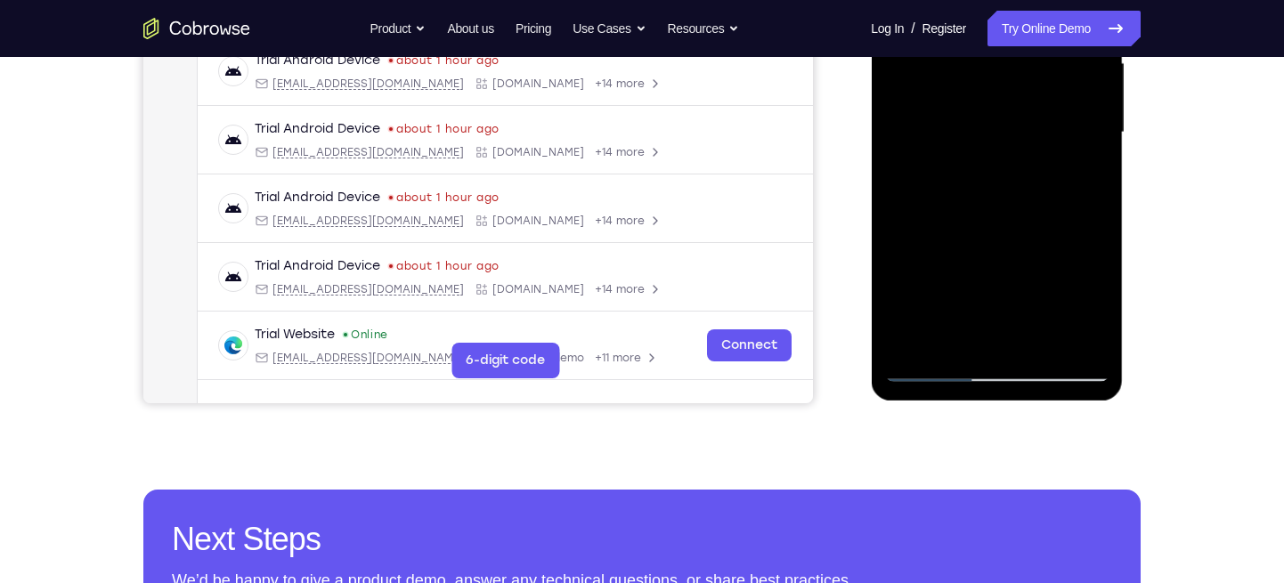
drag, startPoint x: 957, startPoint y: 301, endPoint x: 991, endPoint y: 206, distance: 101.1
click at [991, 206] on div at bounding box center [996, 132] width 224 height 499
drag, startPoint x: 962, startPoint y: 297, endPoint x: 988, endPoint y: 221, distance: 80.8
click at [988, 221] on div at bounding box center [996, 132] width 224 height 499
drag, startPoint x: 975, startPoint y: 293, endPoint x: 973, endPoint y: 213, distance: 80.1
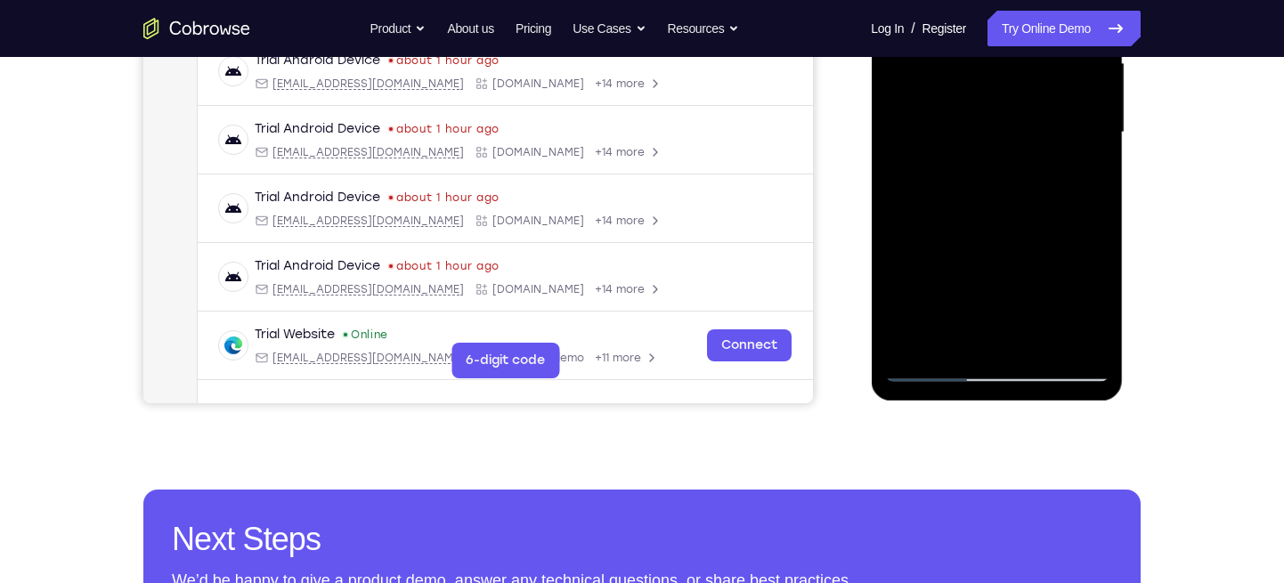
click at [973, 213] on div at bounding box center [996, 132] width 224 height 499
drag, startPoint x: 964, startPoint y: 302, endPoint x: 967, endPoint y: 194, distance: 107.8
click at [967, 194] on div at bounding box center [996, 132] width 224 height 499
drag, startPoint x: 970, startPoint y: 288, endPoint x: 971, endPoint y: 231, distance: 57.0
click at [971, 231] on div at bounding box center [996, 132] width 224 height 499
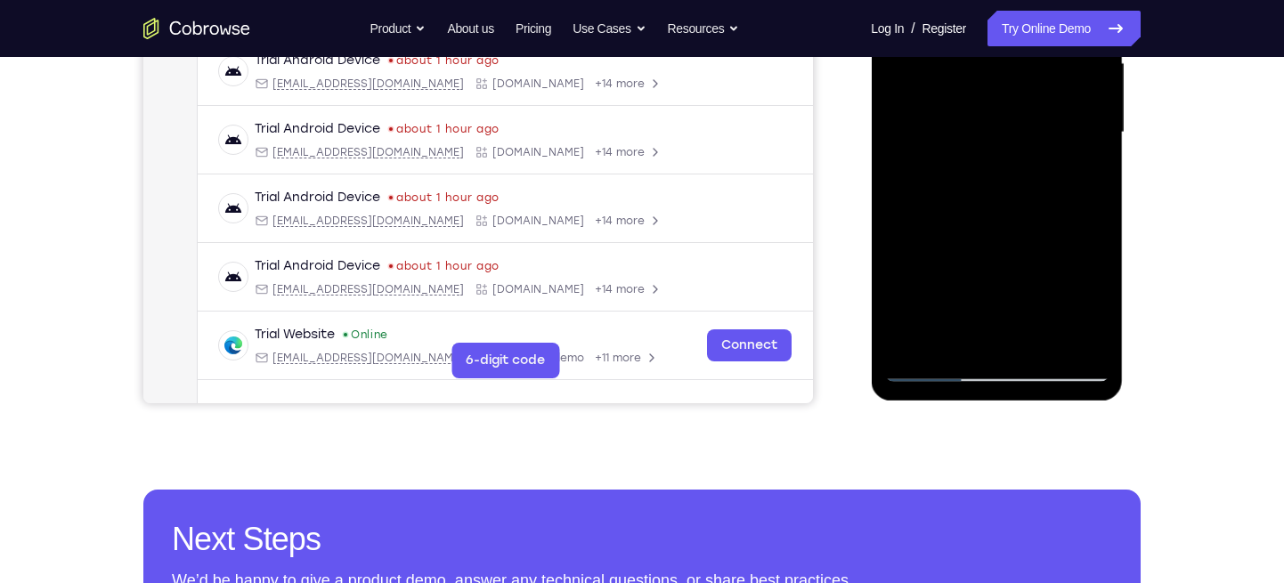
drag, startPoint x: 970, startPoint y: 288, endPoint x: 972, endPoint y: 229, distance: 58.8
click at [972, 229] on div at bounding box center [996, 132] width 224 height 499
click at [954, 239] on div at bounding box center [996, 132] width 224 height 499
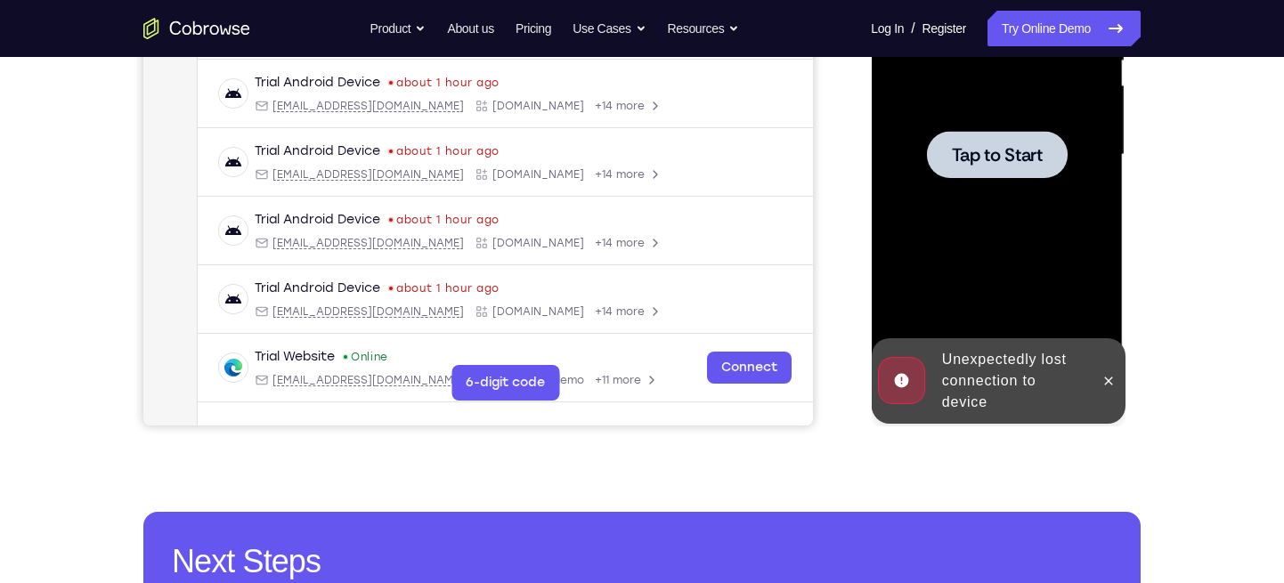
scroll to position [405, 0]
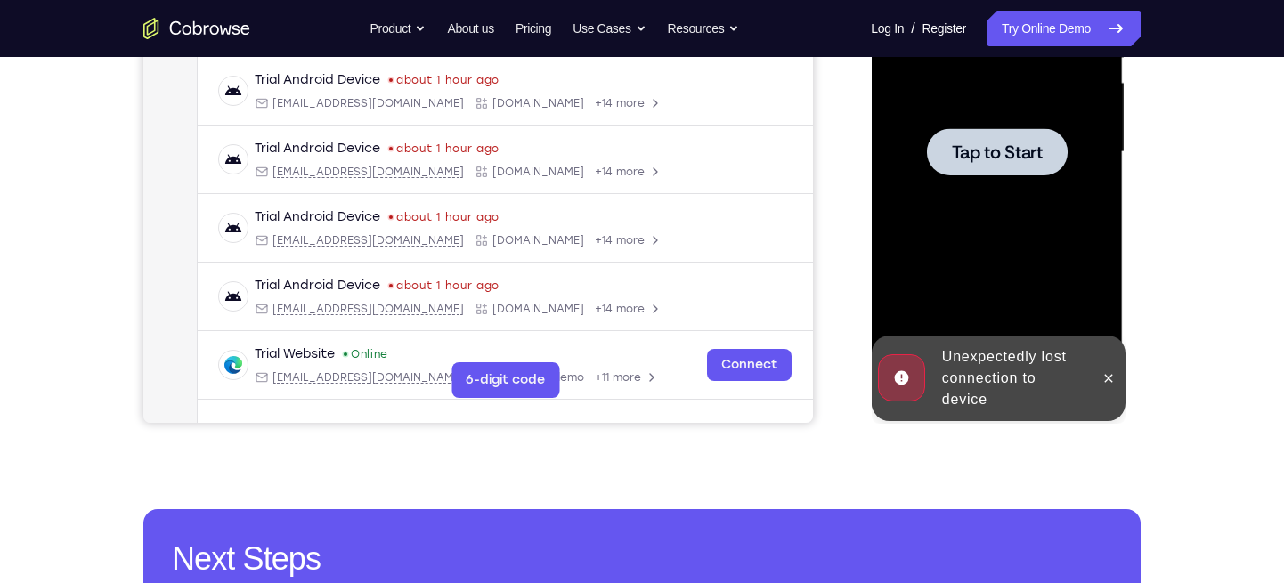
click at [971, 282] on div at bounding box center [996, 152] width 224 height 499
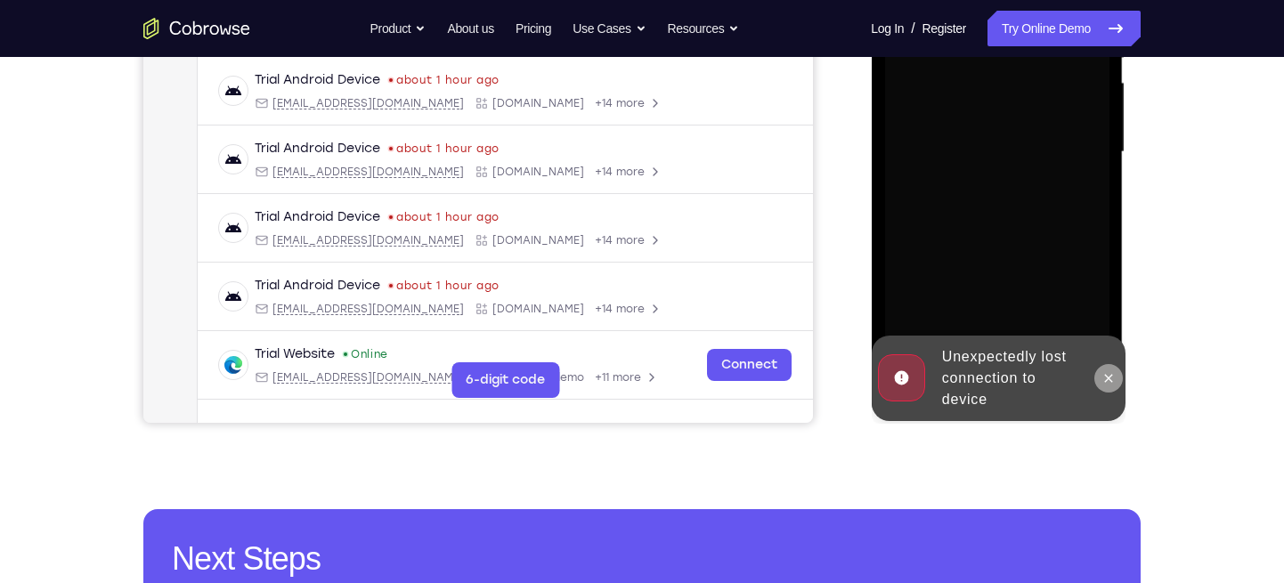
click at [1099, 379] on button at bounding box center [1107, 378] width 28 height 28
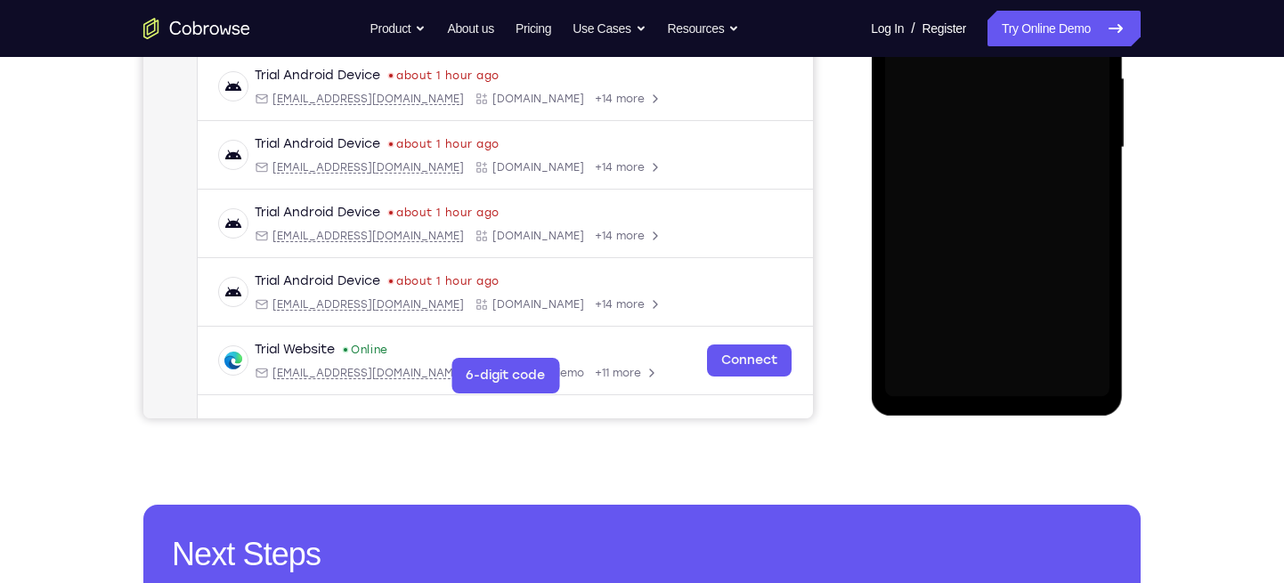
scroll to position [416, 0]
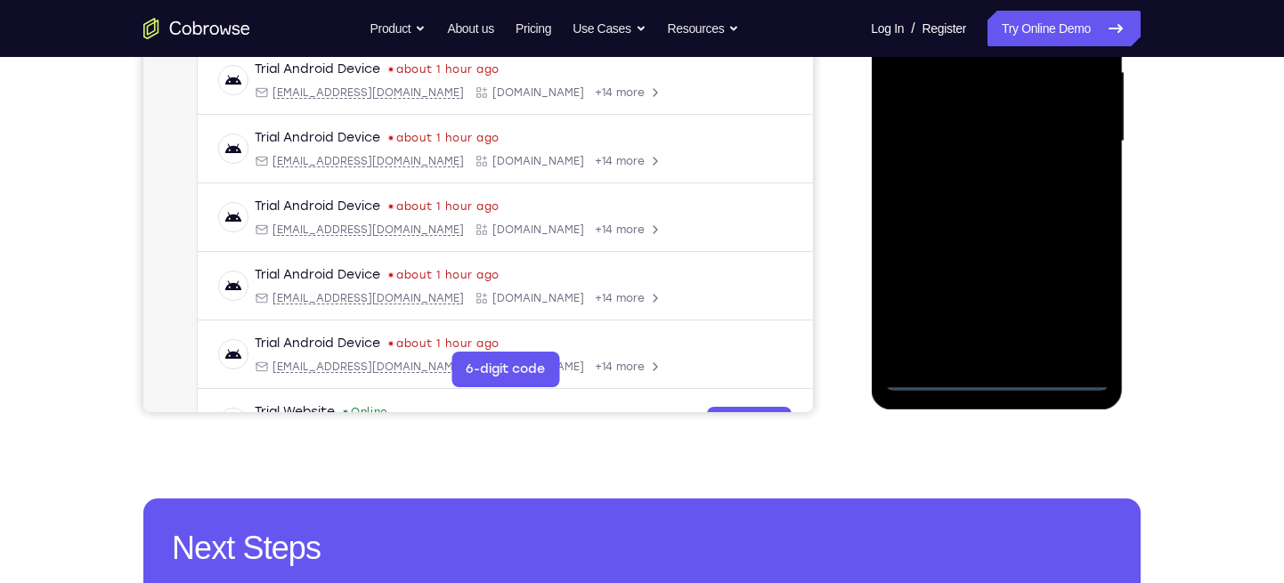
click at [994, 384] on div at bounding box center [996, 141] width 224 height 499
click at [1071, 296] on div at bounding box center [996, 141] width 224 height 499
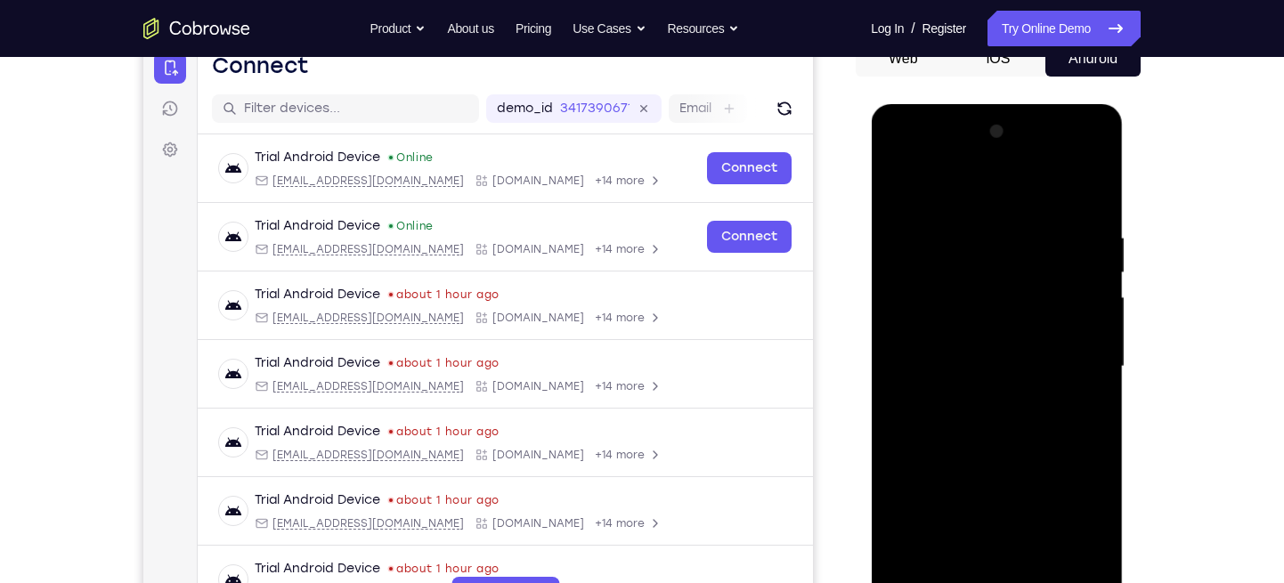
click at [897, 162] on div at bounding box center [996, 367] width 224 height 499
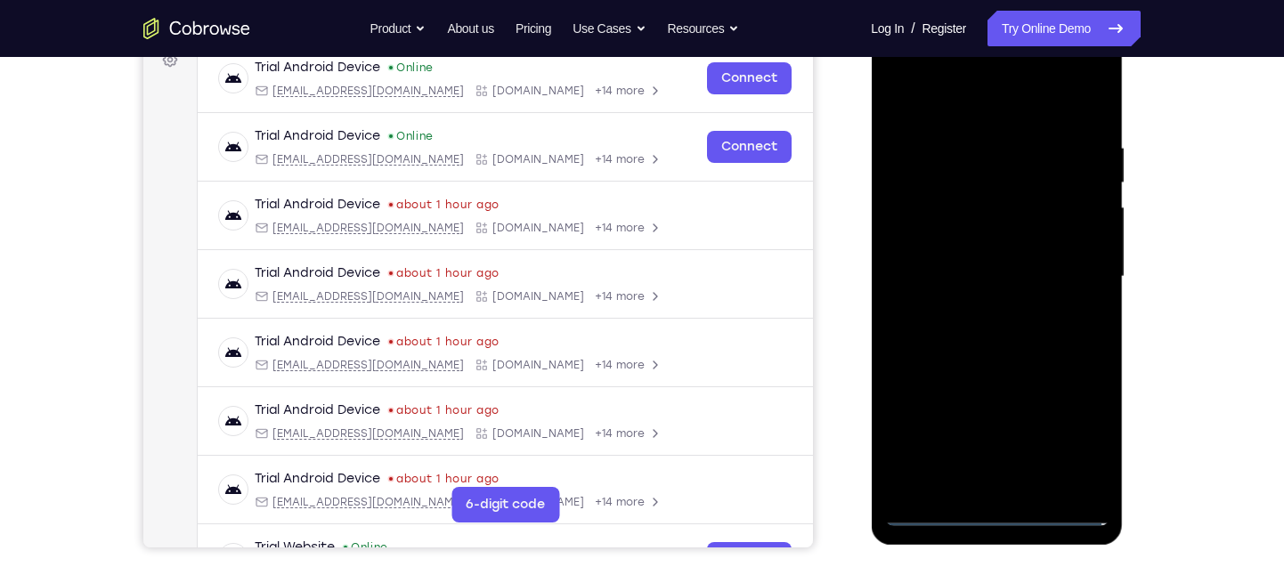
scroll to position [288, 0]
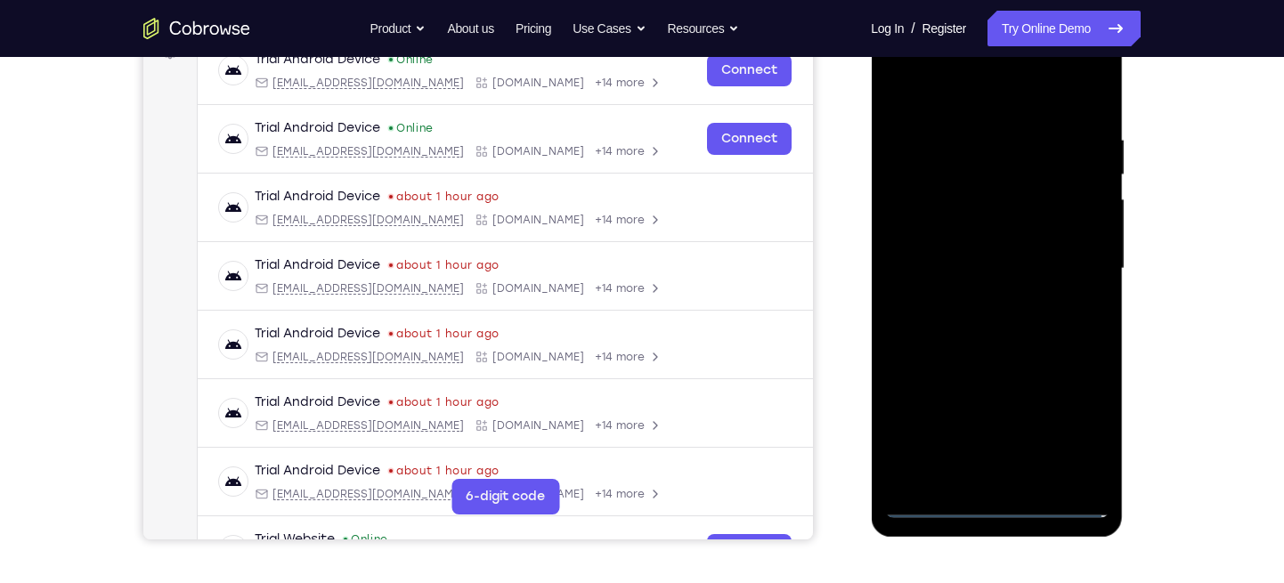
click at [1056, 256] on div at bounding box center [996, 269] width 224 height 499
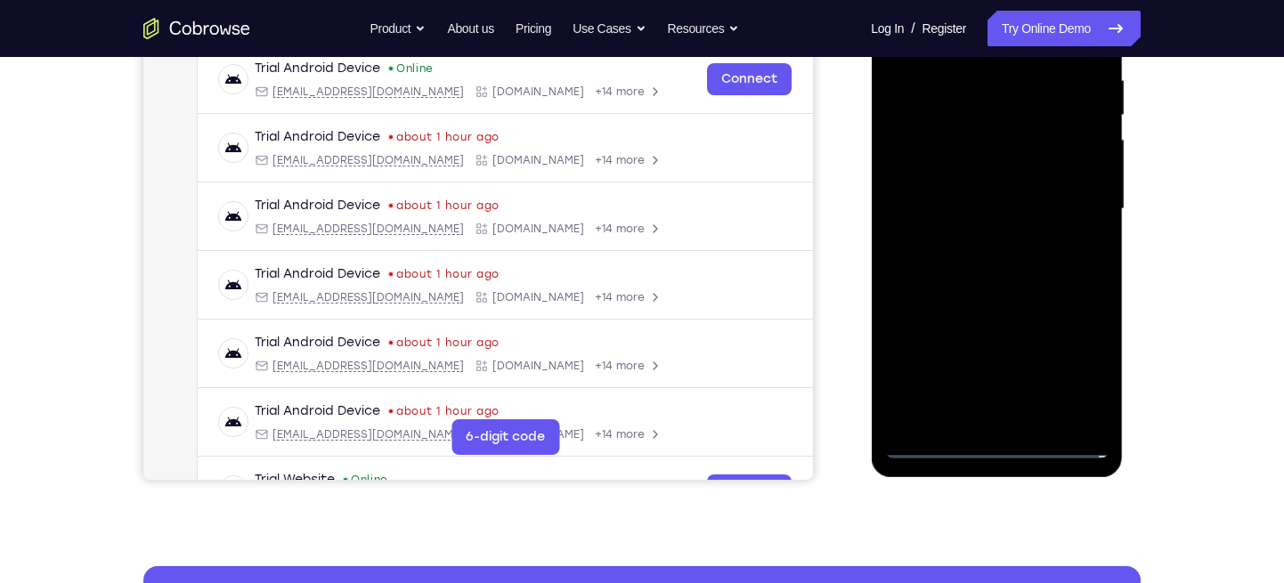
scroll to position [349, 0]
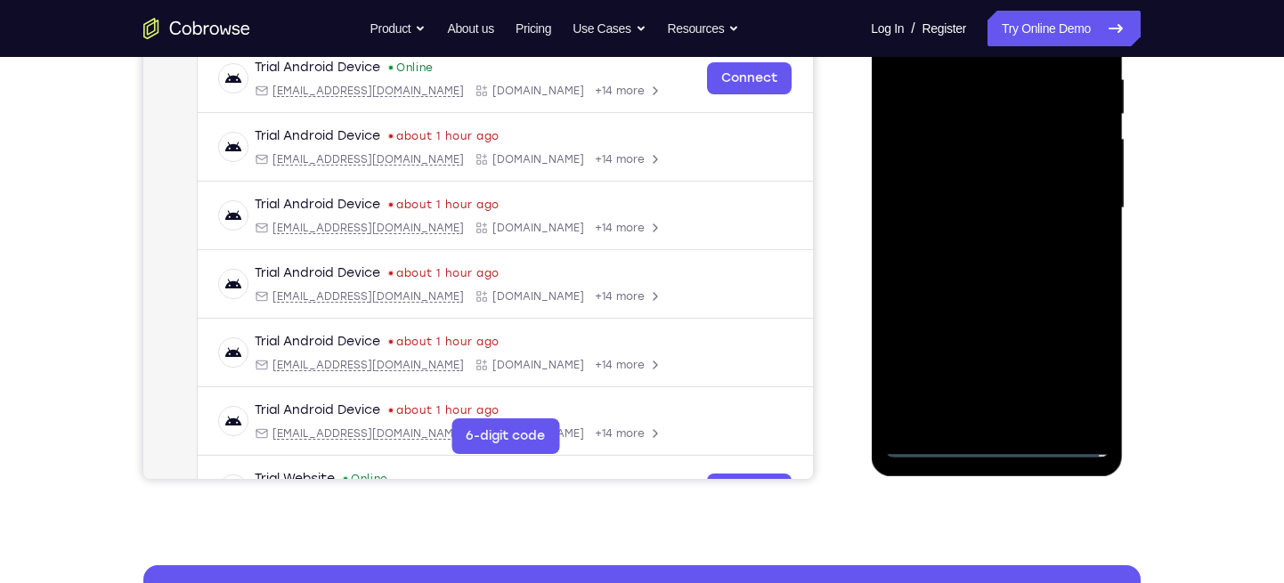
click at [979, 243] on div at bounding box center [996, 208] width 224 height 499
click at [978, 196] on div at bounding box center [996, 208] width 224 height 499
click at [945, 172] on div at bounding box center [996, 208] width 224 height 499
click at [958, 211] on div at bounding box center [996, 208] width 224 height 499
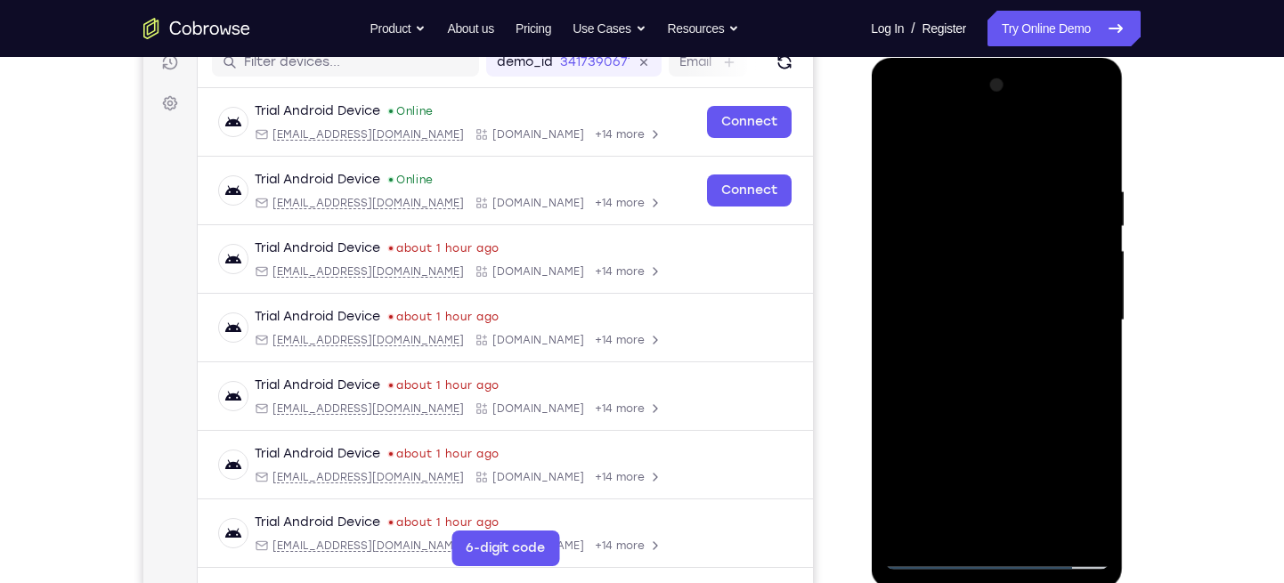
scroll to position [234, 0]
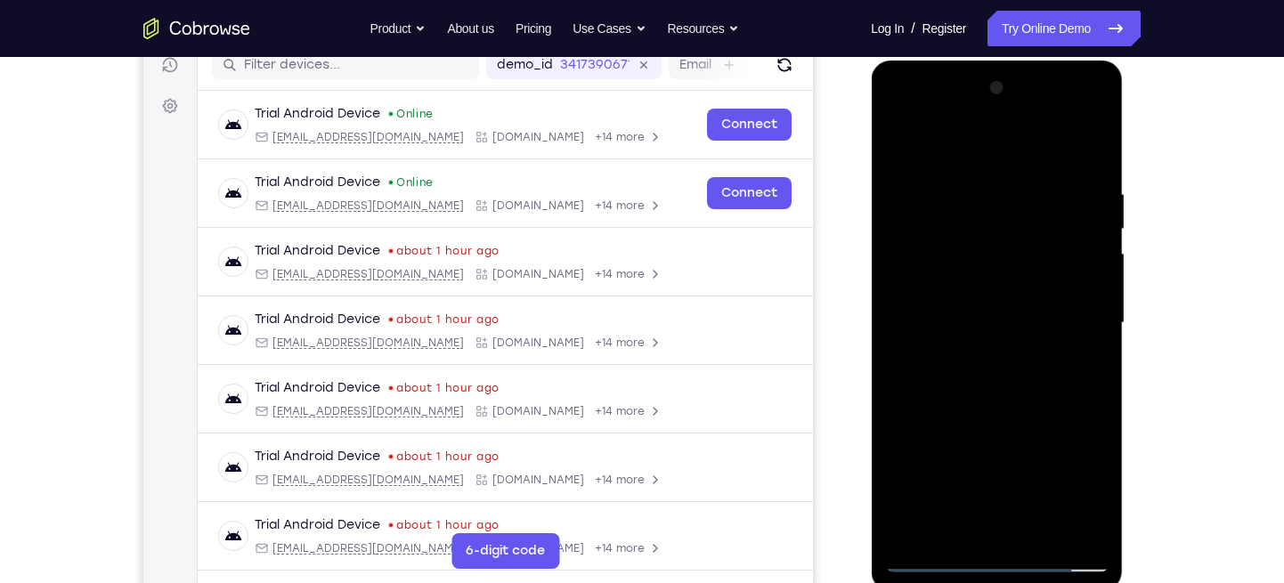
drag, startPoint x: 1016, startPoint y: 161, endPoint x: 1028, endPoint y: 26, distance: 135.9
click at [1028, 61] on html "Online web based iOS Simulators and Android Emulators. Run iPhone, iPad, Mobile…" at bounding box center [998, 328] width 254 height 534
click at [1096, 173] on div at bounding box center [996, 323] width 224 height 499
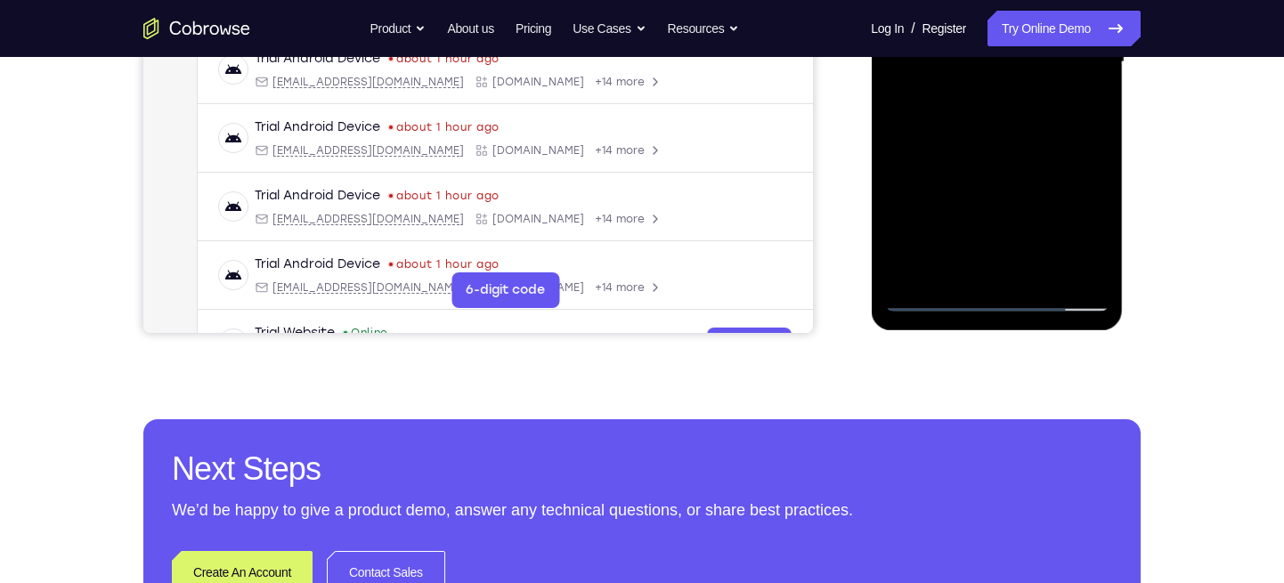
scroll to position [494, 0]
click at [1101, 252] on div at bounding box center [996, 63] width 224 height 499
click at [1036, 272] on div at bounding box center [996, 63] width 224 height 499
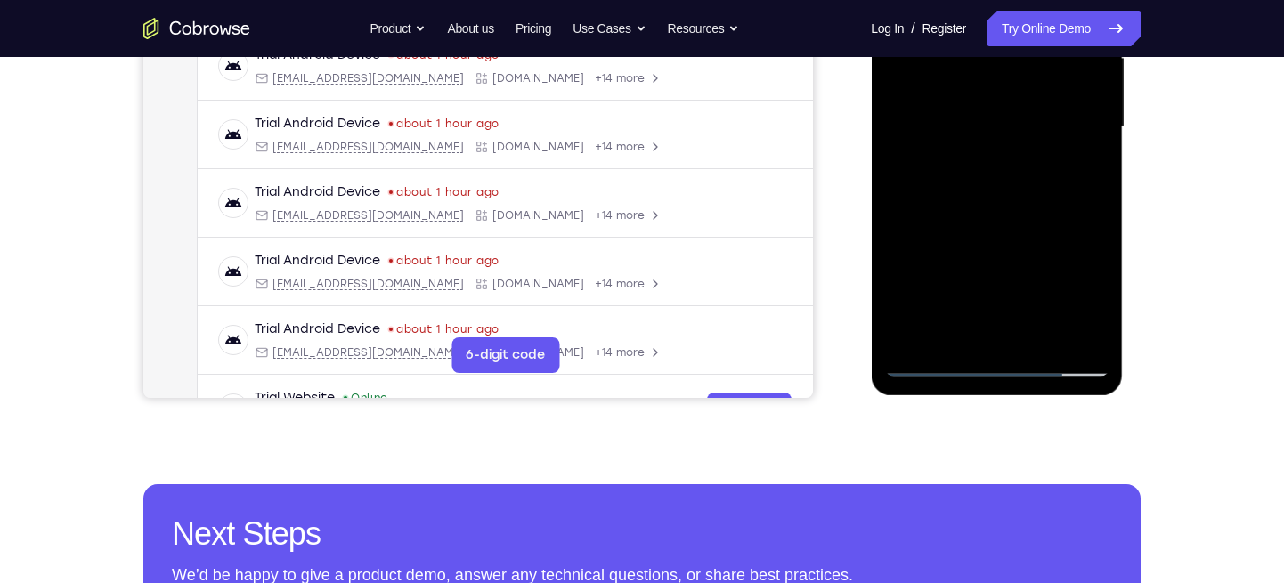
scroll to position [426, 0]
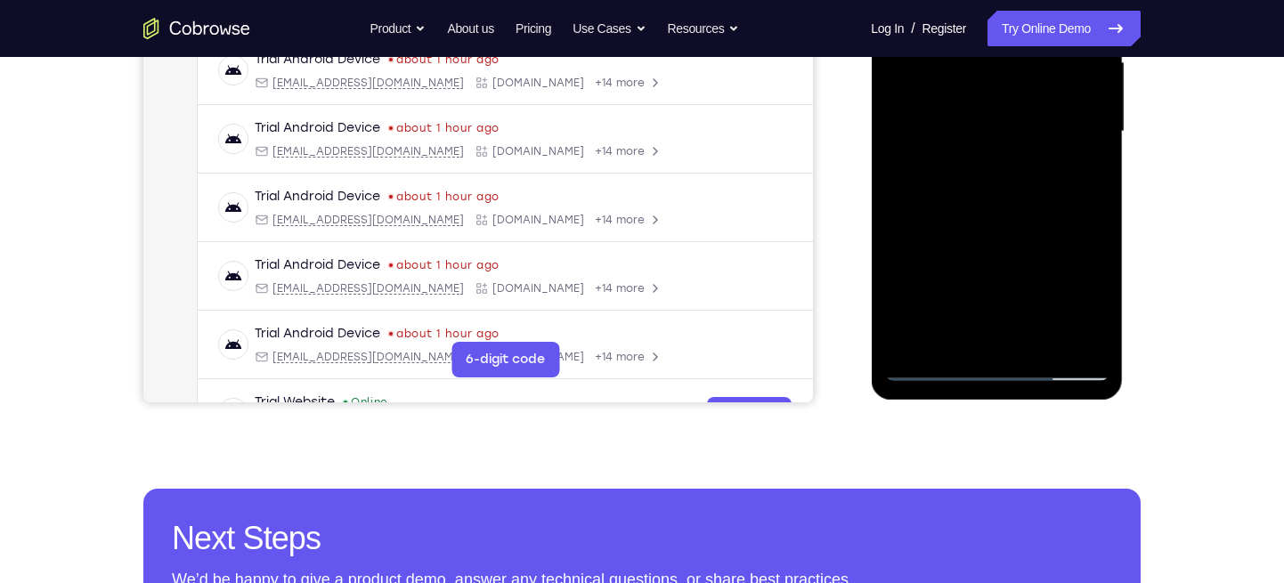
click at [1025, 223] on div at bounding box center [996, 131] width 224 height 499
click at [1008, 123] on div at bounding box center [996, 131] width 224 height 499
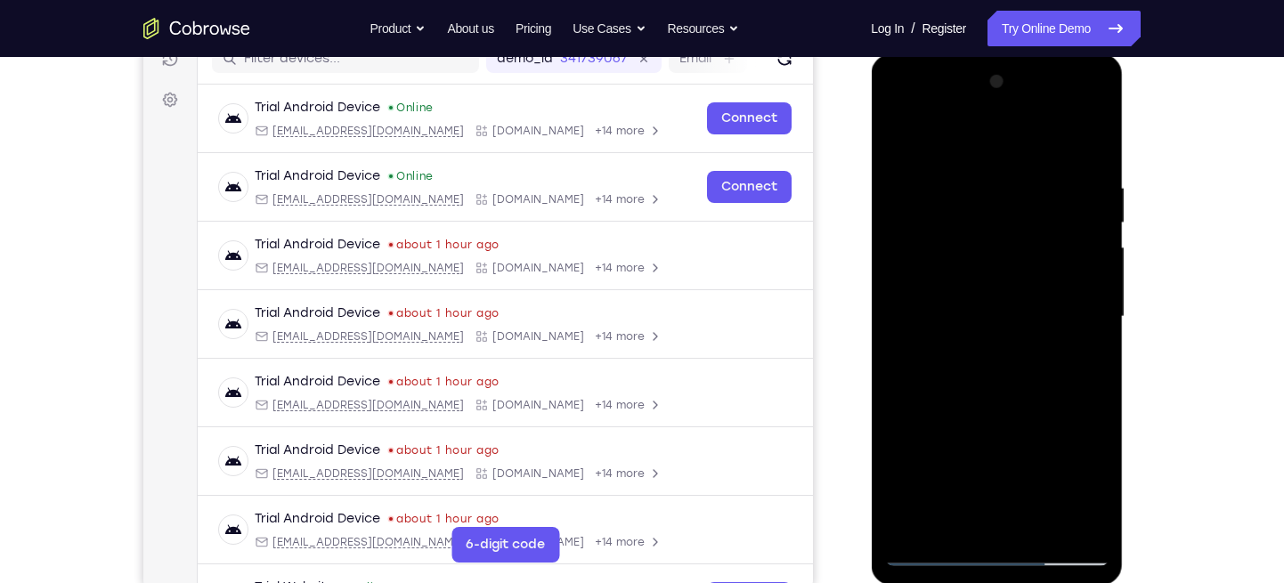
scroll to position [223, 0]
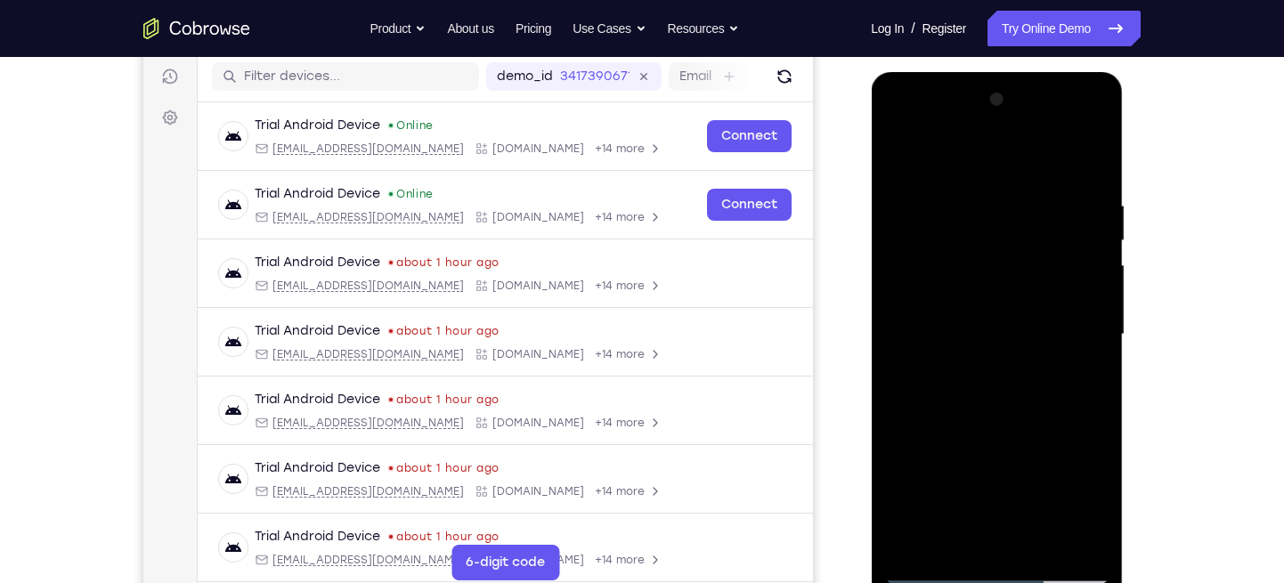
click at [928, 163] on div at bounding box center [996, 334] width 224 height 499
click at [929, 166] on div at bounding box center [996, 334] width 224 height 499
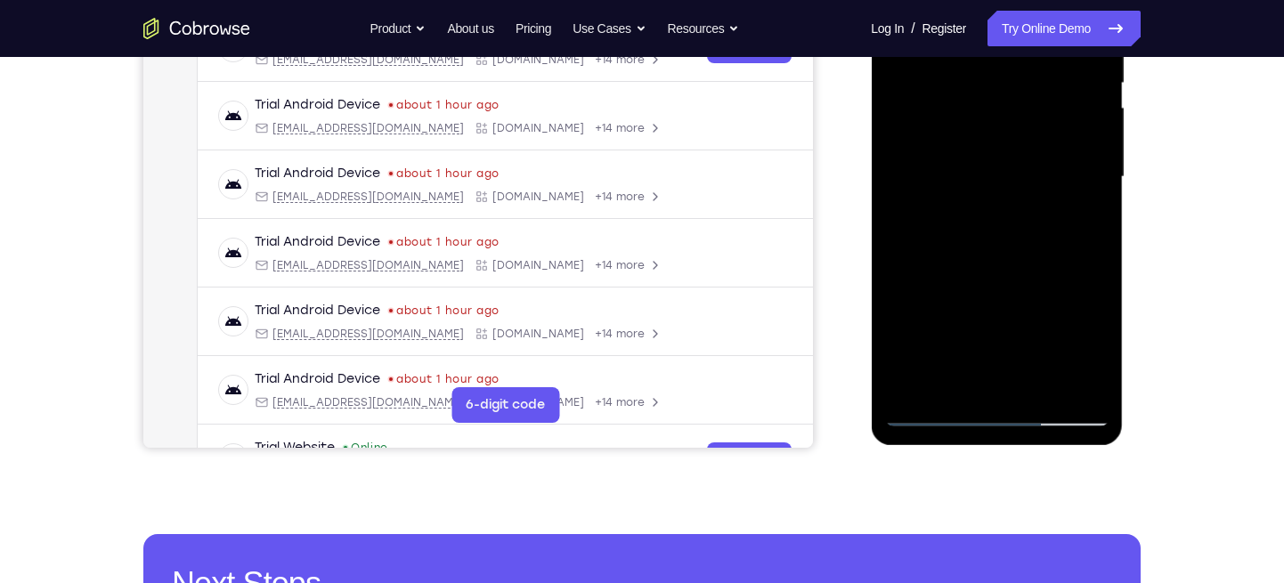
scroll to position [381, 0]
click at [939, 410] on div at bounding box center [996, 176] width 224 height 499
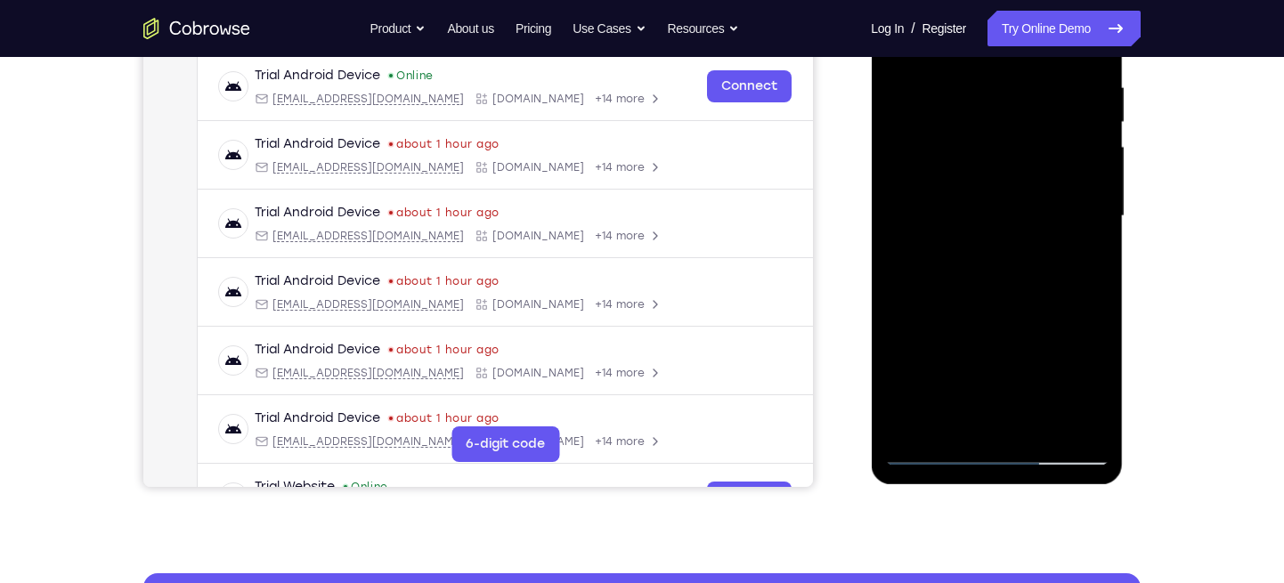
scroll to position [332, 0]
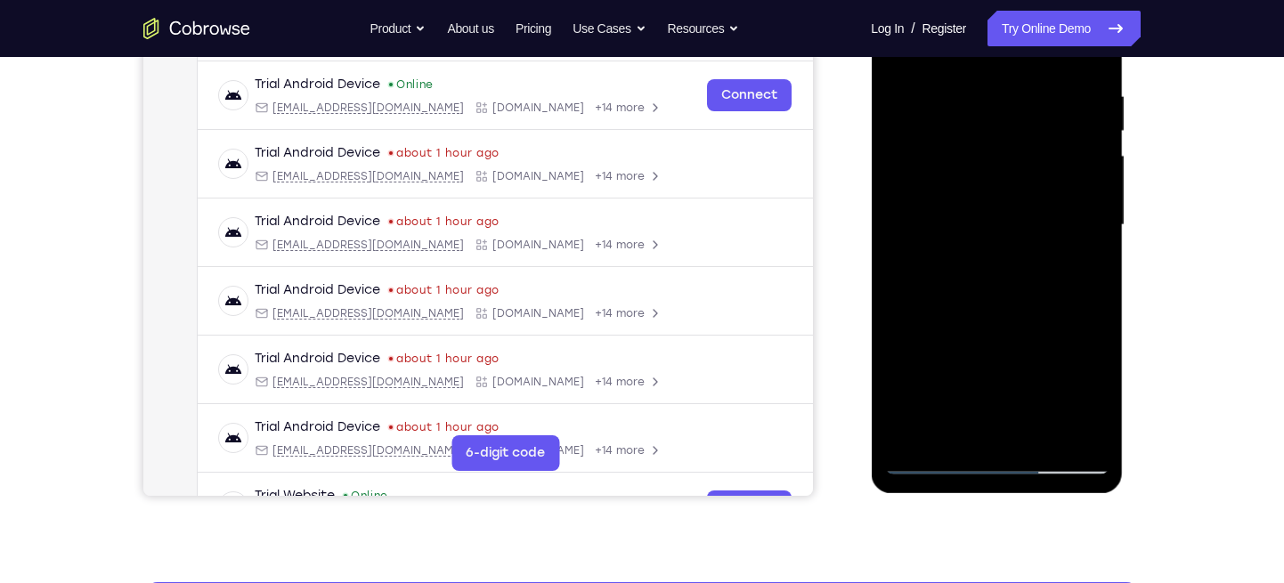
click at [973, 201] on div at bounding box center [996, 225] width 224 height 499
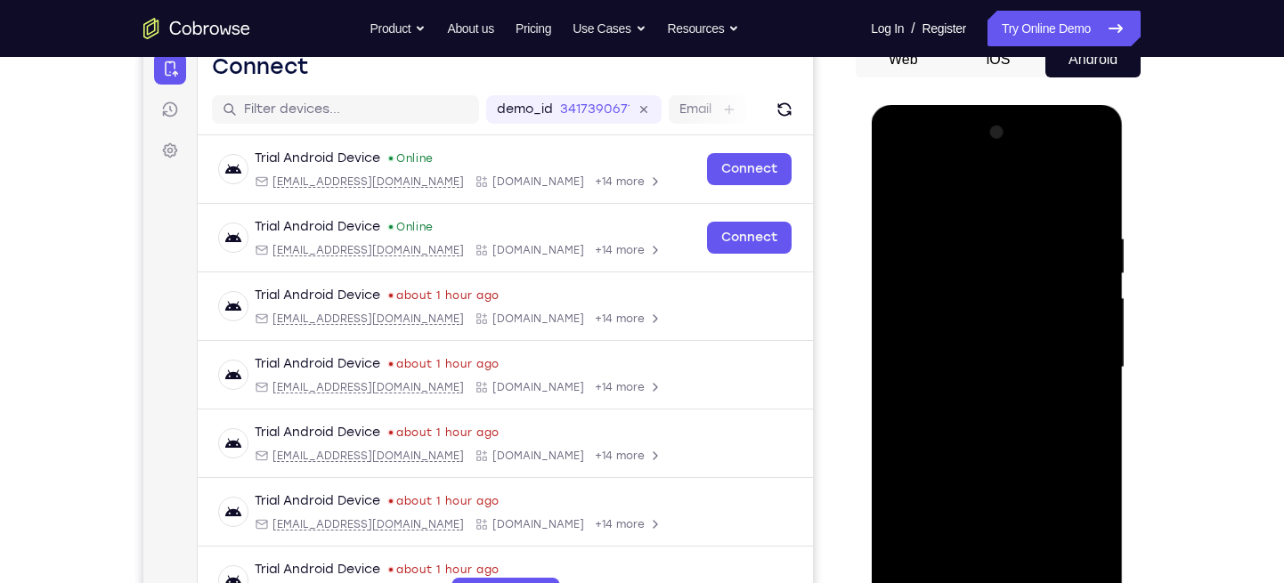
scroll to position [125, 0]
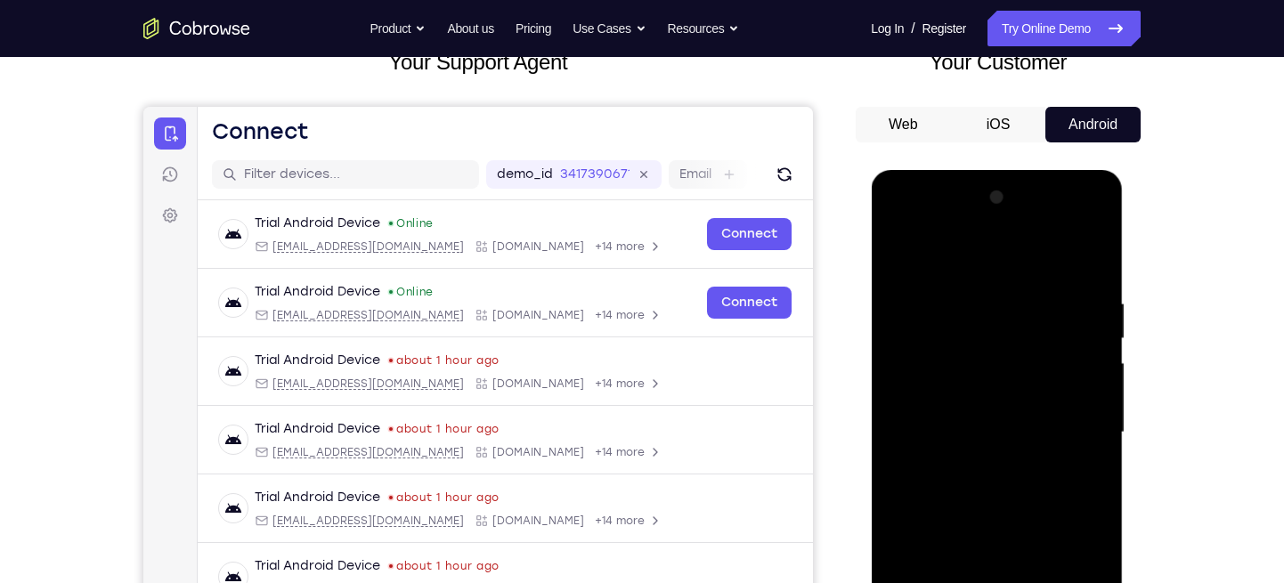
click at [920, 255] on div at bounding box center [996, 432] width 224 height 499
click at [894, 256] on div at bounding box center [996, 432] width 224 height 499
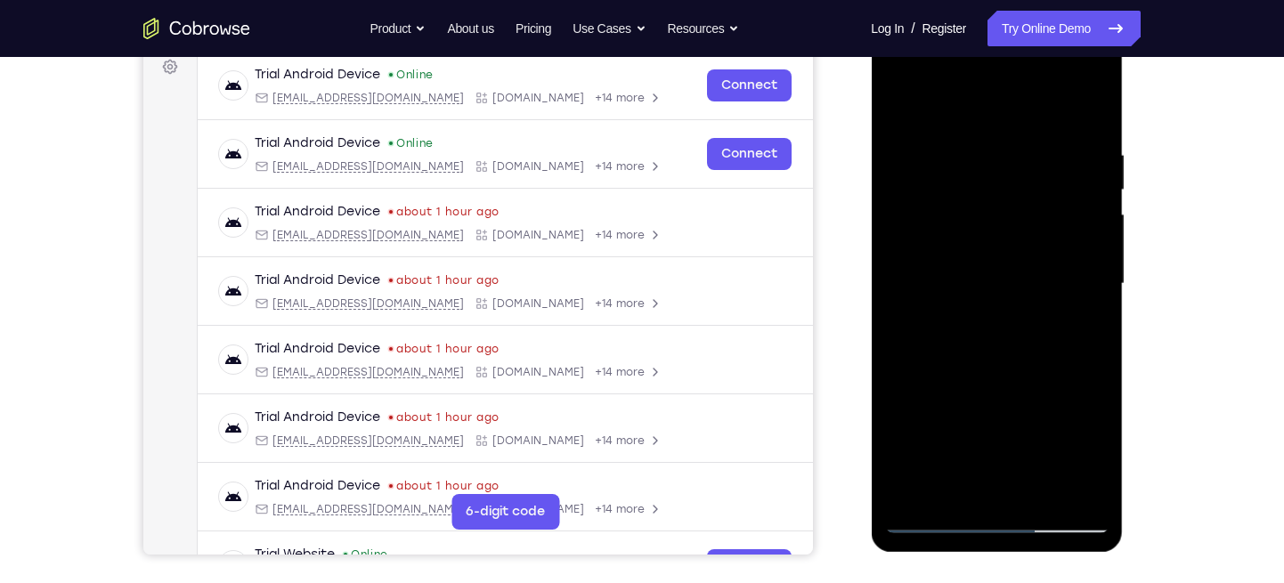
scroll to position [280, 0]
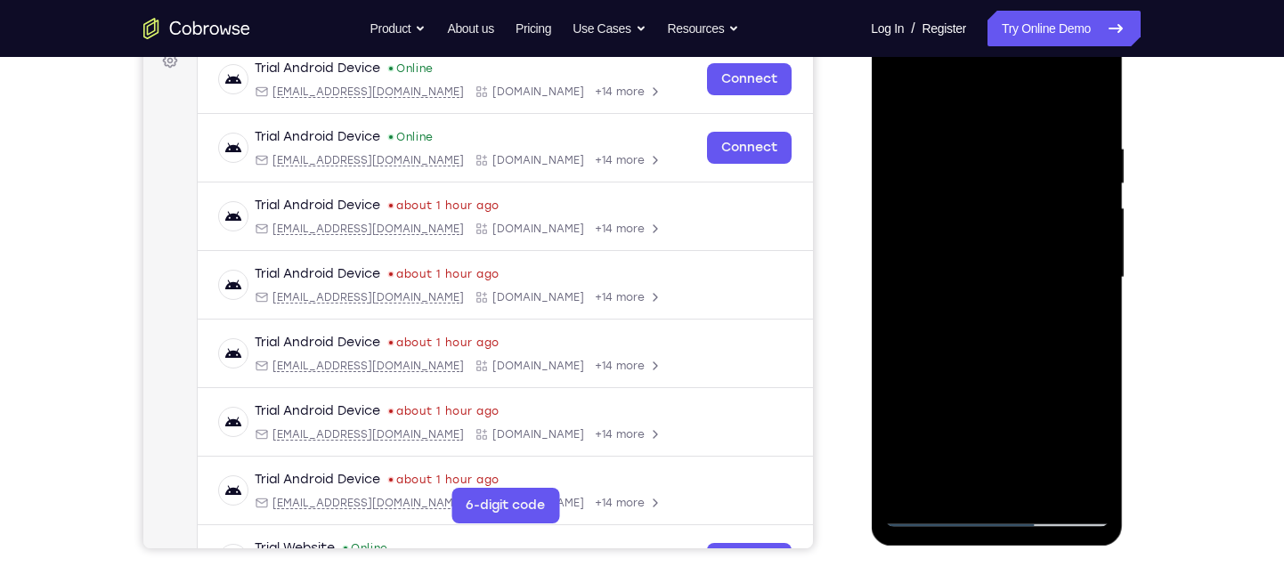
click at [975, 256] on div at bounding box center [996, 277] width 224 height 499
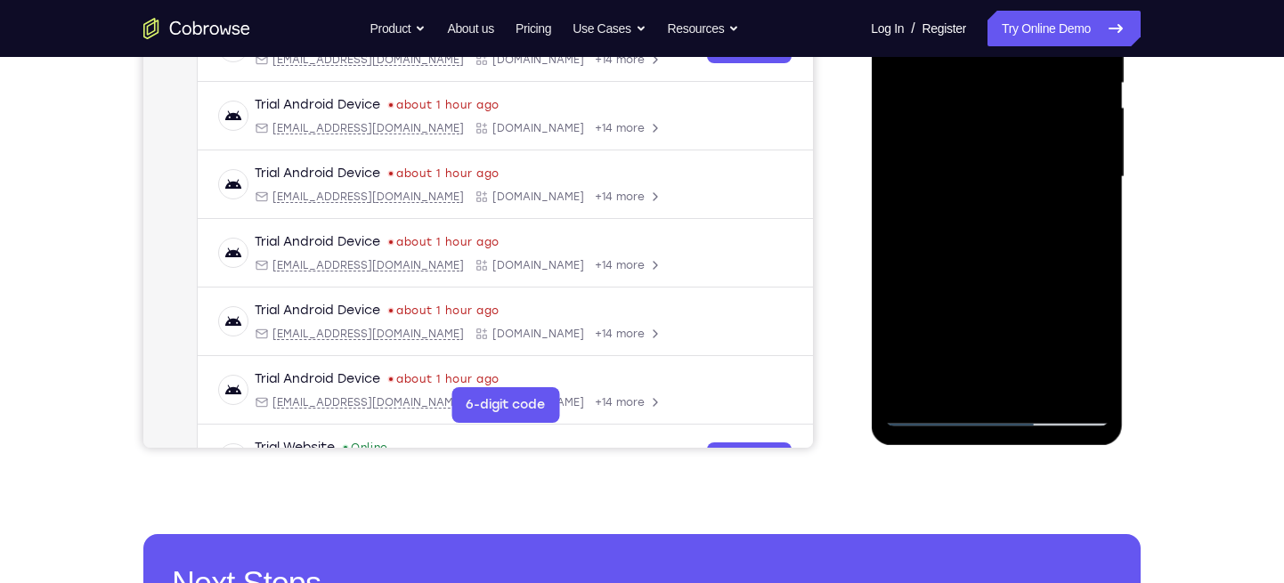
scroll to position [381, 0]
drag, startPoint x: 983, startPoint y: 206, endPoint x: 987, endPoint y: 312, distance: 106.9
click at [987, 312] on div at bounding box center [996, 176] width 224 height 499
drag, startPoint x: 1004, startPoint y: 193, endPoint x: 986, endPoint y: 321, distance: 129.4
click at [986, 321] on div at bounding box center [996, 176] width 224 height 499
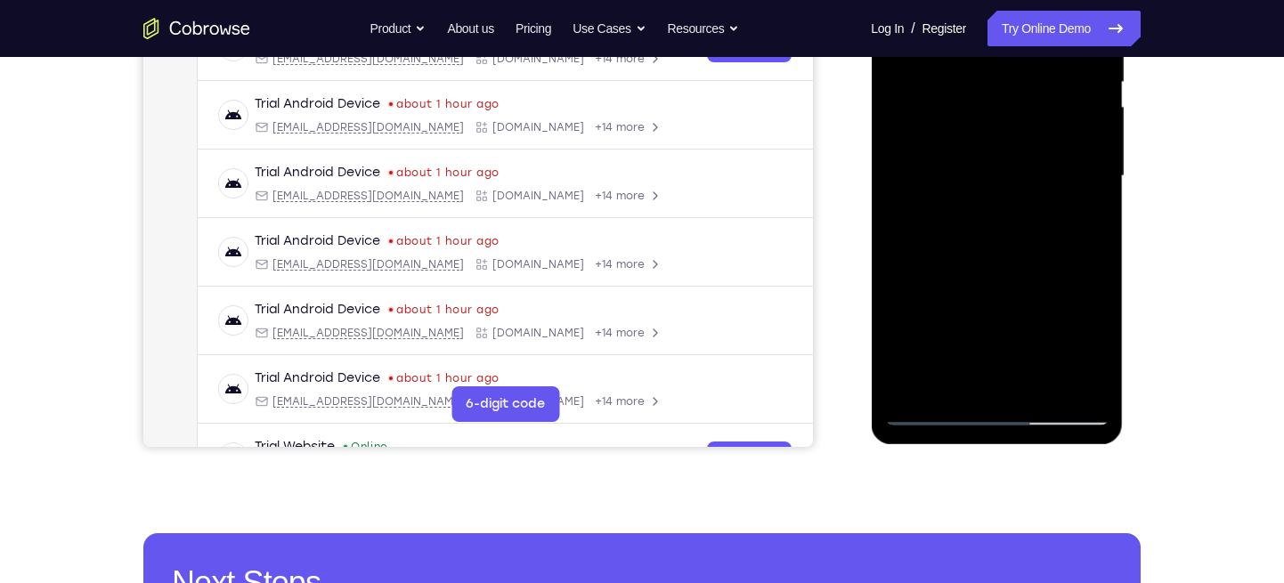
drag, startPoint x: 1045, startPoint y: 158, endPoint x: 1009, endPoint y: 319, distance: 165.2
click at [1009, 319] on div at bounding box center [996, 176] width 224 height 499
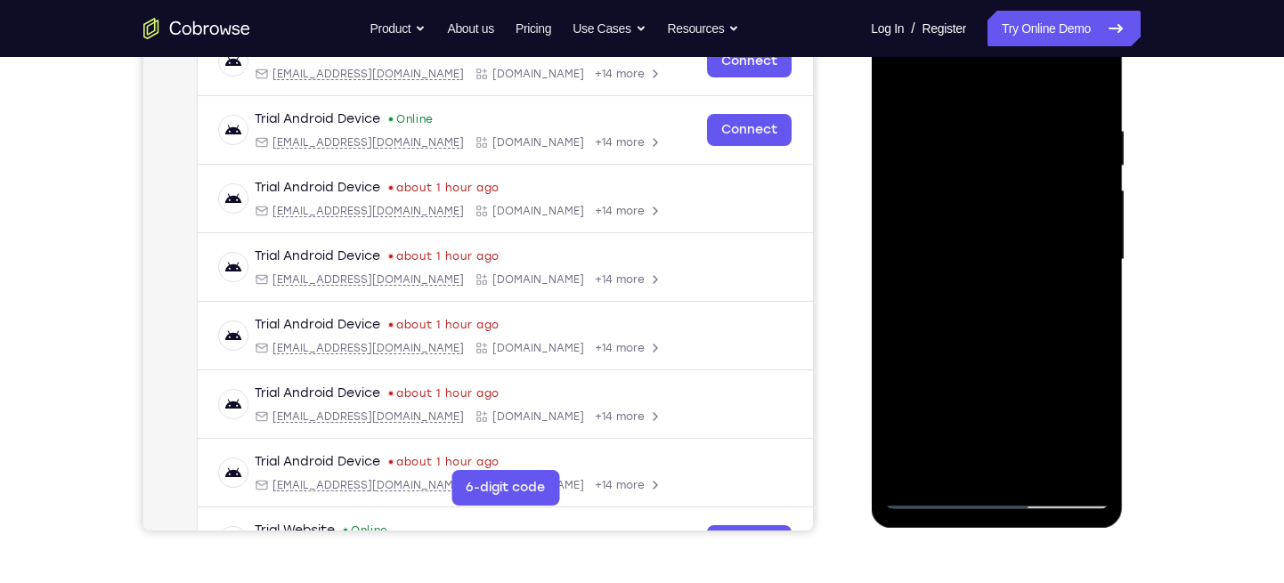
scroll to position [252, 0]
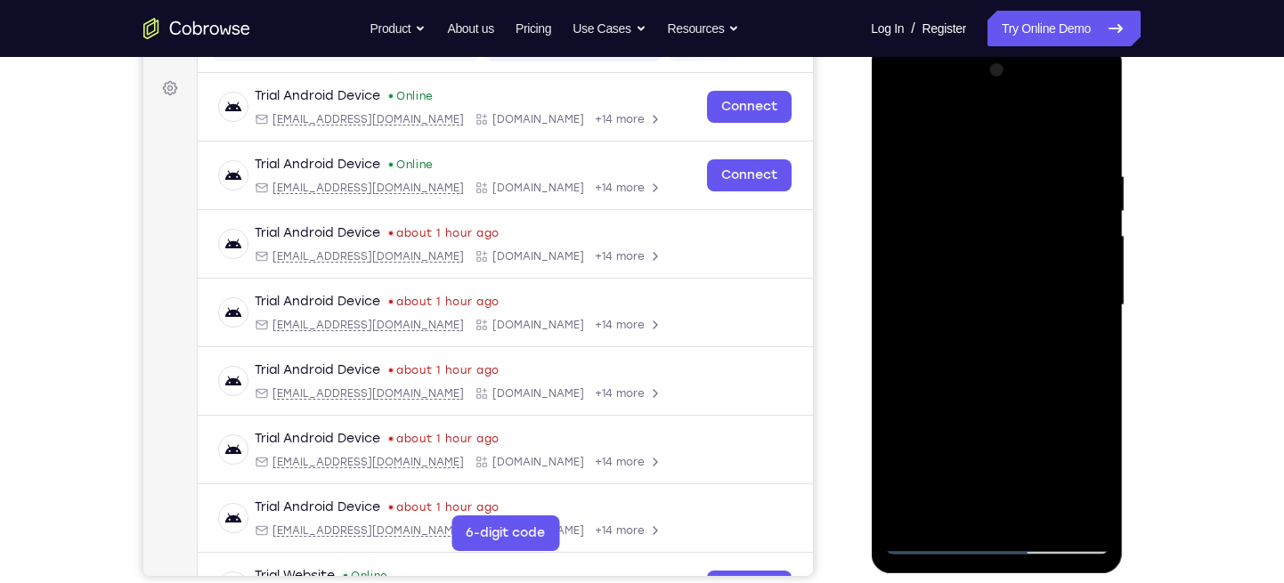
click at [895, 134] on div at bounding box center [996, 305] width 224 height 499
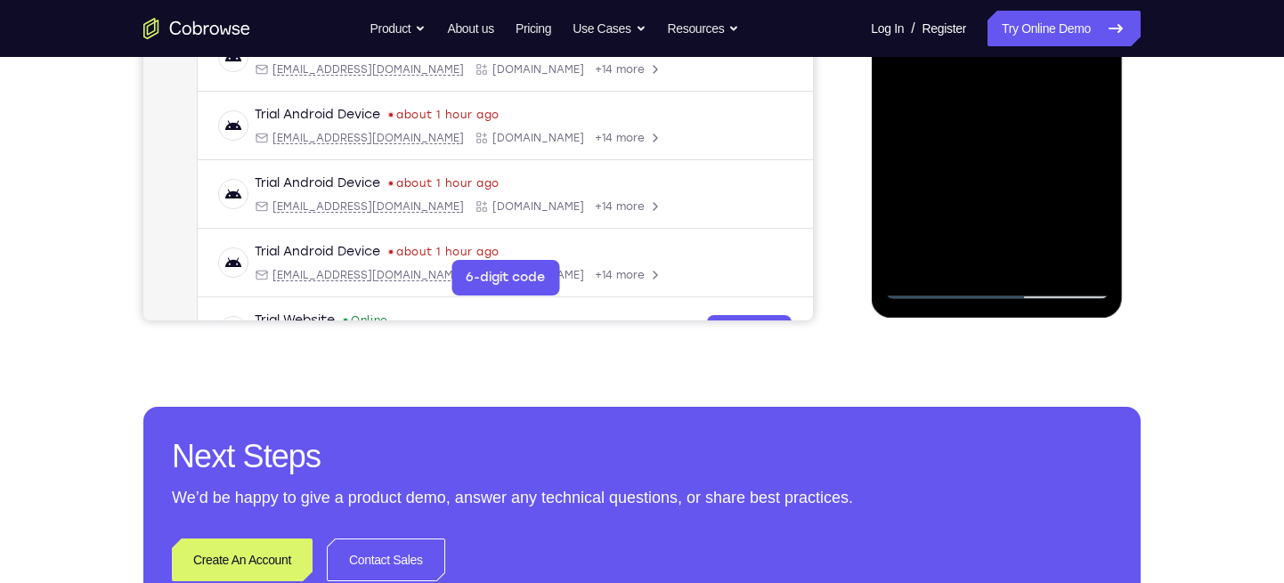
scroll to position [508, 0]
click at [937, 288] on div at bounding box center [996, 49] width 224 height 499
click at [932, 278] on div at bounding box center [996, 49] width 224 height 499
click at [932, 287] on div at bounding box center [996, 49] width 224 height 499
click at [932, 285] on div at bounding box center [996, 49] width 224 height 499
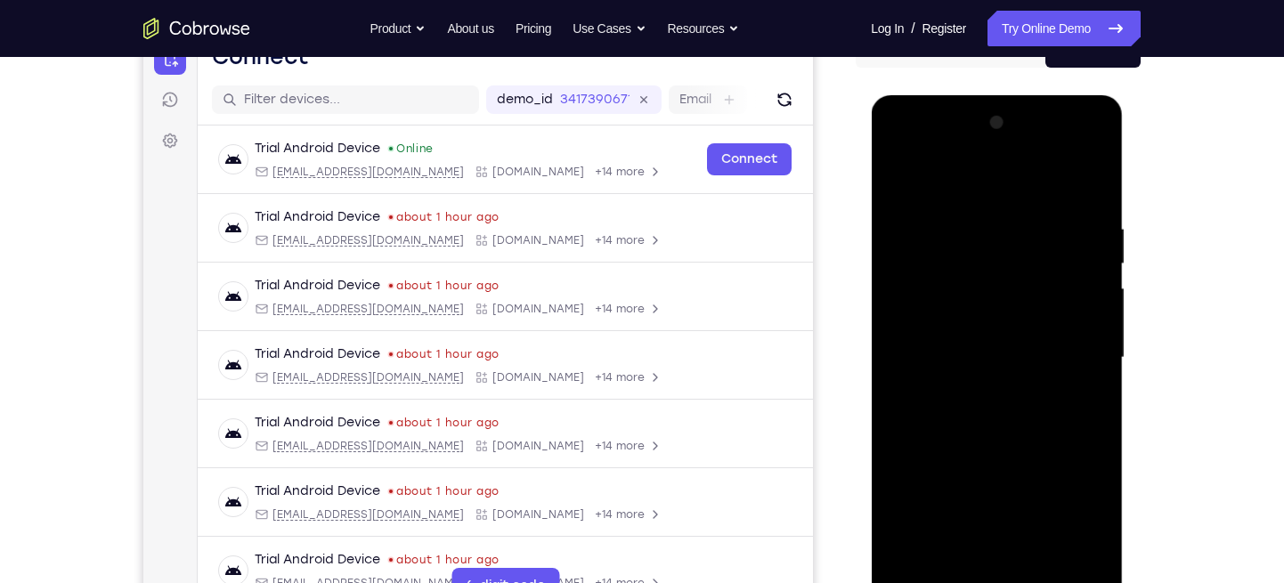
scroll to position [198, 0]
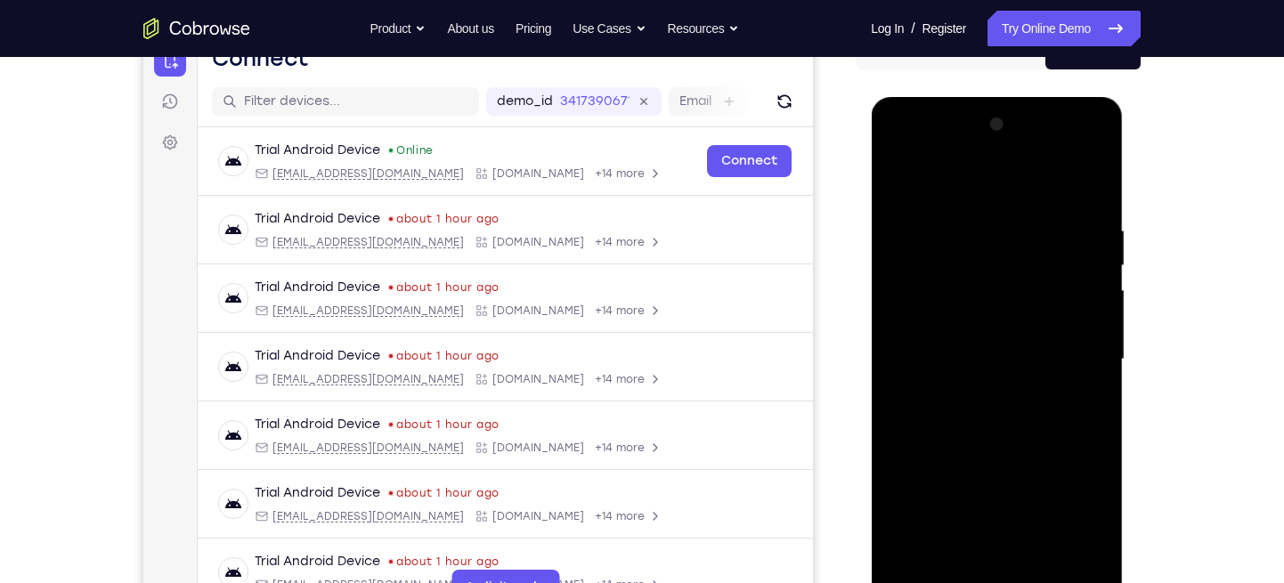
click at [906, 182] on div at bounding box center [996, 359] width 224 height 499
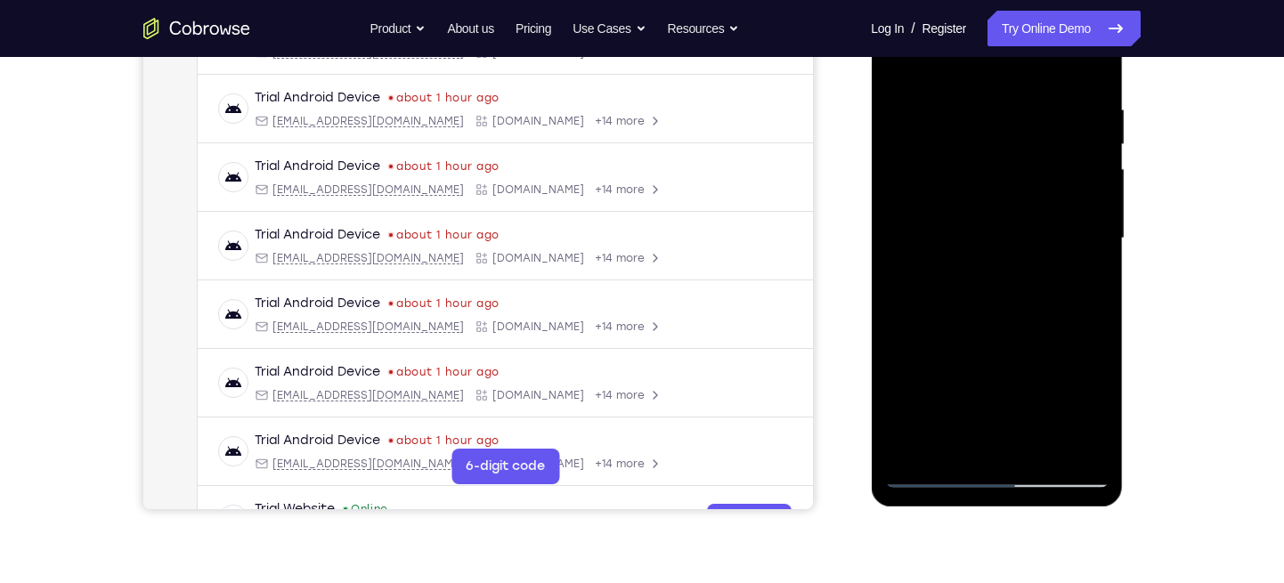
scroll to position [375, 0]
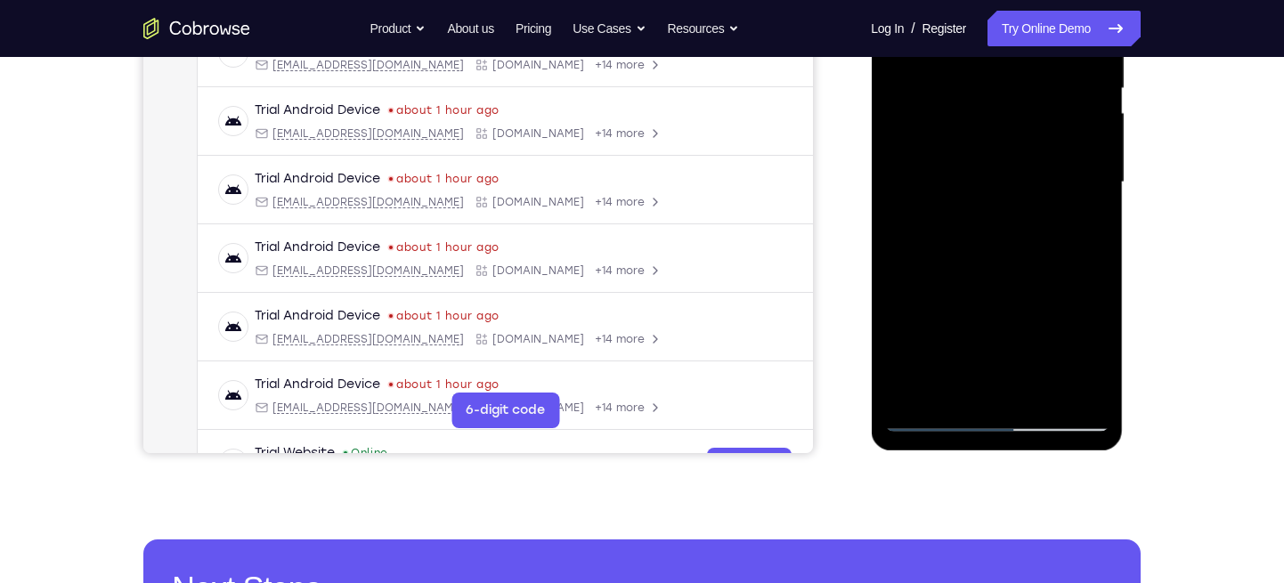
click at [966, 396] on div at bounding box center [996, 182] width 224 height 499
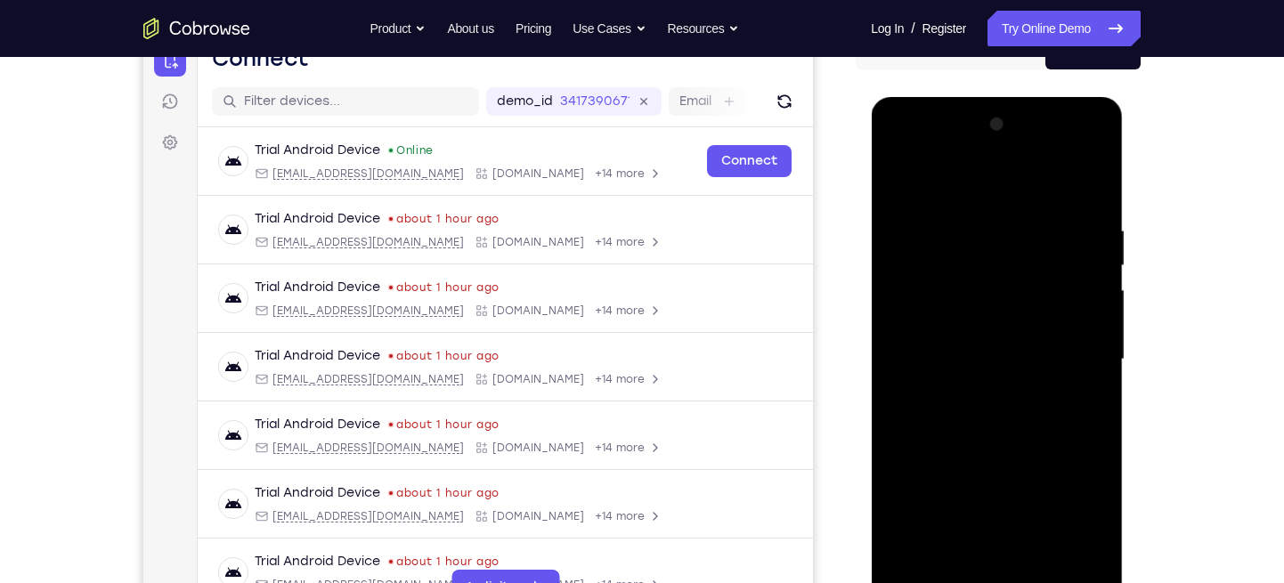
scroll to position [199, 0]
click at [942, 175] on div at bounding box center [996, 359] width 224 height 499
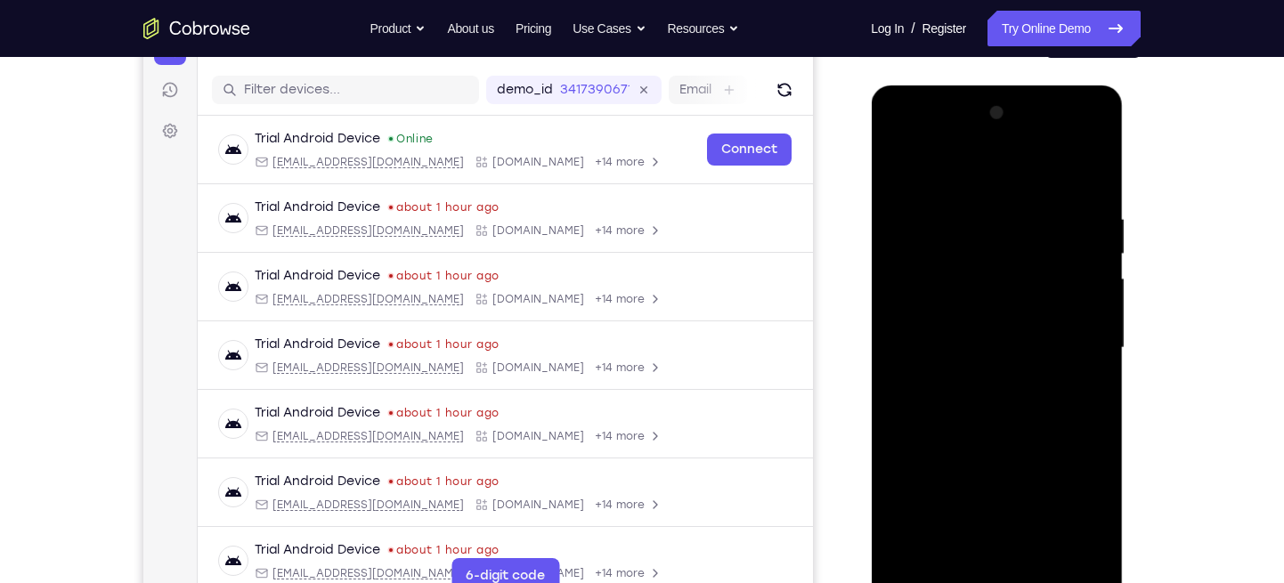
click at [955, 224] on div at bounding box center [996, 348] width 224 height 499
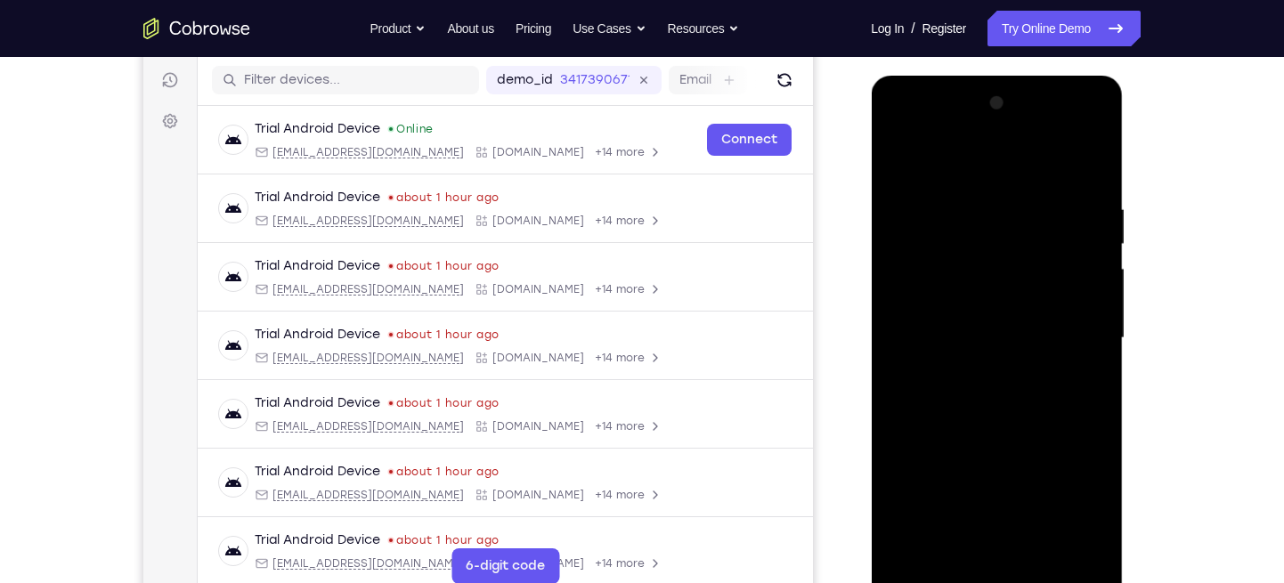
click at [1001, 304] on div at bounding box center [996, 338] width 224 height 499
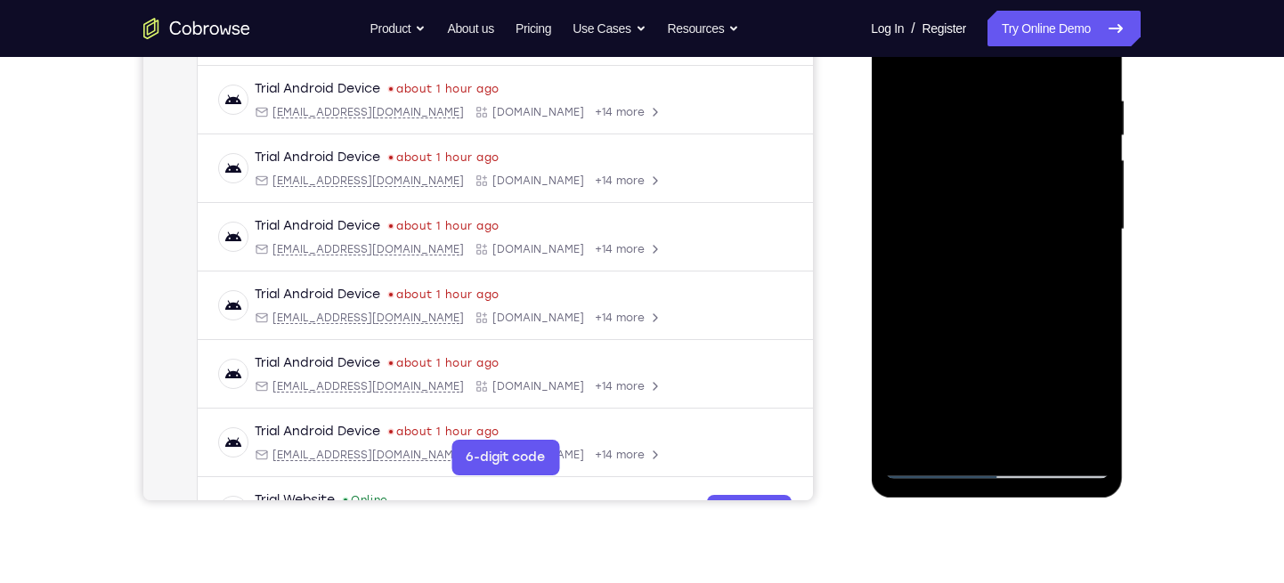
scroll to position [332, 0]
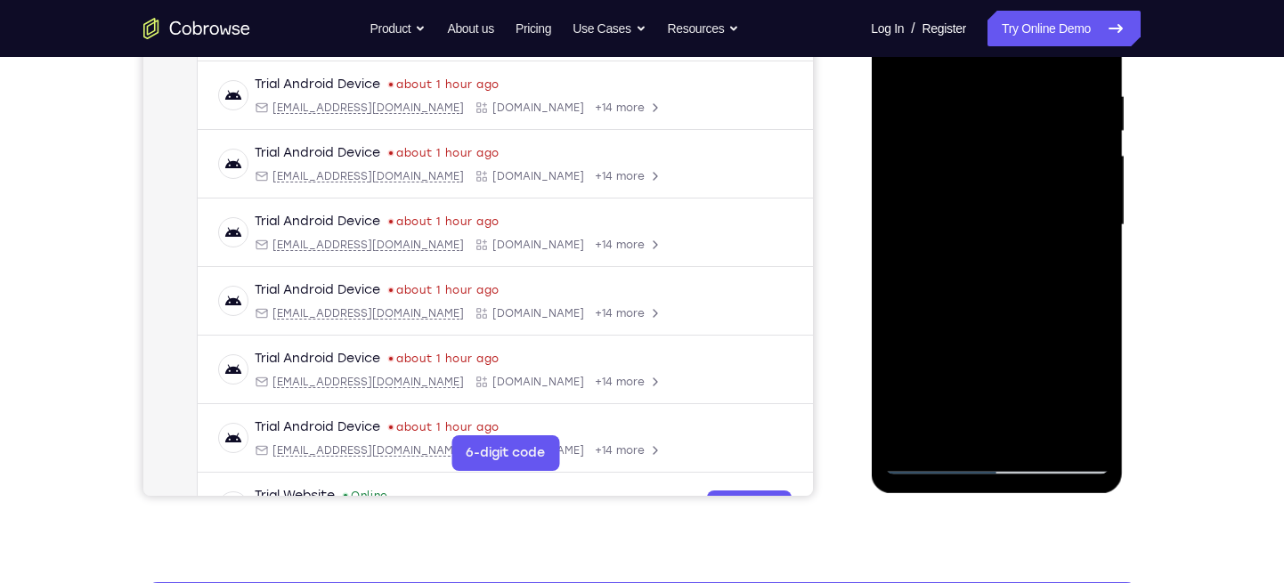
drag, startPoint x: 979, startPoint y: 329, endPoint x: 962, endPoint y: 238, distance: 92.4
click at [962, 238] on div at bounding box center [996, 225] width 224 height 499
drag, startPoint x: 974, startPoint y: 289, endPoint x: 973, endPoint y: 197, distance: 92.6
click at [973, 197] on div at bounding box center [996, 225] width 224 height 499
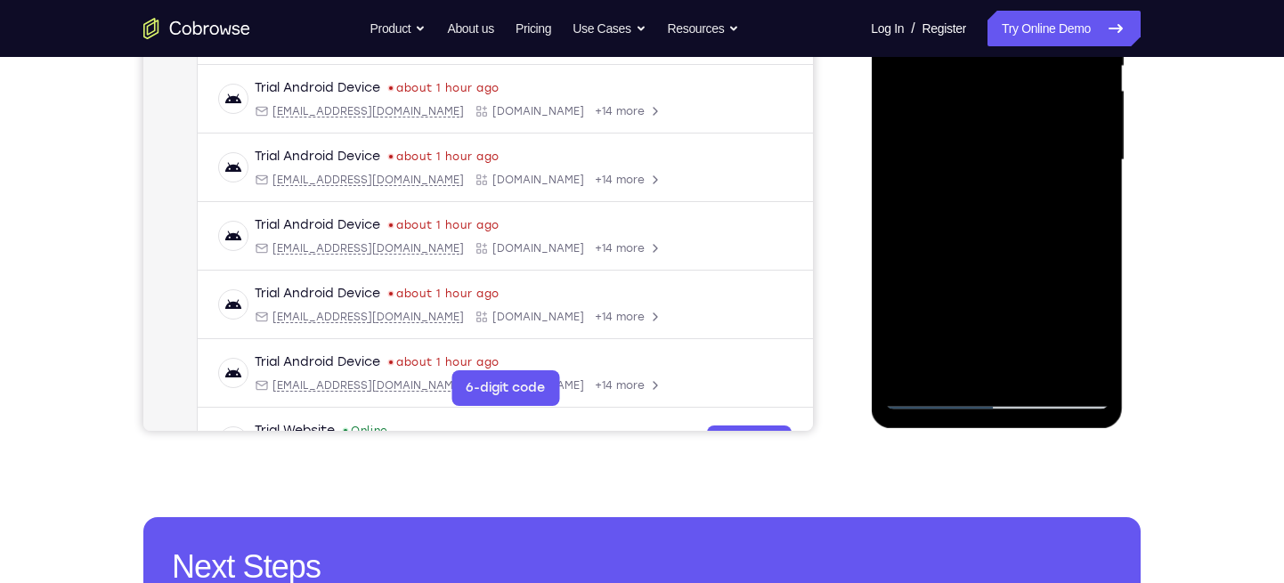
drag, startPoint x: 973, startPoint y: 295, endPoint x: 971, endPoint y: 237, distance: 57.9
click at [971, 237] on div at bounding box center [996, 160] width 224 height 499
drag, startPoint x: 971, startPoint y: 307, endPoint x: 966, endPoint y: 204, distance: 103.4
click at [966, 204] on div at bounding box center [996, 160] width 224 height 499
drag, startPoint x: 978, startPoint y: 300, endPoint x: 971, endPoint y: 179, distance: 121.3
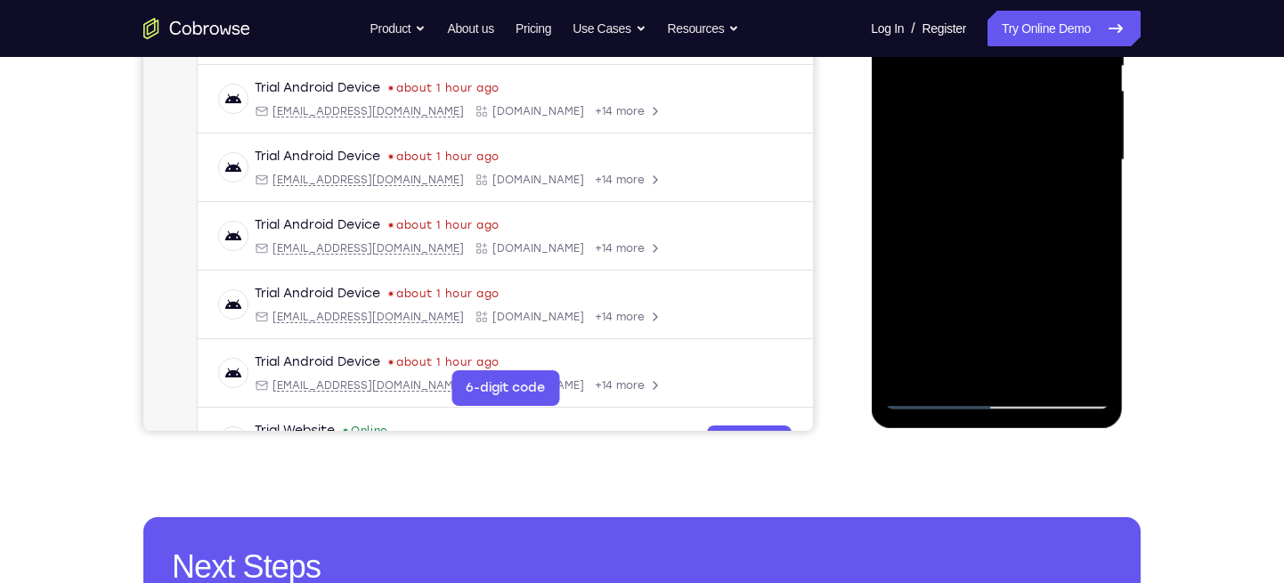
click at [971, 179] on div at bounding box center [996, 160] width 224 height 499
drag, startPoint x: 984, startPoint y: 310, endPoint x: 996, endPoint y: 181, distance: 129.7
click at [996, 181] on div at bounding box center [996, 160] width 224 height 499
drag, startPoint x: 996, startPoint y: 304, endPoint x: 978, endPoint y: 174, distance: 131.2
click at [978, 174] on div at bounding box center [996, 160] width 224 height 499
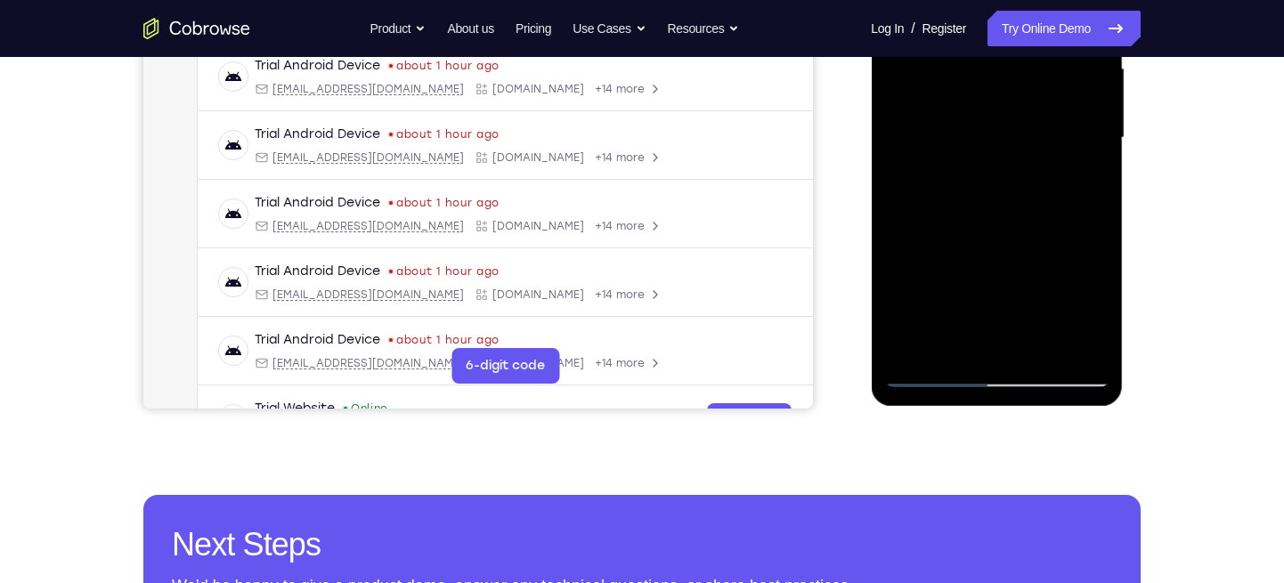
scroll to position [422, 0]
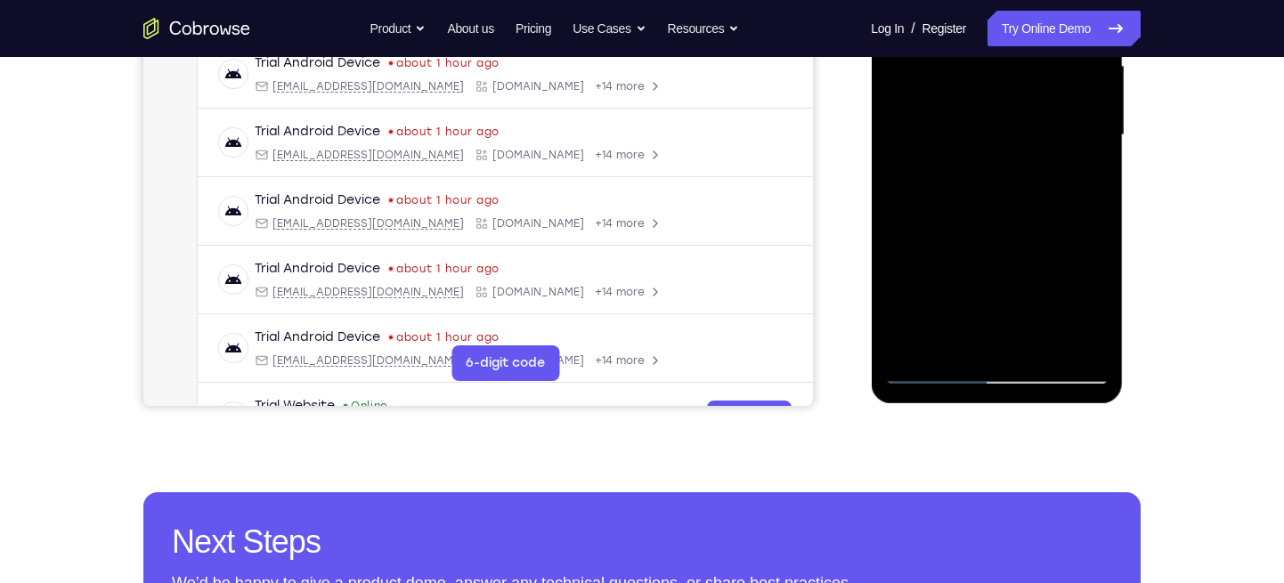
drag, startPoint x: 975, startPoint y: 284, endPoint x: 973, endPoint y: 224, distance: 59.7
click at [973, 224] on div at bounding box center [996, 135] width 224 height 499
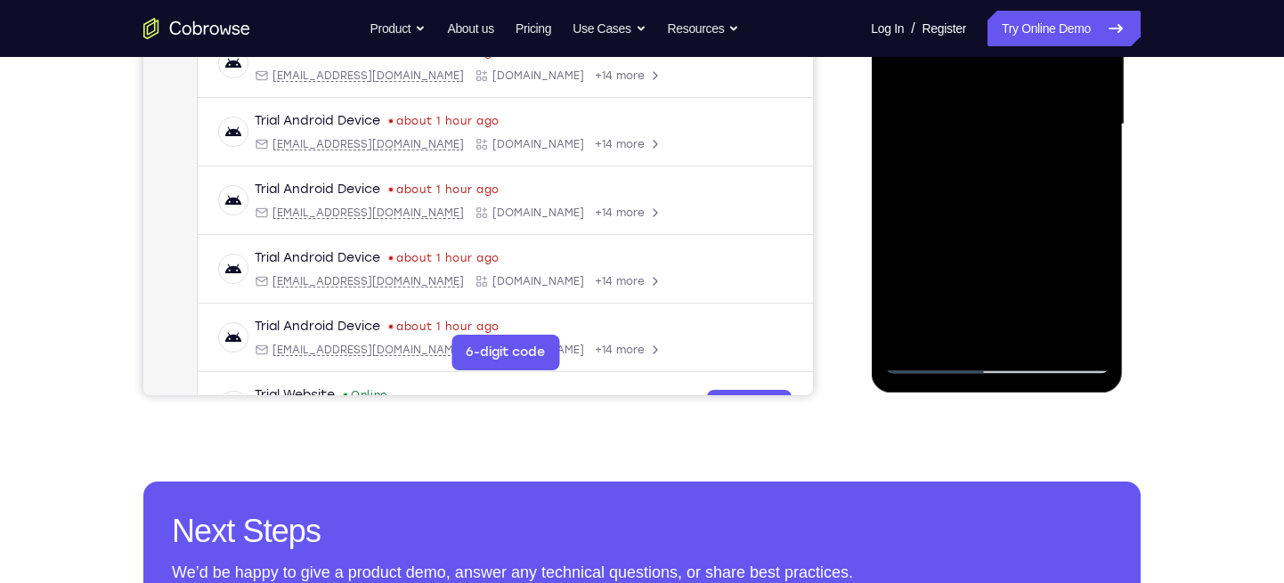
scroll to position [432, 0]
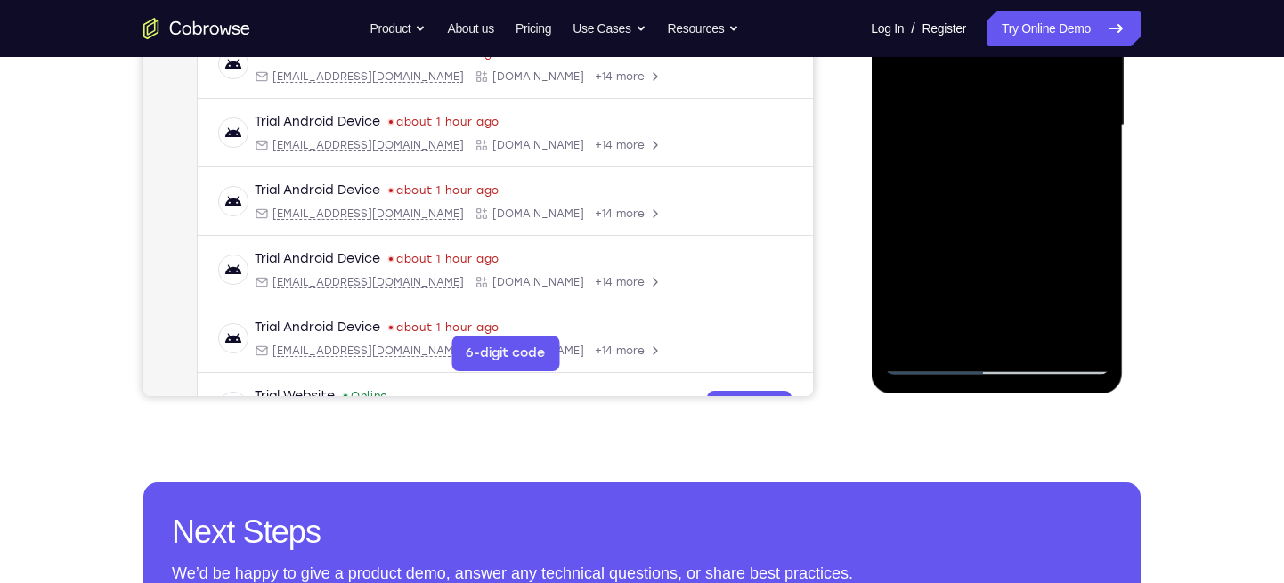
drag, startPoint x: 967, startPoint y: 287, endPoint x: 996, endPoint y: 145, distance: 144.6
click at [996, 145] on div at bounding box center [996, 125] width 224 height 499
drag, startPoint x: 967, startPoint y: 268, endPoint x: 981, endPoint y: 181, distance: 88.4
click at [981, 181] on div at bounding box center [996, 125] width 224 height 499
drag, startPoint x: 961, startPoint y: 293, endPoint x: 975, endPoint y: 221, distance: 73.5
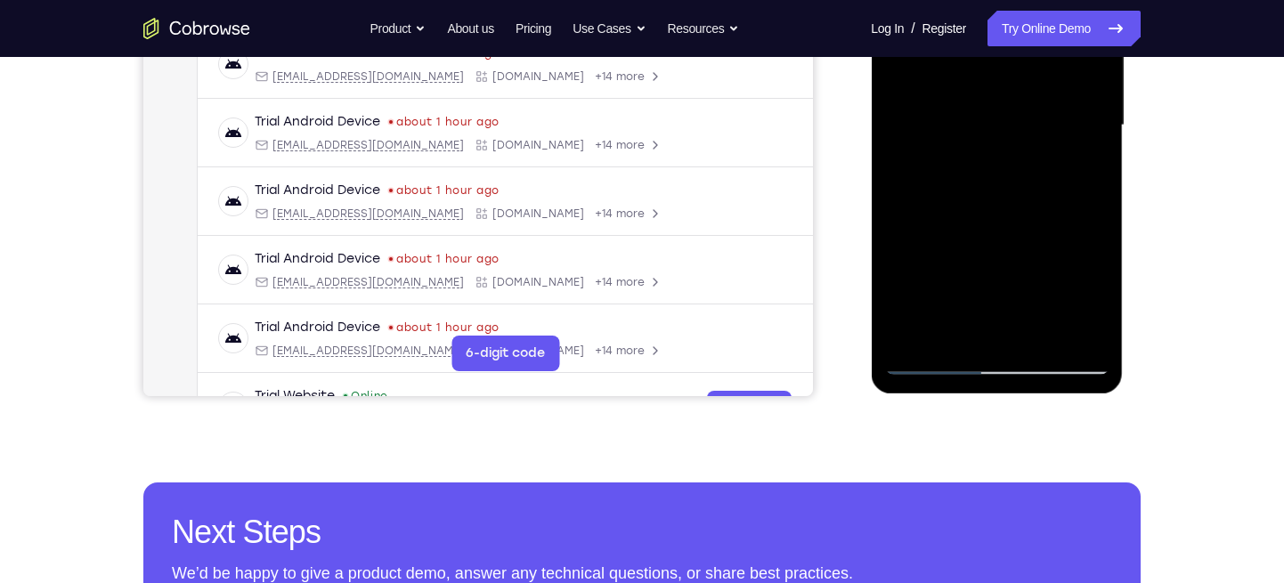
click at [975, 221] on div at bounding box center [996, 125] width 224 height 499
drag, startPoint x: 968, startPoint y: 293, endPoint x: 982, endPoint y: 191, distance: 103.4
click at [982, 191] on div at bounding box center [996, 125] width 224 height 499
drag, startPoint x: 953, startPoint y: 289, endPoint x: 964, endPoint y: 185, distance: 104.7
click at [964, 185] on div at bounding box center [996, 125] width 224 height 499
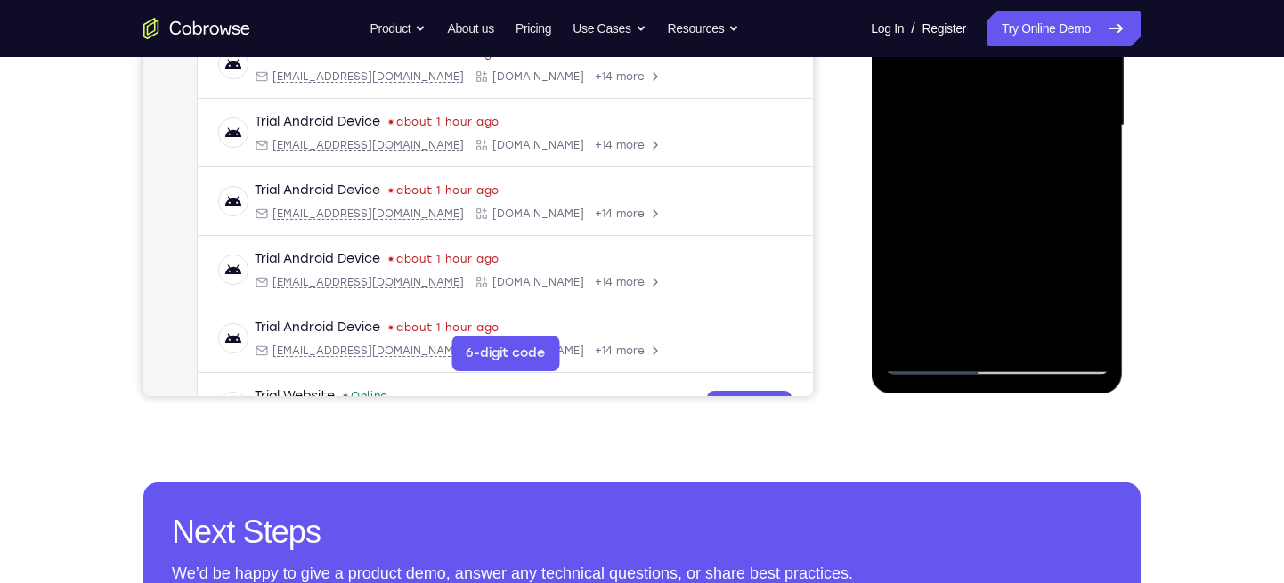
drag, startPoint x: 970, startPoint y: 298, endPoint x: 986, endPoint y: 204, distance: 95.7
click at [986, 204] on div at bounding box center [996, 125] width 224 height 499
drag, startPoint x: 976, startPoint y: 268, endPoint x: 978, endPoint y: 190, distance: 78.4
click at [978, 190] on div at bounding box center [996, 125] width 224 height 499
drag, startPoint x: 970, startPoint y: 274, endPoint x: 984, endPoint y: 181, distance: 94.4
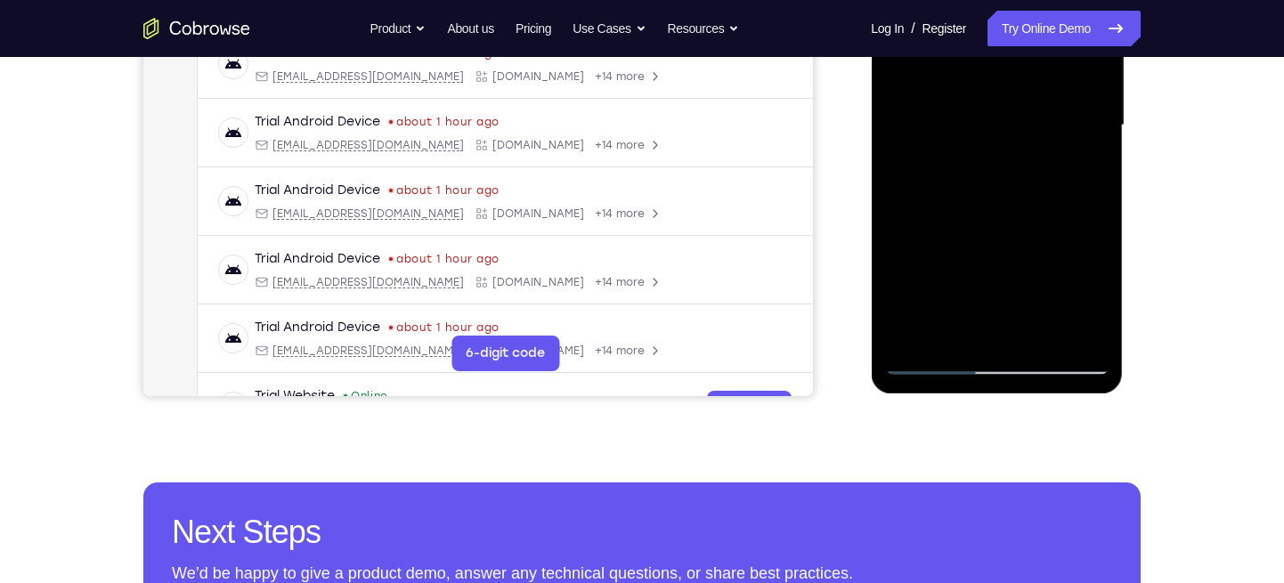
click at [984, 181] on div at bounding box center [996, 125] width 224 height 499
drag, startPoint x: 965, startPoint y: 289, endPoint x: 986, endPoint y: 193, distance: 98.5
click at [986, 193] on div at bounding box center [996, 125] width 224 height 499
drag, startPoint x: 969, startPoint y: 288, endPoint x: 973, endPoint y: 214, distance: 74.0
click at [973, 214] on div at bounding box center [996, 125] width 224 height 499
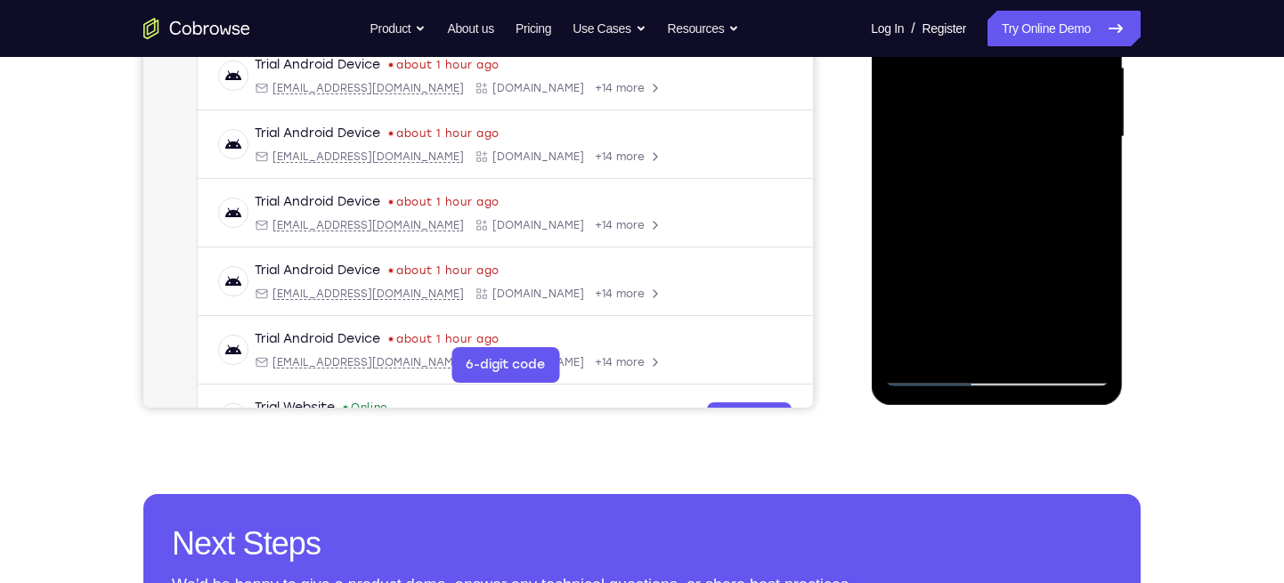
scroll to position [416, 0]
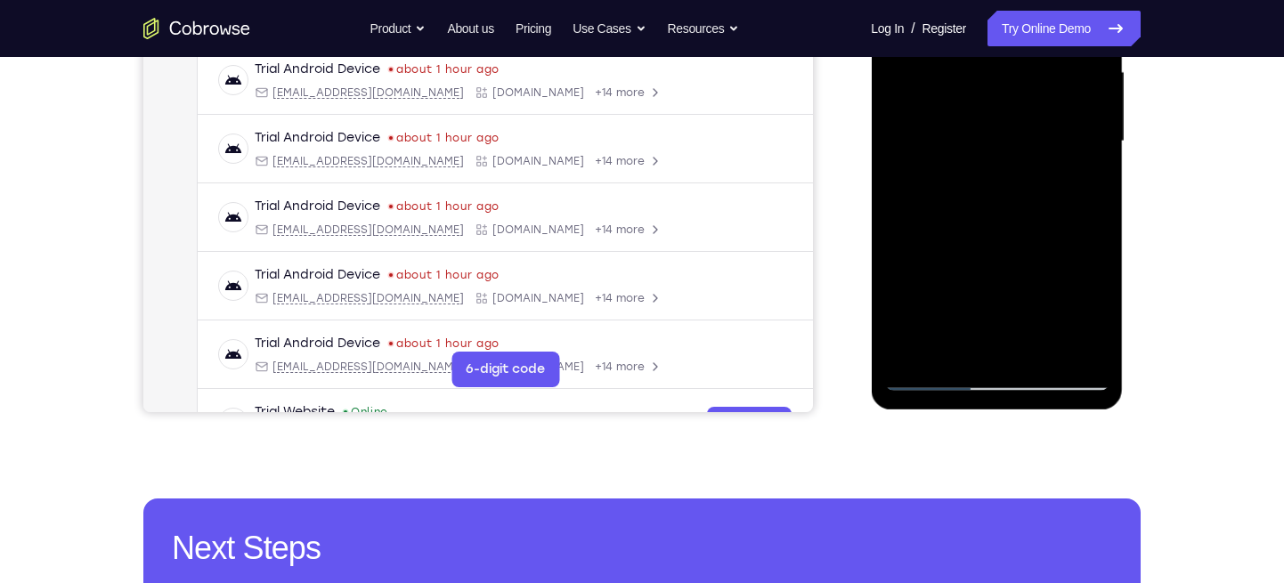
drag, startPoint x: 967, startPoint y: 312, endPoint x: 984, endPoint y: 213, distance: 101.1
click at [984, 213] on div at bounding box center [996, 141] width 224 height 499
drag, startPoint x: 977, startPoint y: 304, endPoint x: 986, endPoint y: 215, distance: 90.4
click at [986, 215] on div at bounding box center [996, 141] width 224 height 499
drag, startPoint x: 970, startPoint y: 308, endPoint x: 986, endPoint y: 234, distance: 75.8
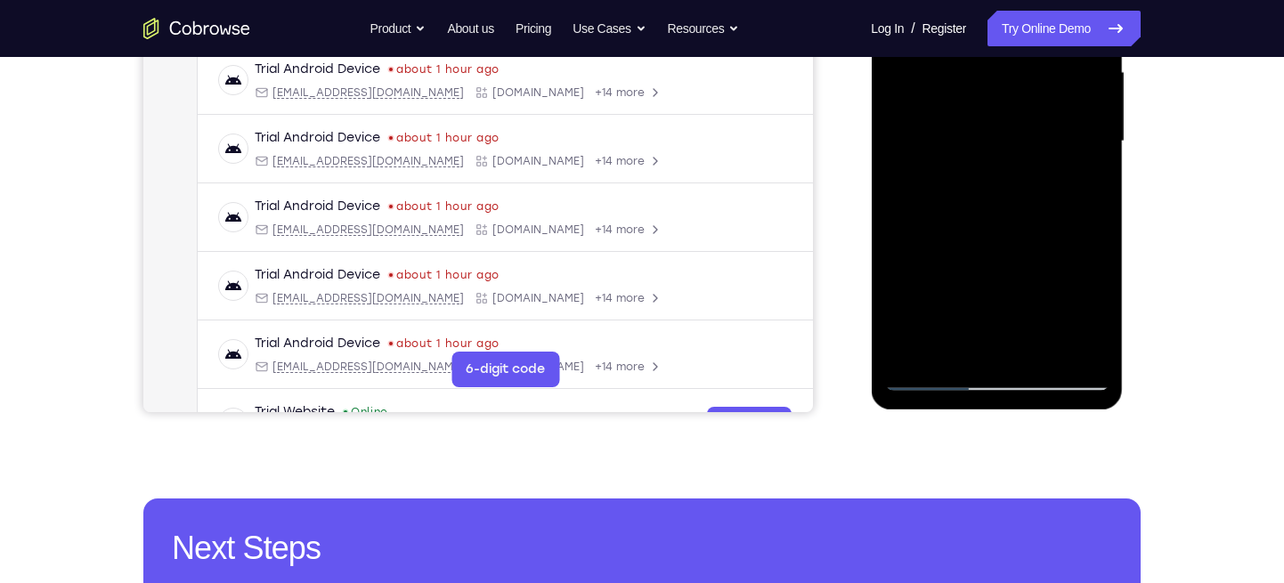
click at [986, 234] on div at bounding box center [996, 141] width 224 height 499
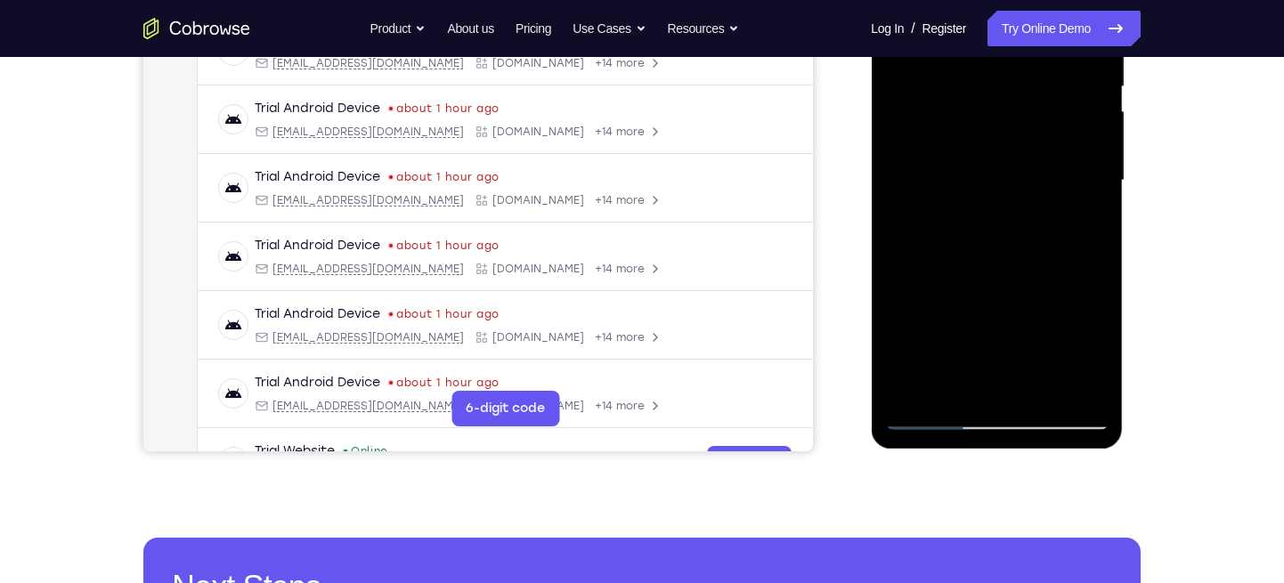
scroll to position [383, 0]
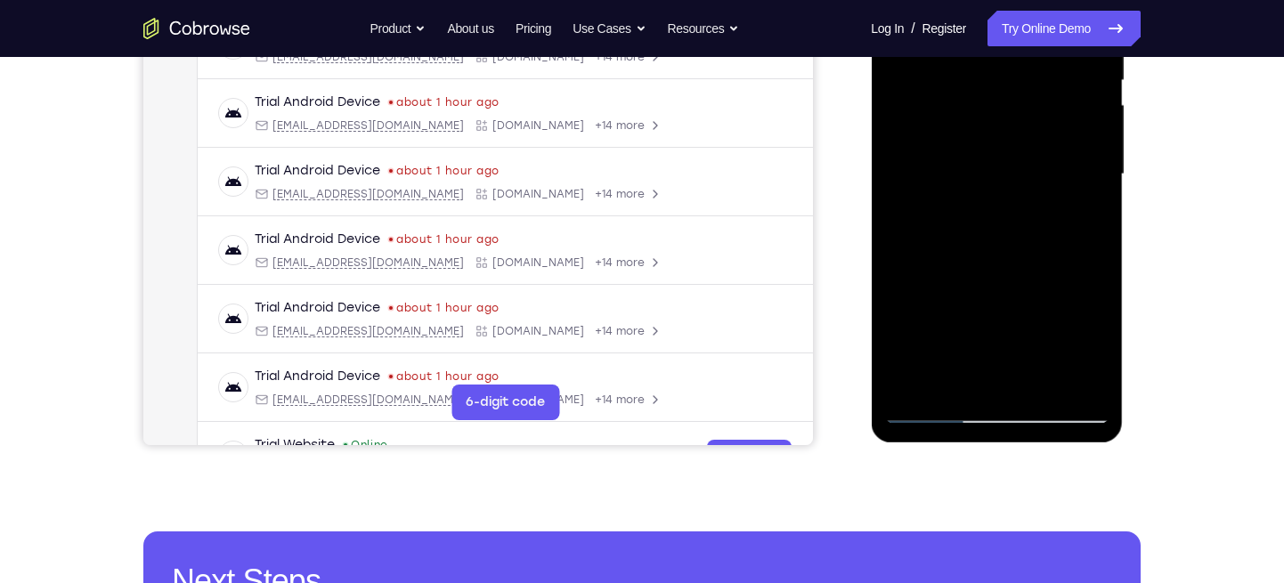
drag, startPoint x: 986, startPoint y: 282, endPoint x: 1002, endPoint y: 178, distance: 105.3
click at [1002, 178] on div at bounding box center [996, 174] width 224 height 499
drag, startPoint x: 959, startPoint y: 308, endPoint x: 987, endPoint y: 237, distance: 76.7
click at [987, 237] on div at bounding box center [996, 174] width 224 height 499
drag, startPoint x: 989, startPoint y: 269, endPoint x: 977, endPoint y: 175, distance: 94.3
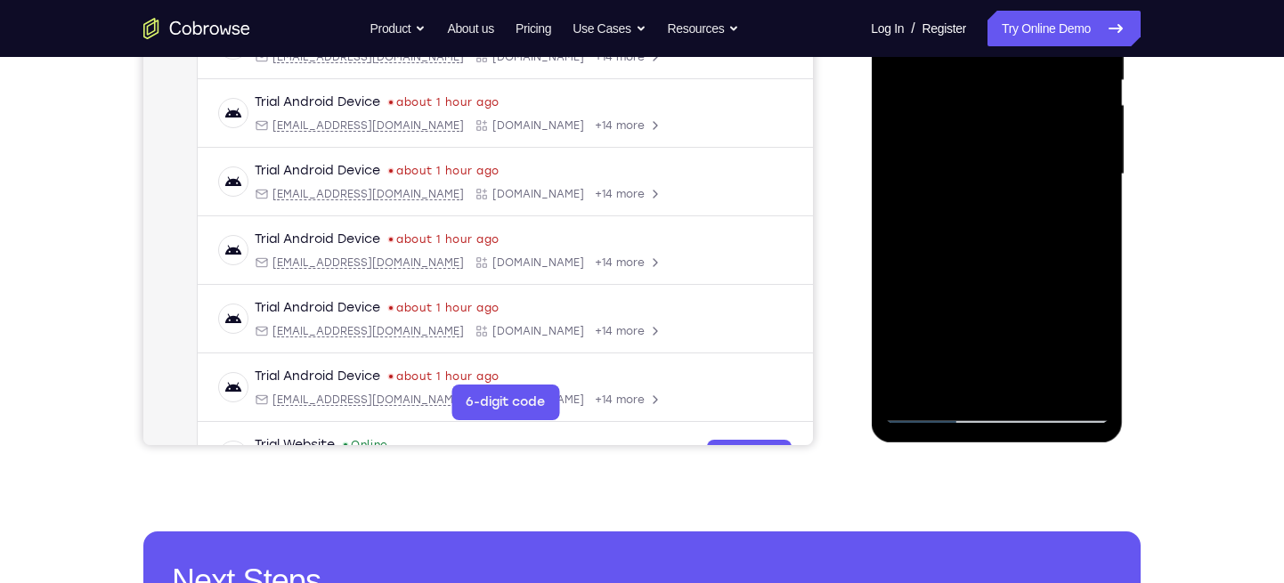
click at [977, 175] on div at bounding box center [996, 174] width 224 height 499
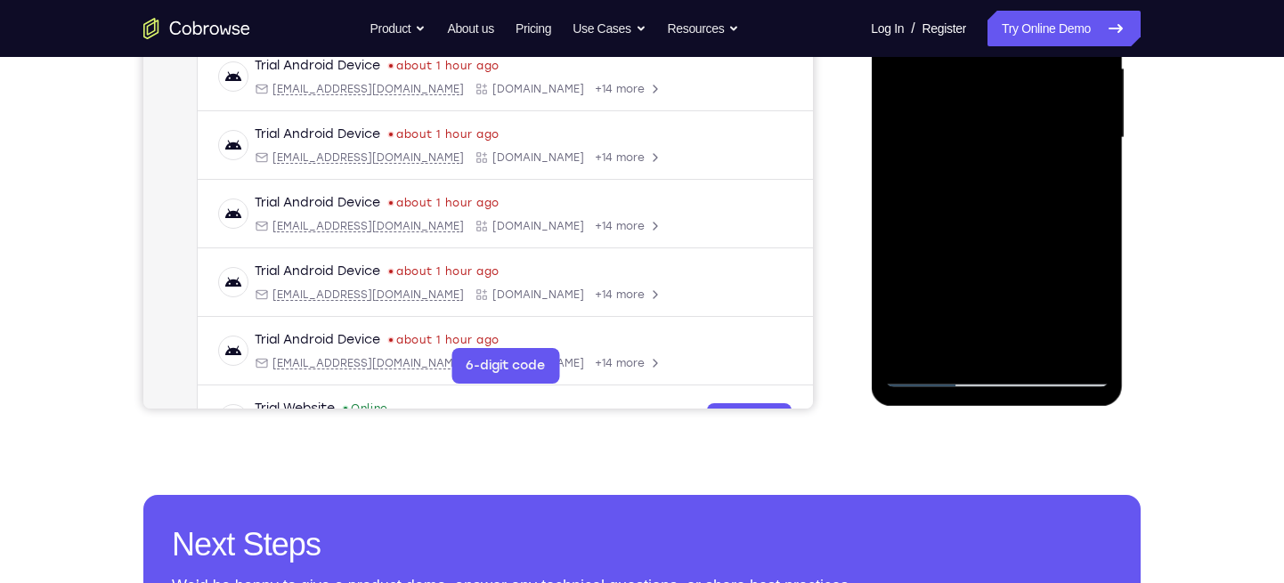
scroll to position [422, 0]
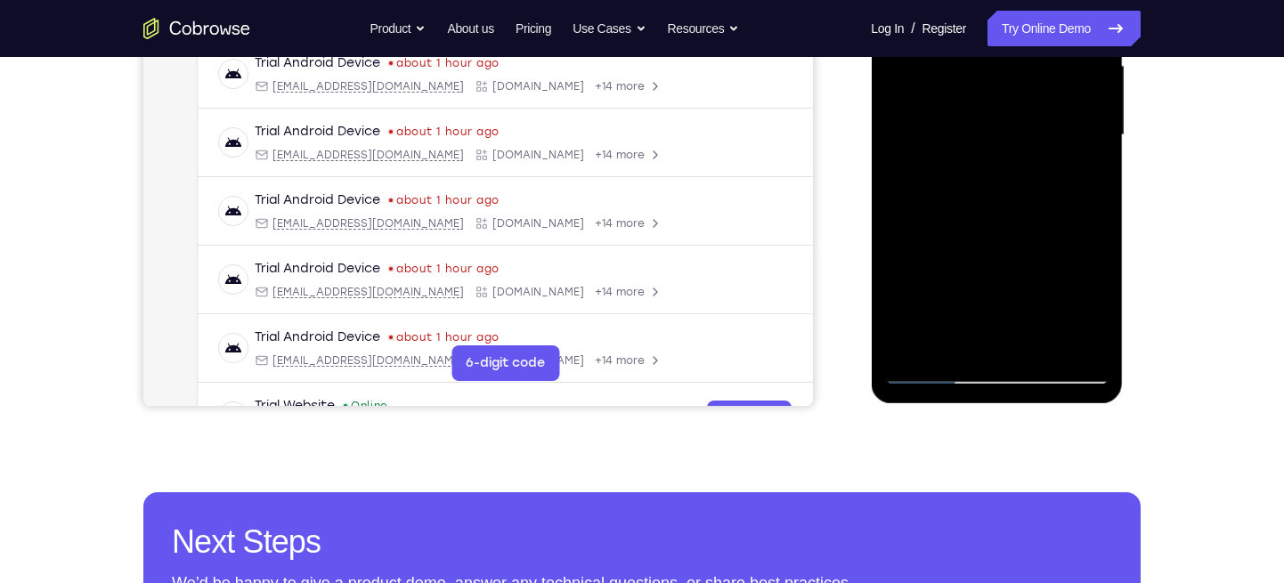
drag, startPoint x: 985, startPoint y: 292, endPoint x: 982, endPoint y: 228, distance: 64.2
click at [982, 228] on div at bounding box center [996, 135] width 224 height 499
drag, startPoint x: 969, startPoint y: 294, endPoint x: 994, endPoint y: 174, distance: 122.1
click at [994, 174] on div at bounding box center [996, 135] width 224 height 499
drag, startPoint x: 983, startPoint y: 285, endPoint x: 994, endPoint y: 162, distance: 123.3
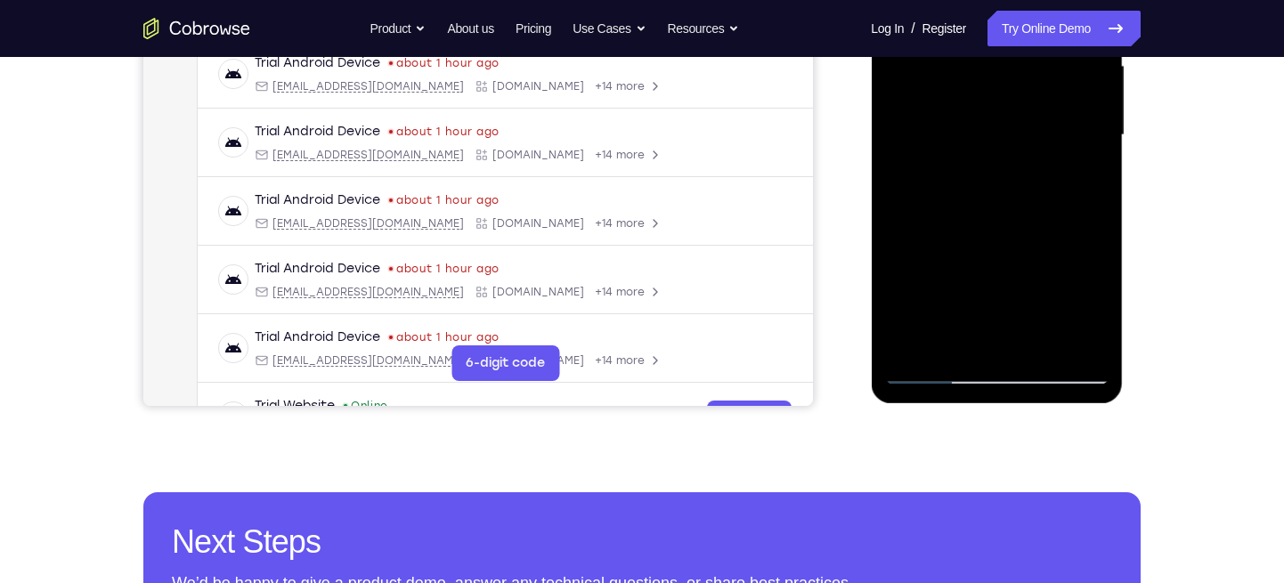
click at [994, 162] on div at bounding box center [996, 135] width 224 height 499
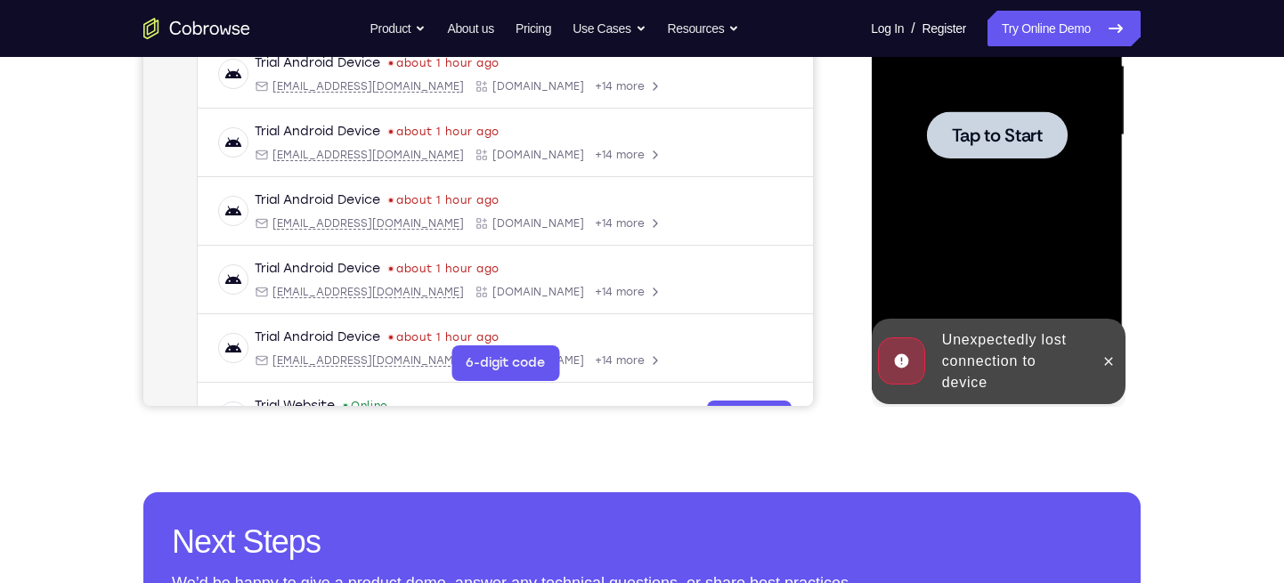
scroll to position [406, 0]
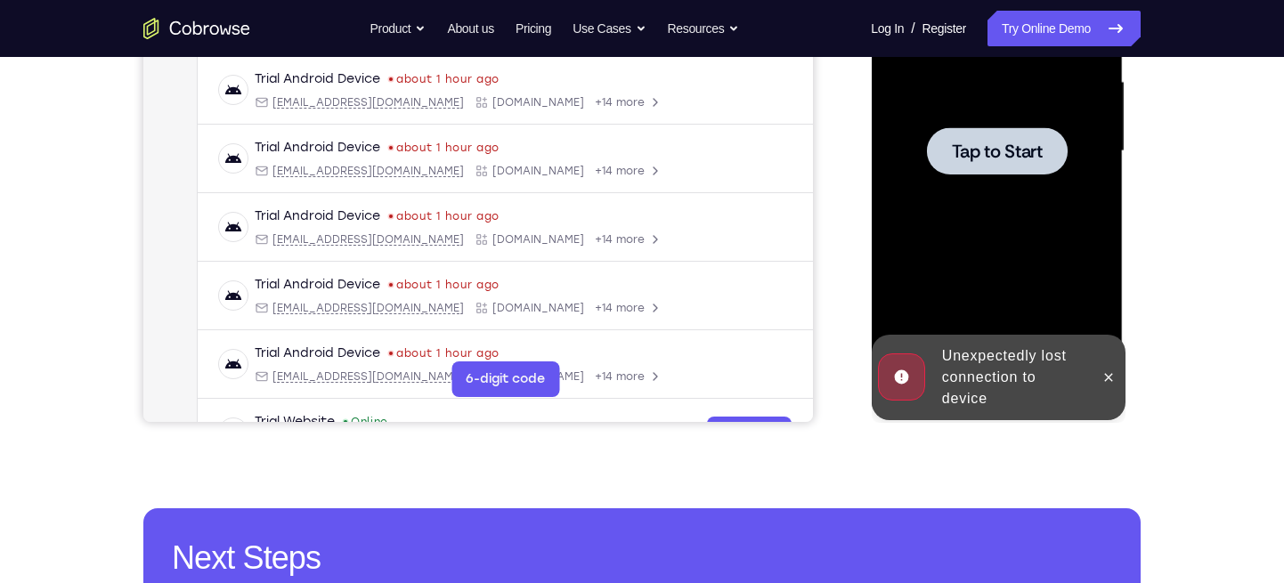
click at [979, 239] on div at bounding box center [996, 151] width 224 height 499
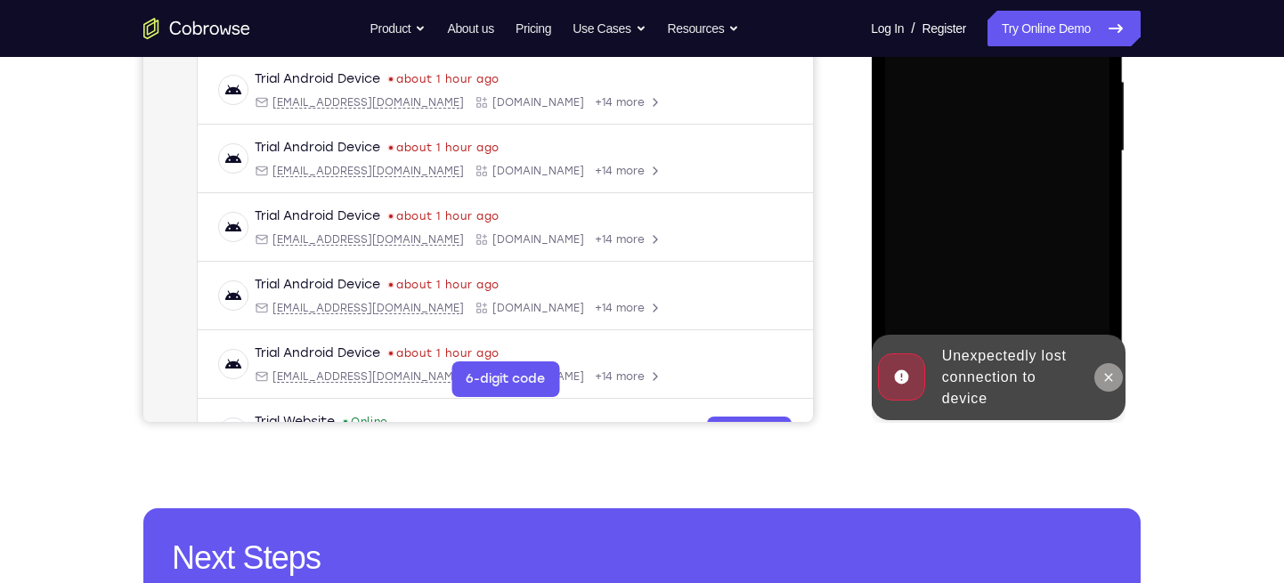
click at [1103, 377] on icon at bounding box center [1107, 377] width 14 height 14
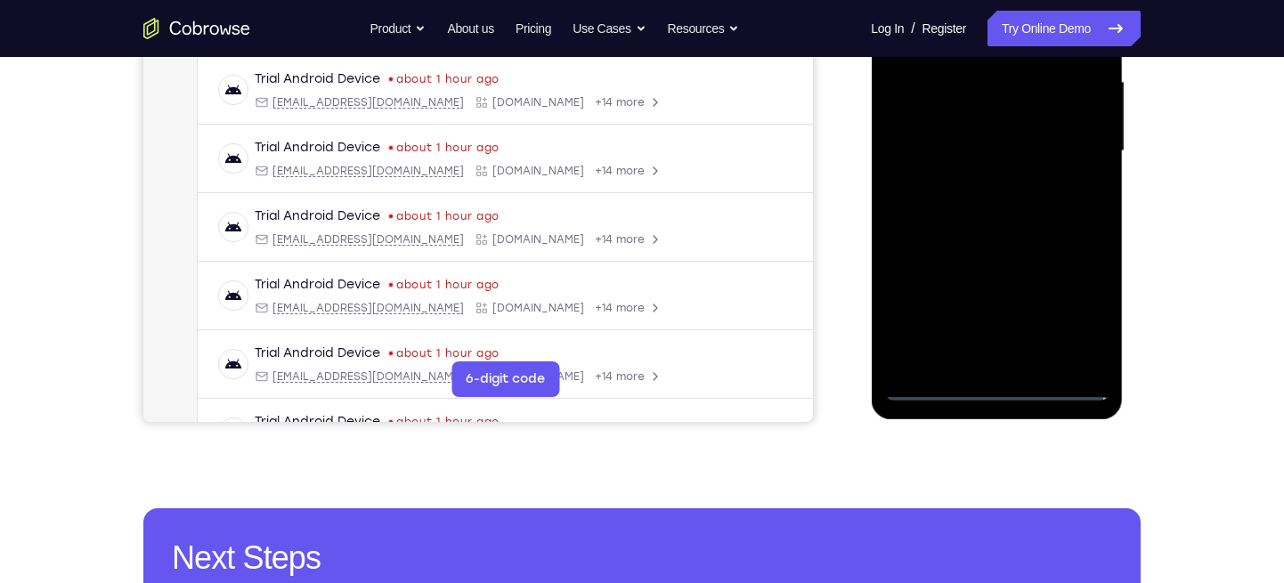
click at [997, 391] on div at bounding box center [996, 151] width 224 height 499
click at [1072, 325] on div at bounding box center [996, 151] width 224 height 499
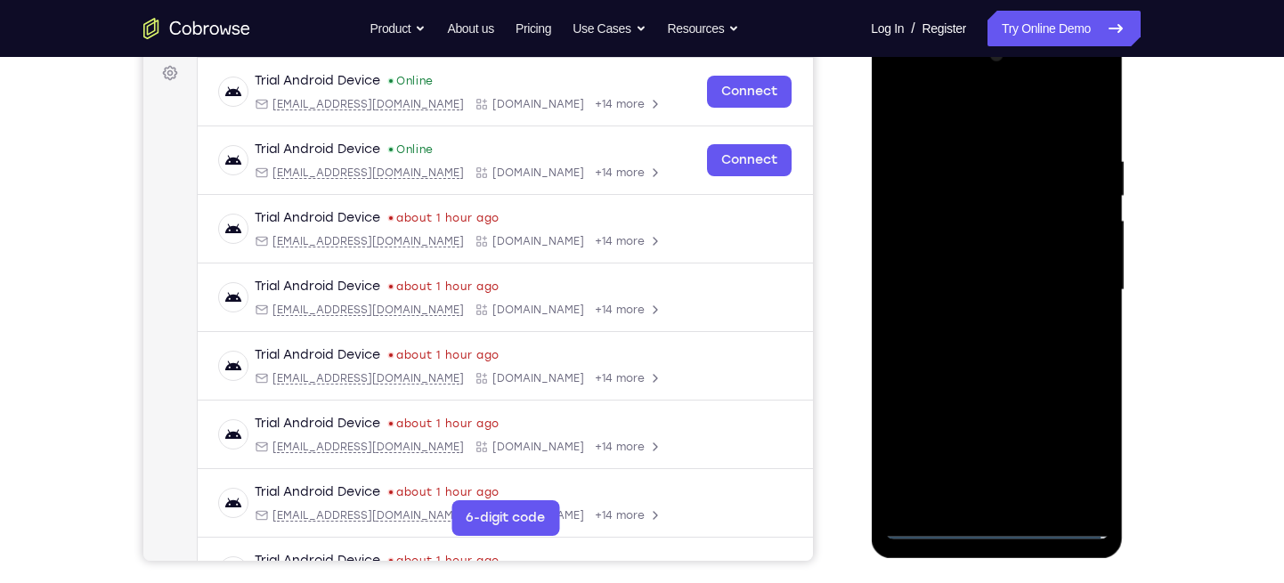
scroll to position [265, 0]
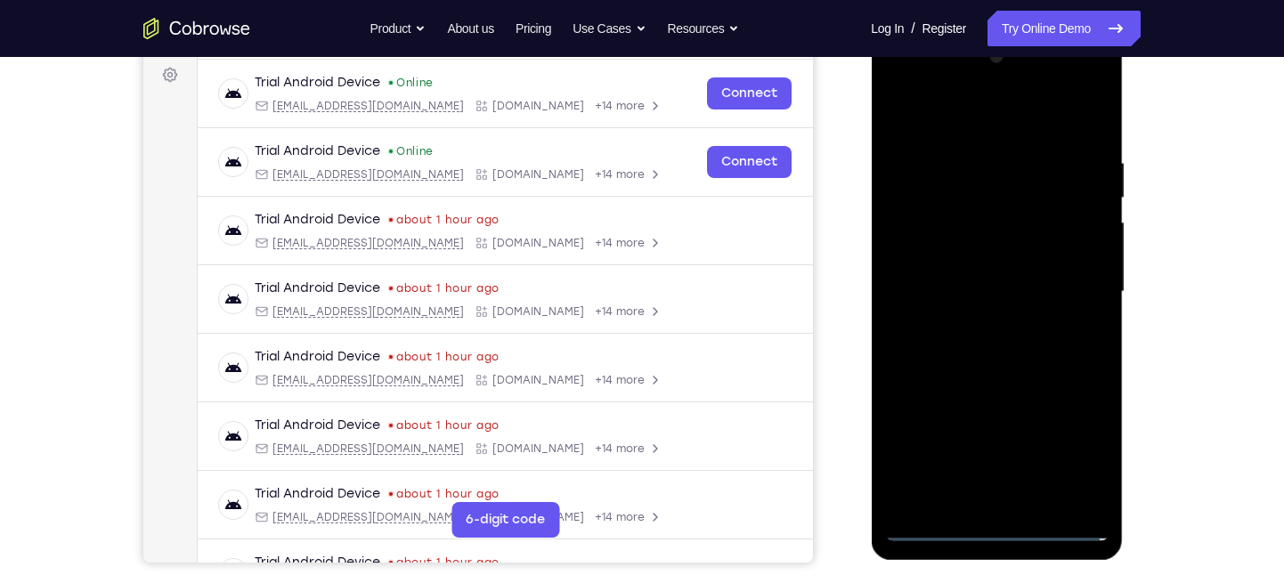
click at [901, 91] on div at bounding box center [996, 292] width 224 height 499
click at [1074, 284] on div at bounding box center [996, 292] width 224 height 499
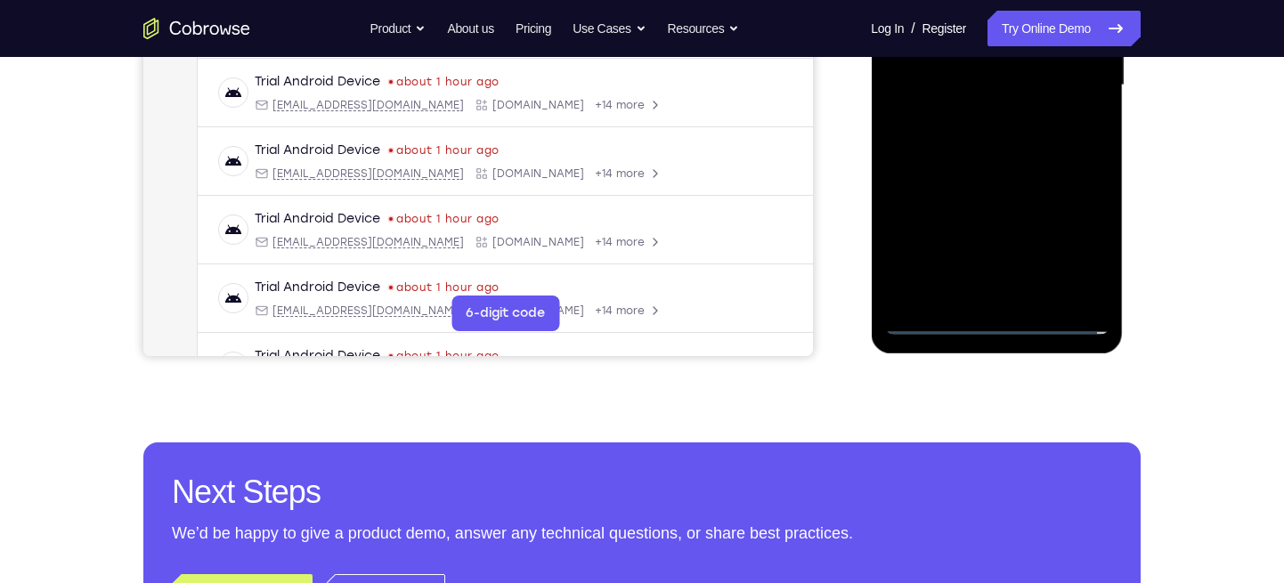
scroll to position [493, 0]
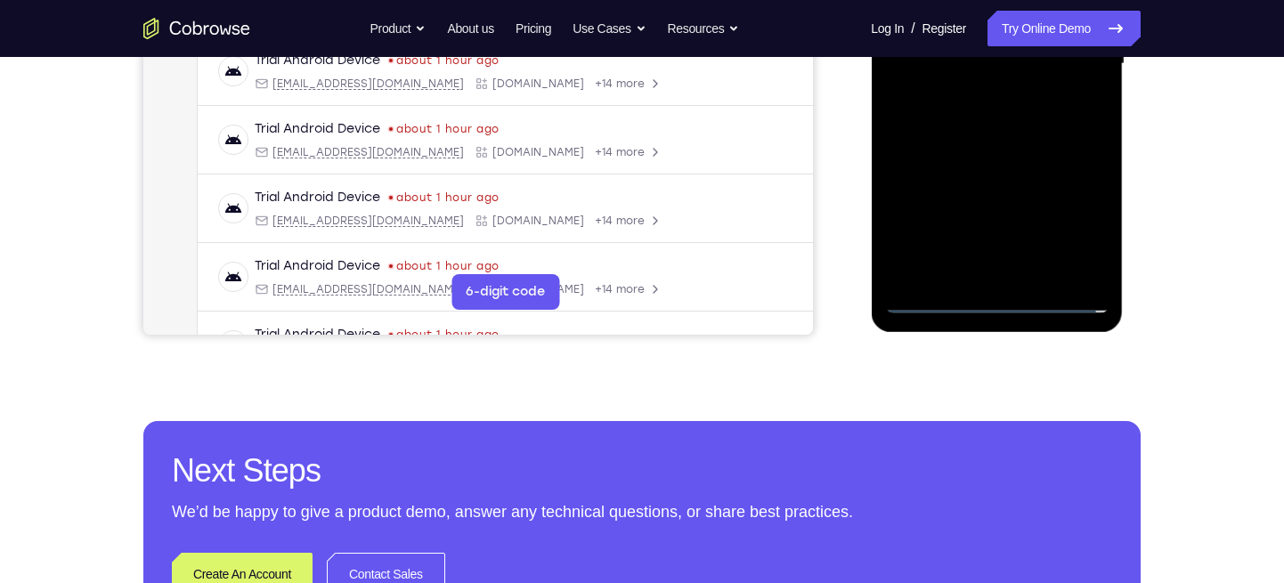
click at [976, 102] on div at bounding box center [996, 64] width 224 height 499
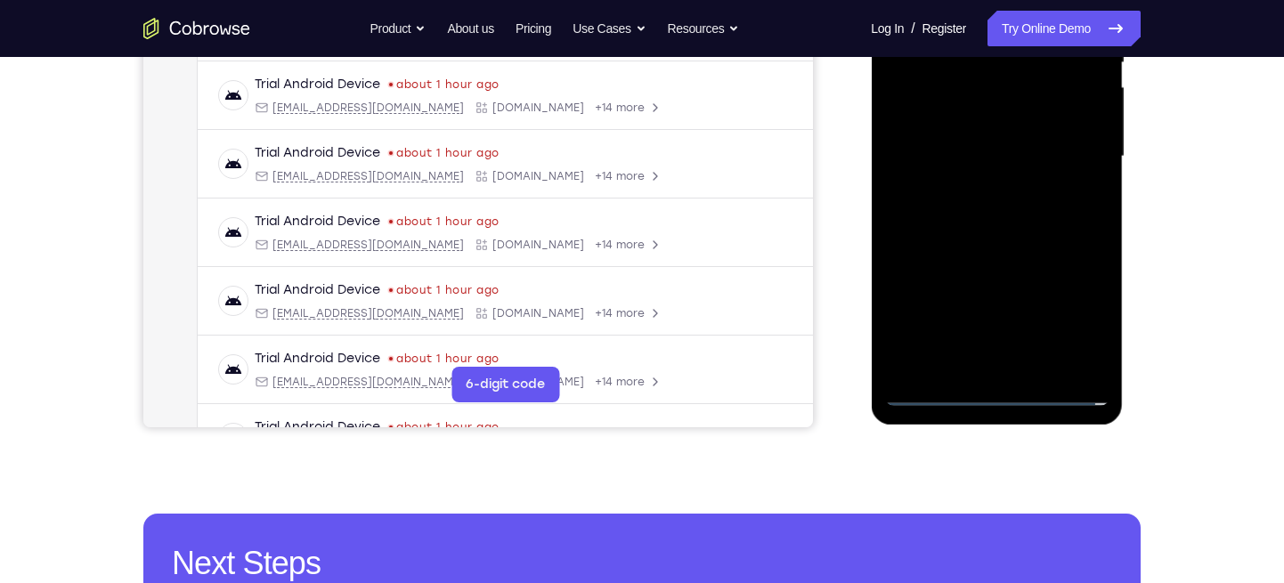
scroll to position [399, 0]
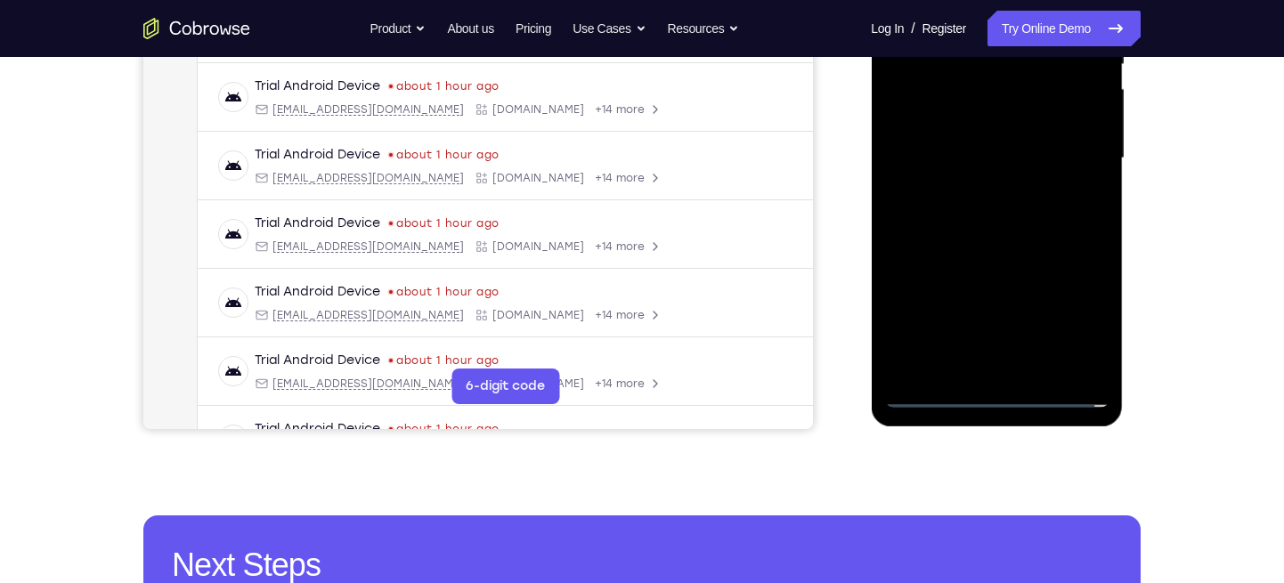
click at [972, 119] on div at bounding box center [996, 158] width 224 height 499
click at [961, 153] on div at bounding box center [996, 158] width 224 height 499
click at [901, 143] on div at bounding box center [996, 158] width 224 height 499
click at [953, 195] on div at bounding box center [996, 158] width 224 height 499
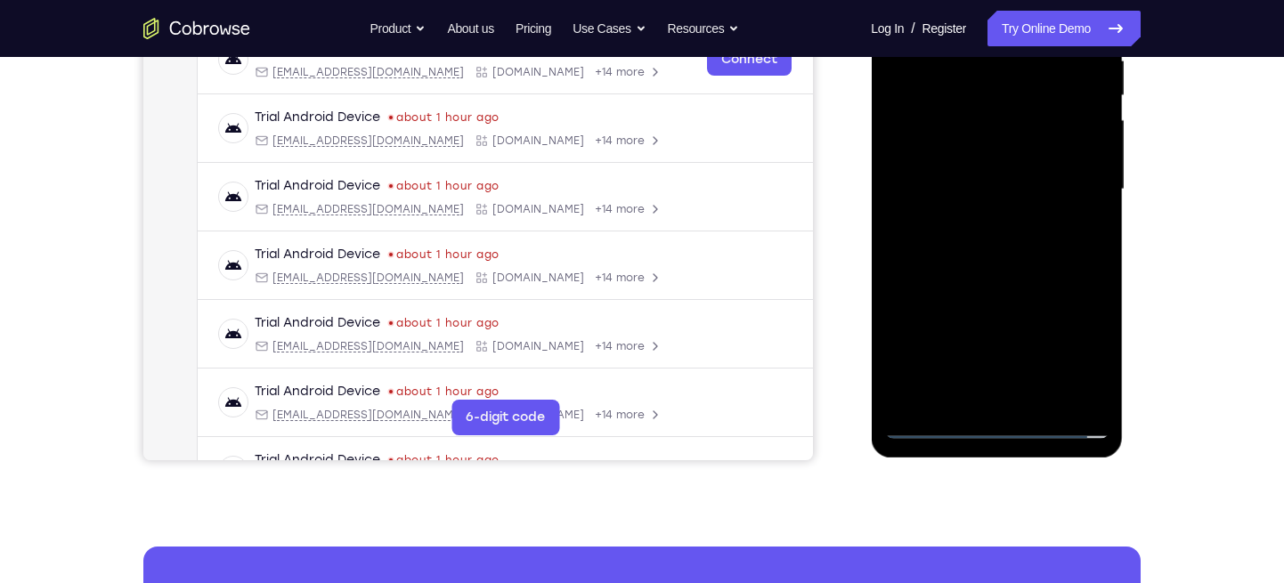
scroll to position [367, 0]
click at [993, 185] on div at bounding box center [996, 190] width 224 height 499
click at [960, 158] on div at bounding box center [996, 190] width 224 height 499
click at [947, 158] on div at bounding box center [996, 190] width 224 height 499
click at [903, 163] on div at bounding box center [996, 190] width 224 height 499
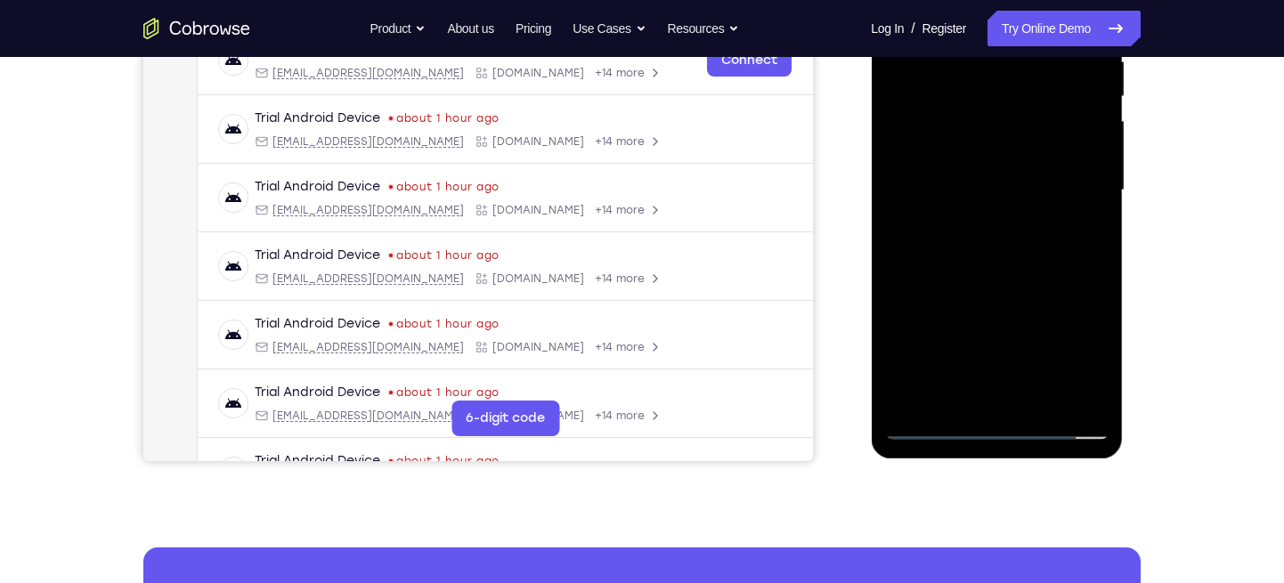
click at [945, 234] on div at bounding box center [996, 190] width 224 height 499
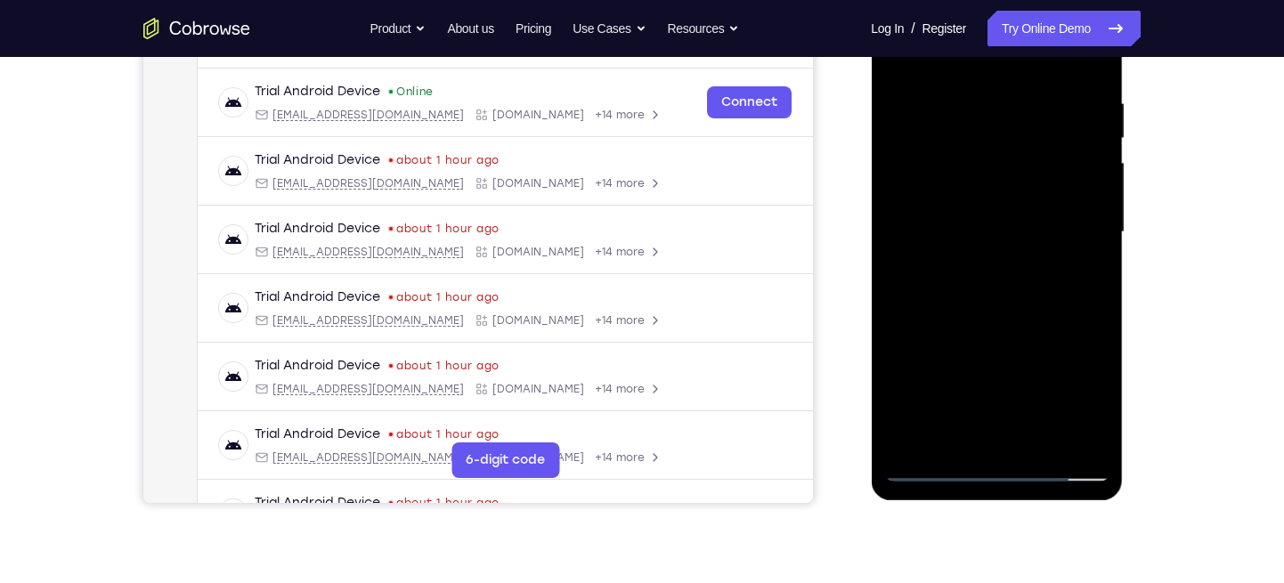
scroll to position [324, 0]
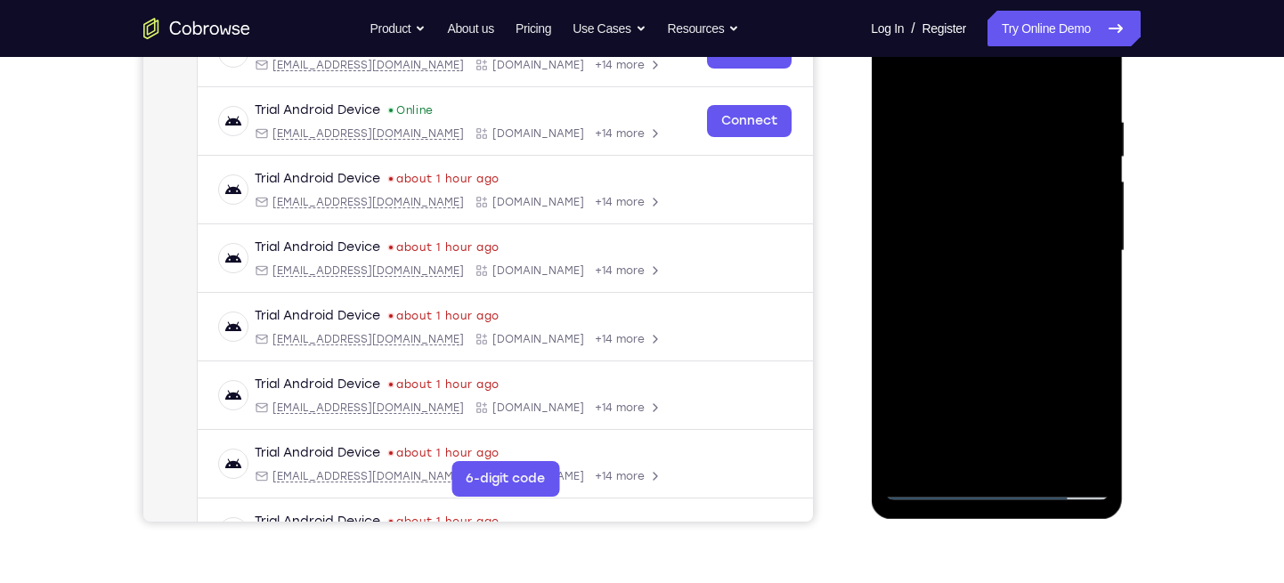
click at [994, 209] on div at bounding box center [996, 251] width 224 height 499
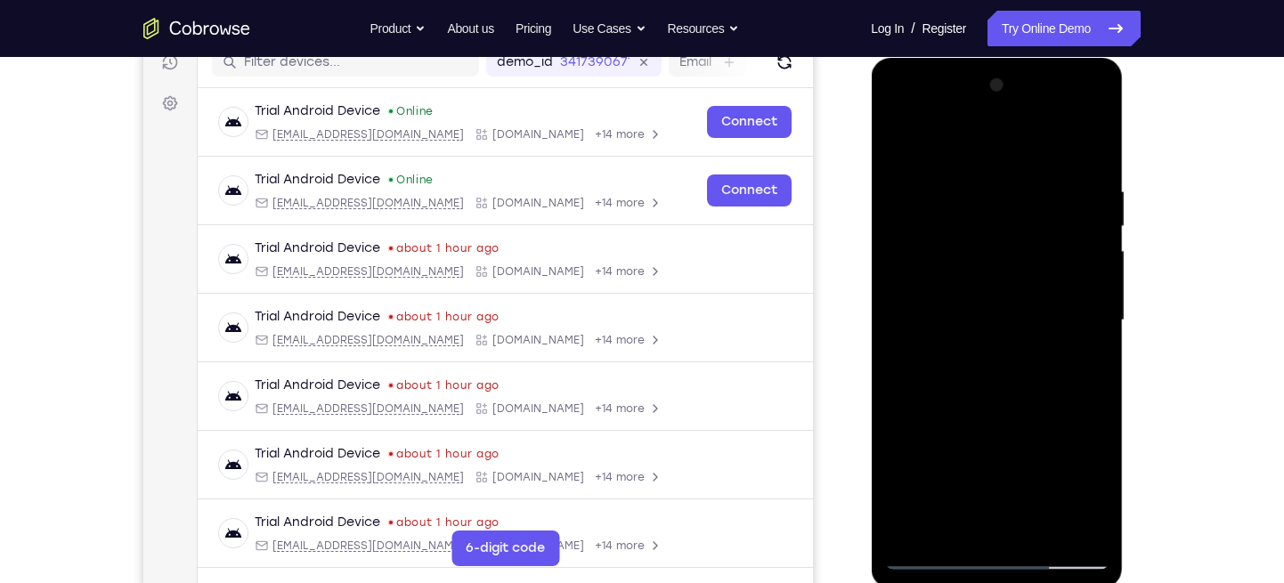
scroll to position [233, 0]
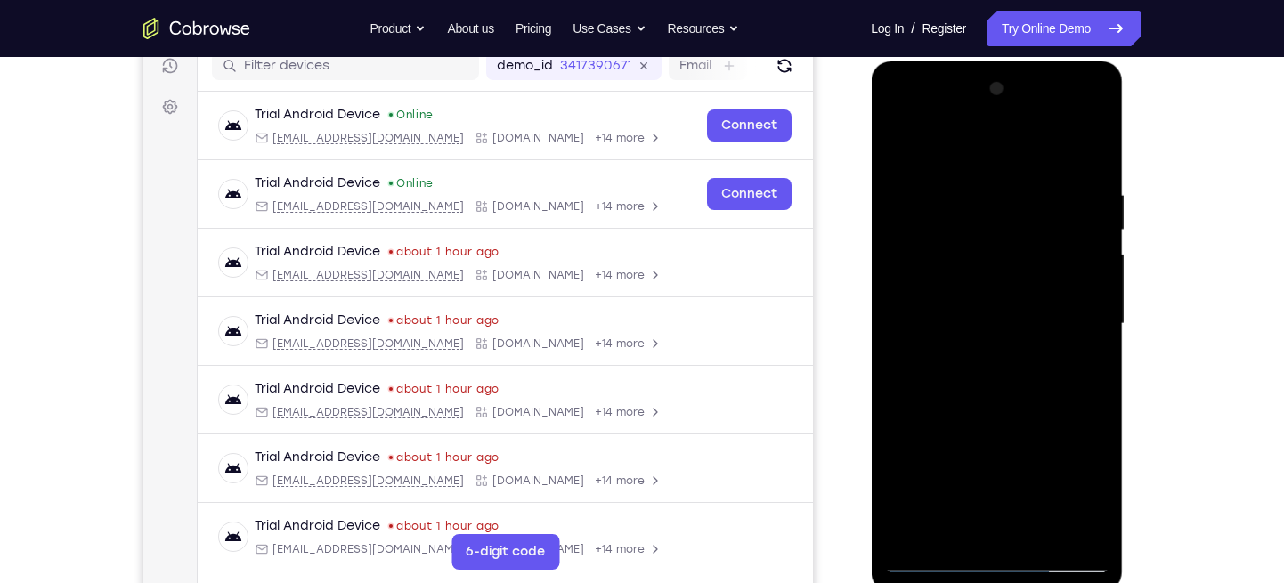
drag, startPoint x: 1067, startPoint y: 191, endPoint x: 930, endPoint y: 196, distance: 136.3
click at [930, 196] on div at bounding box center [996, 324] width 224 height 499
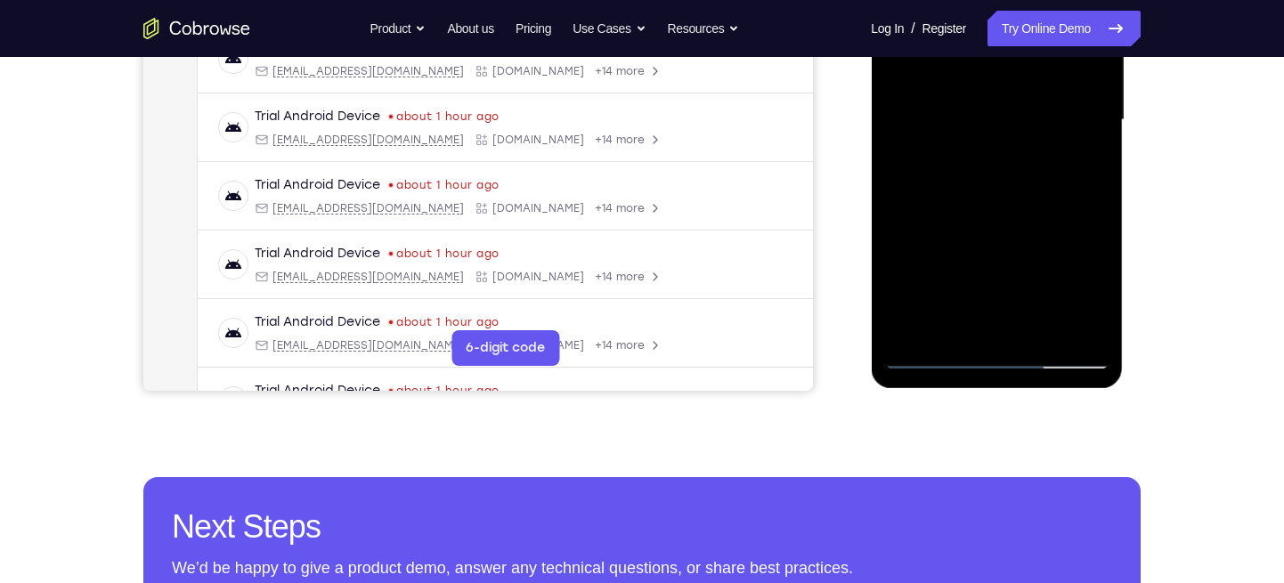
scroll to position [442, 0]
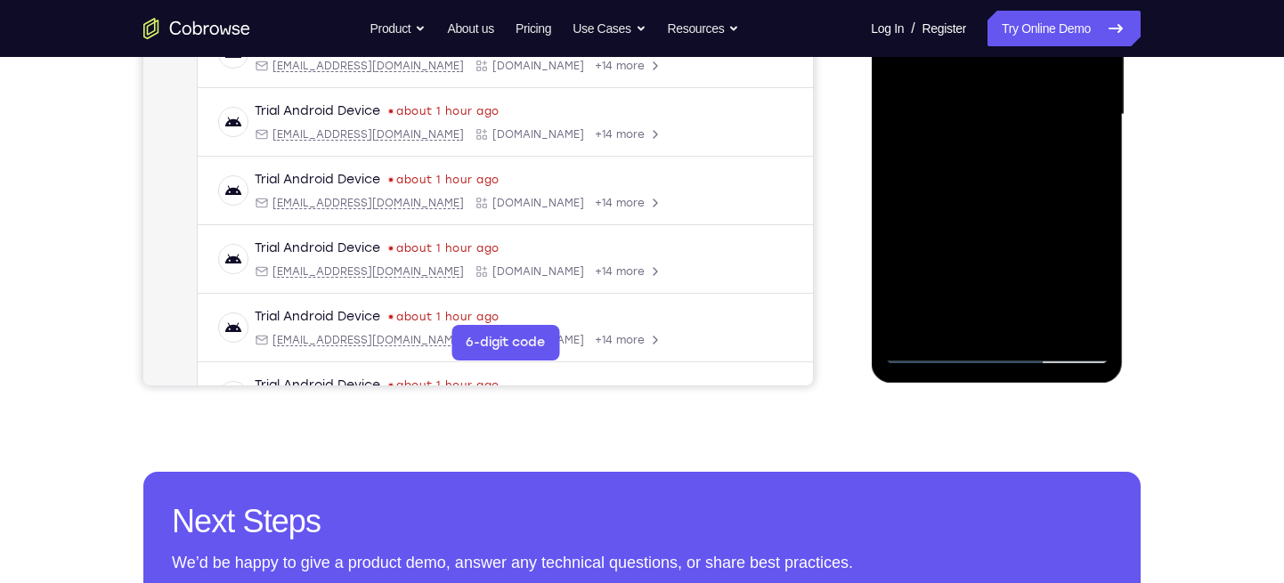
click at [956, 330] on div at bounding box center [996, 115] width 224 height 499
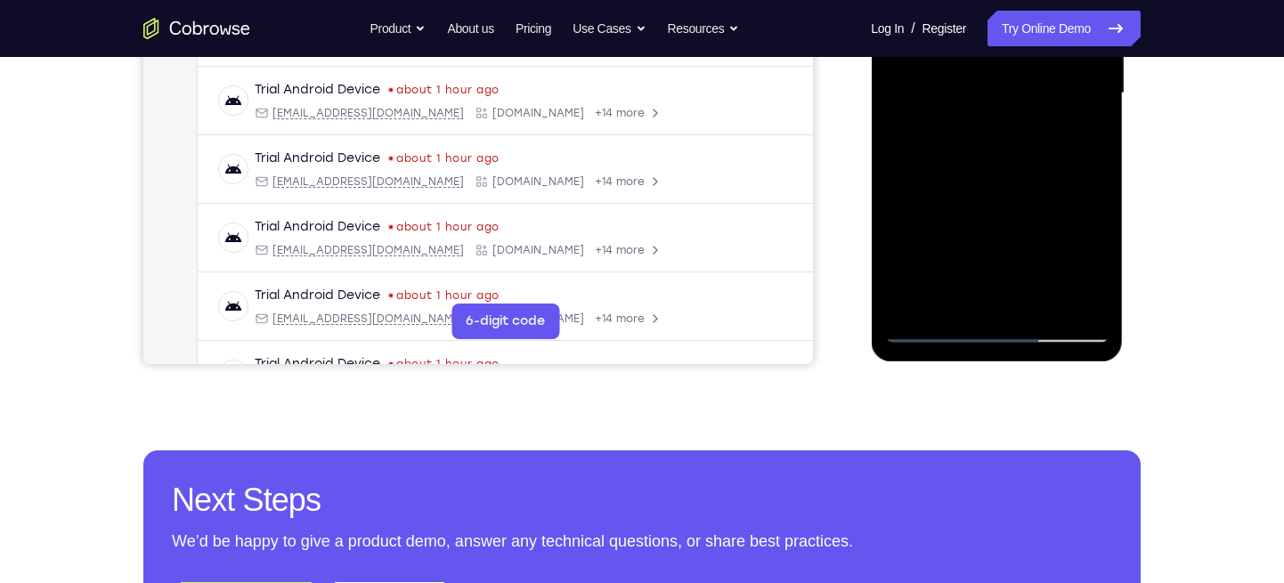
scroll to position [465, 0]
click at [952, 303] on div at bounding box center [996, 92] width 224 height 499
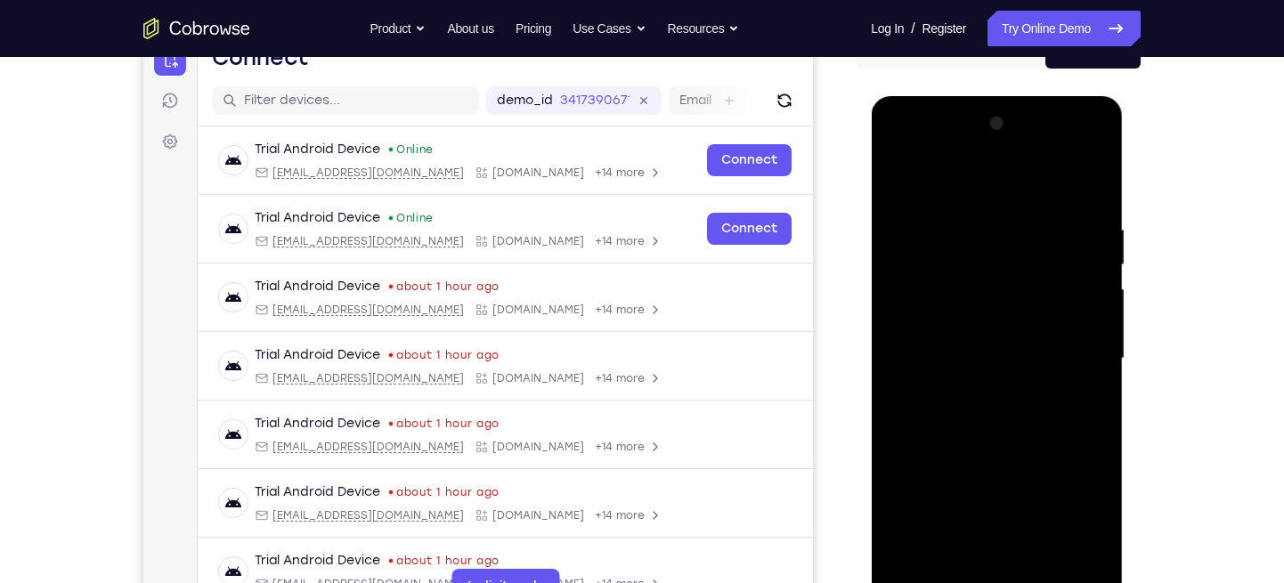
scroll to position [198, 0]
click at [956, 183] on div at bounding box center [996, 359] width 224 height 499
click at [986, 232] on div at bounding box center [996, 359] width 224 height 499
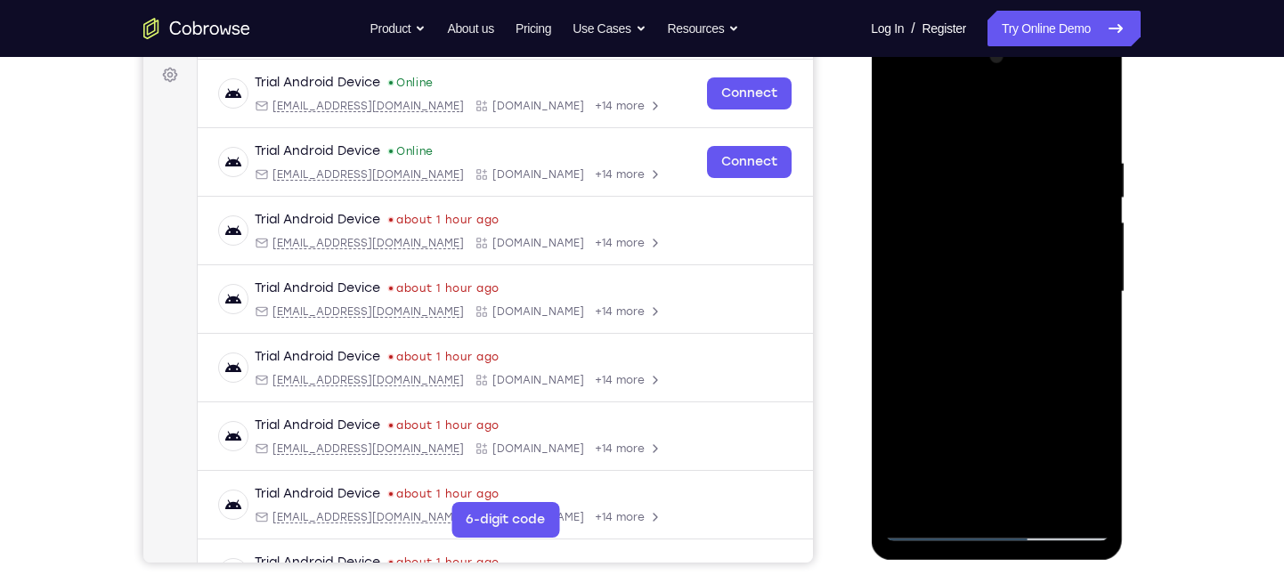
scroll to position [270, 0]
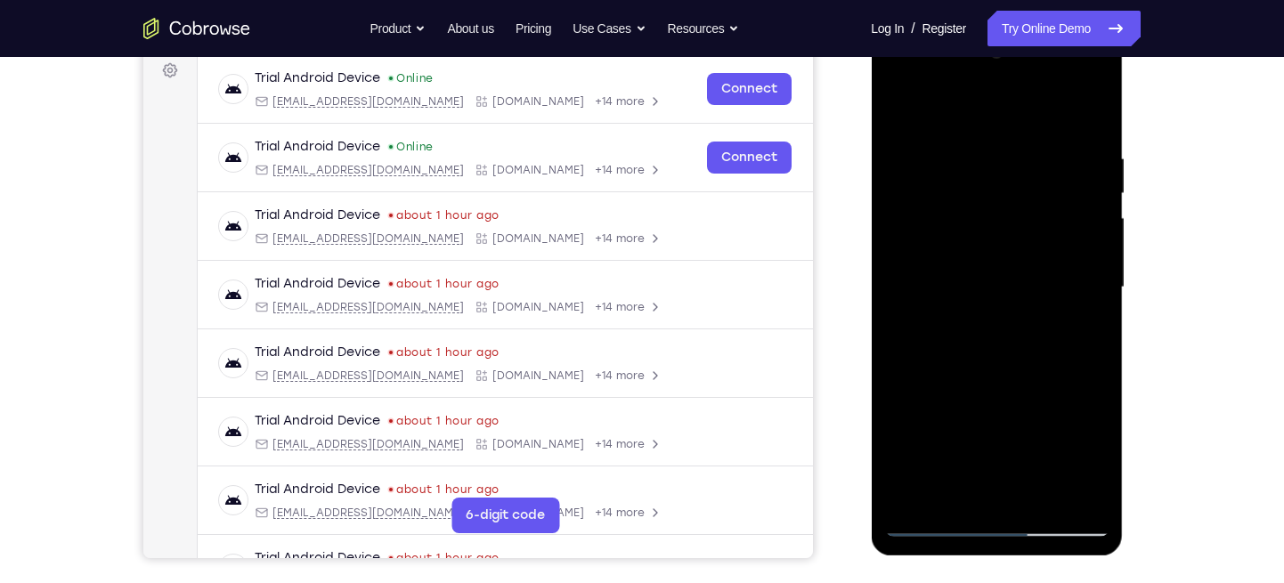
click at [1004, 258] on div at bounding box center [996, 287] width 224 height 499
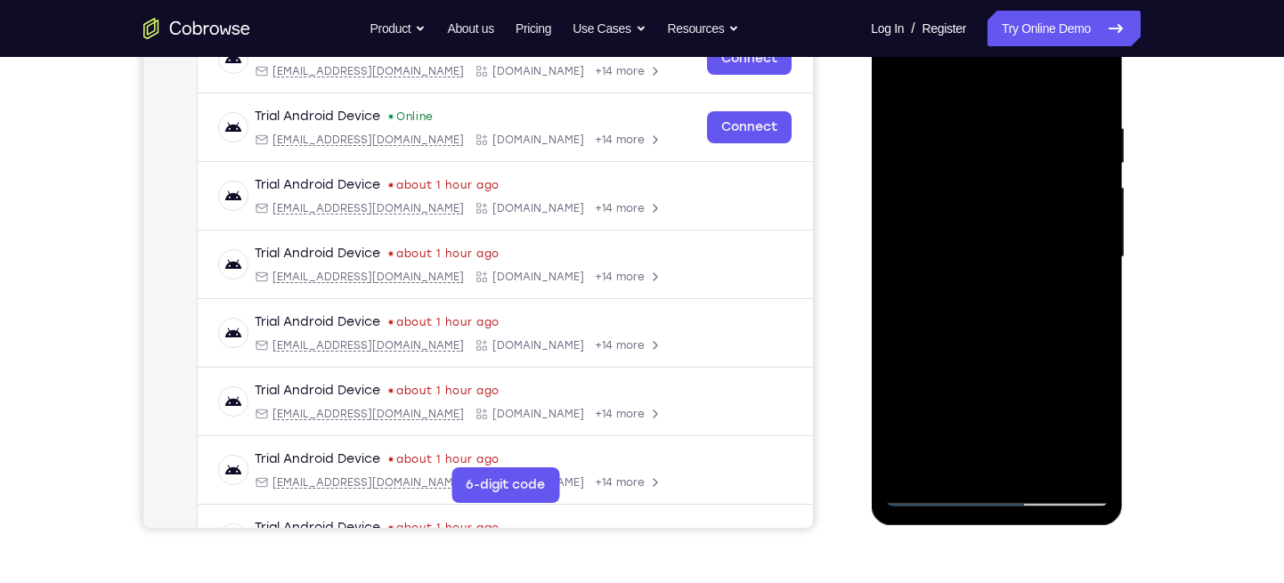
scroll to position [303, 0]
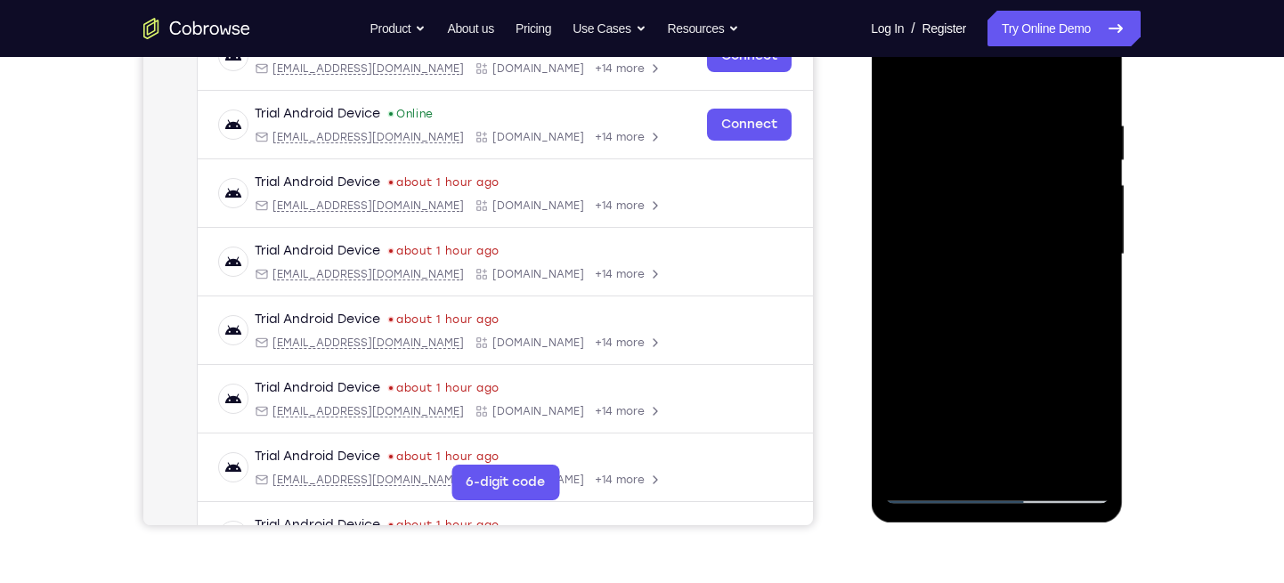
drag, startPoint x: 952, startPoint y: 275, endPoint x: 984, endPoint y: 174, distance: 105.6
click at [984, 174] on div at bounding box center [996, 254] width 224 height 499
drag, startPoint x: 969, startPoint y: 266, endPoint x: 975, endPoint y: 174, distance: 91.9
click at [975, 174] on div at bounding box center [996, 254] width 224 height 499
drag, startPoint x: 958, startPoint y: 270, endPoint x: 973, endPoint y: 176, distance: 94.7
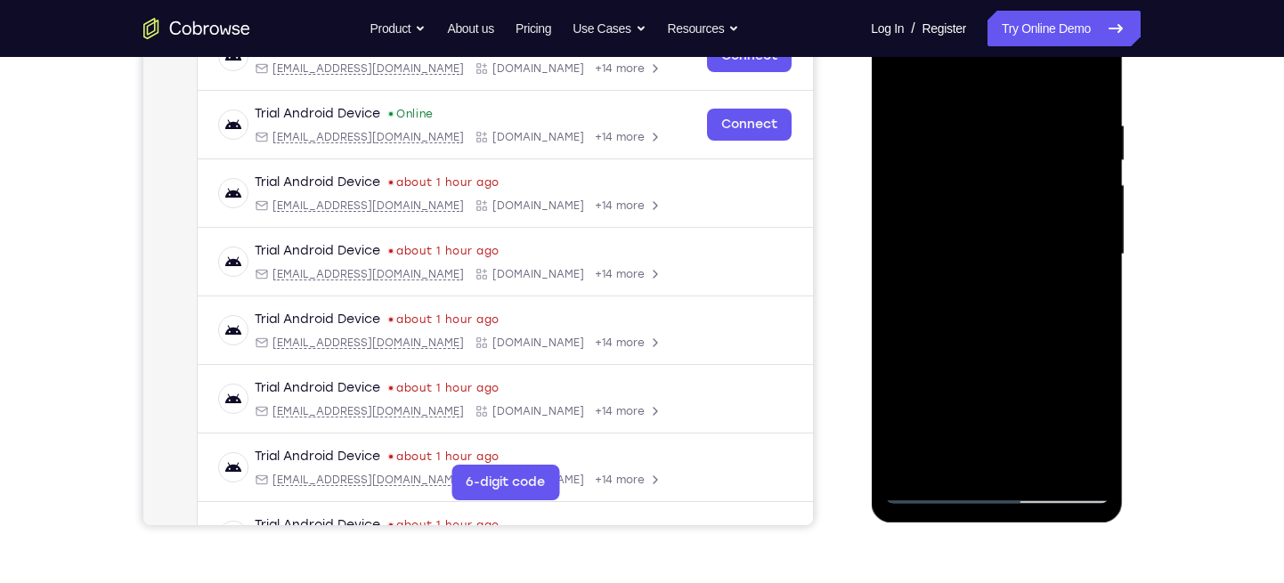
click at [973, 176] on div at bounding box center [996, 254] width 224 height 499
drag, startPoint x: 960, startPoint y: 303, endPoint x: 970, endPoint y: 206, distance: 97.6
click at [970, 206] on div at bounding box center [996, 254] width 224 height 499
drag, startPoint x: 961, startPoint y: 286, endPoint x: 976, endPoint y: 184, distance: 102.6
click at [976, 184] on div at bounding box center [996, 254] width 224 height 499
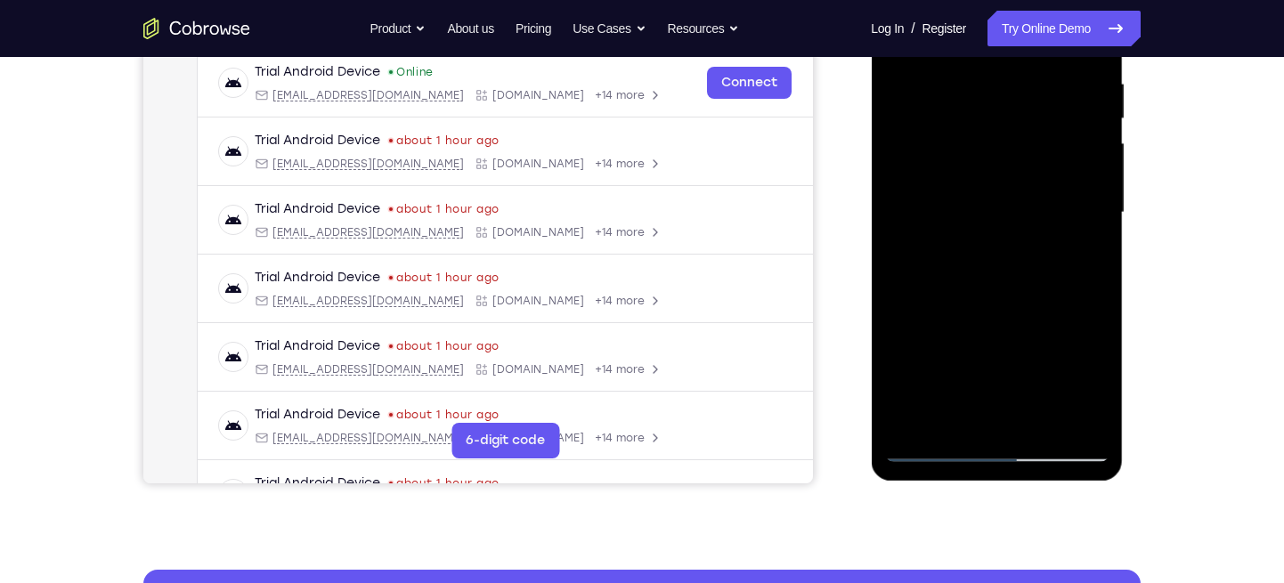
scroll to position [342, 0]
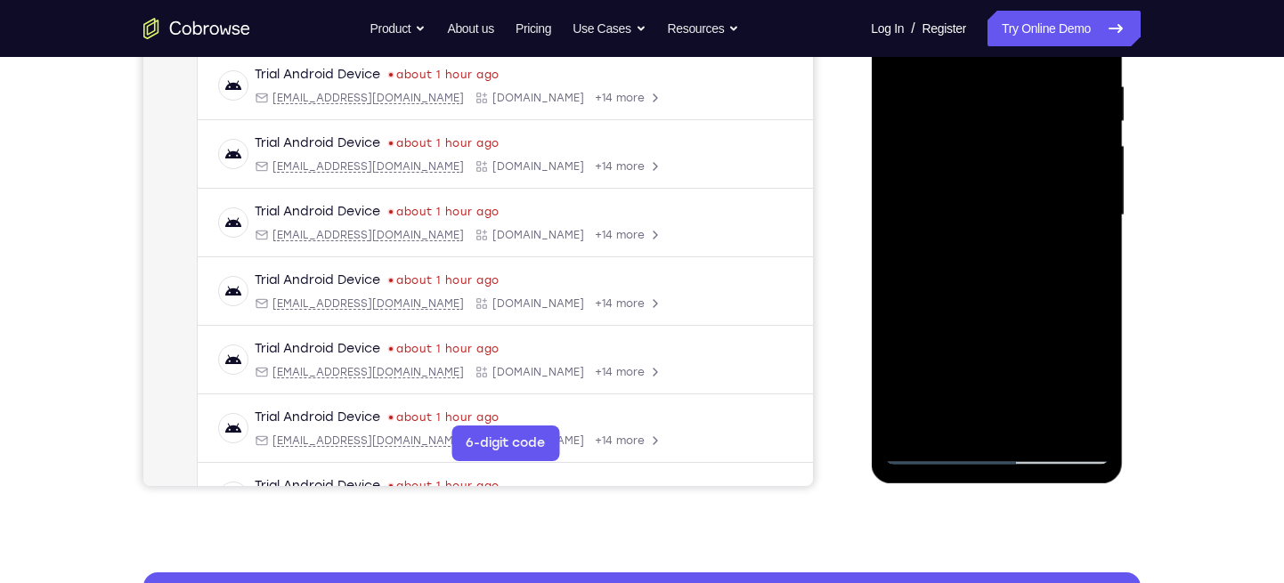
click at [940, 164] on div at bounding box center [996, 215] width 224 height 499
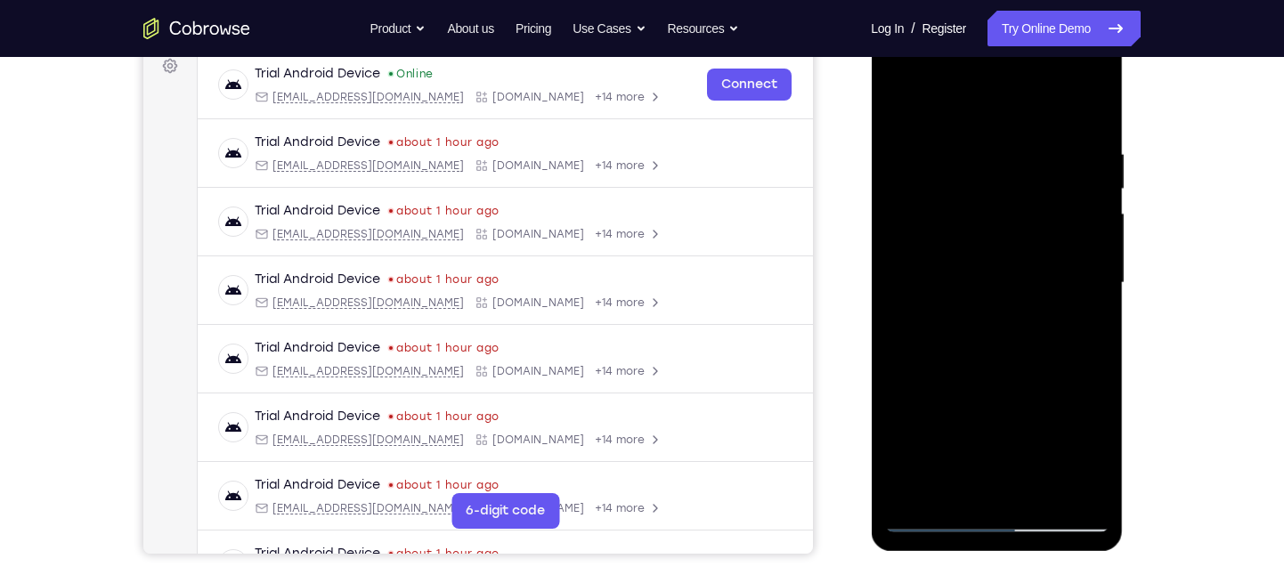
scroll to position [272, 0]
drag, startPoint x: 957, startPoint y: 188, endPoint x: 957, endPoint y: 233, distance: 45.4
click at [957, 233] on div at bounding box center [996, 285] width 224 height 499
click at [951, 157] on div at bounding box center [996, 285] width 224 height 499
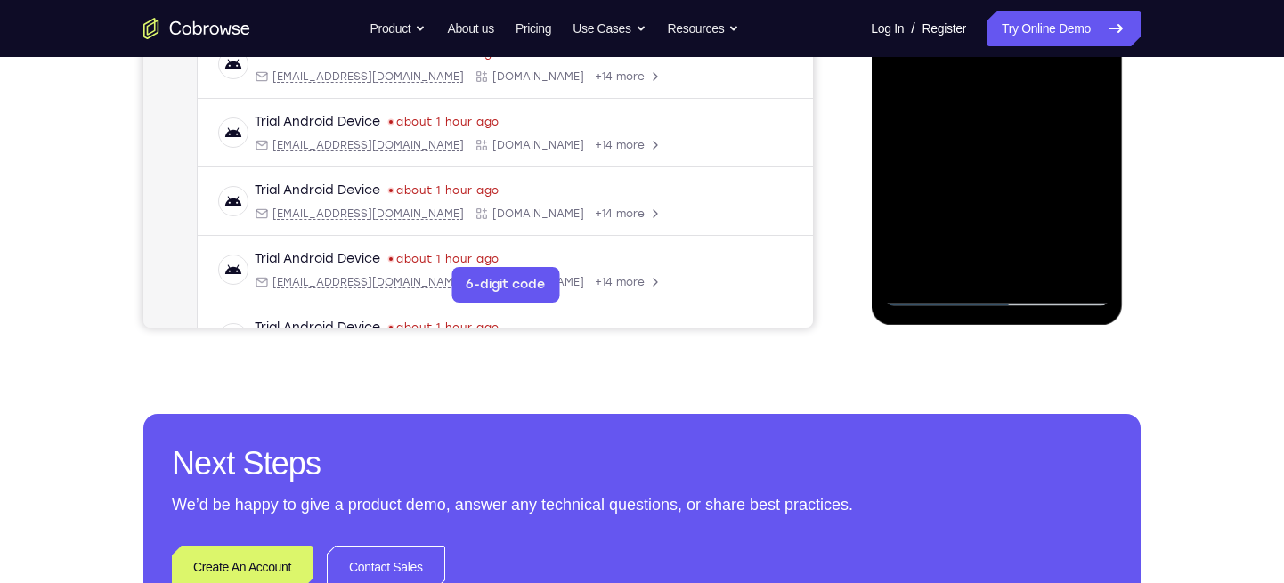
click at [963, 272] on div at bounding box center [996, 57] width 224 height 499
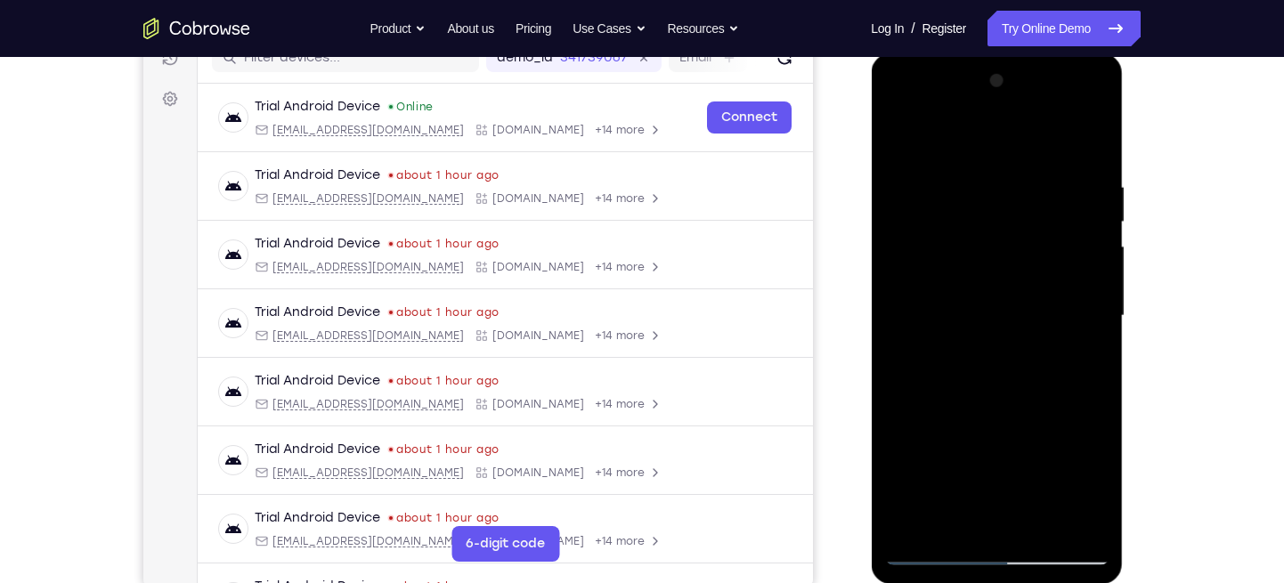
scroll to position [223, 0]
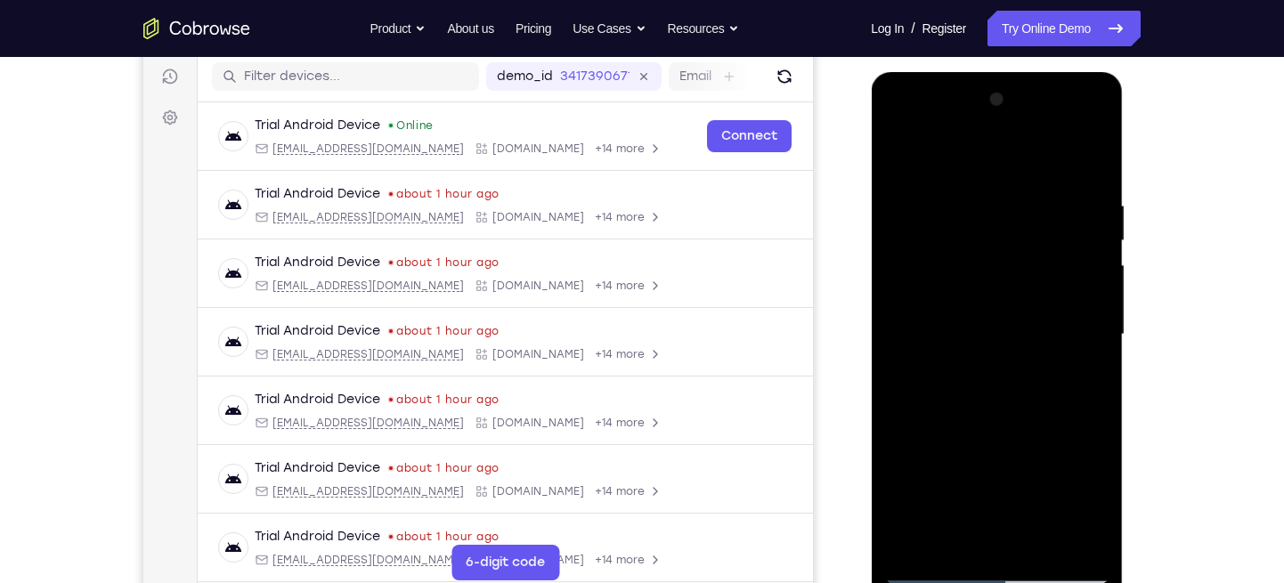
click at [966, 155] on div at bounding box center [996, 334] width 224 height 499
click at [959, 155] on div at bounding box center [996, 334] width 224 height 499
drag, startPoint x: 957, startPoint y: 181, endPoint x: 943, endPoint y: 243, distance: 63.9
click at [943, 243] on div at bounding box center [996, 334] width 224 height 499
click at [912, 221] on div at bounding box center [996, 334] width 224 height 499
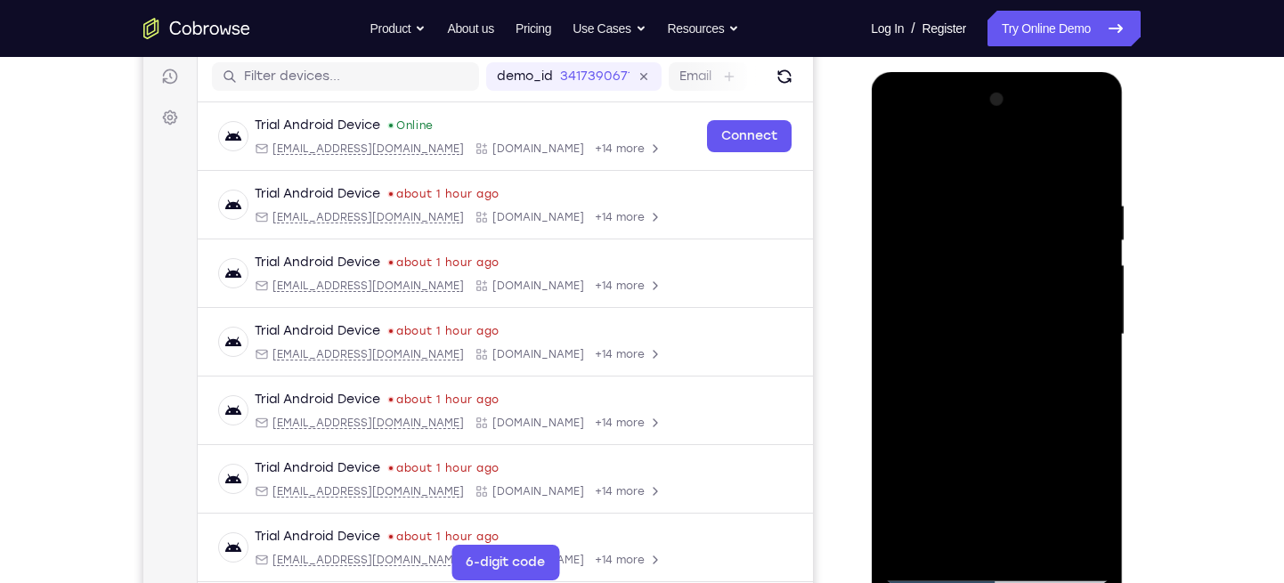
click at [975, 225] on div at bounding box center [996, 334] width 224 height 499
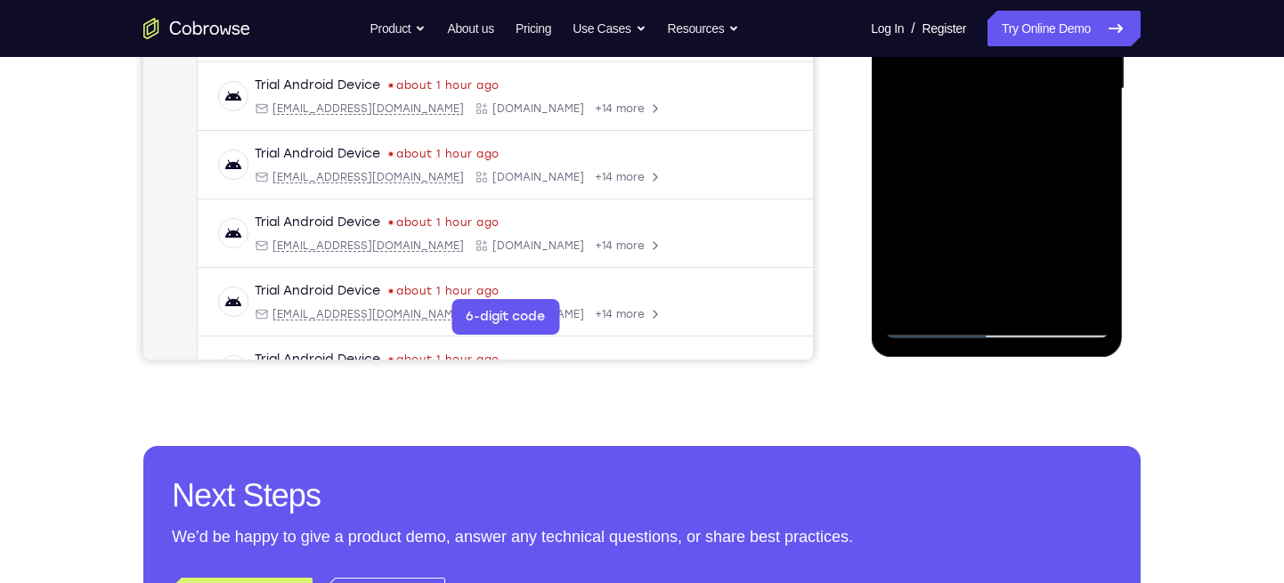
scroll to position [469, 0]
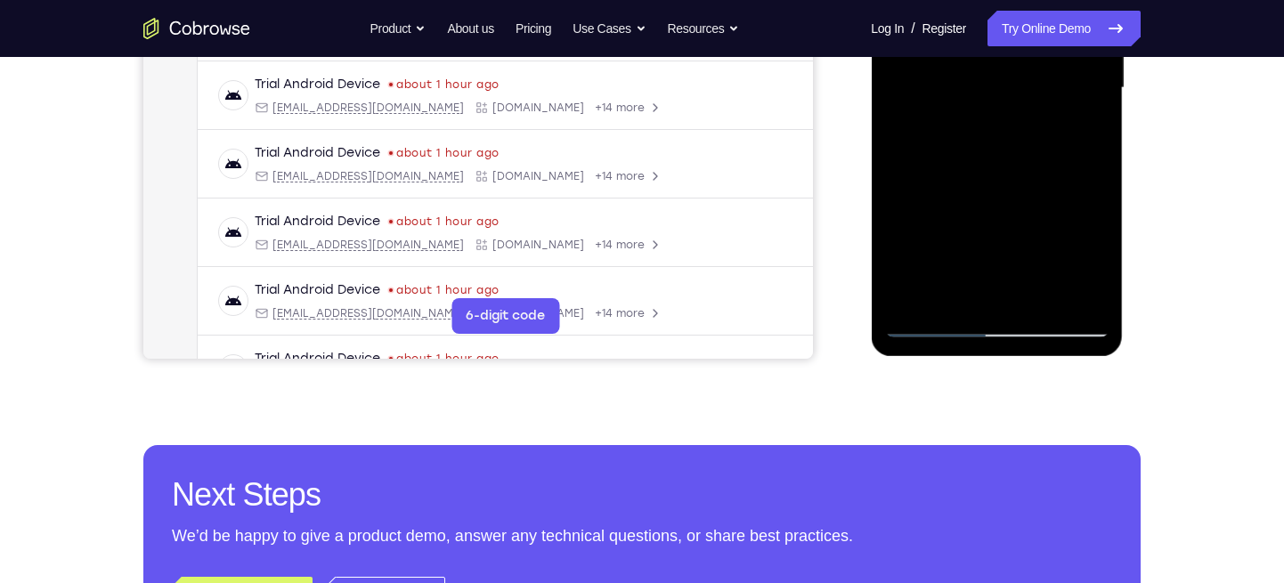
click at [1099, 224] on div at bounding box center [996, 88] width 224 height 499
click at [1099, 216] on div at bounding box center [996, 88] width 224 height 499
click at [1098, 216] on div at bounding box center [996, 88] width 224 height 499
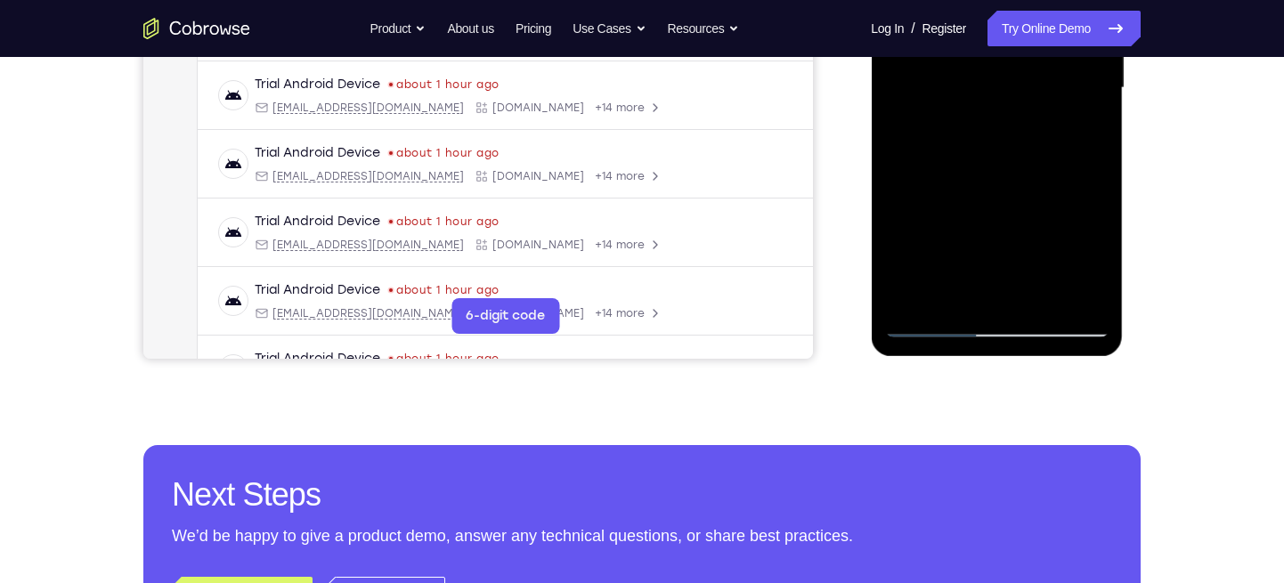
click at [1098, 216] on div at bounding box center [996, 88] width 224 height 499
drag, startPoint x: 1098, startPoint y: 216, endPoint x: 994, endPoint y: 201, distance: 104.4
click at [994, 201] on div at bounding box center [996, 88] width 224 height 499
click at [1020, 205] on div at bounding box center [996, 88] width 224 height 499
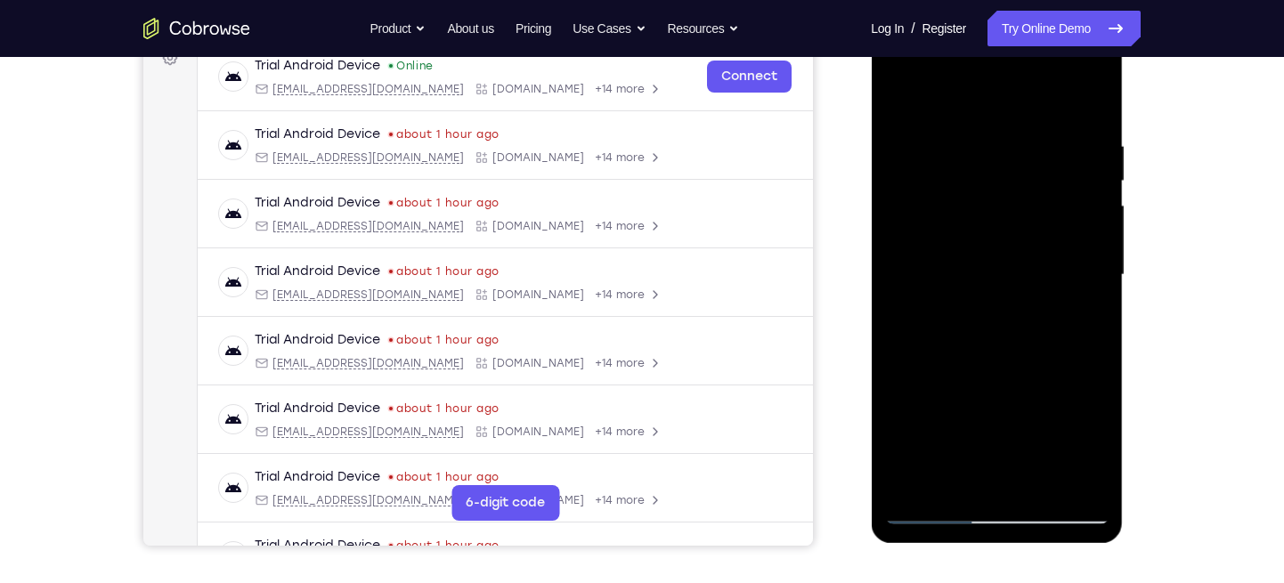
scroll to position [274, 0]
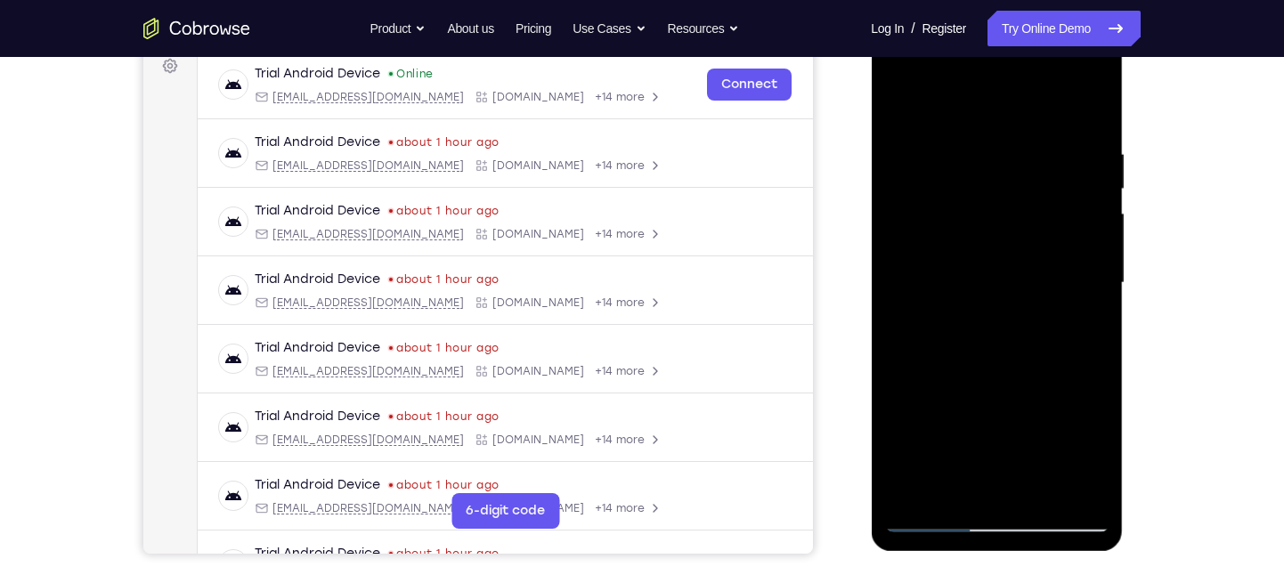
click at [897, 101] on div at bounding box center [996, 283] width 224 height 499
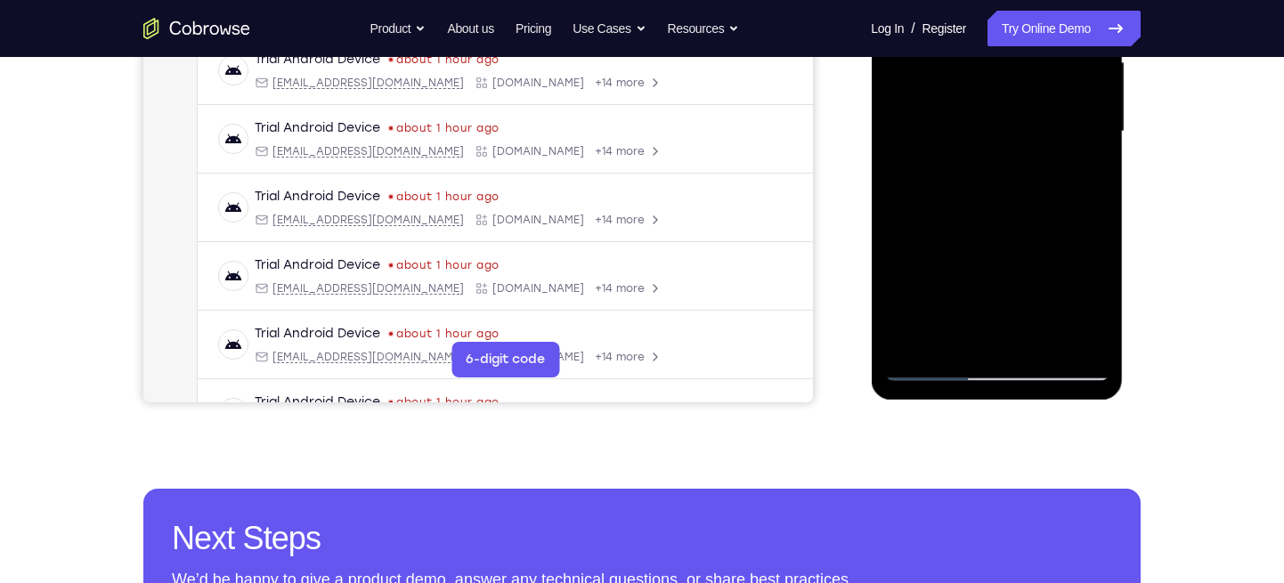
scroll to position [491, 0]
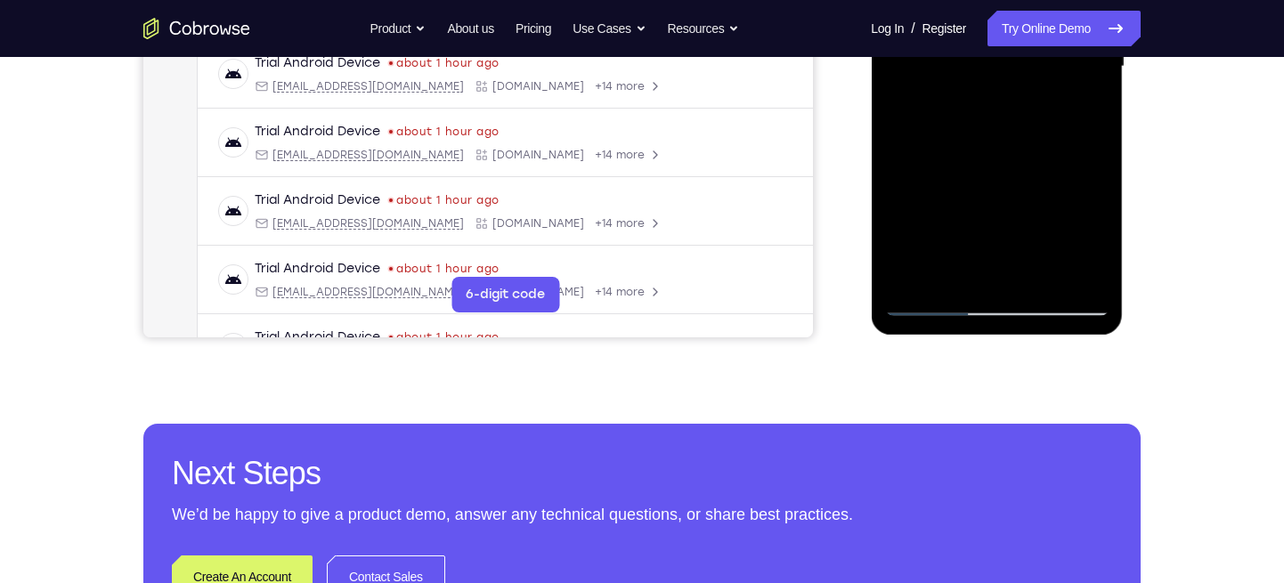
click at [1096, 200] on div at bounding box center [996, 66] width 224 height 499
click at [1093, 199] on div at bounding box center [996, 66] width 224 height 499
click at [1091, 199] on div at bounding box center [996, 66] width 224 height 499
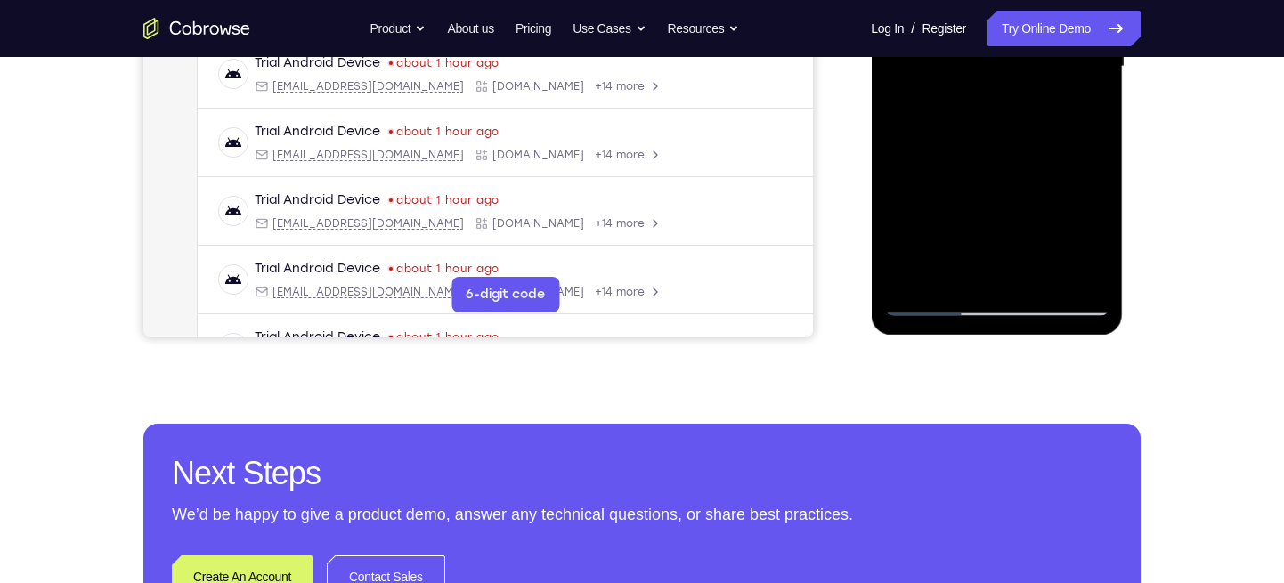
click at [1099, 199] on div at bounding box center [996, 66] width 224 height 499
click at [1095, 194] on div at bounding box center [996, 66] width 224 height 499
click at [895, 199] on div at bounding box center [996, 66] width 224 height 499
click at [1007, 198] on div at bounding box center [996, 66] width 224 height 499
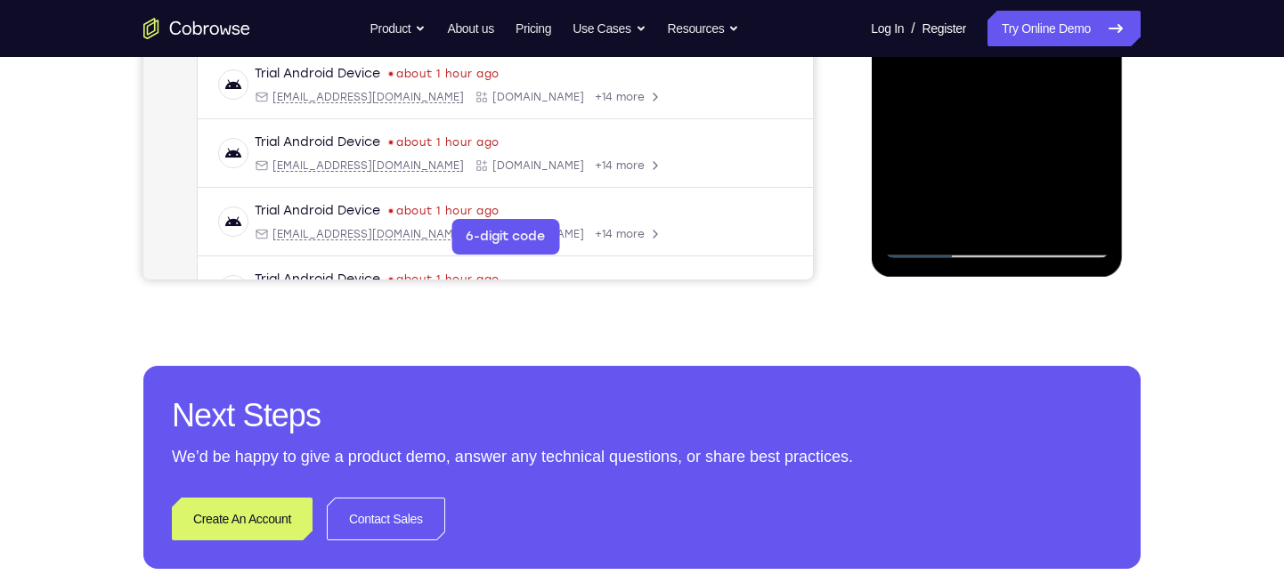
scroll to position [550, 0]
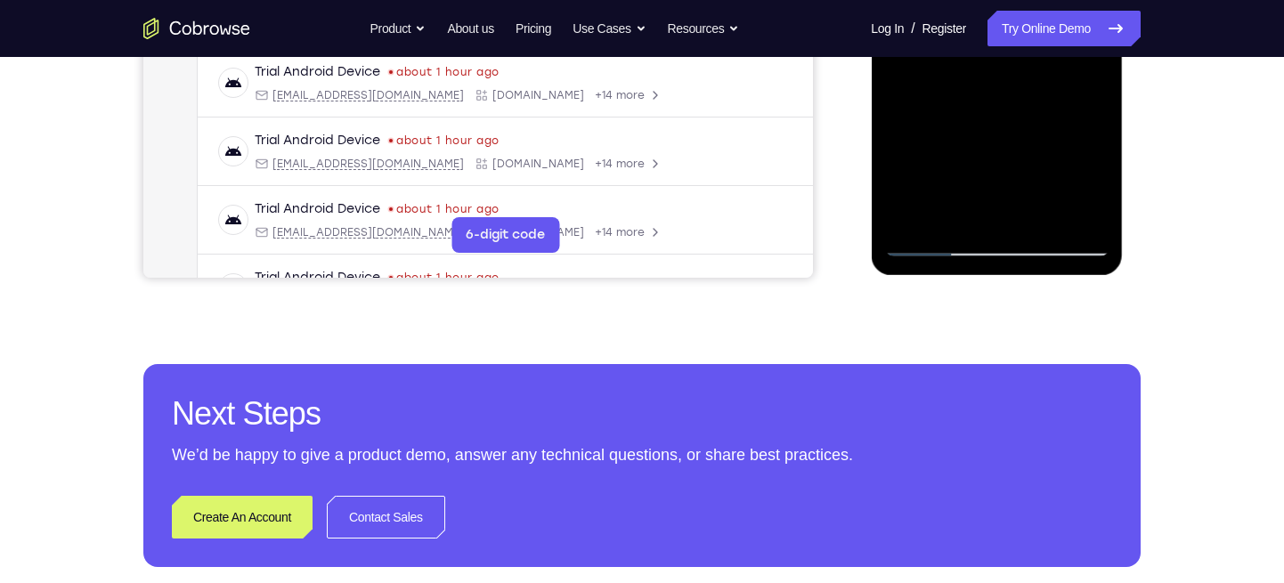
click at [1096, 193] on div at bounding box center [996, 7] width 224 height 499
drag, startPoint x: 1020, startPoint y: 177, endPoint x: 1019, endPoint y: 144, distance: 33.0
click at [1019, 144] on div at bounding box center [996, 7] width 224 height 499
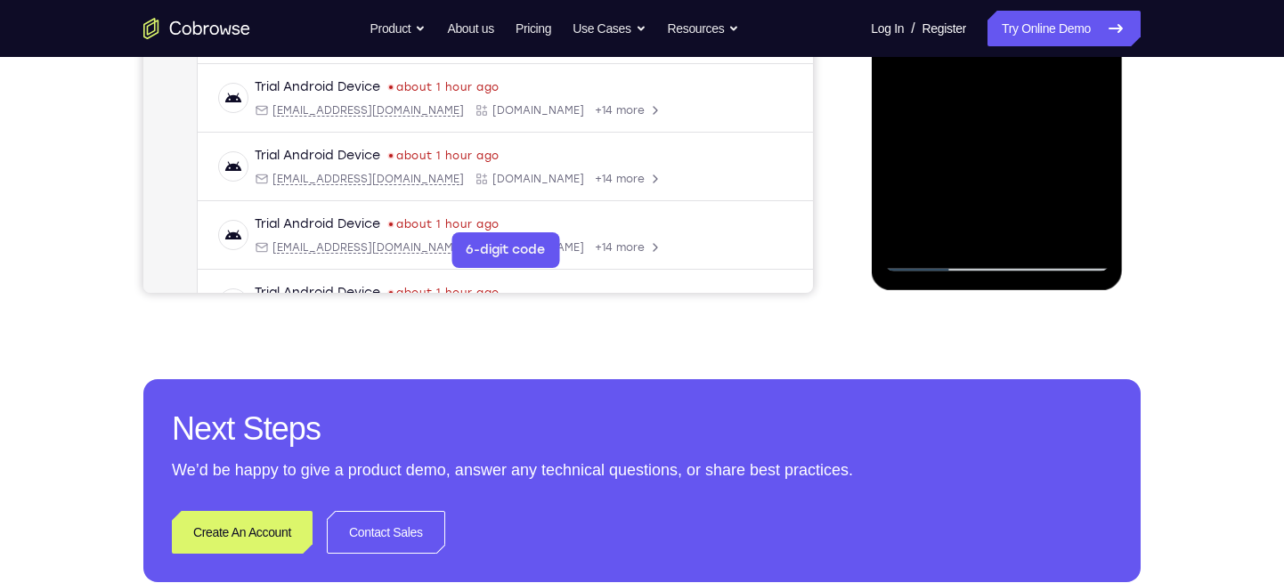
click at [953, 171] on div at bounding box center [996, 22] width 224 height 499
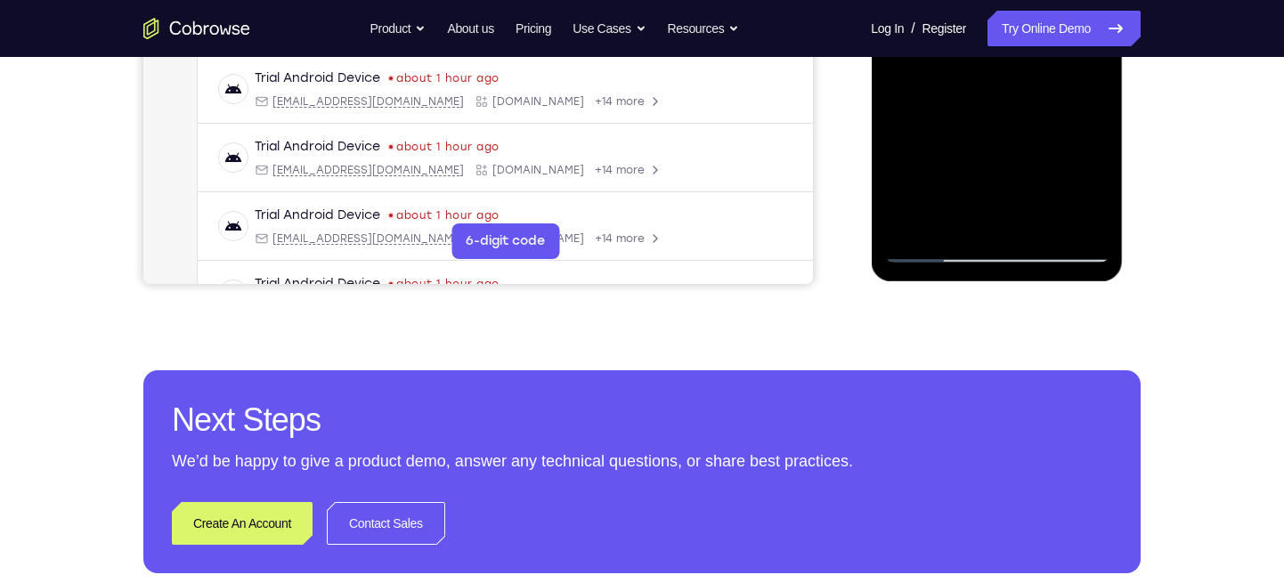
click at [954, 184] on div at bounding box center [996, 13] width 224 height 499
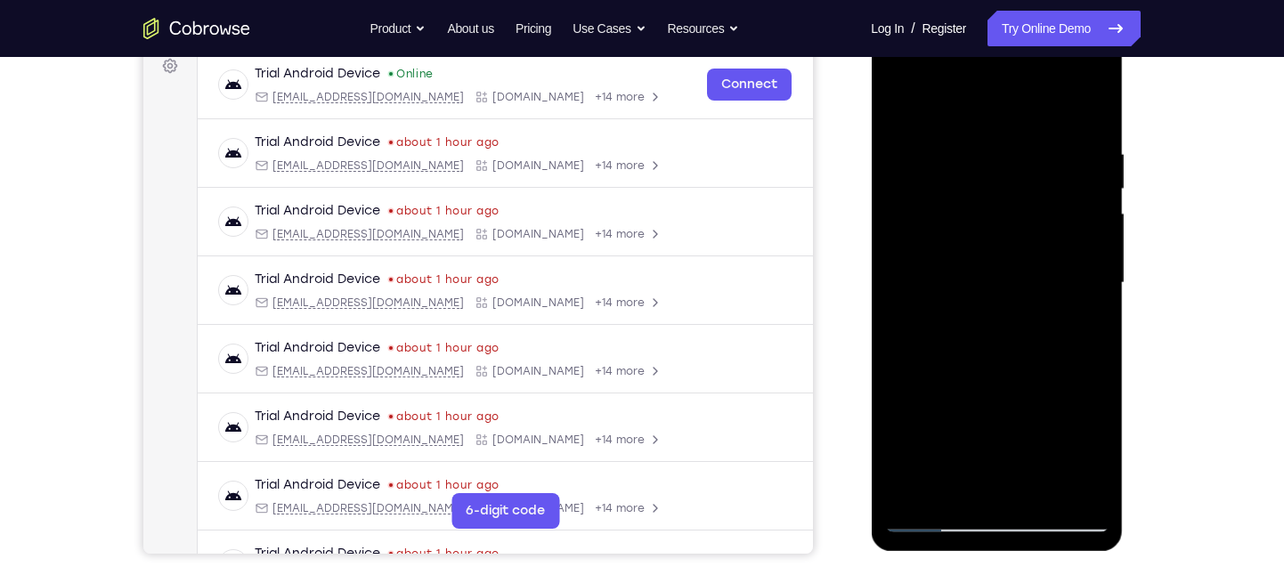
scroll to position [273, 0]
drag, startPoint x: 1006, startPoint y: 168, endPoint x: 983, endPoint y: 223, distance: 59.9
click at [983, 223] on div at bounding box center [996, 284] width 224 height 499
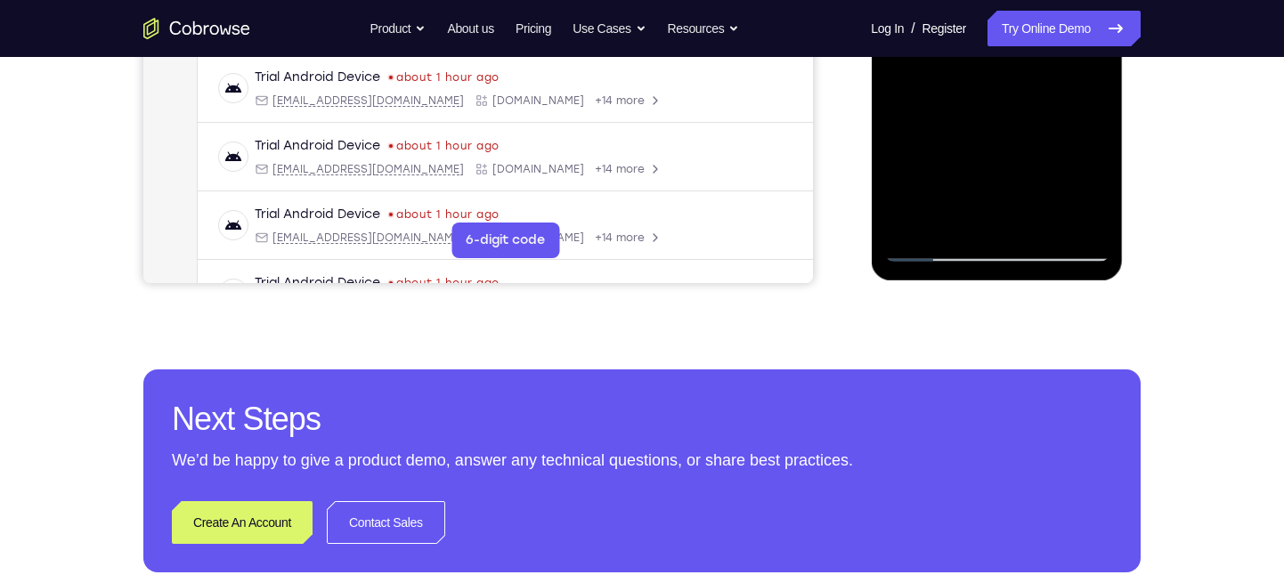
scroll to position [546, 0]
click at [1073, 221] on div at bounding box center [996, 11] width 224 height 499
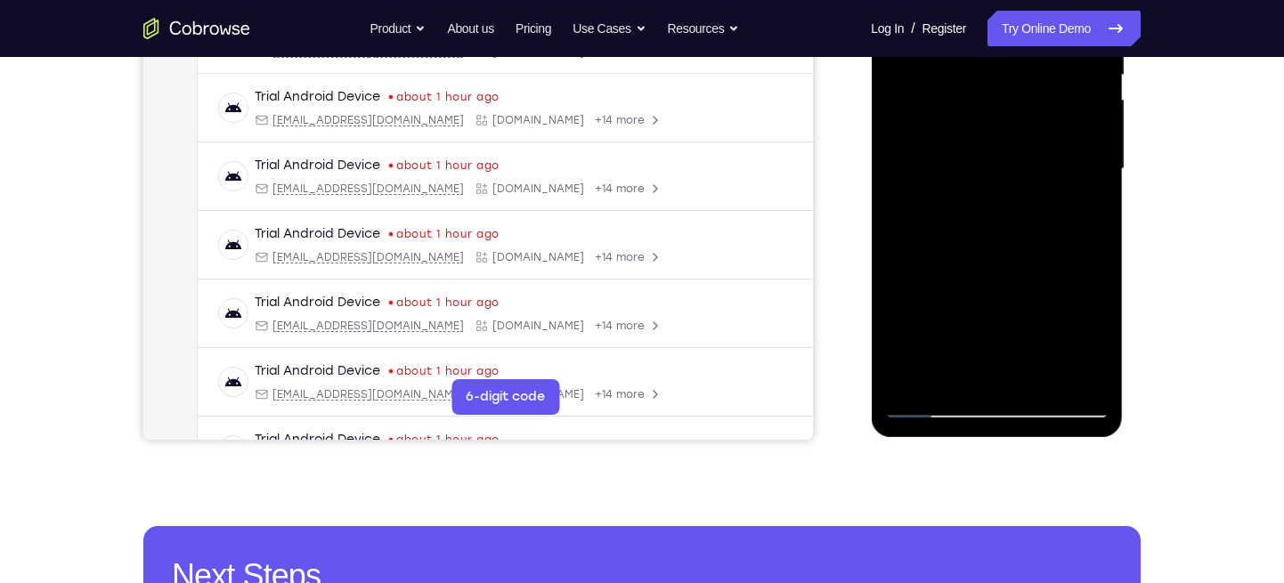
click at [1005, 187] on div at bounding box center [996, 169] width 224 height 499
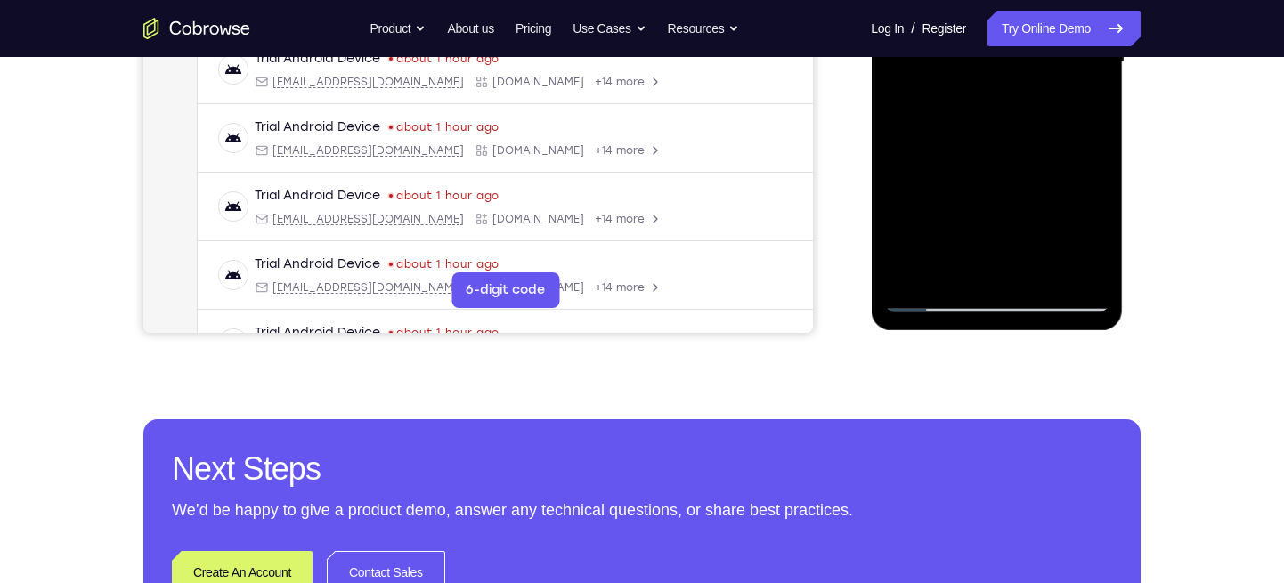
scroll to position [491, 0]
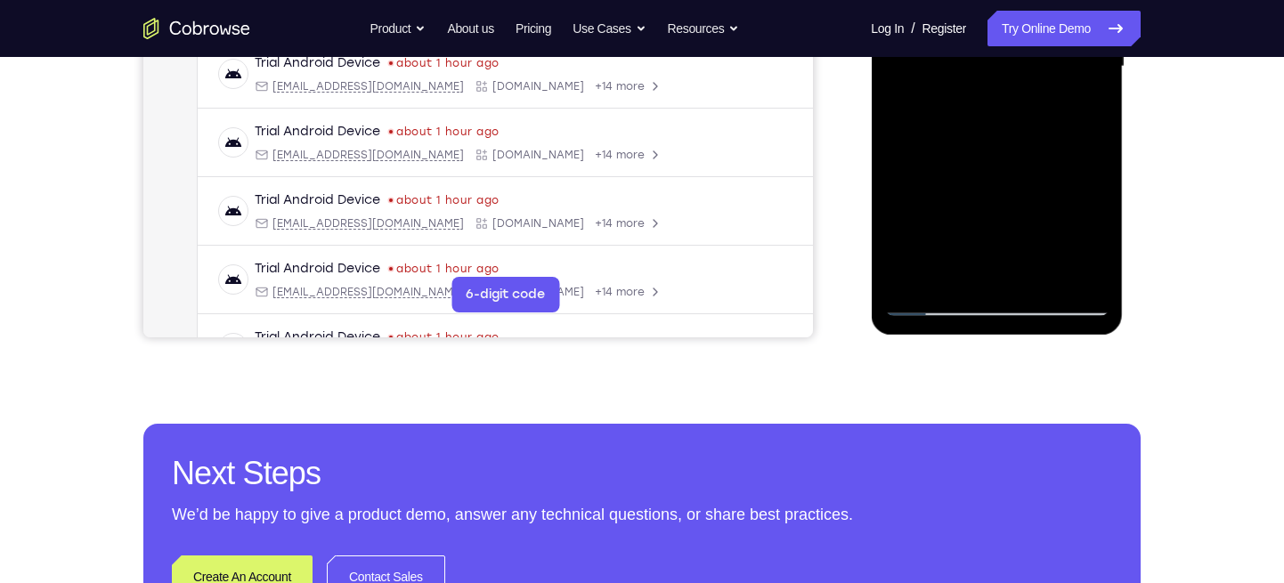
click at [940, 104] on div at bounding box center [996, 66] width 224 height 499
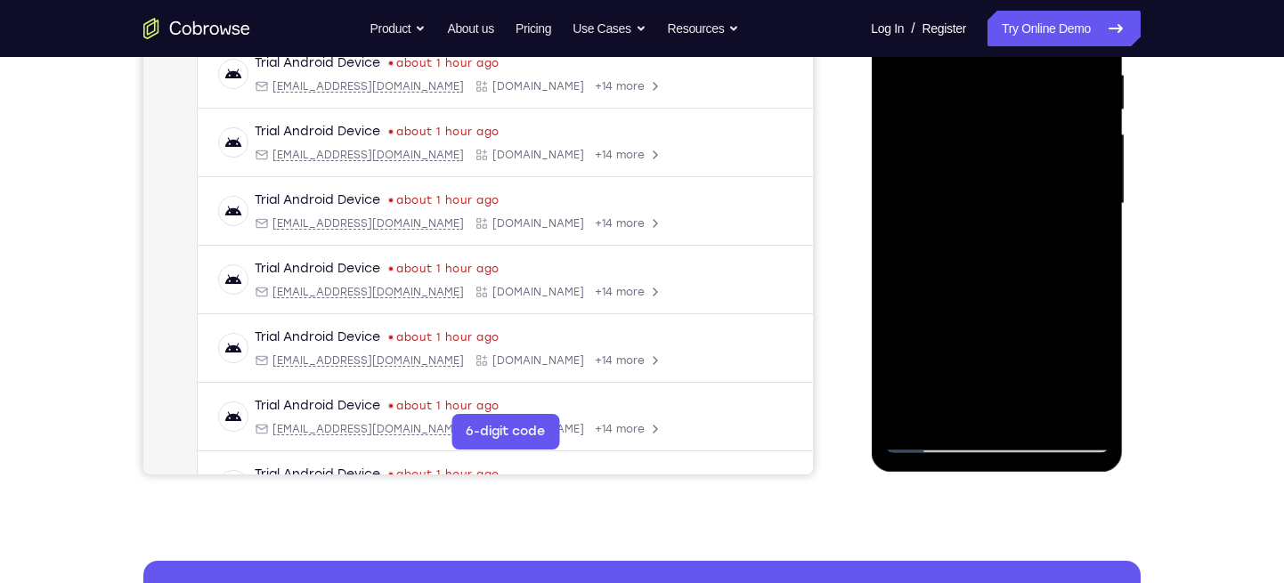
scroll to position [339, 0]
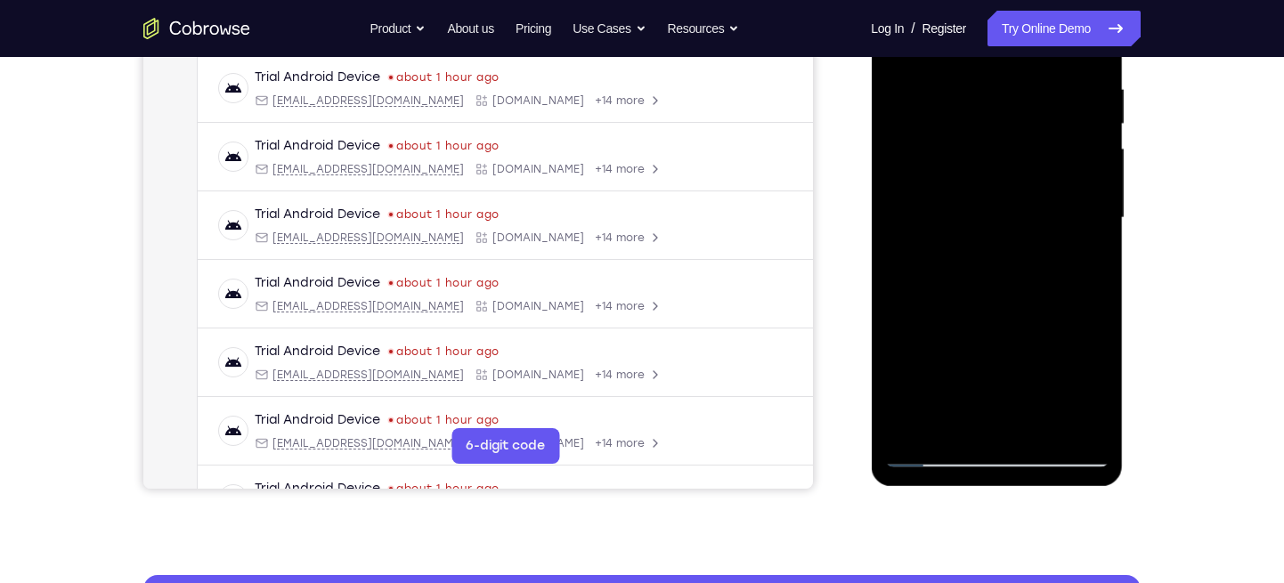
drag, startPoint x: 913, startPoint y: 111, endPoint x: 914, endPoint y: 126, distance: 14.4
click at [914, 126] on div at bounding box center [996, 218] width 224 height 499
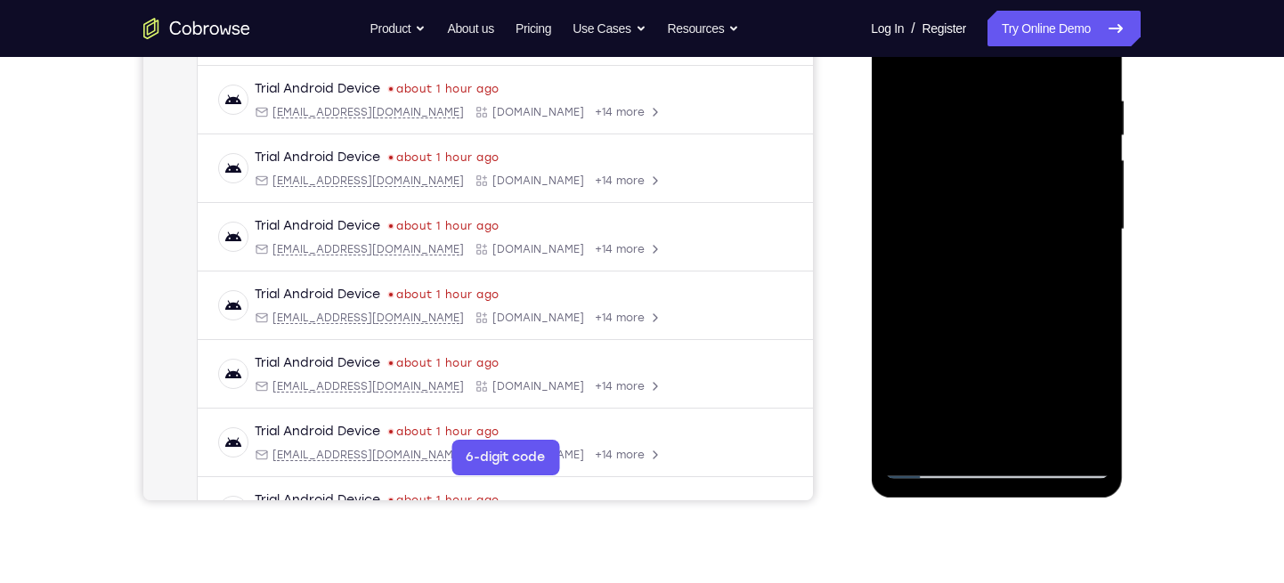
scroll to position [378, 0]
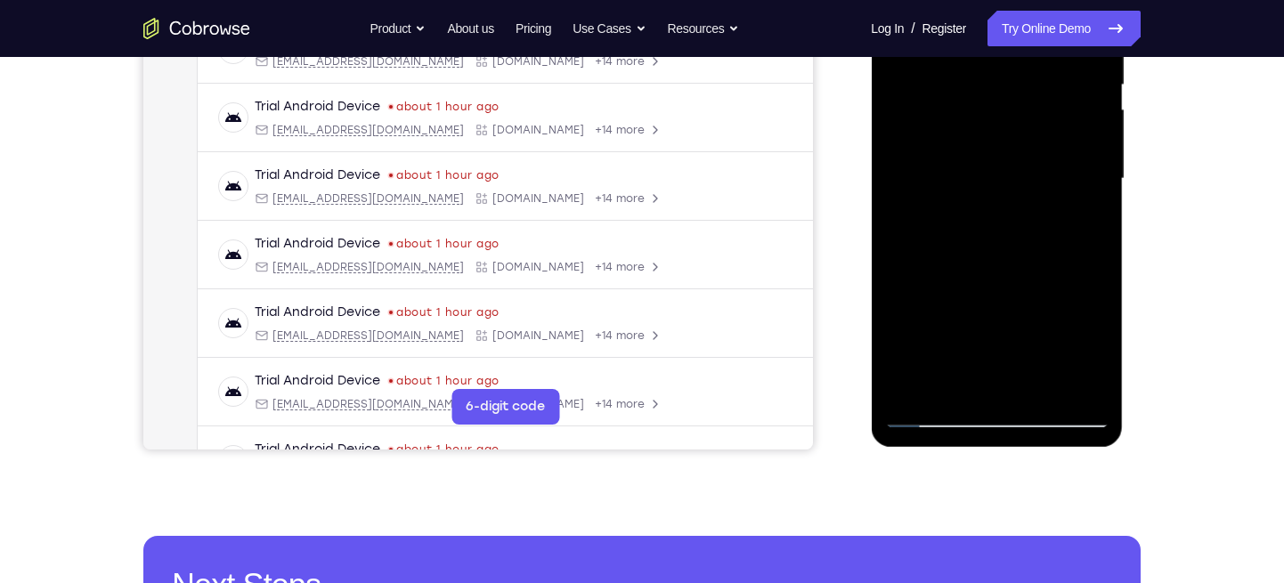
click at [992, 183] on div at bounding box center [996, 179] width 224 height 499
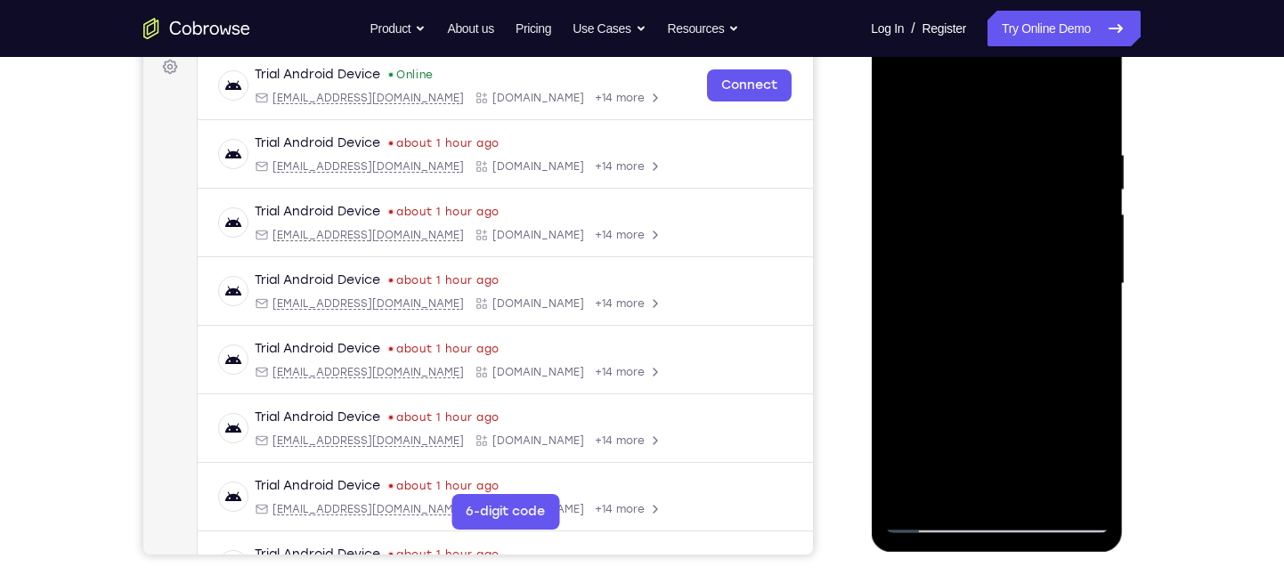
scroll to position [263, 0]
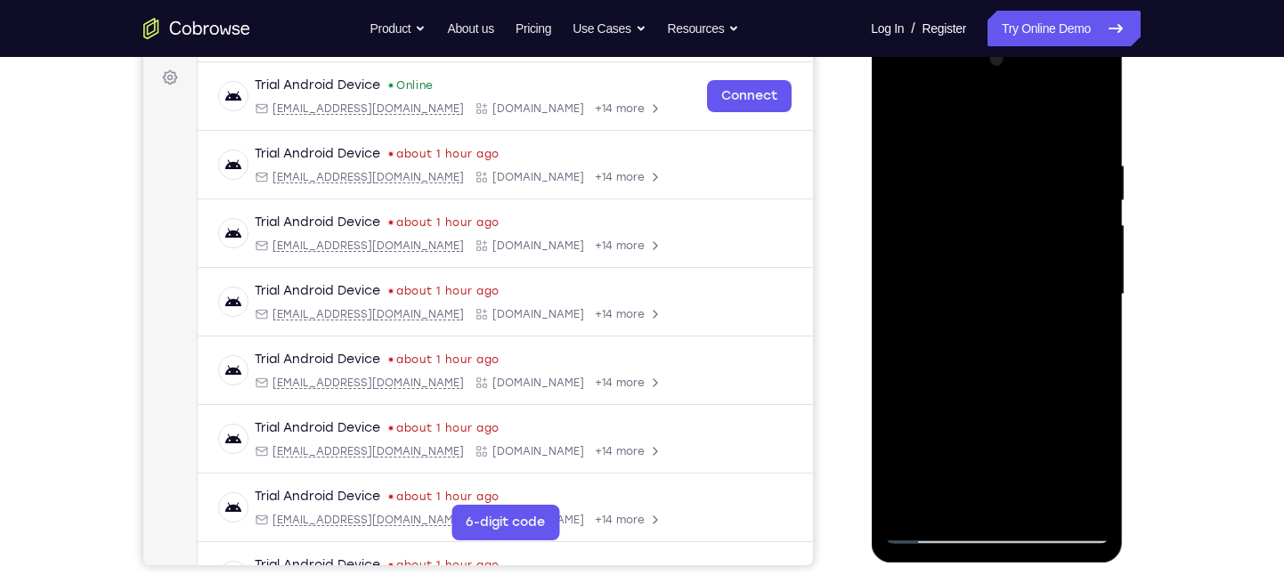
click at [980, 143] on div at bounding box center [996, 294] width 224 height 499
drag, startPoint x: 959, startPoint y: 205, endPoint x: 975, endPoint y: 170, distance: 38.2
click at [975, 170] on div at bounding box center [996, 294] width 224 height 499
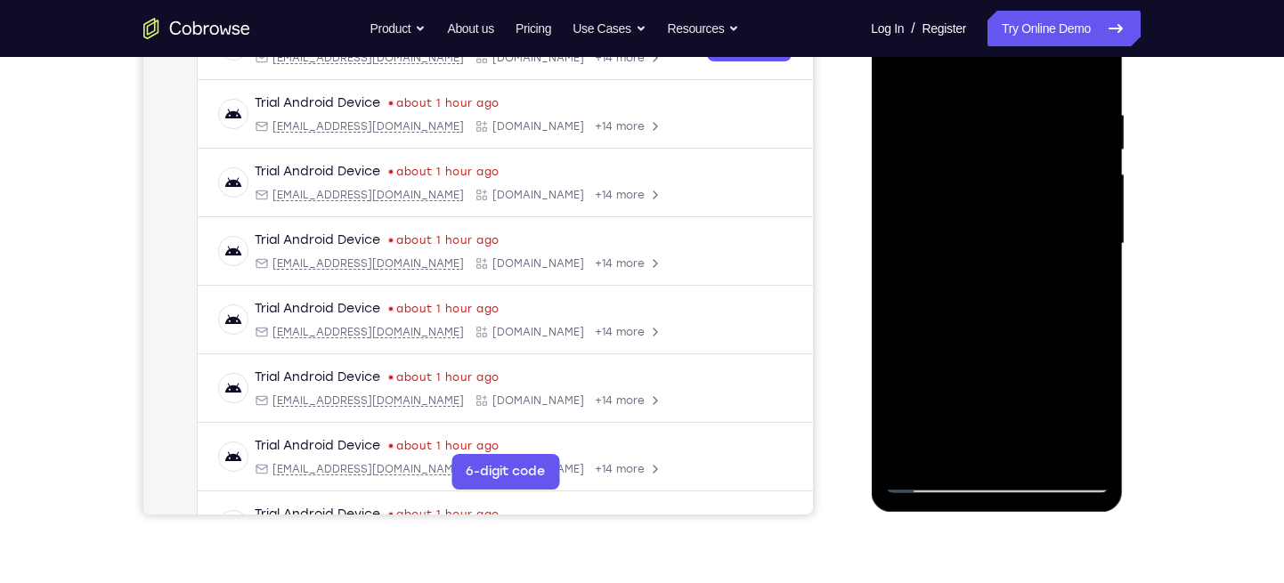
scroll to position [324, 0]
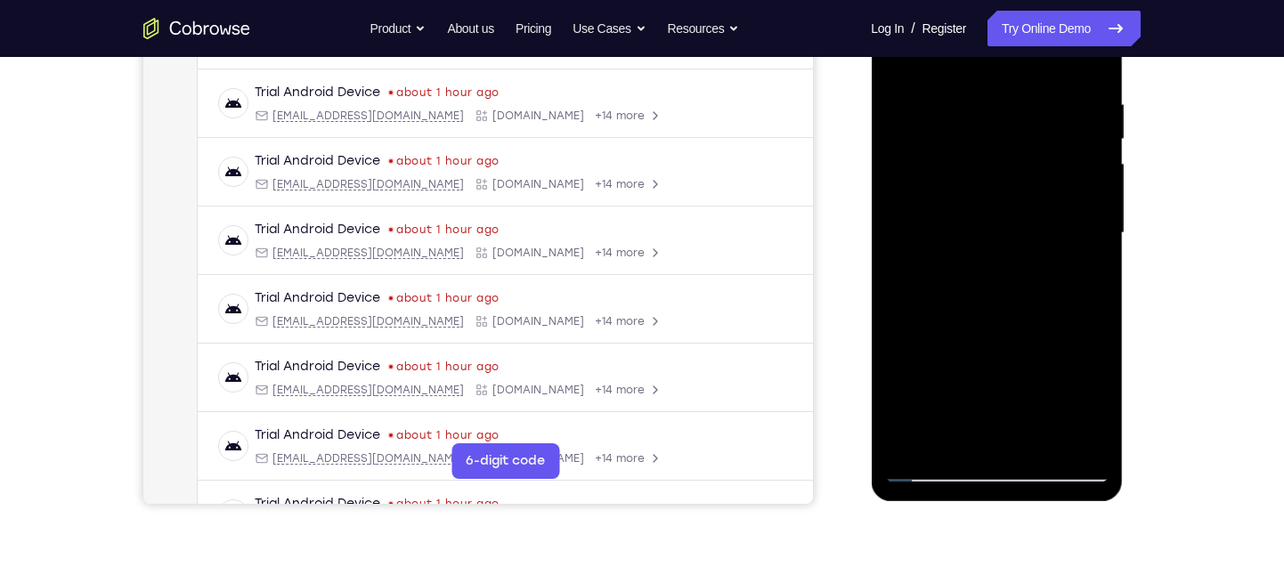
drag, startPoint x: 959, startPoint y: 210, endPoint x: 967, endPoint y: 151, distance: 59.3
click at [967, 151] on div at bounding box center [996, 233] width 224 height 499
drag, startPoint x: 962, startPoint y: 197, endPoint x: 982, endPoint y: 118, distance: 80.8
click at [982, 118] on div at bounding box center [996, 233] width 224 height 499
drag, startPoint x: 958, startPoint y: 192, endPoint x: 973, endPoint y: 123, distance: 71.1
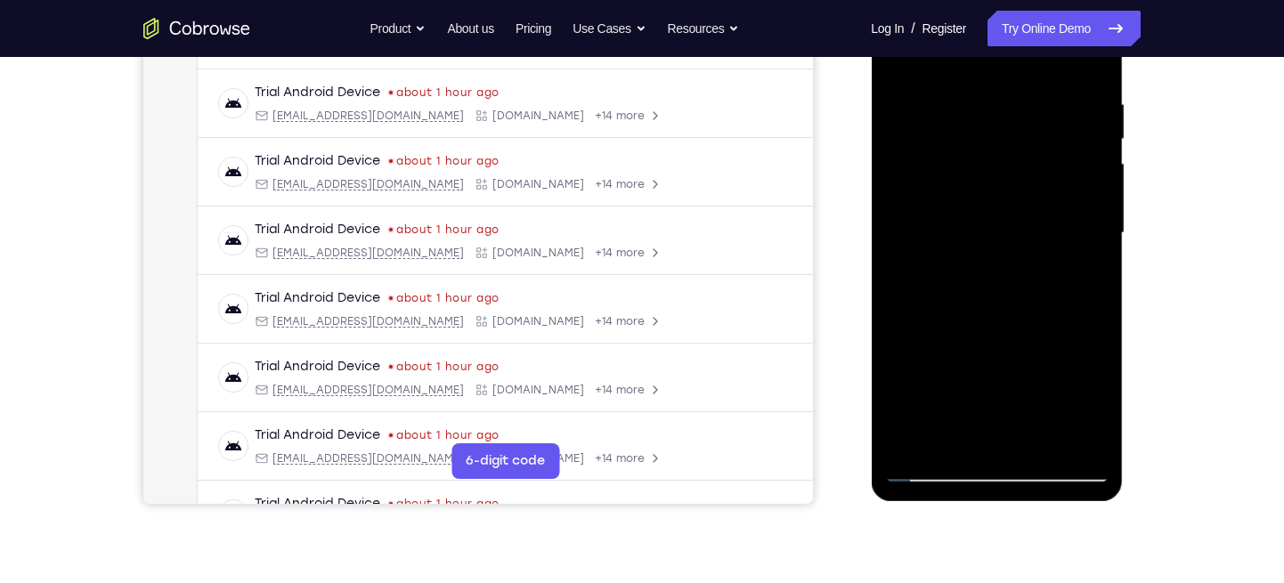
click at [973, 123] on div at bounding box center [996, 233] width 224 height 499
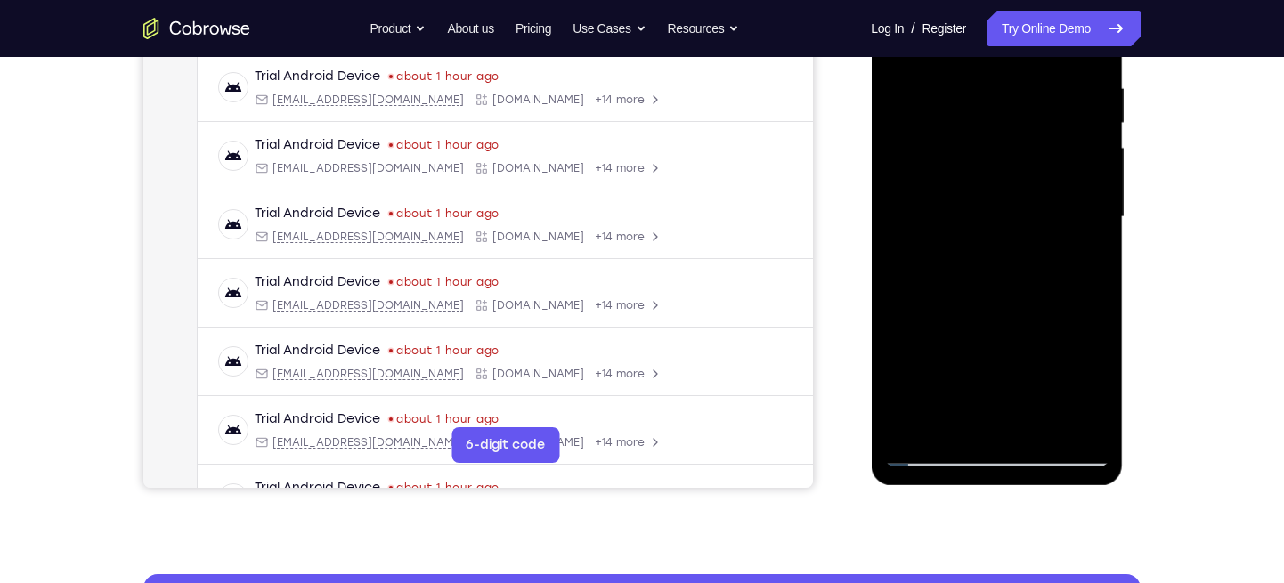
scroll to position [342, 0]
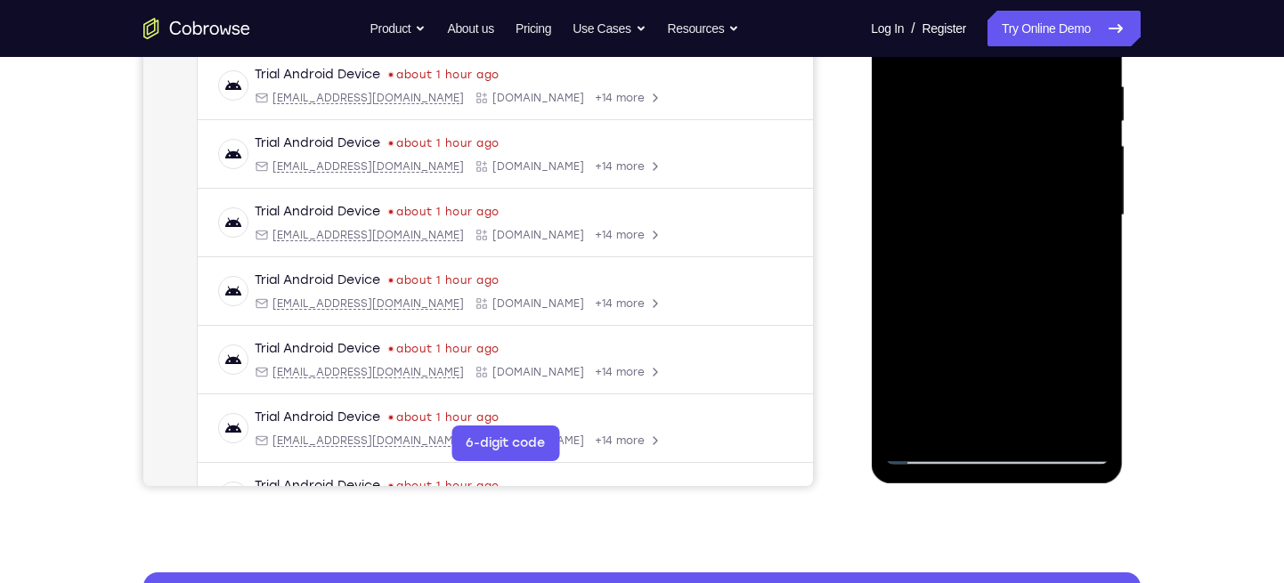
drag, startPoint x: 962, startPoint y: 202, endPoint x: 974, endPoint y: 126, distance: 76.6
click at [974, 126] on div at bounding box center [996, 215] width 224 height 499
drag, startPoint x: 956, startPoint y: 181, endPoint x: 970, endPoint y: 123, distance: 59.6
click at [970, 123] on div at bounding box center [996, 215] width 224 height 499
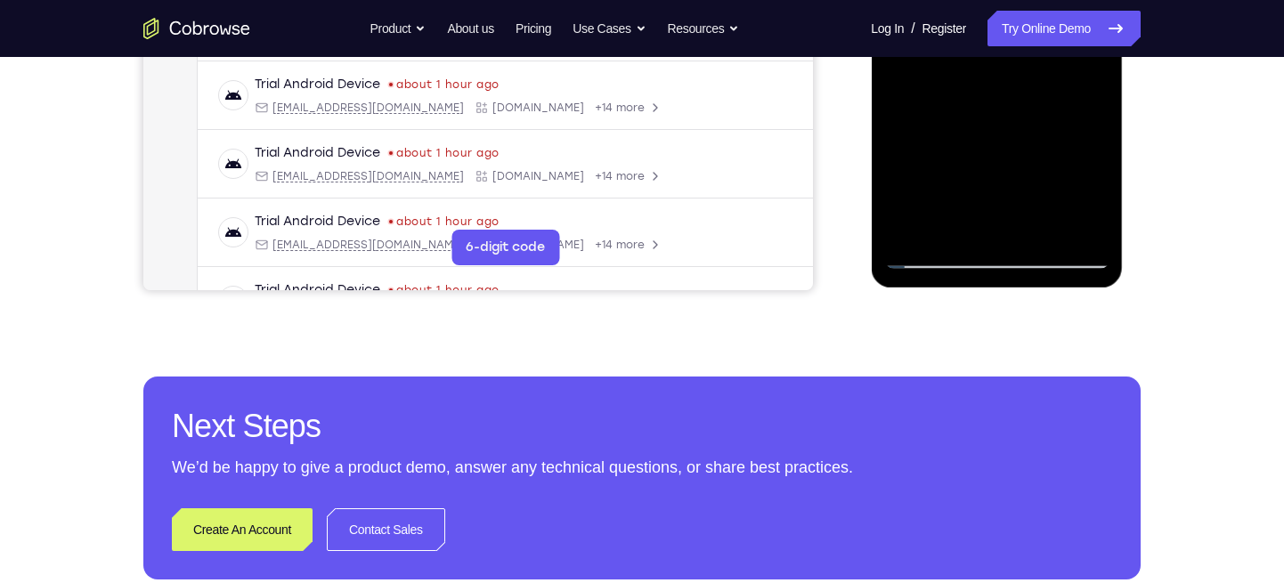
scroll to position [567, 0]
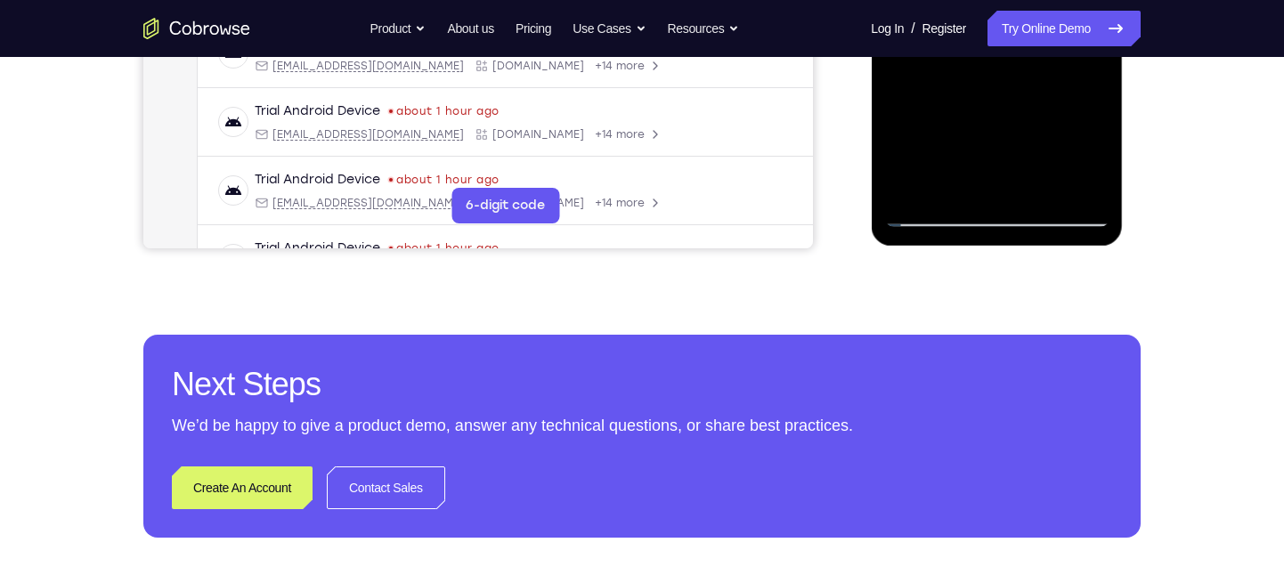
scroll to position [580, 0]
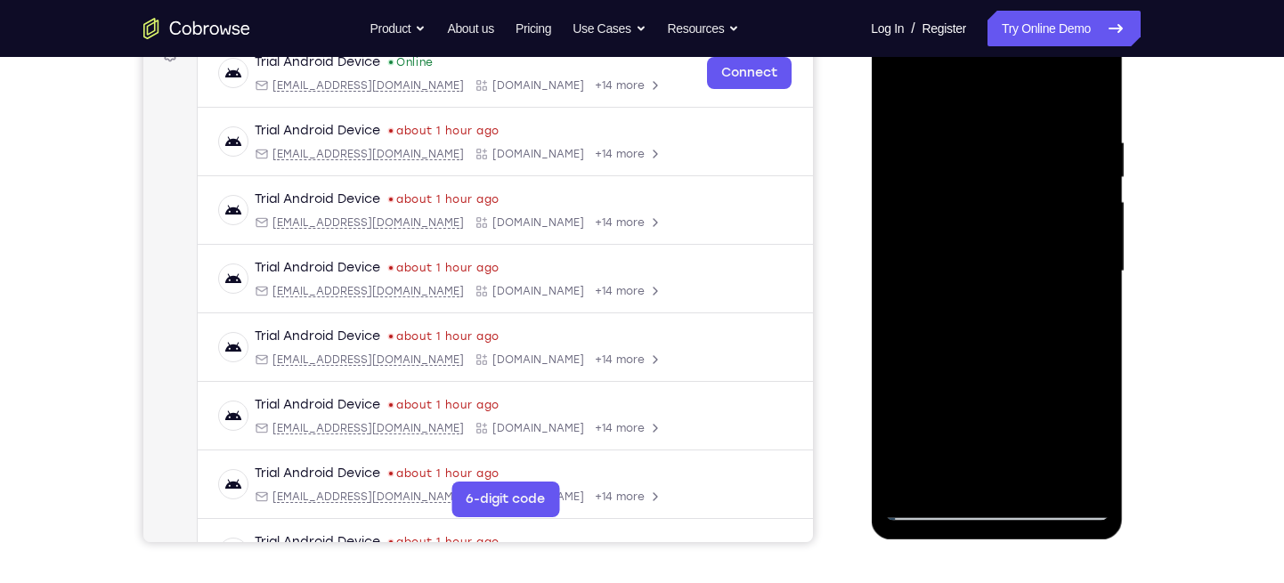
scroll to position [287, 0]
drag, startPoint x: 947, startPoint y: 158, endPoint x: 939, endPoint y: 197, distance: 40.0
click at [939, 197] on div at bounding box center [996, 270] width 224 height 499
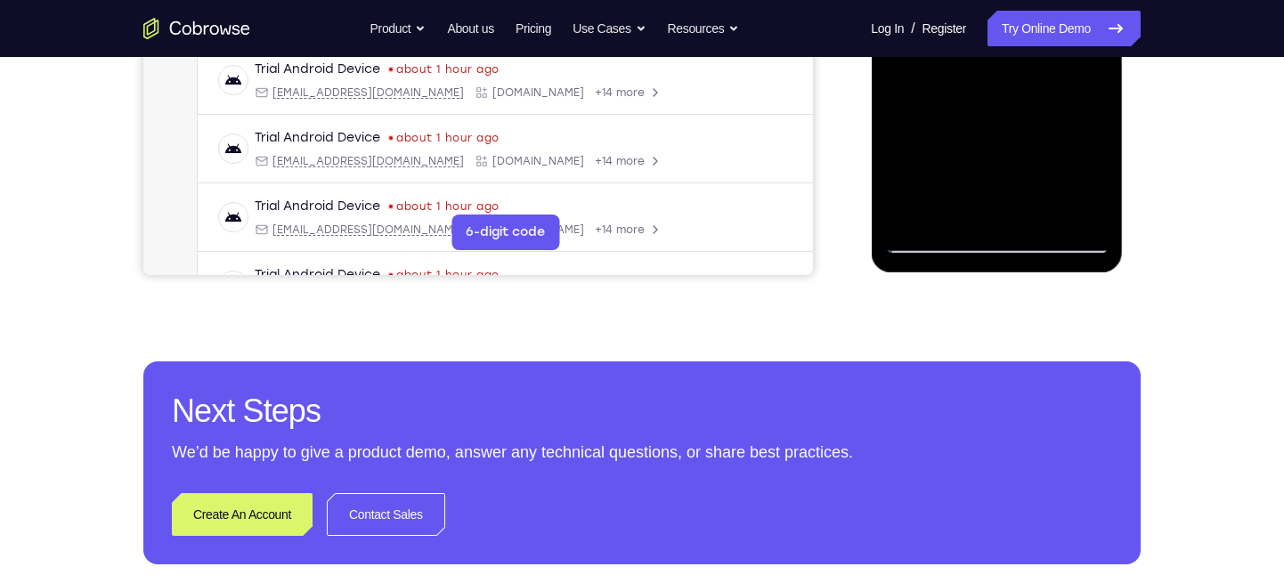
scroll to position [557, 0]
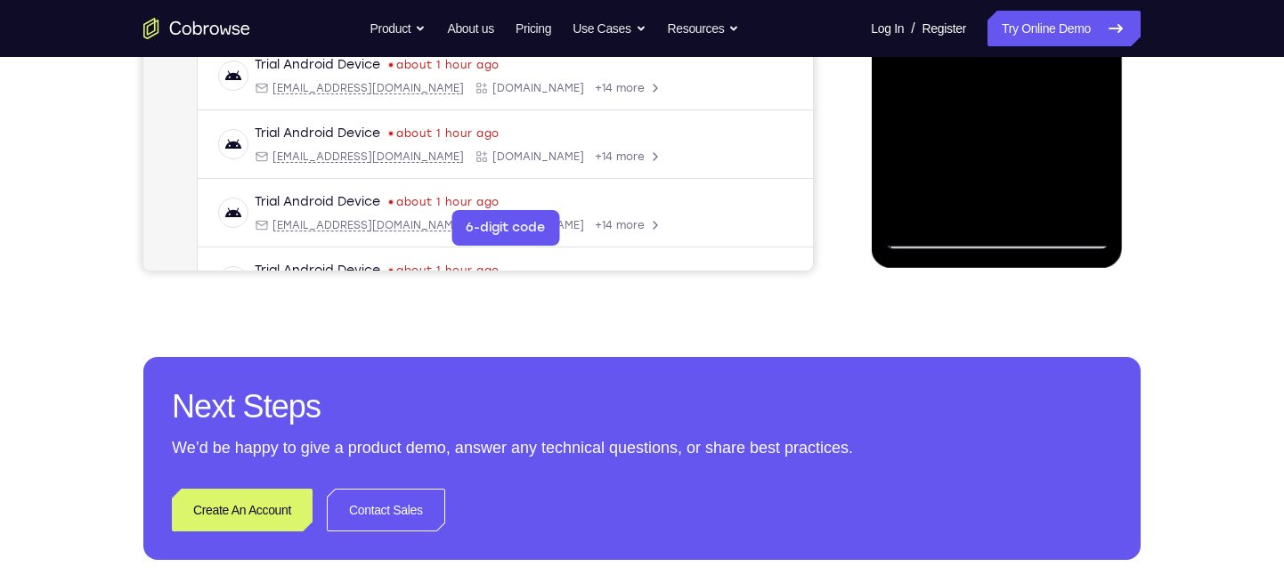
click at [918, 211] on div at bounding box center [996, 0] width 224 height 499
click at [954, 207] on div at bounding box center [996, 0] width 224 height 499
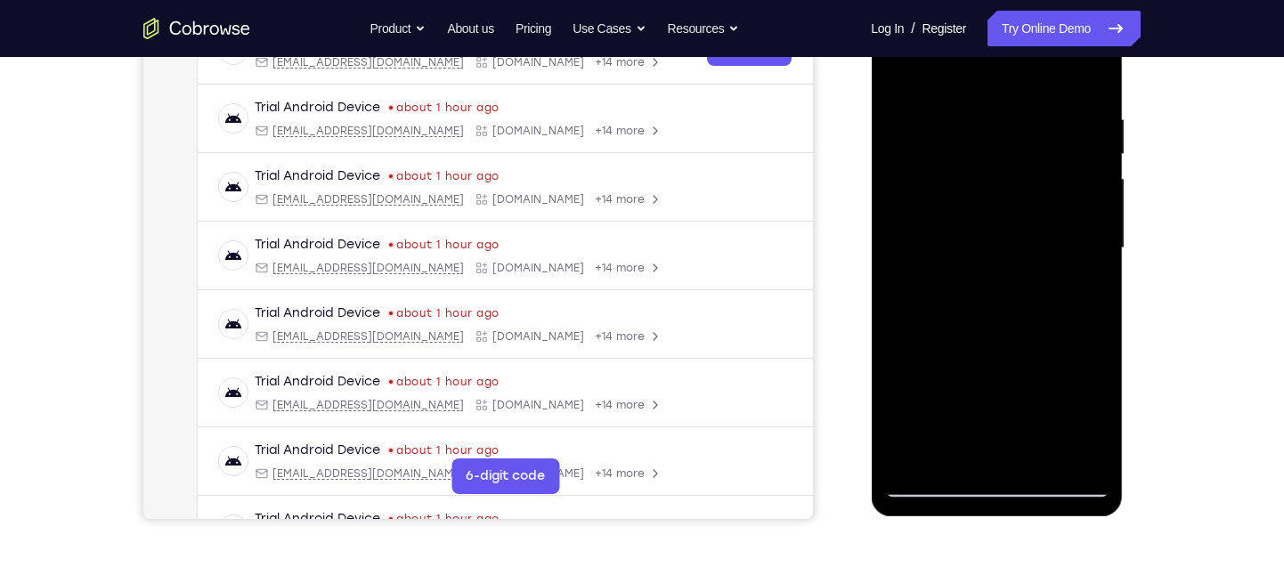
scroll to position [269, 0]
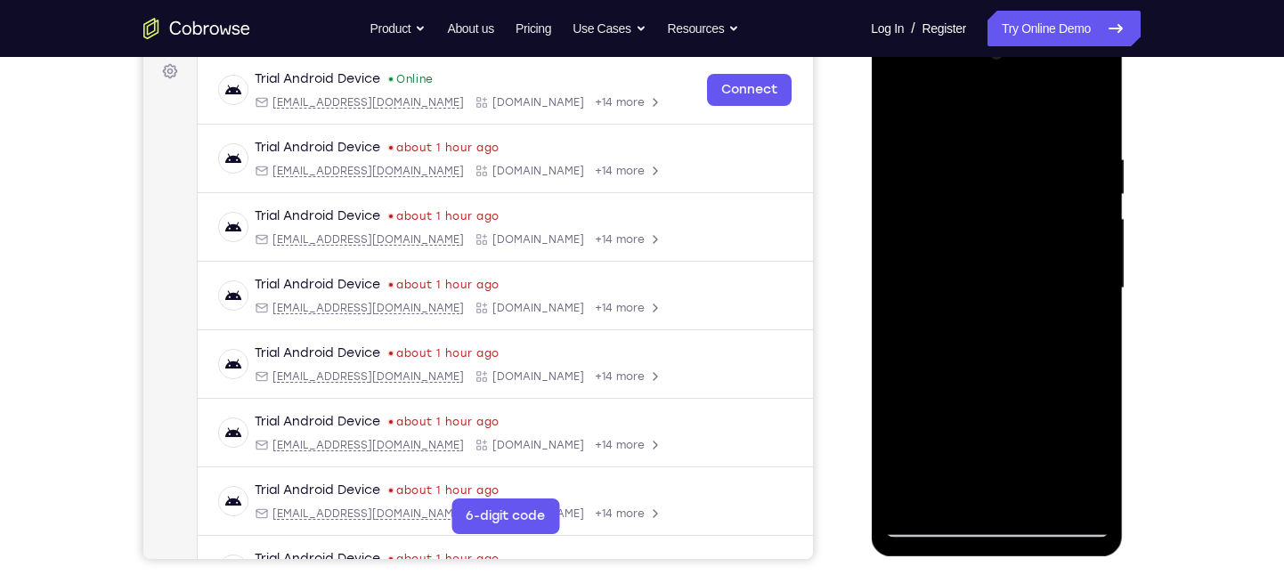
click at [1095, 108] on div at bounding box center [996, 288] width 224 height 499
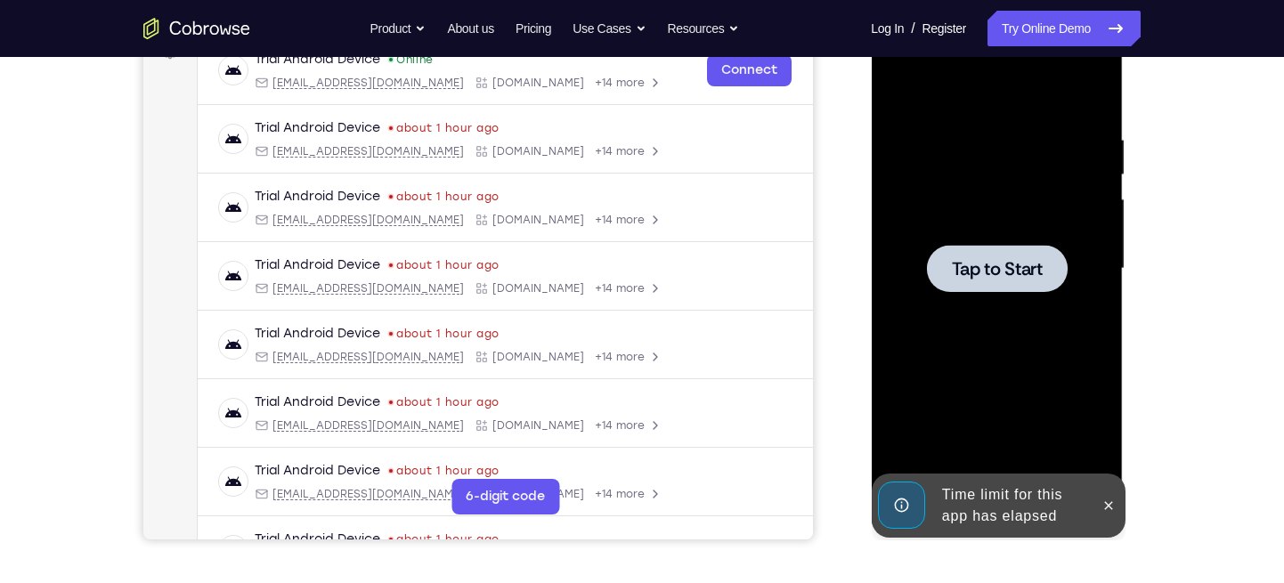
click at [958, 143] on div at bounding box center [996, 269] width 224 height 499
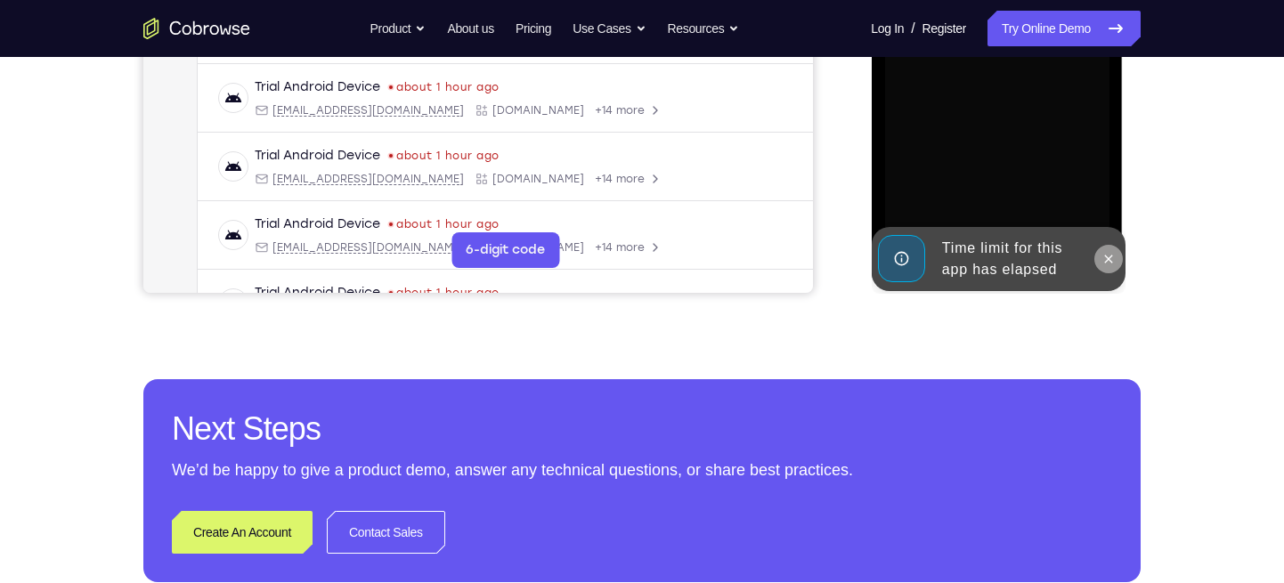
scroll to position [541, 0]
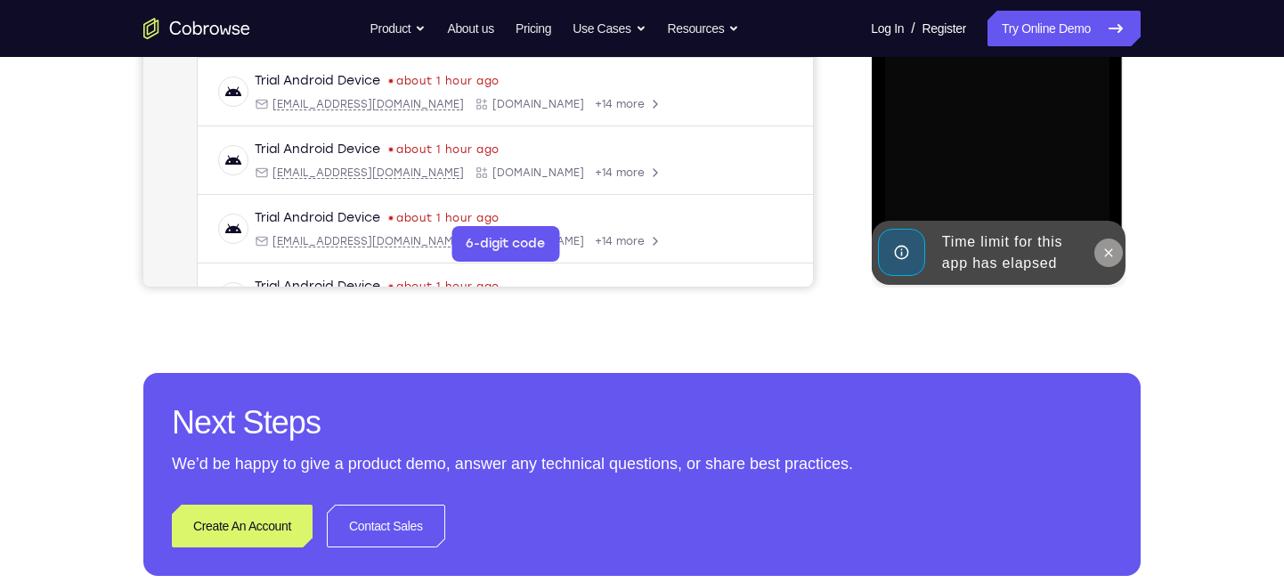
click at [1111, 255] on icon at bounding box center [1108, 252] width 8 height 8
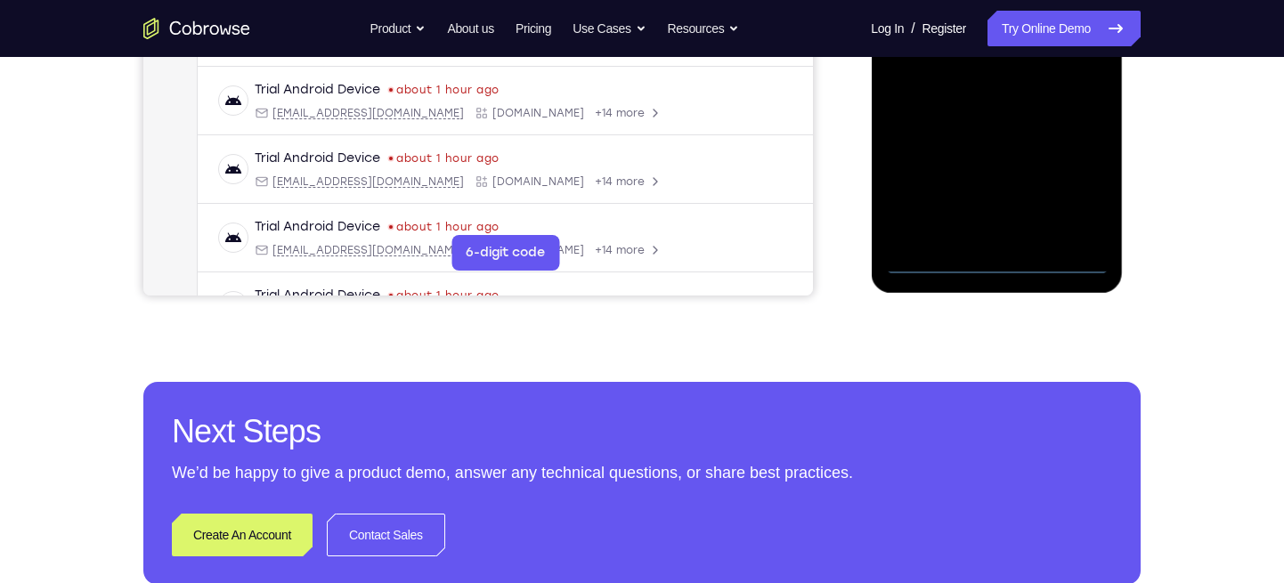
scroll to position [531, 0]
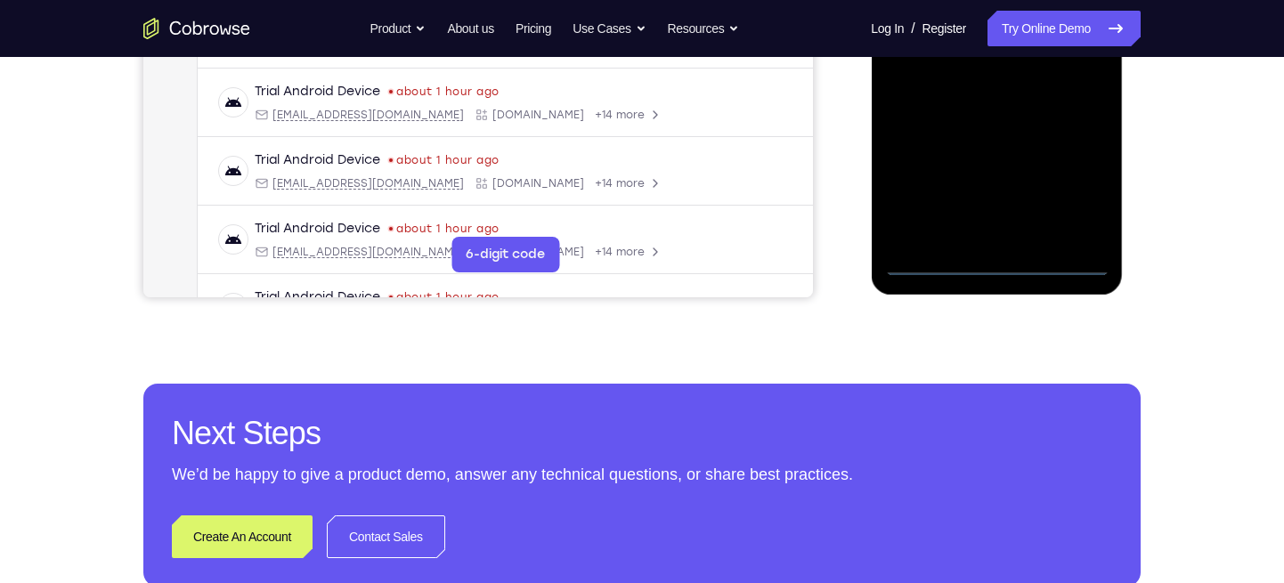
click at [993, 260] on div at bounding box center [996, 26] width 224 height 499
click at [1085, 202] on div at bounding box center [996, 26] width 224 height 499
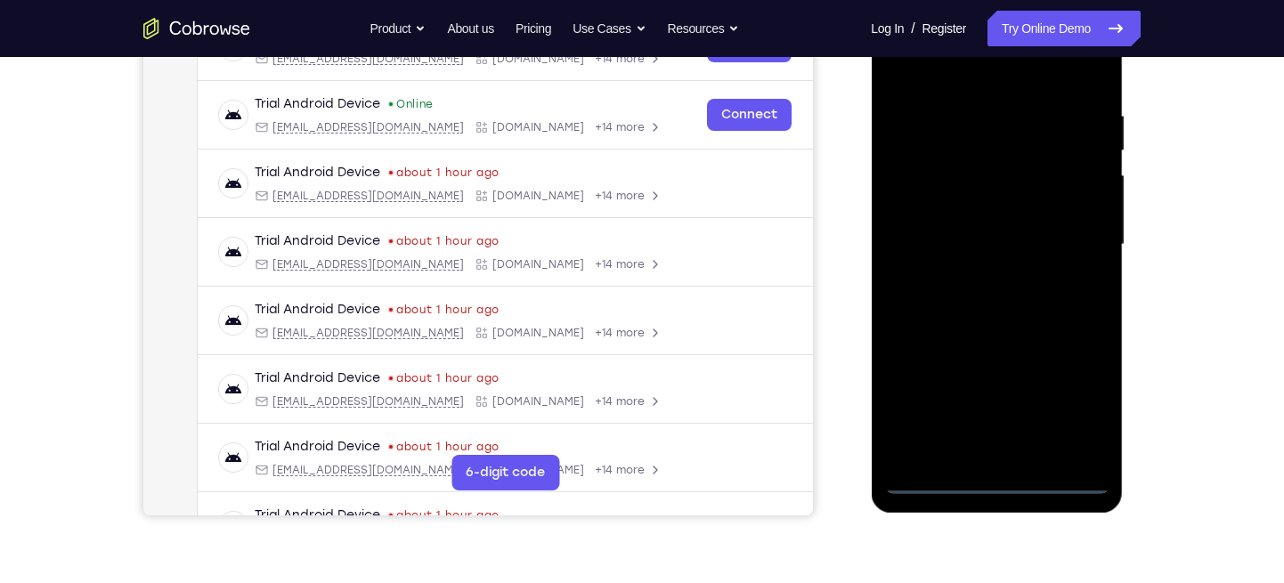
scroll to position [287, 0]
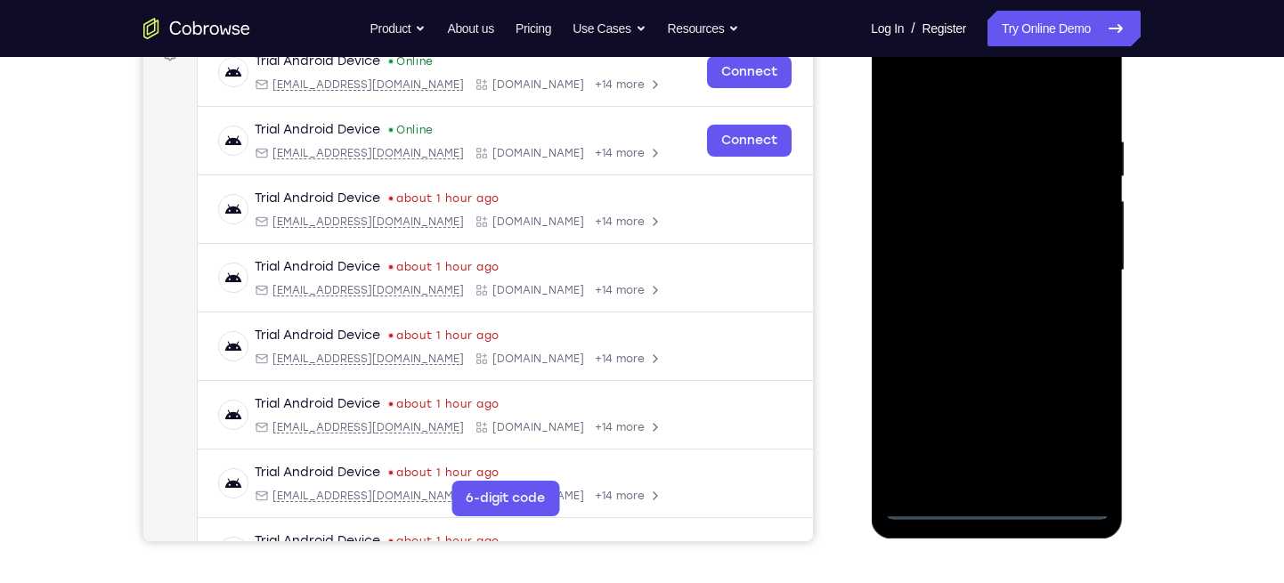
click at [896, 67] on div at bounding box center [996, 270] width 224 height 499
click at [906, 67] on div at bounding box center [996, 270] width 224 height 499
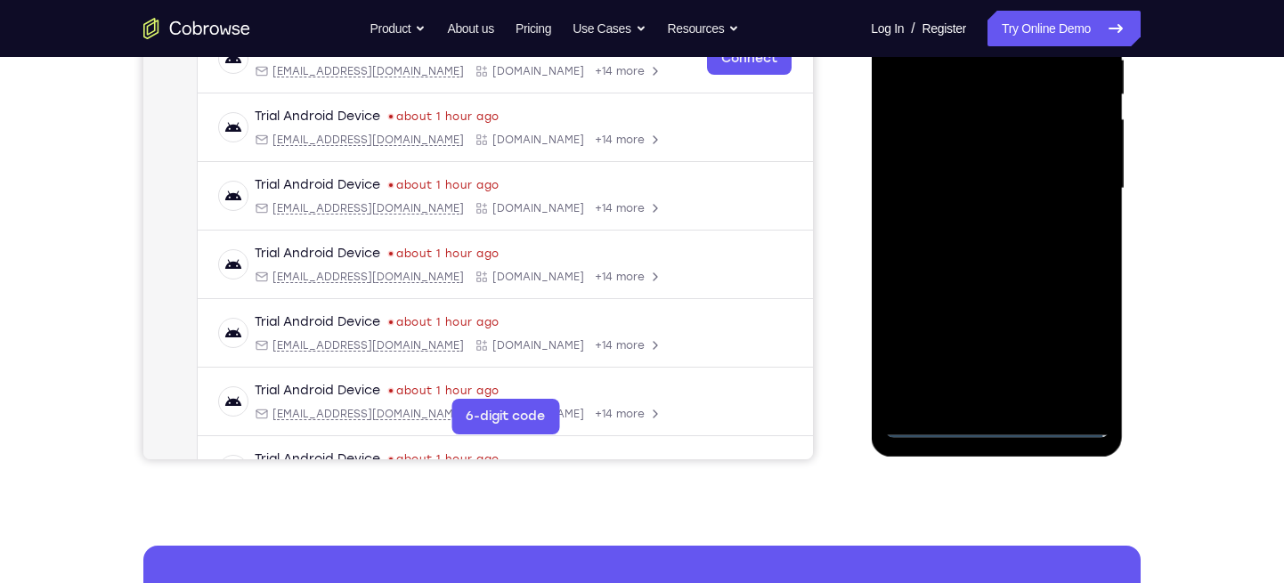
click at [1062, 180] on div at bounding box center [996, 188] width 224 height 499
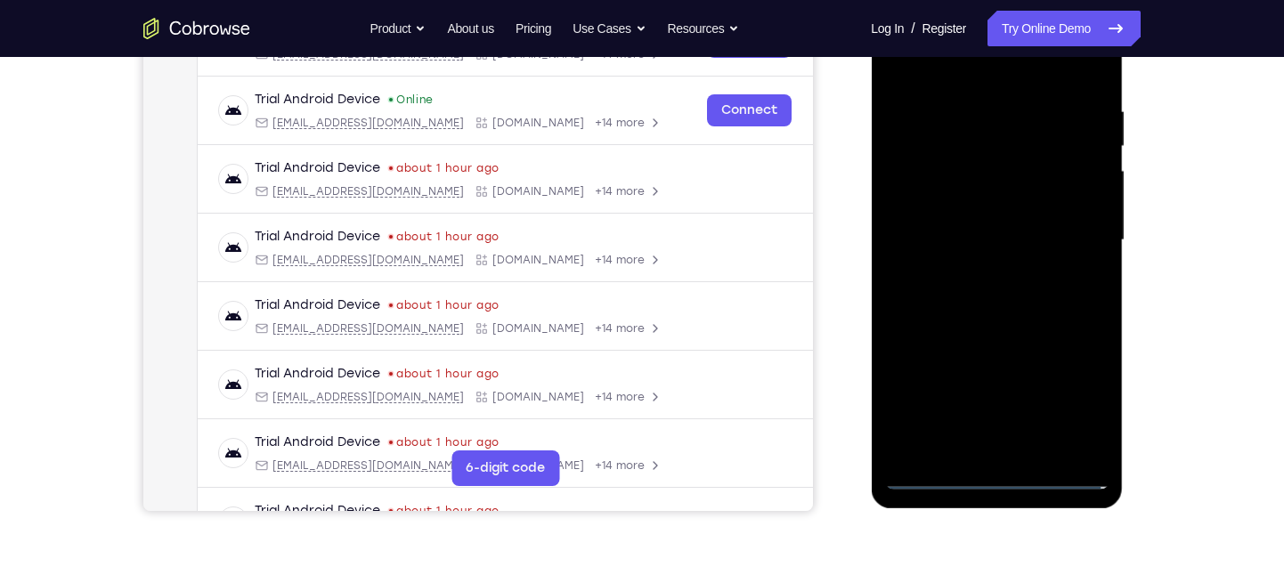
click at [974, 273] on div at bounding box center [996, 240] width 224 height 499
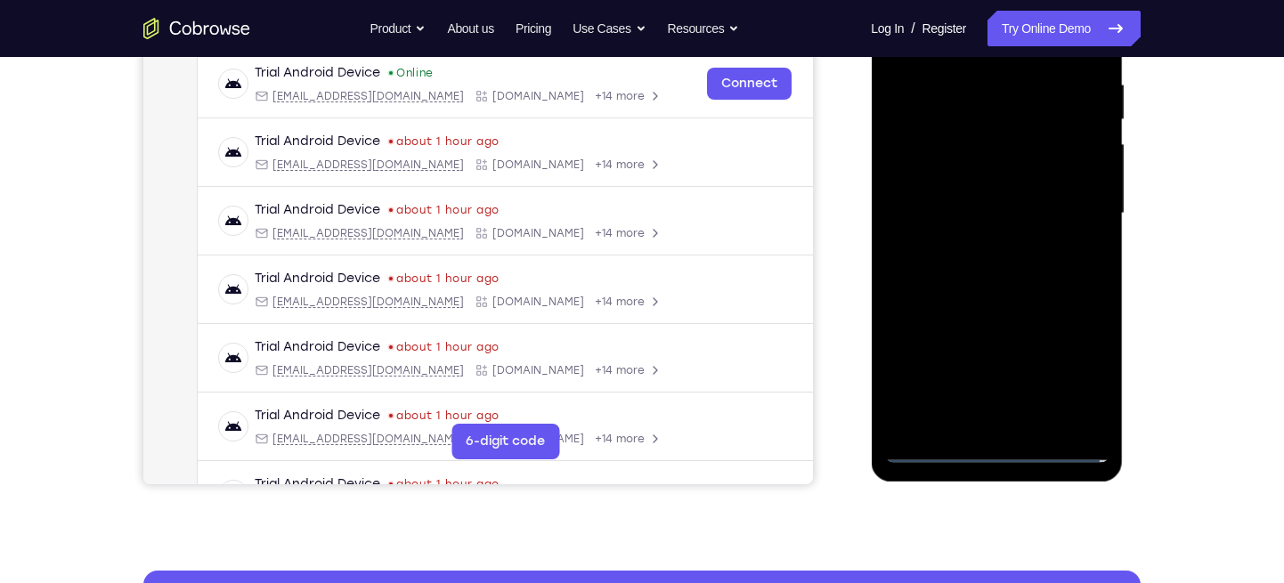
scroll to position [352, 0]
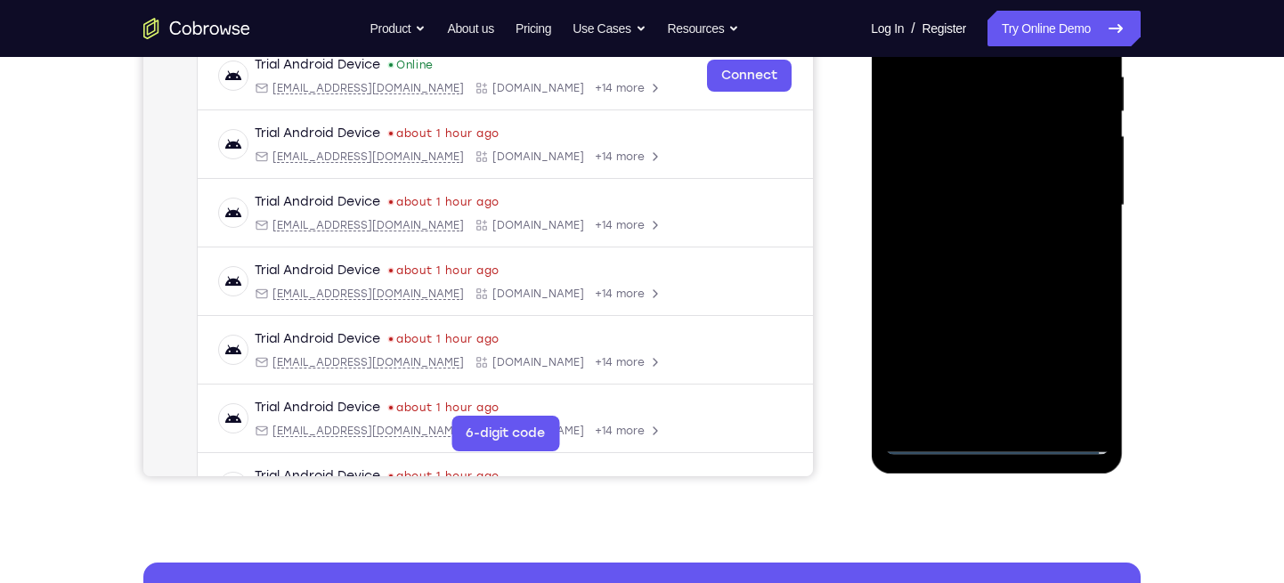
click at [970, 194] on div at bounding box center [996, 205] width 224 height 499
click at [953, 174] on div at bounding box center [996, 205] width 224 height 499
click at [944, 202] on div at bounding box center [996, 205] width 224 height 499
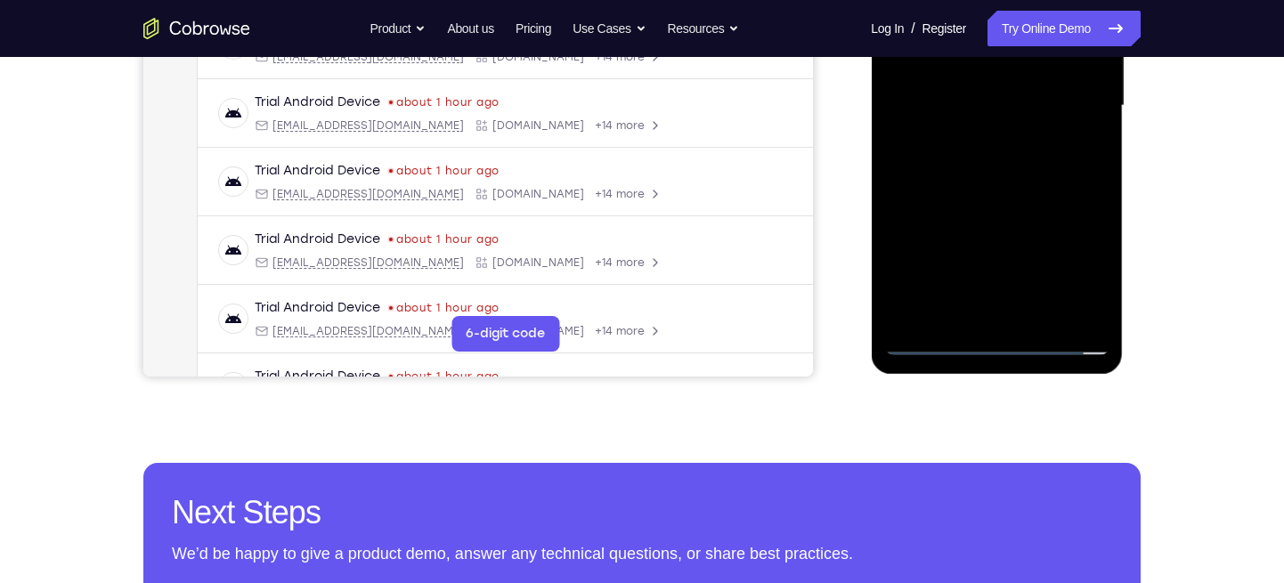
scroll to position [456, 0]
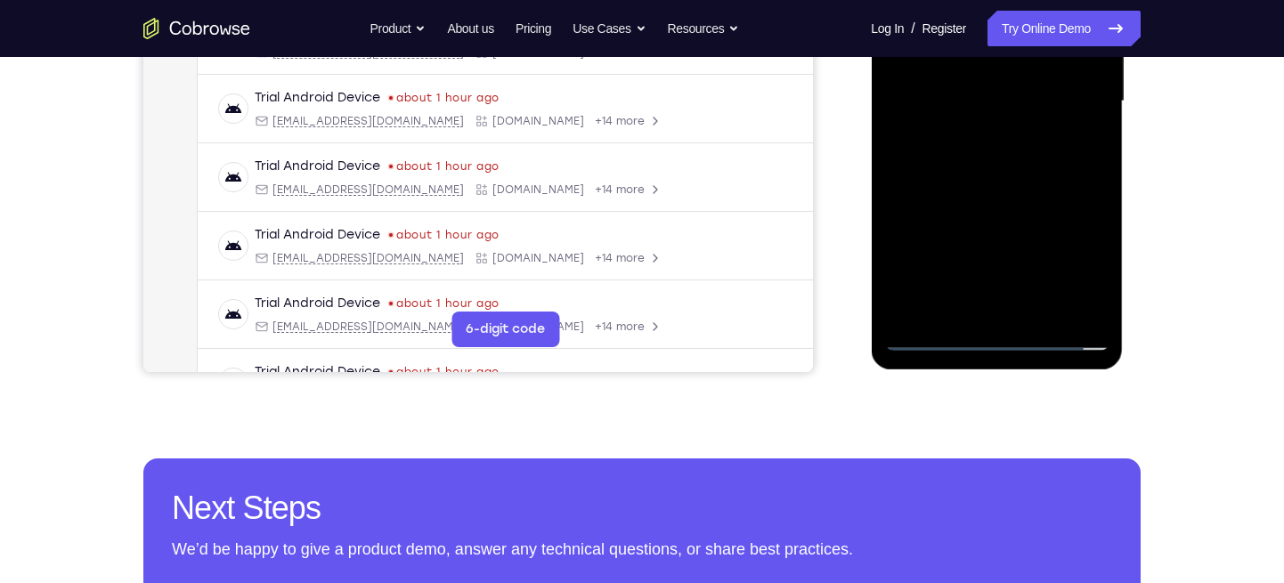
click at [993, 175] on div at bounding box center [996, 101] width 224 height 499
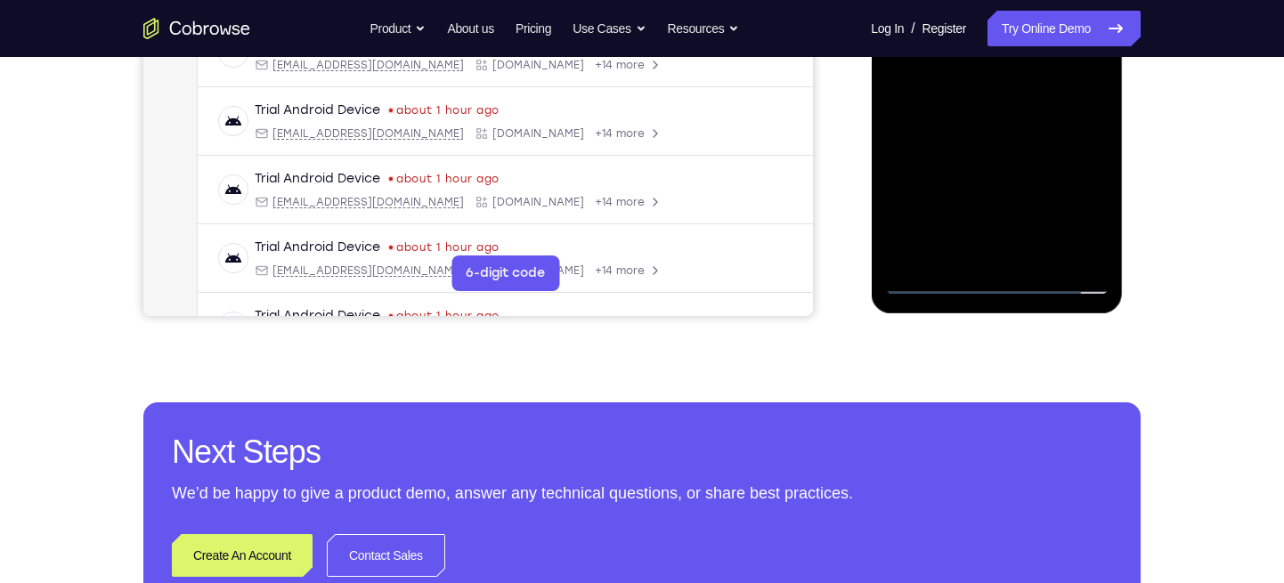
scroll to position [510, 0]
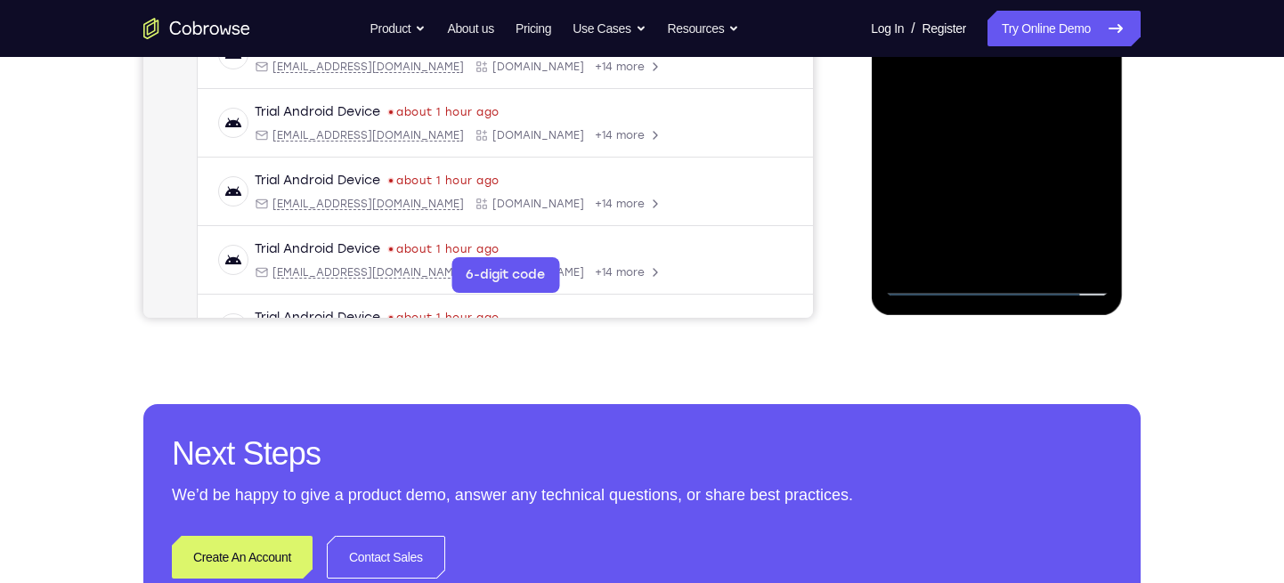
click at [958, 257] on div at bounding box center [996, 47] width 224 height 499
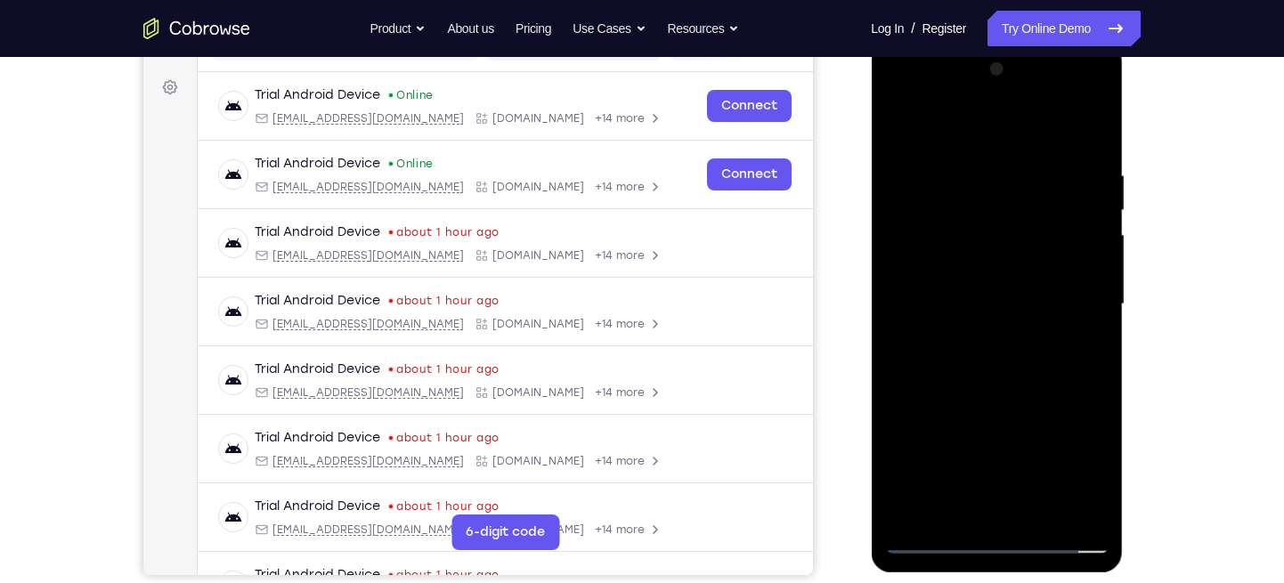
scroll to position [252, 0]
drag, startPoint x: 968, startPoint y: 140, endPoint x: 999, endPoint y: -1, distance: 144.1
click at [999, 43] on html "Online web based iOS Simulators and Android Emulators. Run iPhone, iPad, Mobile…" at bounding box center [998, 310] width 254 height 534
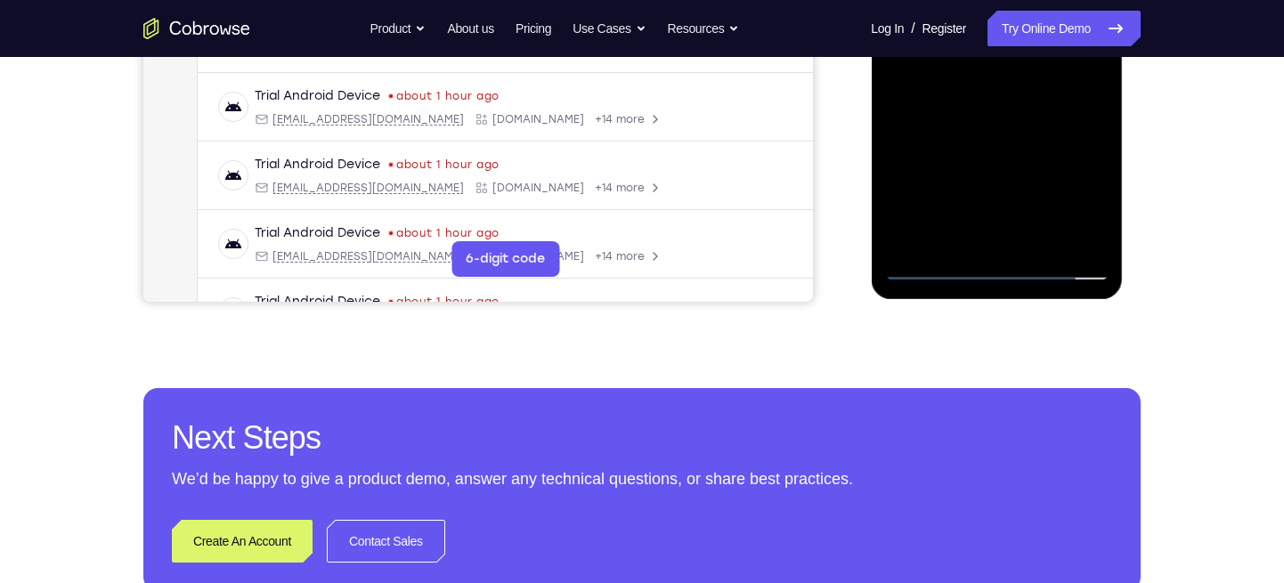
scroll to position [528, 0]
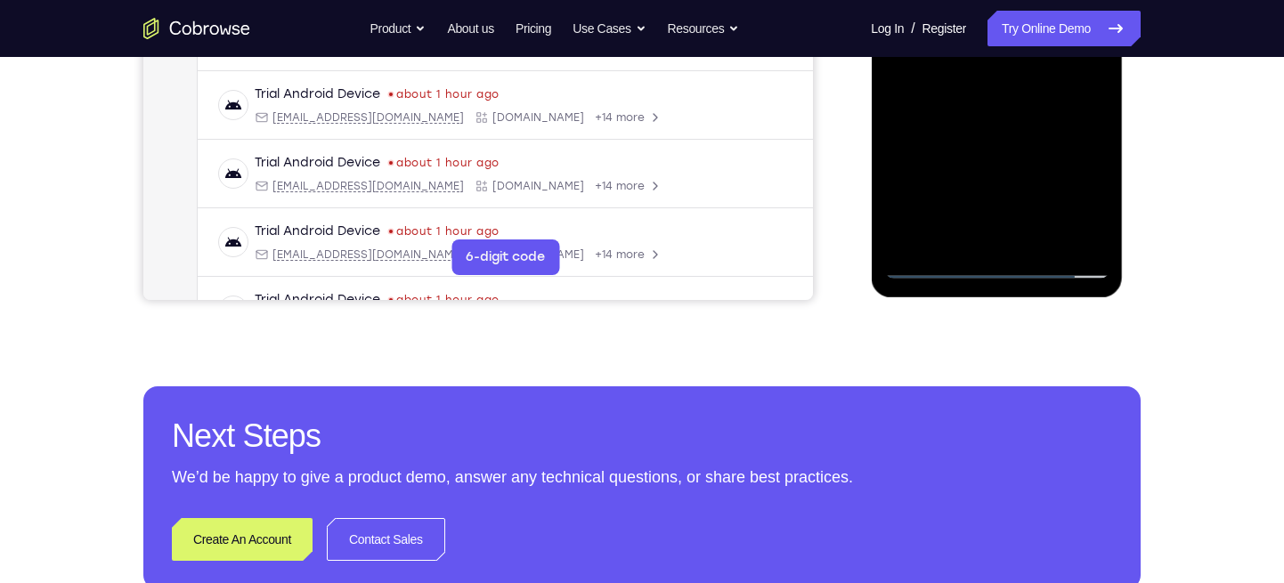
click at [1073, 237] on div at bounding box center [996, 29] width 224 height 499
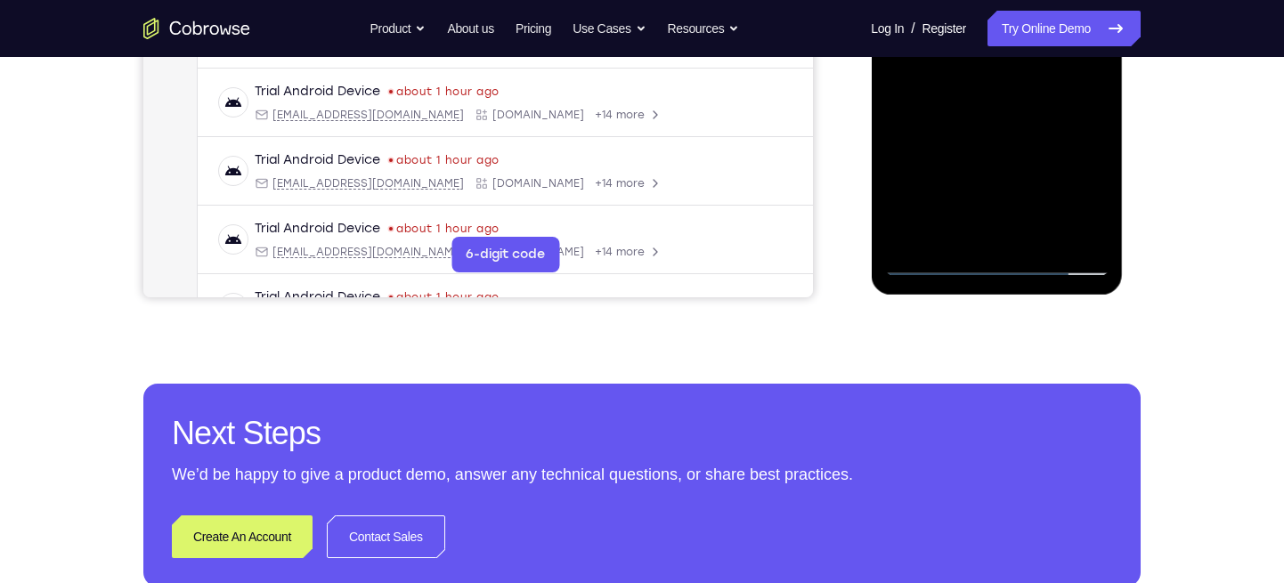
click at [1098, 216] on div at bounding box center [996, 26] width 224 height 499
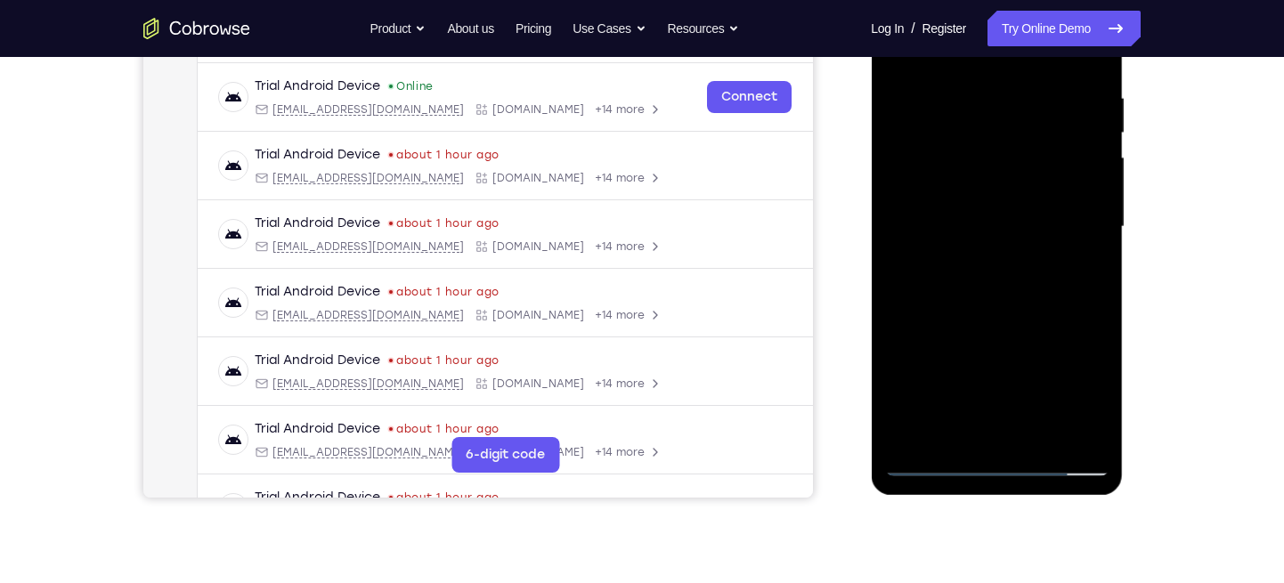
scroll to position [318, 0]
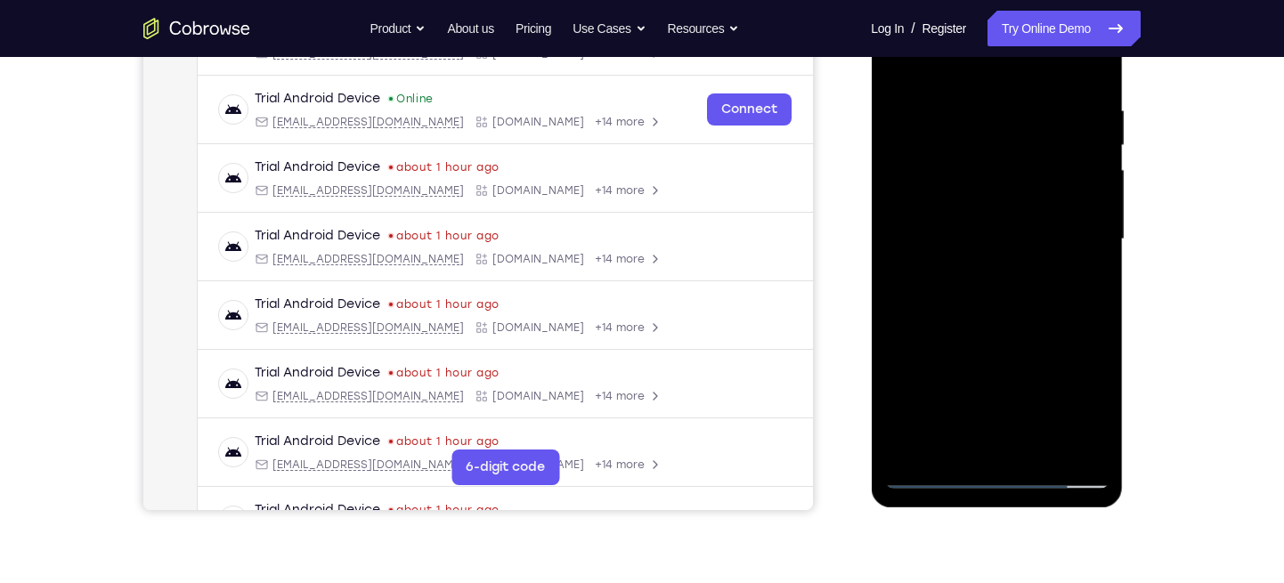
click at [994, 119] on div at bounding box center [996, 239] width 224 height 499
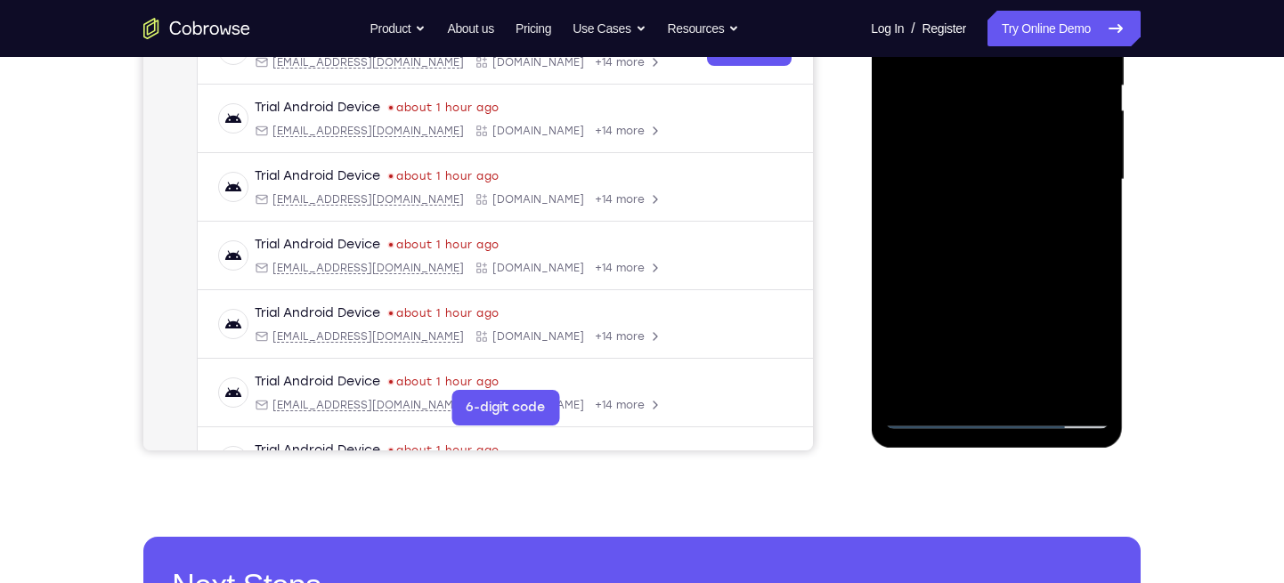
scroll to position [394, 0]
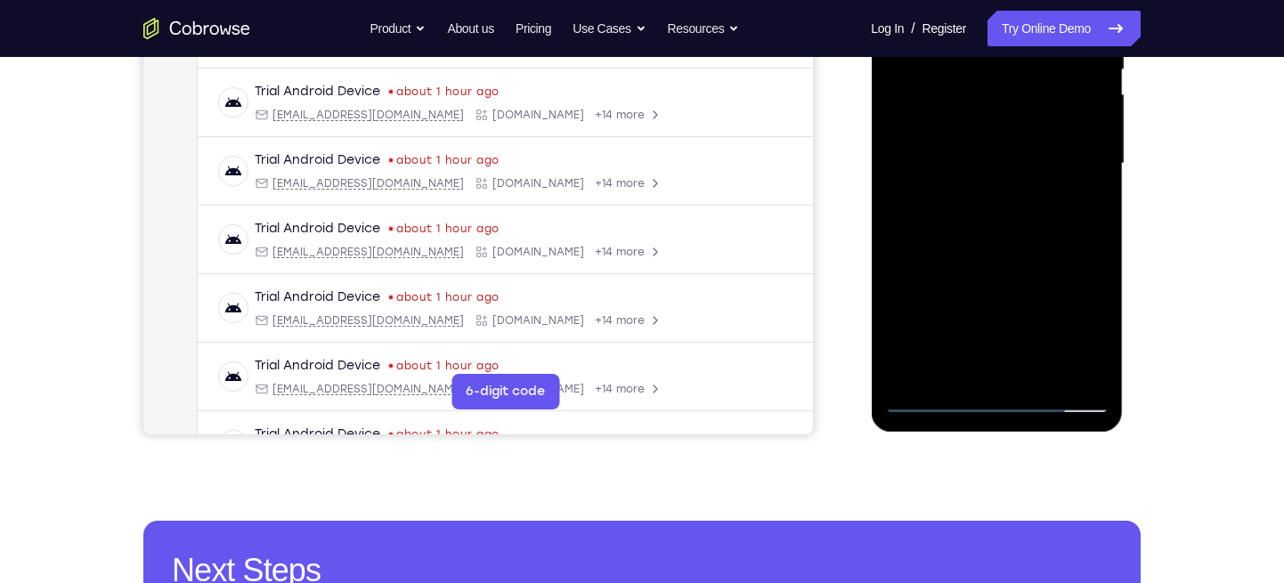
click at [997, 188] on div at bounding box center [996, 164] width 224 height 499
click at [998, 135] on div at bounding box center [996, 164] width 224 height 499
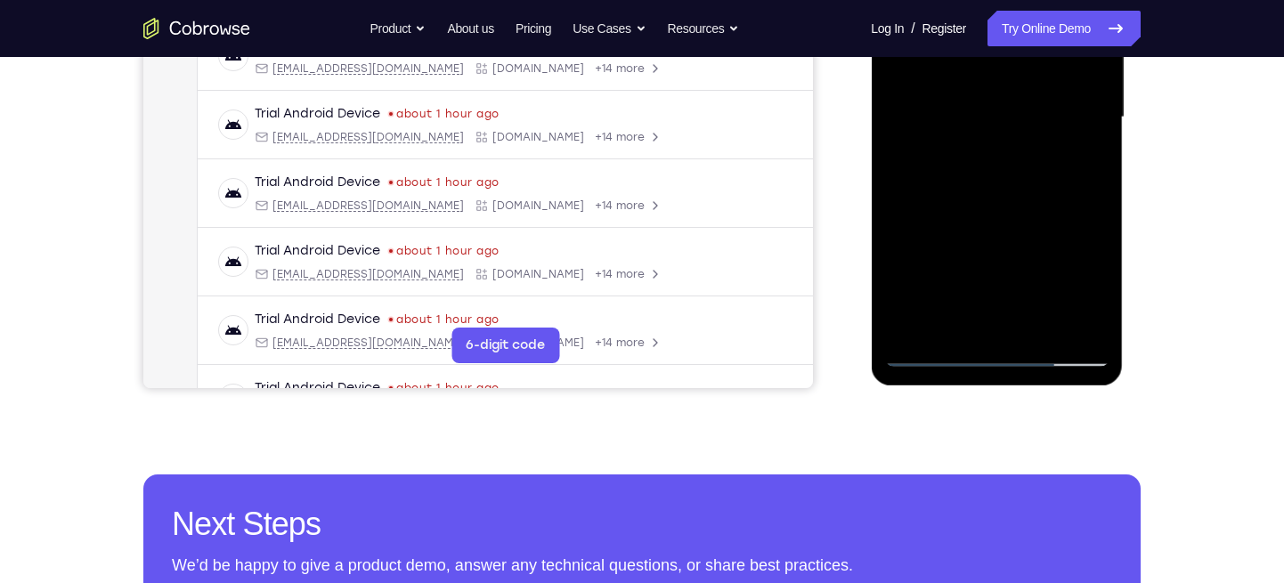
scroll to position [439, 0]
drag, startPoint x: 990, startPoint y: 236, endPoint x: 1011, endPoint y: 64, distance: 173.1
click at [1011, 64] on div at bounding box center [996, 118] width 224 height 499
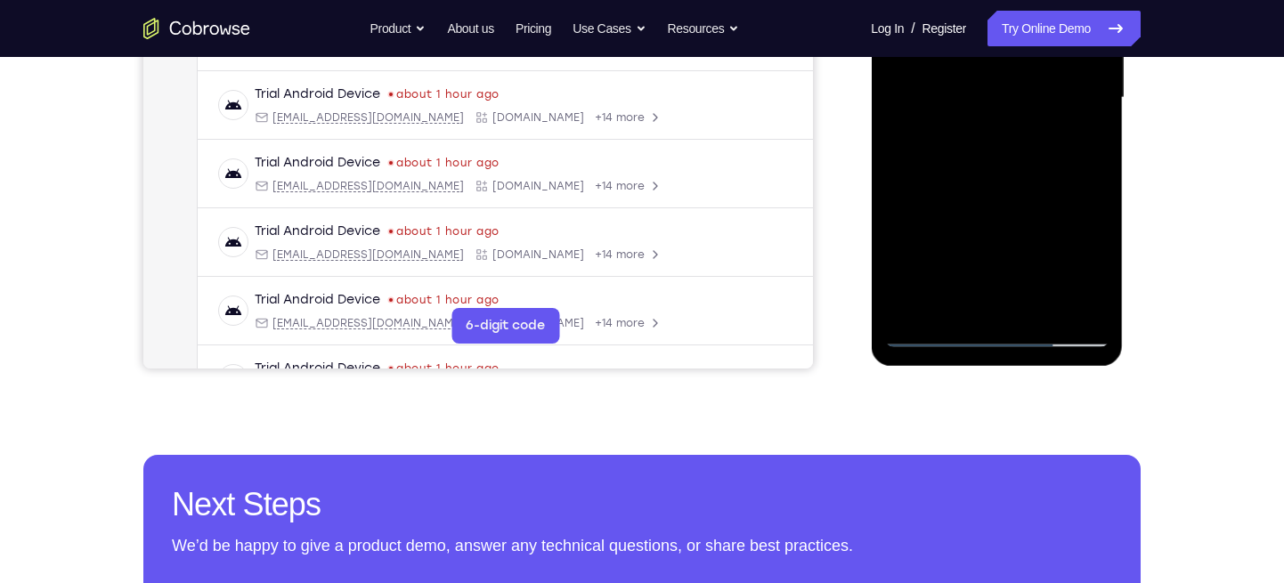
scroll to position [460, 0]
drag, startPoint x: 994, startPoint y: 204, endPoint x: 994, endPoint y: 136, distance: 67.7
click at [994, 136] on div at bounding box center [996, 97] width 224 height 499
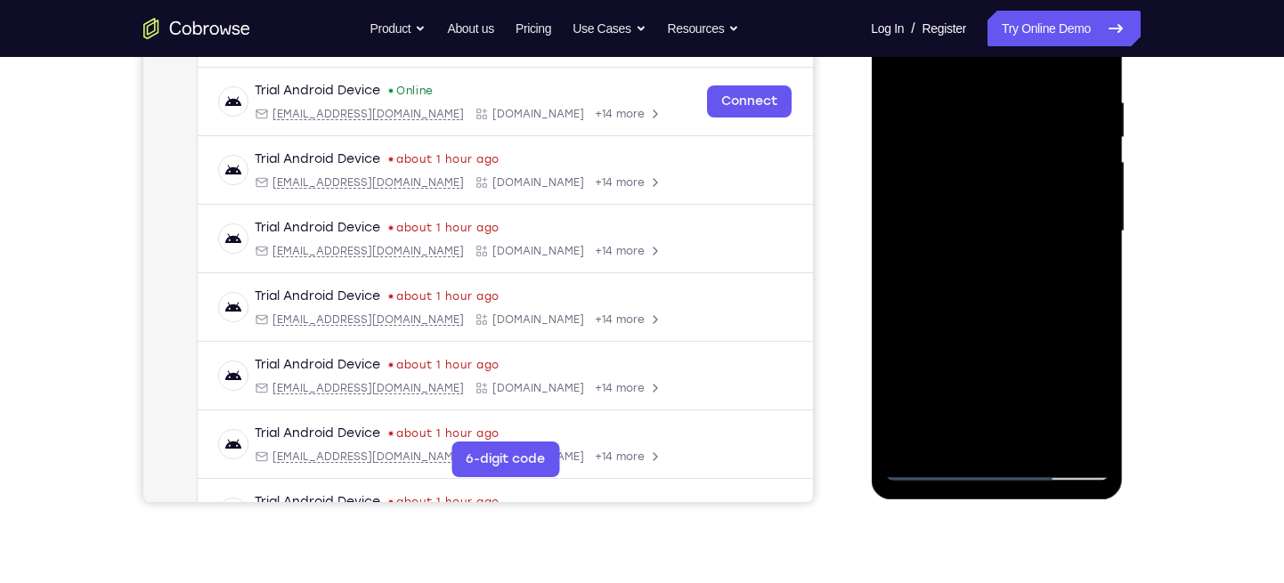
scroll to position [268, 0]
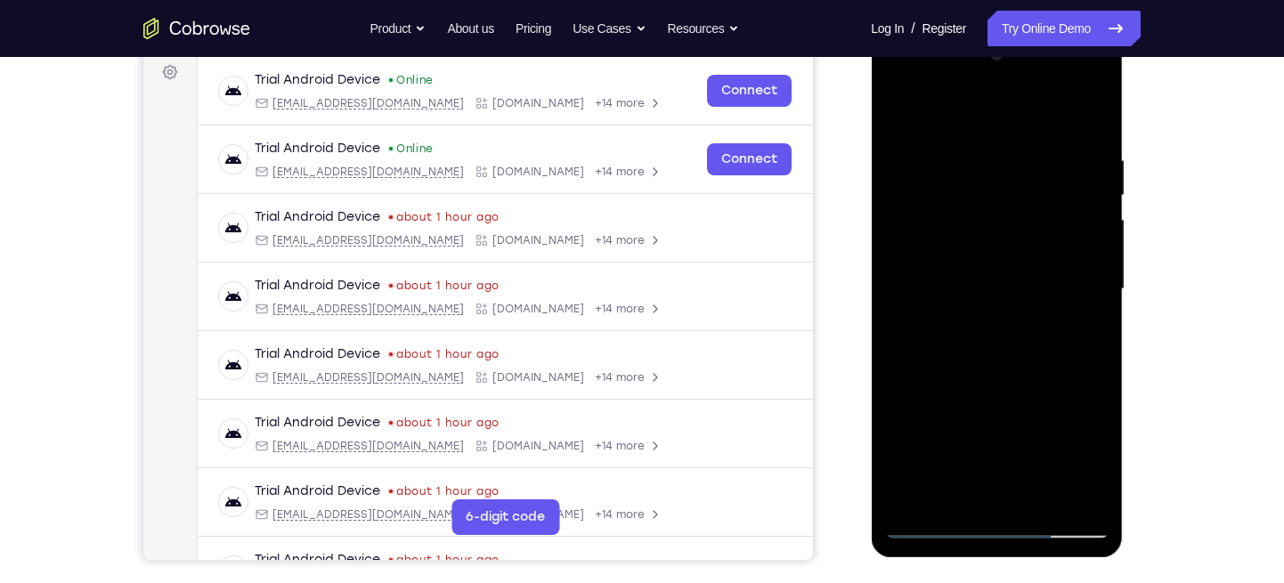
click at [936, 177] on div at bounding box center [996, 289] width 224 height 499
click at [938, 183] on div at bounding box center [996, 289] width 224 height 499
click at [947, 178] on div at bounding box center [996, 290] width 224 height 499
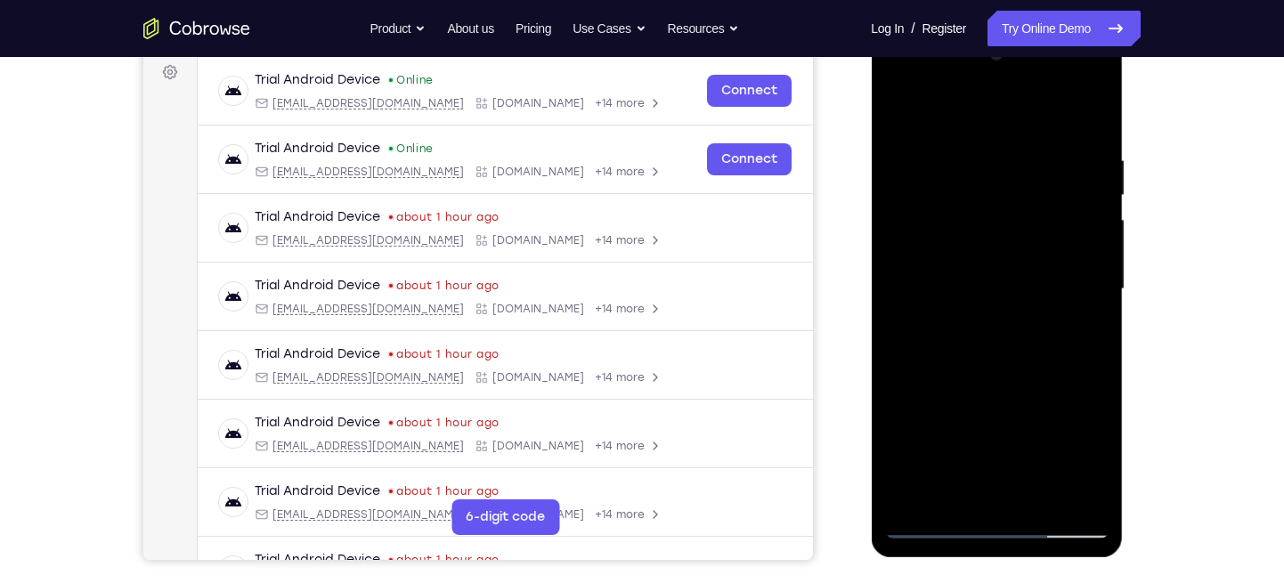
click at [902, 114] on div at bounding box center [996, 289] width 224 height 499
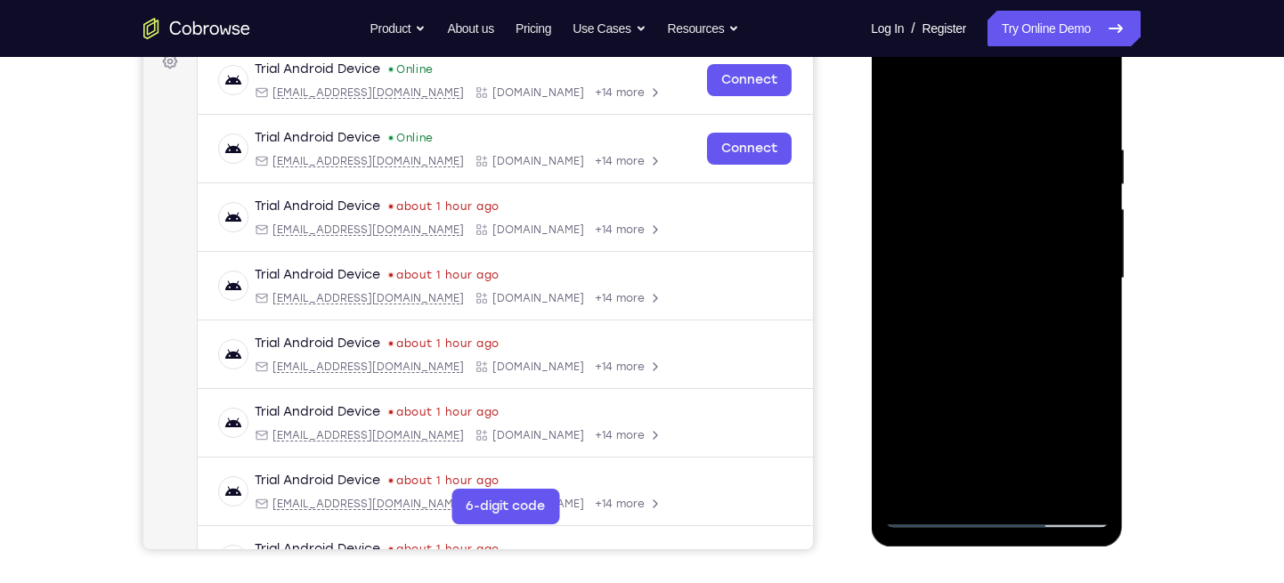
drag, startPoint x: 978, startPoint y: 135, endPoint x: 958, endPoint y: 200, distance: 67.9
click at [958, 200] on div at bounding box center [996, 278] width 224 height 499
drag, startPoint x: 978, startPoint y: 156, endPoint x: 961, endPoint y: 195, distance: 43.0
click at [961, 195] on div at bounding box center [996, 278] width 224 height 499
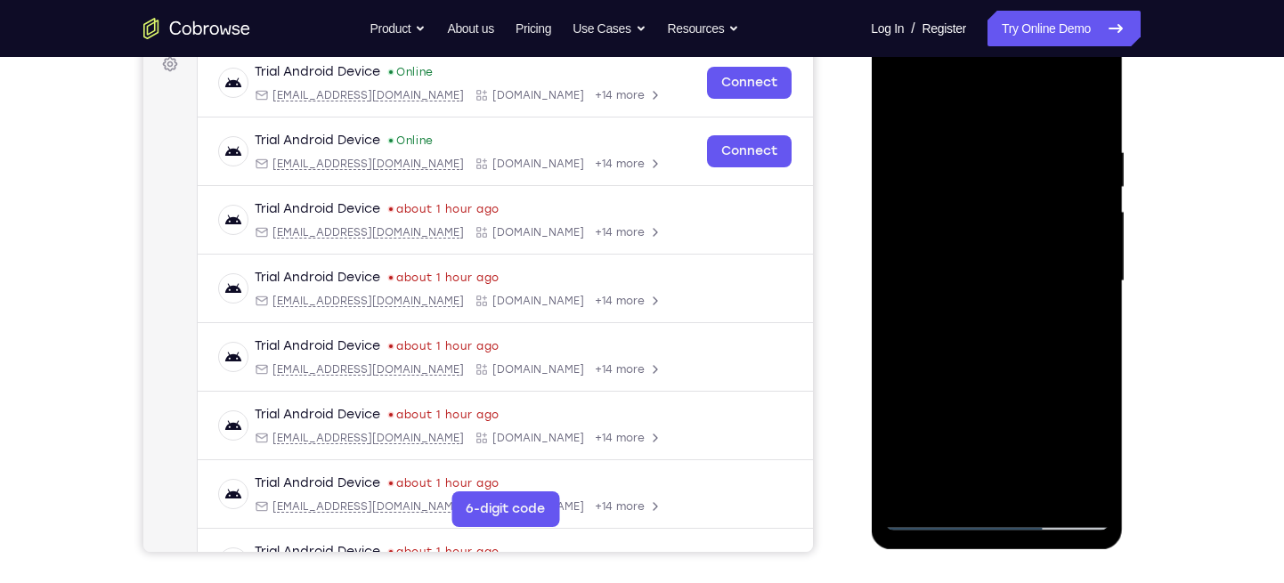
scroll to position [283, 0]
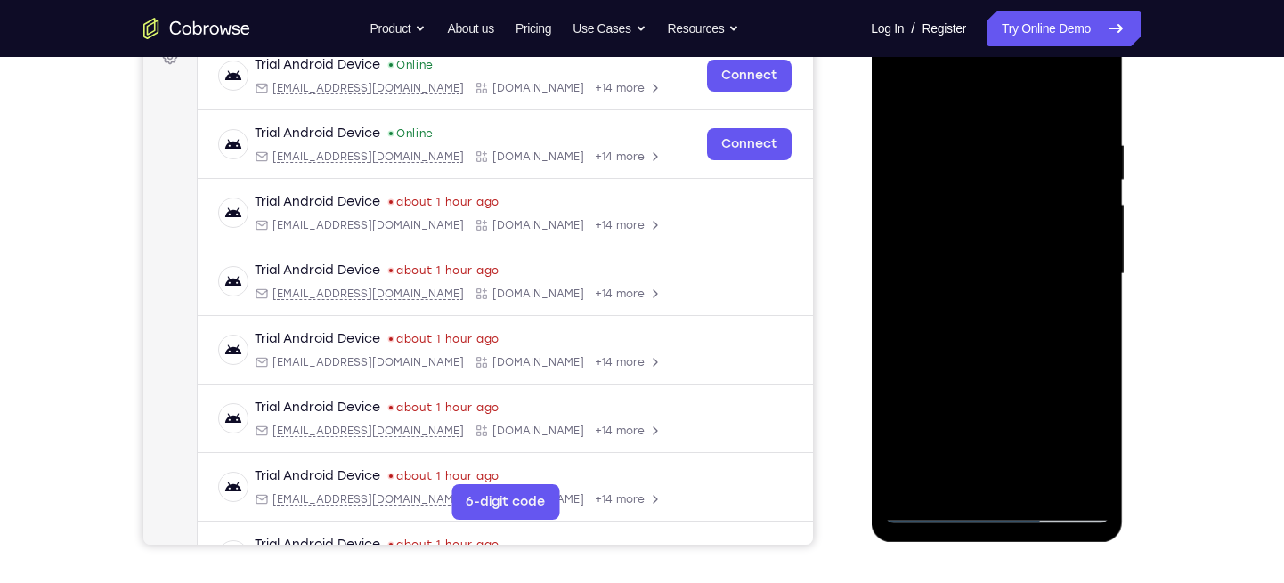
click at [997, 136] on div at bounding box center [996, 274] width 224 height 499
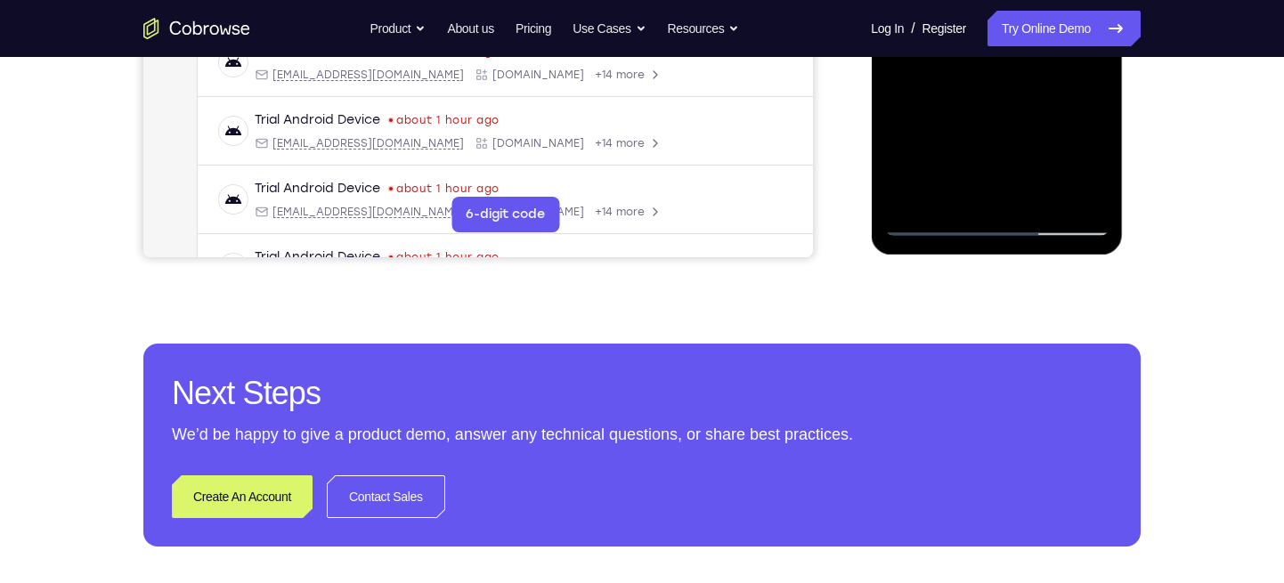
scroll to position [581, 0]
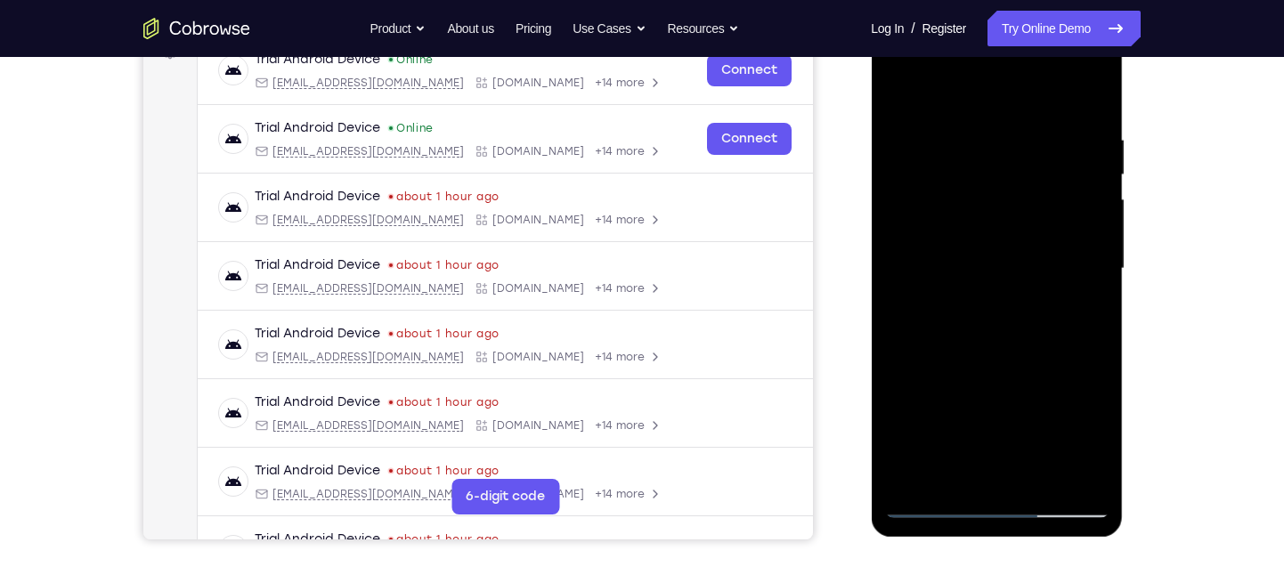
scroll to position [280, 0]
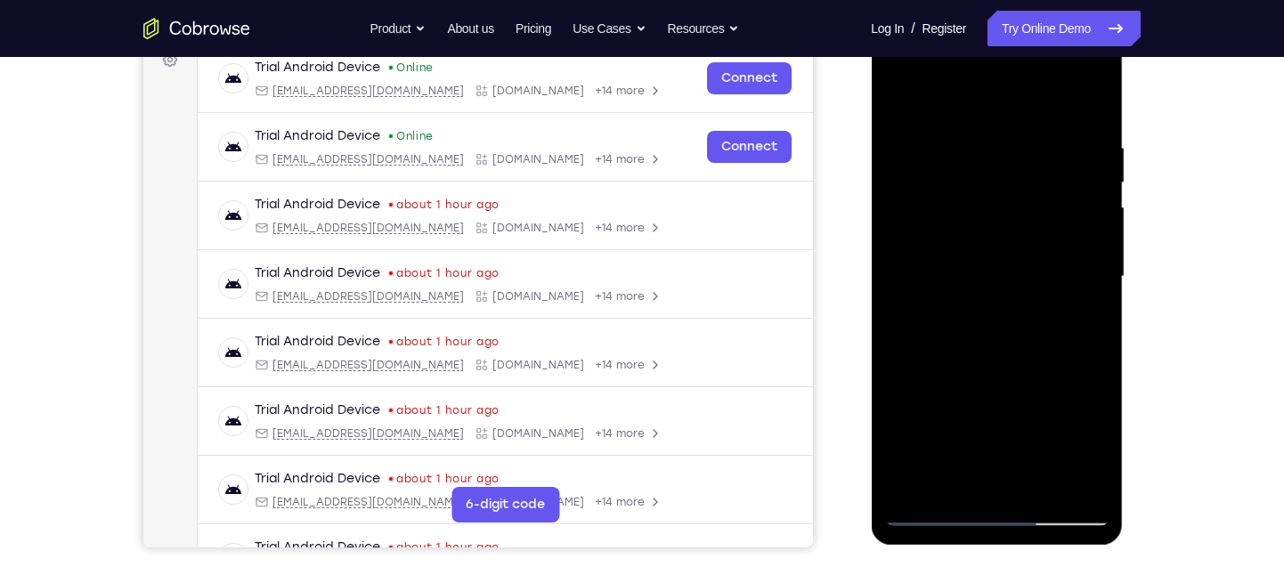
click at [986, 96] on div at bounding box center [996, 277] width 224 height 499
click at [973, 133] on div at bounding box center [996, 277] width 224 height 499
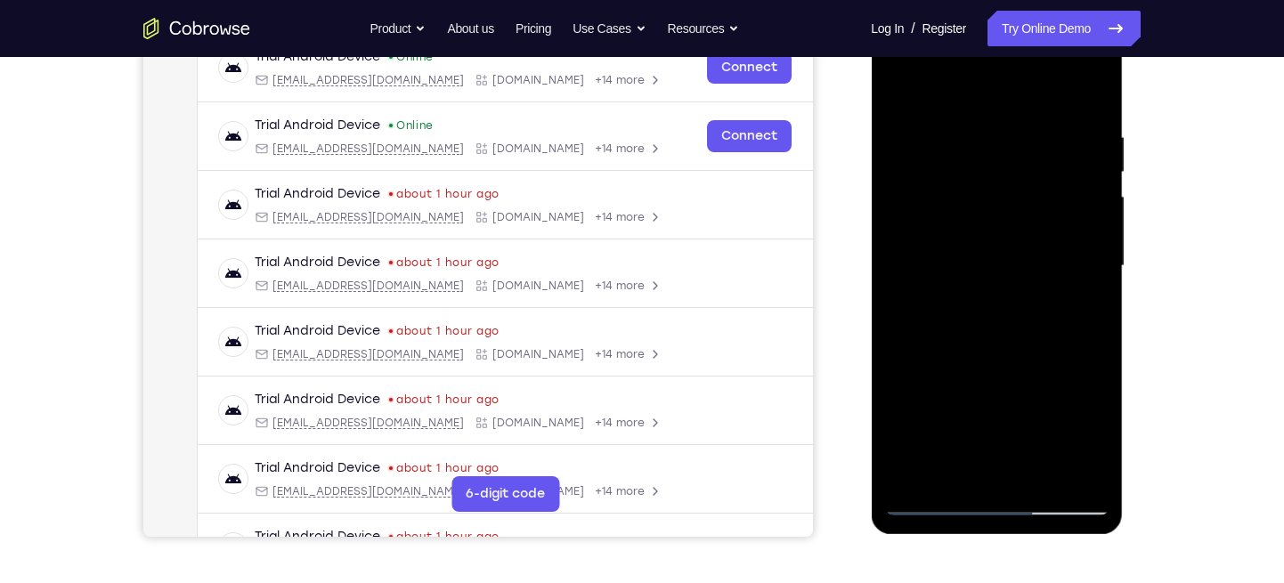
scroll to position [292, 0]
drag, startPoint x: 907, startPoint y: 183, endPoint x: 937, endPoint y: 182, distance: 30.3
click at [937, 182] on div at bounding box center [996, 265] width 224 height 499
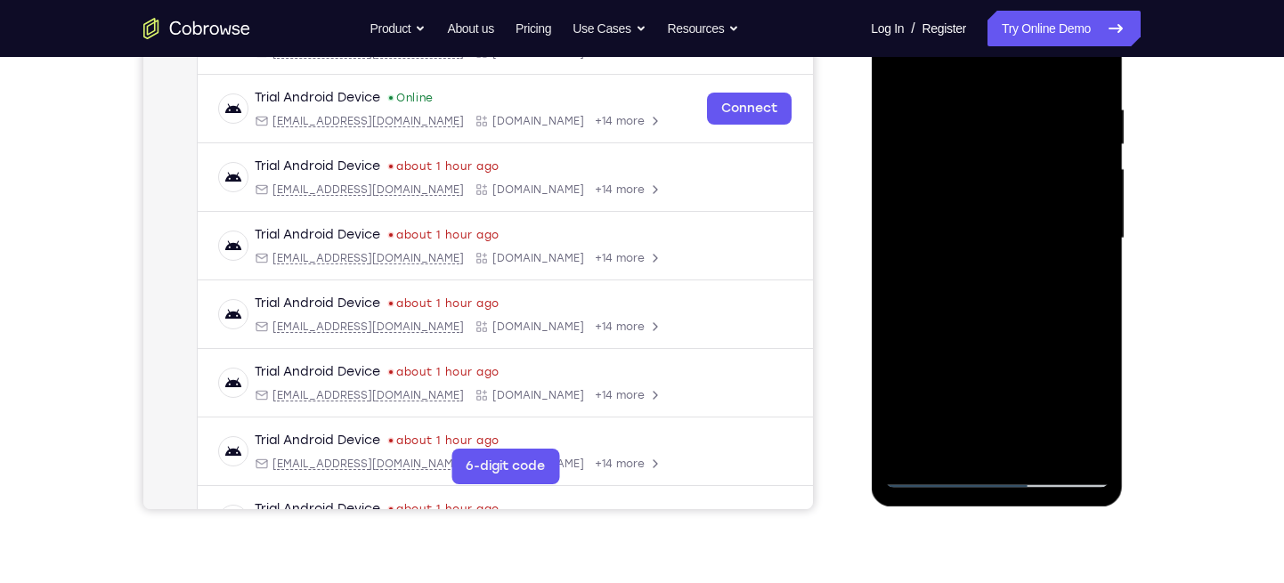
scroll to position [320, 0]
drag, startPoint x: 892, startPoint y: 152, endPoint x: 906, endPoint y: 153, distance: 14.3
click at [906, 153] on div at bounding box center [996, 237] width 224 height 499
drag, startPoint x: 895, startPoint y: 150, endPoint x: 913, endPoint y: 153, distance: 18.9
click at [913, 153] on div at bounding box center [996, 237] width 224 height 499
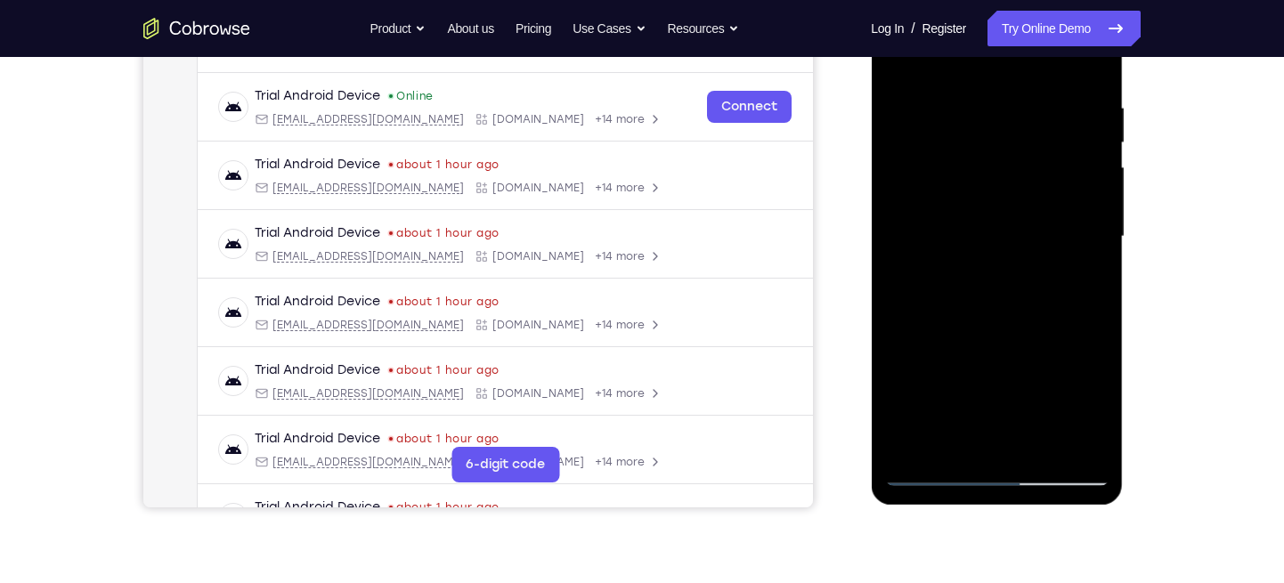
drag, startPoint x: 897, startPoint y: 150, endPoint x: 930, endPoint y: 158, distance: 34.8
click at [930, 158] on div at bounding box center [996, 237] width 224 height 499
click at [1019, 130] on div at bounding box center [996, 237] width 224 height 499
drag, startPoint x: 1051, startPoint y: 160, endPoint x: 1070, endPoint y: 118, distance: 46.2
click at [1070, 118] on div at bounding box center [996, 237] width 224 height 499
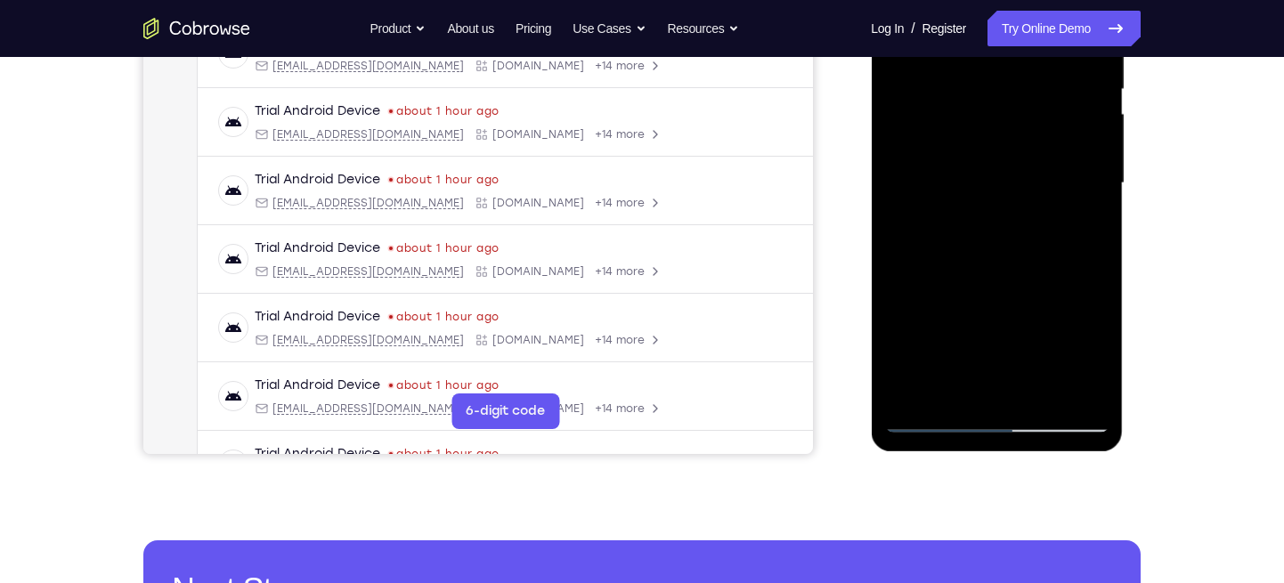
scroll to position [380, 0]
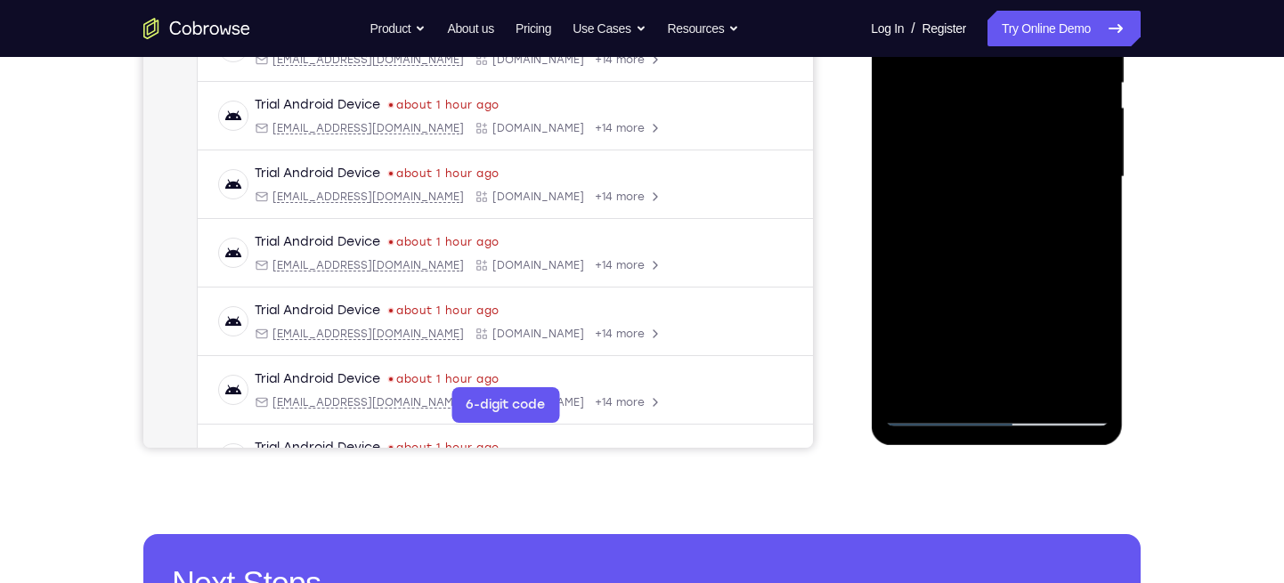
drag, startPoint x: 1030, startPoint y: 252, endPoint x: 1042, endPoint y: 144, distance: 108.3
click at [1042, 144] on div at bounding box center [996, 177] width 224 height 499
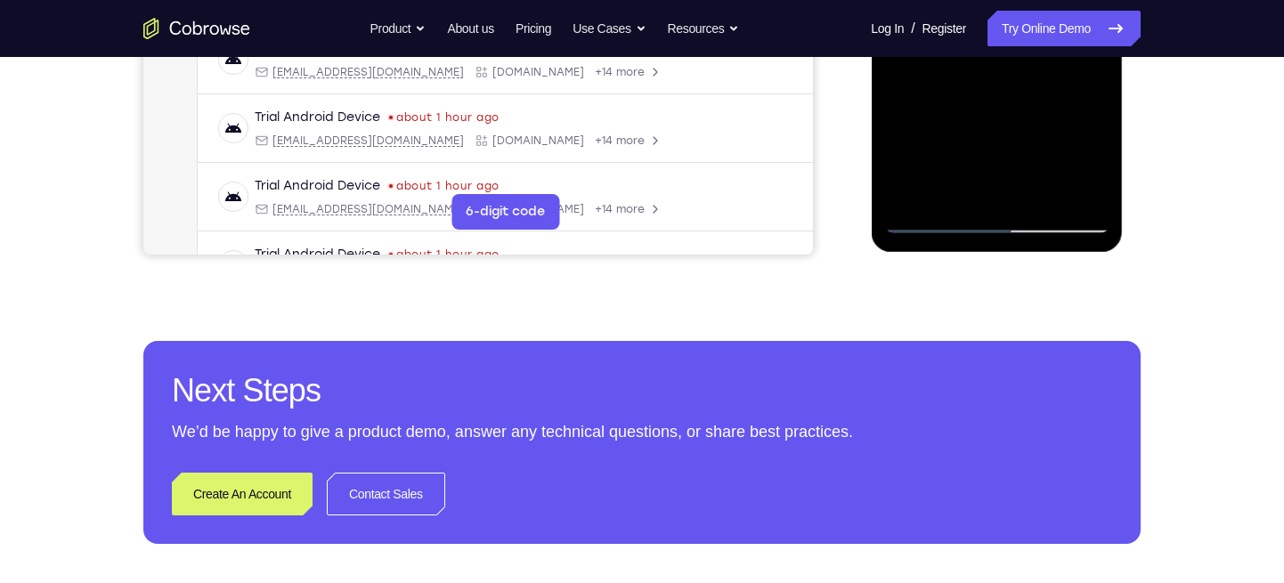
scroll to position [604, 0]
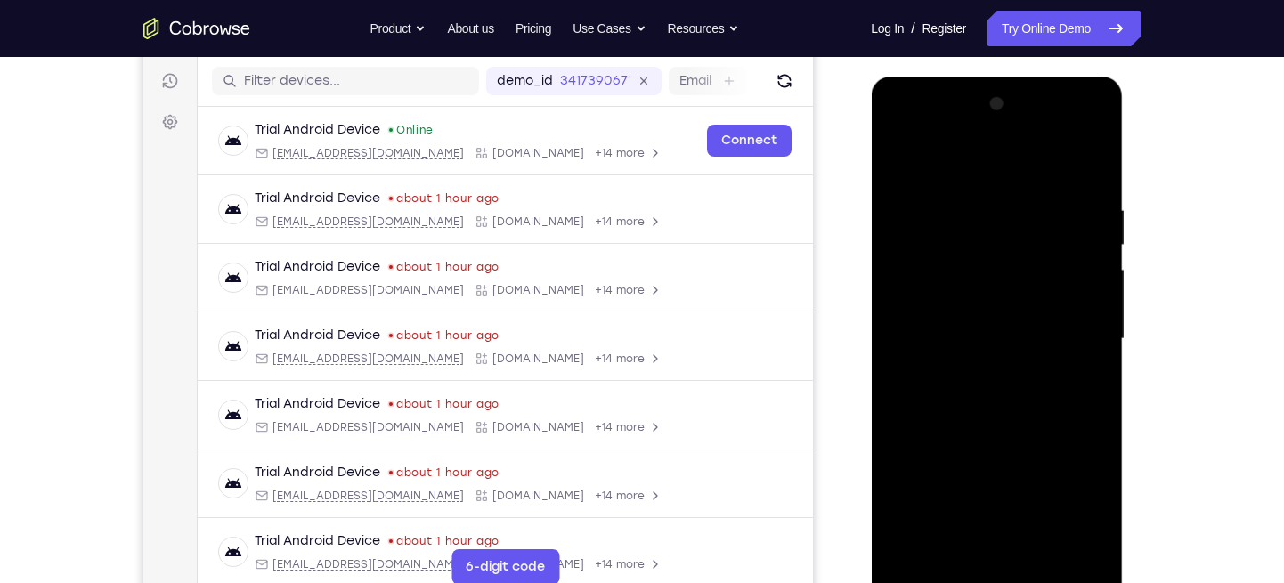
scroll to position [216, 0]
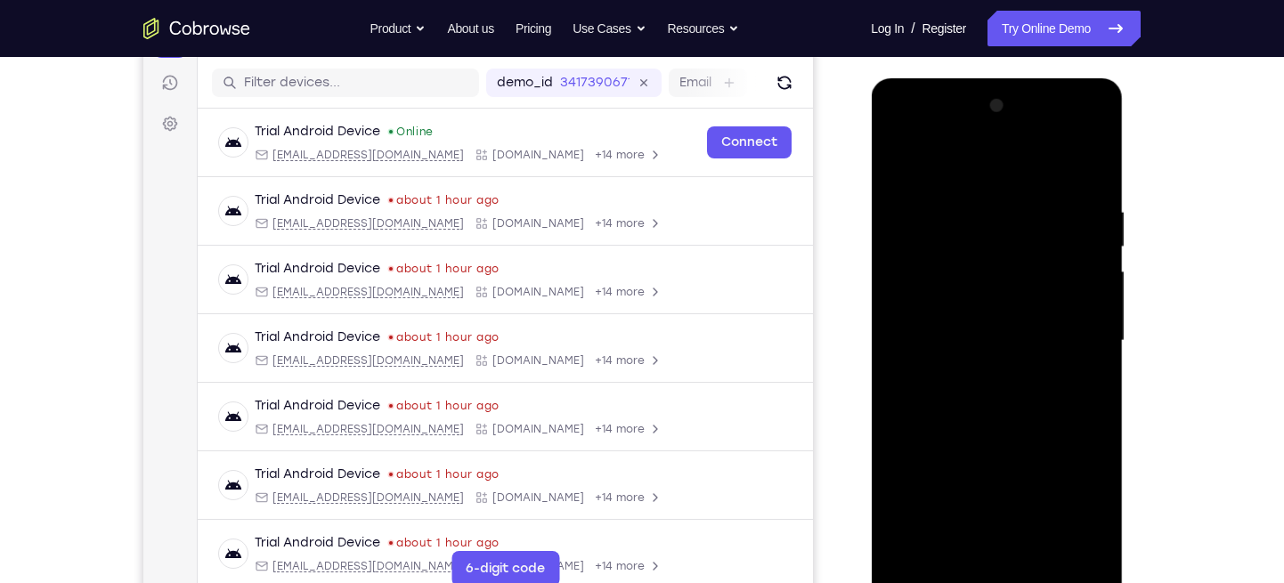
click at [1092, 160] on div at bounding box center [996, 341] width 224 height 499
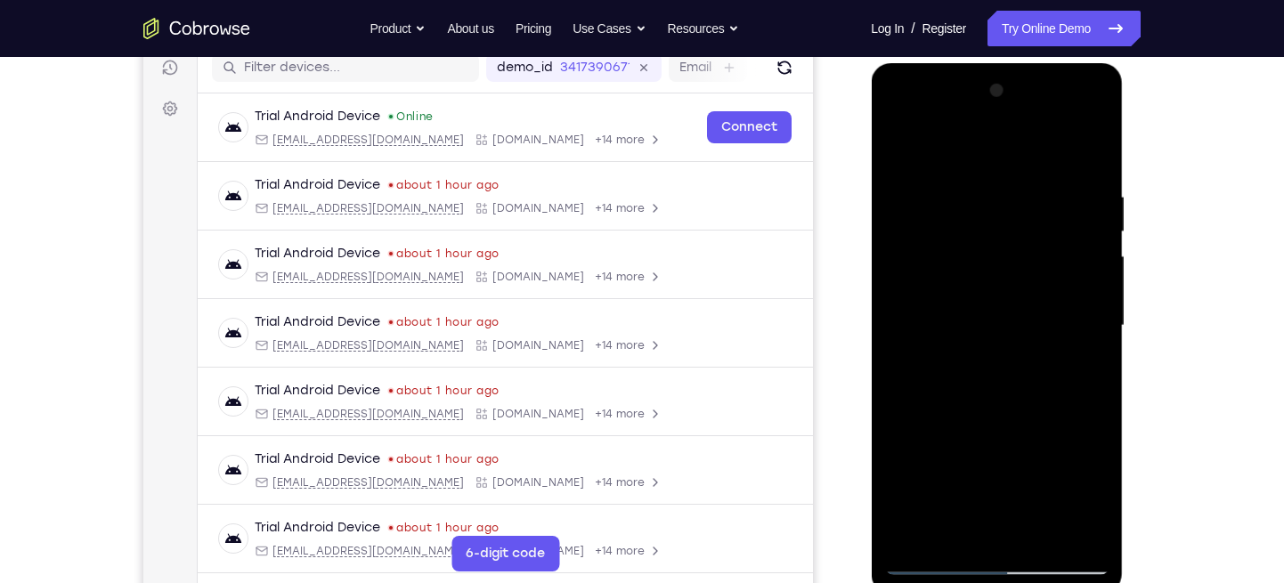
scroll to position [235, 0]
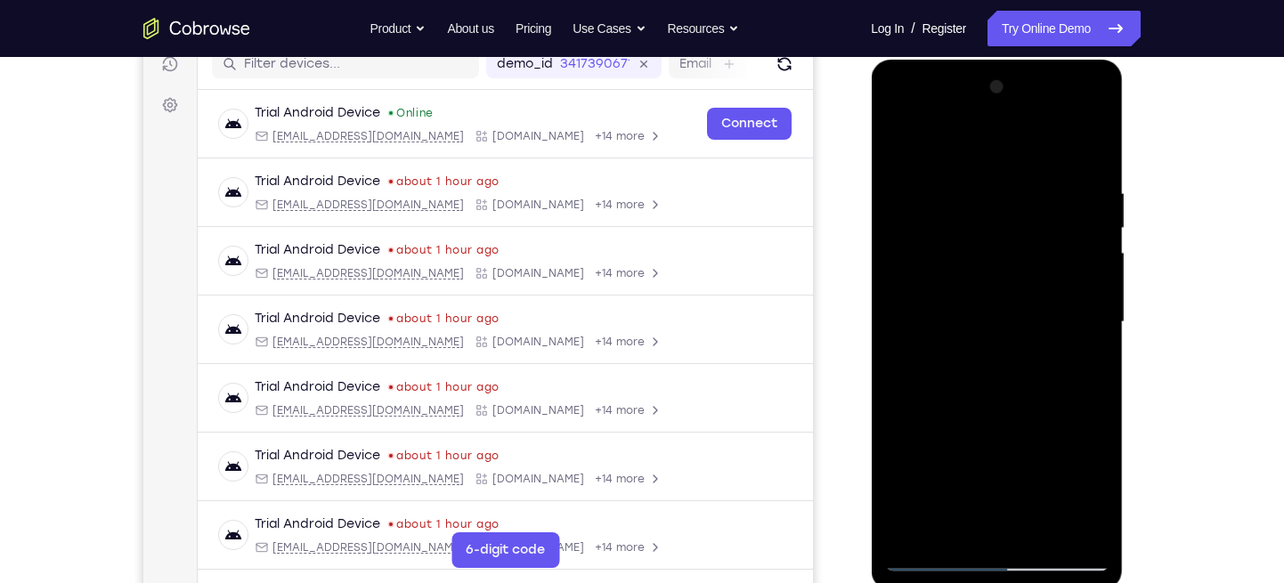
drag, startPoint x: 1026, startPoint y: 195, endPoint x: 1014, endPoint y: 287, distance: 92.5
click at [1014, 287] on div at bounding box center [996, 322] width 224 height 499
click at [1089, 194] on div at bounding box center [996, 322] width 224 height 499
click at [1084, 145] on div at bounding box center [996, 322] width 224 height 499
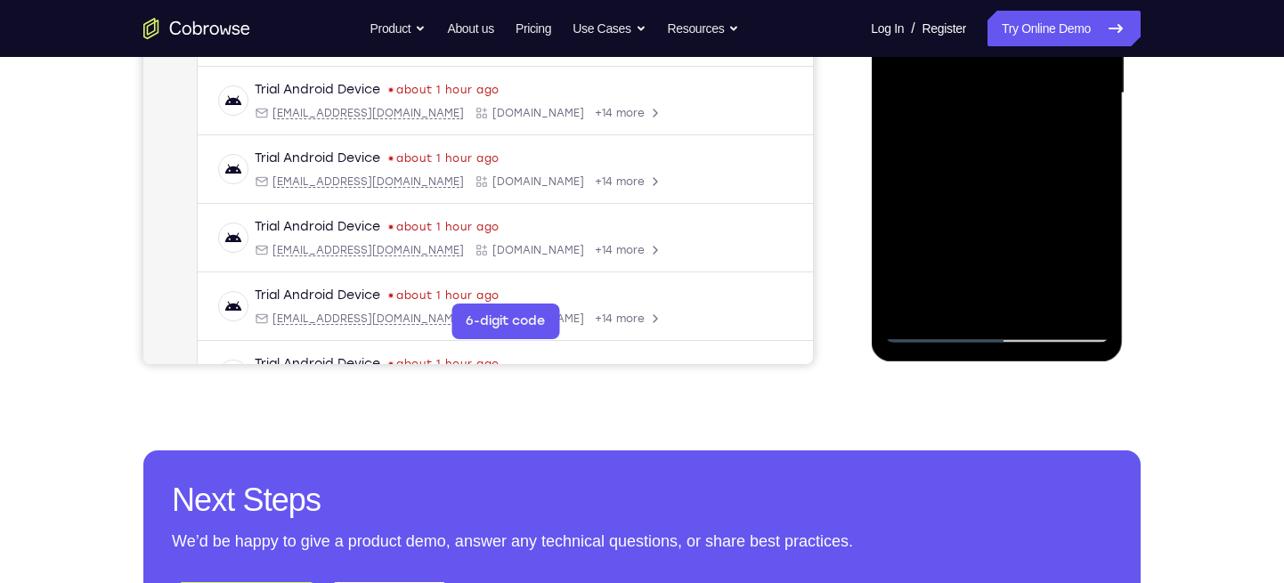
scroll to position [497, 0]
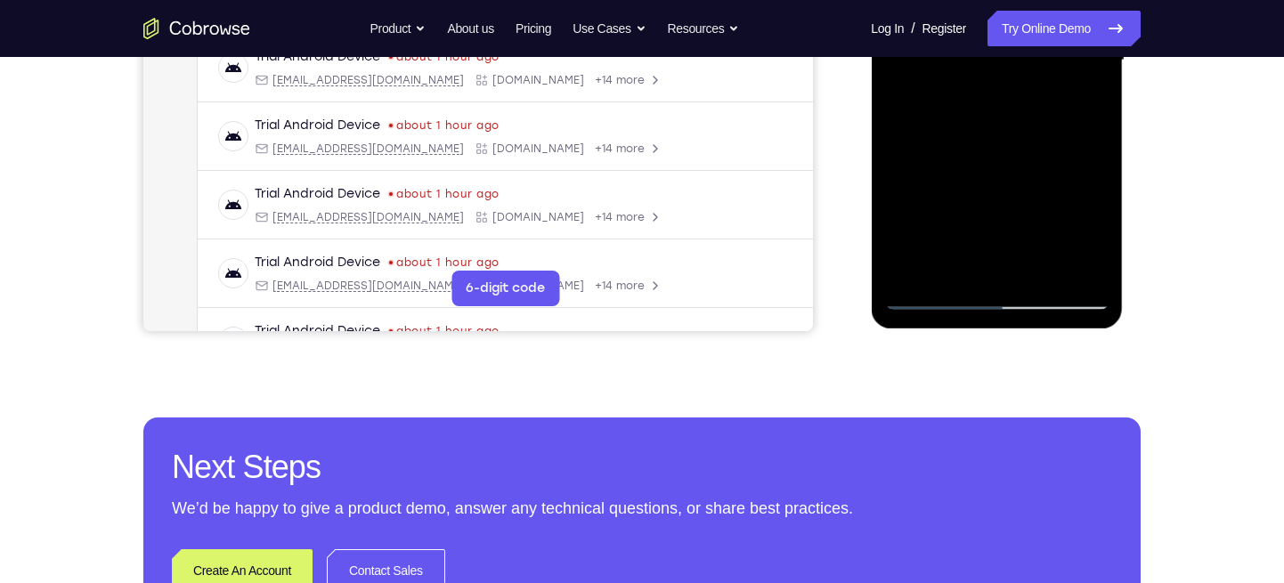
click at [1079, 266] on div at bounding box center [996, 60] width 224 height 499
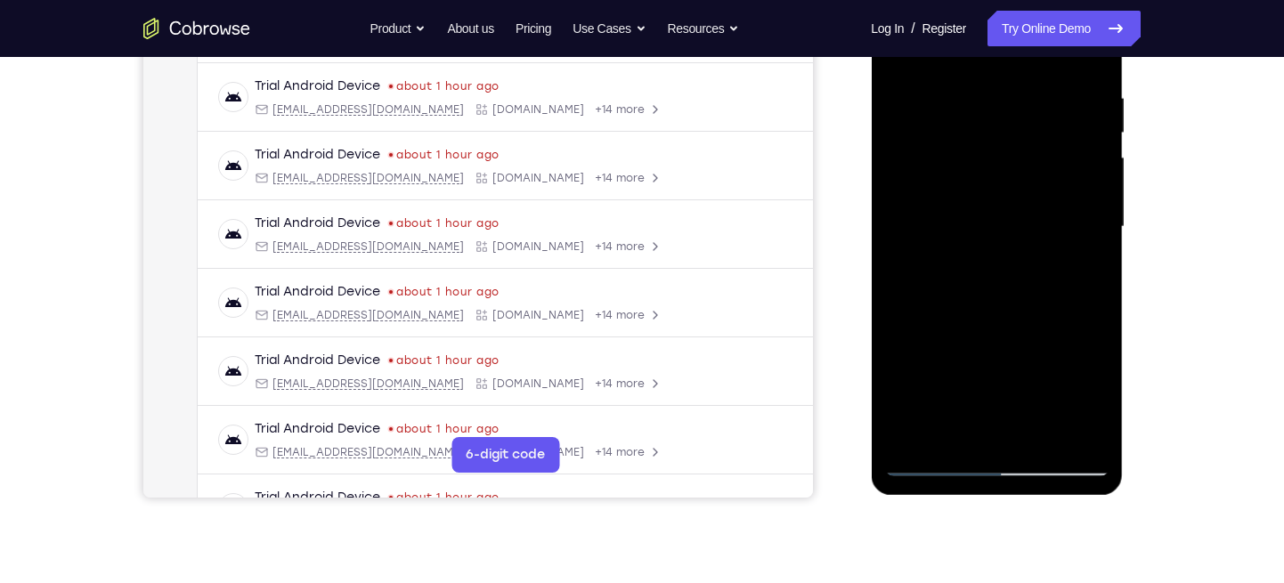
scroll to position [328, 0]
click at [1001, 114] on div at bounding box center [996, 229] width 224 height 499
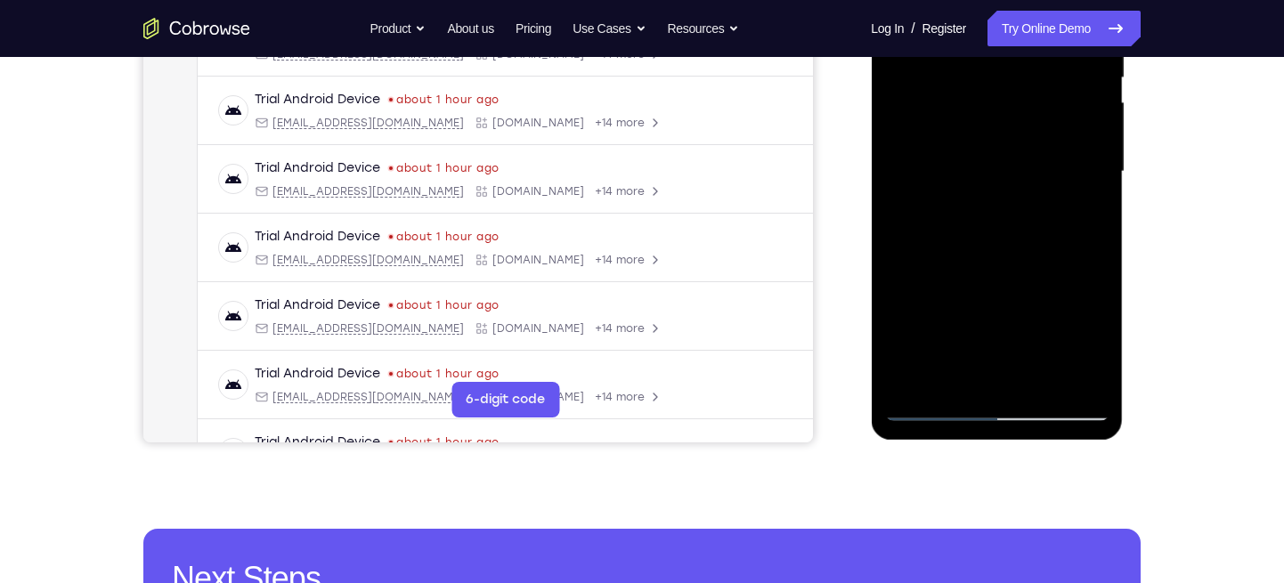
scroll to position [384, 0]
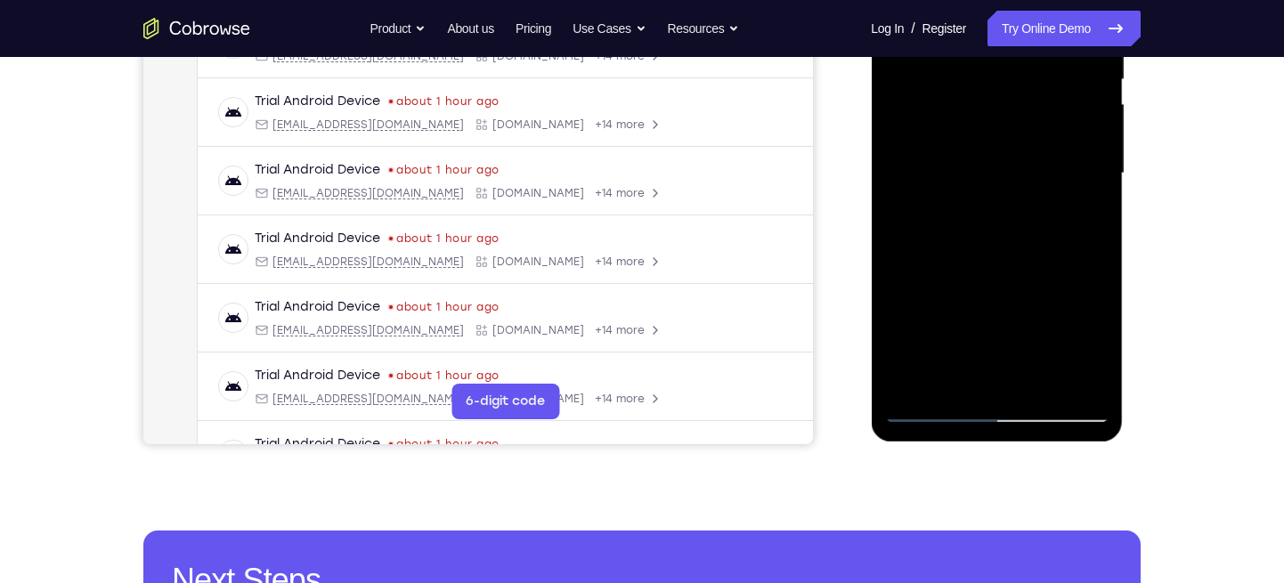
click at [920, 201] on div at bounding box center [996, 173] width 224 height 499
click at [945, 159] on div at bounding box center [996, 173] width 224 height 499
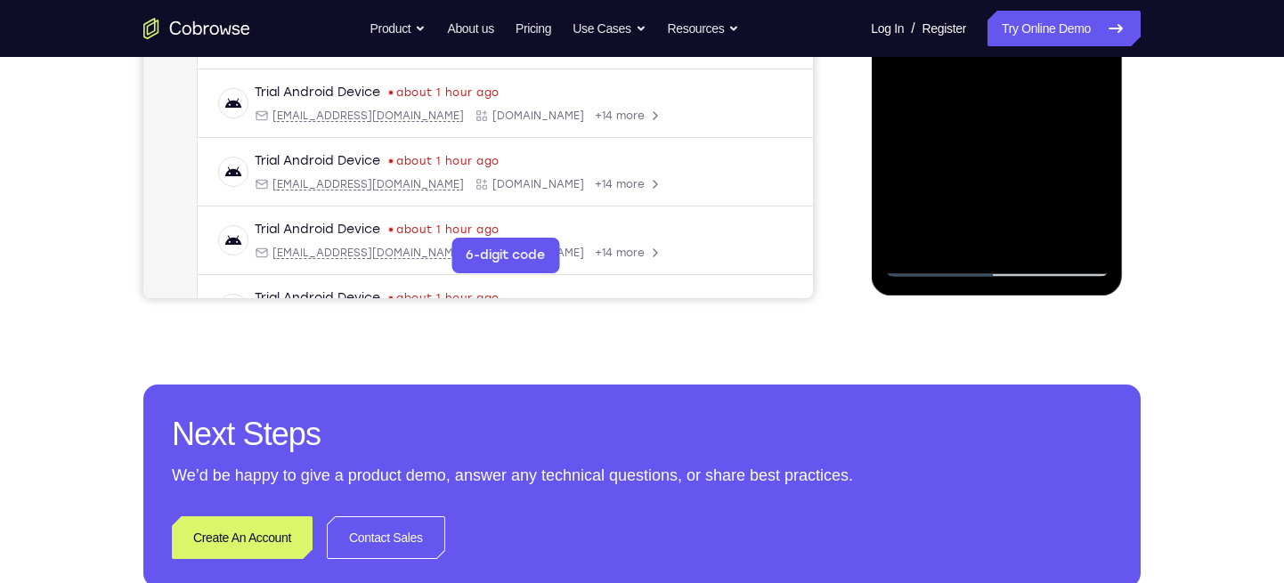
scroll to position [463, 0]
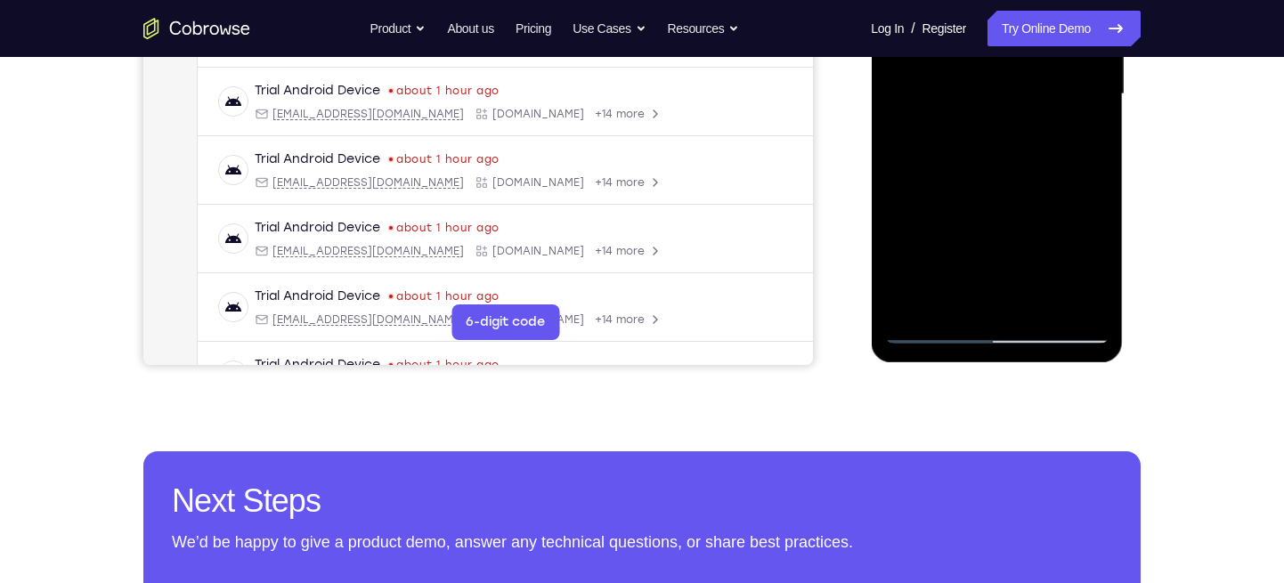
drag, startPoint x: 978, startPoint y: 230, endPoint x: 1010, endPoint y: 35, distance: 197.4
click at [1010, 35] on div at bounding box center [996, 94] width 224 height 499
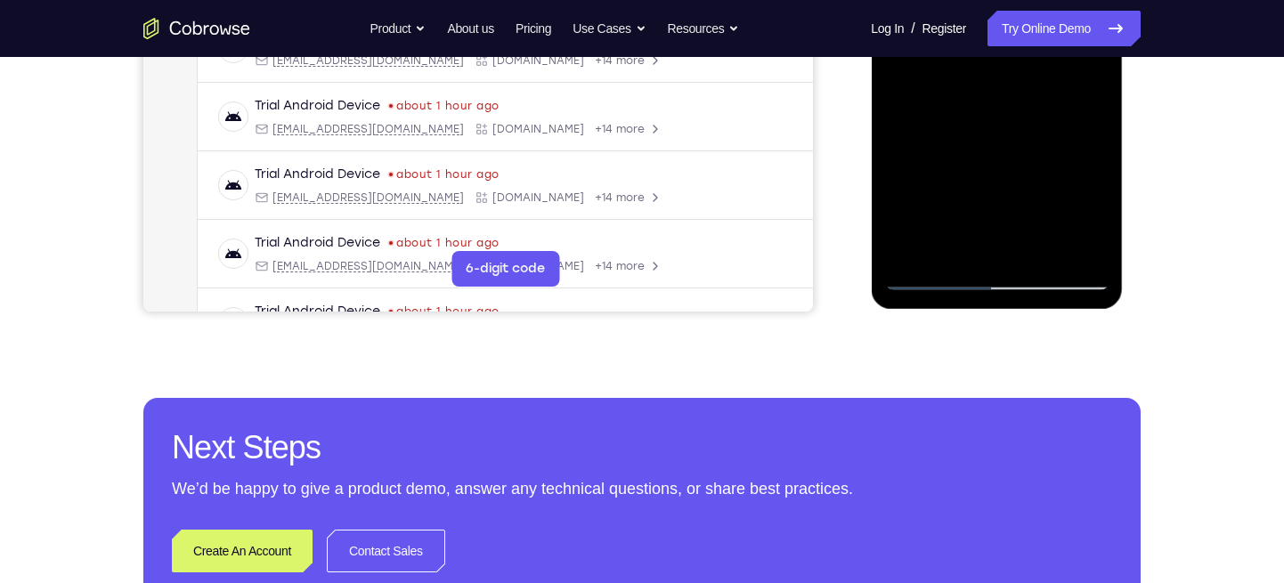
scroll to position [517, 0]
drag, startPoint x: 1006, startPoint y: 198, endPoint x: 1012, endPoint y: 145, distance: 52.9
click at [1012, 145] on div at bounding box center [996, 40] width 224 height 499
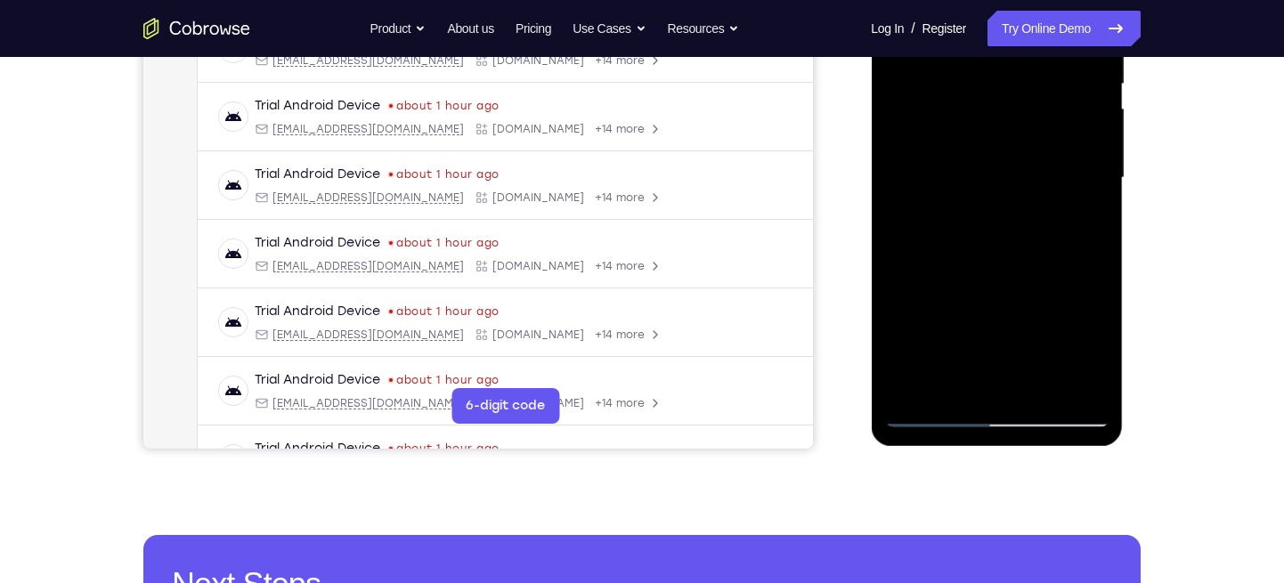
scroll to position [378, 0]
click at [986, 101] on div at bounding box center [996, 179] width 224 height 499
click at [997, 139] on div at bounding box center [996, 179] width 224 height 499
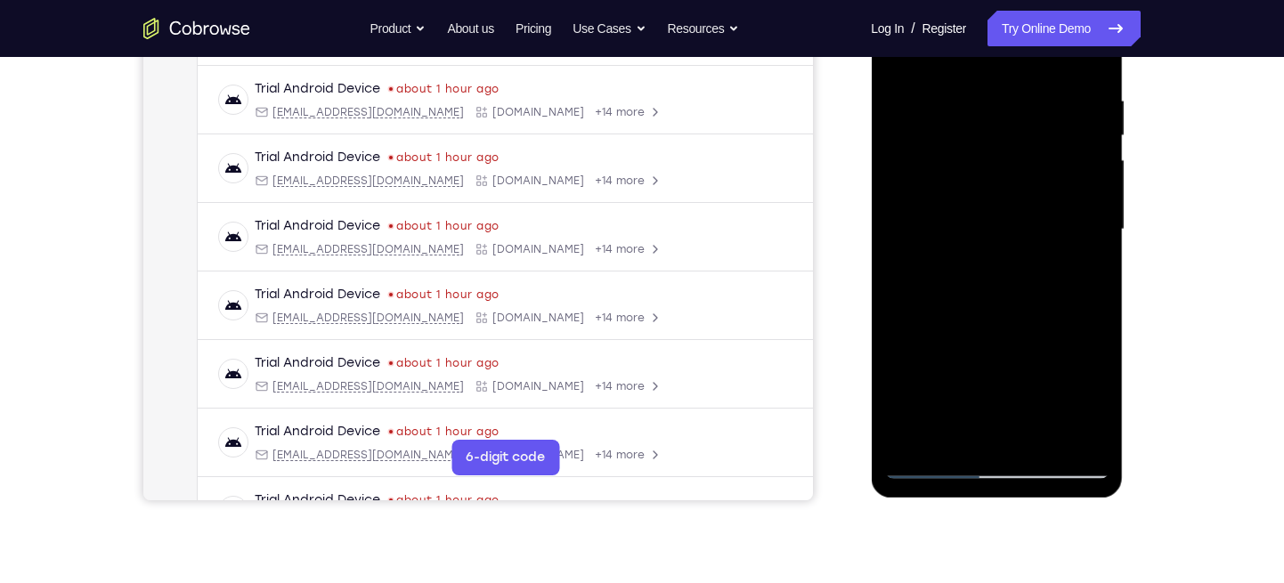
scroll to position [306, 0]
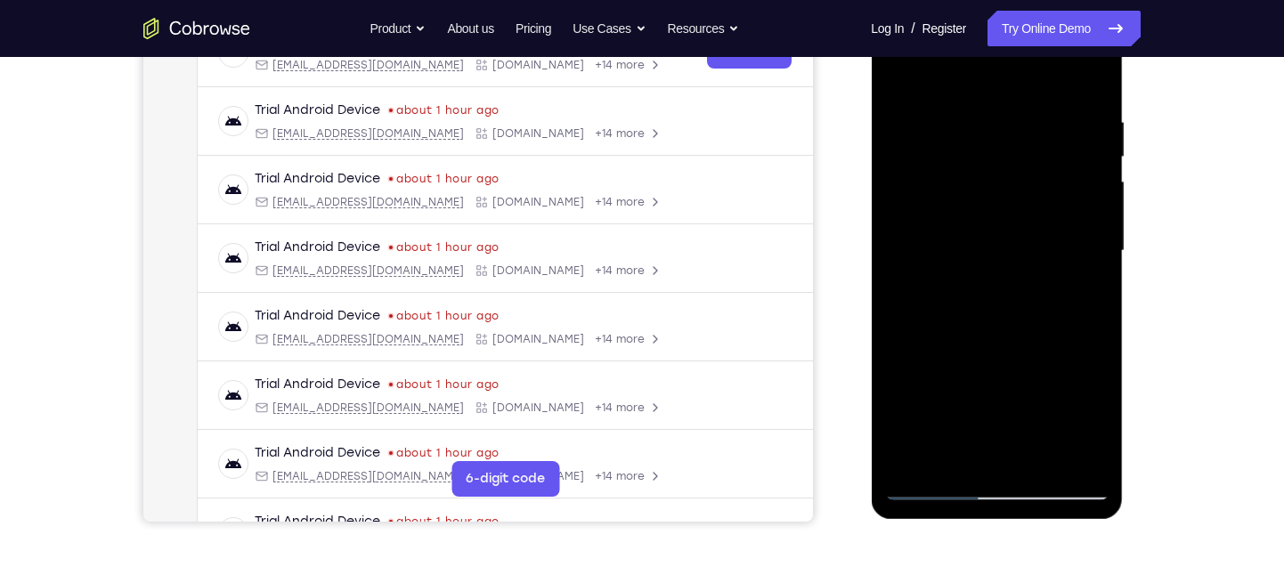
drag, startPoint x: 919, startPoint y: 133, endPoint x: 914, endPoint y: 209, distance: 76.7
click at [914, 209] on div at bounding box center [996, 251] width 224 height 499
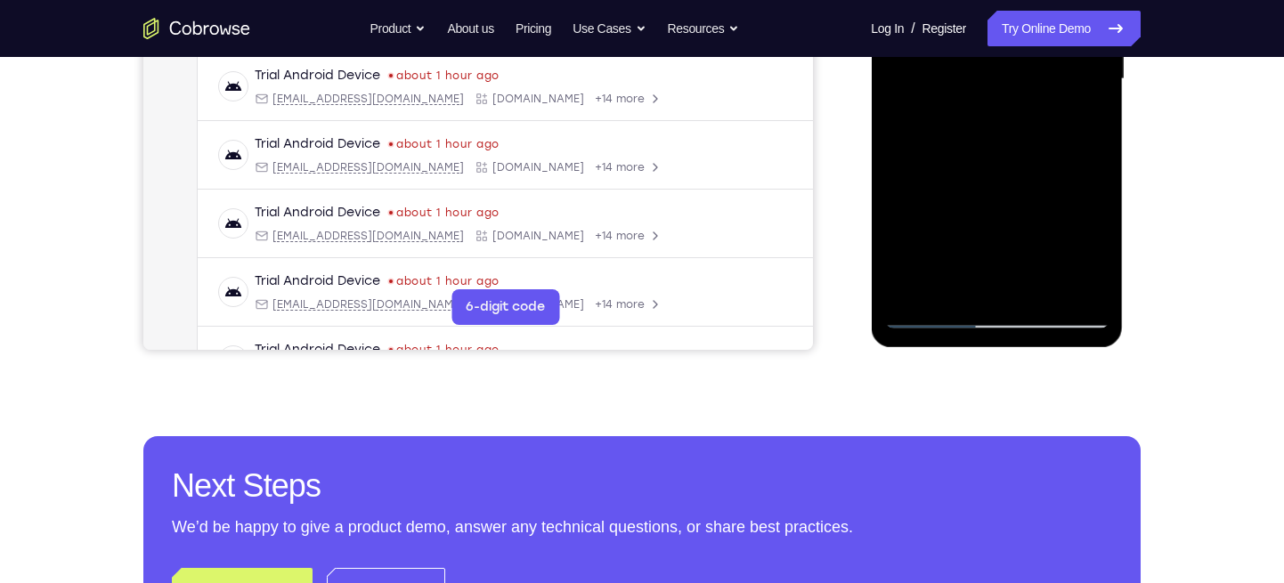
scroll to position [479, 0]
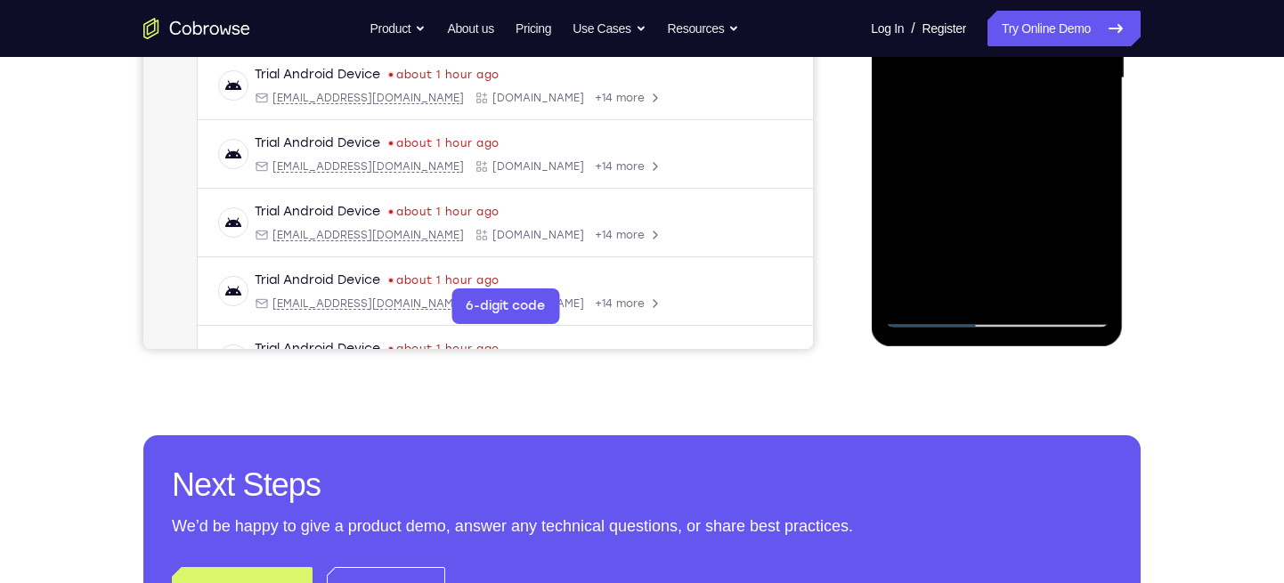
drag, startPoint x: 958, startPoint y: 207, endPoint x: 999, endPoint y: 80, distance: 133.7
click at [999, 80] on div at bounding box center [996, 78] width 224 height 499
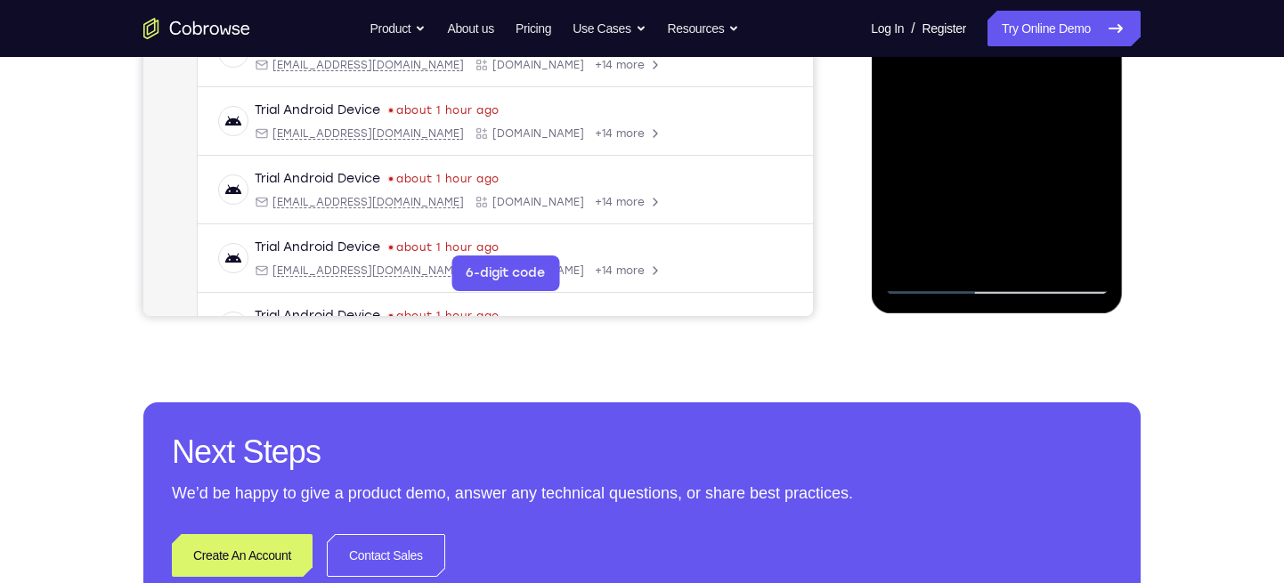
scroll to position [519, 0]
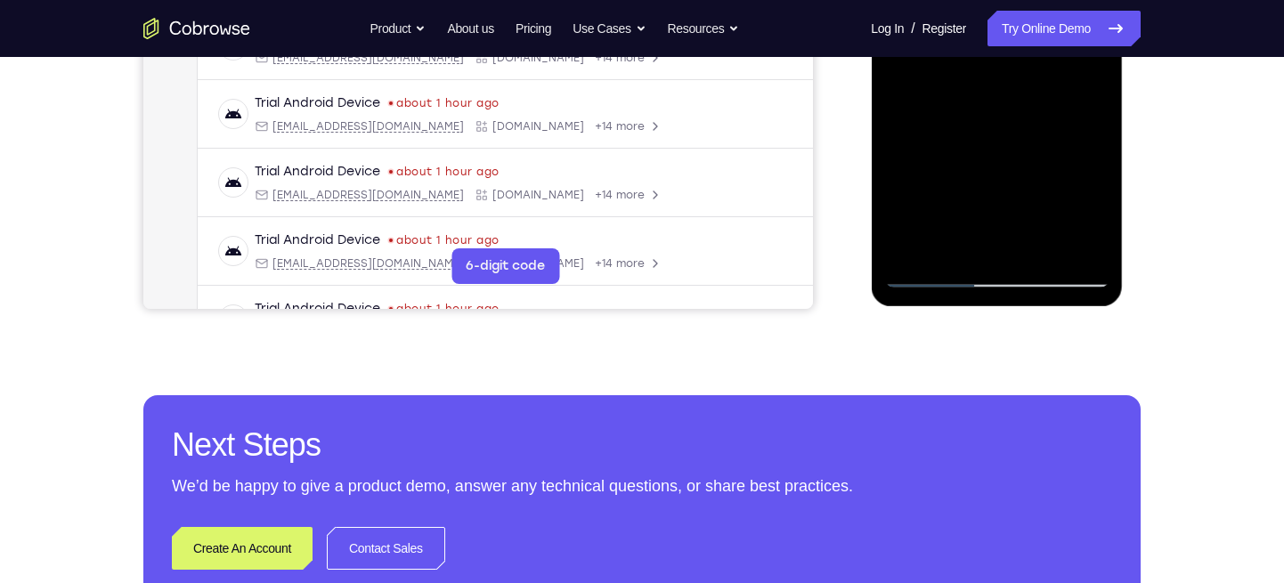
click at [1018, 227] on div at bounding box center [996, 38] width 224 height 499
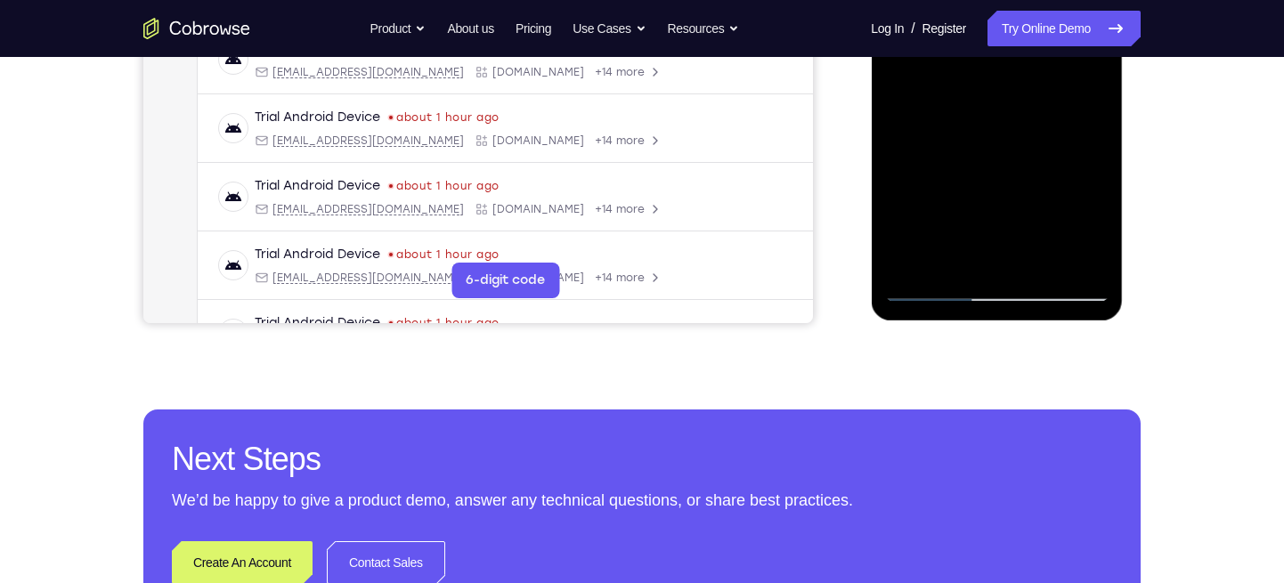
scroll to position [506, 0]
click at [1079, 259] on div at bounding box center [996, 51] width 224 height 499
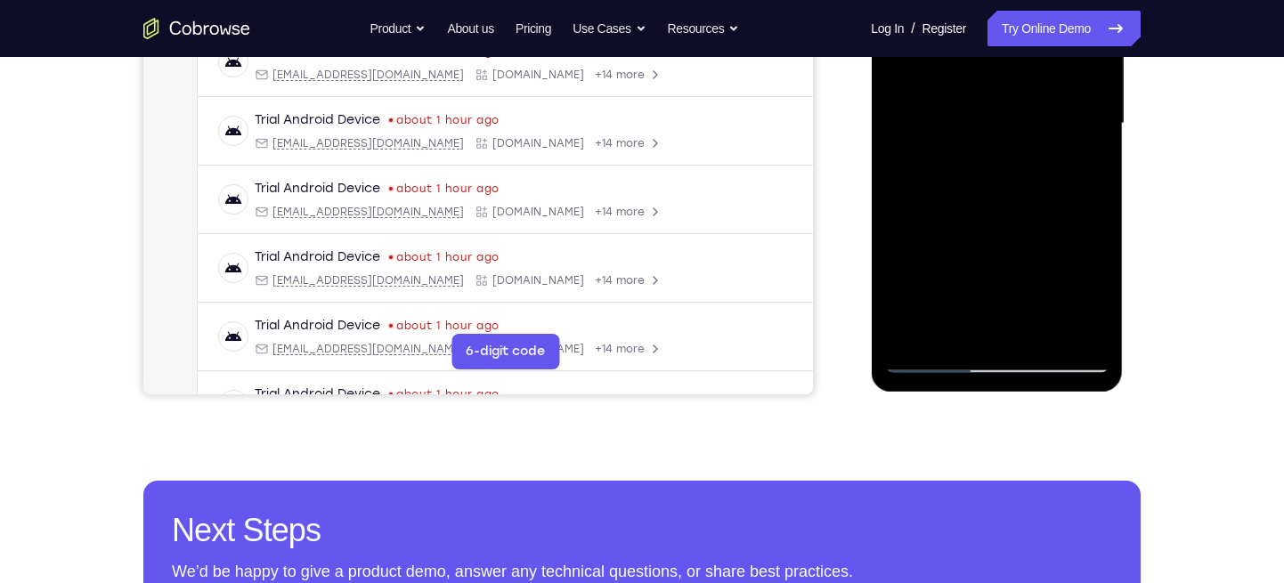
scroll to position [428, 0]
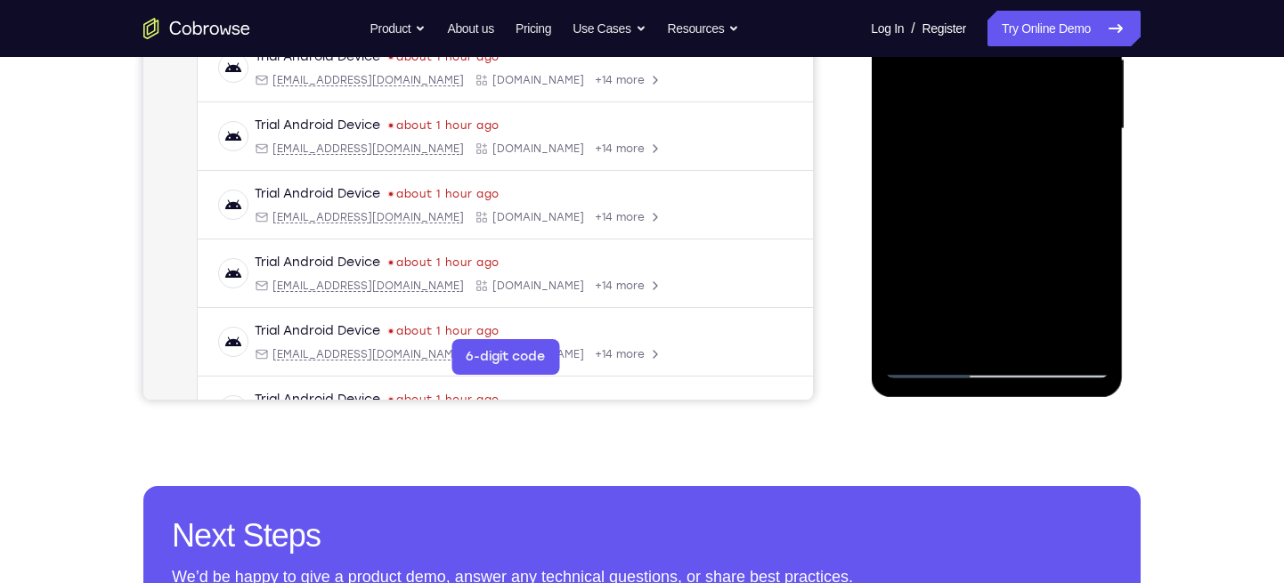
drag, startPoint x: 1036, startPoint y: 178, endPoint x: 1025, endPoint y: 289, distance: 111.9
click at [1025, 289] on div at bounding box center [996, 129] width 224 height 499
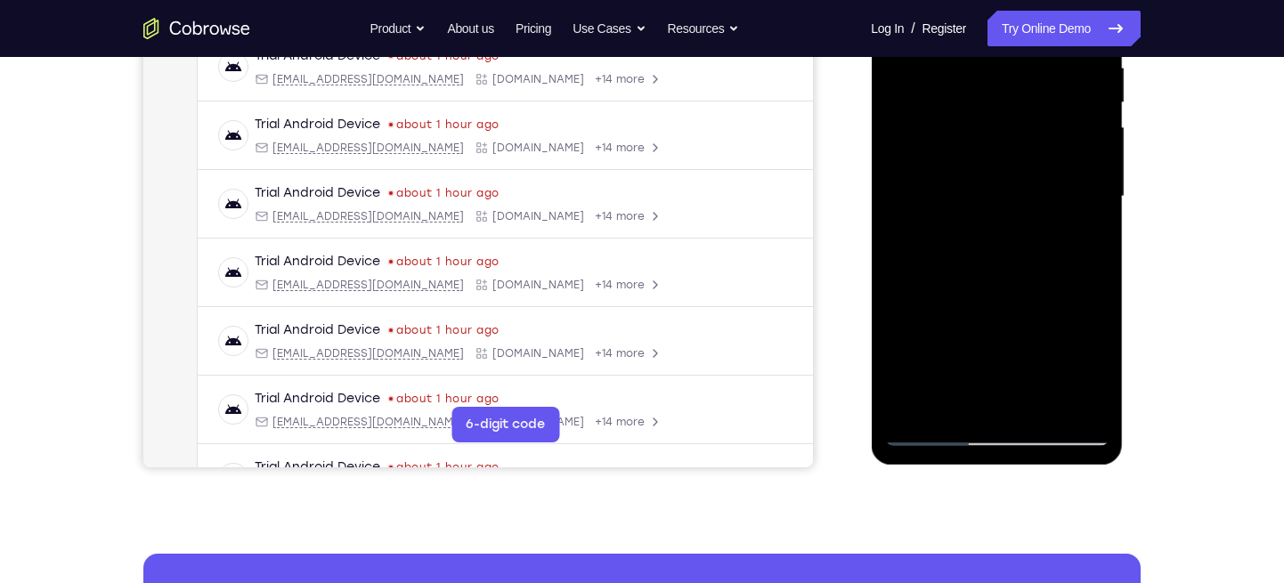
scroll to position [353, 0]
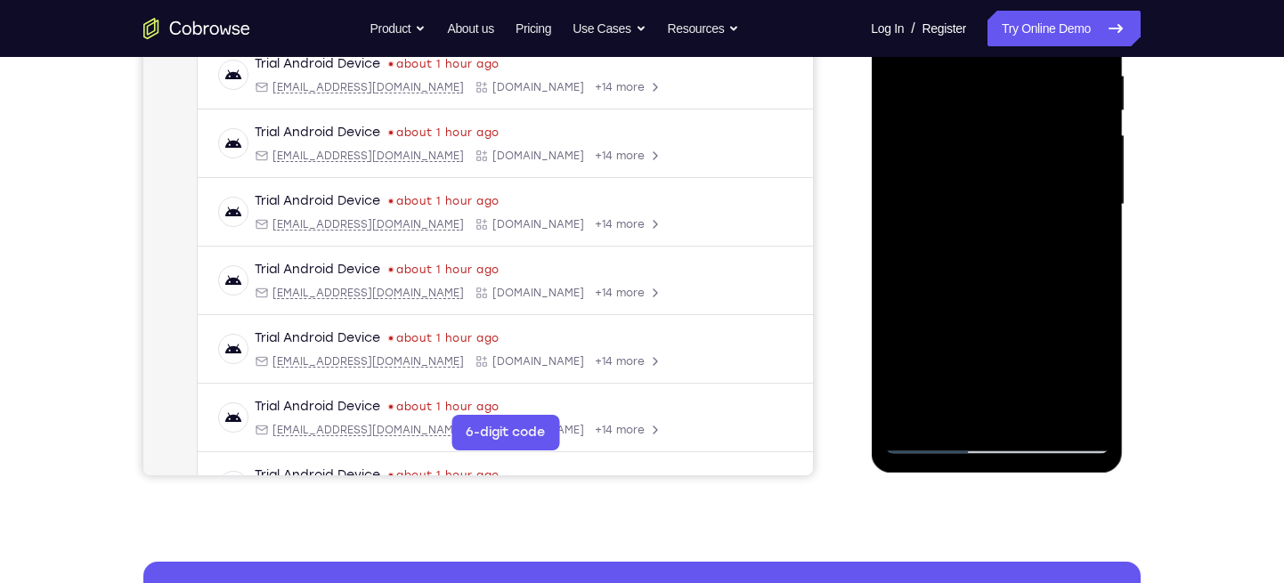
drag, startPoint x: 1050, startPoint y: 139, endPoint x: 1008, endPoint y: 344, distance: 209.0
click at [1008, 344] on div at bounding box center [996, 204] width 224 height 499
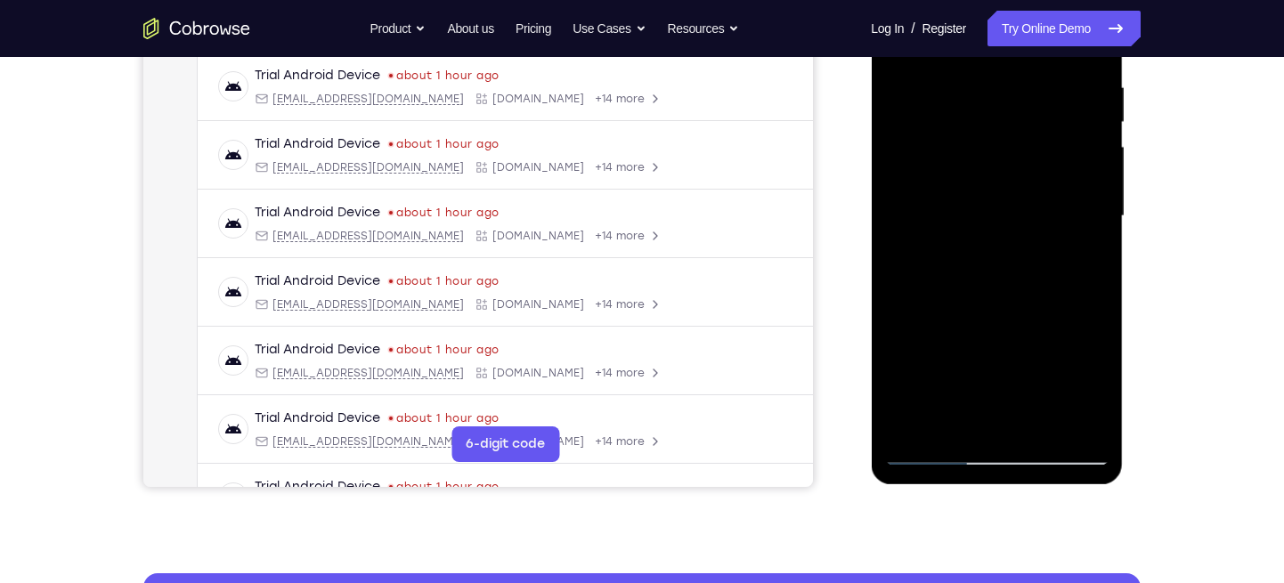
drag, startPoint x: 1034, startPoint y: 130, endPoint x: 992, endPoint y: 311, distance: 185.7
click at [992, 311] on div at bounding box center [996, 216] width 224 height 499
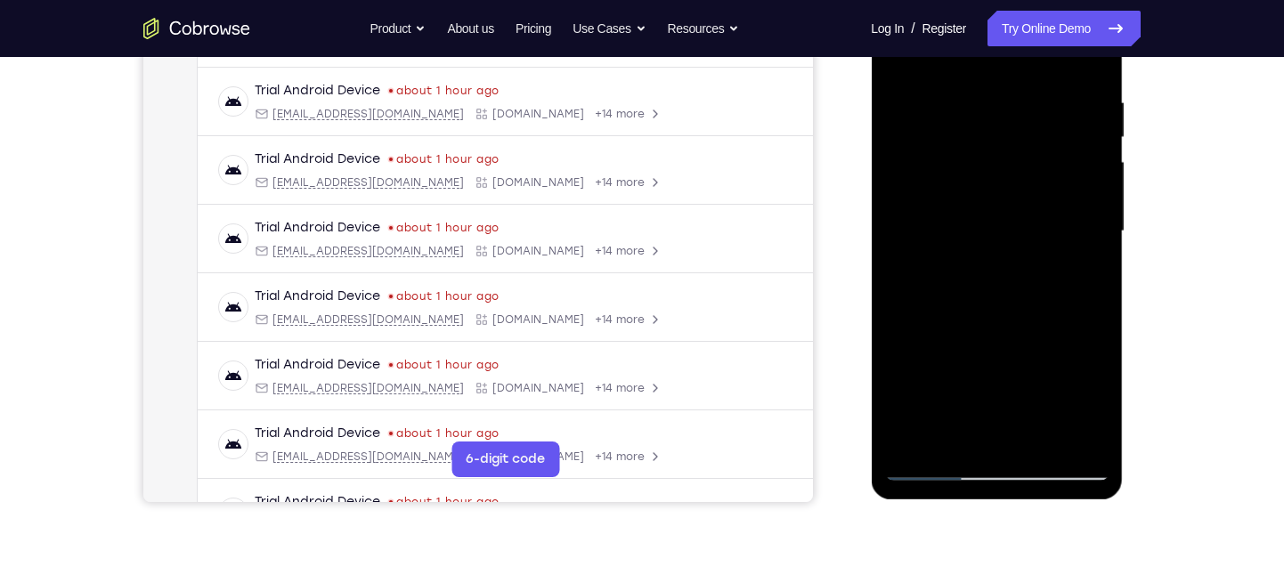
scroll to position [325, 0]
drag, startPoint x: 966, startPoint y: 159, endPoint x: 946, endPoint y: 145, distance: 24.2
click at [946, 145] on div at bounding box center [996, 232] width 224 height 499
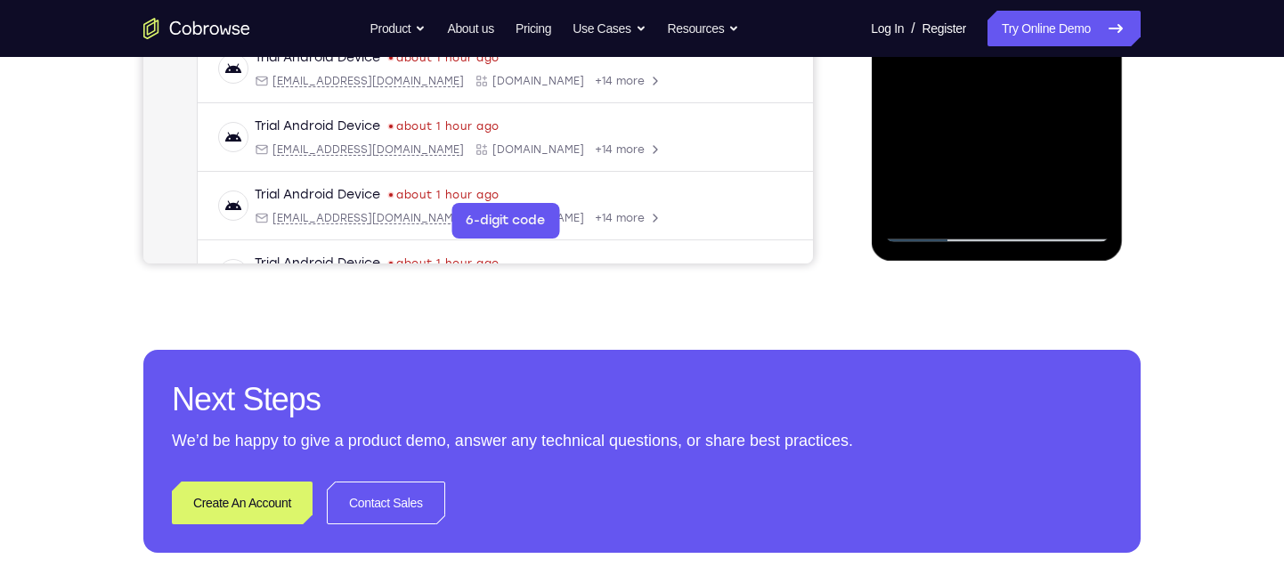
scroll to position [566, 0]
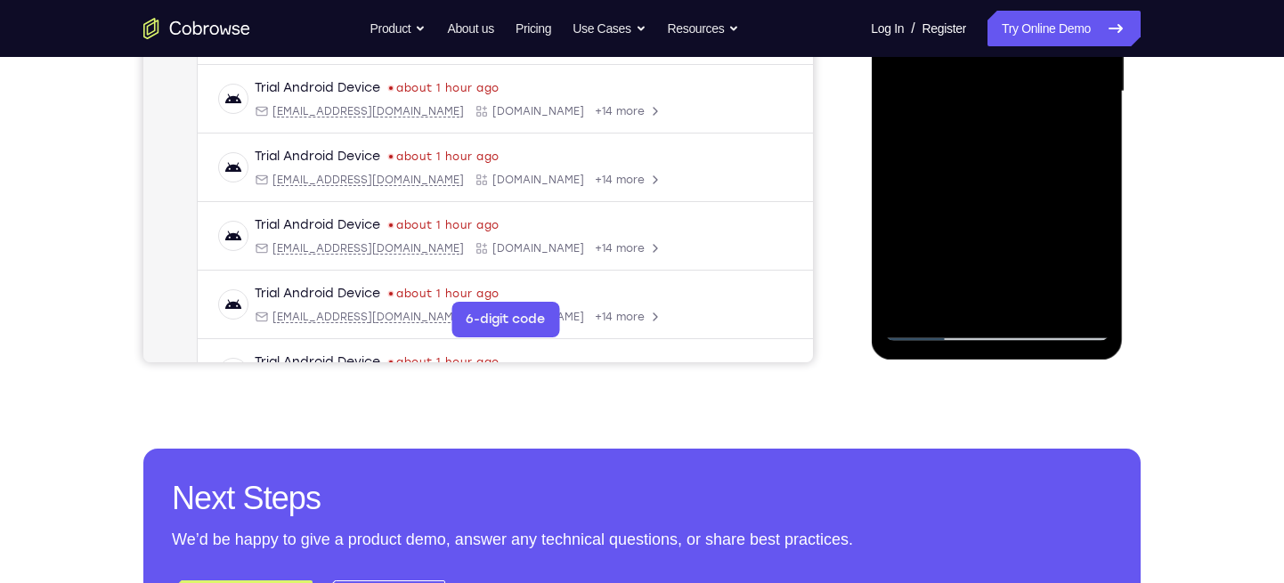
click at [1014, 191] on div at bounding box center [996, 91] width 224 height 499
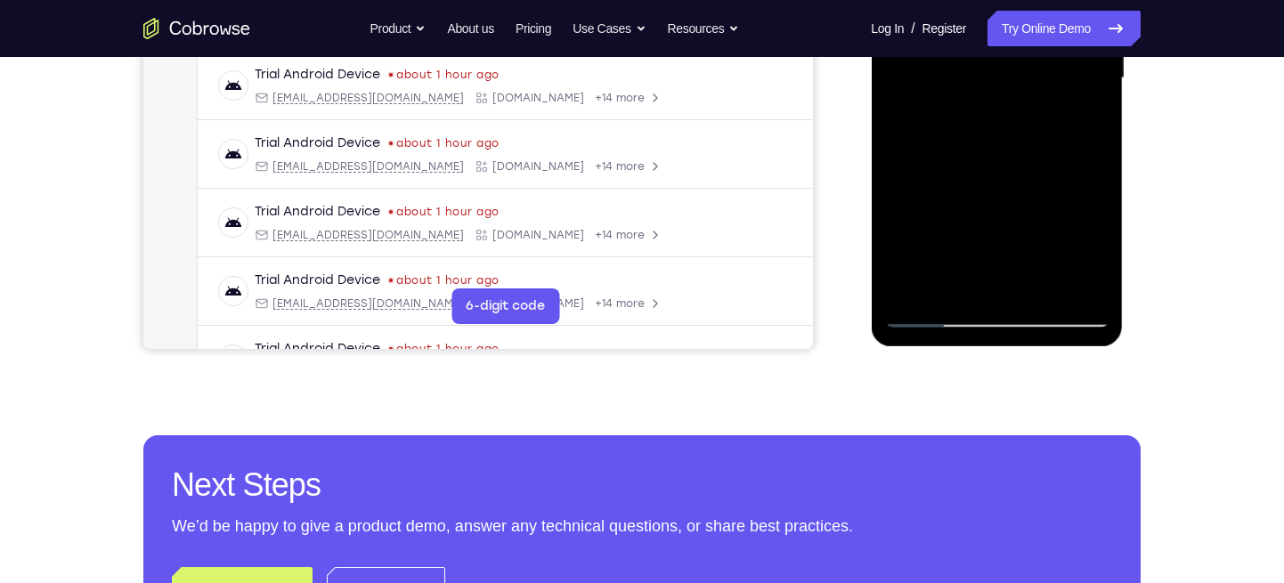
scroll to position [499, 0]
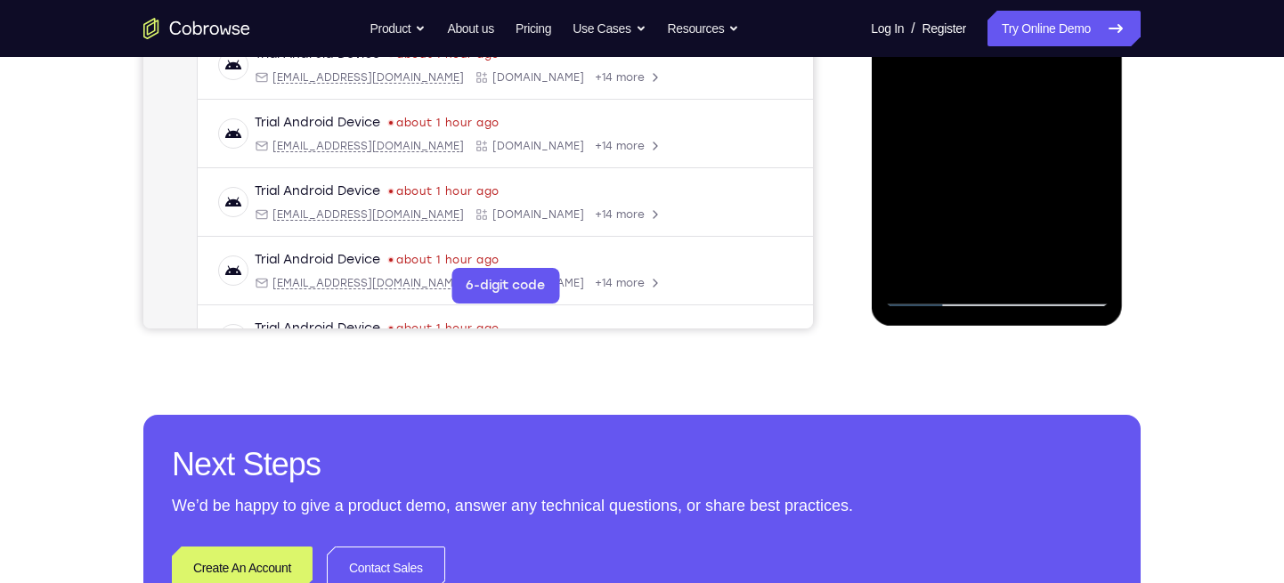
drag, startPoint x: 983, startPoint y: 220, endPoint x: 1011, endPoint y: 125, distance: 99.4
click at [1011, 125] on div at bounding box center [996, 58] width 224 height 499
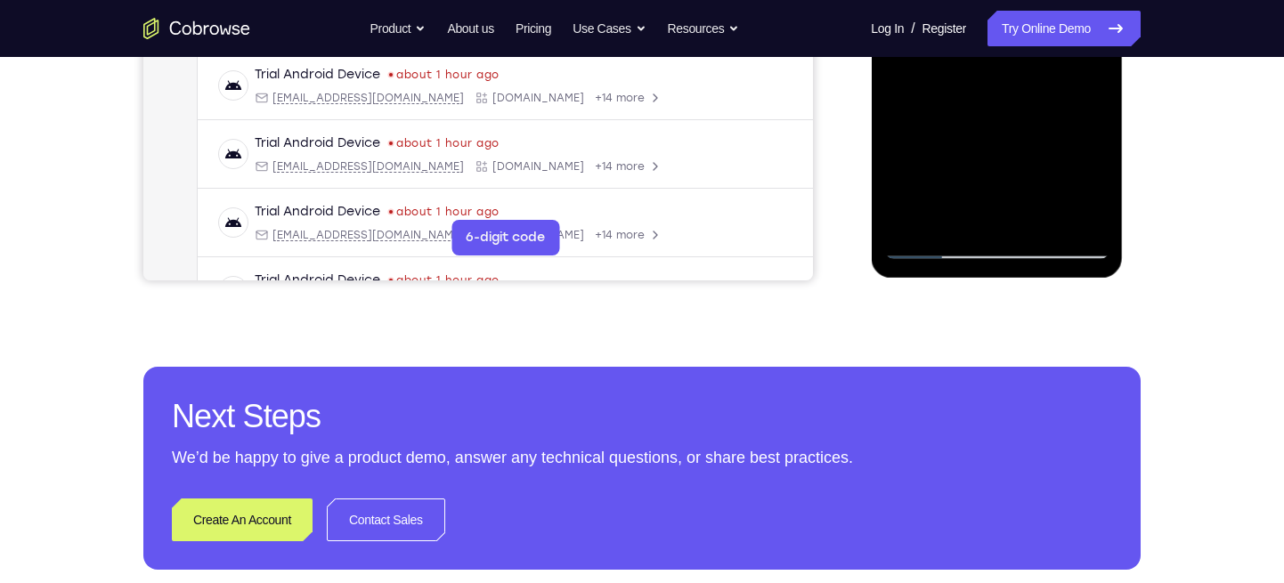
scroll to position [557, 0]
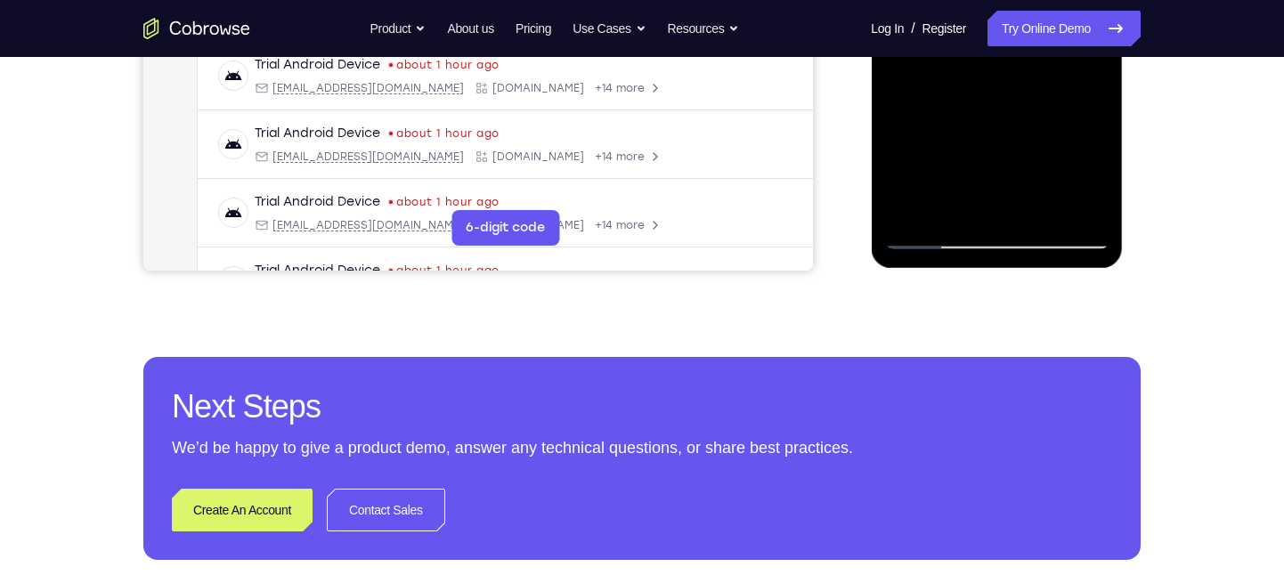
drag, startPoint x: 992, startPoint y: 213, endPoint x: 1018, endPoint y: 57, distance: 157.9
click at [1018, 57] on div at bounding box center [996, 0] width 224 height 499
drag, startPoint x: 990, startPoint y: 188, endPoint x: 1026, endPoint y: 95, distance: 99.2
click at [1026, 95] on div at bounding box center [996, 0] width 224 height 499
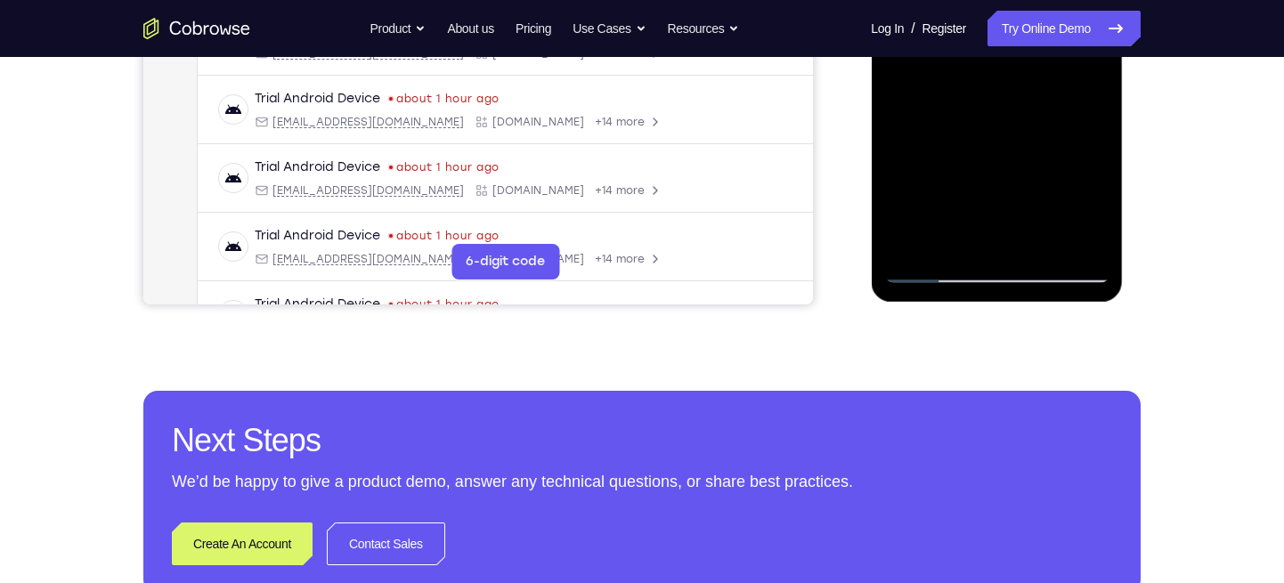
scroll to position [513, 0]
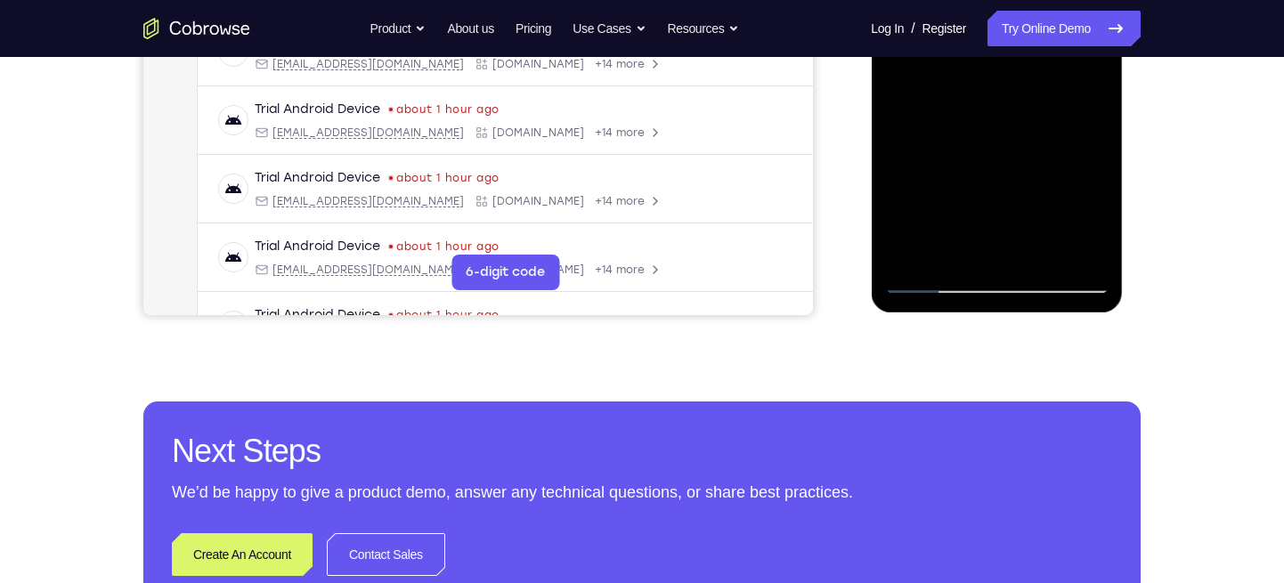
drag, startPoint x: 983, startPoint y: 230, endPoint x: 1023, endPoint y: 86, distance: 148.8
click at [1023, 86] on div at bounding box center [996, 44] width 224 height 499
drag, startPoint x: 957, startPoint y: 236, endPoint x: 978, endPoint y: 174, distance: 64.8
click at [978, 174] on div at bounding box center [996, 44] width 224 height 499
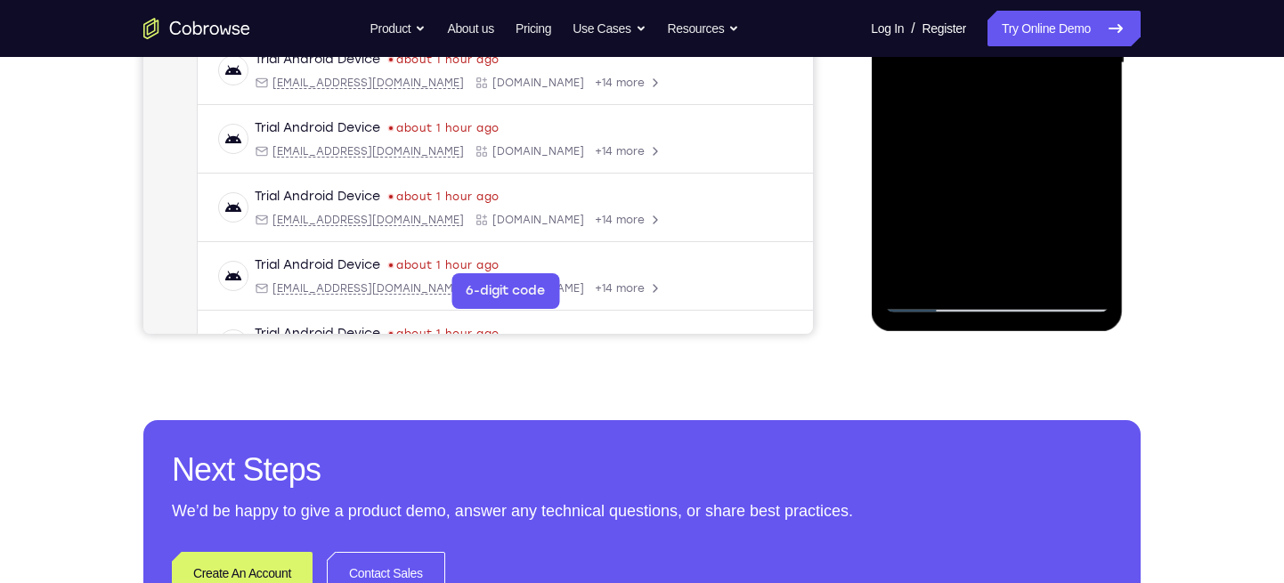
scroll to position [493, 0]
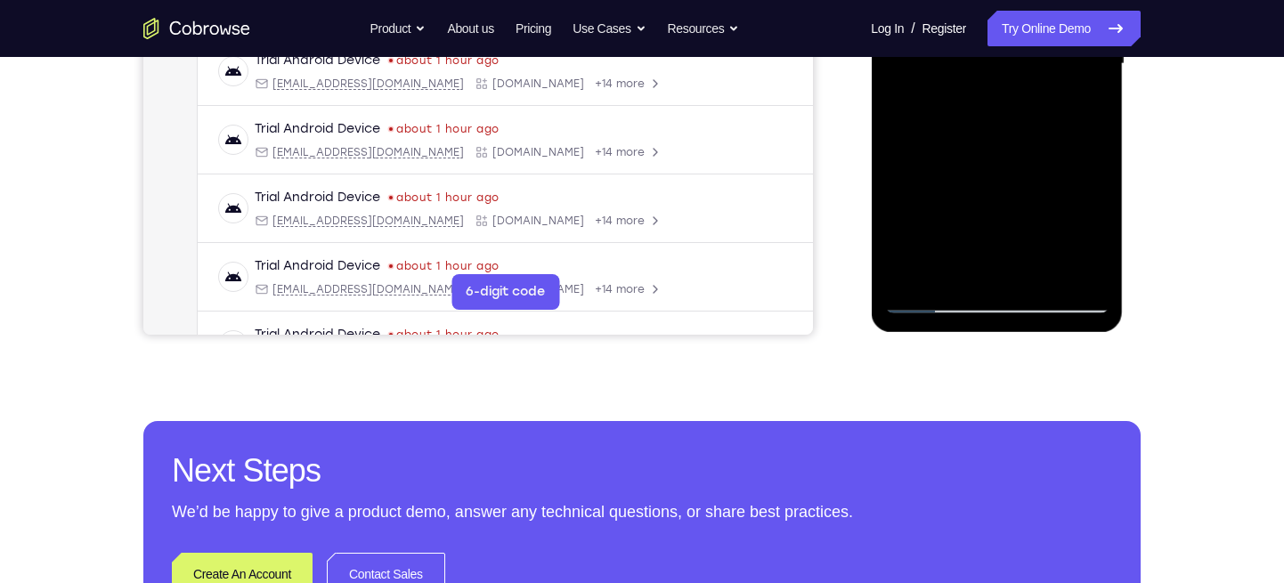
drag, startPoint x: 978, startPoint y: 235, endPoint x: 1023, endPoint y: 131, distance: 113.6
click at [1023, 131] on div at bounding box center [996, 64] width 224 height 499
drag, startPoint x: 982, startPoint y: 243, endPoint x: 997, endPoint y: 189, distance: 56.4
click at [997, 189] on div at bounding box center [996, 64] width 224 height 499
click at [1007, 150] on div at bounding box center [996, 64] width 224 height 499
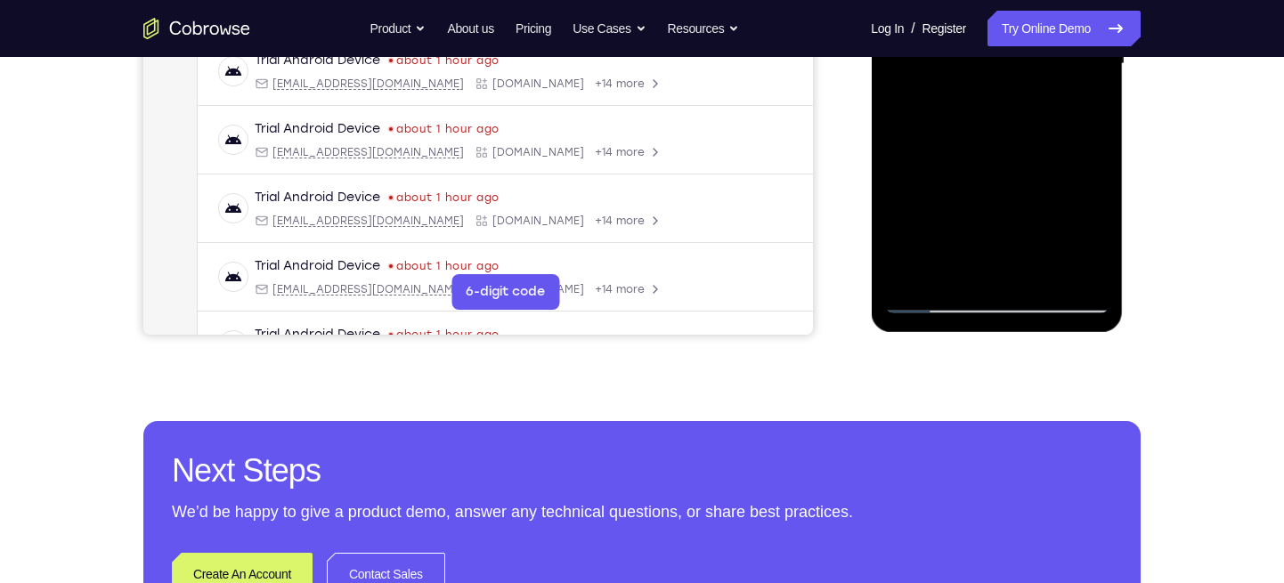
scroll to position [582, 0]
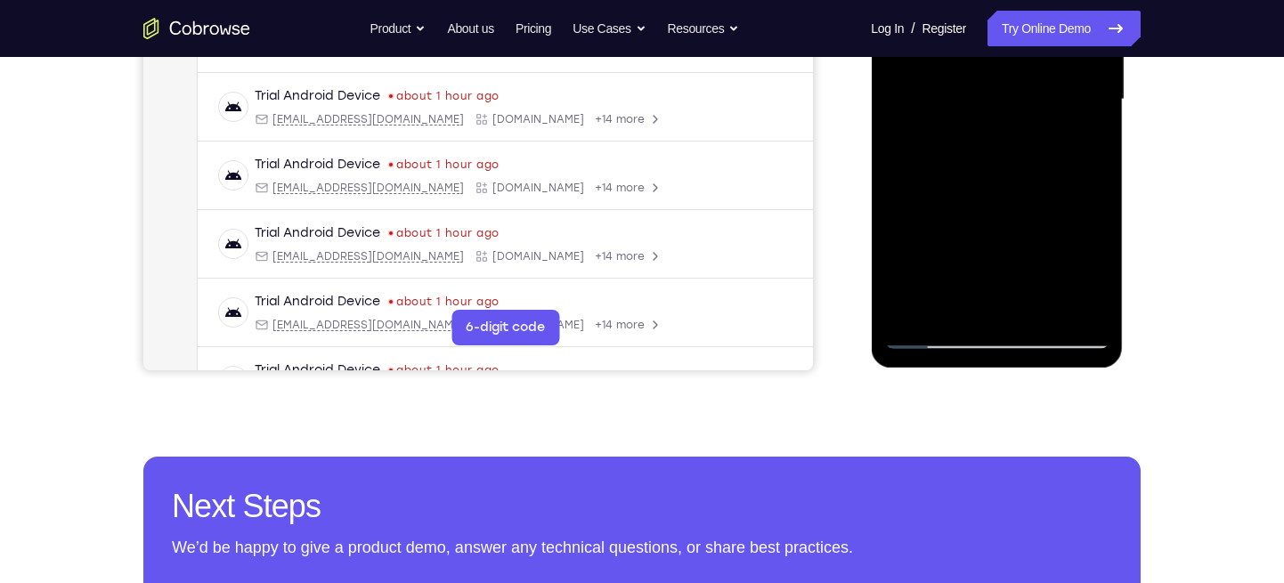
scroll to position [455, 0]
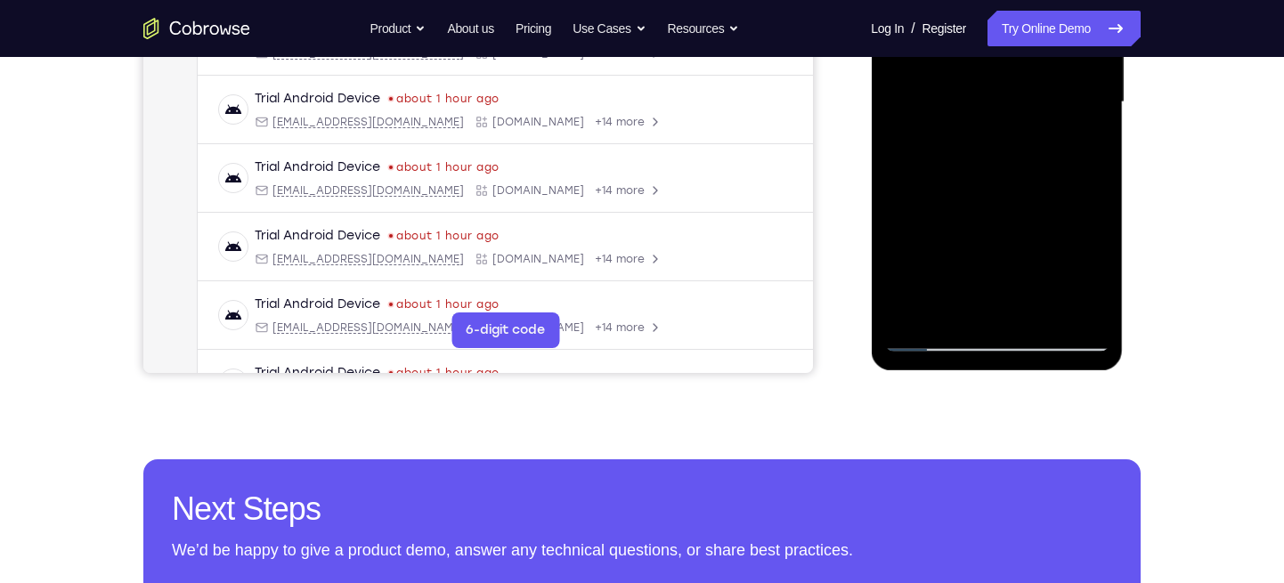
click at [983, 149] on div at bounding box center [996, 102] width 224 height 499
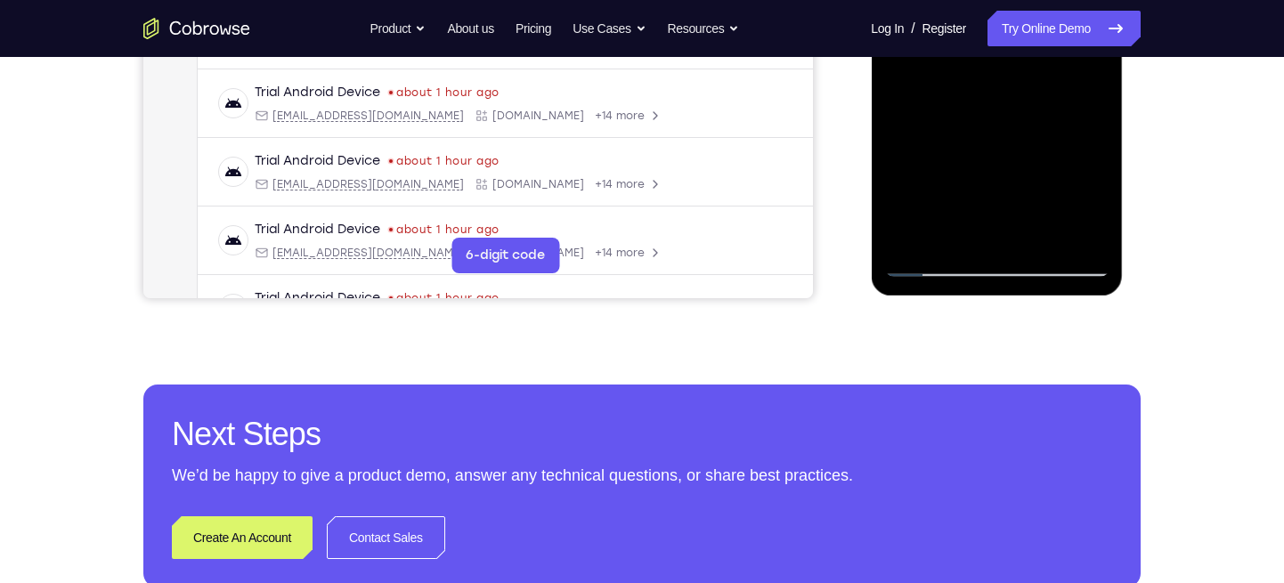
scroll to position [531, 0]
click at [923, 265] on div at bounding box center [996, 26] width 224 height 499
drag, startPoint x: 964, startPoint y: 215, endPoint x: 1005, endPoint y: 84, distance: 138.0
click at [1005, 84] on div at bounding box center [996, 26] width 224 height 499
drag, startPoint x: 971, startPoint y: 199, endPoint x: 990, endPoint y: 162, distance: 41.0
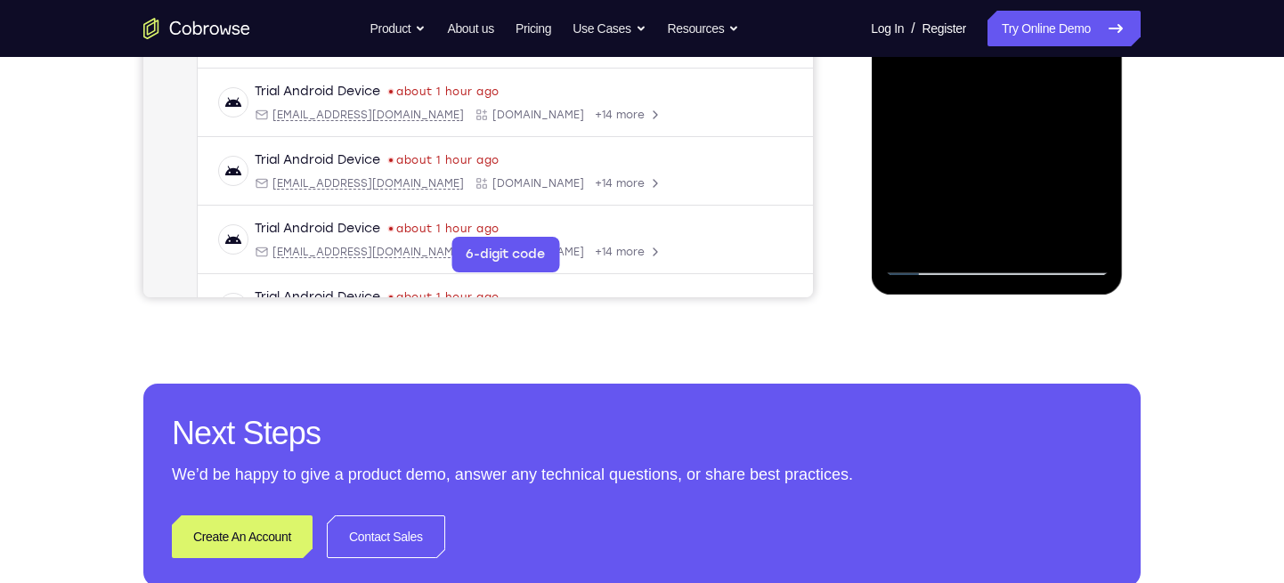
click at [990, 162] on div at bounding box center [996, 26] width 224 height 499
drag, startPoint x: 985, startPoint y: 207, endPoint x: 1025, endPoint y: 142, distance: 76.3
click at [1025, 142] on div at bounding box center [996, 26] width 224 height 499
drag, startPoint x: 979, startPoint y: 198, endPoint x: 1025, endPoint y: 115, distance: 94.4
click at [1025, 115] on div at bounding box center [996, 26] width 224 height 499
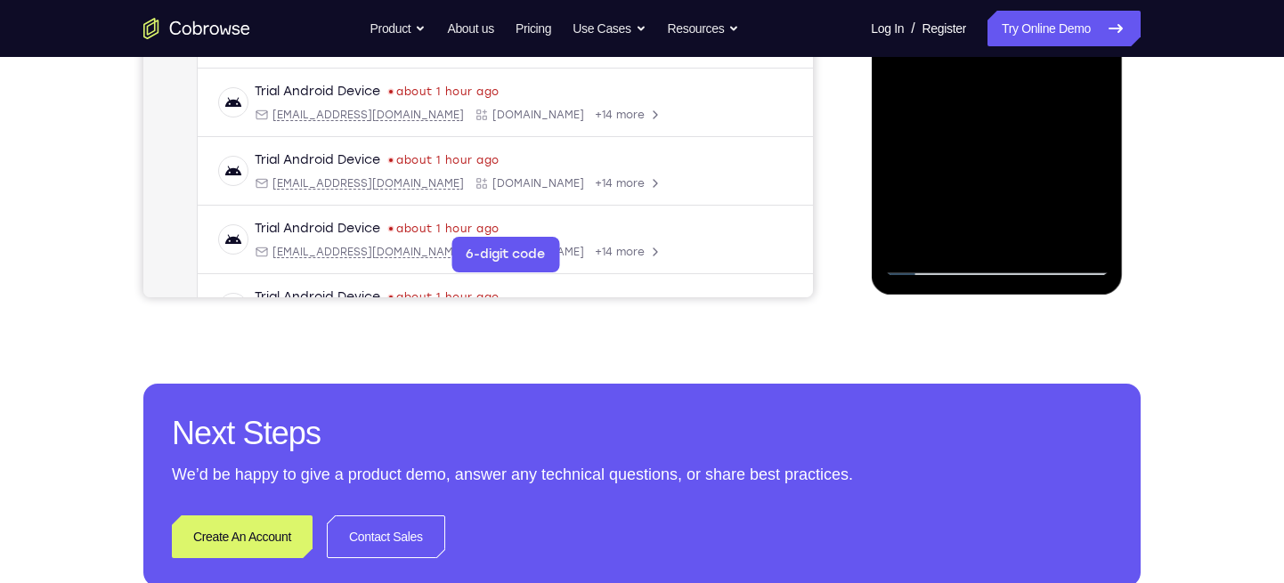
drag, startPoint x: 967, startPoint y: 209, endPoint x: 1012, endPoint y: 141, distance: 82.2
click at [1012, 141] on div at bounding box center [996, 26] width 224 height 499
drag, startPoint x: 960, startPoint y: 212, endPoint x: 1015, endPoint y: 122, distance: 105.5
click at [1015, 122] on div at bounding box center [996, 26] width 224 height 499
drag, startPoint x: 964, startPoint y: 219, endPoint x: 994, endPoint y: 104, distance: 118.8
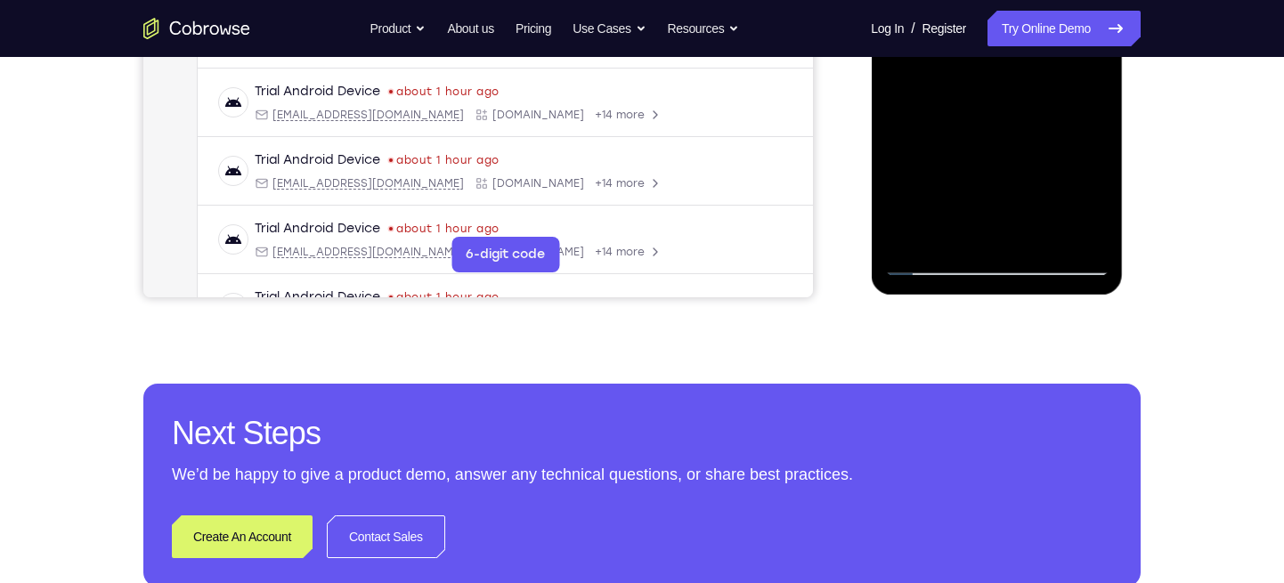
click at [994, 104] on div at bounding box center [996, 26] width 224 height 499
drag, startPoint x: 977, startPoint y: 201, endPoint x: 977, endPoint y: 140, distance: 61.4
click at [977, 140] on div at bounding box center [996, 26] width 224 height 499
drag, startPoint x: 969, startPoint y: 213, endPoint x: 970, endPoint y: 137, distance: 75.7
click at [970, 137] on div at bounding box center [996, 26] width 224 height 499
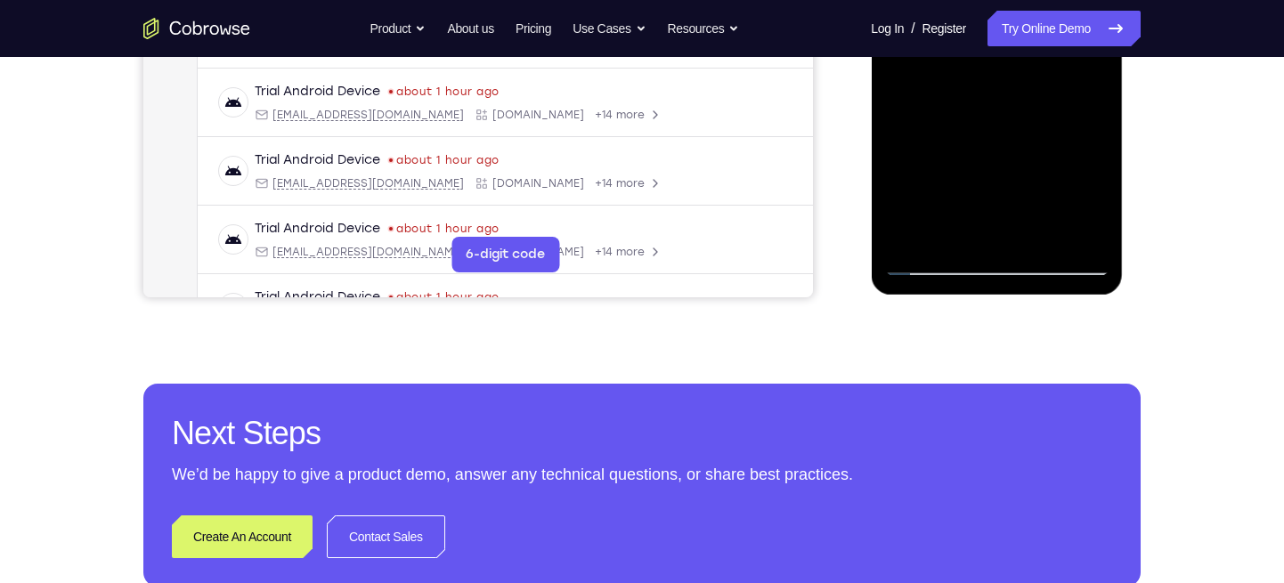
drag, startPoint x: 972, startPoint y: 209, endPoint x: 970, endPoint y: 134, distance: 74.8
click at [970, 134] on div at bounding box center [996, 26] width 224 height 499
drag, startPoint x: 970, startPoint y: 220, endPoint x: 969, endPoint y: 156, distance: 64.1
click at [969, 156] on div at bounding box center [996, 26] width 224 height 499
drag, startPoint x: 967, startPoint y: 213, endPoint x: 985, endPoint y: 130, distance: 84.7
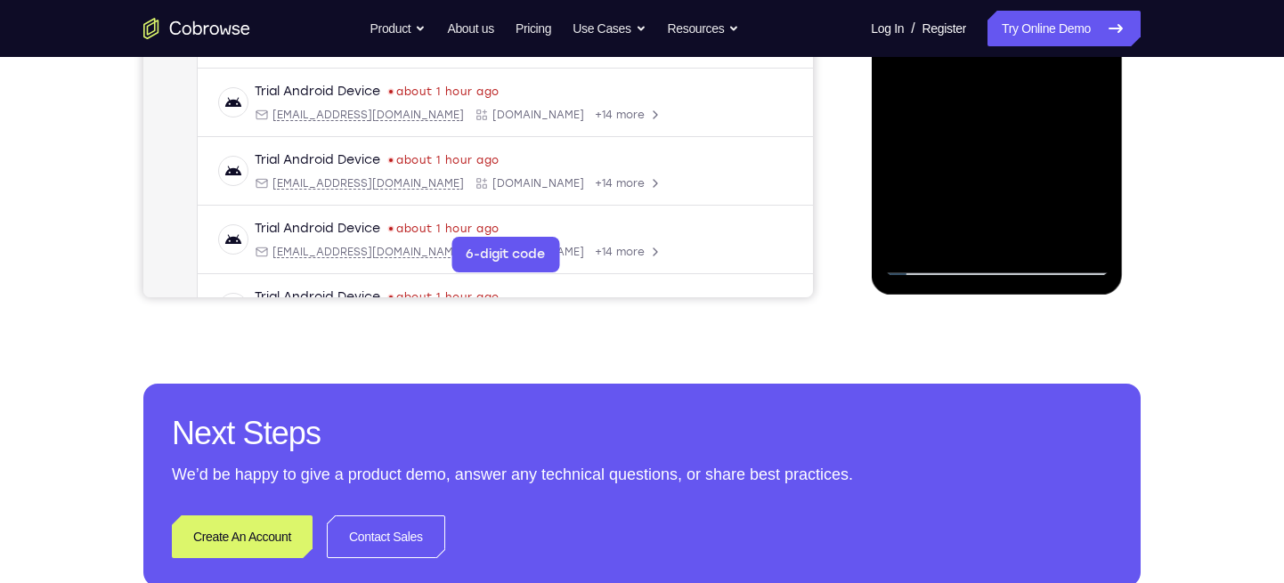
click at [985, 130] on div at bounding box center [996, 26] width 224 height 499
click at [962, 156] on div at bounding box center [996, 26] width 224 height 499
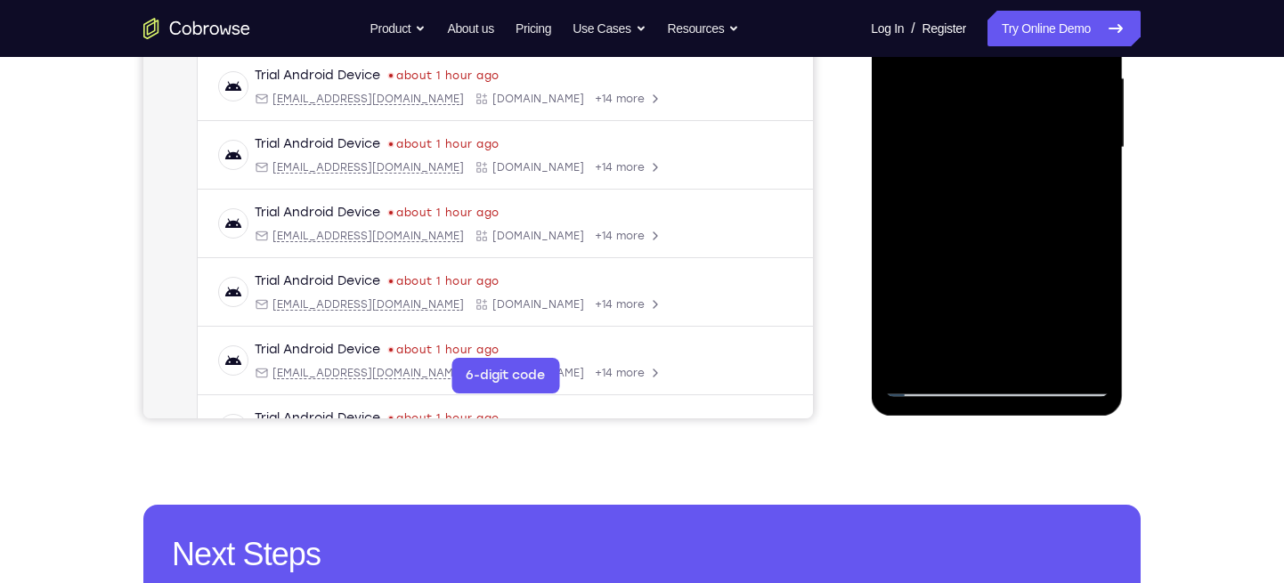
scroll to position [353, 0]
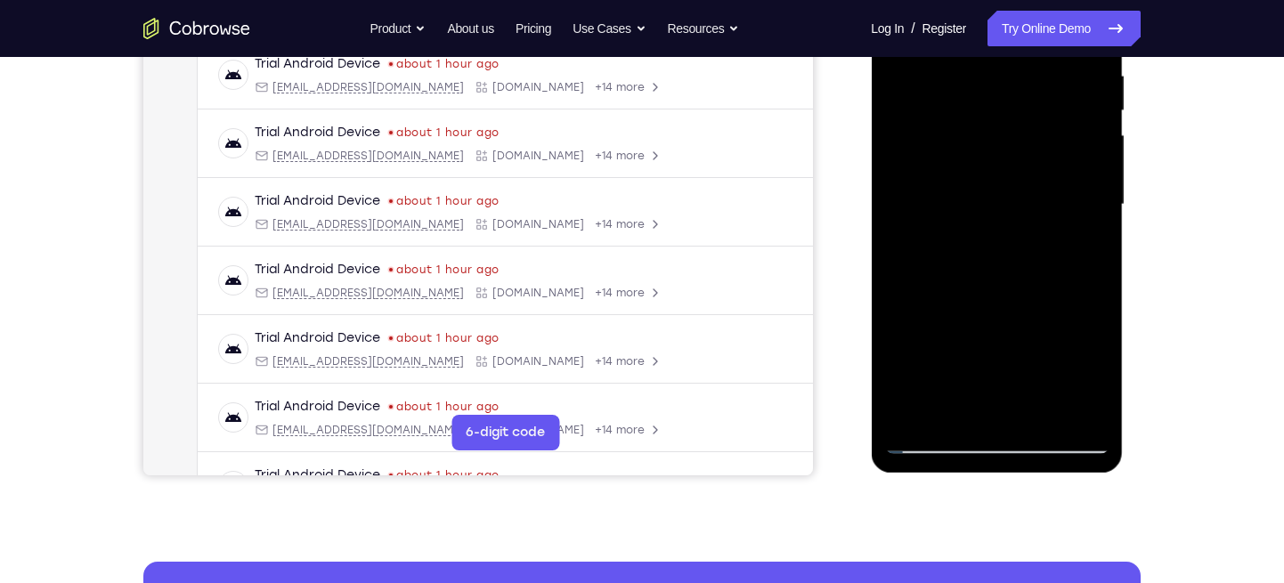
click at [905, 87] on div at bounding box center [996, 204] width 224 height 499
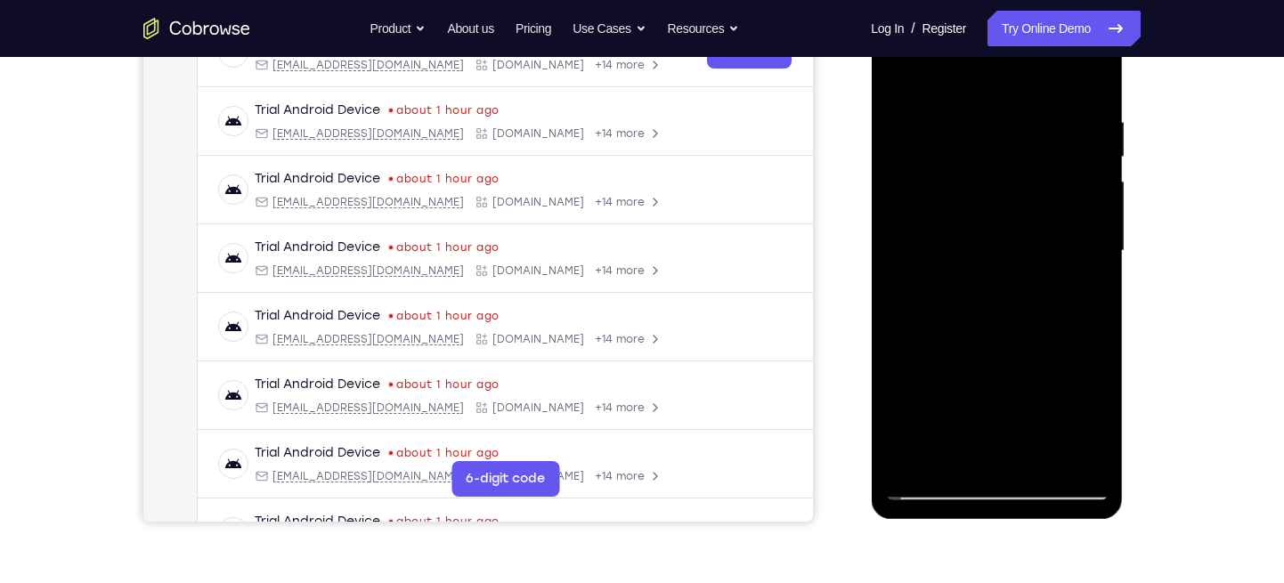
scroll to position [307, 0]
click at [920, 121] on div at bounding box center [996, 250] width 224 height 499
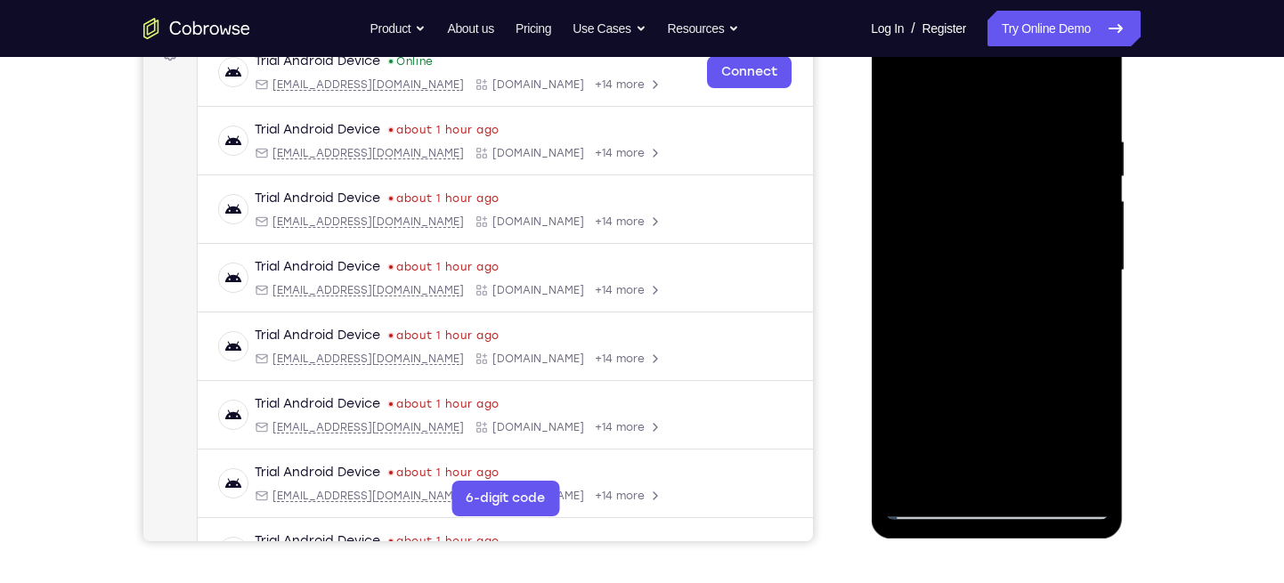
scroll to position [285, 0]
click at [1090, 87] on div at bounding box center [996, 272] width 224 height 499
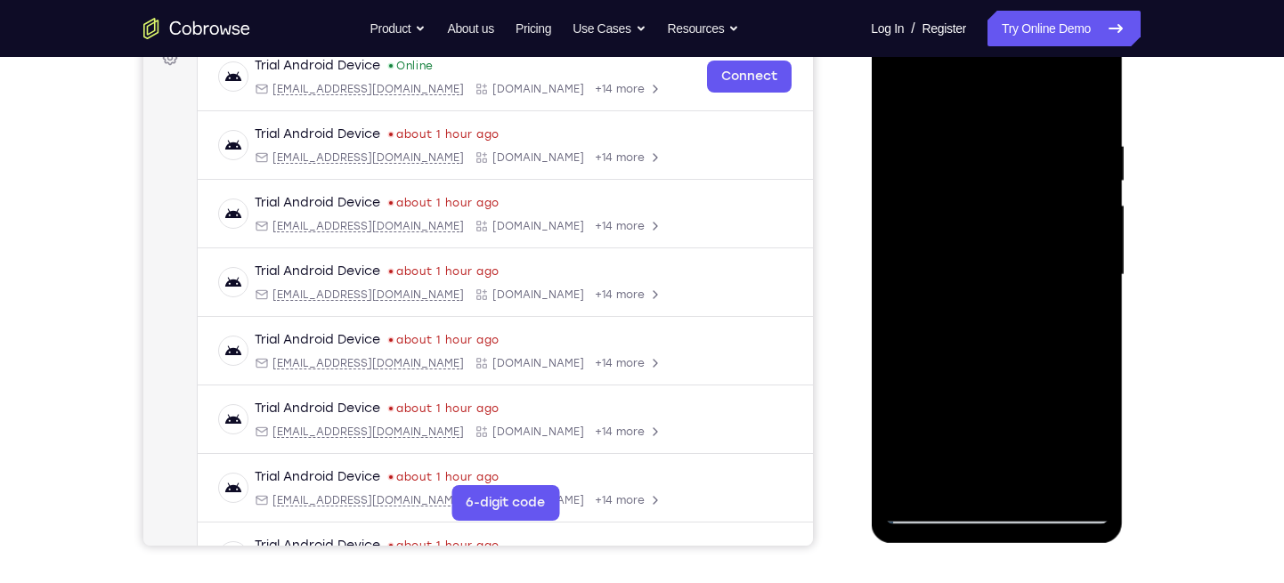
click at [1083, 107] on div at bounding box center [996, 275] width 224 height 499
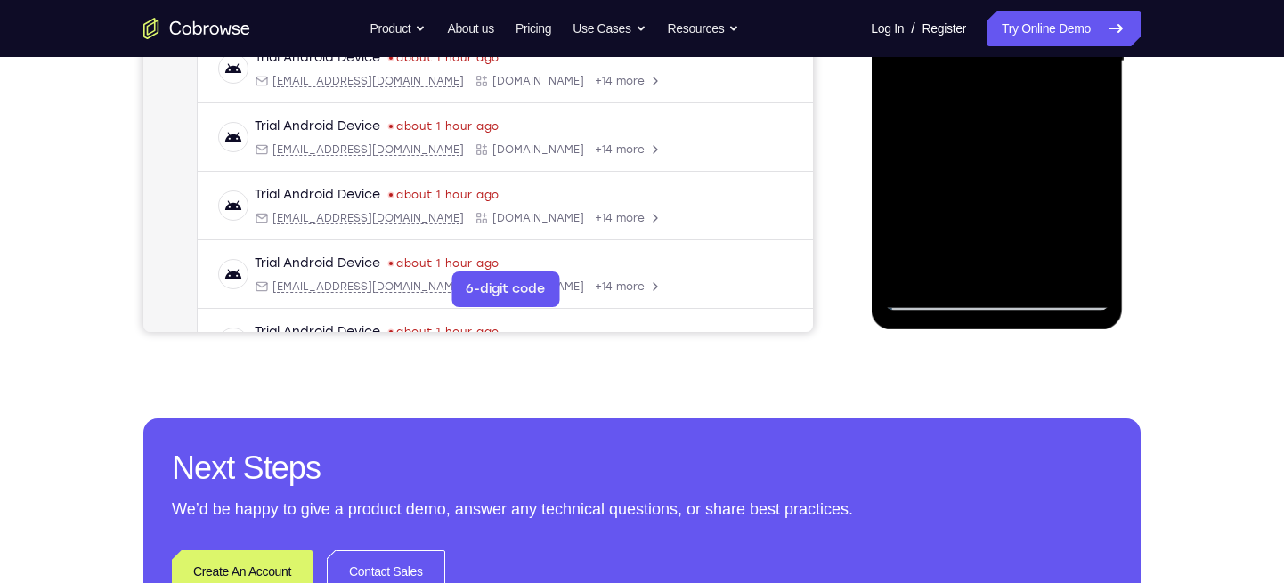
scroll to position [497, 0]
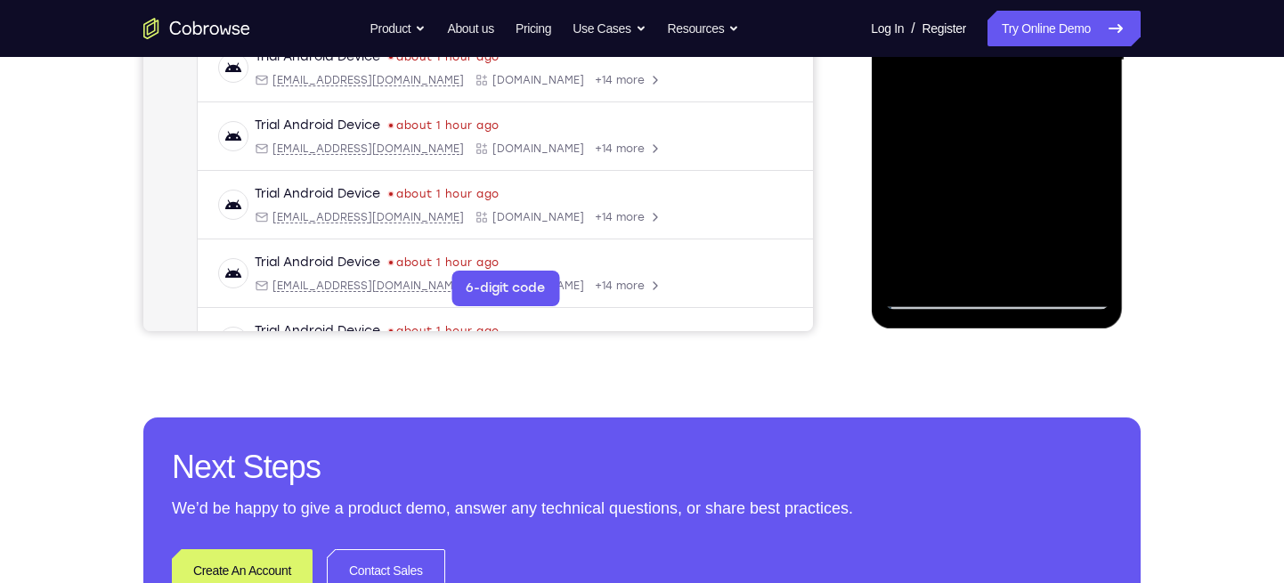
click at [936, 298] on div at bounding box center [996, 60] width 224 height 499
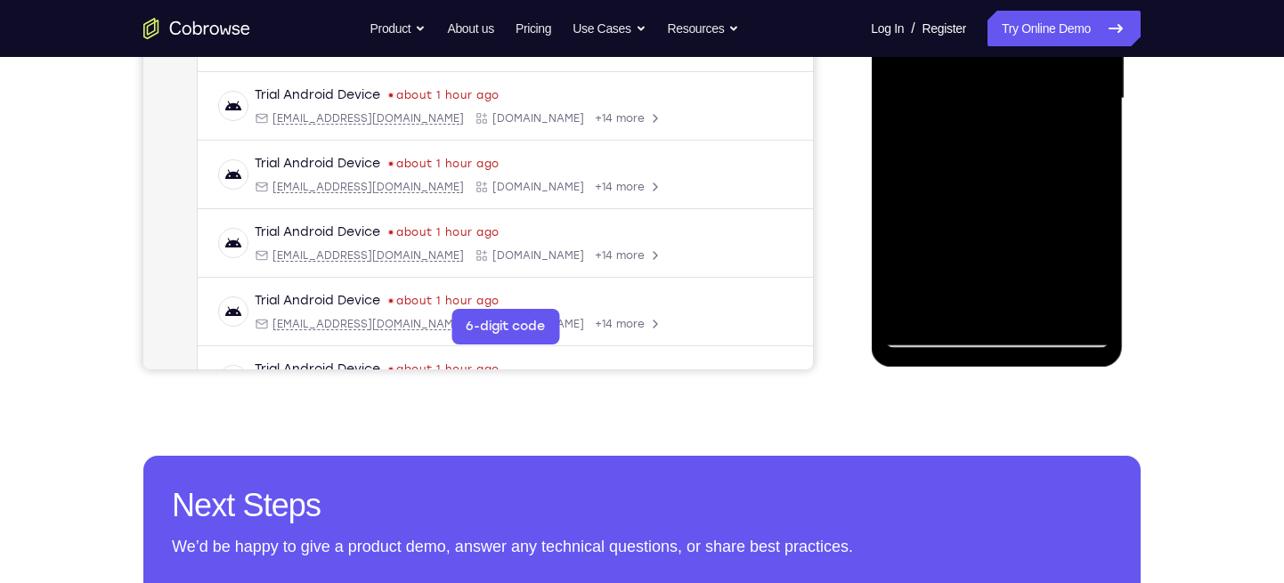
scroll to position [458, 0]
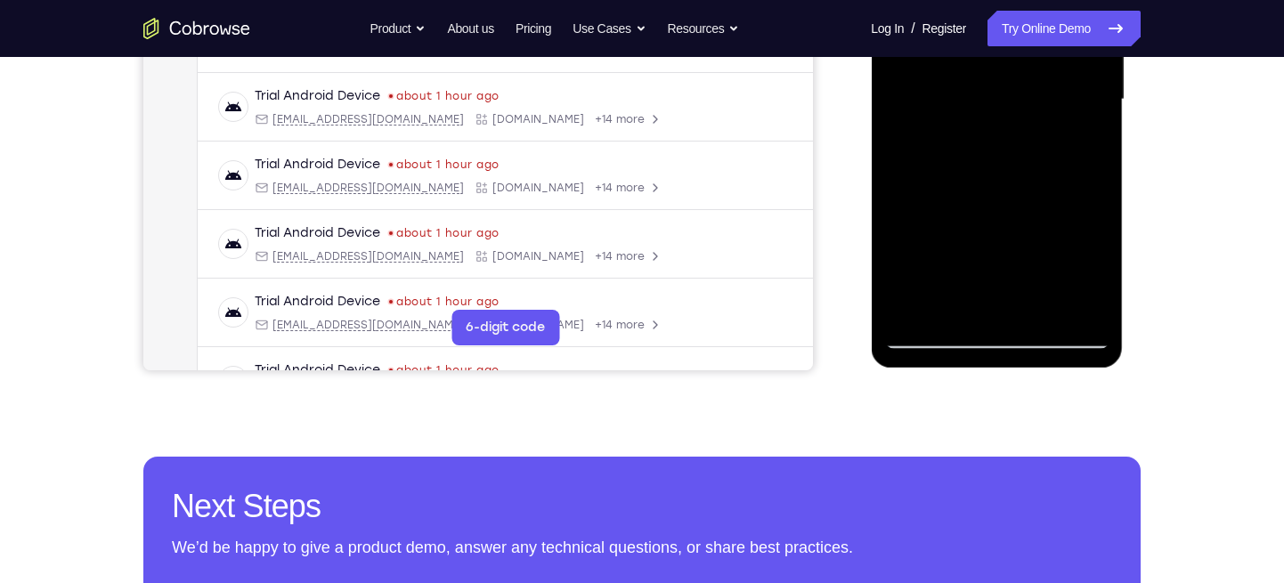
click at [943, 105] on div at bounding box center [996, 99] width 224 height 499
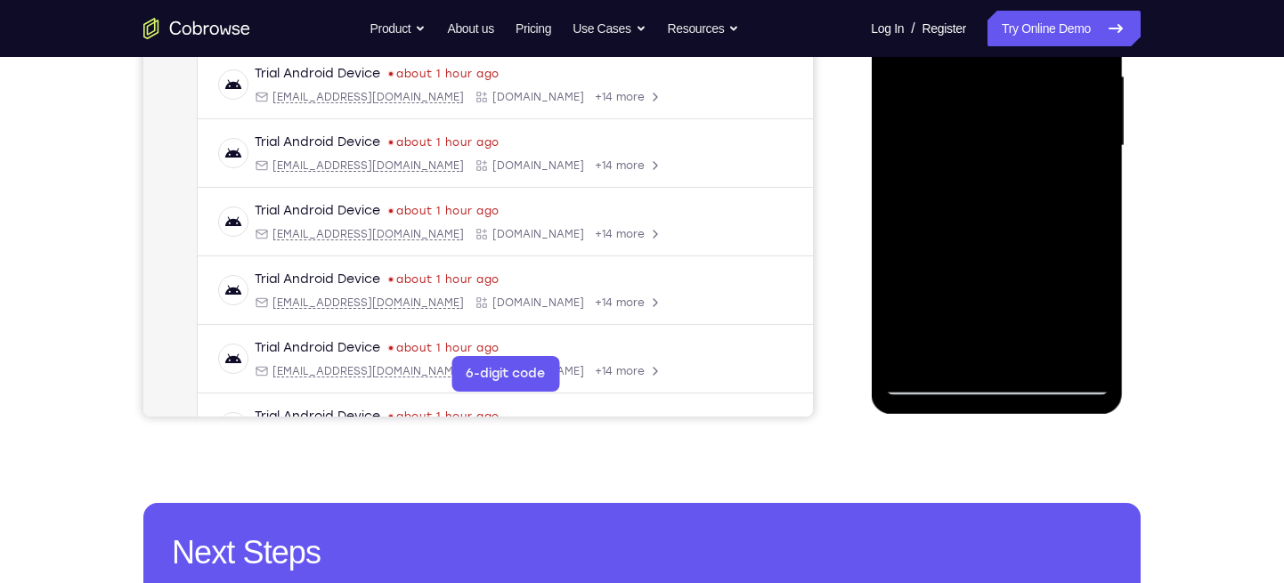
scroll to position [410, 0]
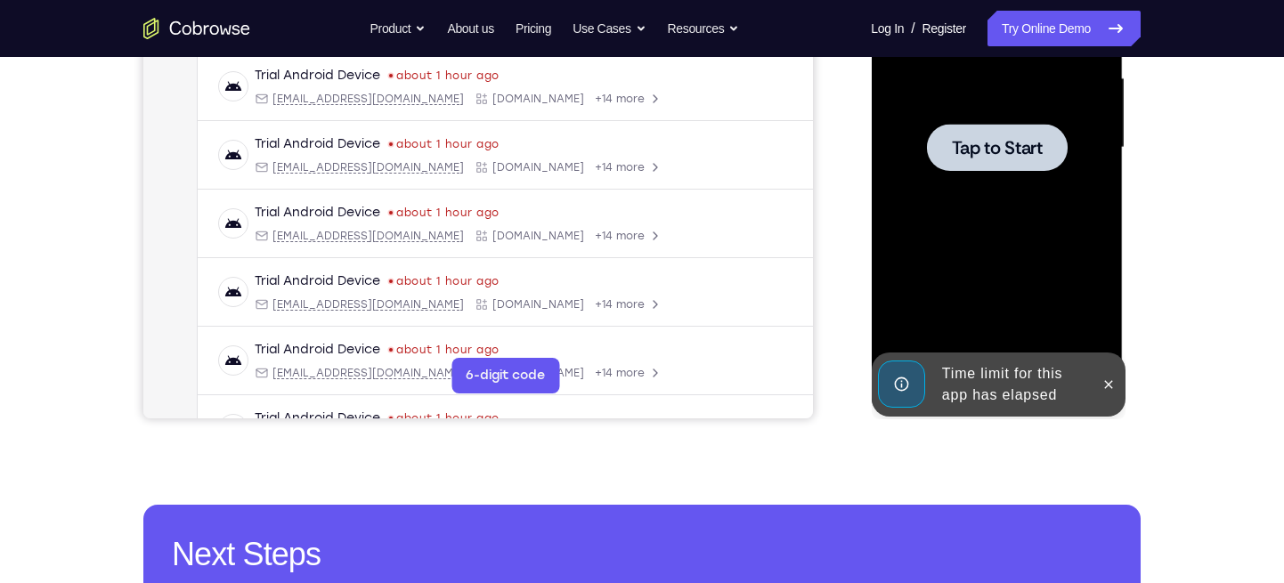
click at [1044, 188] on div at bounding box center [996, 148] width 224 height 499
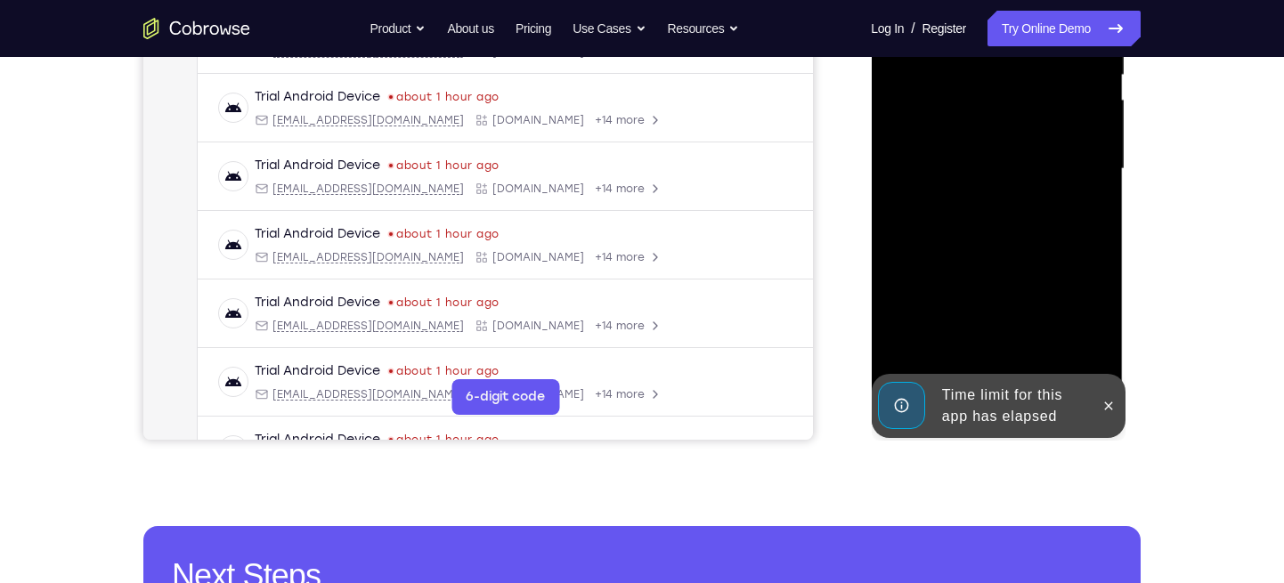
scroll to position [460, 0]
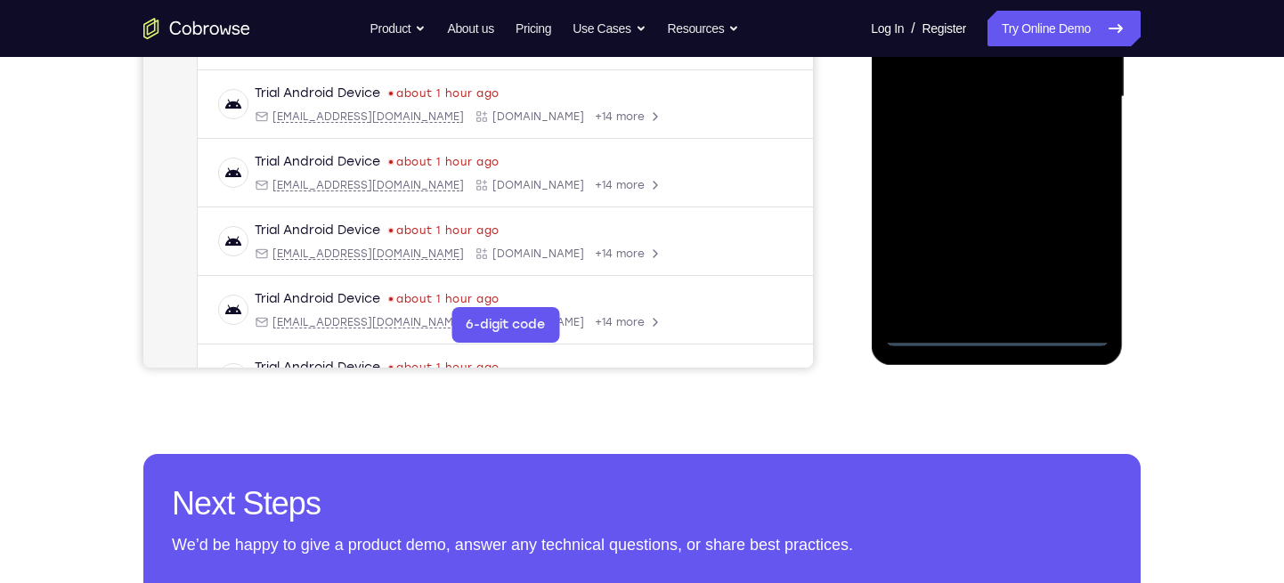
click at [1074, 301] on div at bounding box center [996, 97] width 224 height 499
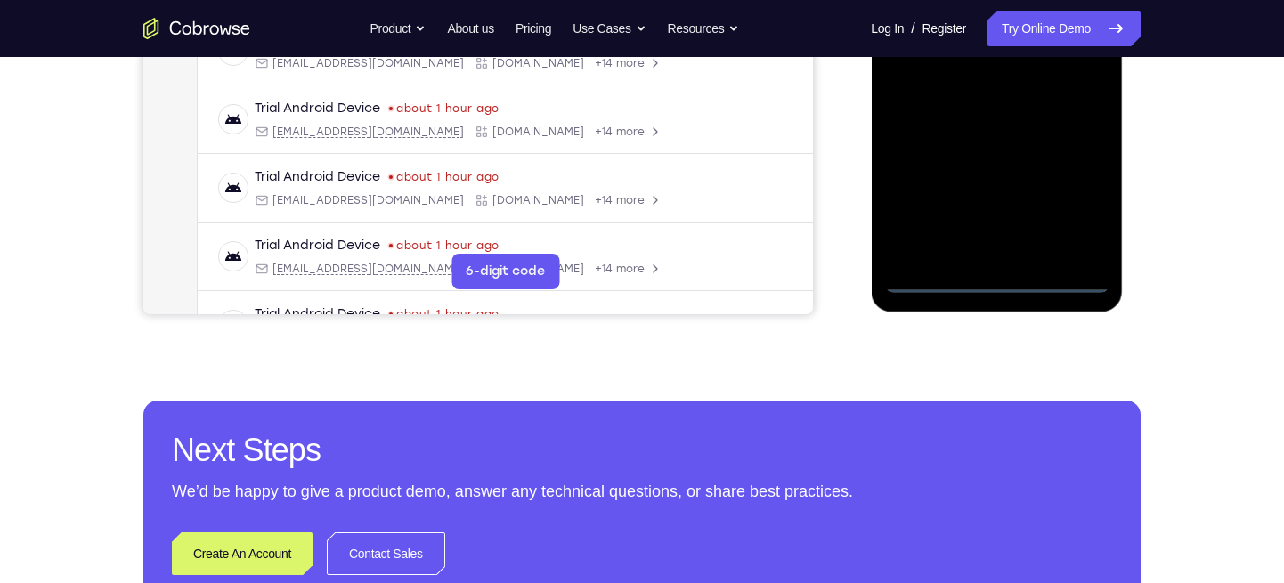
scroll to position [519, 0]
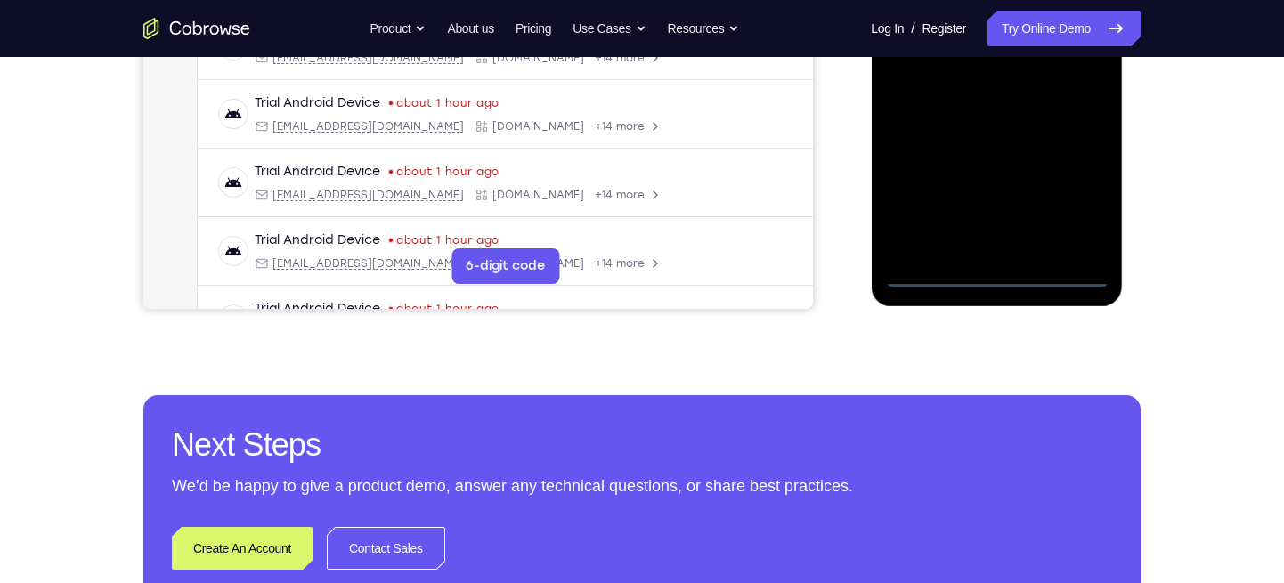
click at [984, 269] on div at bounding box center [996, 38] width 224 height 499
click at [1001, 275] on div at bounding box center [996, 38] width 224 height 499
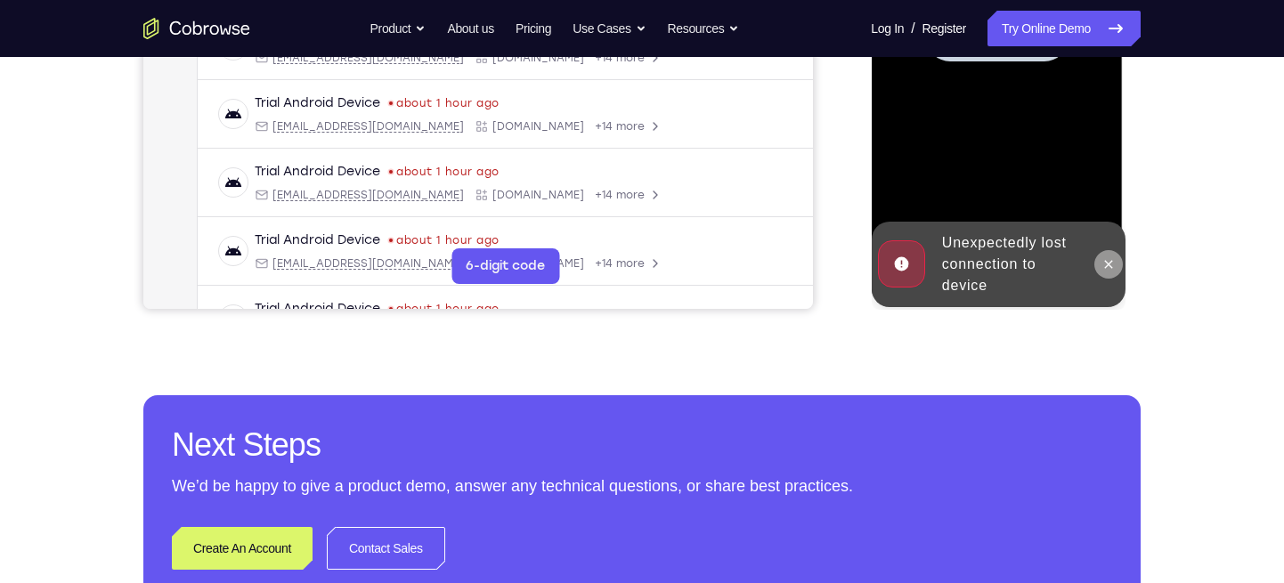
click at [1110, 259] on icon at bounding box center [1107, 264] width 14 height 14
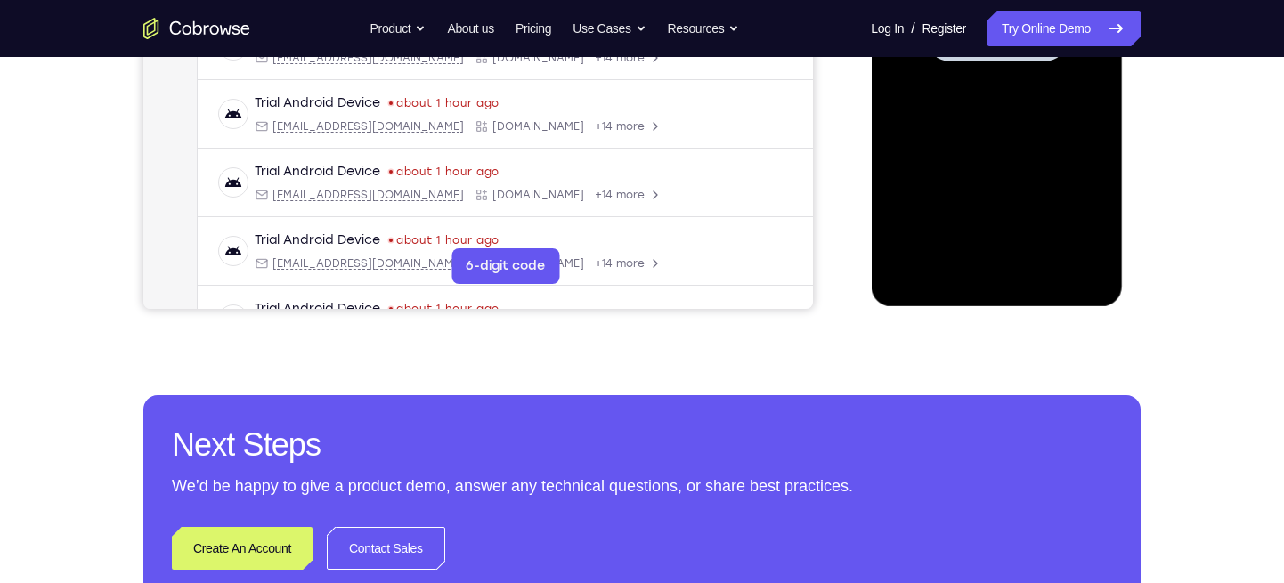
click at [1034, 174] on div at bounding box center [996, 38] width 224 height 499
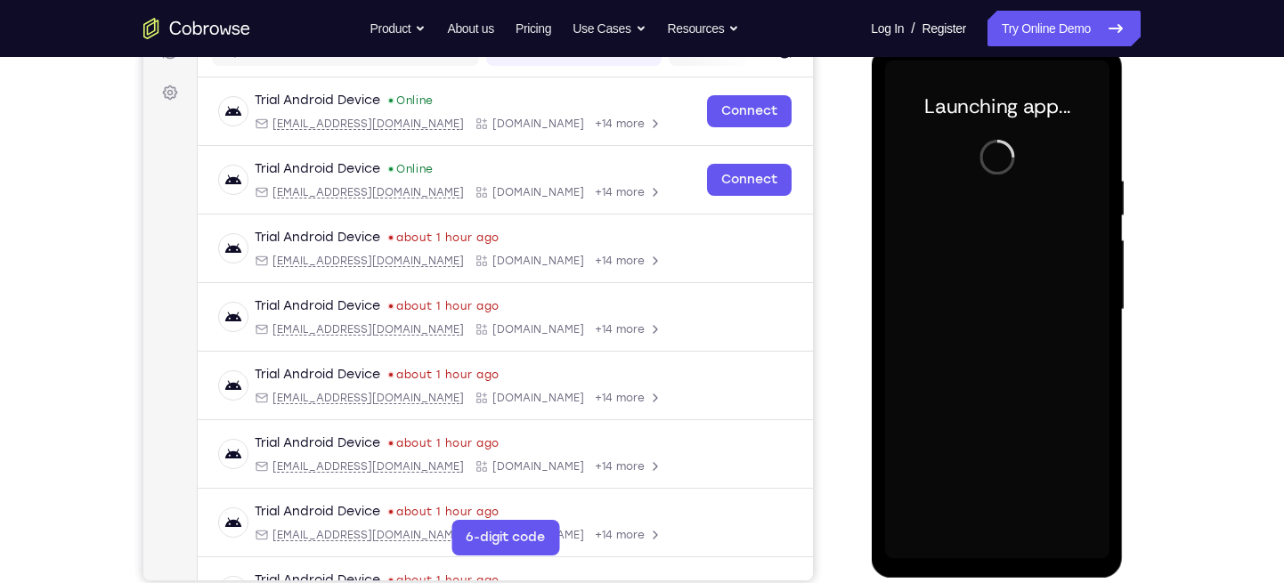
scroll to position [247, 0]
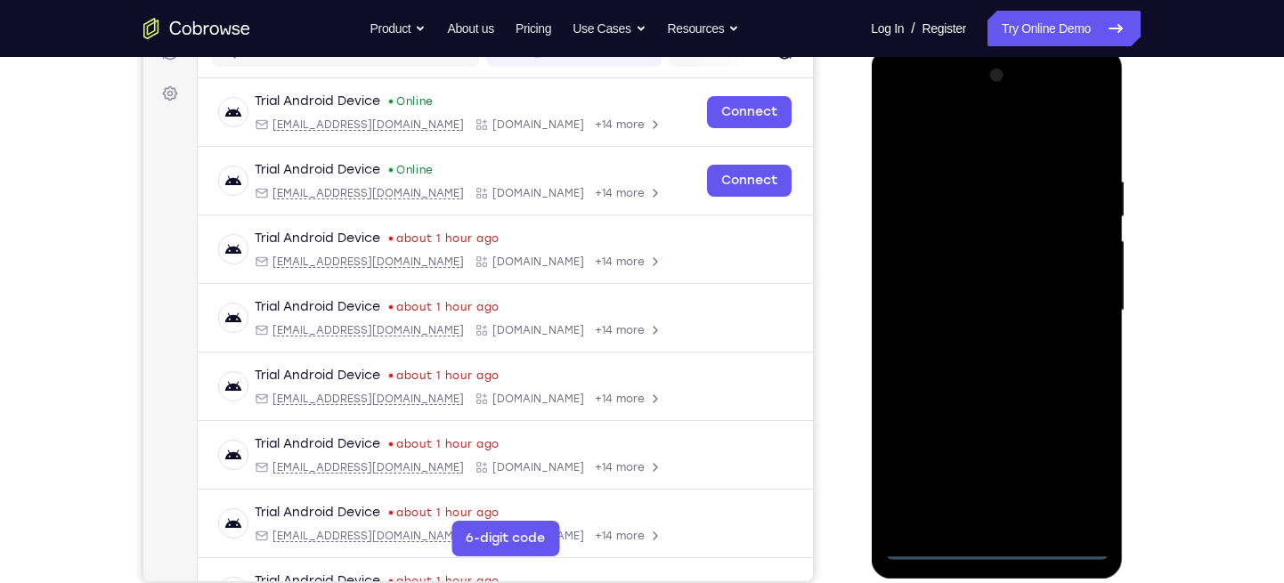
click at [991, 554] on div at bounding box center [996, 310] width 224 height 499
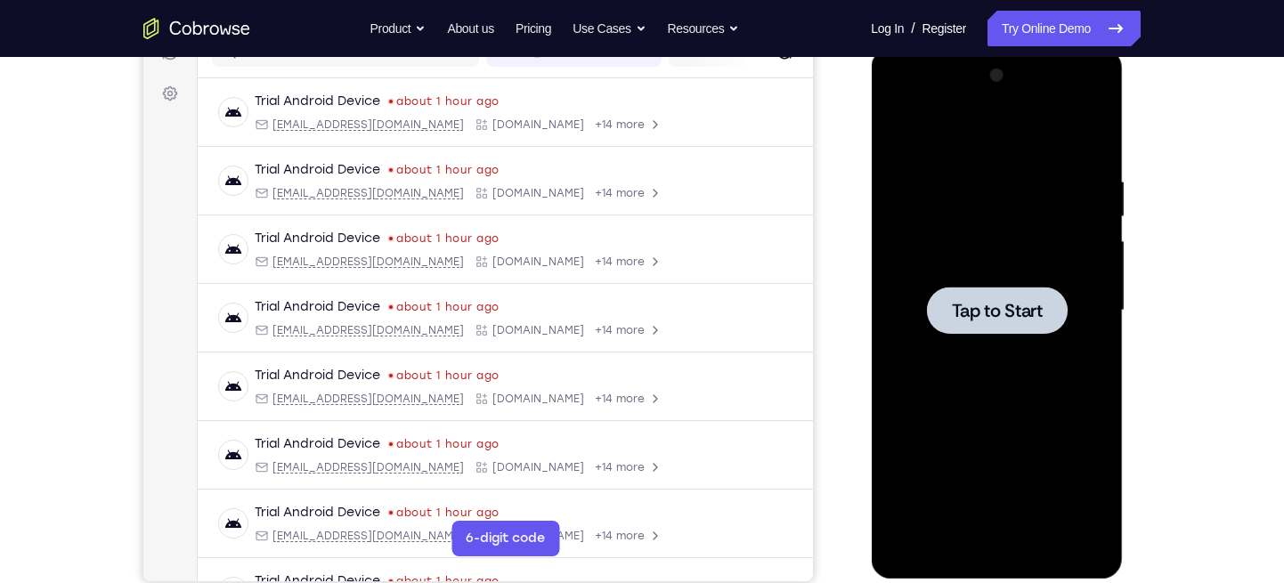
click at [943, 234] on div at bounding box center [996, 310] width 224 height 499
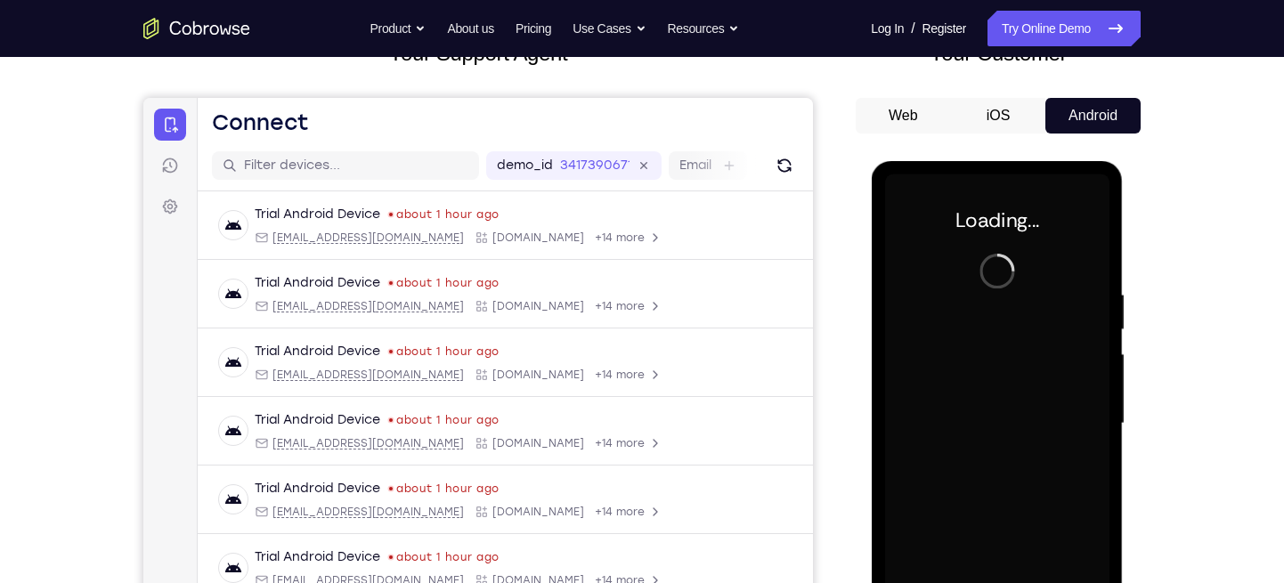
scroll to position [130, 0]
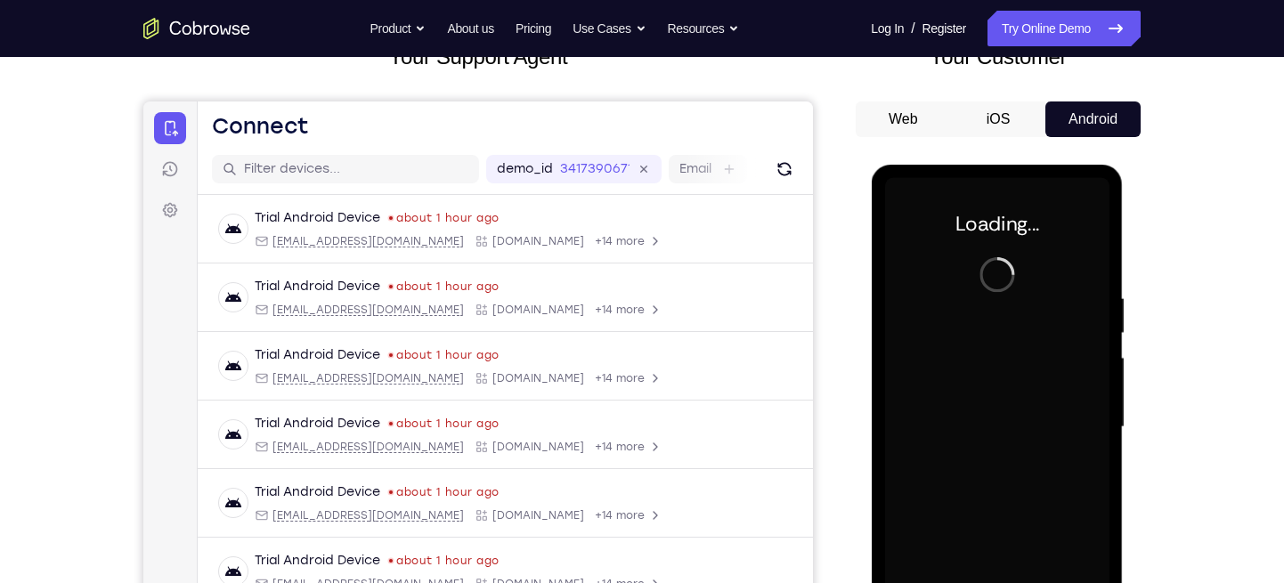
click at [999, 115] on button "iOS" at bounding box center [998, 119] width 95 height 36
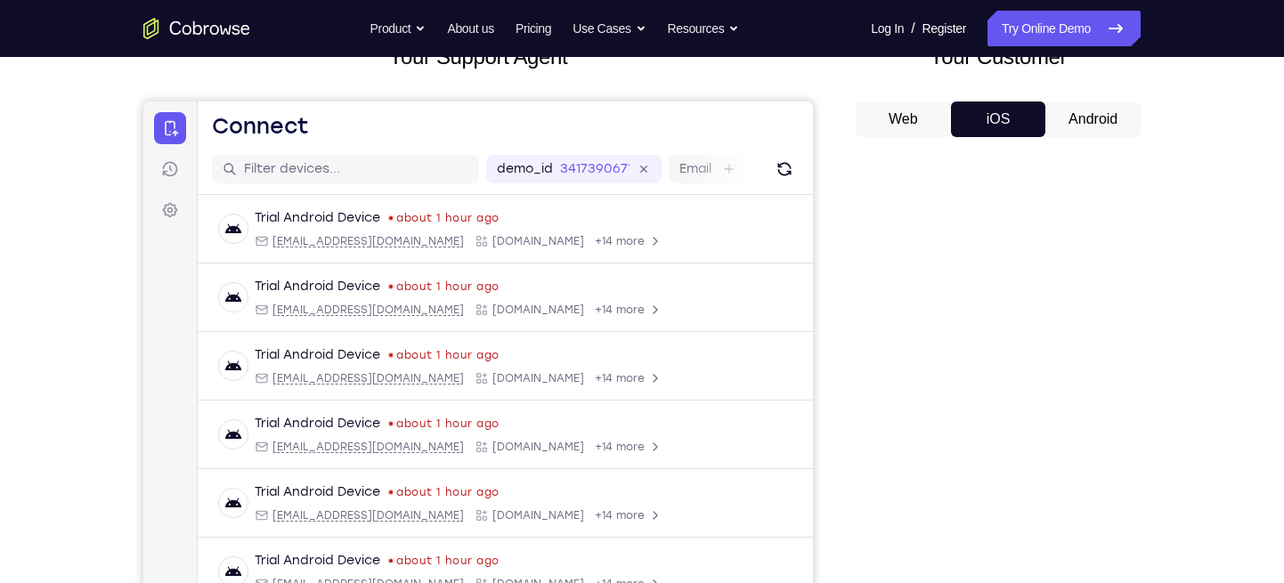
click at [1110, 116] on button "Android" at bounding box center [1092, 119] width 95 height 36
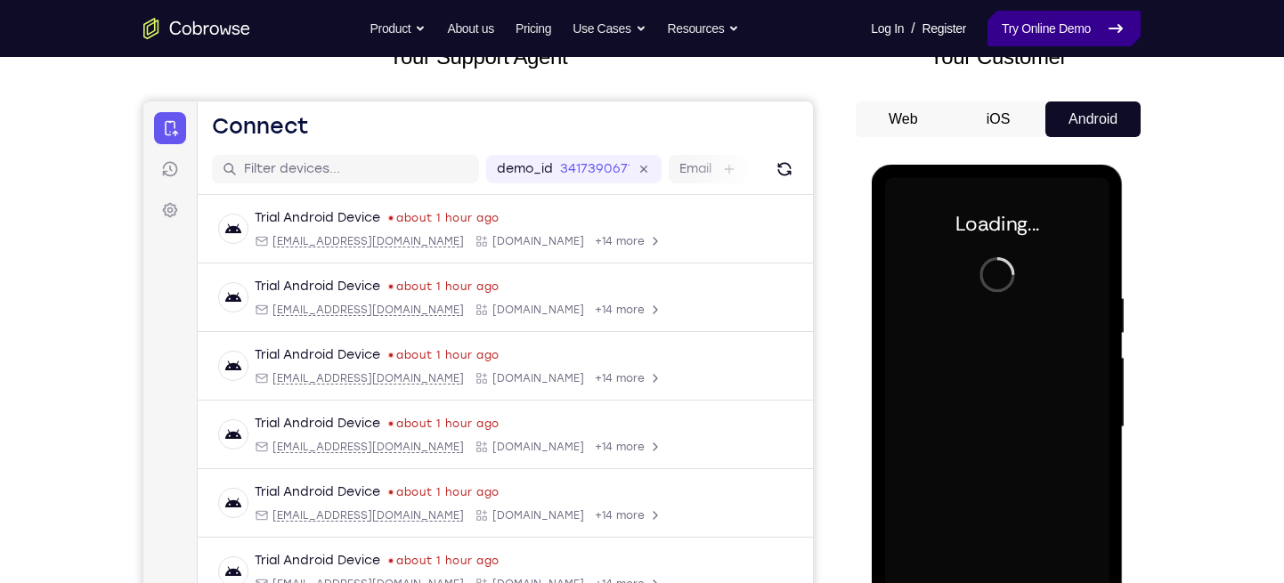
click at [1027, 12] on link "Try Online Demo" at bounding box center [1063, 29] width 153 height 36
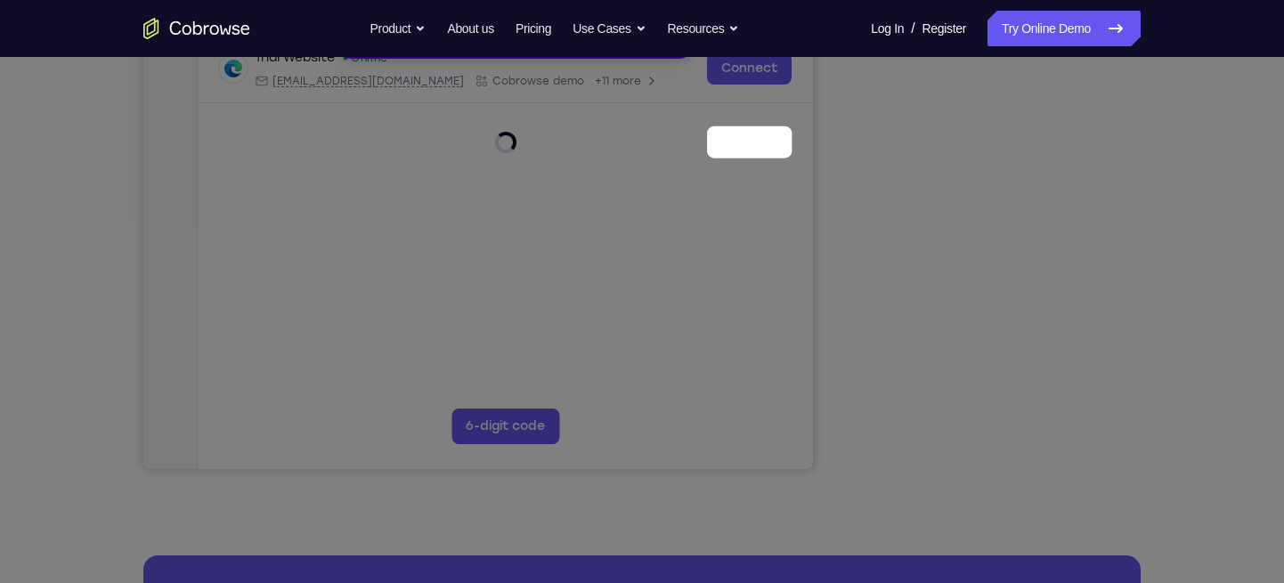
scroll to position [152, 0]
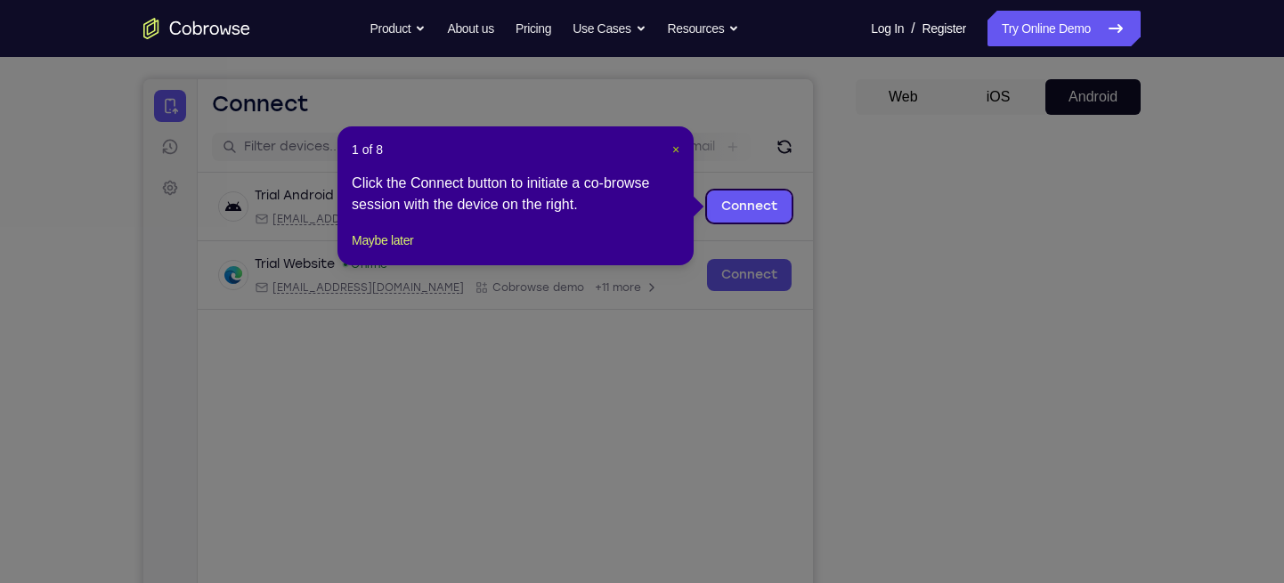
click at [674, 150] on span "×" at bounding box center [675, 149] width 7 height 14
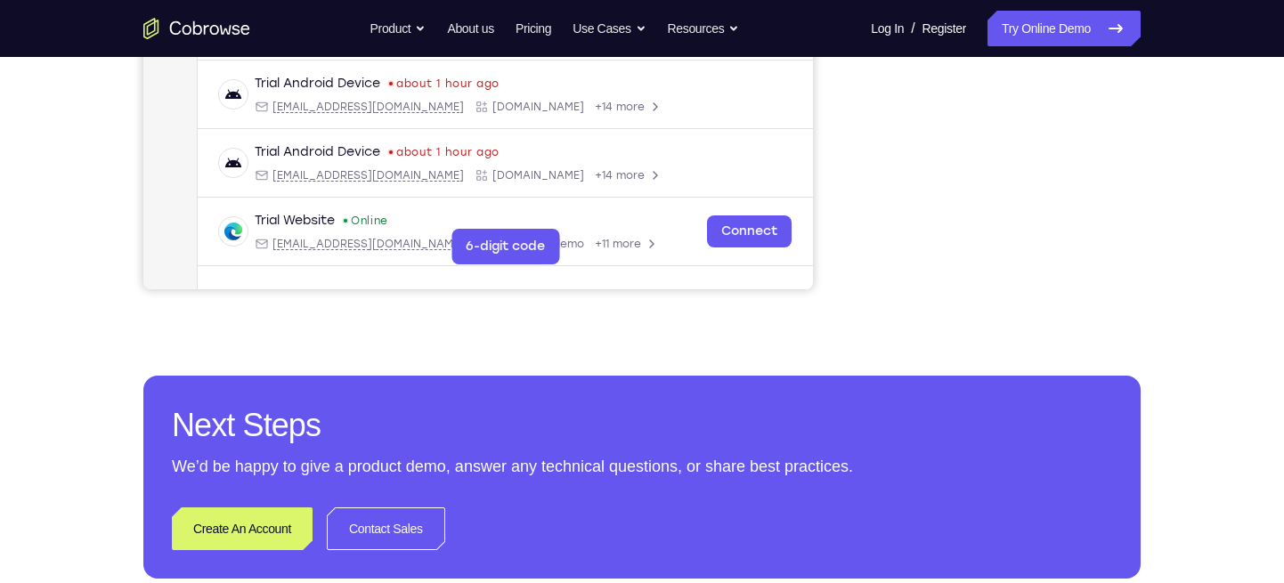
scroll to position [566, 0]
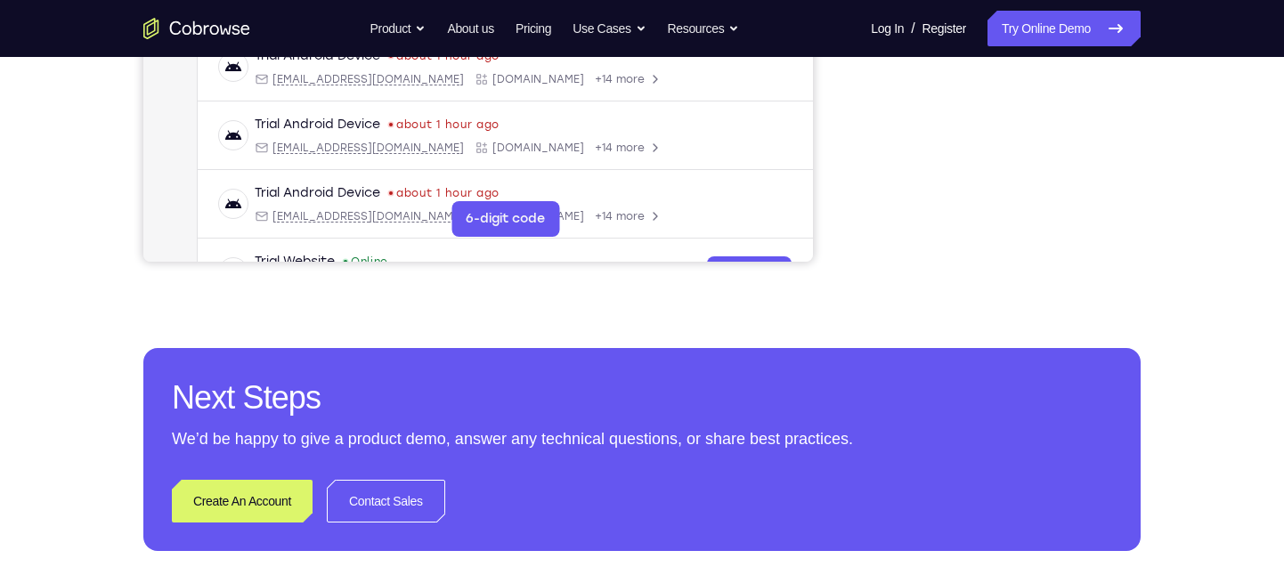
click at [923, 290] on div "Your Support Agent Your Customer Web iOS Android Next Steps We’d be happy to gi…" at bounding box center [642, 78] width 1140 height 1174
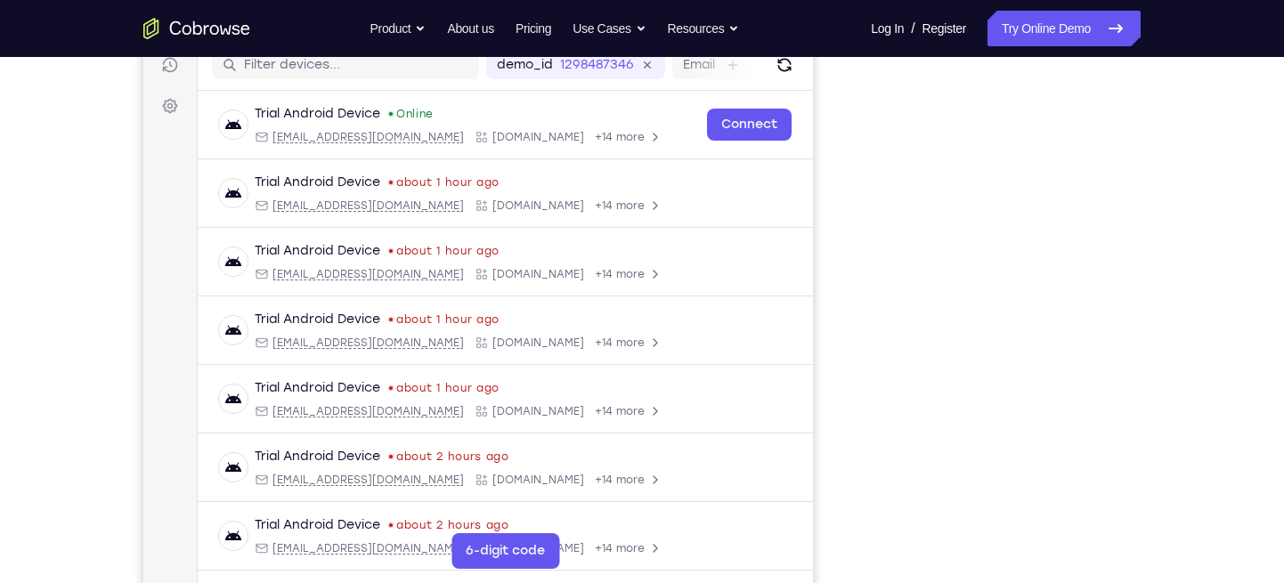
scroll to position [233, 0]
click at [1043, 42] on link "Try Online Demo" at bounding box center [1063, 29] width 153 height 36
